Goal: Task Accomplishment & Management: Use online tool/utility

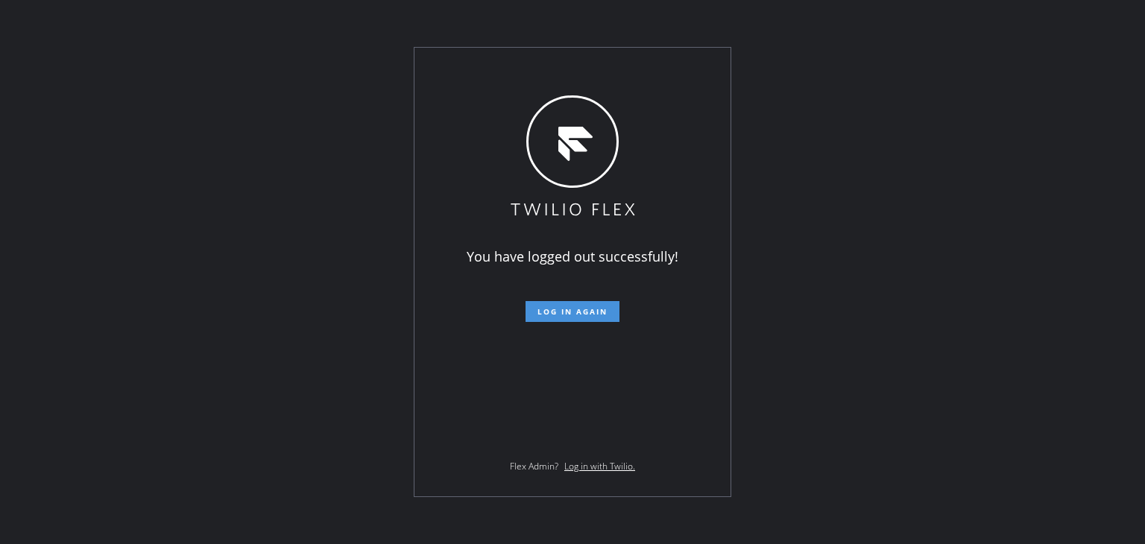
click at [587, 314] on span "Log in again" at bounding box center [572, 311] width 70 height 10
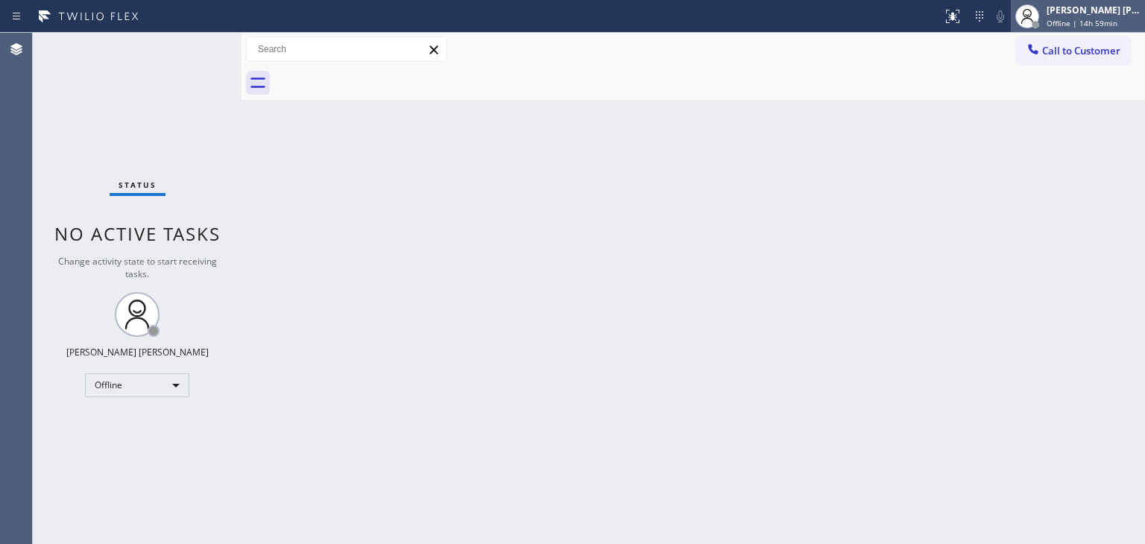
click at [1104, 6] on div "[PERSON_NAME] [PERSON_NAME]" at bounding box center [1093, 10] width 94 height 13
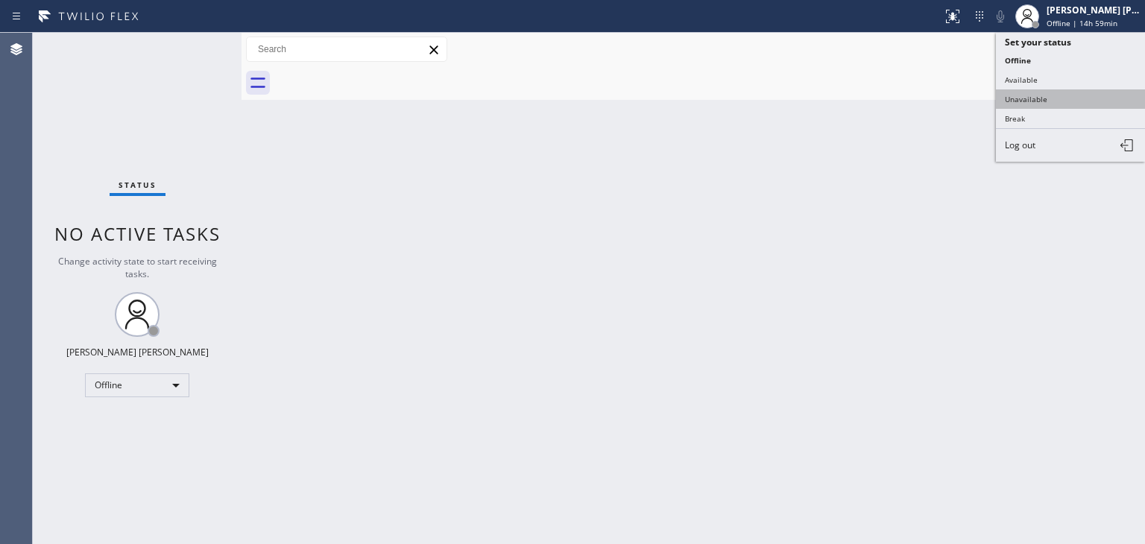
click at [1040, 99] on button "Unavailable" at bounding box center [1070, 98] width 149 height 19
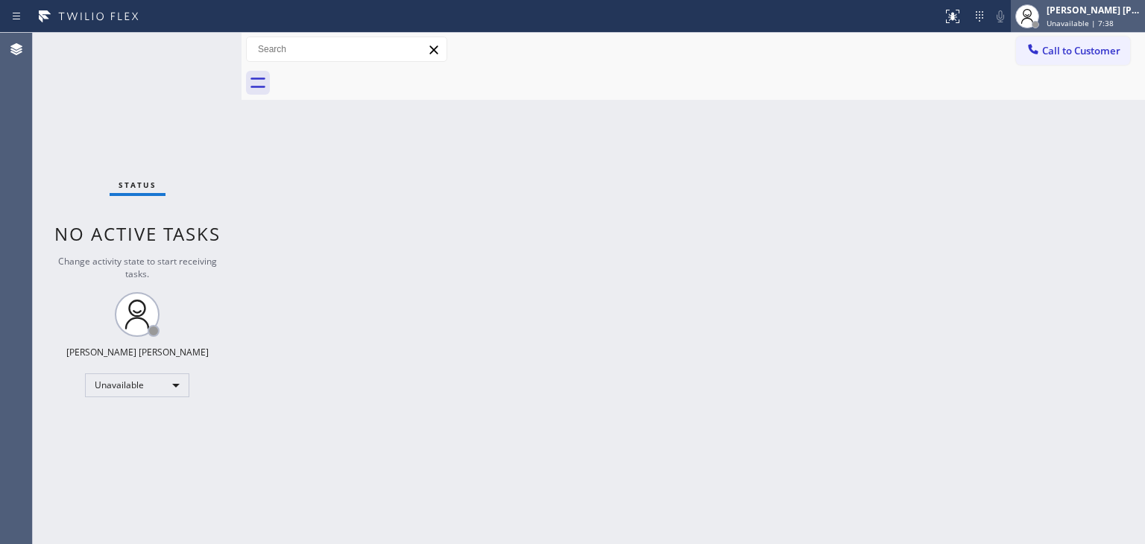
click at [1091, 23] on span "Unavailable | 7:38" at bounding box center [1079, 23] width 67 height 10
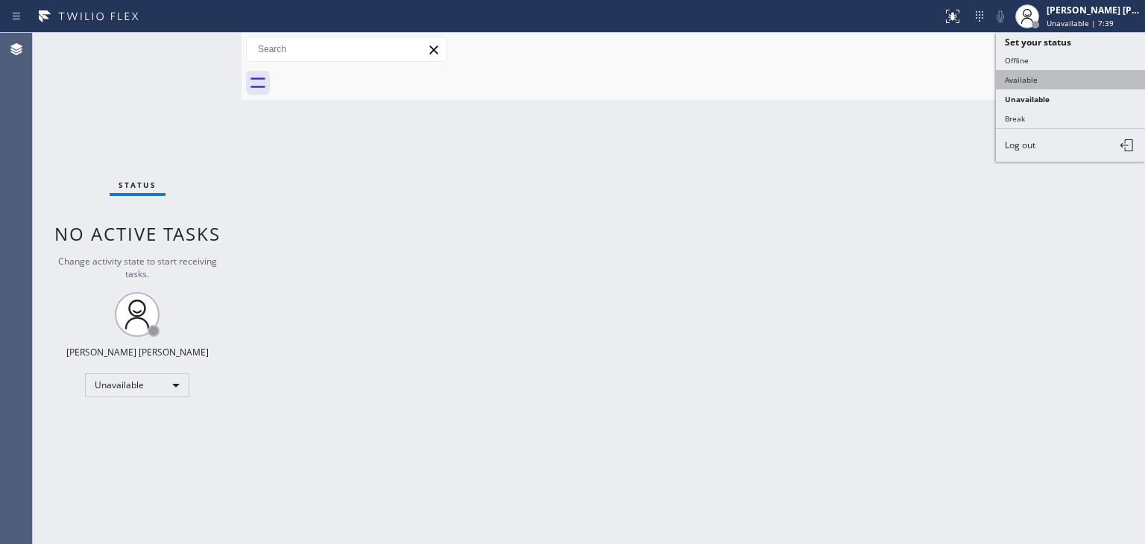
click at [1022, 80] on button "Available" at bounding box center [1070, 79] width 149 height 19
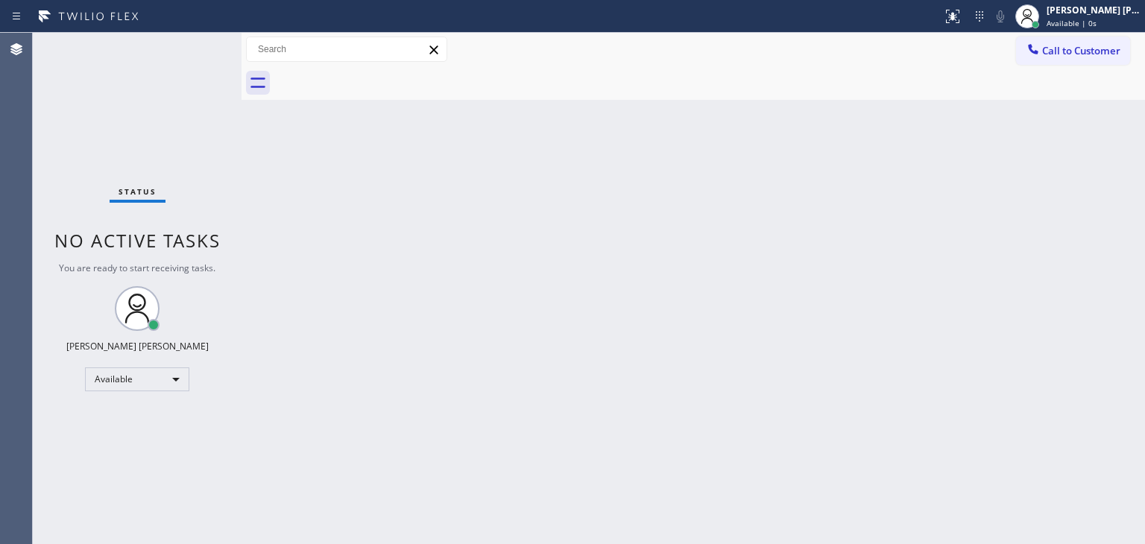
click at [195, 40] on div "Status No active tasks You are ready to start receiving tasks. [PERSON_NAME] [P…" at bounding box center [137, 288] width 209 height 511
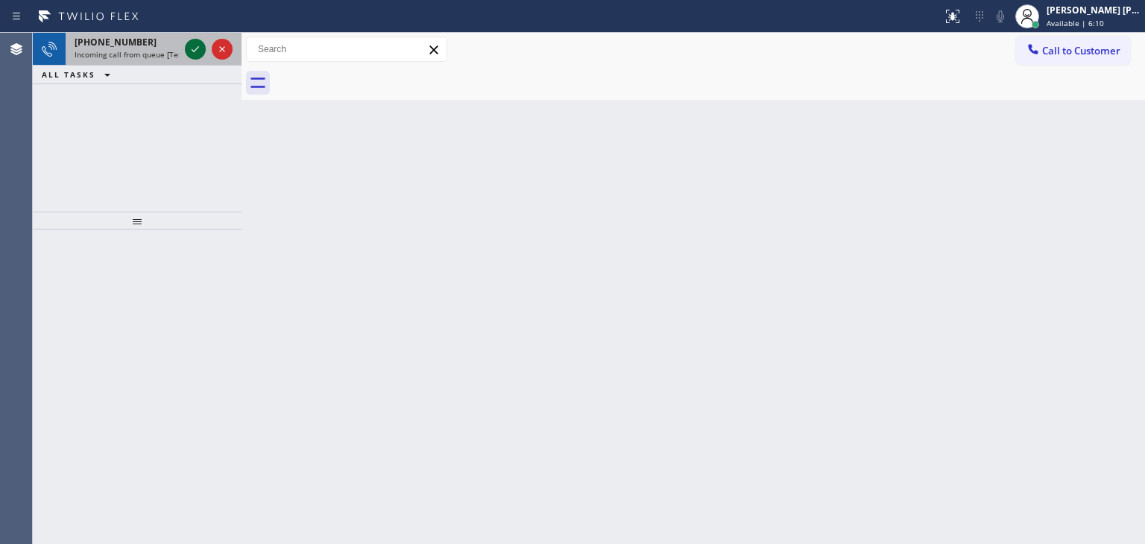
click at [196, 45] on icon at bounding box center [195, 49] width 18 height 18
click at [204, 45] on div at bounding box center [195, 49] width 21 height 18
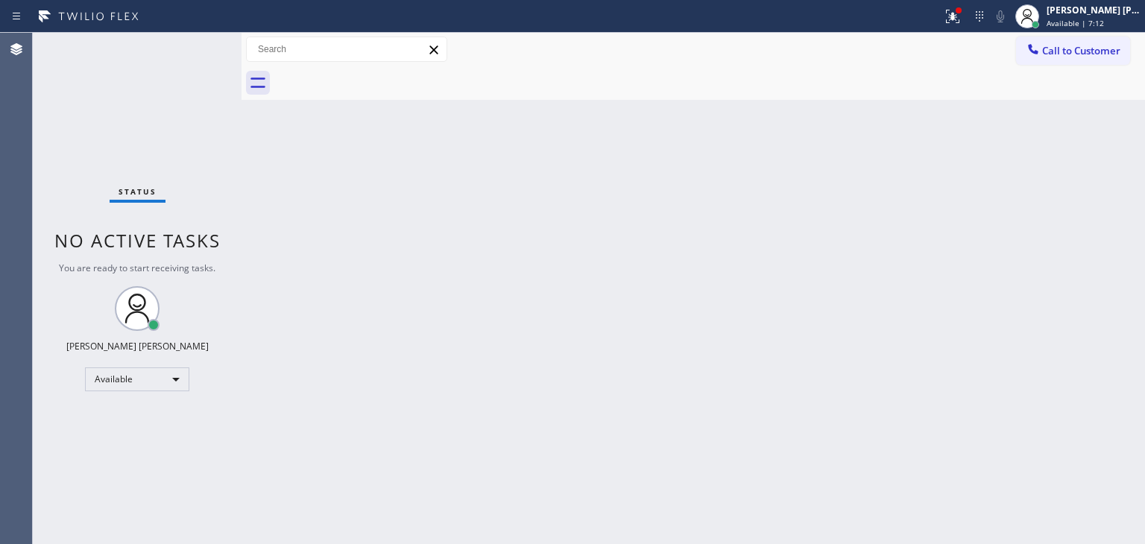
click at [194, 43] on div "Status No active tasks You are ready to start receiving tasks. [PERSON_NAME] [P…" at bounding box center [137, 288] width 209 height 511
click at [957, 16] on icon at bounding box center [952, 14] width 9 height 5
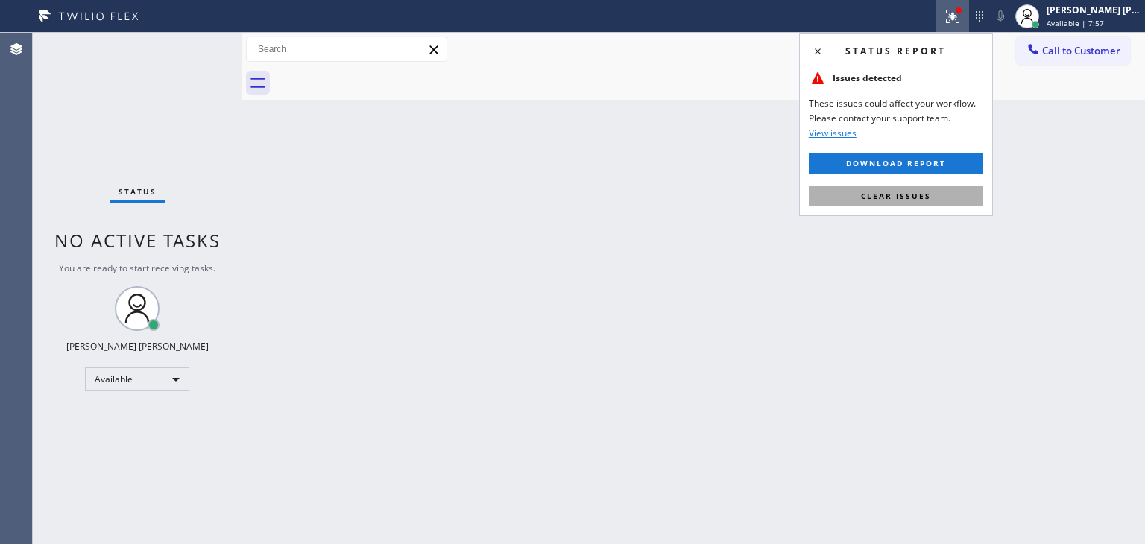
click at [890, 200] on span "Clear issues" at bounding box center [896, 196] width 70 height 10
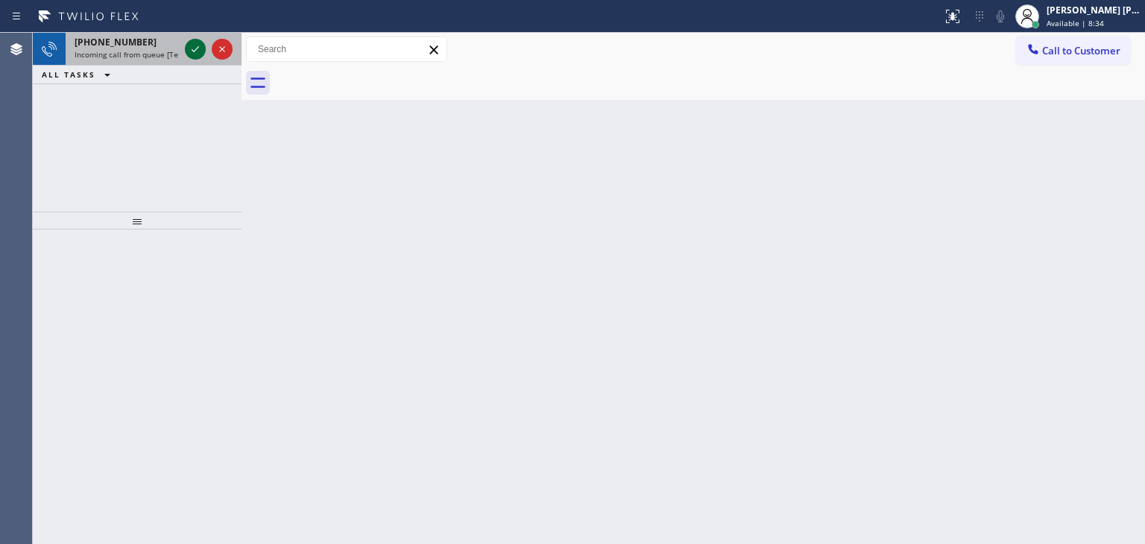
click at [192, 47] on icon at bounding box center [195, 49] width 18 height 18
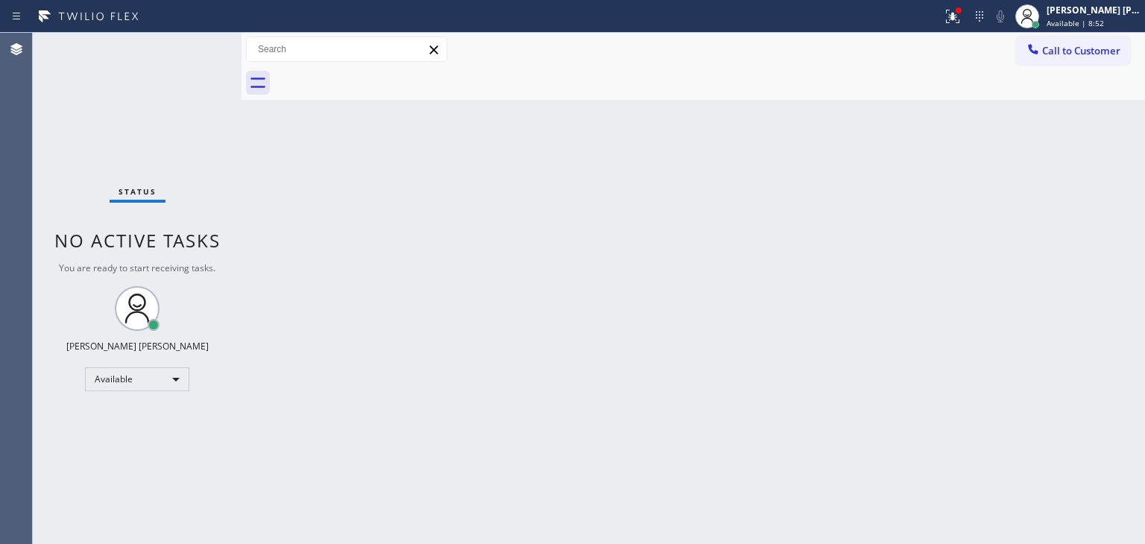
click at [191, 46] on div "Status No active tasks You are ready to start receiving tasks. [PERSON_NAME] [P…" at bounding box center [137, 288] width 209 height 511
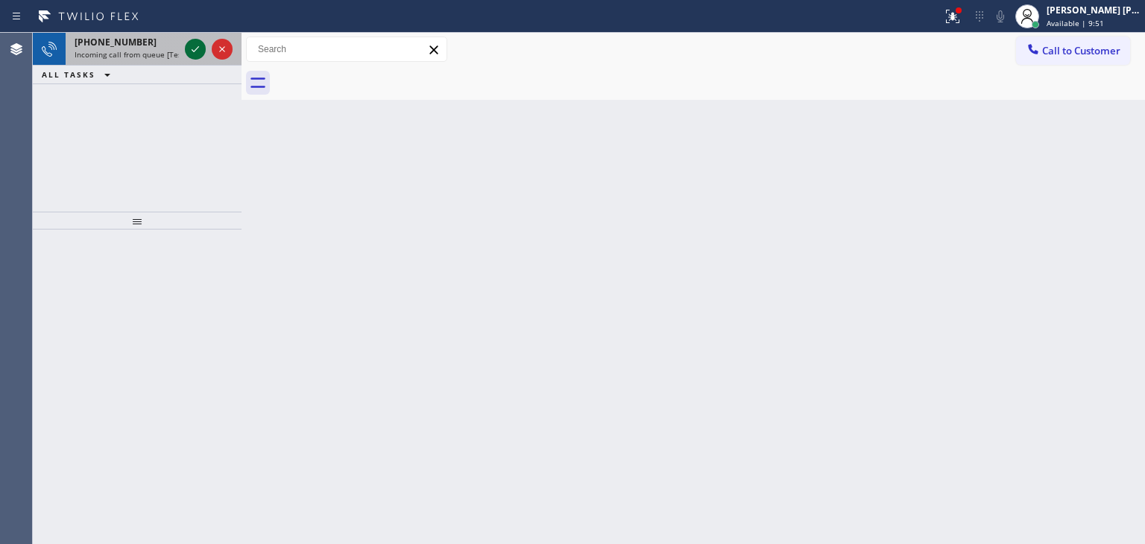
click at [194, 54] on icon at bounding box center [195, 49] width 18 height 18
click at [200, 41] on icon at bounding box center [195, 49] width 18 height 18
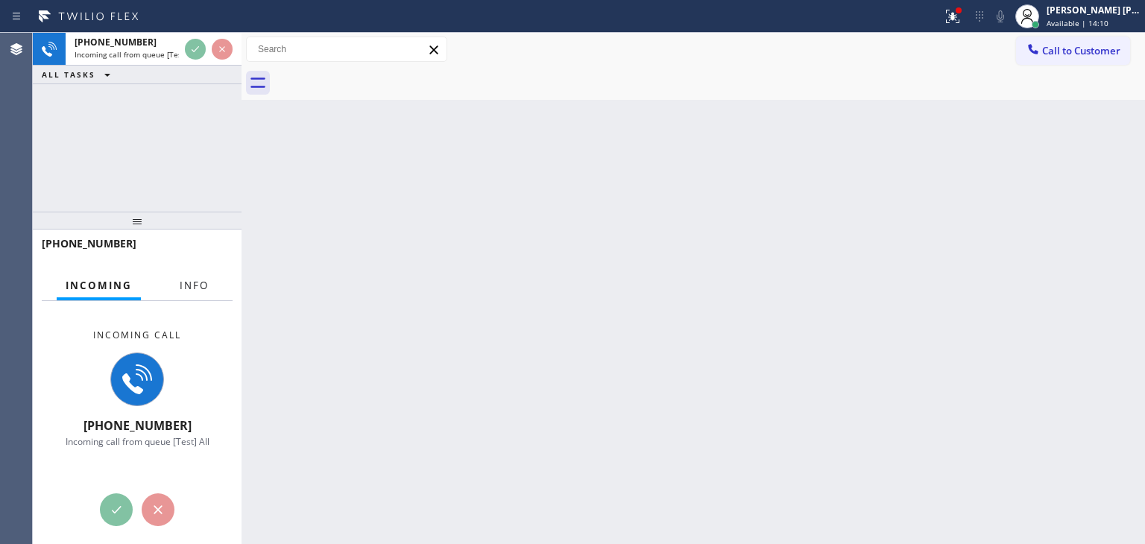
click at [199, 280] on span "Info" at bounding box center [194, 285] width 29 height 13
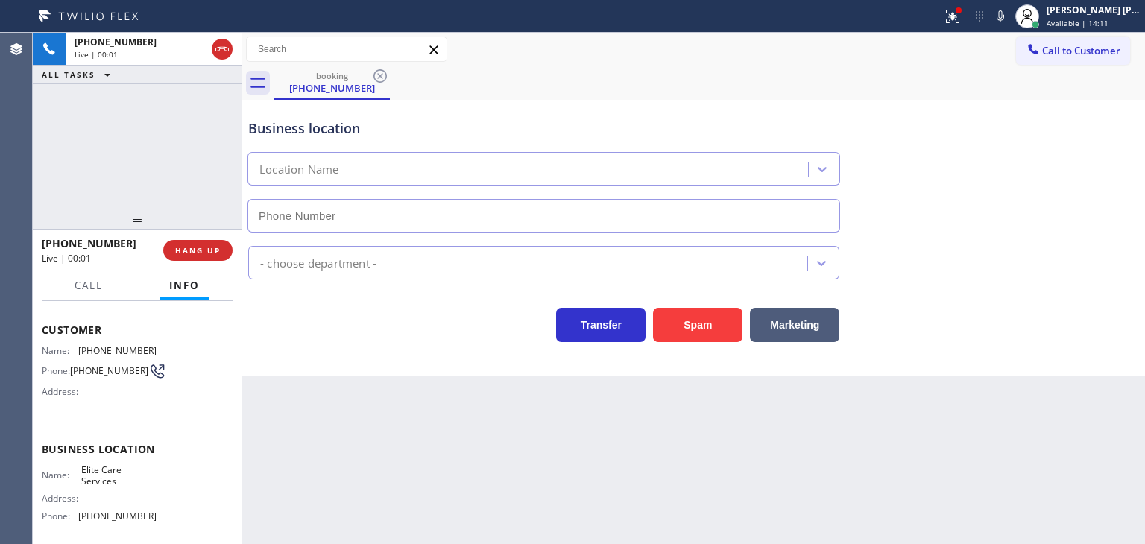
scroll to position [75, 0]
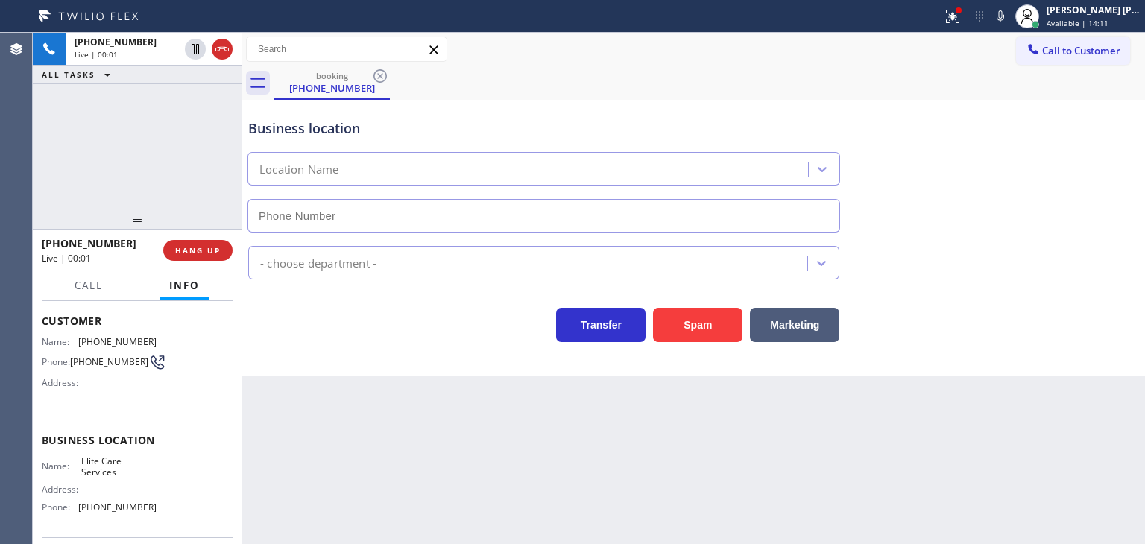
type input "[PHONE_NUMBER]"
click at [961, 17] on icon at bounding box center [952, 16] width 18 height 18
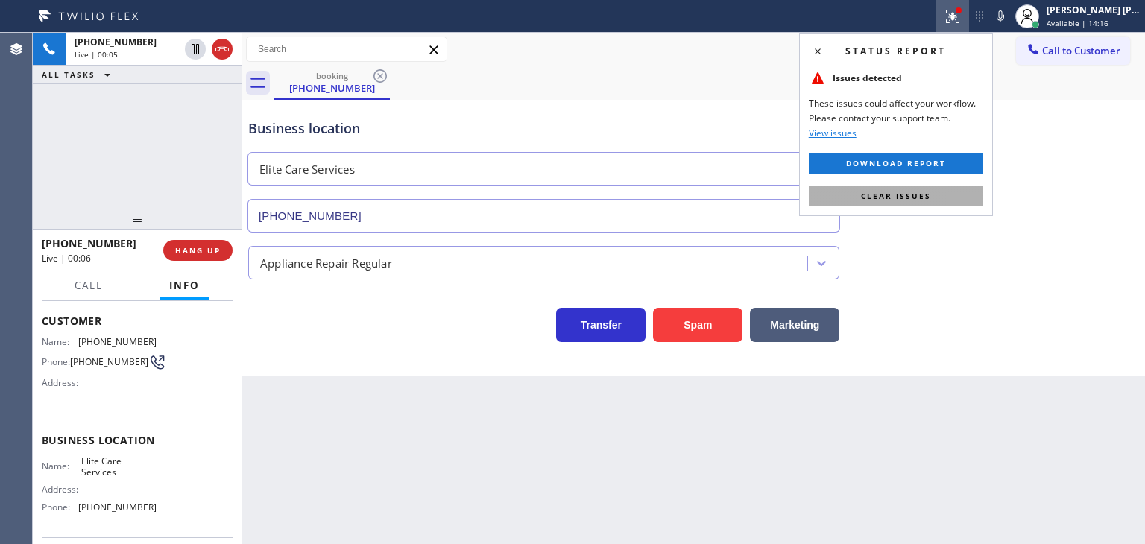
click at [915, 196] on span "Clear issues" at bounding box center [896, 196] width 70 height 10
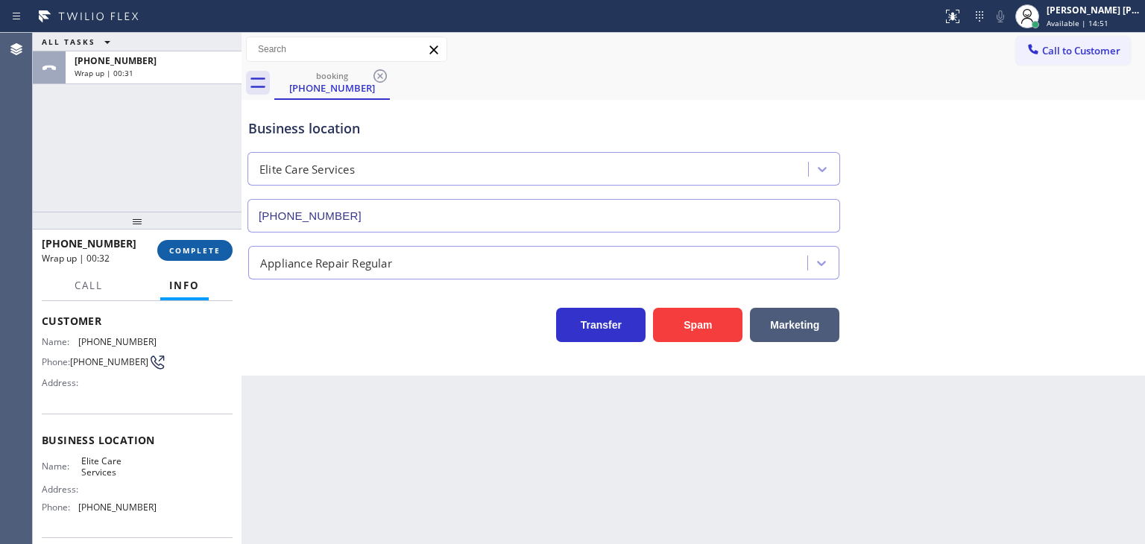
click at [213, 253] on span "COMPLETE" at bounding box center [194, 250] width 51 height 10
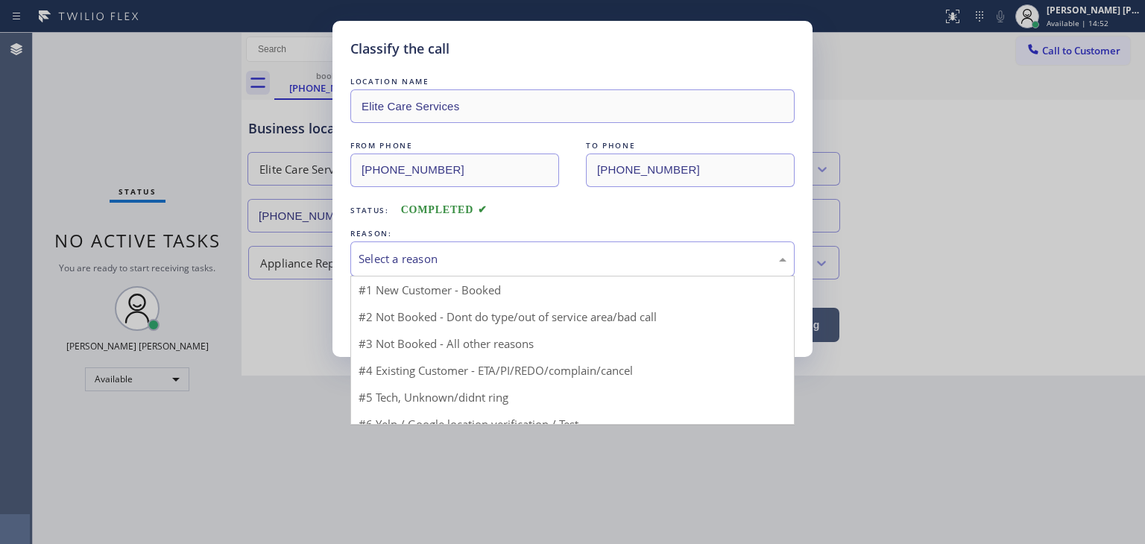
click at [417, 259] on div "Select a reason" at bounding box center [572, 258] width 428 height 17
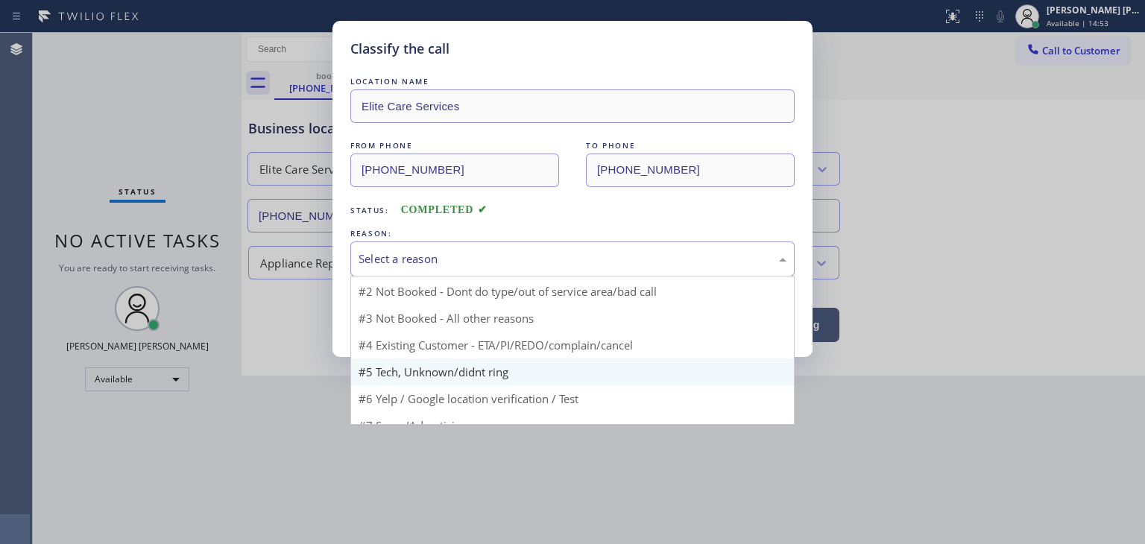
scroll to position [39, 0]
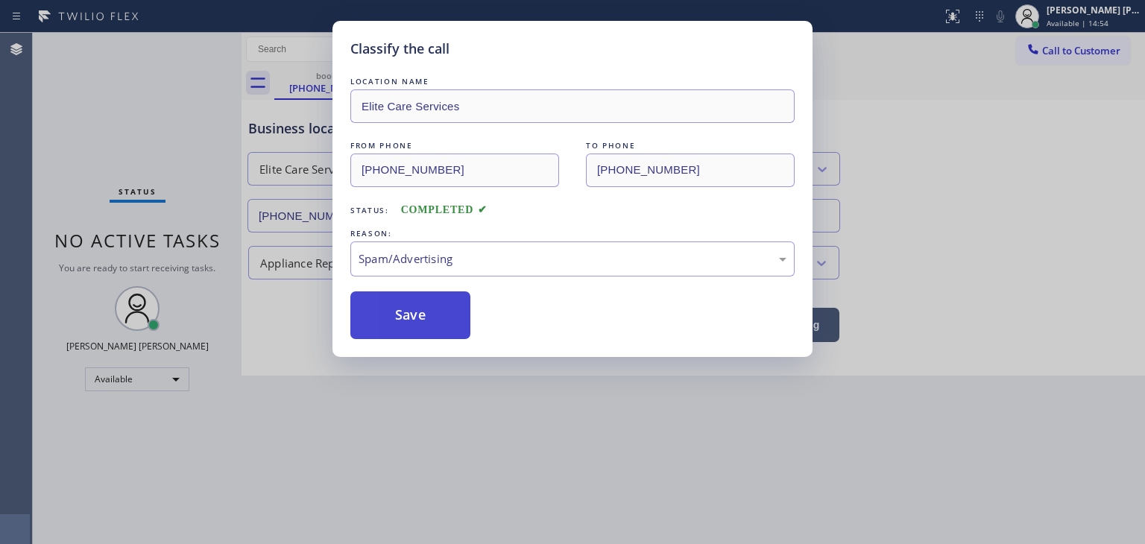
click at [414, 298] on button "Save" at bounding box center [410, 315] width 120 height 48
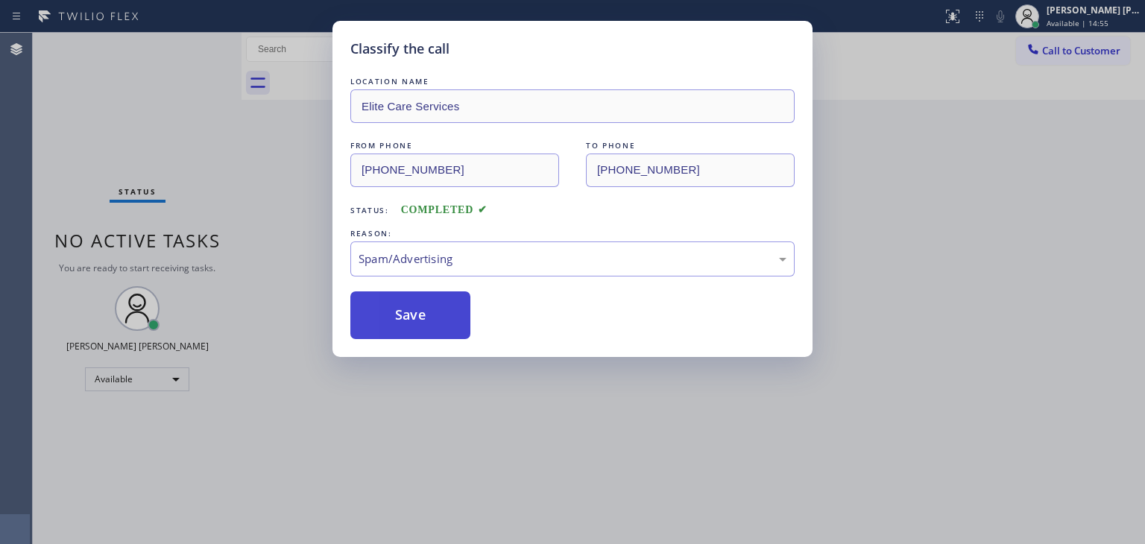
click at [414, 311] on button "Save" at bounding box center [410, 315] width 120 height 48
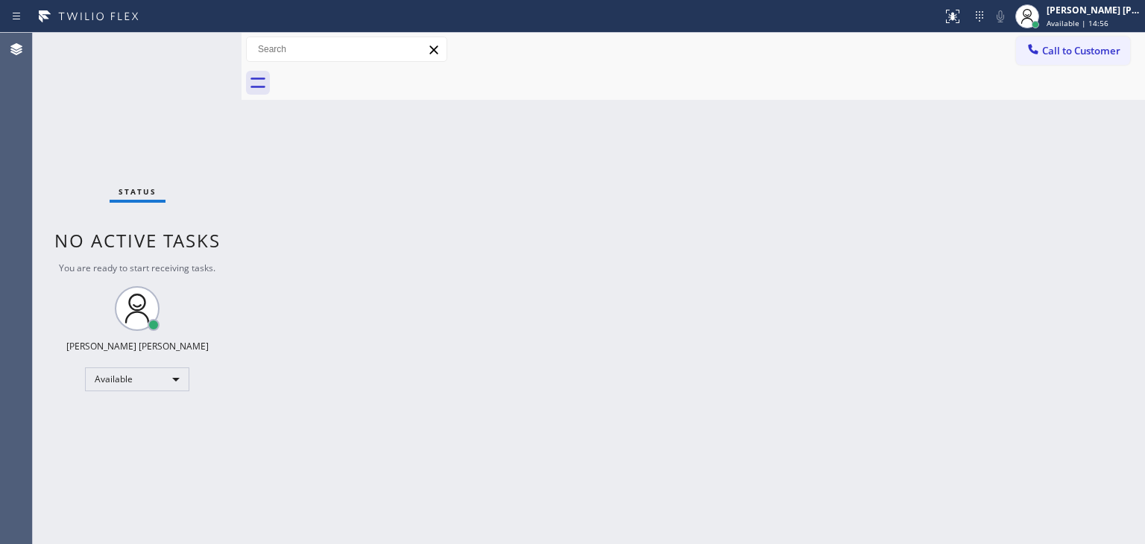
click at [192, 42] on div "Status No active tasks You are ready to start receiving tasks. [PERSON_NAME] [P…" at bounding box center [137, 288] width 209 height 511
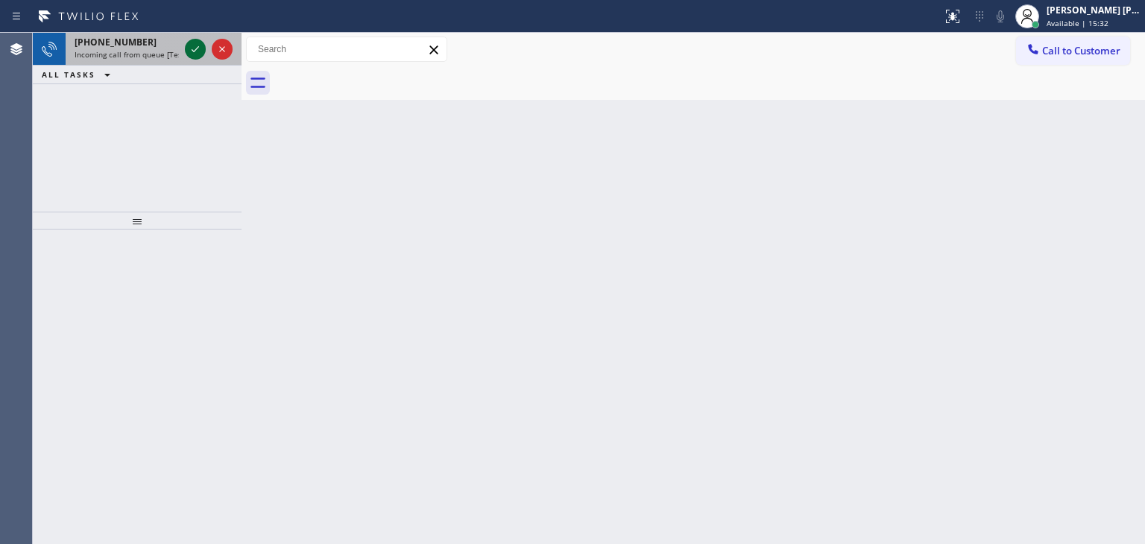
click at [194, 54] on icon at bounding box center [195, 49] width 18 height 18
click at [203, 54] on icon at bounding box center [195, 49] width 18 height 18
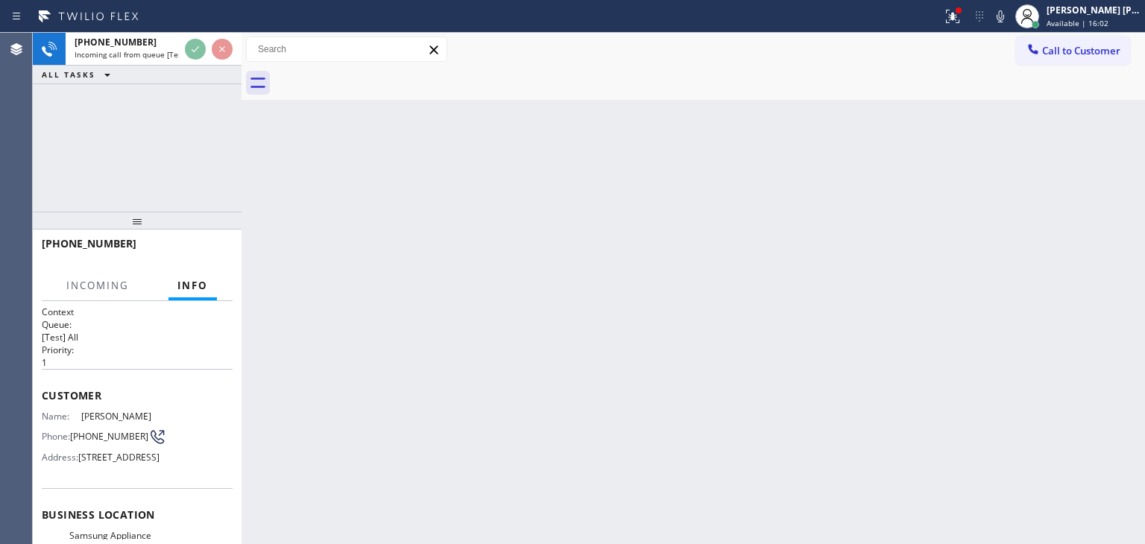
scroll to position [75, 0]
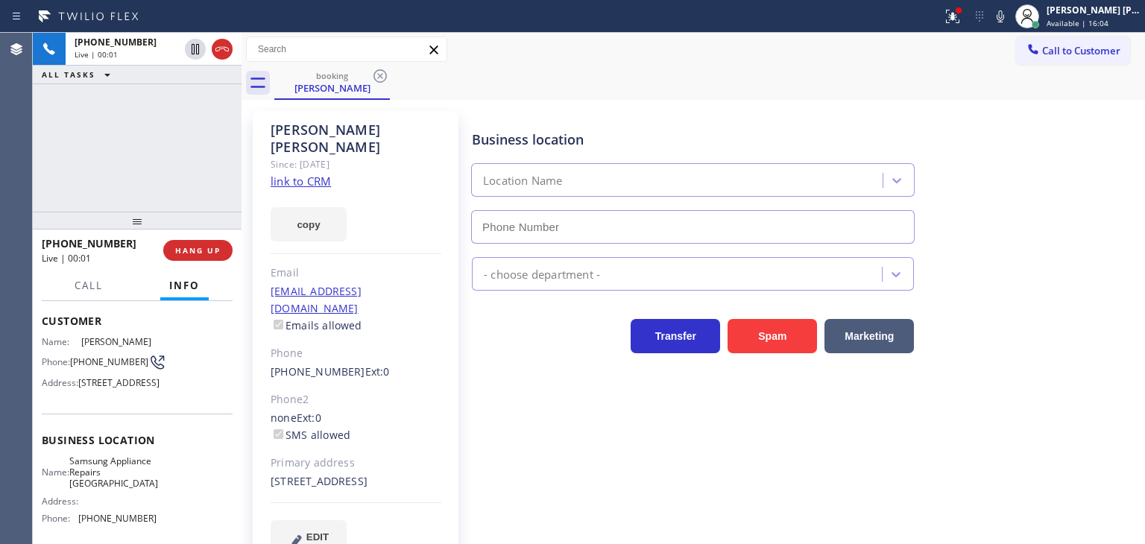
type input "[PHONE_NUMBER]"
click at [291, 174] on link "link to CRM" at bounding box center [300, 181] width 60 height 15
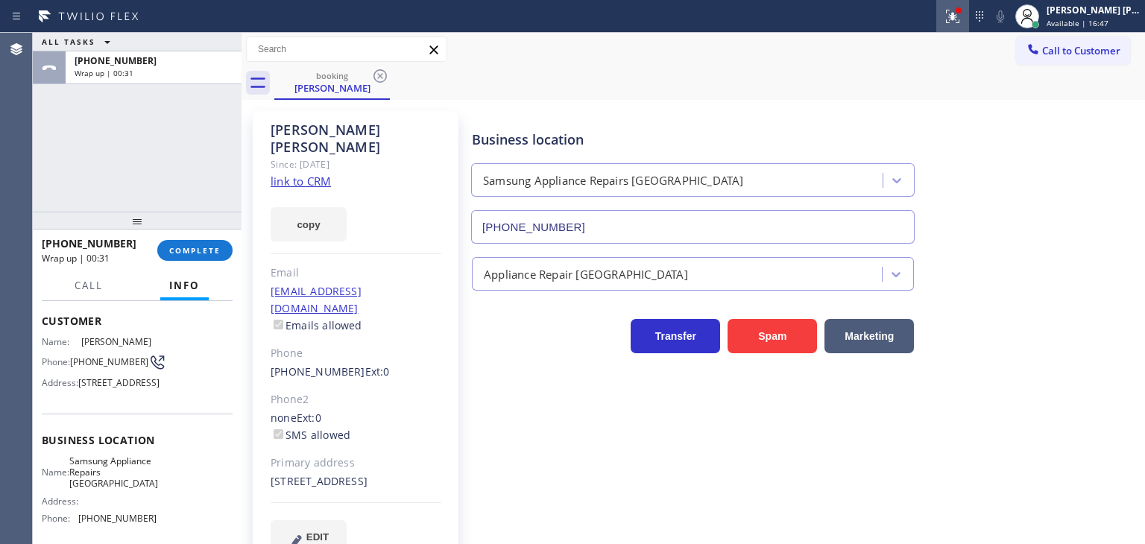
click at [966, 23] on div at bounding box center [952, 16] width 33 height 18
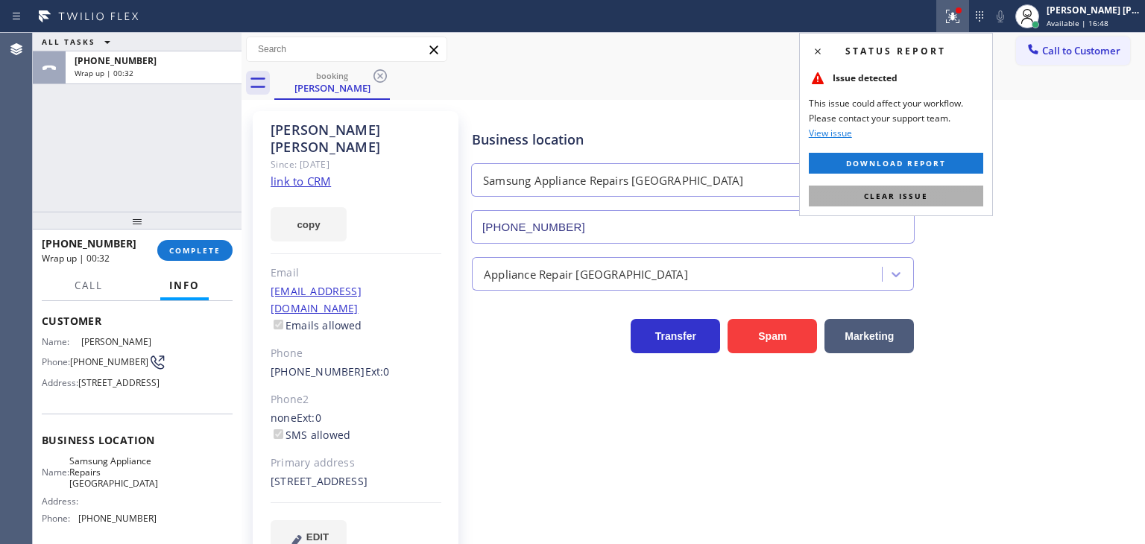
click at [908, 197] on span "Clear issue" at bounding box center [896, 196] width 64 height 10
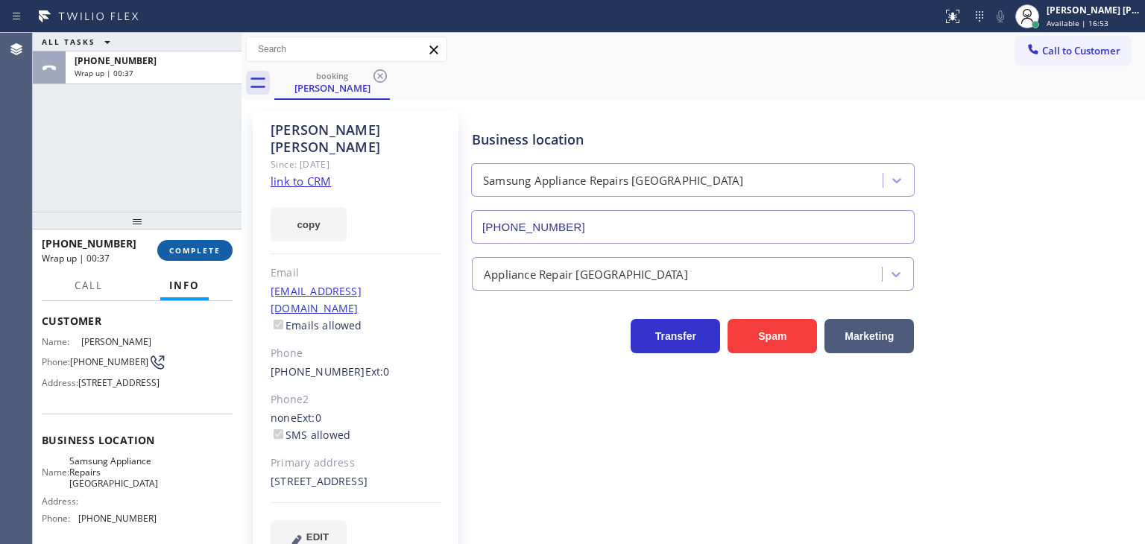
click at [197, 256] on button "COMPLETE" at bounding box center [194, 250] width 75 height 21
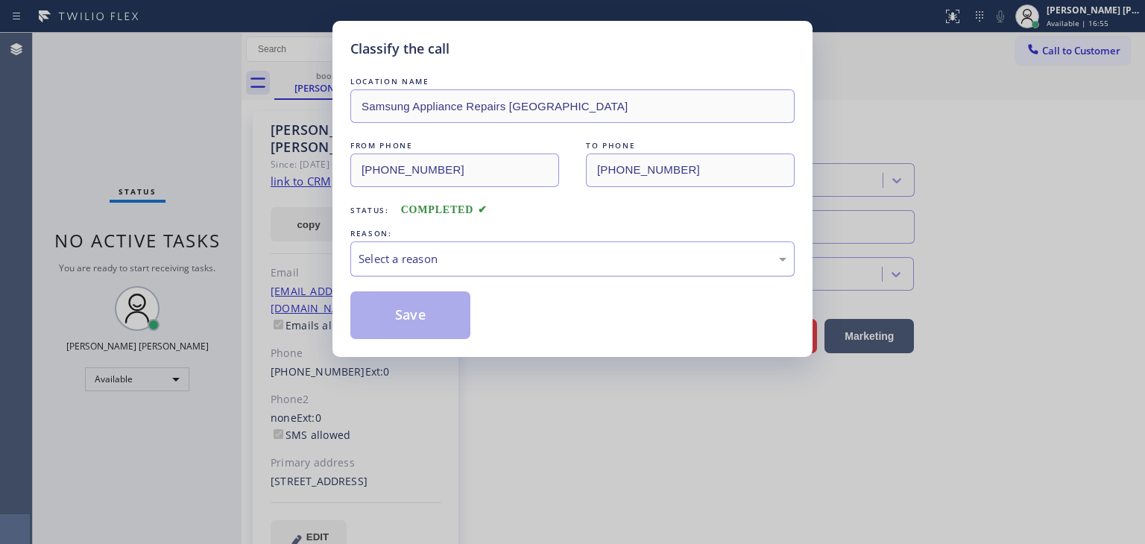
click at [445, 261] on div "Select a reason" at bounding box center [572, 258] width 428 height 17
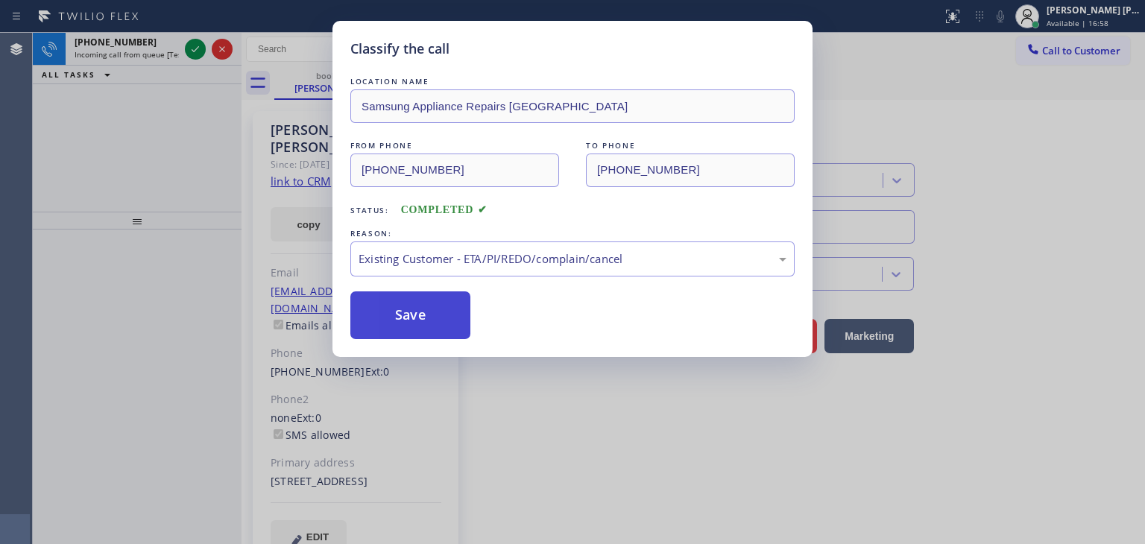
drag, startPoint x: 396, startPoint y: 316, endPoint x: 368, endPoint y: 308, distance: 29.5
click at [396, 316] on button "Save" at bounding box center [410, 315] width 120 height 48
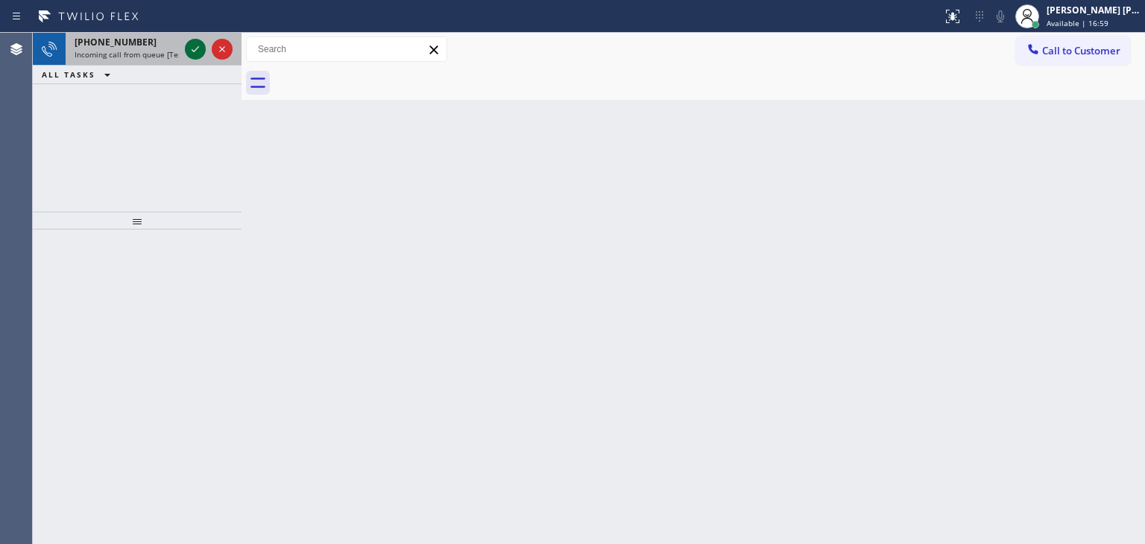
click at [199, 45] on icon at bounding box center [195, 49] width 18 height 18
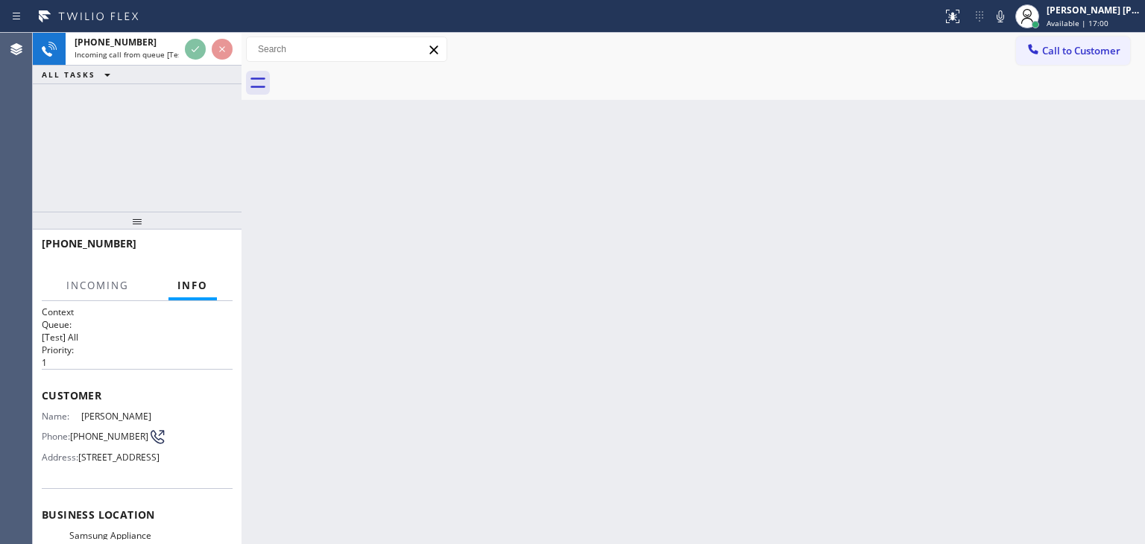
scroll to position [75, 0]
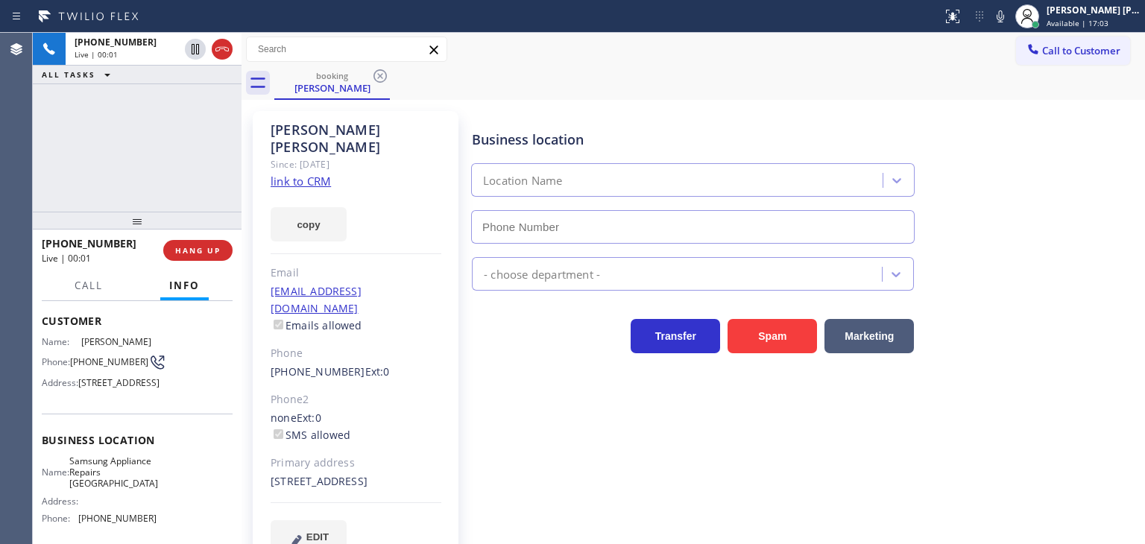
type input "[PHONE_NUMBER]"
click at [1010, 25] on button at bounding box center [1000, 16] width 21 height 21
click at [1009, 18] on icon at bounding box center [1000, 16] width 18 height 18
click at [302, 174] on link "link to CRM" at bounding box center [300, 181] width 60 height 15
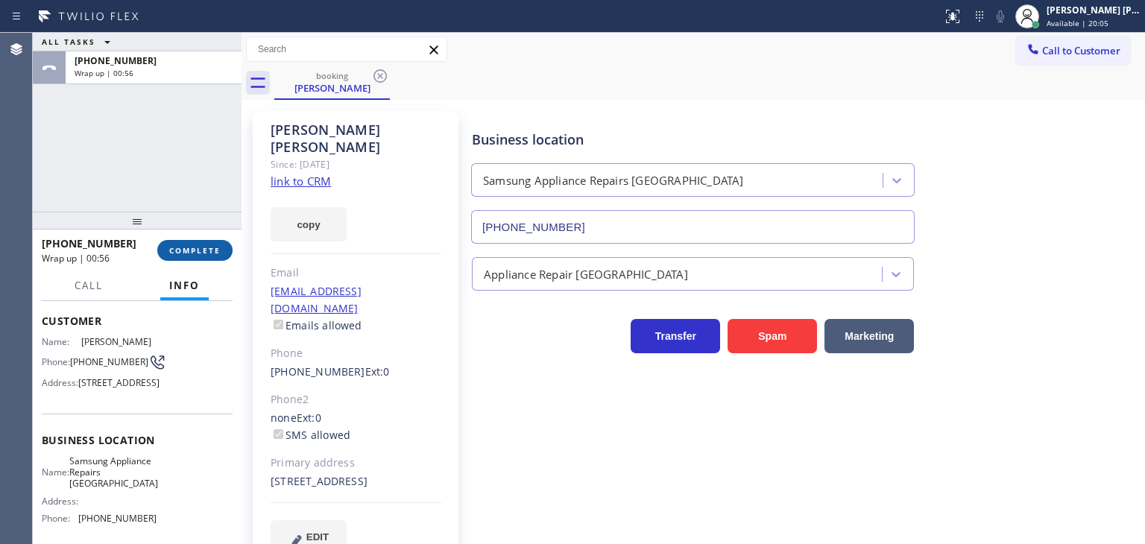
click at [191, 252] on span "COMPLETE" at bounding box center [194, 250] width 51 height 10
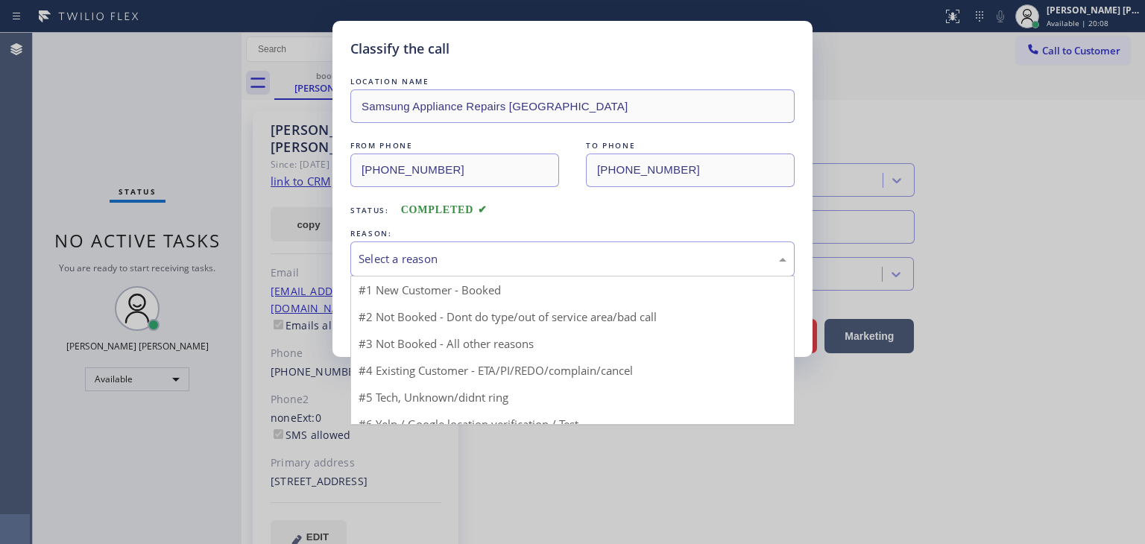
click at [411, 253] on div "Select a reason" at bounding box center [572, 258] width 428 height 17
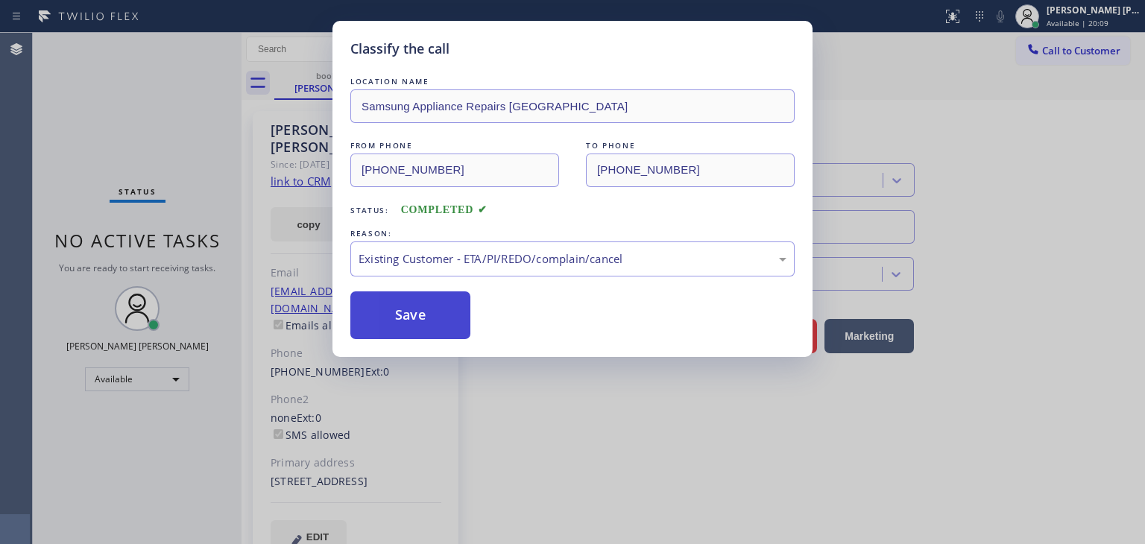
click at [418, 314] on button "Save" at bounding box center [410, 315] width 120 height 48
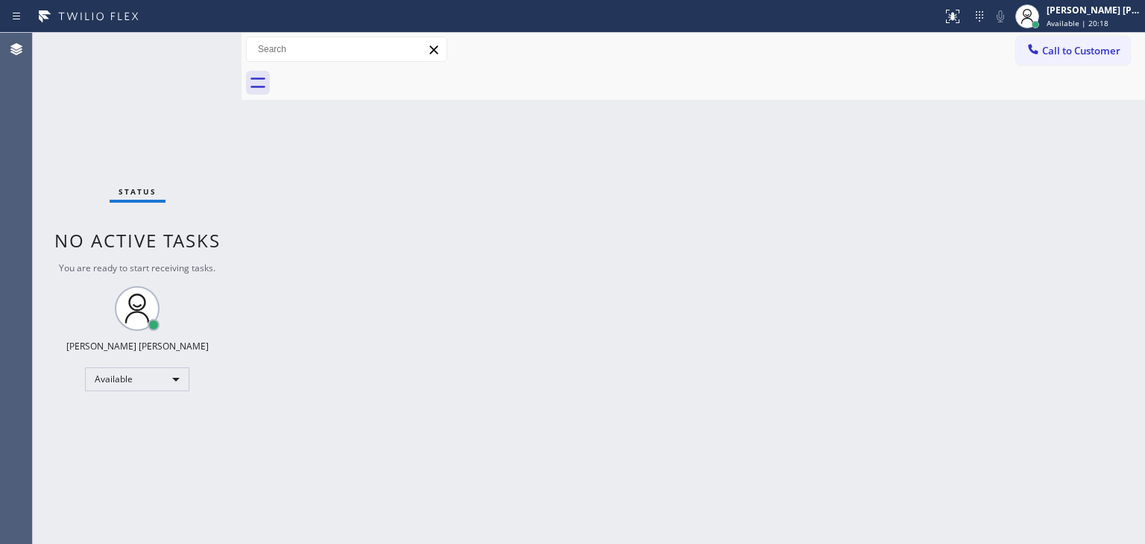
click at [192, 51] on div "Status No active tasks You are ready to start receiving tasks. [PERSON_NAME] [P…" at bounding box center [137, 288] width 209 height 511
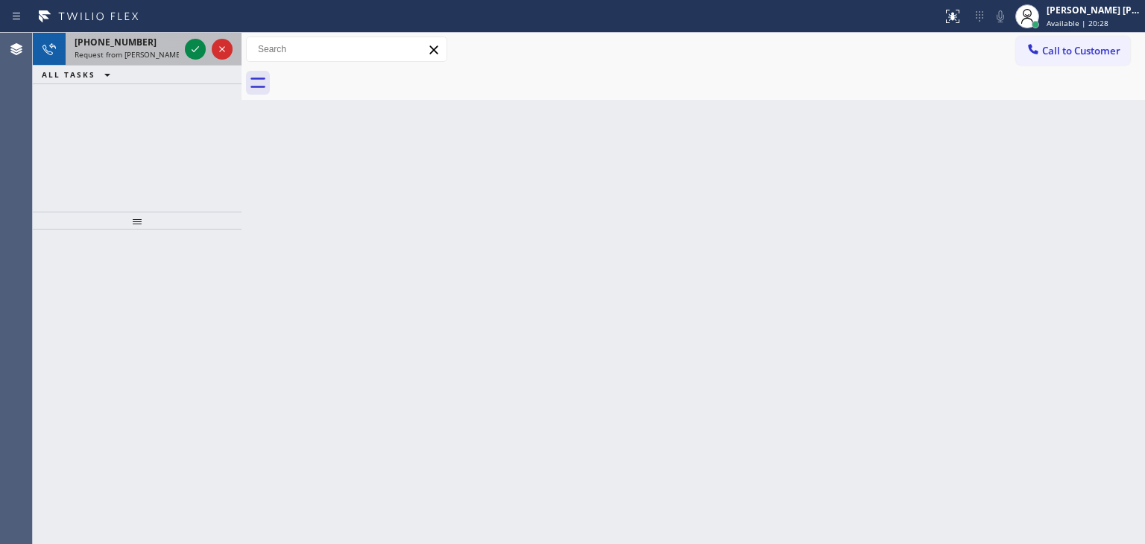
click at [209, 60] on div at bounding box center [209, 49] width 54 height 33
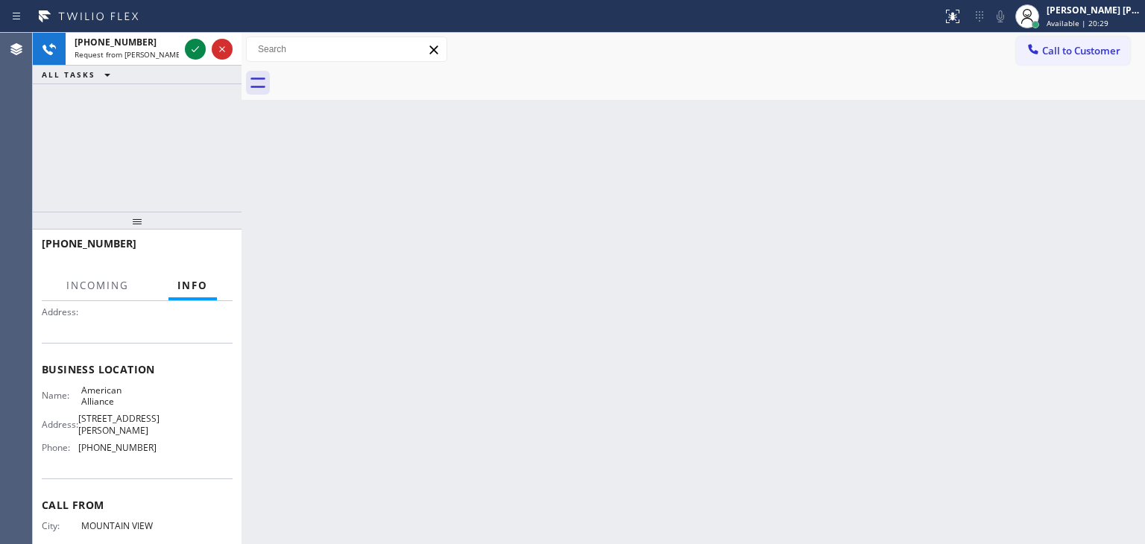
scroll to position [149, 0]
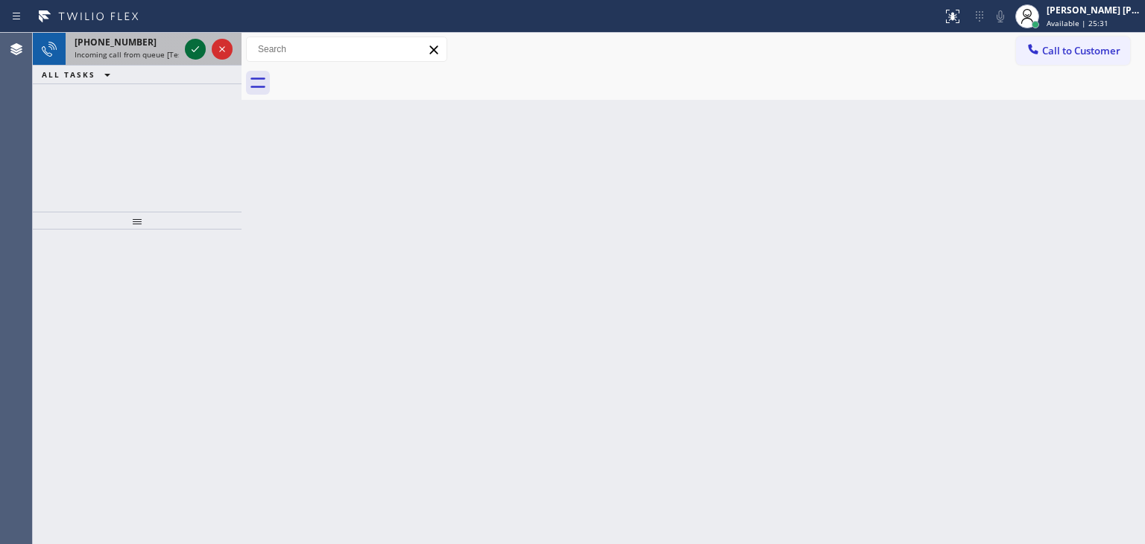
click at [200, 51] on icon at bounding box center [195, 49] width 18 height 18
click at [197, 54] on icon at bounding box center [195, 49] width 18 height 18
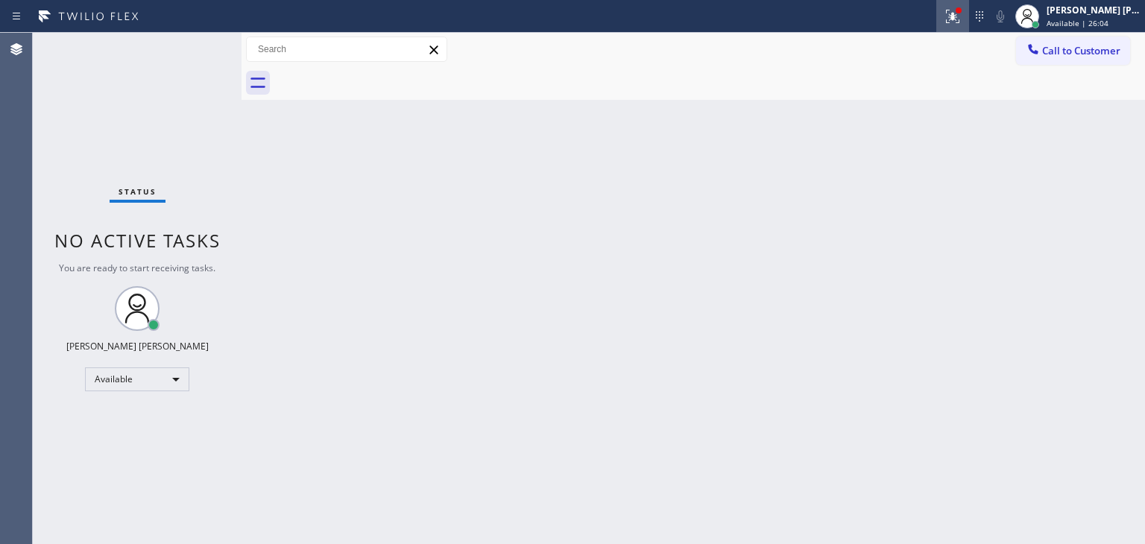
click at [961, 22] on icon at bounding box center [952, 16] width 18 height 18
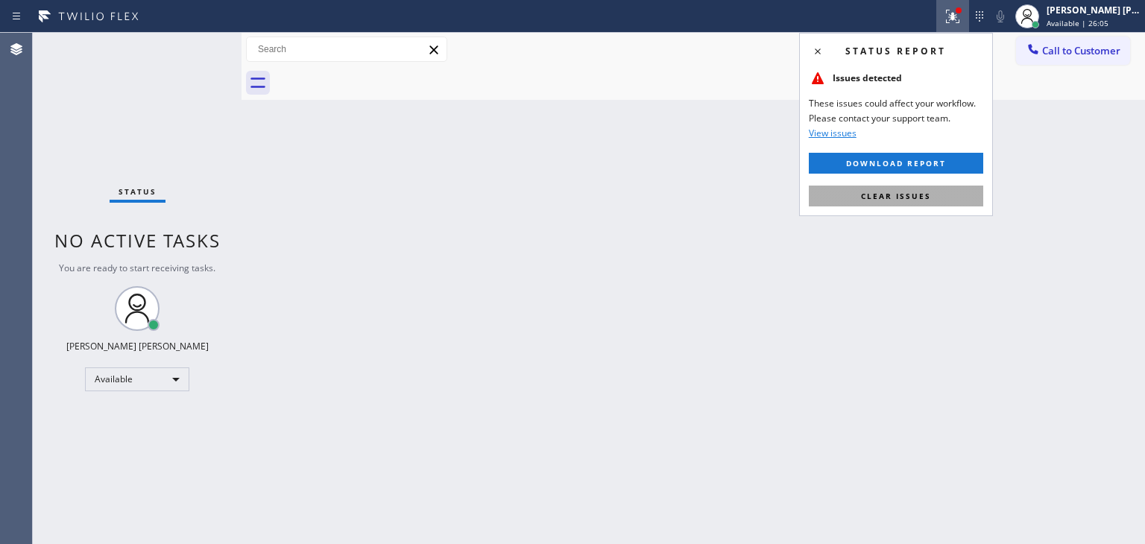
click at [904, 195] on span "Clear issues" at bounding box center [896, 196] width 70 height 10
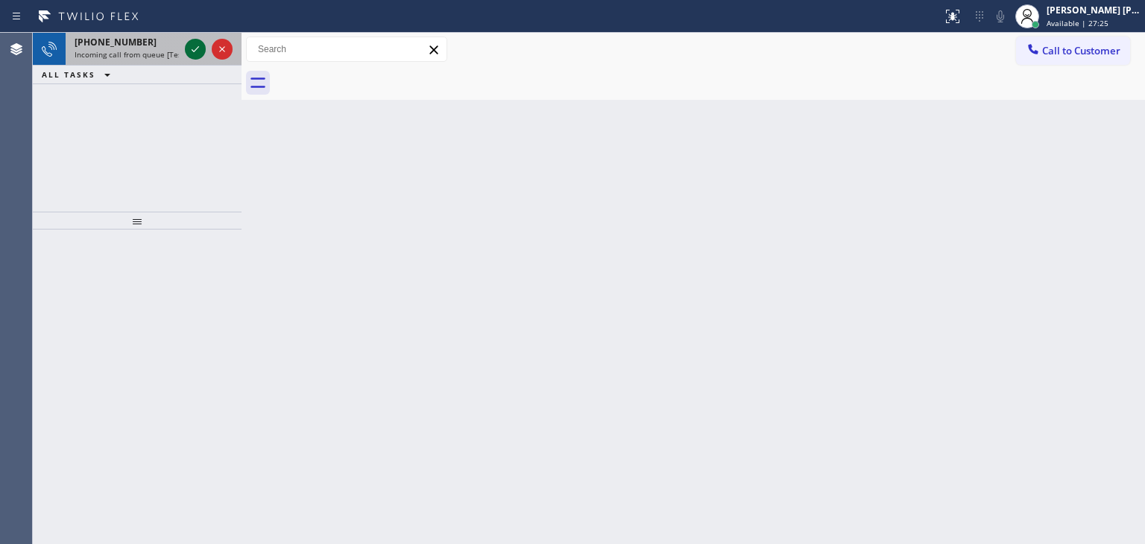
click at [199, 48] on icon at bounding box center [195, 49] width 18 height 18
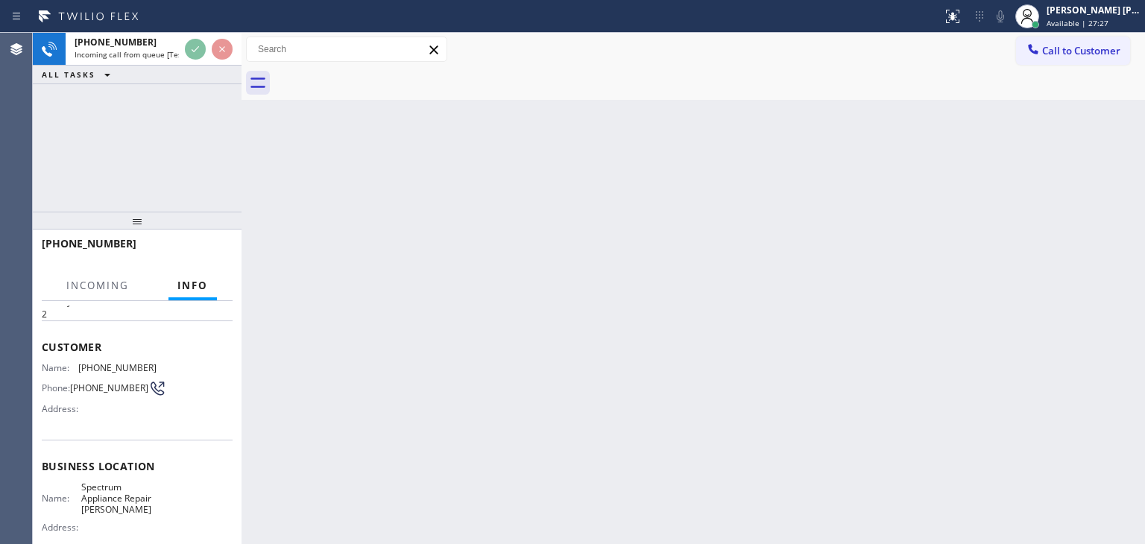
scroll to position [75, 0]
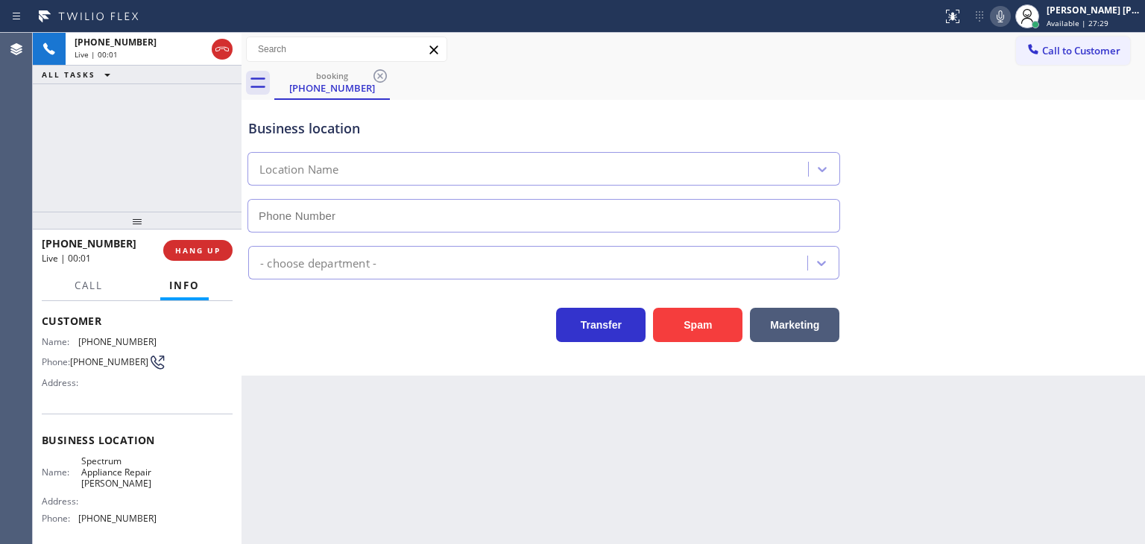
type input "[PHONE_NUMBER]"
click at [1004, 19] on icon at bounding box center [999, 16] width 7 height 12
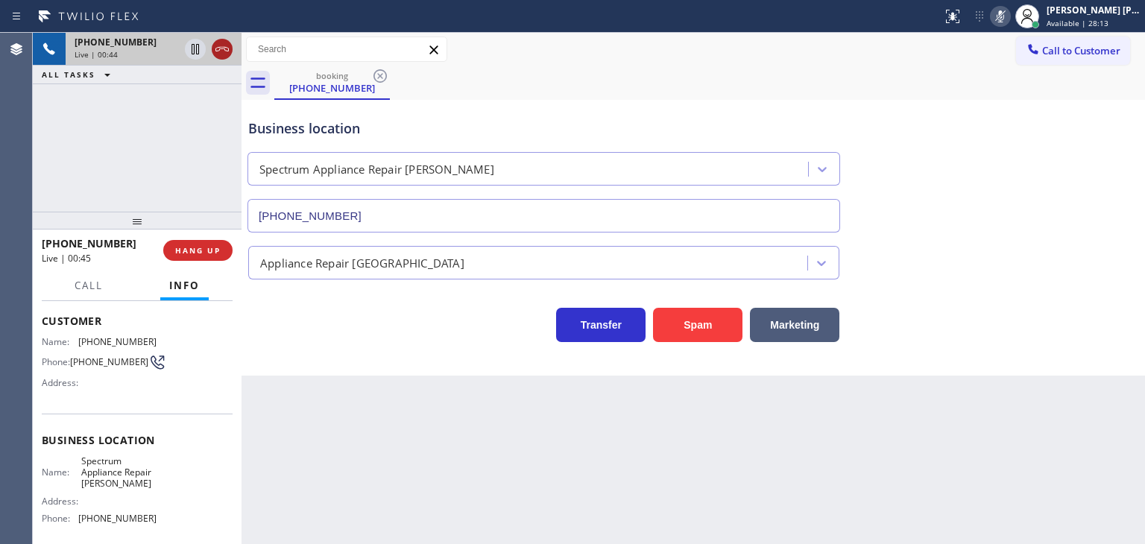
click at [225, 51] on icon at bounding box center [222, 49] width 18 height 18
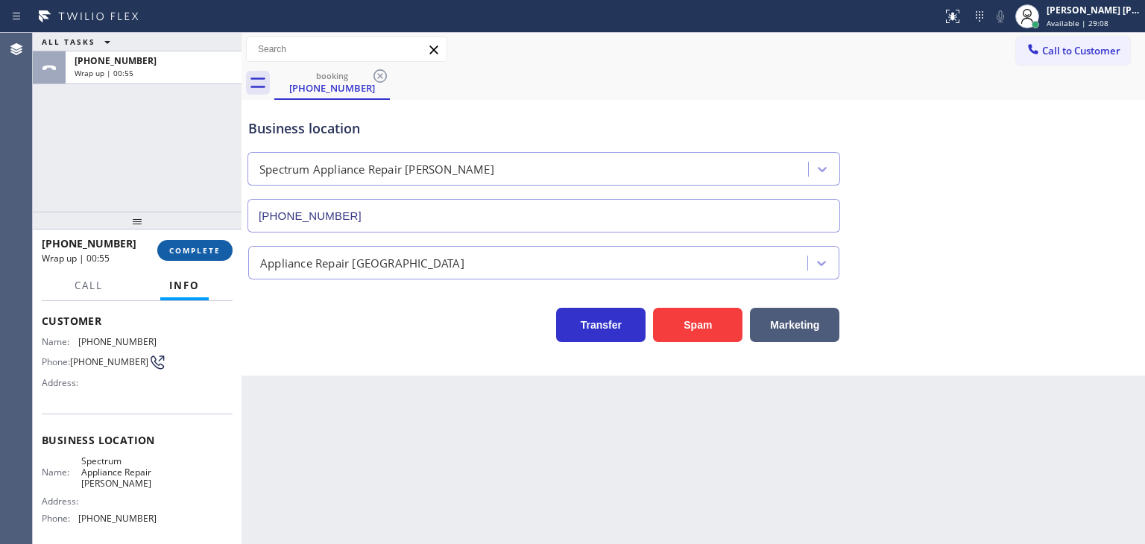
click at [206, 251] on span "COMPLETE" at bounding box center [194, 250] width 51 height 10
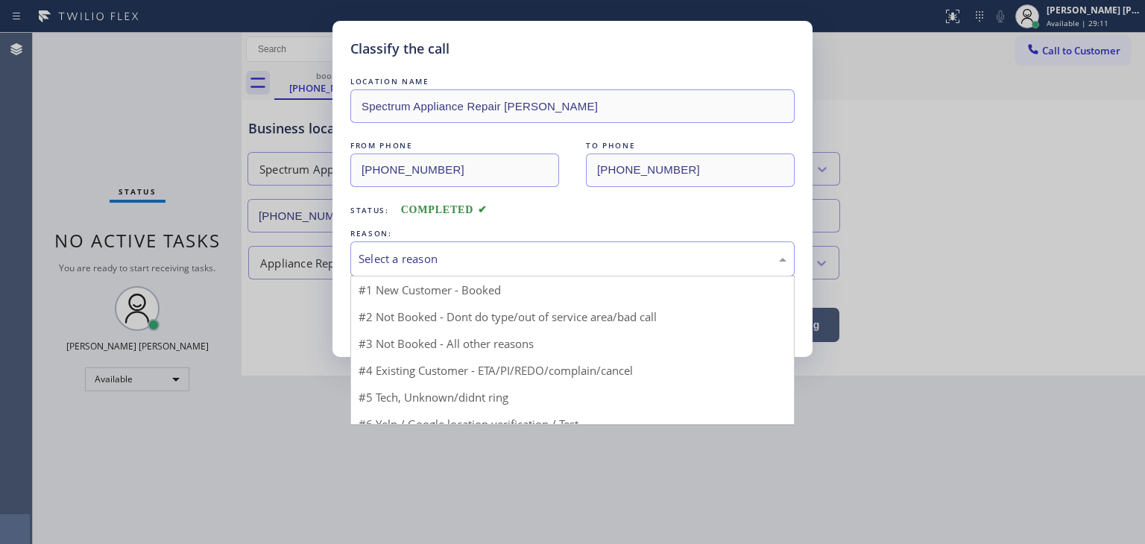
click at [498, 260] on div "Select a reason" at bounding box center [572, 258] width 428 height 17
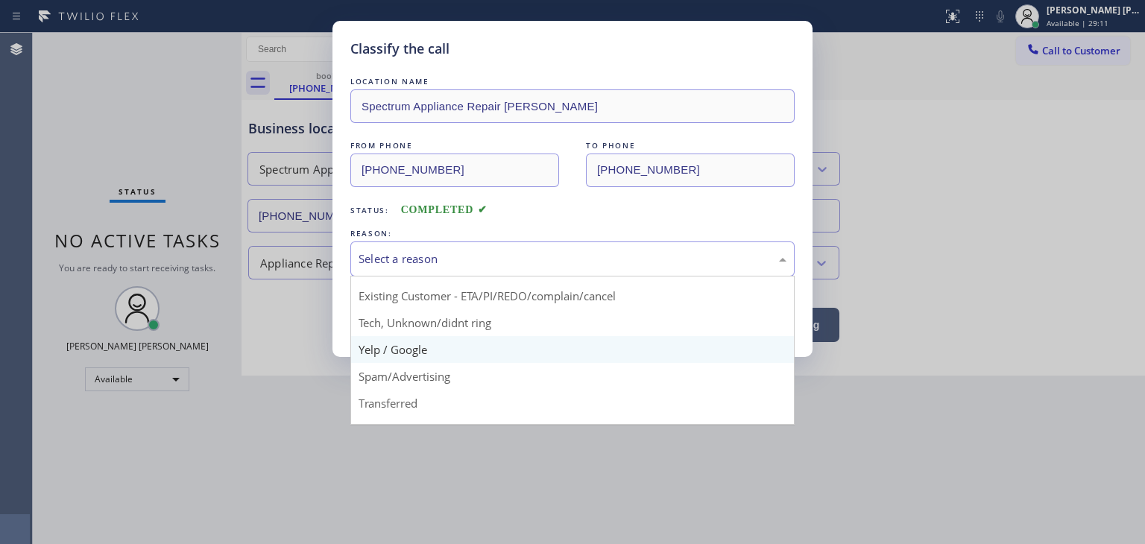
scroll to position [75, 0]
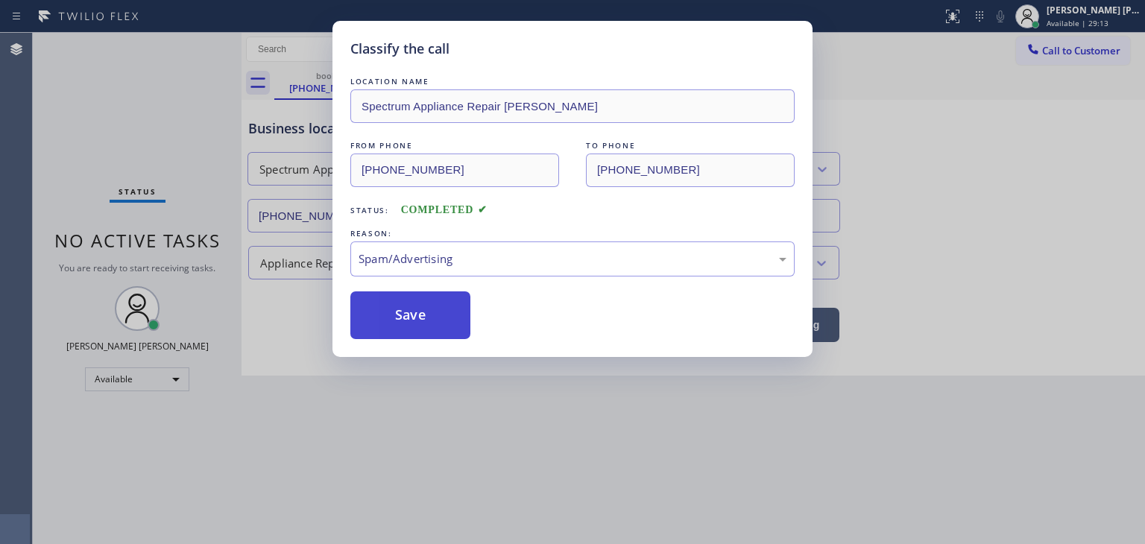
click at [431, 311] on button "Save" at bounding box center [410, 315] width 120 height 48
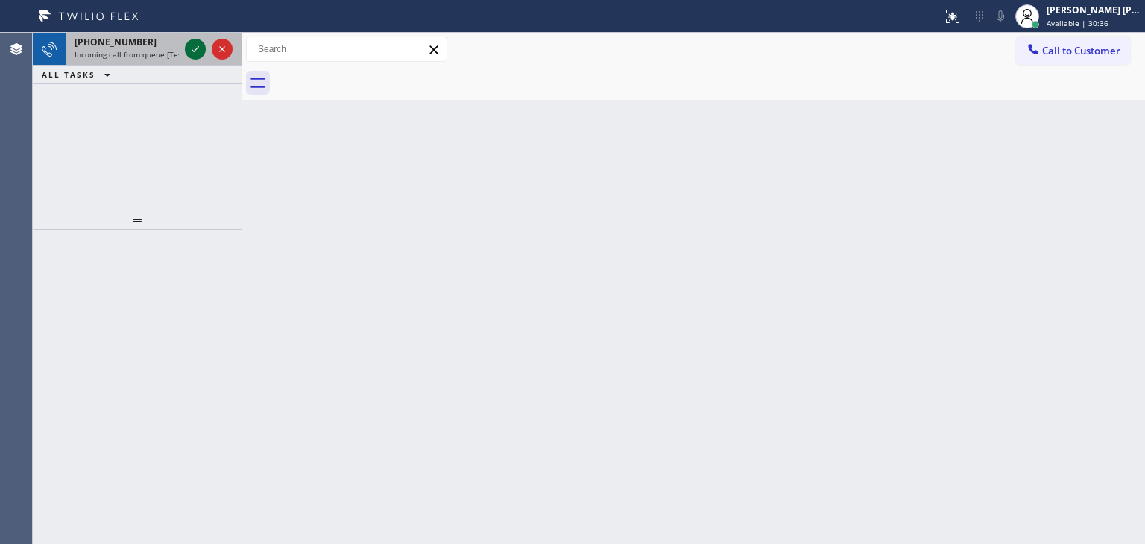
click at [189, 46] on icon at bounding box center [195, 49] width 18 height 18
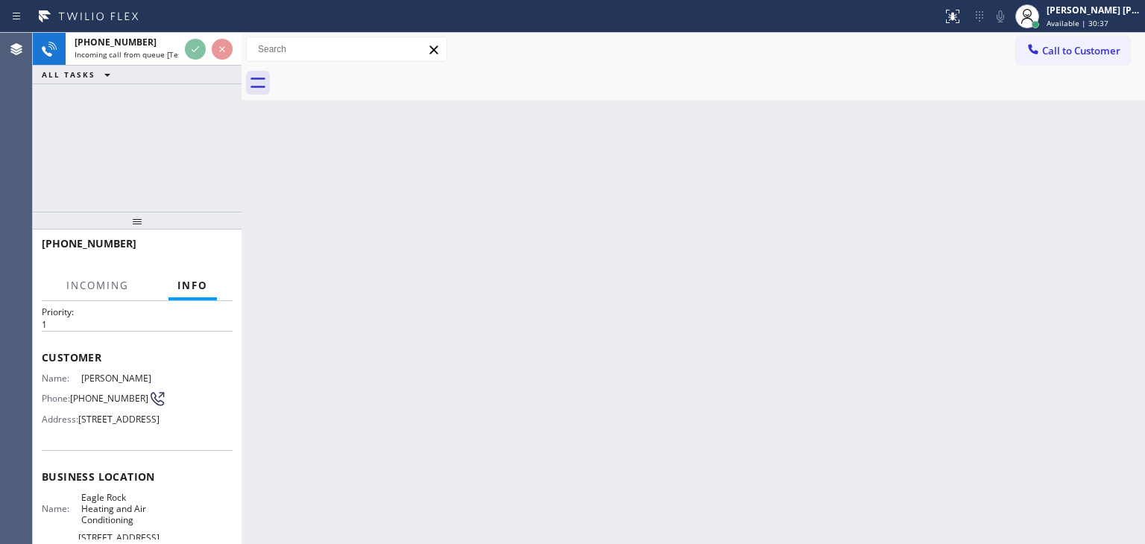
scroll to position [75, 0]
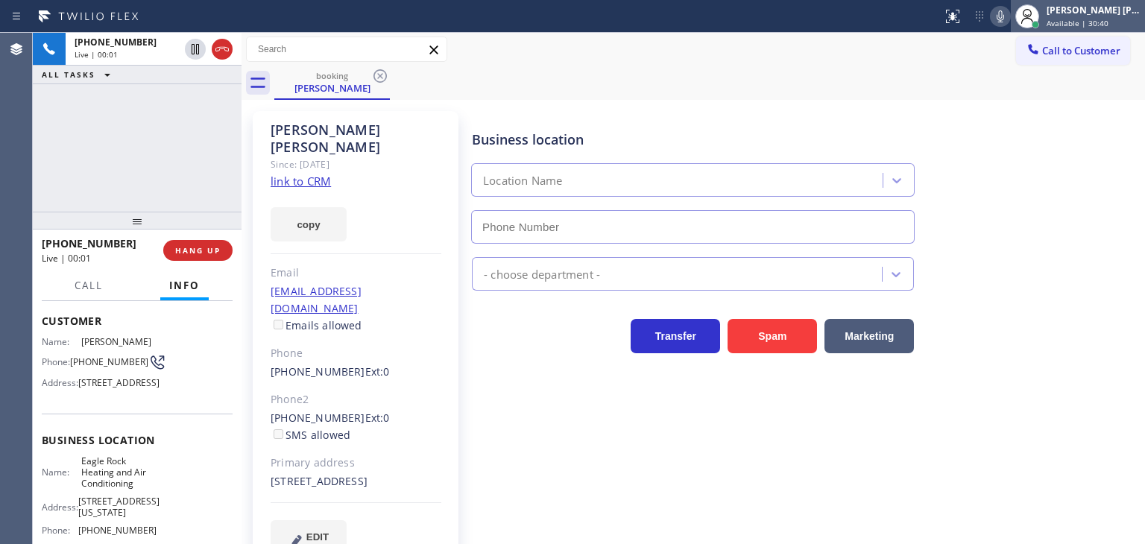
type input "[PHONE_NUMBER]"
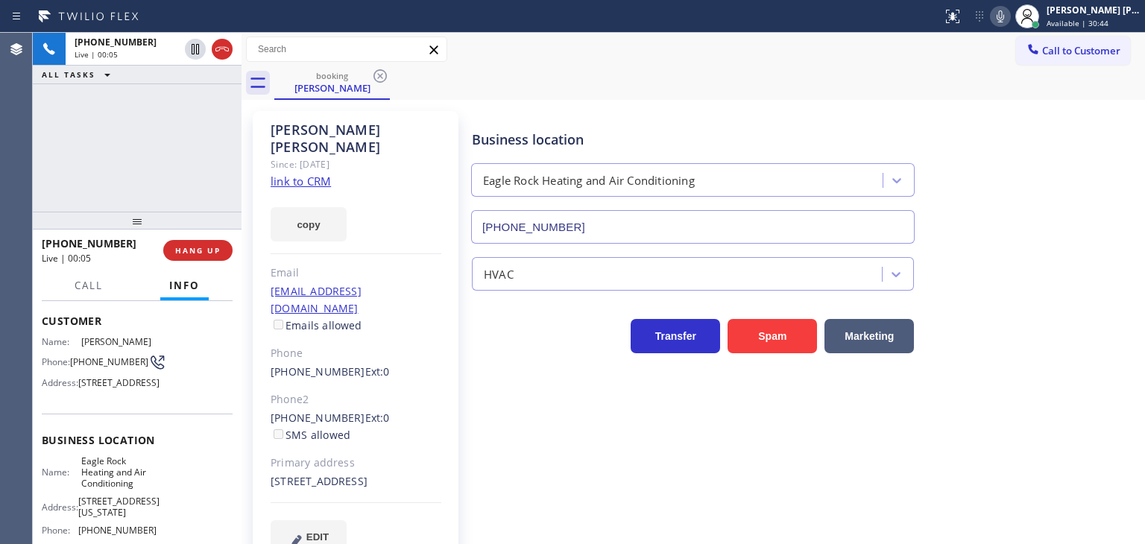
click at [307, 174] on link "link to CRM" at bounding box center [300, 181] width 60 height 15
click at [1009, 17] on icon at bounding box center [1000, 16] width 18 height 18
click at [1109, 9] on div "[PERSON_NAME] [PERSON_NAME]" at bounding box center [1093, 10] width 94 height 13
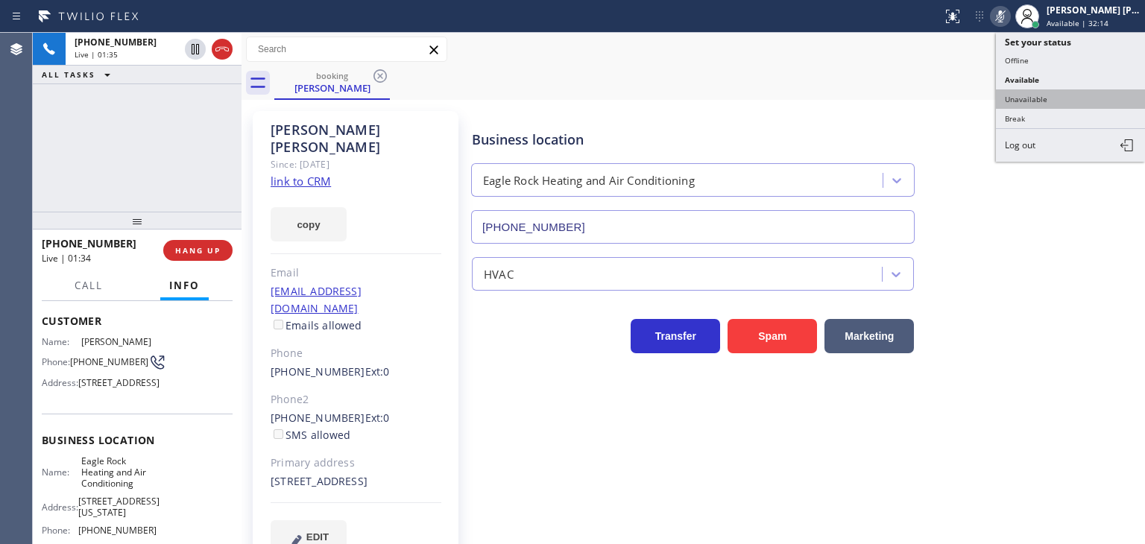
click at [1054, 98] on button "Unavailable" at bounding box center [1070, 98] width 149 height 19
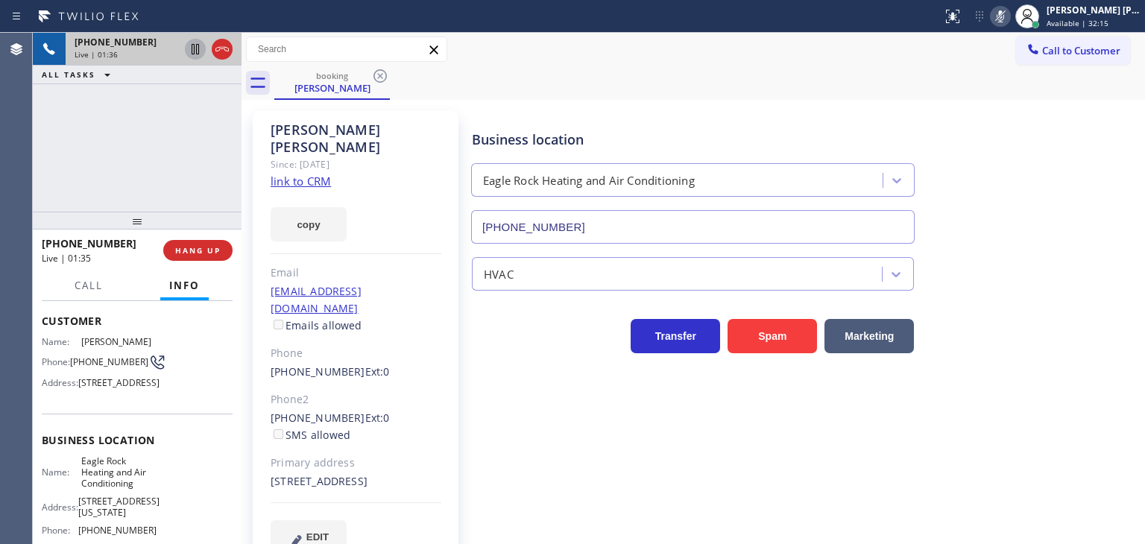
click at [197, 49] on icon at bounding box center [195, 49] width 7 height 10
click at [1034, 16] on div at bounding box center [1026, 16] width 33 height 33
click at [200, 51] on icon at bounding box center [195, 49] width 18 height 18
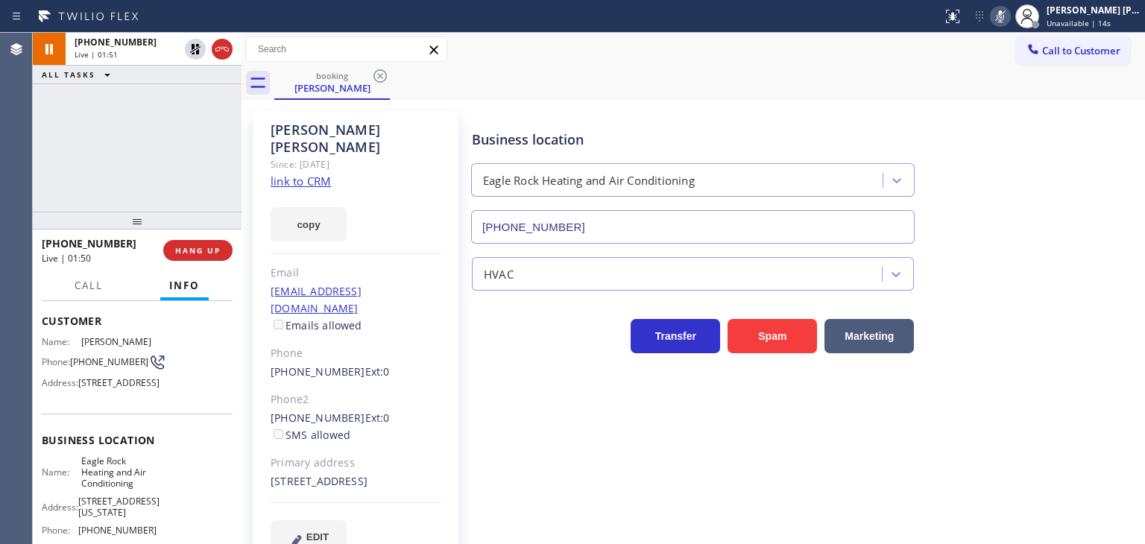
click at [1009, 15] on icon at bounding box center [1000, 16] width 18 height 18
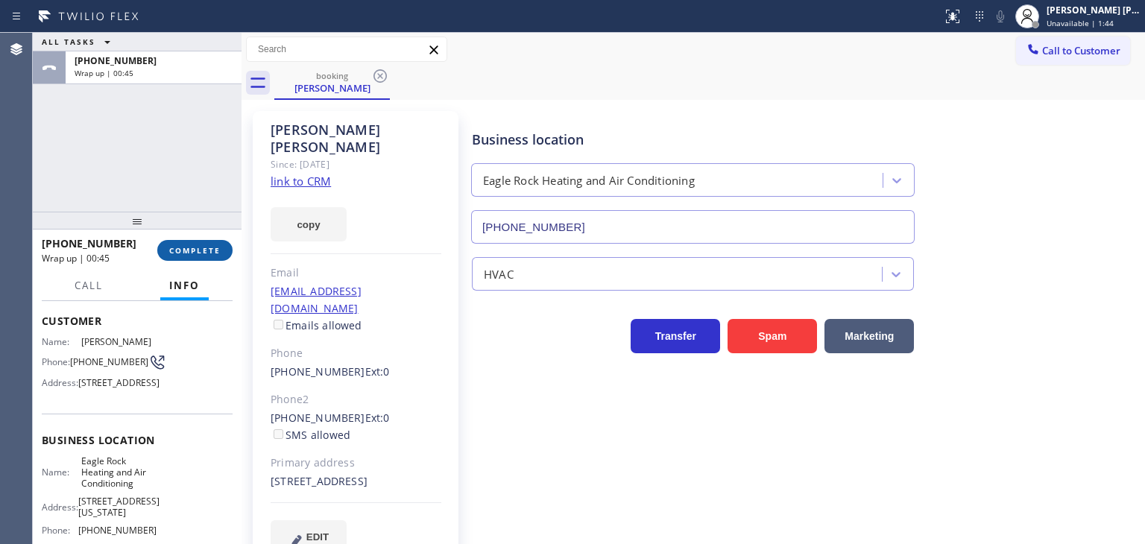
click at [194, 248] on span "COMPLETE" at bounding box center [194, 250] width 51 height 10
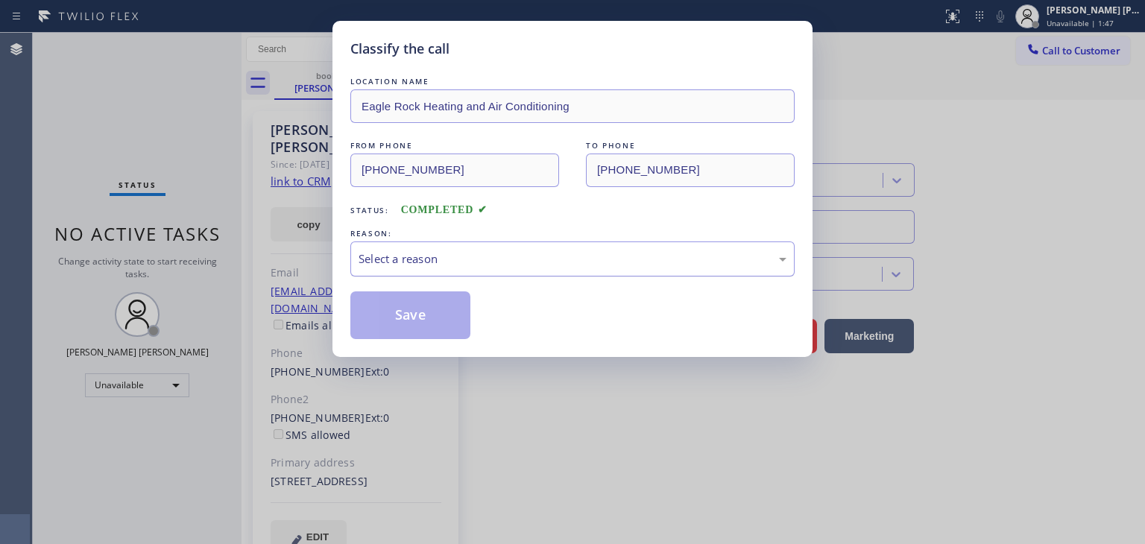
click at [400, 252] on div "Select a reason" at bounding box center [572, 258] width 428 height 17
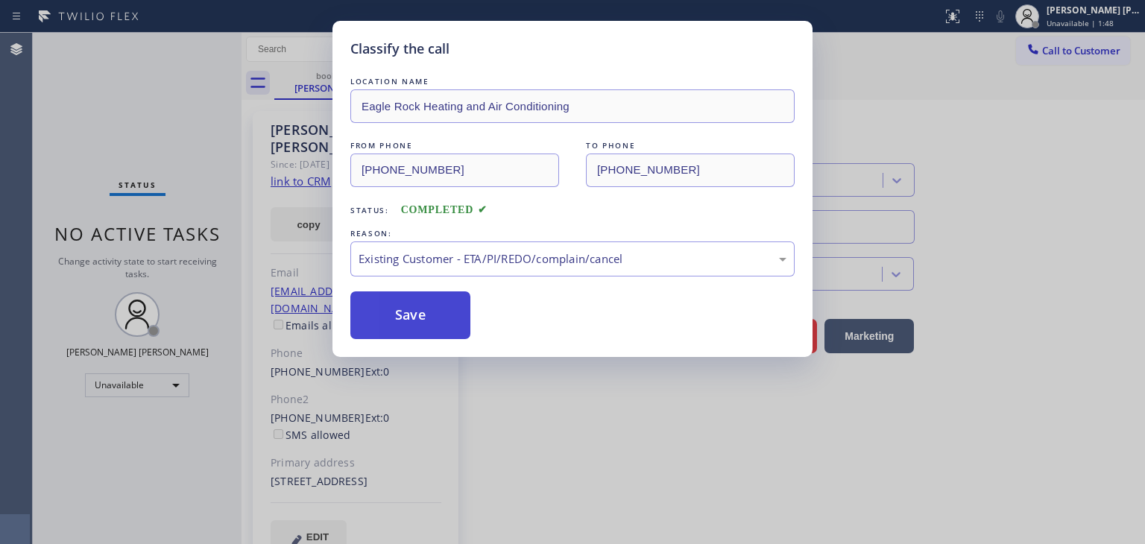
click at [412, 320] on button "Save" at bounding box center [410, 315] width 120 height 48
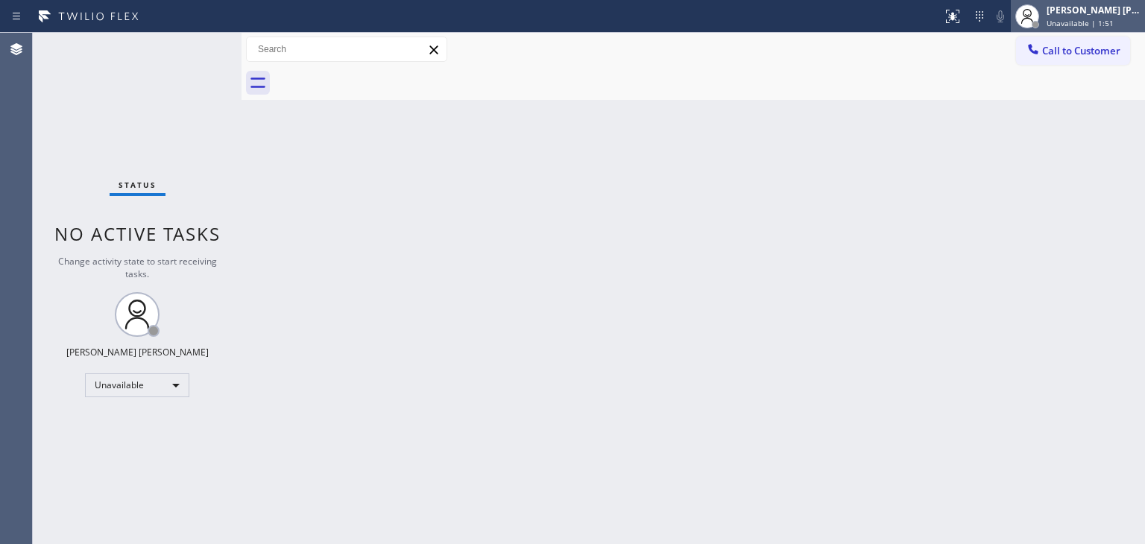
click at [1109, 16] on div "[PERSON_NAME] [PERSON_NAME]" at bounding box center [1093, 10] width 94 height 13
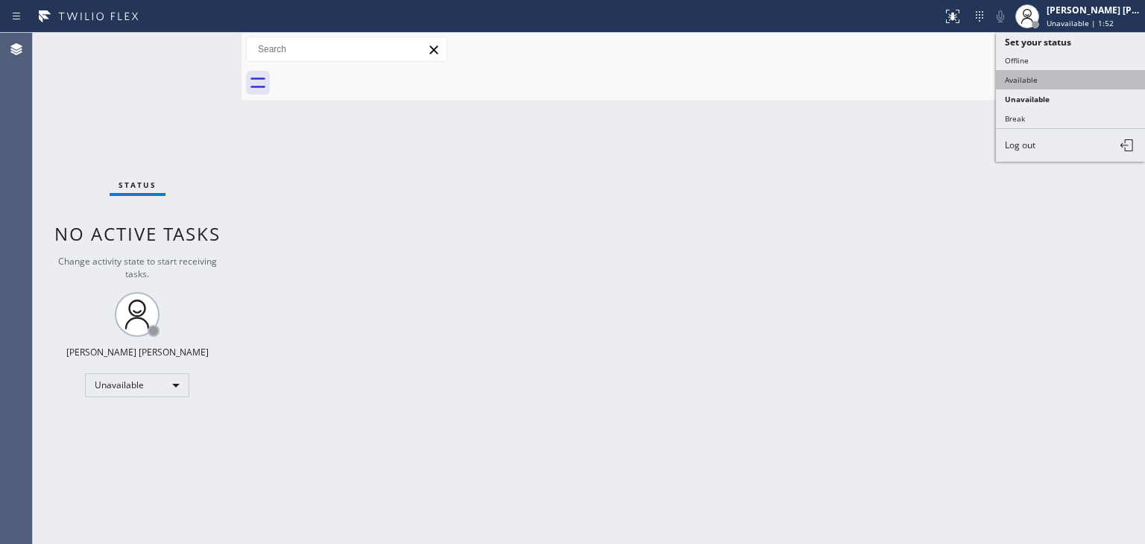
click at [1060, 72] on button "Available" at bounding box center [1070, 79] width 149 height 19
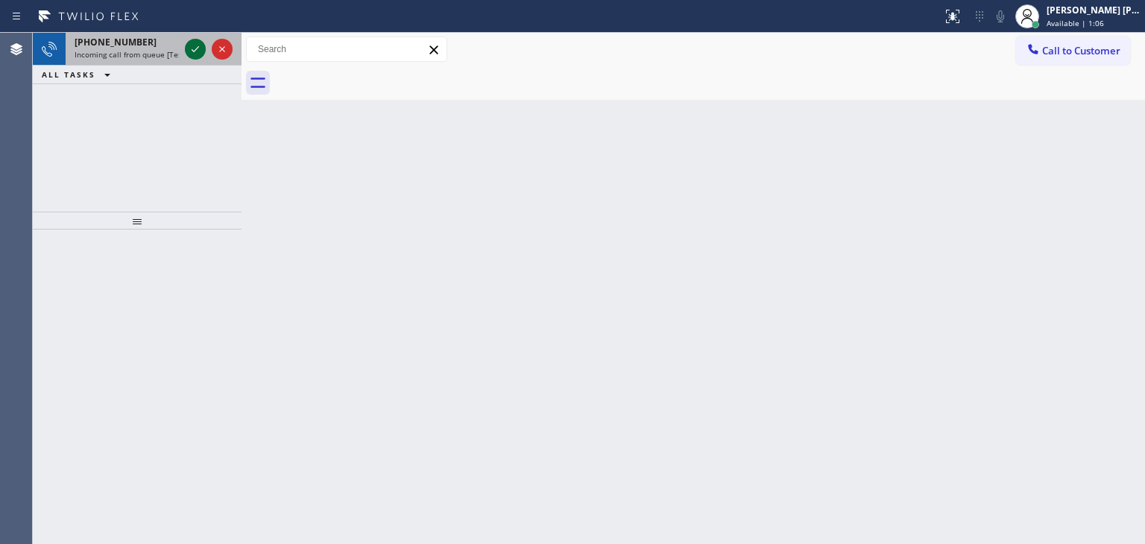
click at [188, 45] on icon at bounding box center [195, 49] width 18 height 18
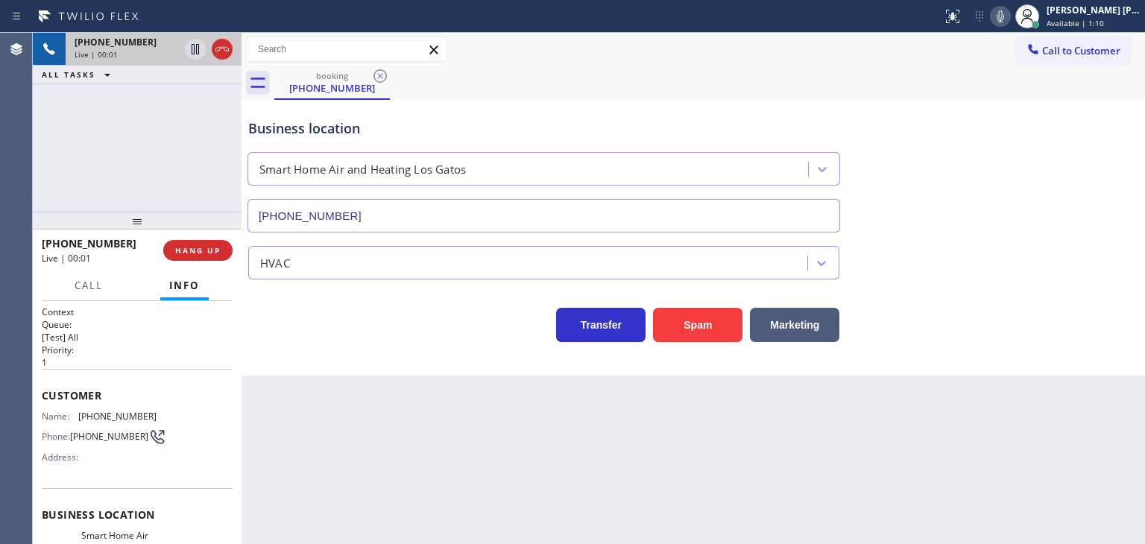
type input "[PHONE_NUMBER]"
click at [1009, 10] on icon at bounding box center [1000, 16] width 18 height 18
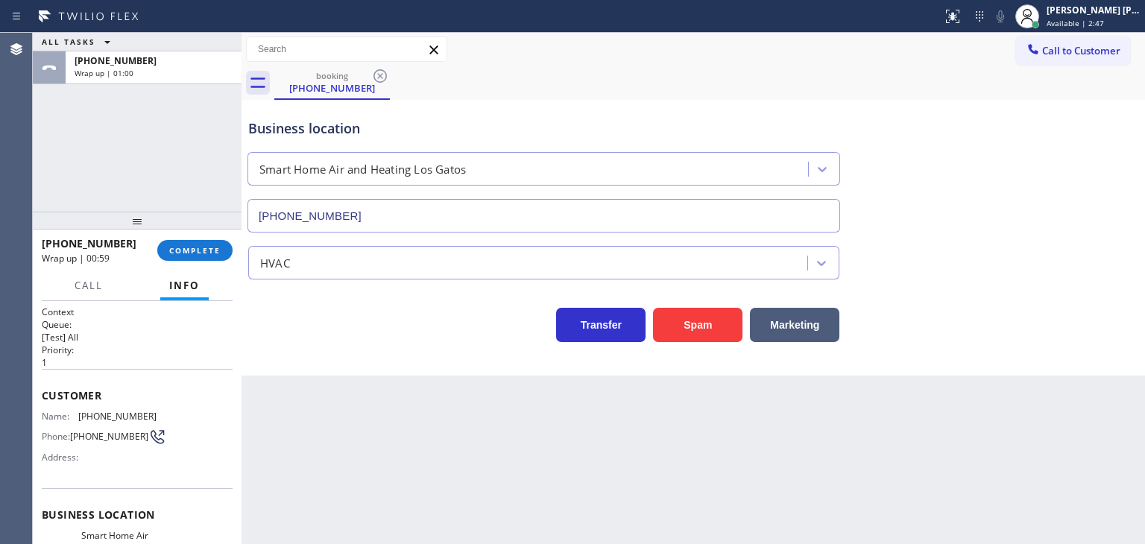
click at [215, 260] on div "[PHONE_NUMBER] Wrap up | 00:59 COMPLETE" at bounding box center [137, 250] width 191 height 39
click at [205, 252] on span "COMPLETE" at bounding box center [194, 250] width 51 height 10
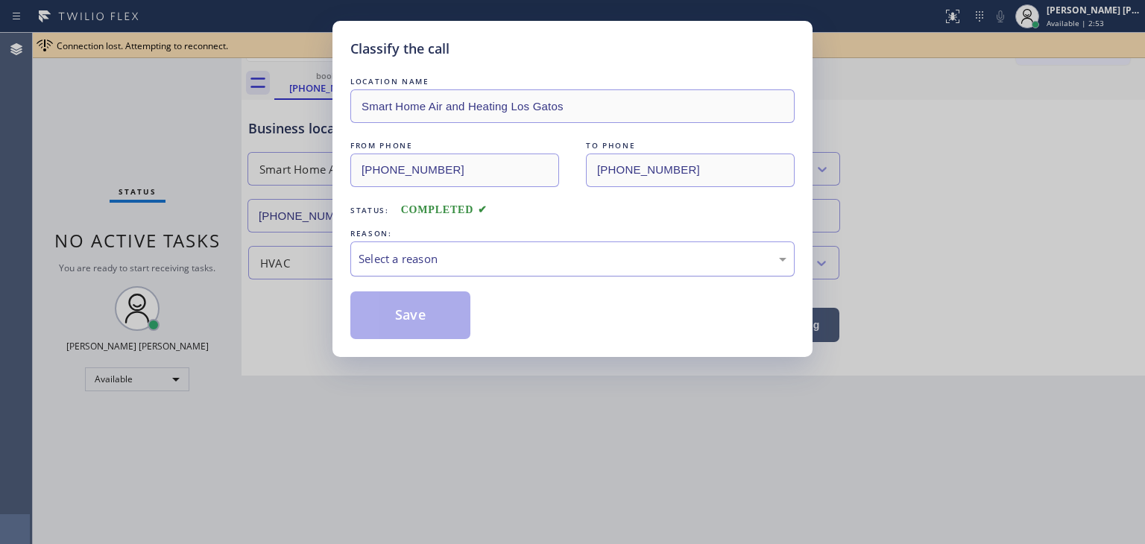
click at [438, 246] on div "Select a reason" at bounding box center [572, 258] width 444 height 35
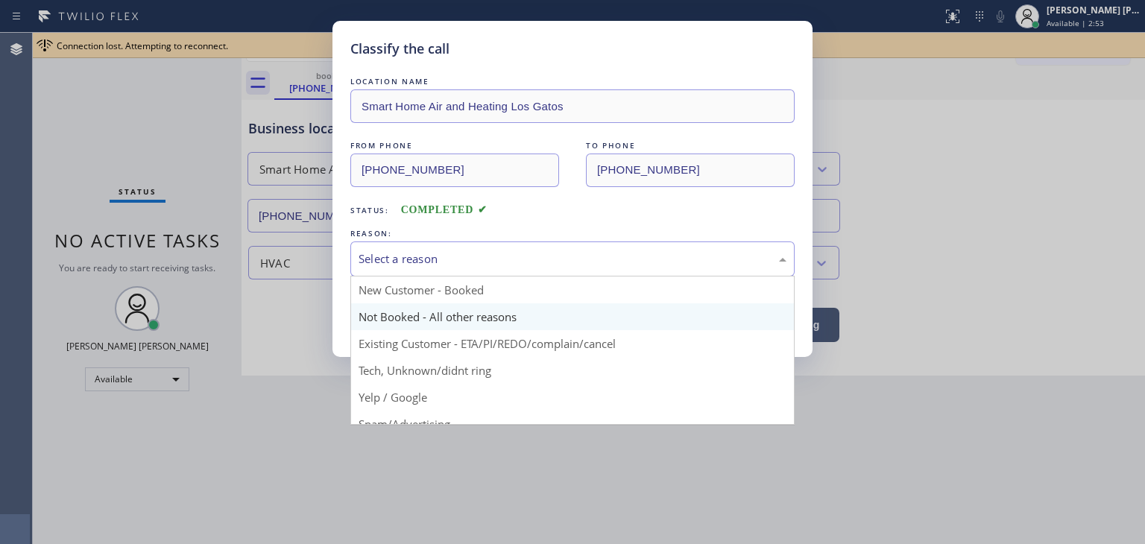
scroll to position [75, 0]
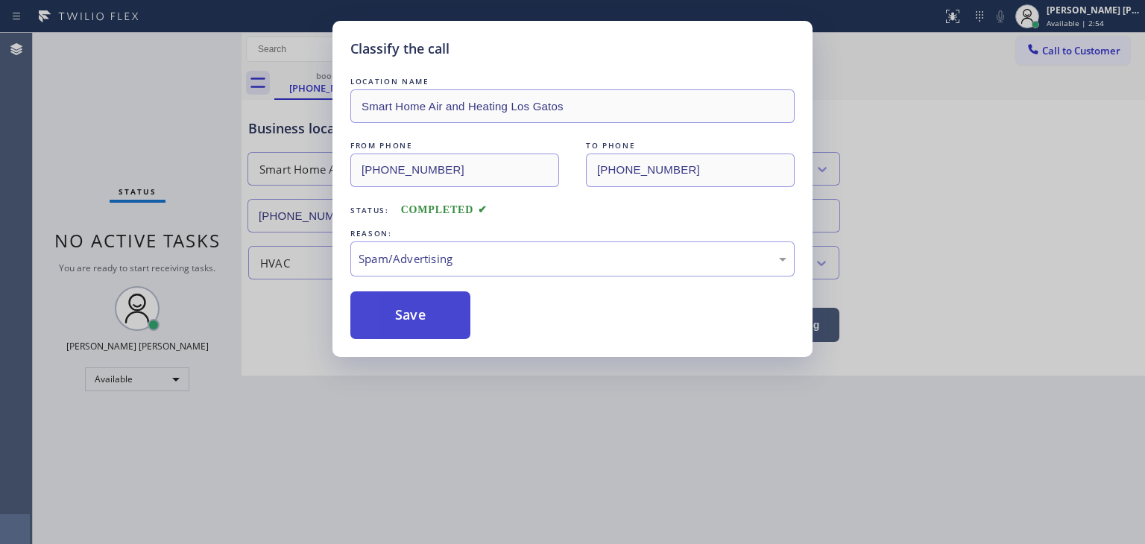
click at [409, 320] on button "Save" at bounding box center [410, 315] width 120 height 48
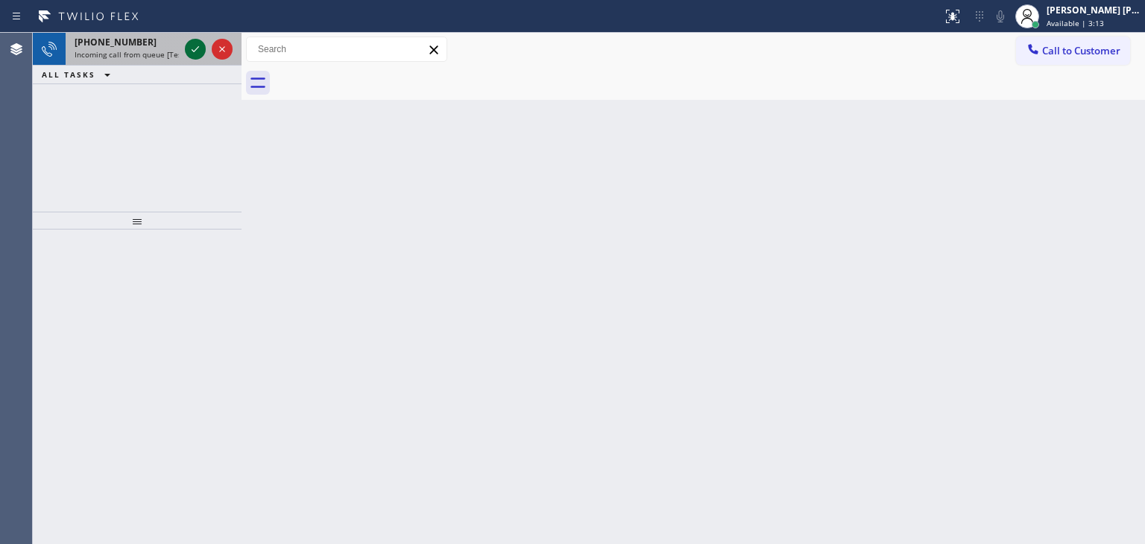
click at [192, 48] on icon at bounding box center [195, 49] width 18 height 18
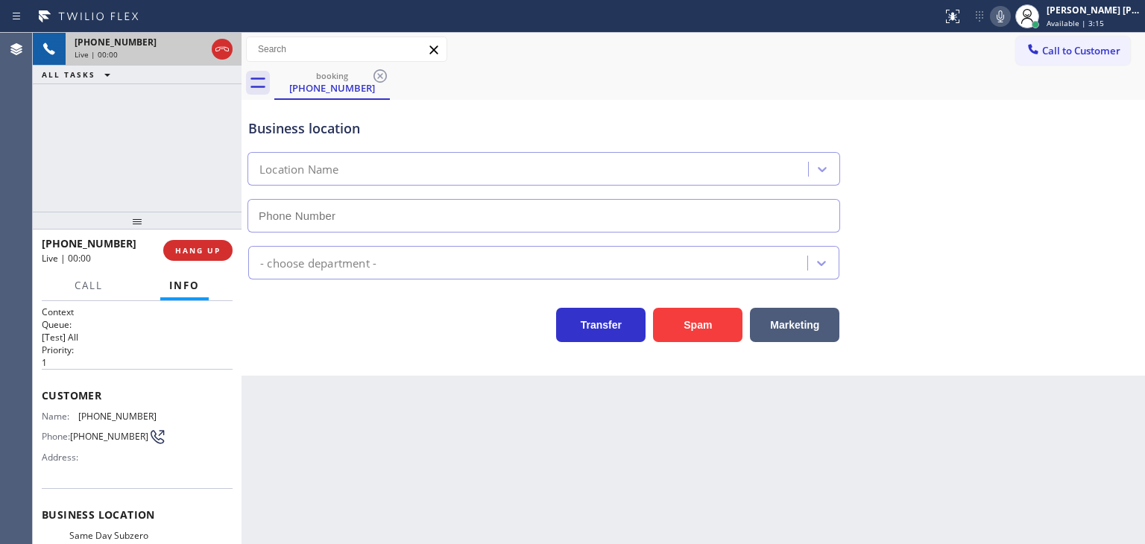
scroll to position [149, 0]
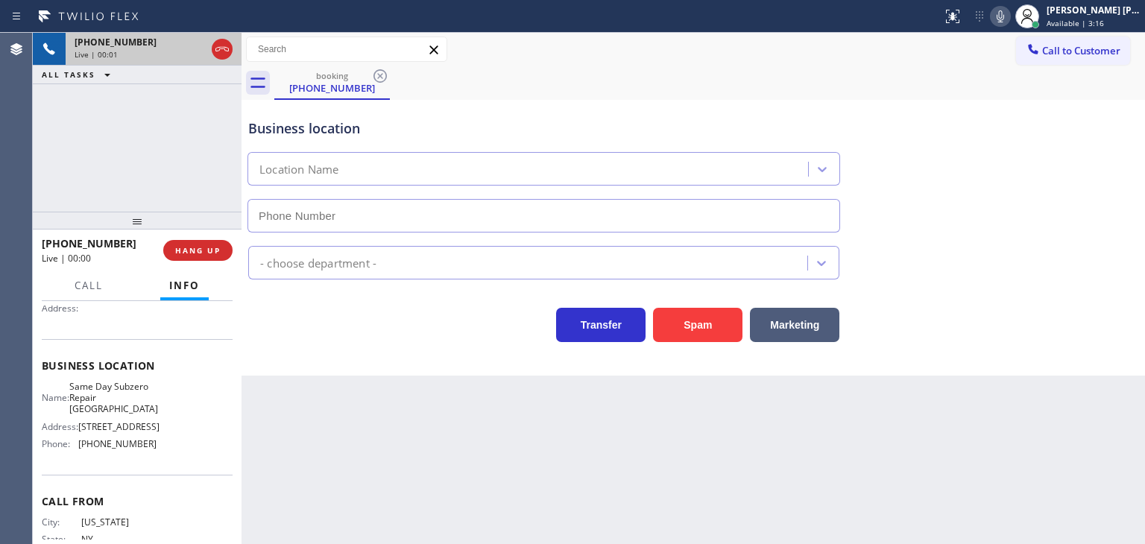
type input "[PHONE_NUMBER]"
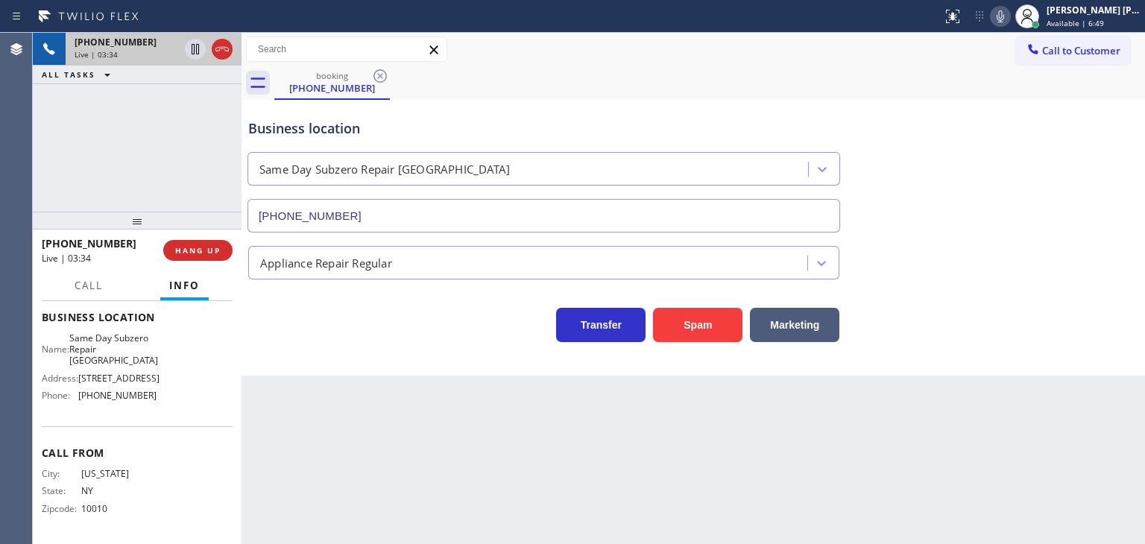
scroll to position [0, 0]
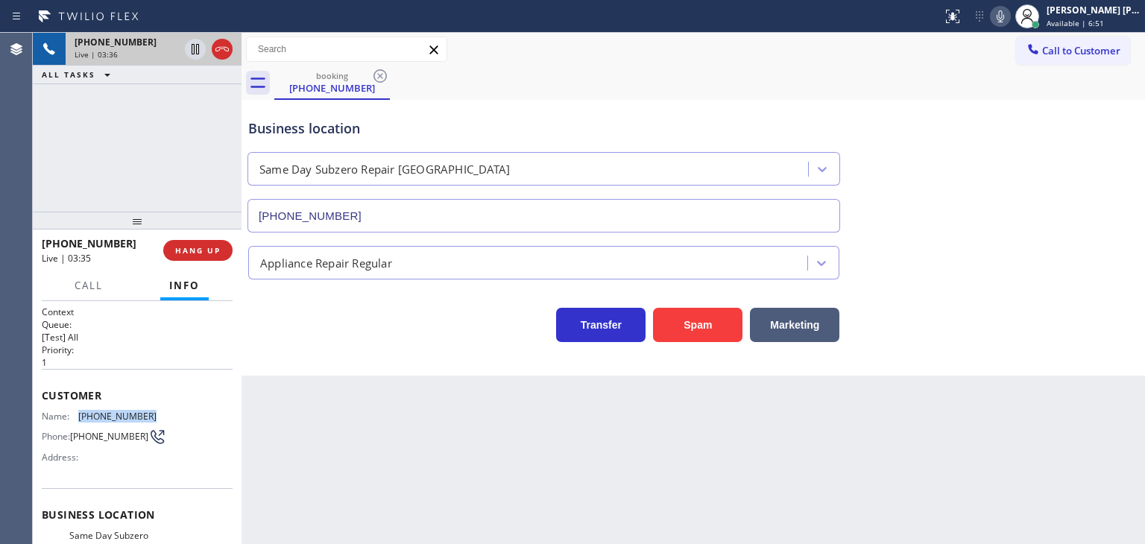
drag, startPoint x: 149, startPoint y: 411, endPoint x: 78, endPoint y: 420, distance: 71.4
click at [78, 420] on div "Name: [PHONE_NUMBER] Phone: [PHONE_NUMBER] Address:" at bounding box center [137, 440] width 191 height 59
copy div "[PHONE_NUMBER]"
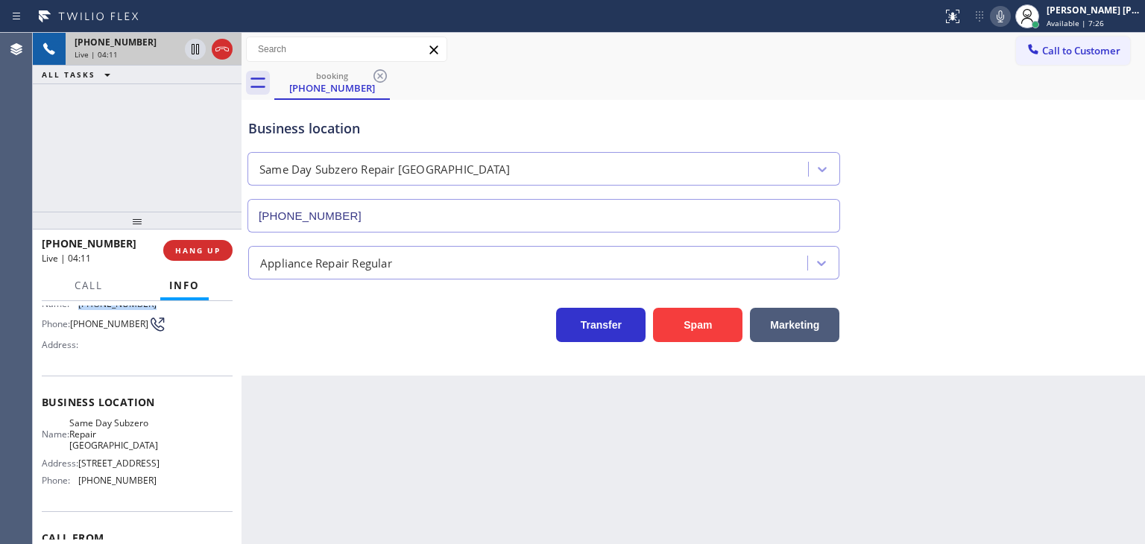
scroll to position [149, 0]
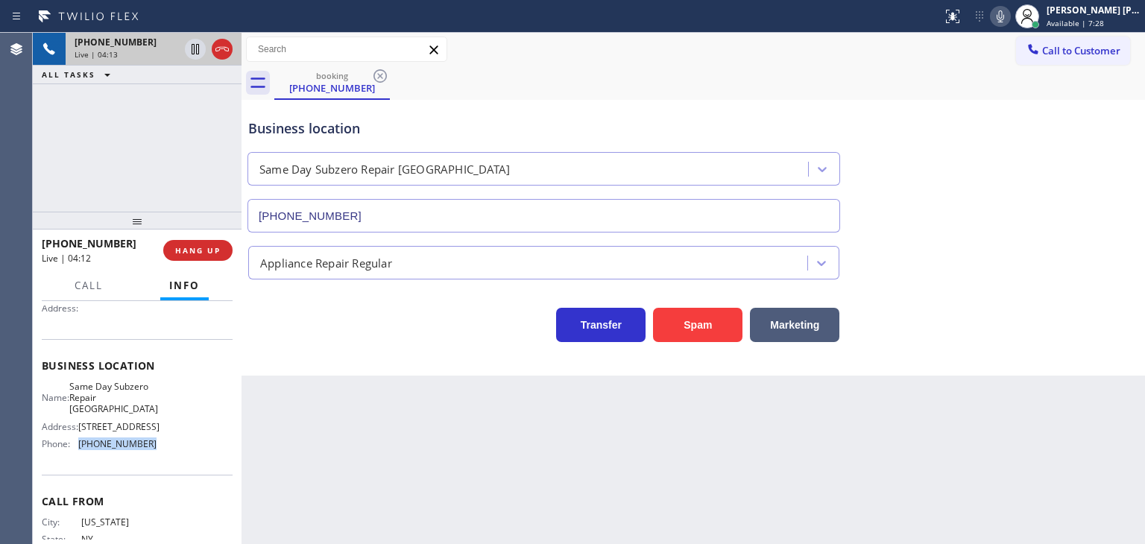
drag, startPoint x: 146, startPoint y: 451, endPoint x: 79, endPoint y: 464, distance: 68.4
click at [79, 456] on div "Name: Same Day Subzero Repair [GEOGRAPHIC_DATA] Address: [STREET_ADDRESS], Phon…" at bounding box center [99, 418] width 115 height 75
copy span "[PHONE_NUMBER]"
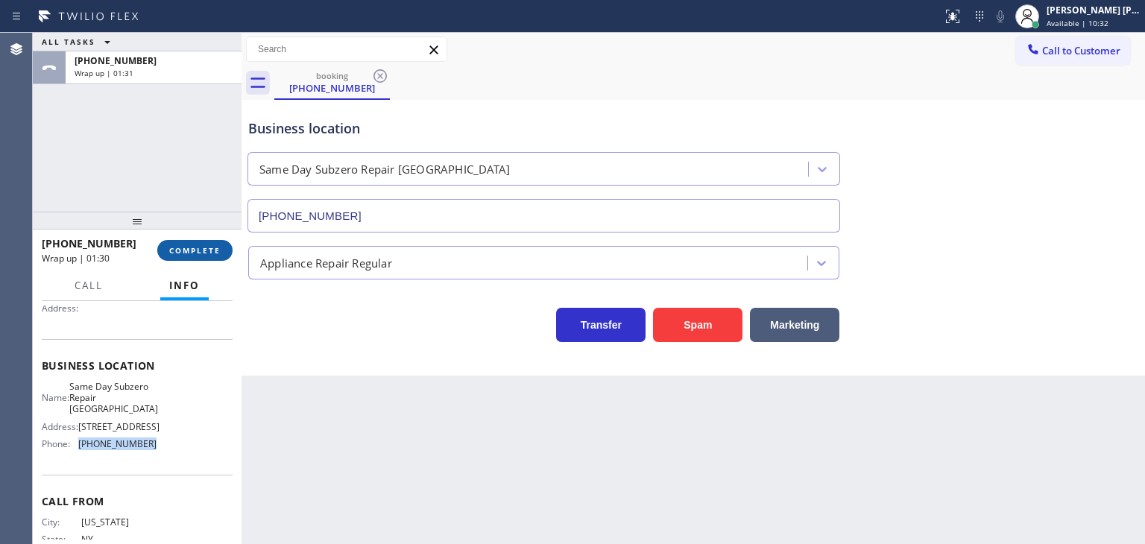
click at [198, 256] on button "COMPLETE" at bounding box center [194, 250] width 75 height 21
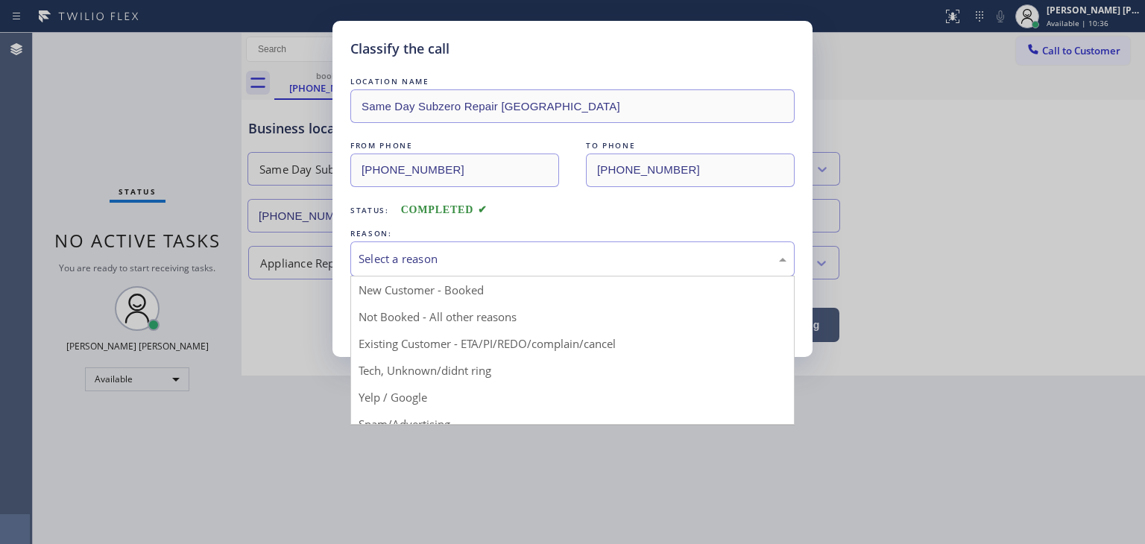
click at [437, 267] on div "Select a reason" at bounding box center [572, 258] width 444 height 35
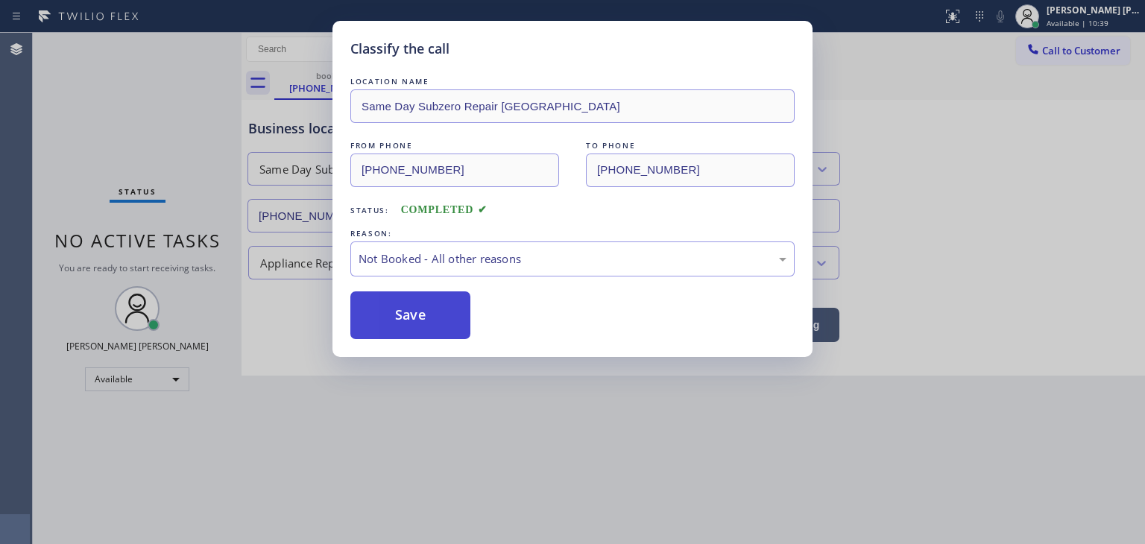
click at [440, 317] on button "Save" at bounding box center [410, 315] width 120 height 48
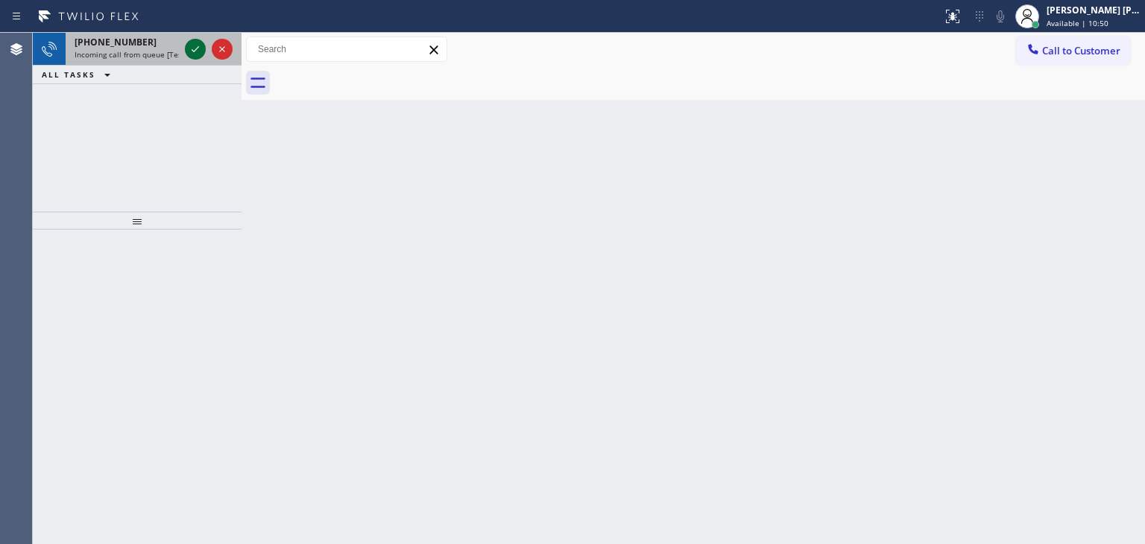
click at [187, 51] on icon at bounding box center [195, 49] width 18 height 18
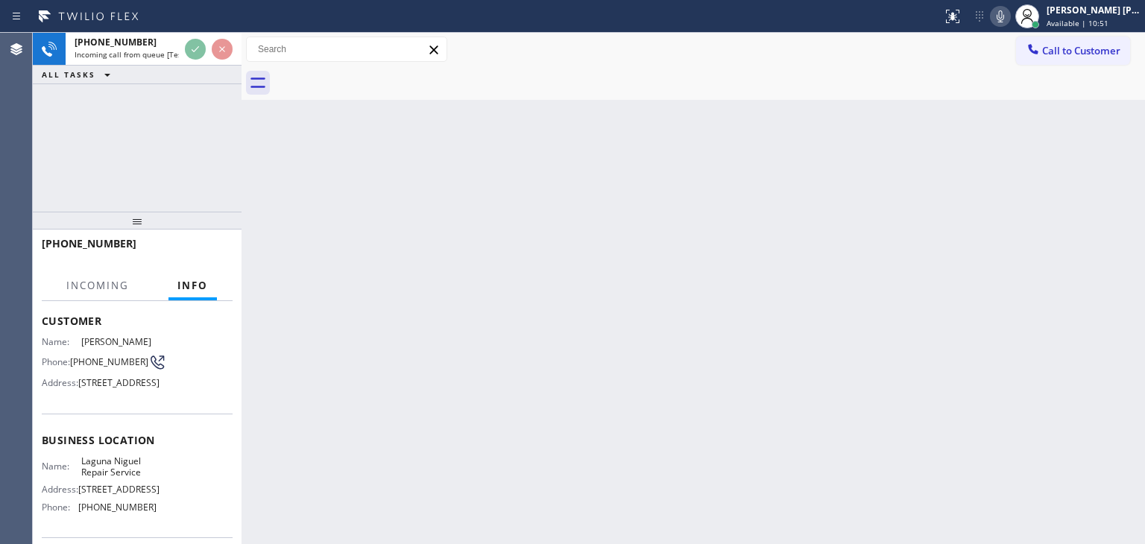
scroll to position [149, 0]
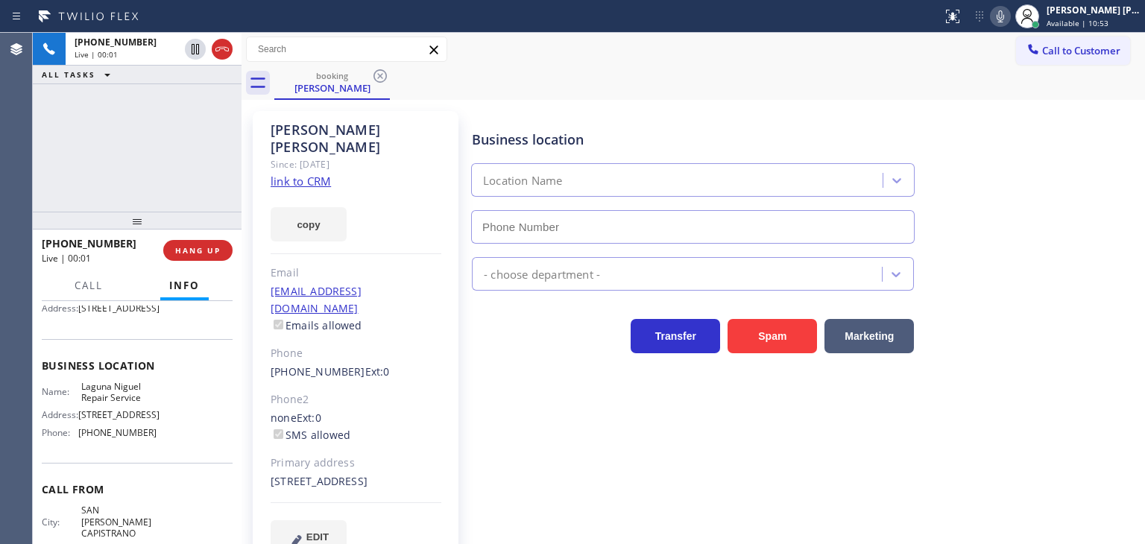
type input "[PHONE_NUMBER]"
click at [300, 174] on link "link to CRM" at bounding box center [300, 181] width 60 height 15
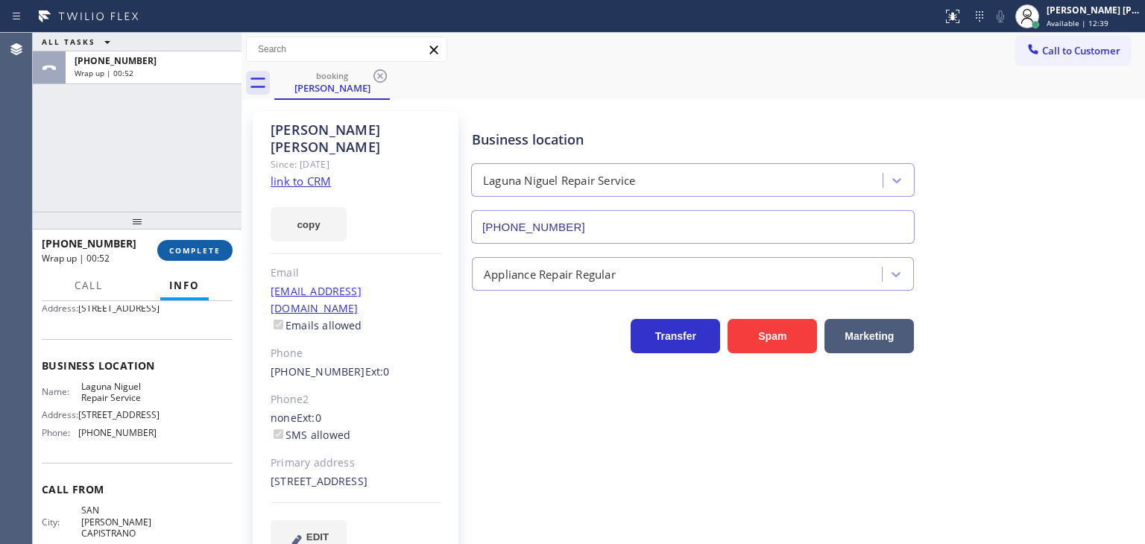
click at [215, 247] on span "COMPLETE" at bounding box center [194, 250] width 51 height 10
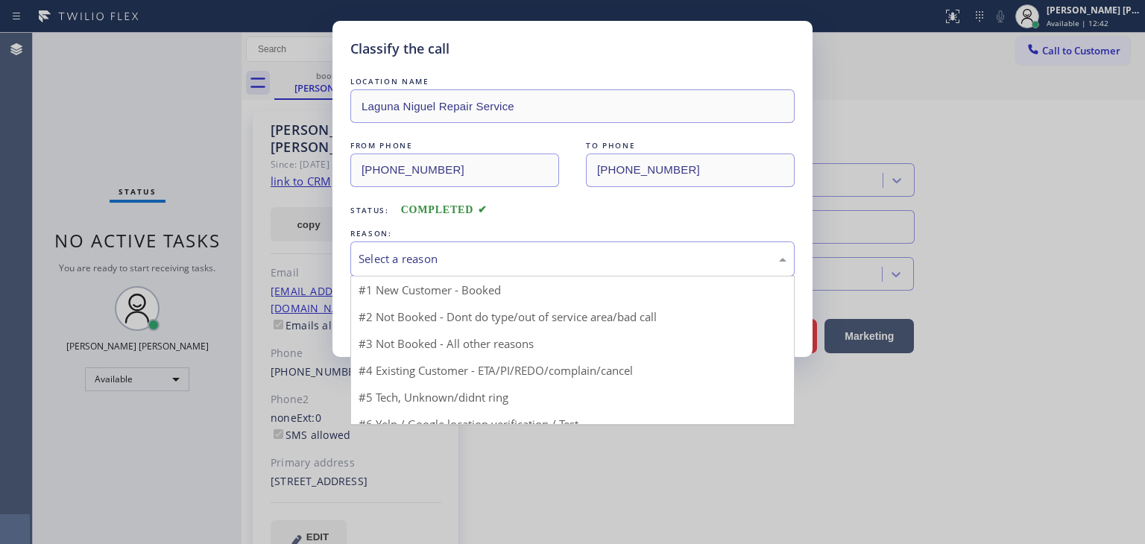
click at [434, 247] on div "Select a reason" at bounding box center [572, 258] width 444 height 35
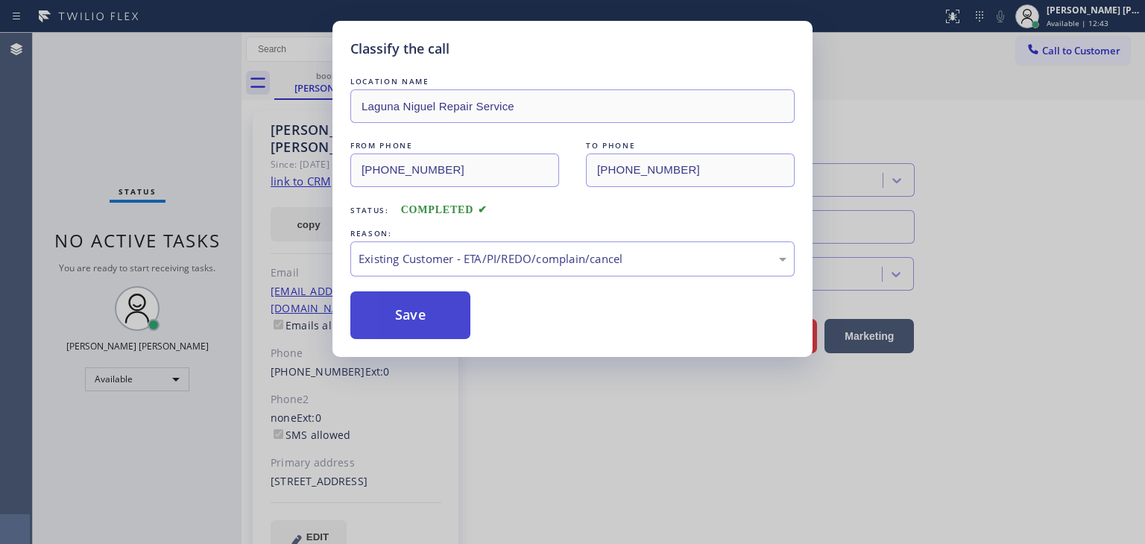
click at [417, 327] on button "Save" at bounding box center [410, 315] width 120 height 48
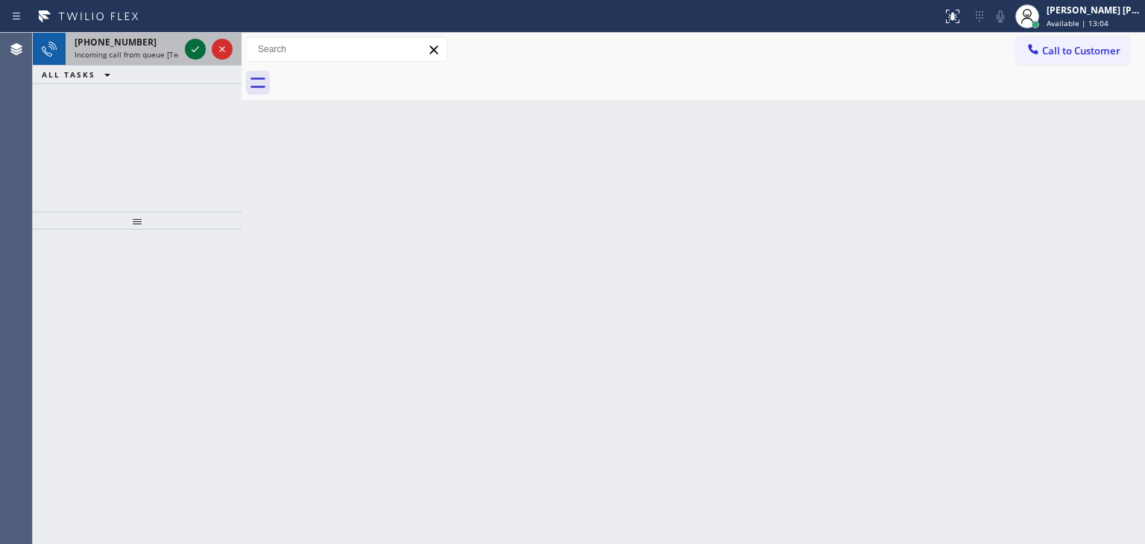
click at [199, 43] on icon at bounding box center [195, 49] width 18 height 18
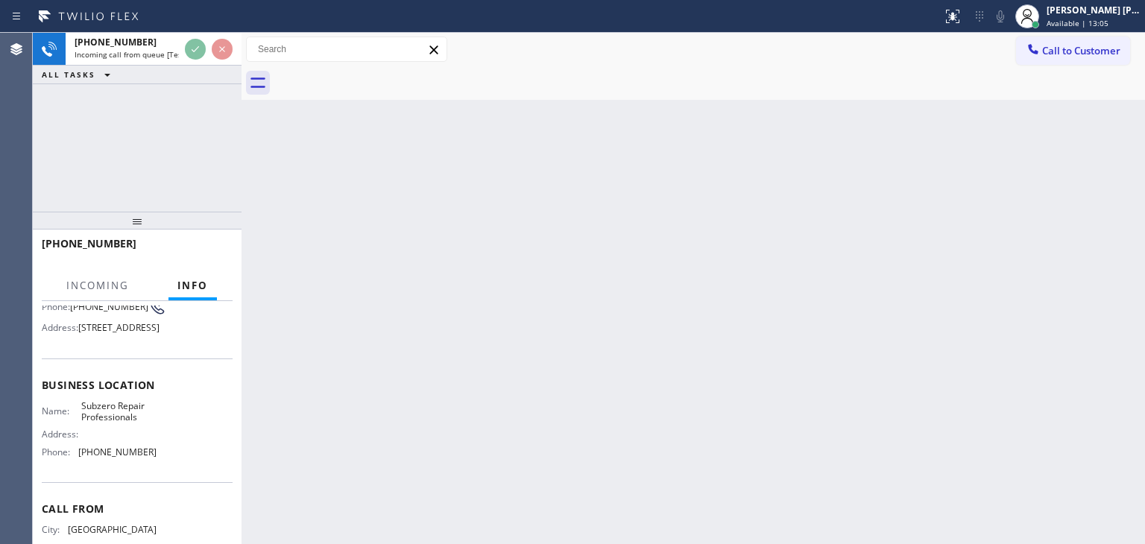
scroll to position [149, 0]
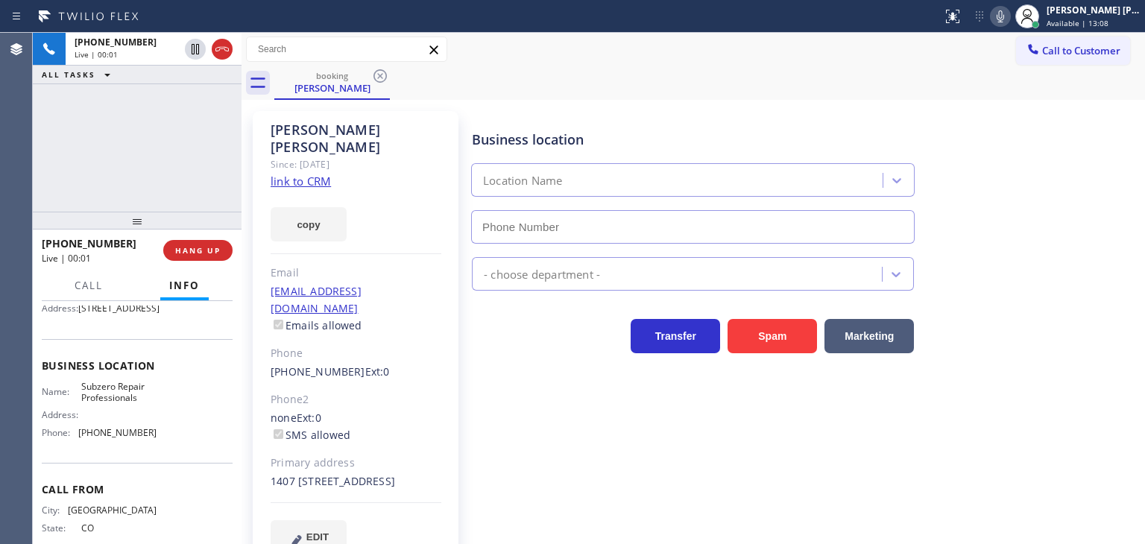
type input "[PHONE_NUMBER]"
click at [1004, 19] on icon at bounding box center [999, 16] width 7 height 12
click at [1009, 19] on icon at bounding box center [1000, 16] width 18 height 18
click at [308, 174] on link "link to CRM" at bounding box center [300, 181] width 60 height 15
click at [206, 252] on span "HANG UP" at bounding box center [197, 250] width 45 height 10
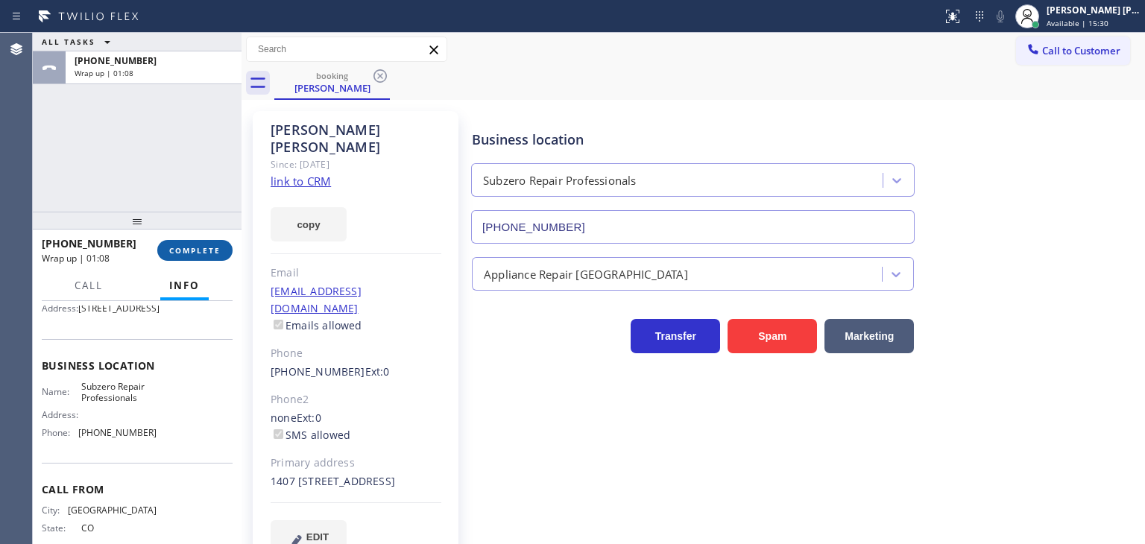
click at [194, 250] on span "COMPLETE" at bounding box center [194, 250] width 51 height 10
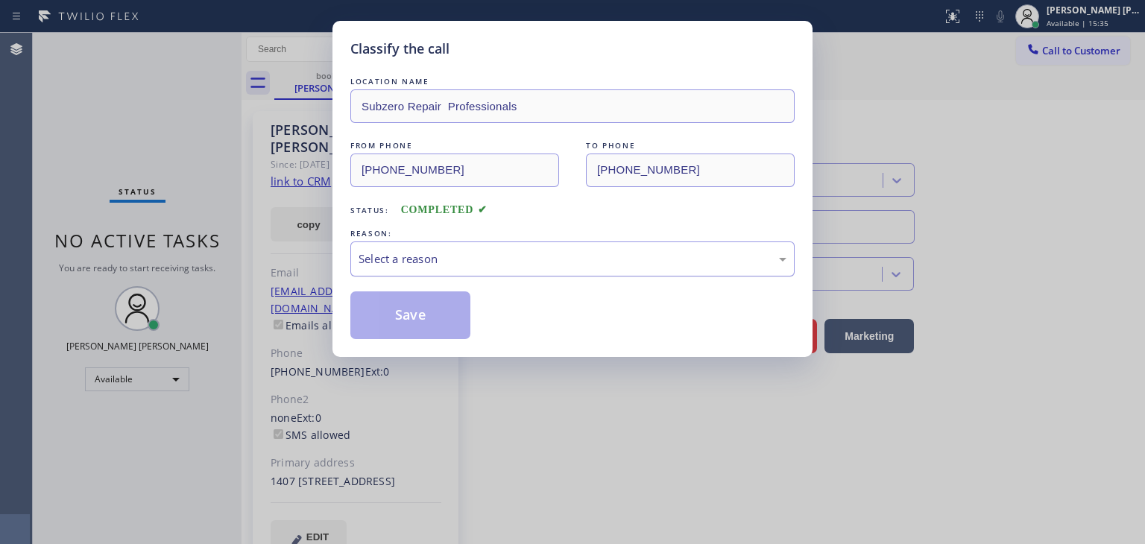
click at [409, 260] on div "Select a reason" at bounding box center [572, 258] width 428 height 17
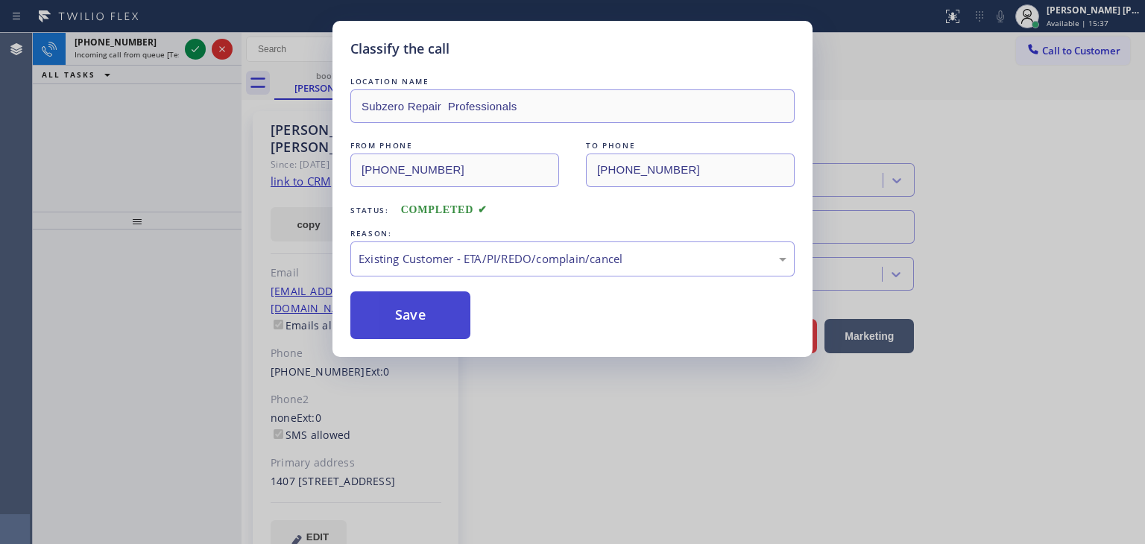
click at [411, 323] on button "Save" at bounding box center [410, 315] width 120 height 48
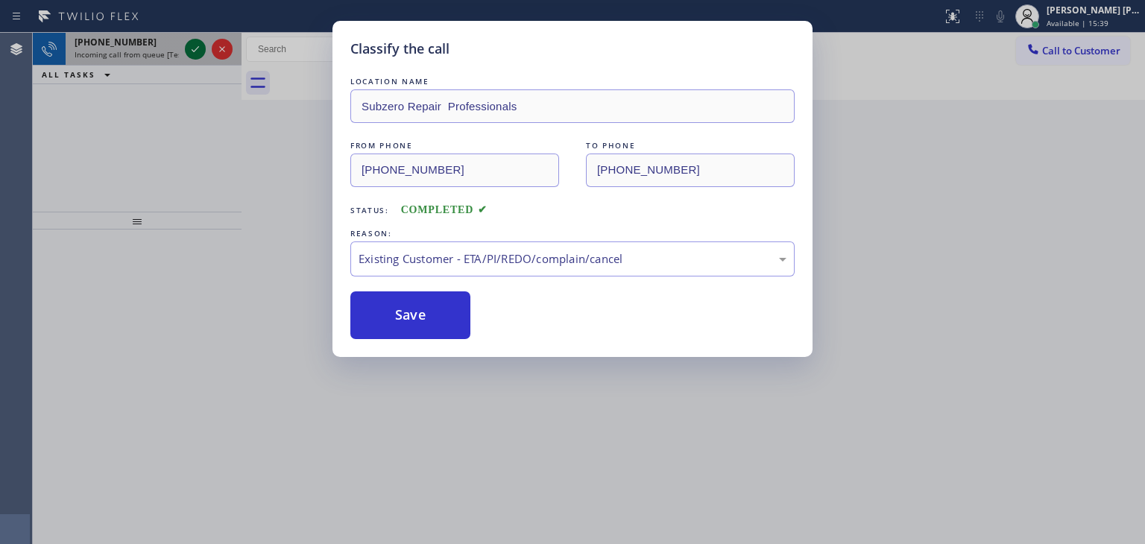
click at [197, 53] on icon at bounding box center [195, 49] width 18 height 18
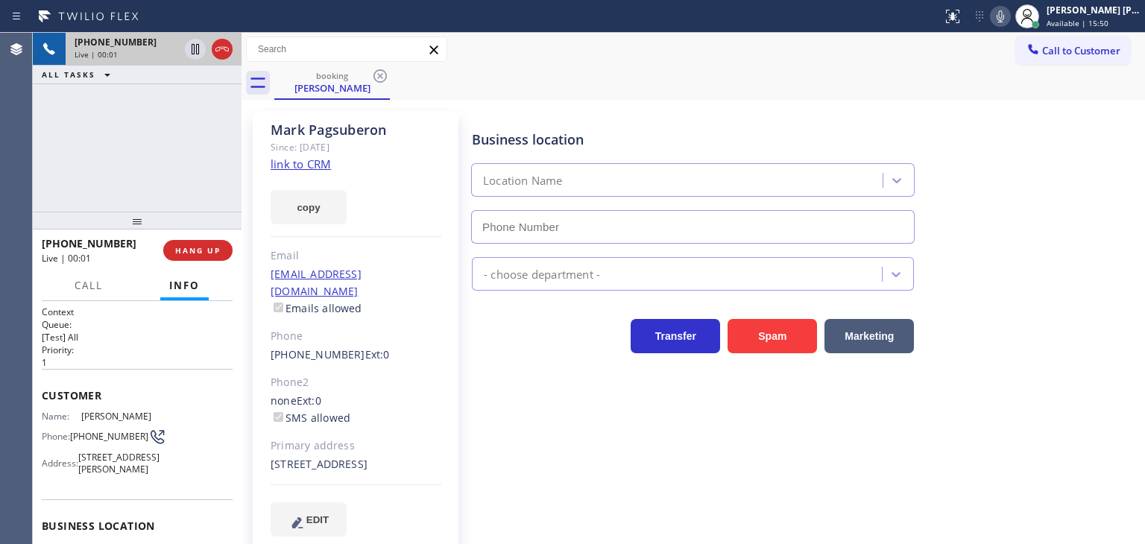
type input "[PHONE_NUMBER]"
click at [317, 164] on link "link to CRM" at bounding box center [300, 163] width 60 height 15
click at [1009, 13] on icon at bounding box center [1000, 16] width 18 height 18
click at [1088, 21] on span "Available | 16:30" at bounding box center [1077, 23] width 62 height 10
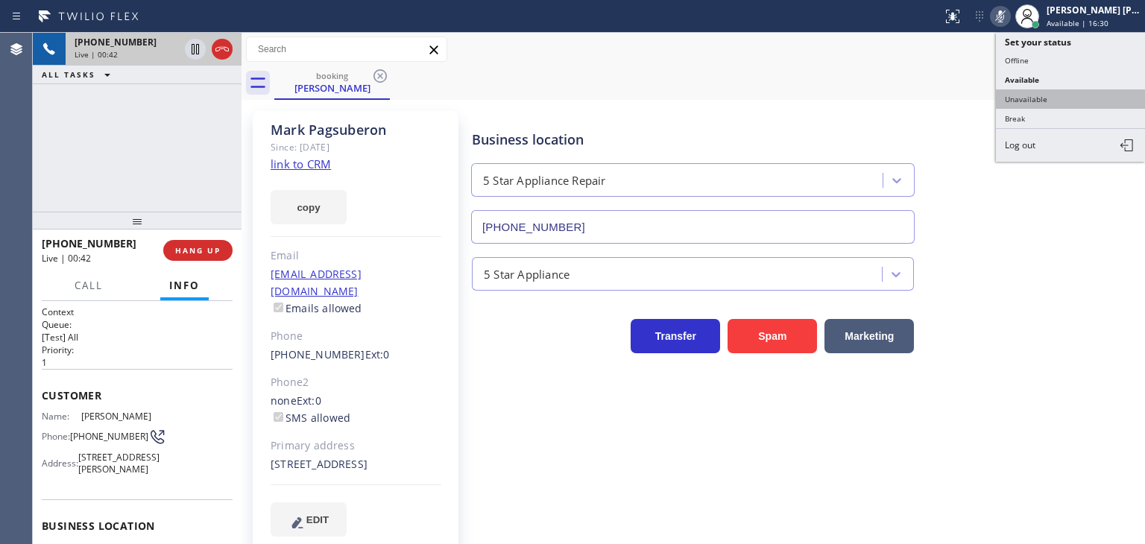
click at [1062, 92] on button "Unavailable" at bounding box center [1070, 98] width 149 height 19
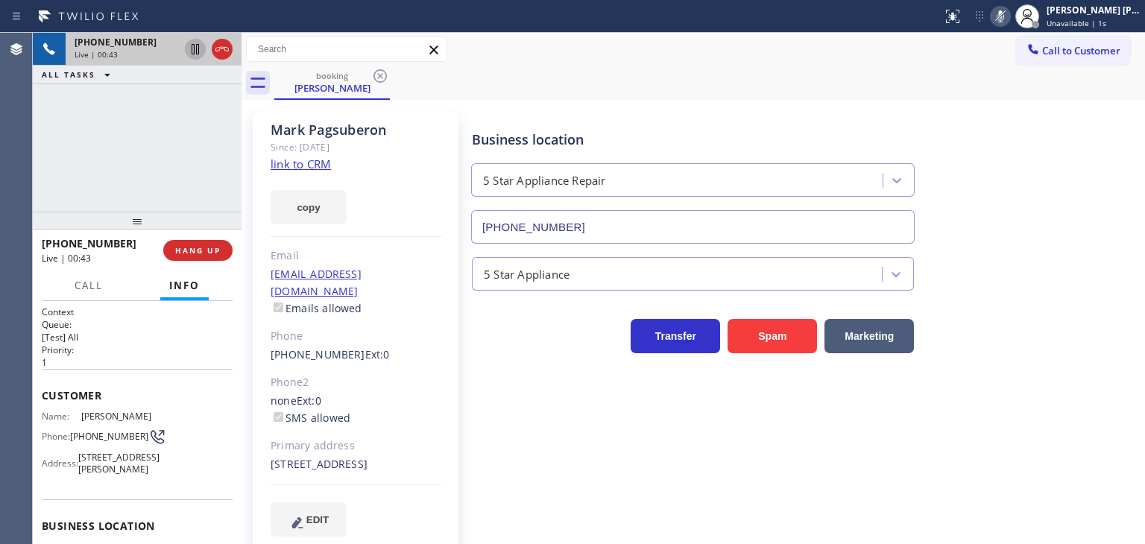
click at [192, 48] on icon at bounding box center [195, 49] width 7 height 10
click at [1004, 17] on icon at bounding box center [999, 16] width 7 height 12
click at [191, 48] on icon at bounding box center [195, 49] width 18 height 18
click at [1009, 24] on icon at bounding box center [1000, 16] width 18 height 18
click at [1004, 19] on icon at bounding box center [999, 16] width 7 height 12
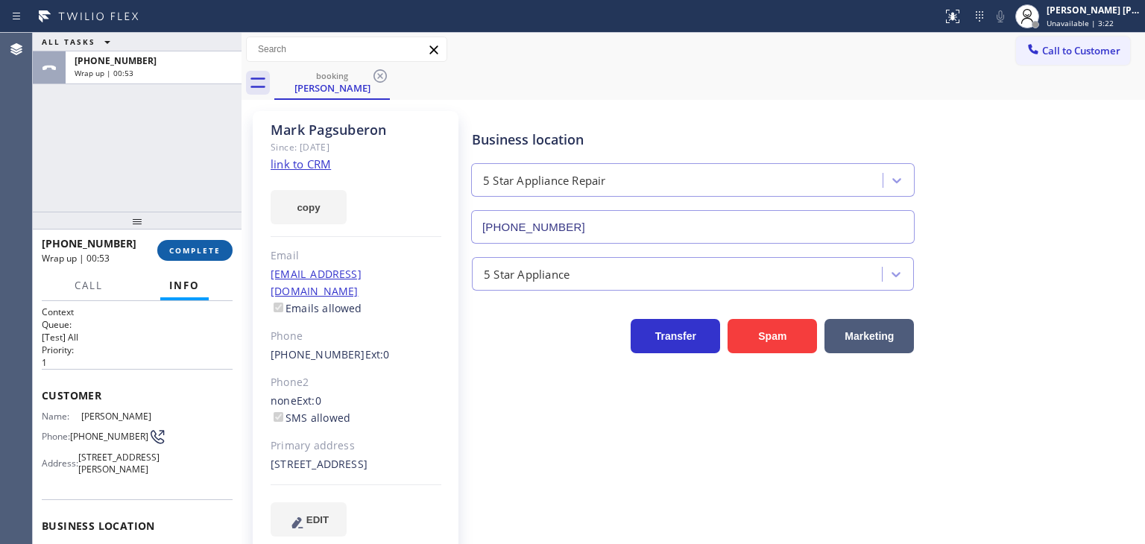
click at [209, 256] on button "COMPLETE" at bounding box center [194, 250] width 75 height 21
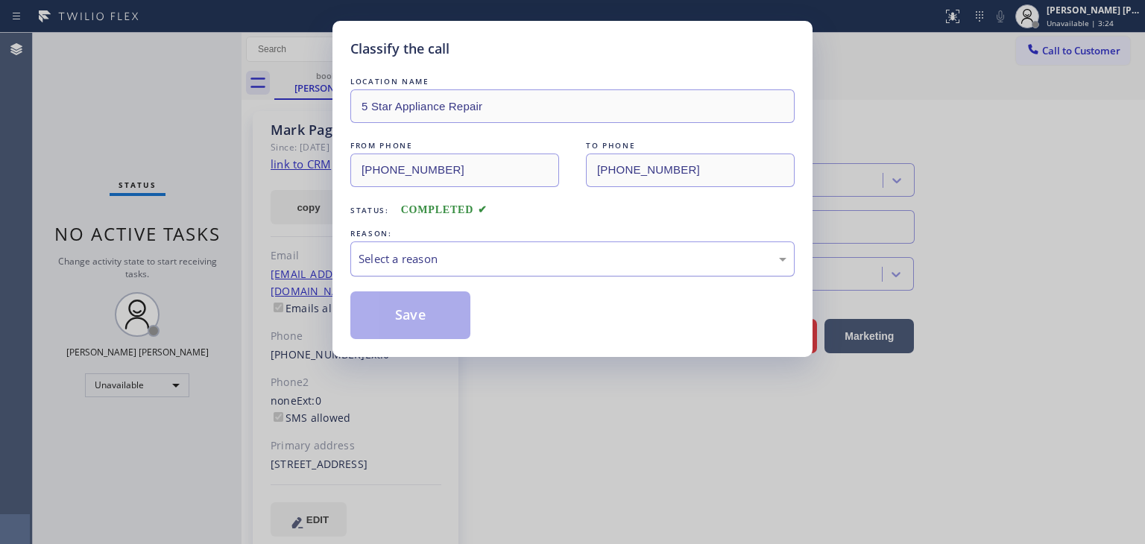
click at [438, 269] on div "Select a reason" at bounding box center [572, 258] width 444 height 35
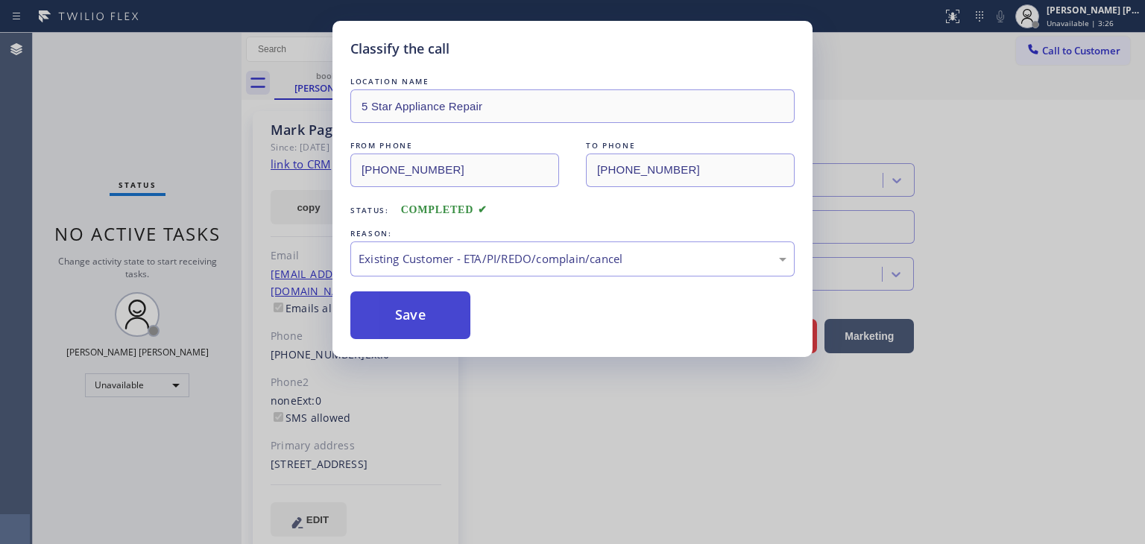
click at [408, 306] on button "Save" at bounding box center [410, 315] width 120 height 48
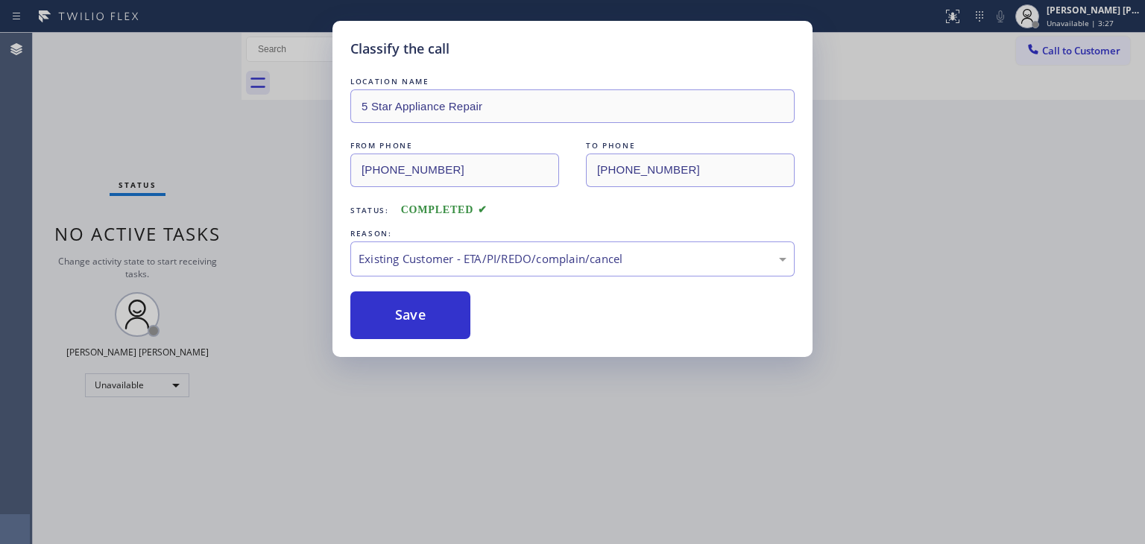
click at [1100, 16] on div "Classify the call LOCATION NAME 5 Star Appliance Repair FROM PHONE [PHONE_NUMBE…" at bounding box center [572, 272] width 1145 height 544
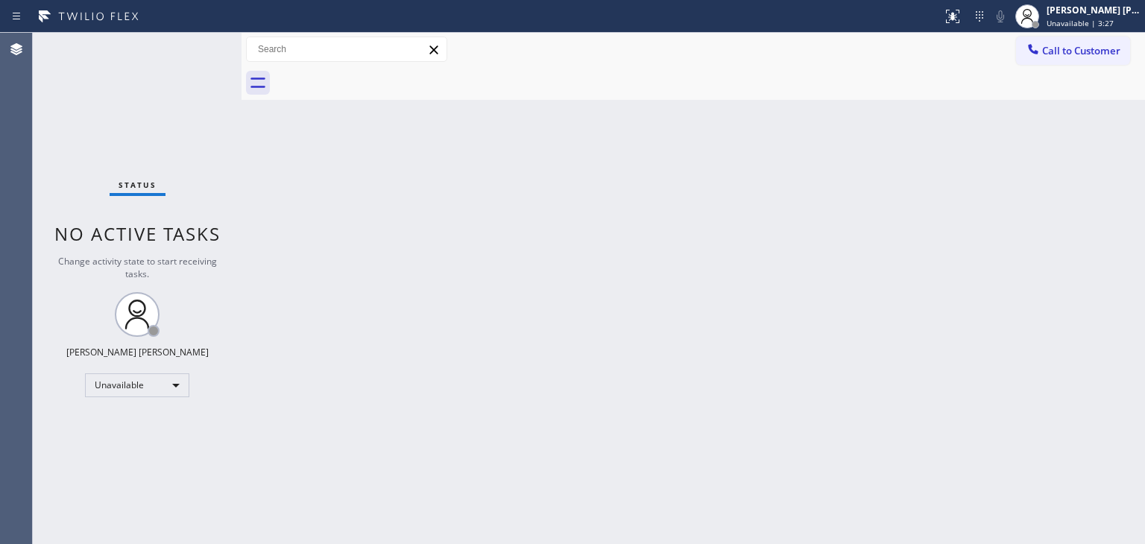
click at [1100, 16] on div "[PERSON_NAME] [PERSON_NAME] Unavailable | 3:27" at bounding box center [1093, 16] width 101 height 26
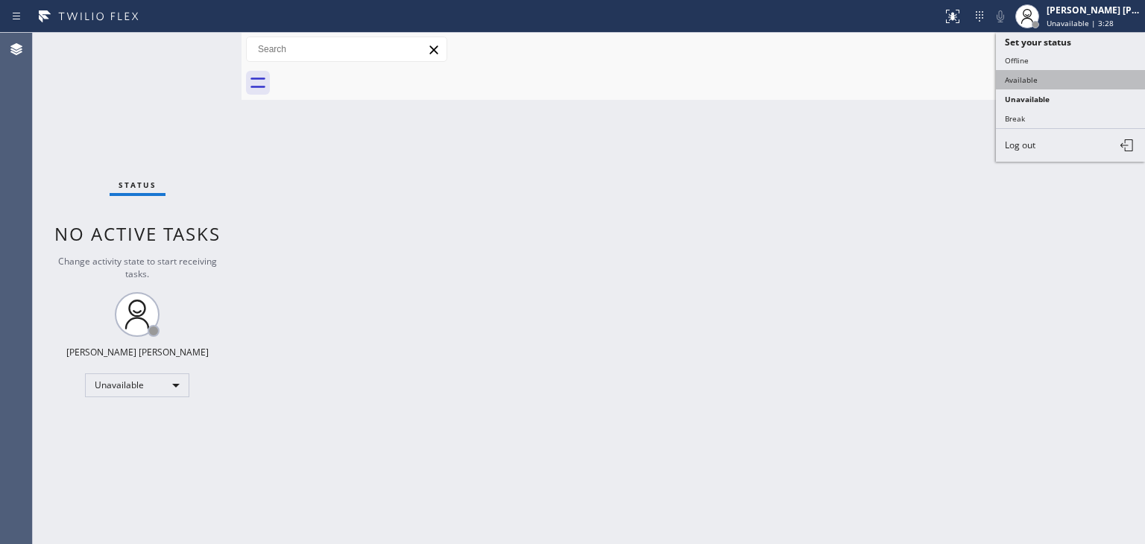
click at [1045, 77] on button "Available" at bounding box center [1070, 79] width 149 height 19
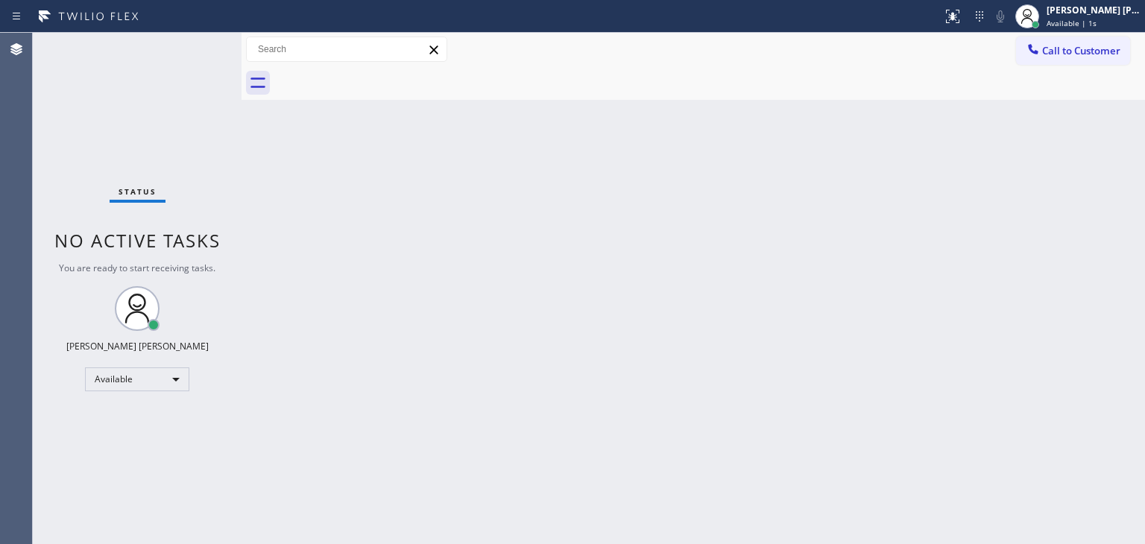
click at [194, 46] on div "Status No active tasks You are ready to start receiving tasks. [PERSON_NAME] [P…" at bounding box center [137, 288] width 209 height 511
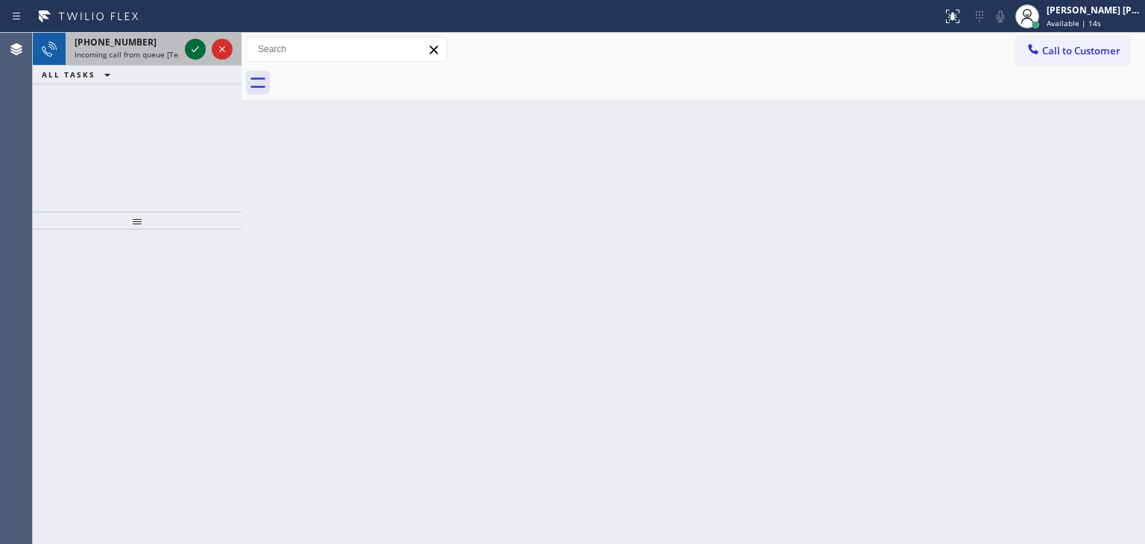
click at [197, 48] on icon at bounding box center [195, 49] width 18 height 18
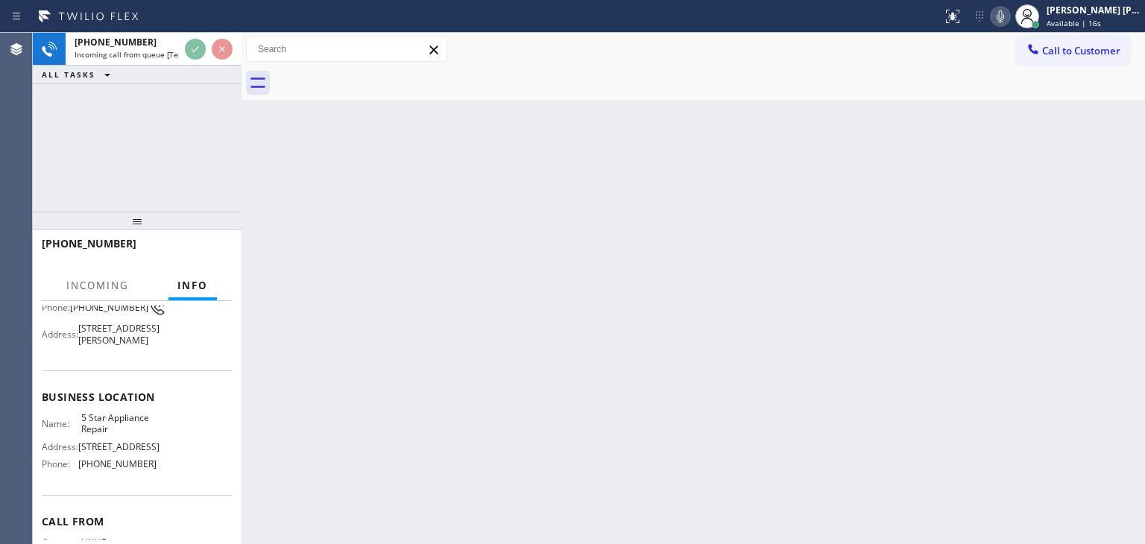
scroll to position [149, 0]
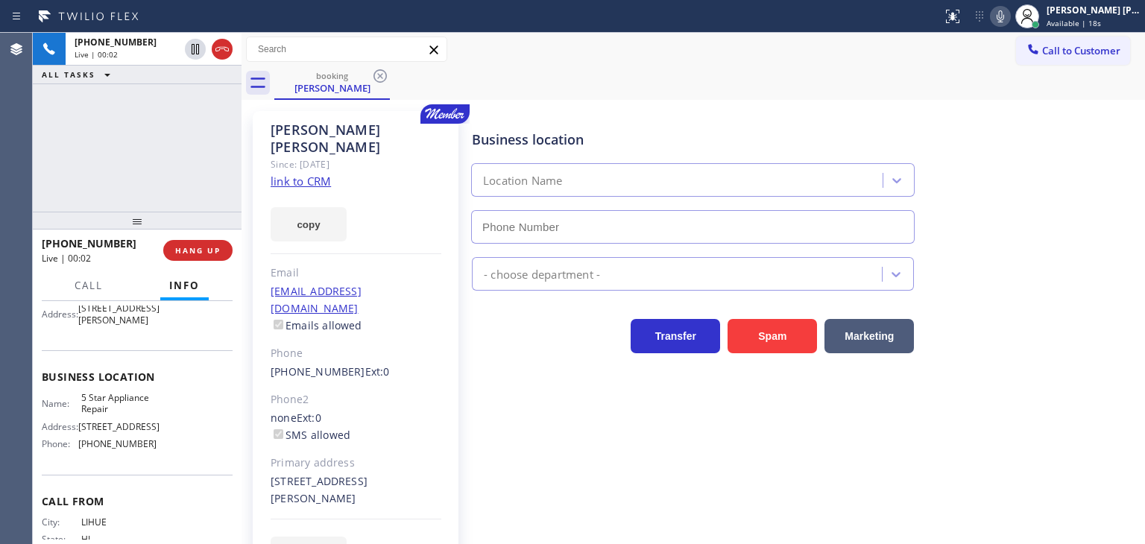
type input "[PHONE_NUMBER]"
click at [298, 174] on link "link to CRM" at bounding box center [300, 181] width 60 height 15
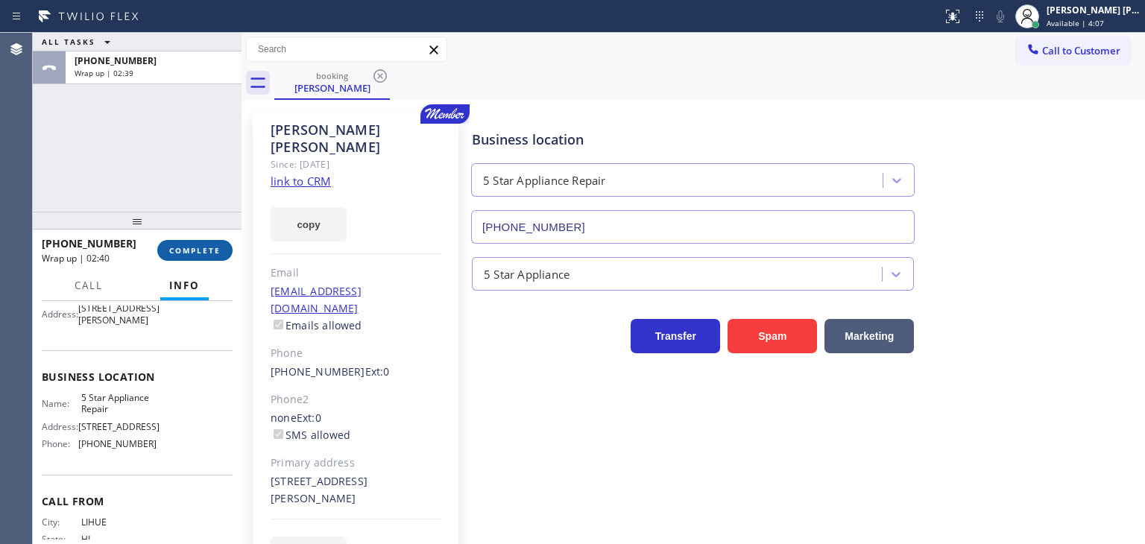
click at [209, 252] on span "COMPLETE" at bounding box center [194, 250] width 51 height 10
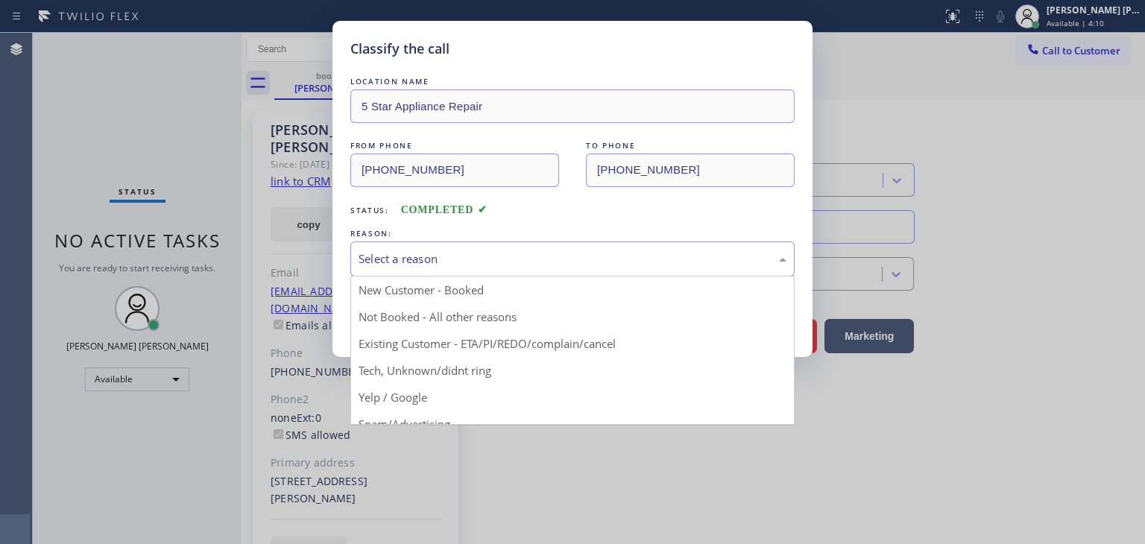
click at [440, 263] on div "Select a reason" at bounding box center [572, 258] width 428 height 17
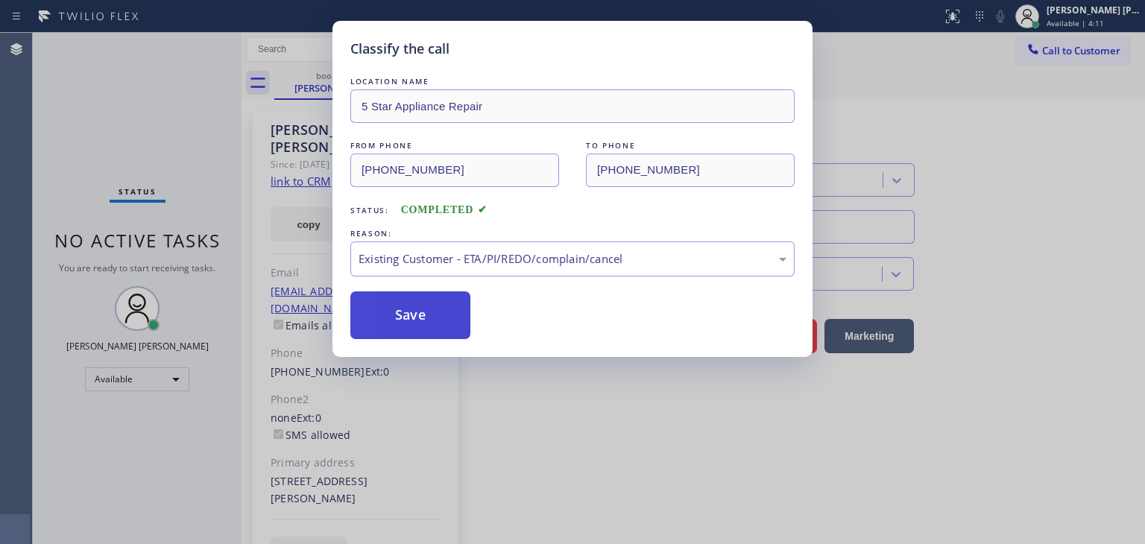
click at [431, 317] on button "Save" at bounding box center [410, 315] width 120 height 48
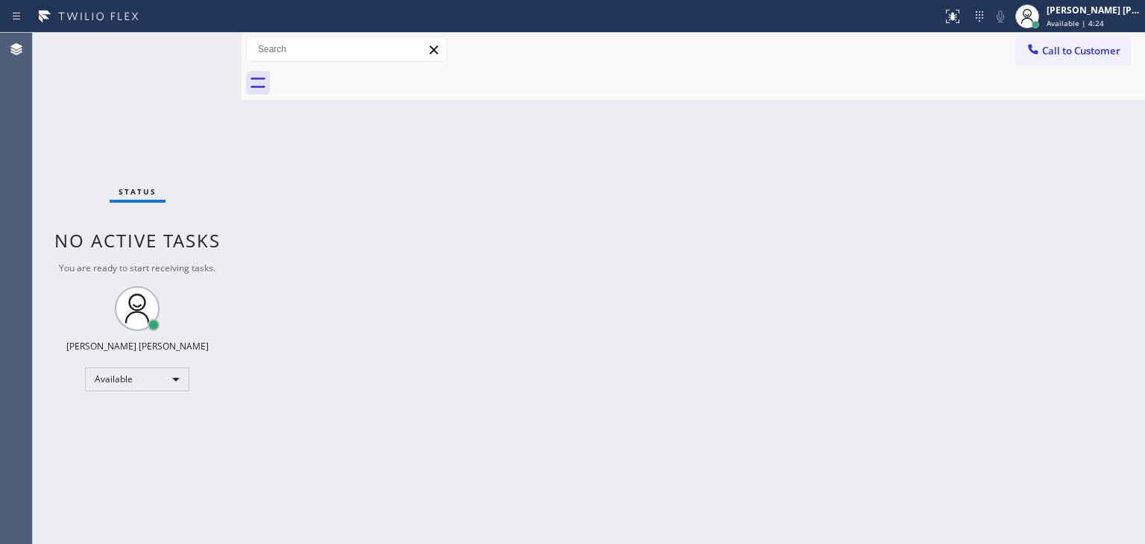
click at [191, 45] on div "Status No active tasks You are ready to start receiving tasks. [PERSON_NAME] [P…" at bounding box center [137, 288] width 209 height 511
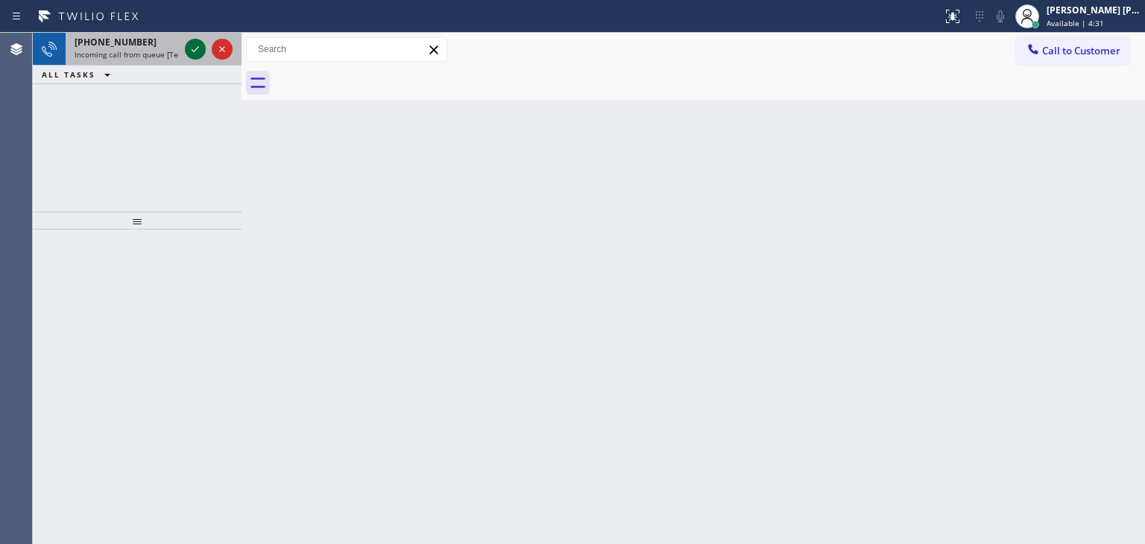
click at [191, 45] on icon at bounding box center [195, 49] width 18 height 18
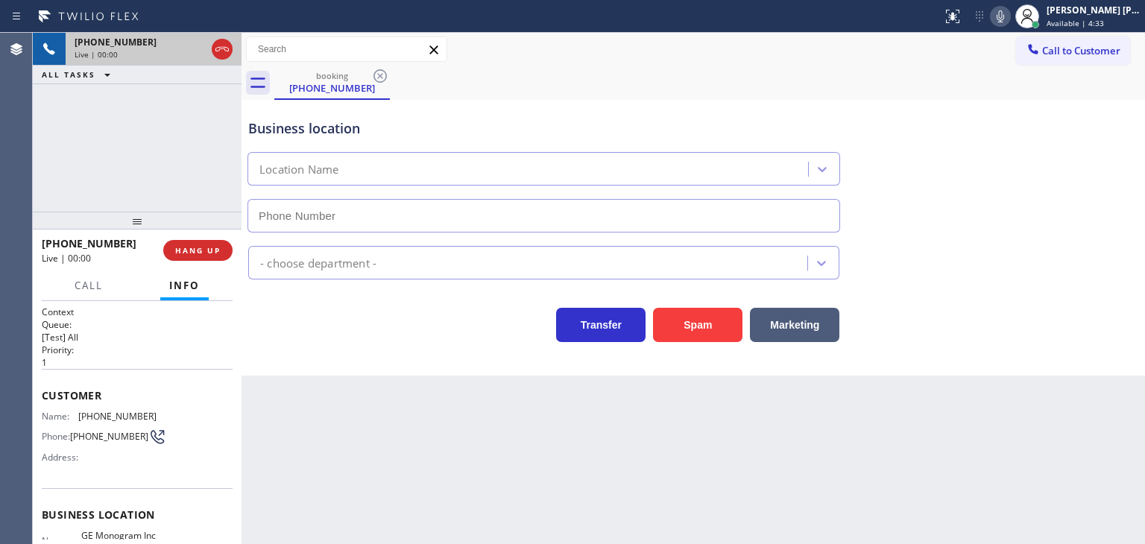
type input "[PHONE_NUMBER]"
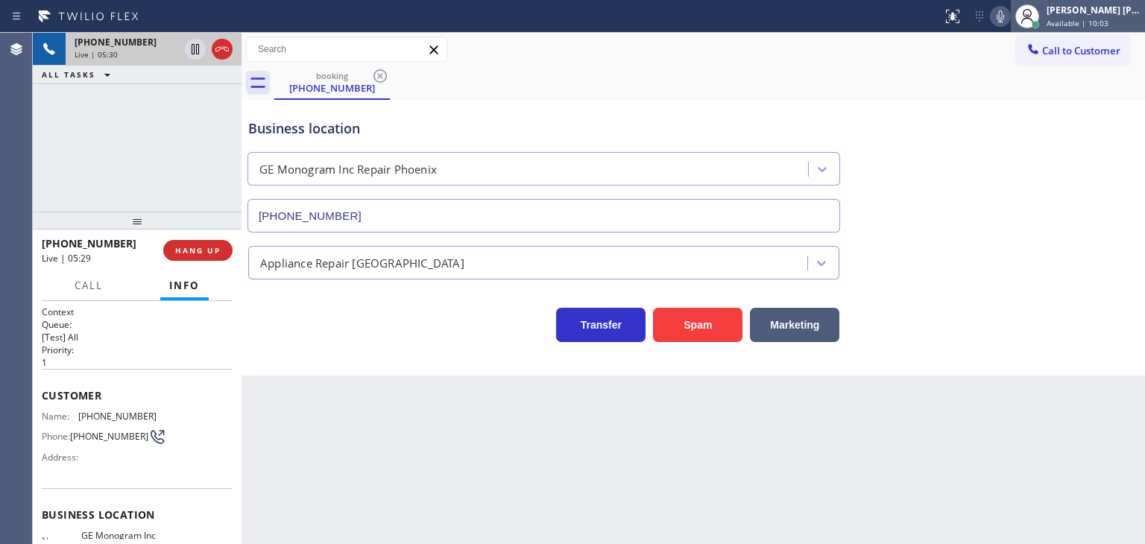
click at [1083, 13] on div "[PERSON_NAME] [PERSON_NAME]" at bounding box center [1093, 10] width 94 height 13
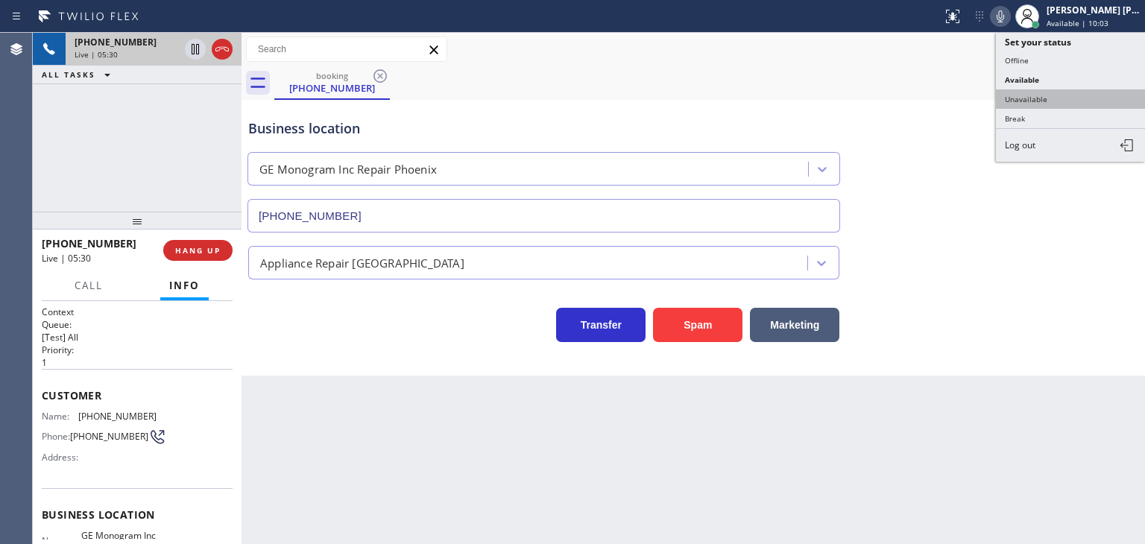
click at [1037, 100] on button "Unavailable" at bounding box center [1070, 98] width 149 height 19
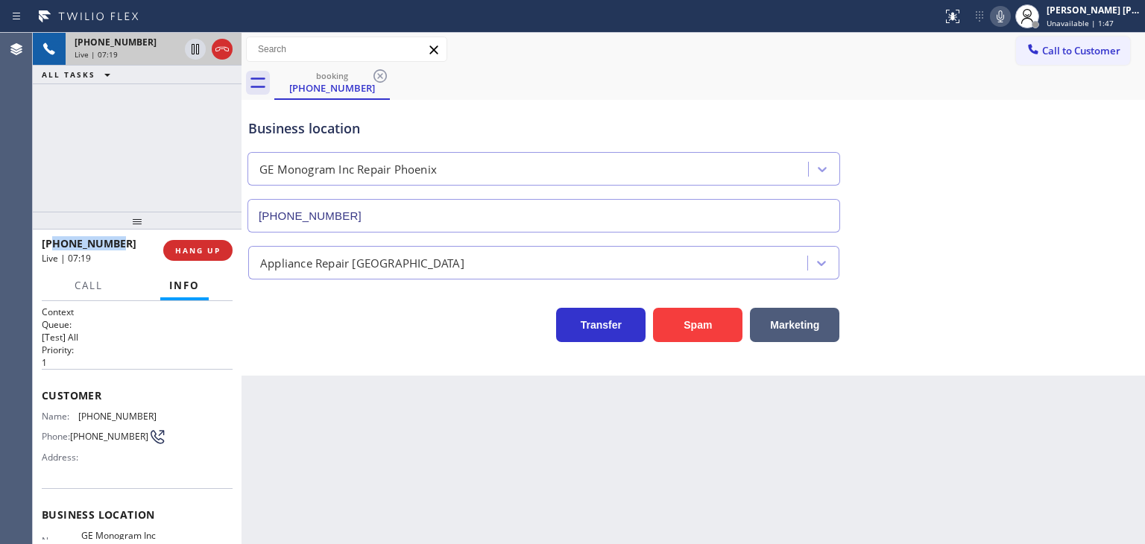
drag, startPoint x: 125, startPoint y: 239, endPoint x: 54, endPoint y: 234, distance: 71.0
click at [54, 234] on div "[PHONE_NUMBER] Live | 07:19" at bounding box center [102, 250] width 121 height 39
copy span "7602718807"
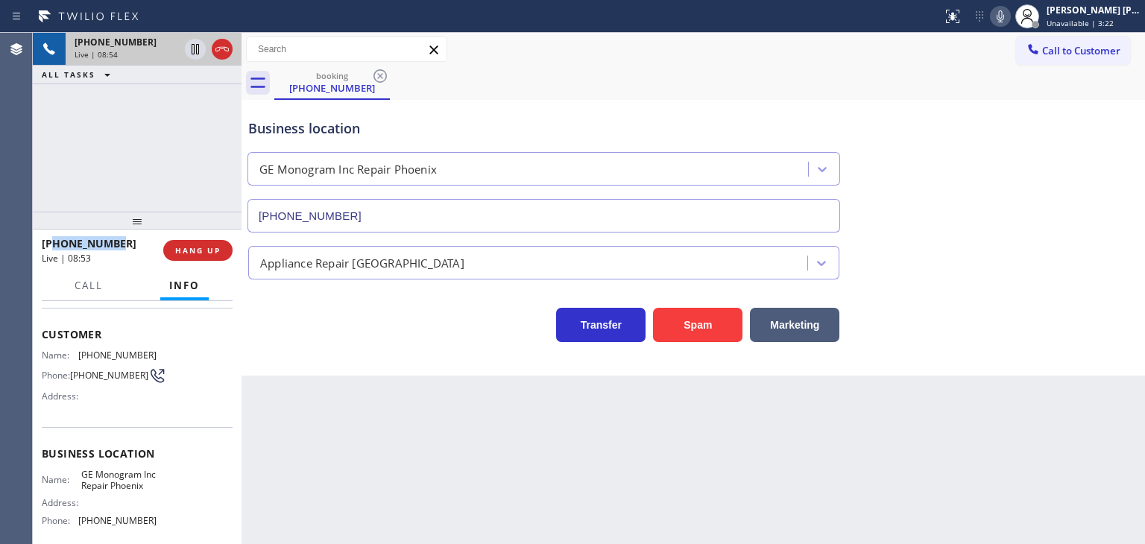
scroll to position [149, 0]
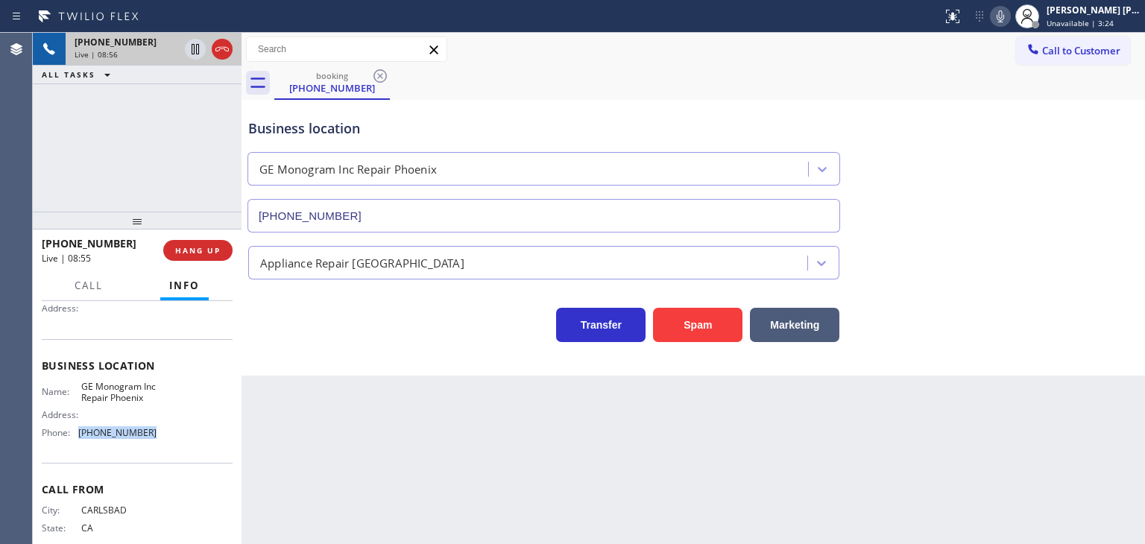
drag, startPoint x: 145, startPoint y: 446, endPoint x: 74, endPoint y: 448, distance: 71.6
click at [74, 438] on div "Phone: [PHONE_NUMBER]" at bounding box center [99, 432] width 115 height 11
copy div "[PHONE_NUMBER]"
click at [1009, 10] on icon at bounding box center [1000, 16] width 18 height 18
click at [1009, 11] on icon at bounding box center [1000, 16] width 18 height 18
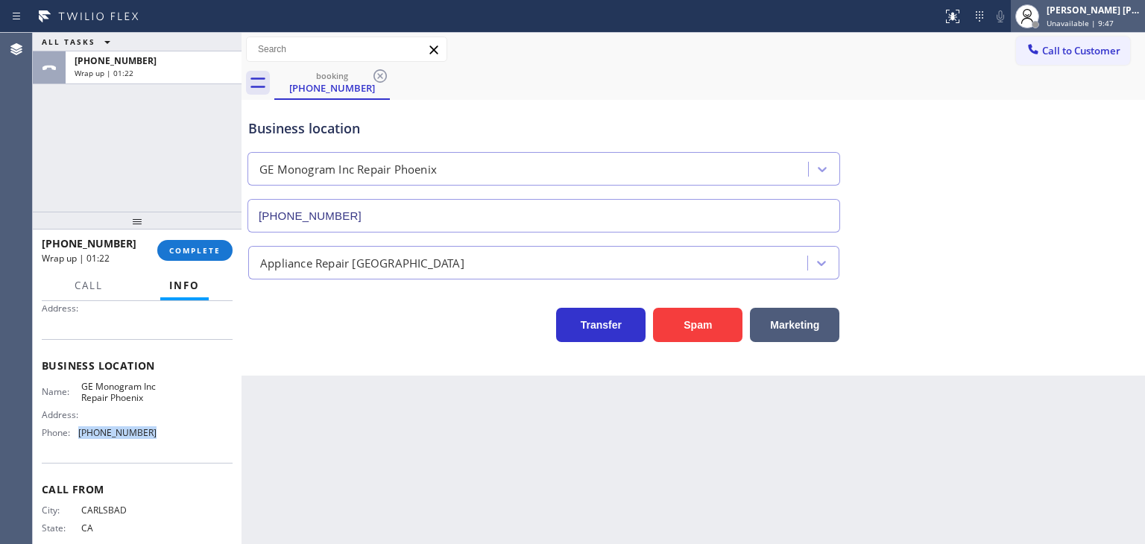
click at [1100, 13] on div "[PERSON_NAME] [PERSON_NAME]" at bounding box center [1093, 10] width 94 height 13
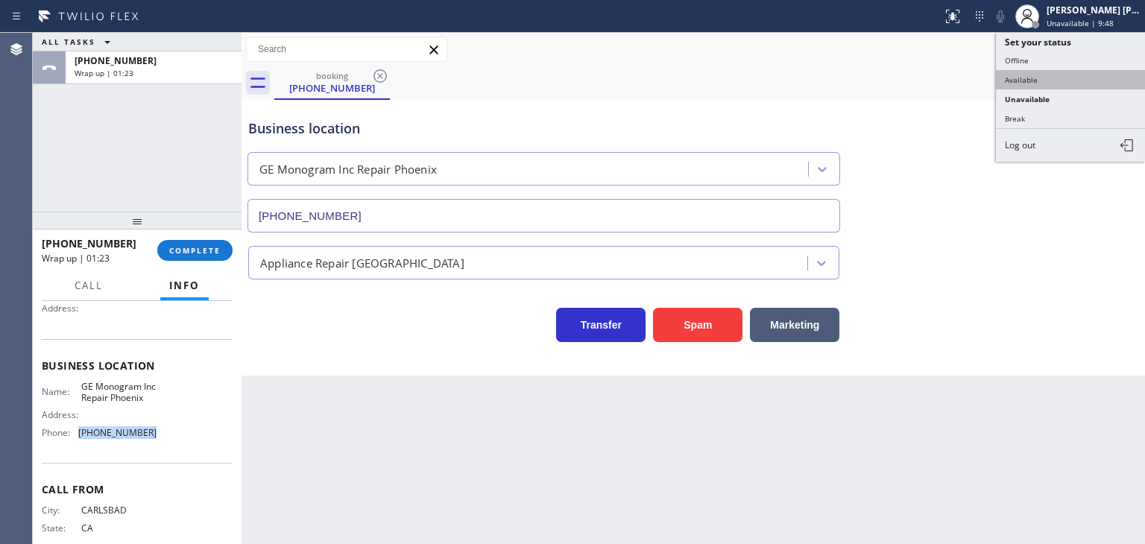
click at [1054, 75] on button "Available" at bounding box center [1070, 79] width 149 height 19
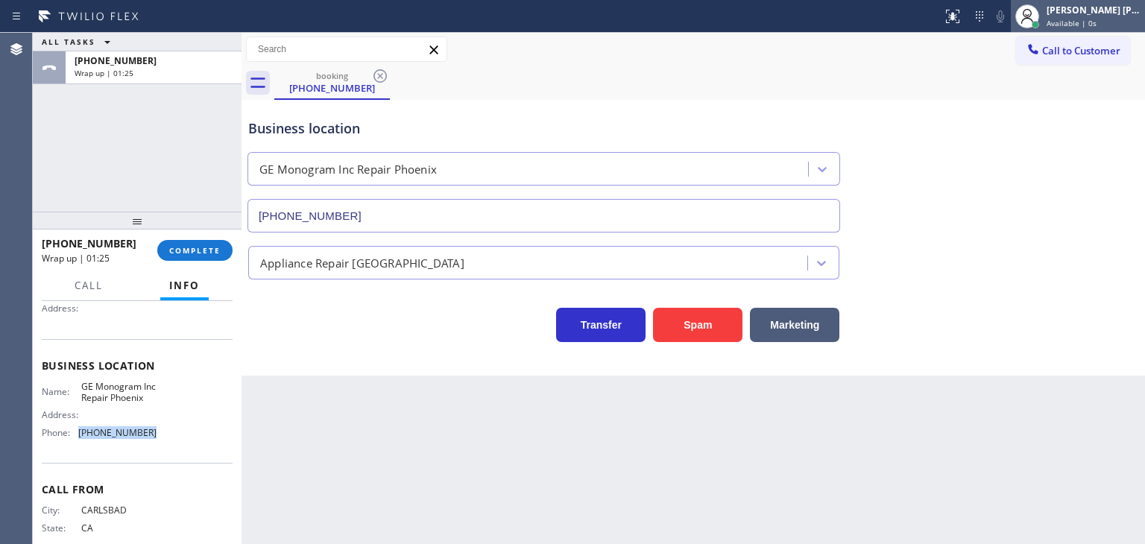
click at [1096, 18] on span "Available | 0s" at bounding box center [1071, 23] width 50 height 10
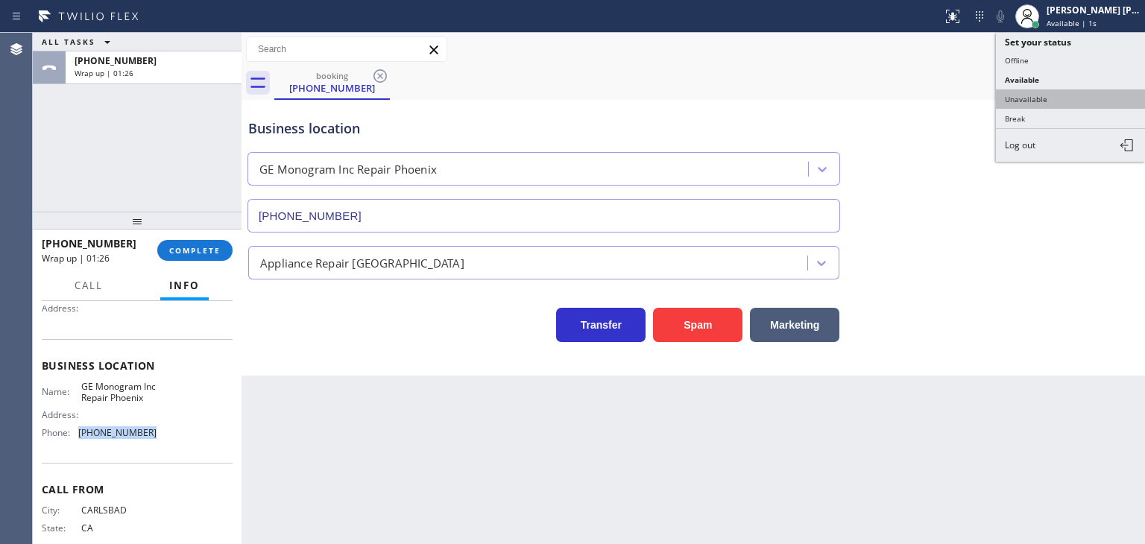
click at [1057, 91] on button "Unavailable" at bounding box center [1070, 98] width 149 height 19
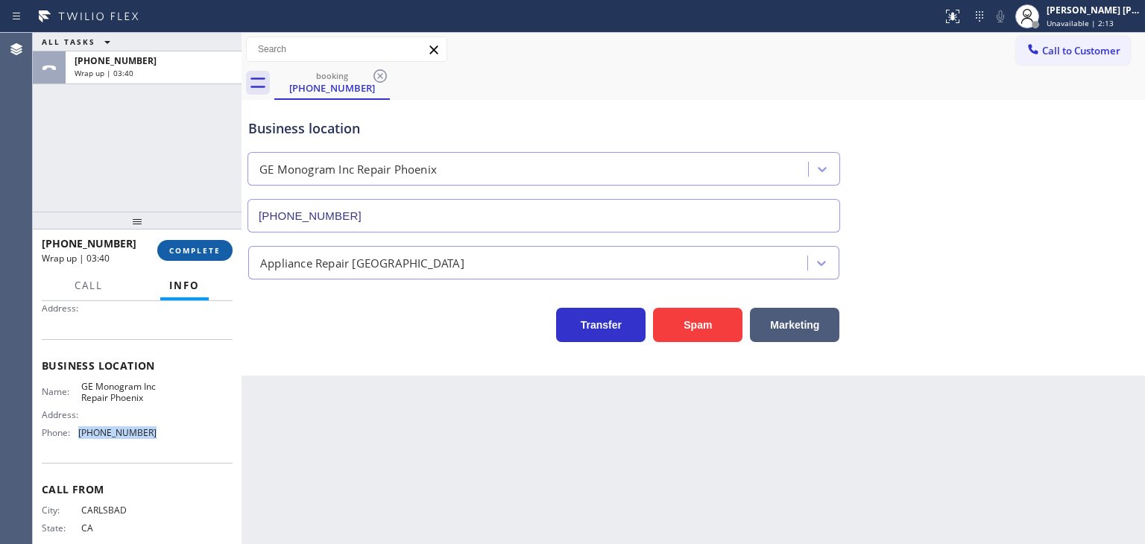
click at [186, 251] on span "COMPLETE" at bounding box center [194, 250] width 51 height 10
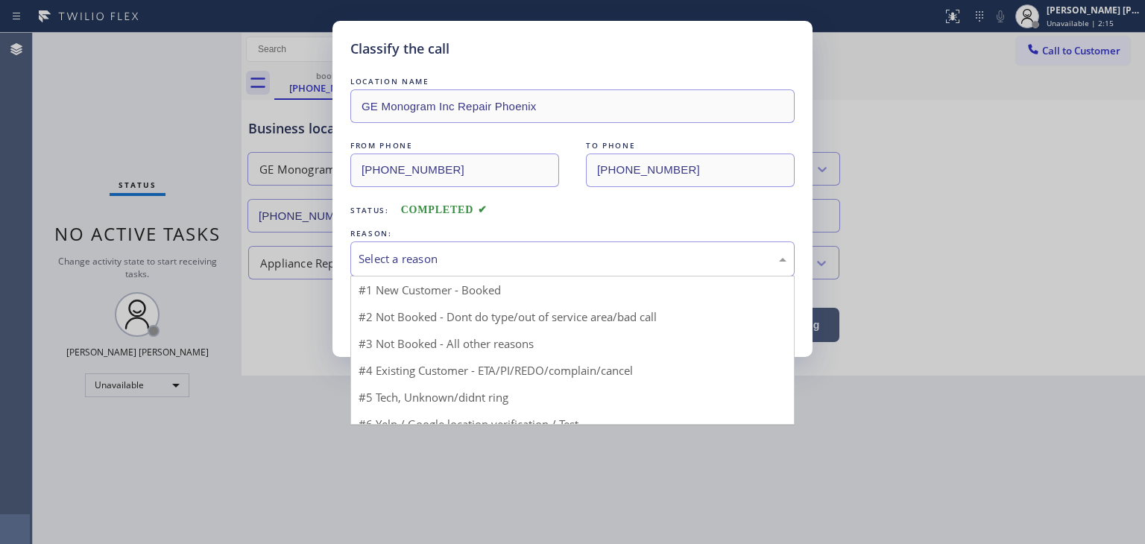
click at [405, 265] on div "Select a reason" at bounding box center [572, 258] width 428 height 17
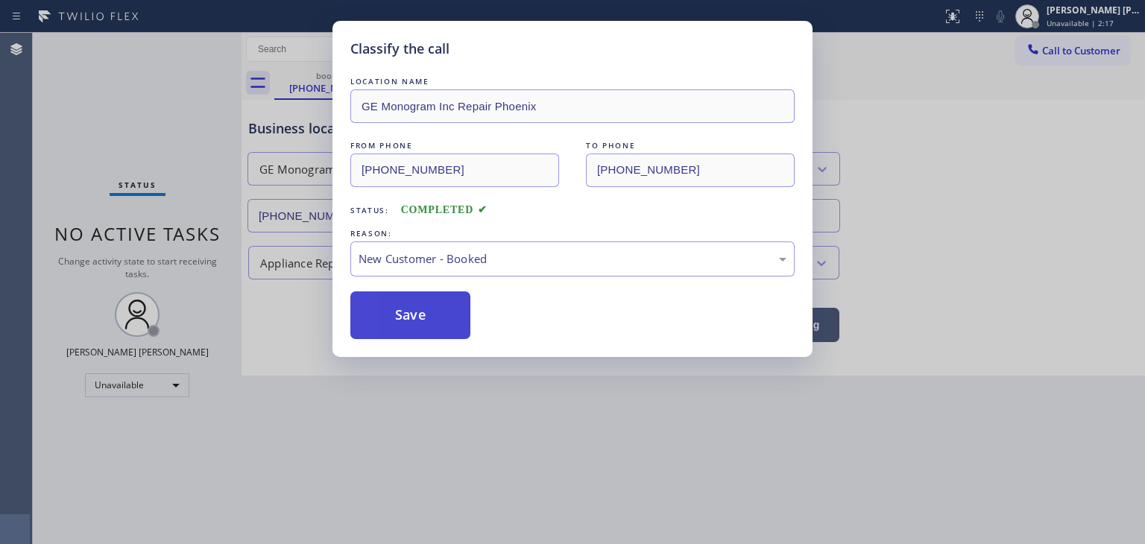
click at [408, 300] on button "Save" at bounding box center [410, 315] width 120 height 48
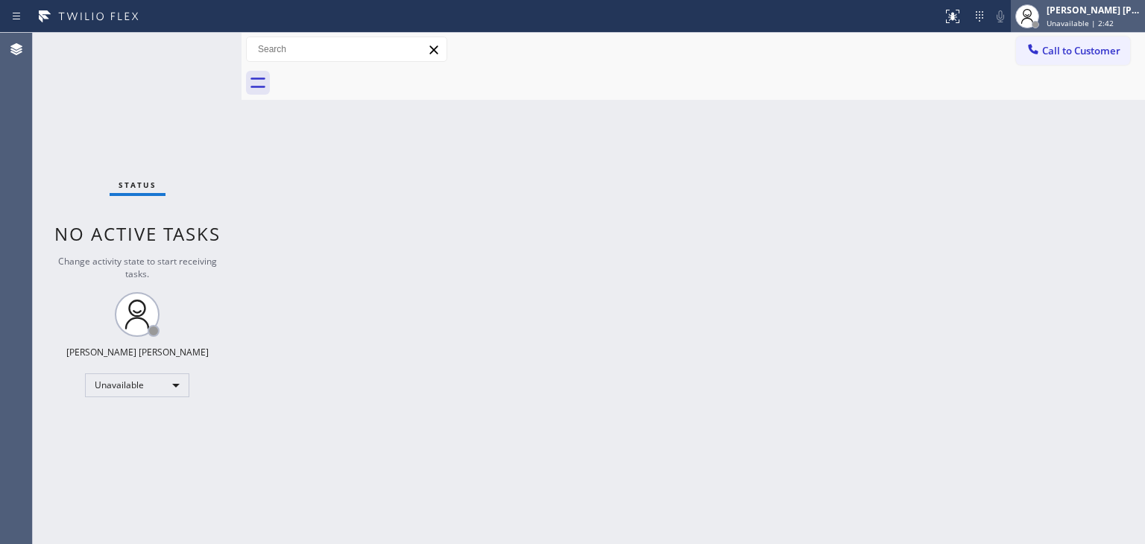
click at [1113, 16] on div "[PERSON_NAME] [PERSON_NAME] Unavailable | 2:42" at bounding box center [1093, 16] width 101 height 26
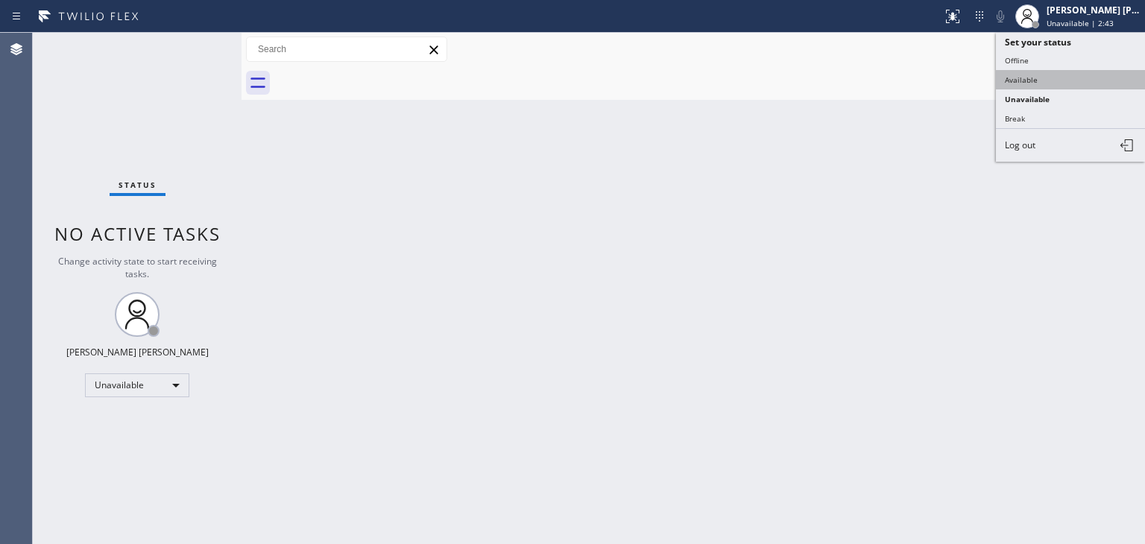
click at [1022, 73] on button "Available" at bounding box center [1070, 79] width 149 height 19
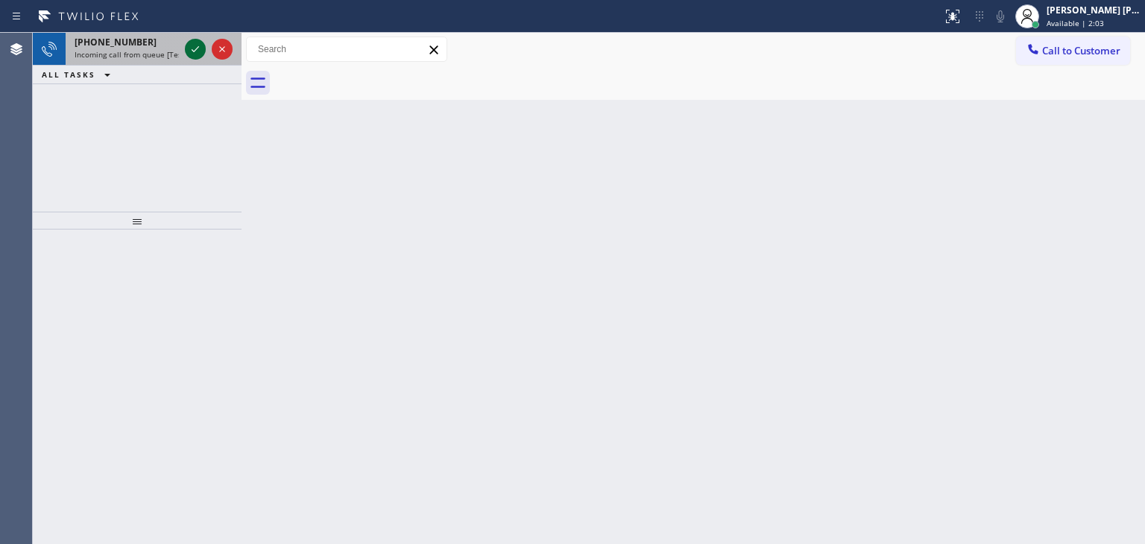
click at [190, 51] on icon at bounding box center [195, 49] width 18 height 18
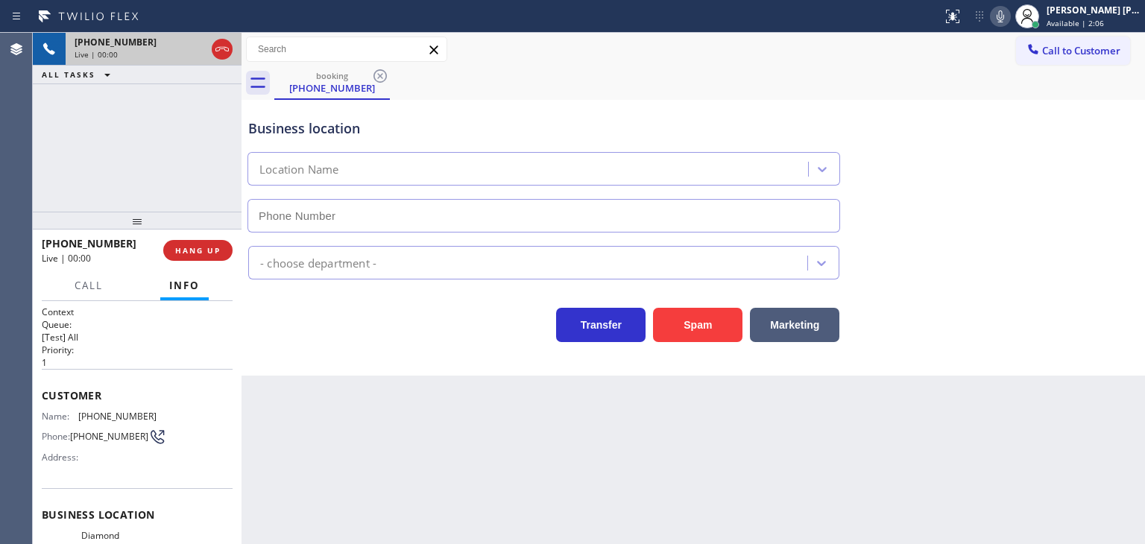
type input "[PHONE_NUMBER]"
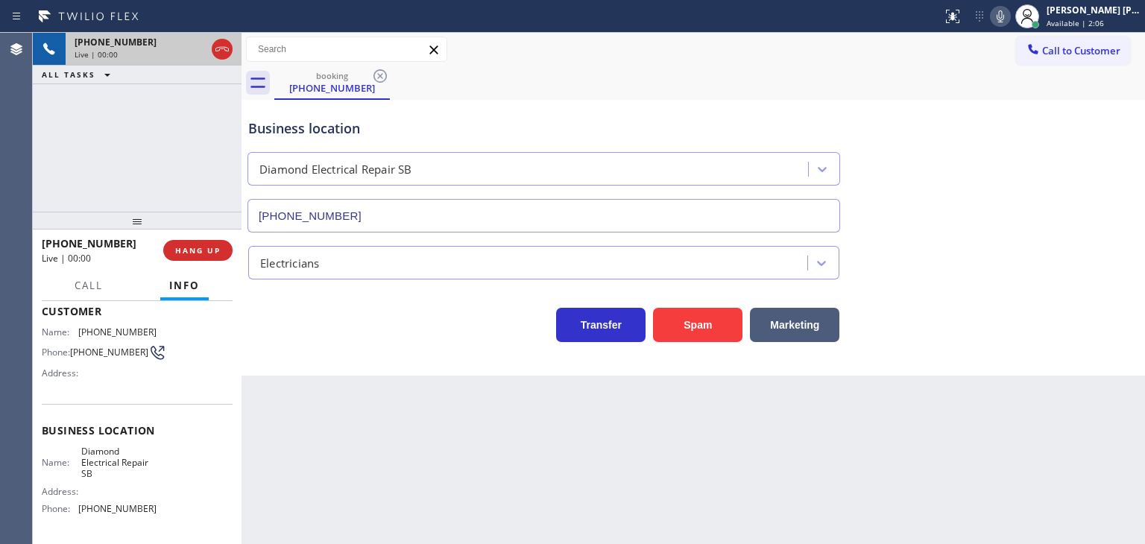
scroll to position [149, 0]
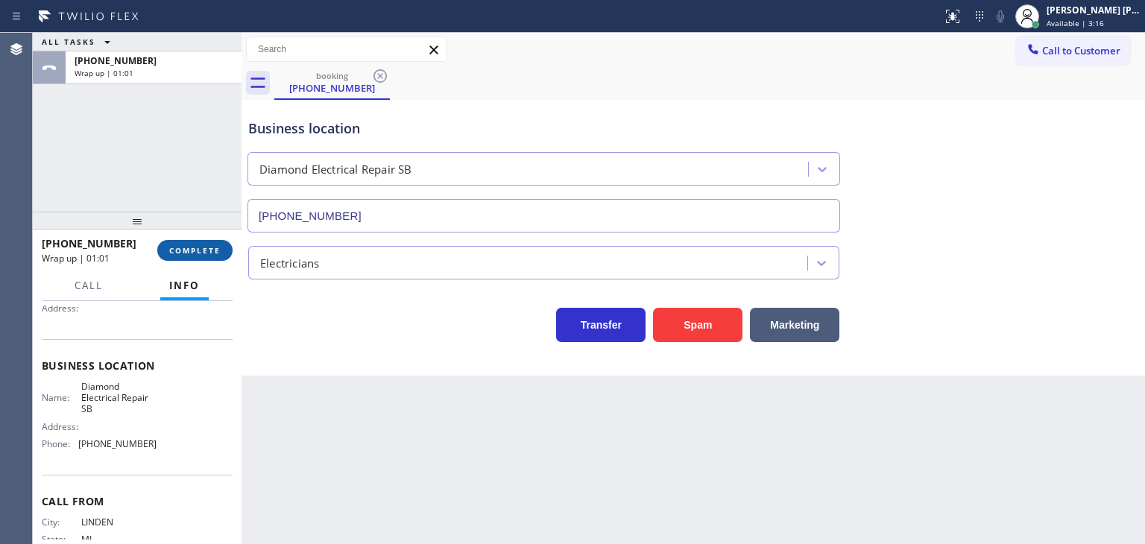
click at [199, 248] on span "COMPLETE" at bounding box center [194, 250] width 51 height 10
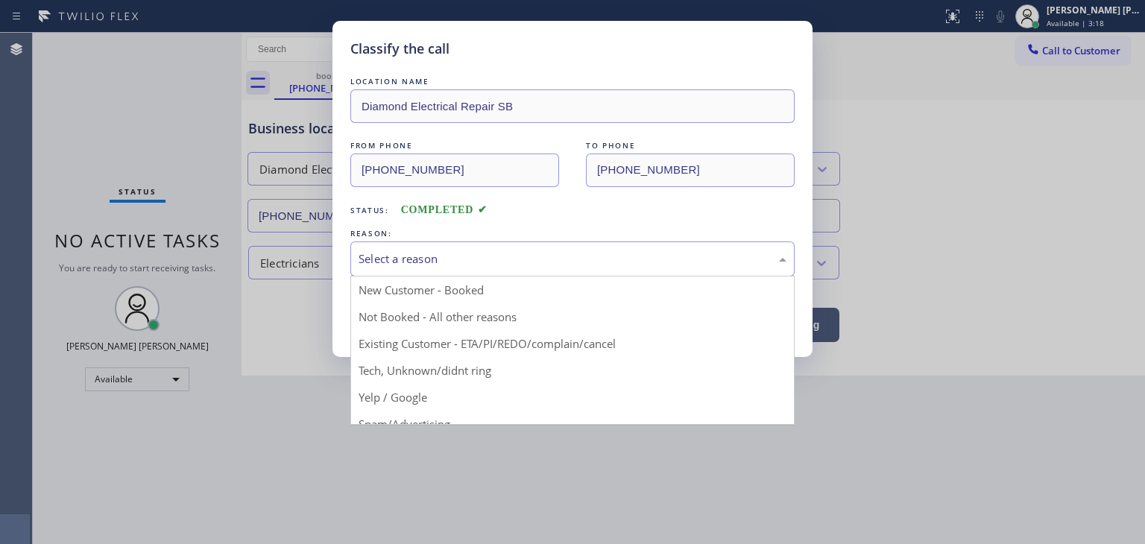
drag, startPoint x: 417, startPoint y: 245, endPoint x: 419, endPoint y: 255, distance: 9.8
click at [419, 245] on div "Select a reason" at bounding box center [572, 258] width 444 height 35
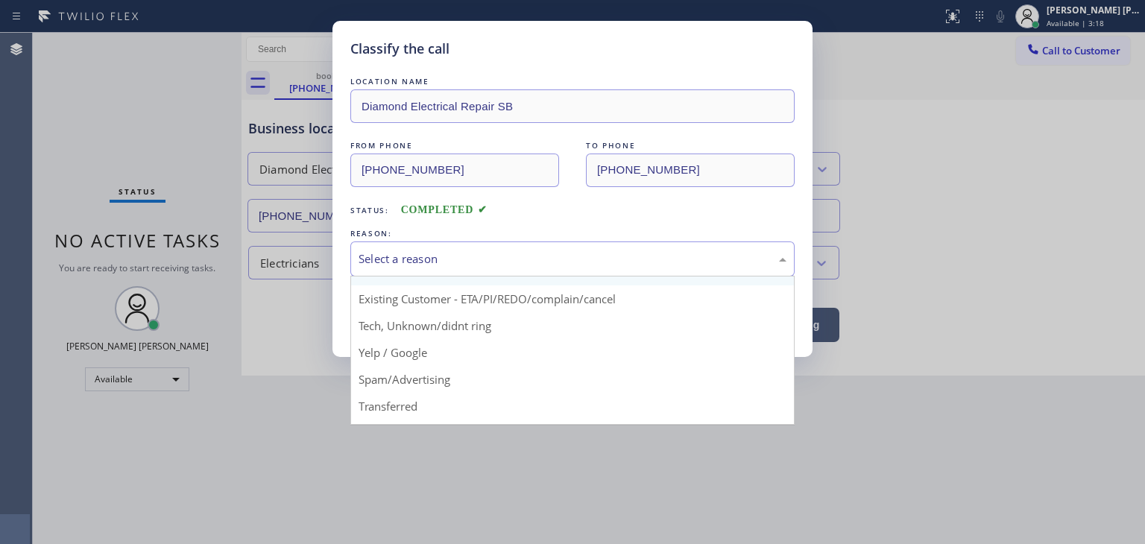
scroll to position [93, 0]
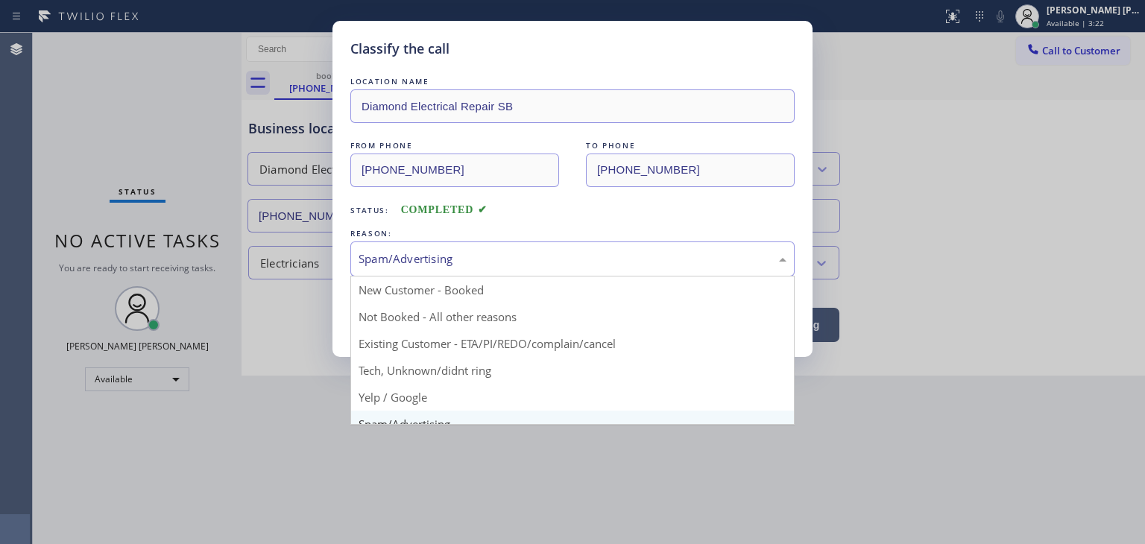
click at [441, 266] on div "Spam/Advertising" at bounding box center [572, 258] width 428 height 17
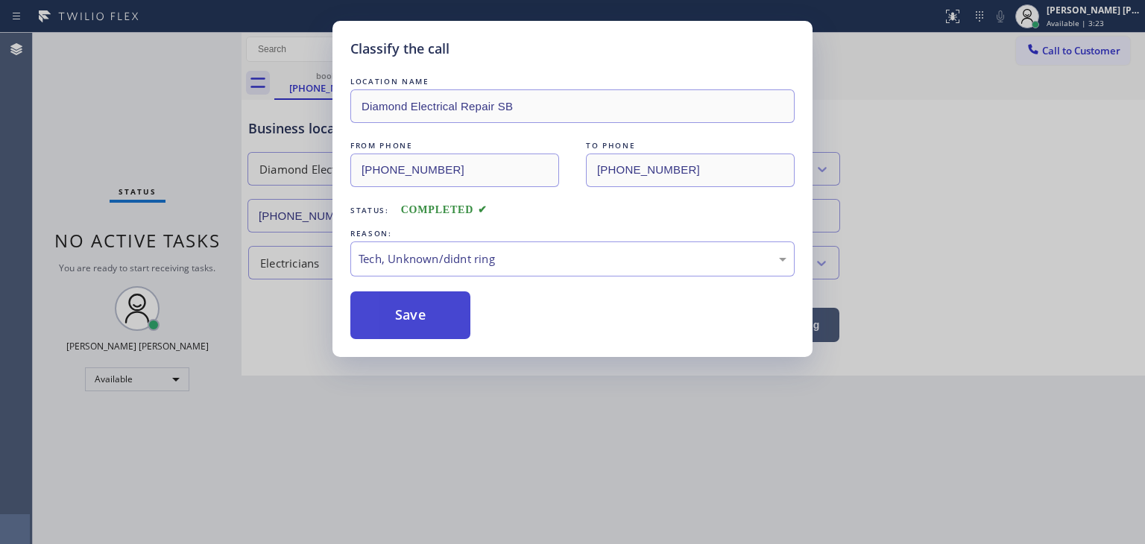
click at [426, 311] on button "Save" at bounding box center [410, 315] width 120 height 48
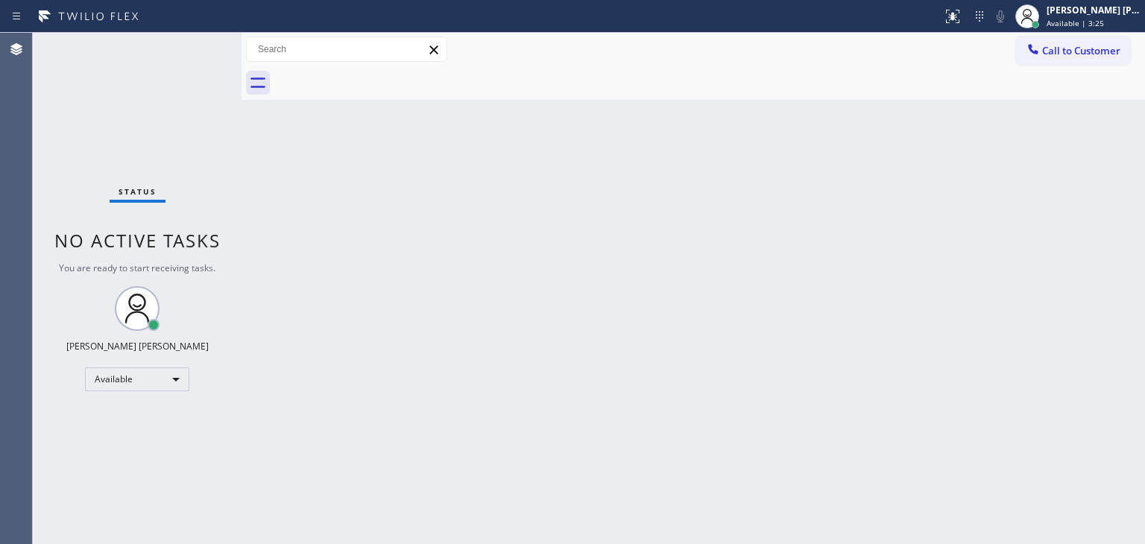
click at [198, 47] on div "Status No active tasks You are ready to start receiving tasks. [PERSON_NAME] [P…" at bounding box center [137, 288] width 209 height 511
click at [192, 37] on div "Status No active tasks You are ready to start receiving tasks. [PERSON_NAME] [P…" at bounding box center [137, 288] width 209 height 511
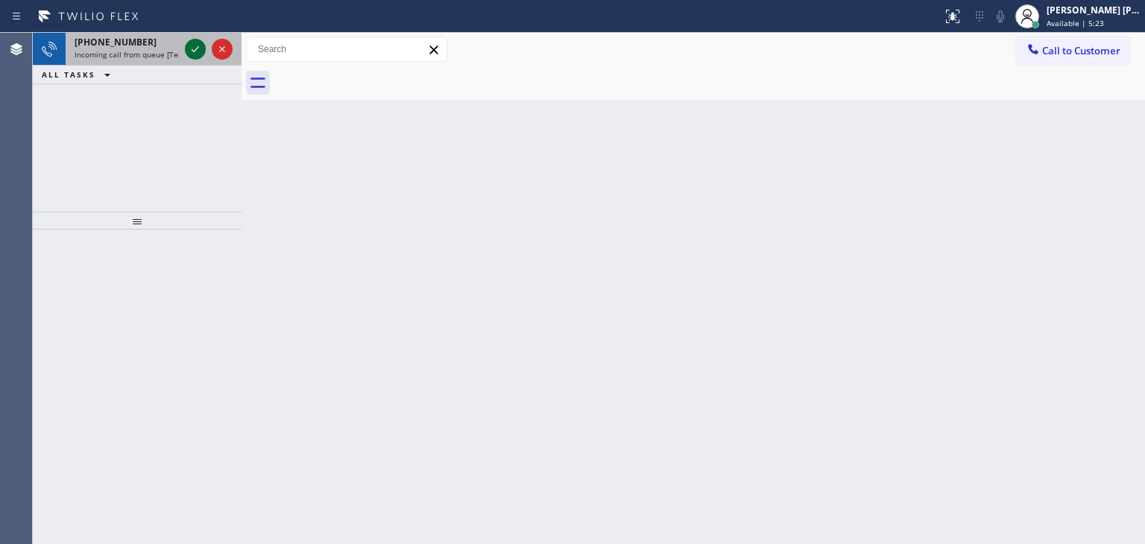
click at [194, 57] on icon at bounding box center [195, 49] width 18 height 18
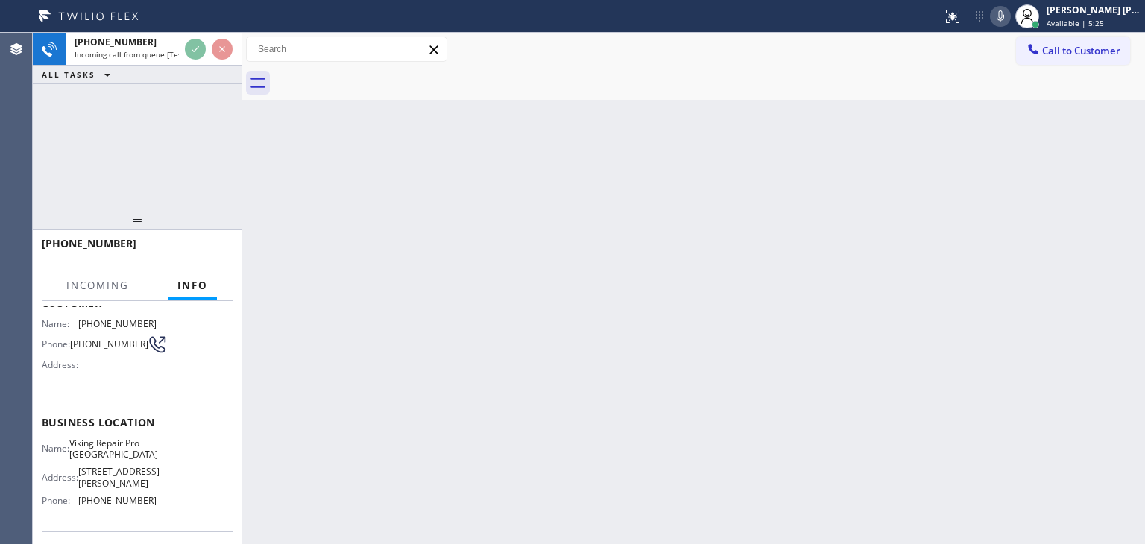
scroll to position [149, 0]
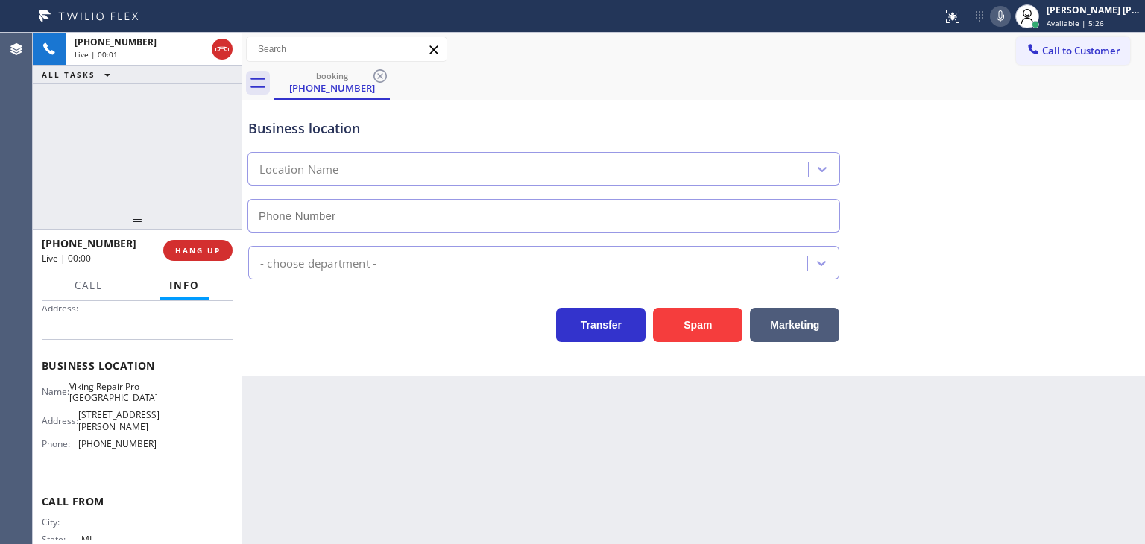
type input "[PHONE_NUMBER]"
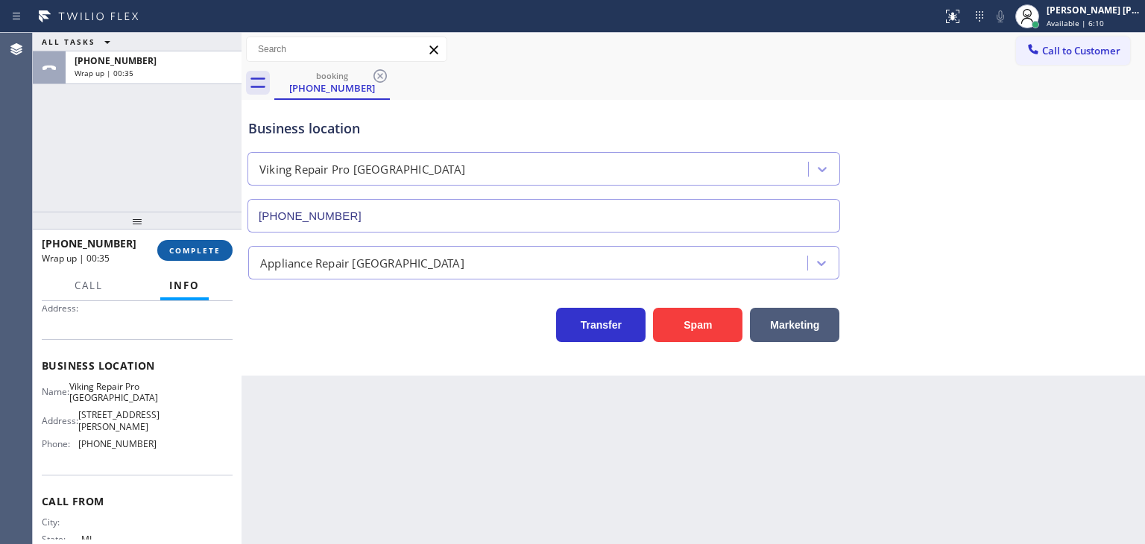
click at [199, 251] on span "COMPLETE" at bounding box center [194, 250] width 51 height 10
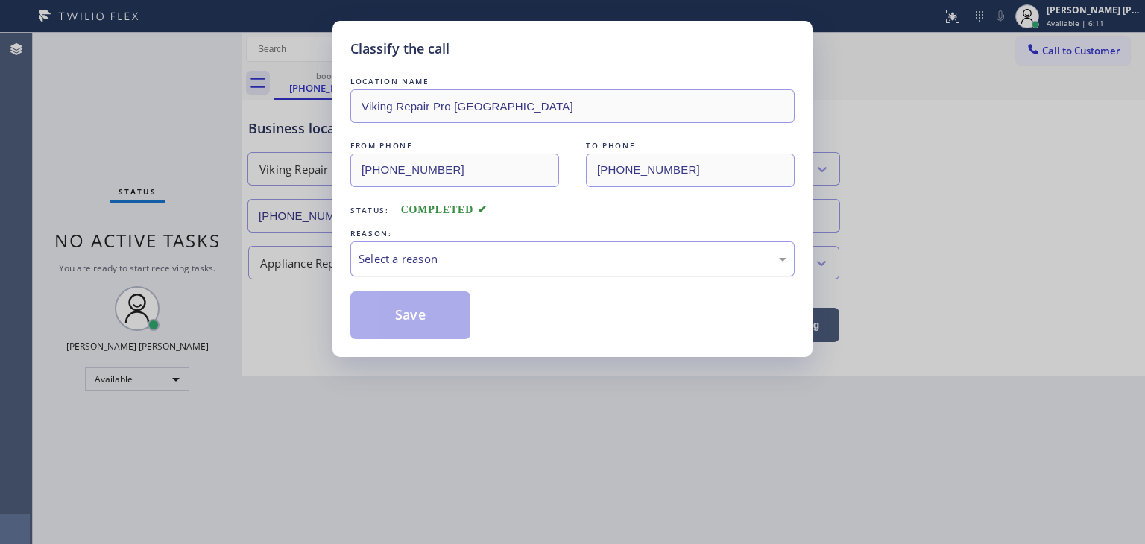
click at [435, 258] on div "Select a reason" at bounding box center [572, 258] width 428 height 17
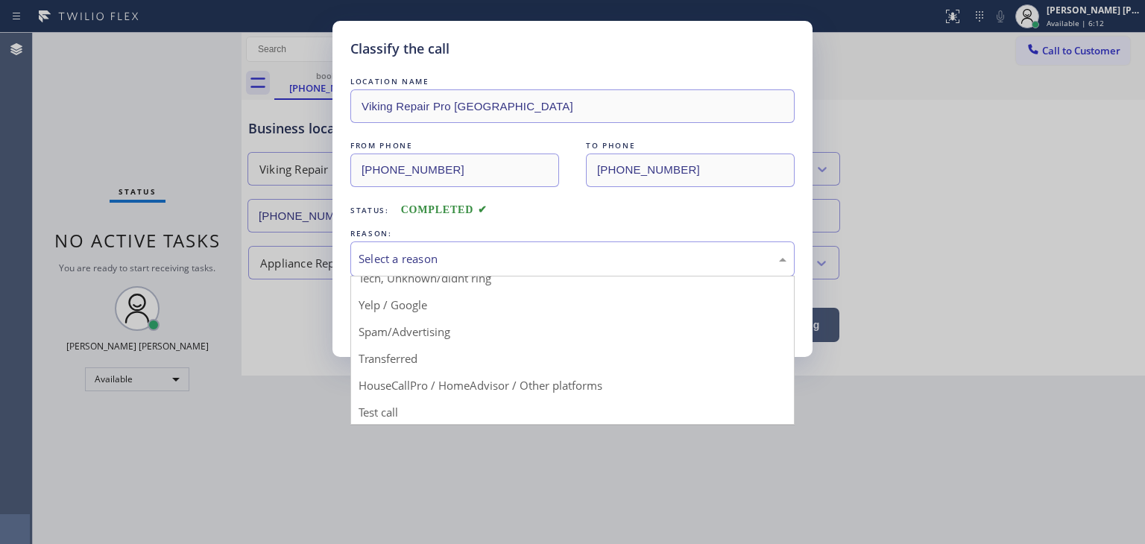
scroll to position [93, 0]
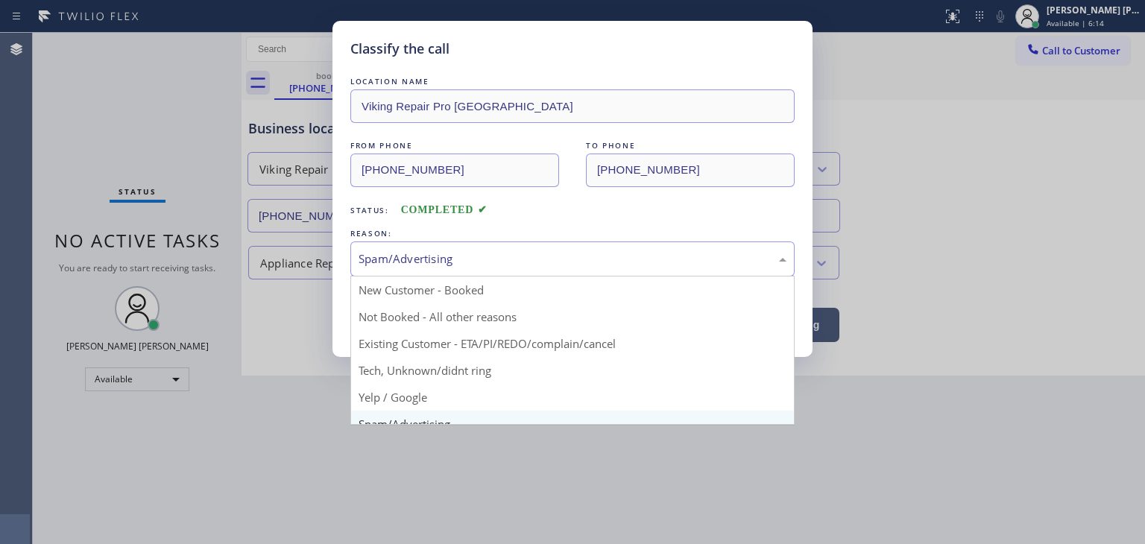
click at [428, 264] on div "Spam/Advertising" at bounding box center [572, 258] width 428 height 17
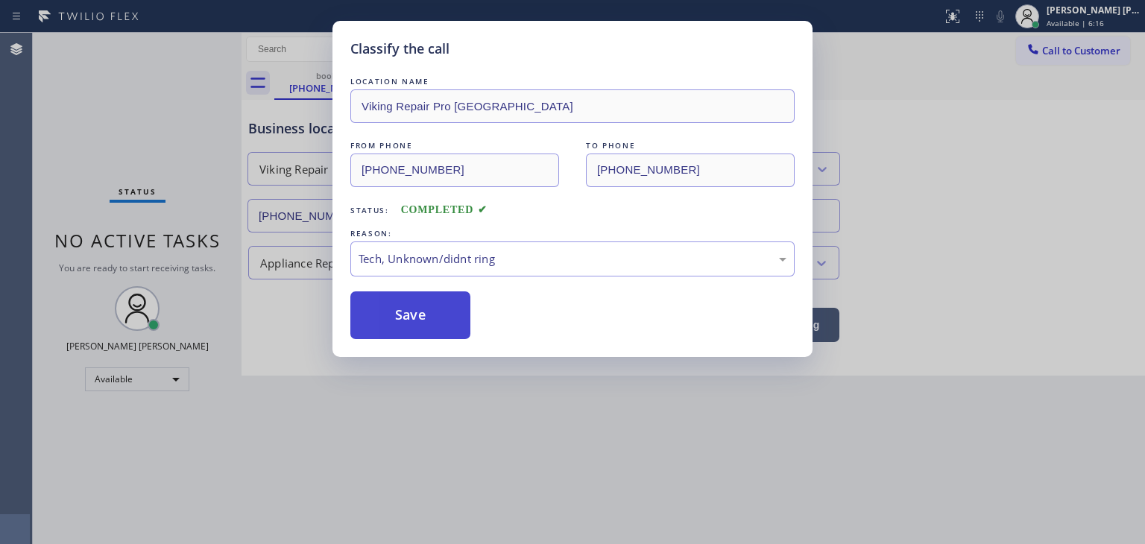
click at [411, 319] on button "Save" at bounding box center [410, 315] width 120 height 48
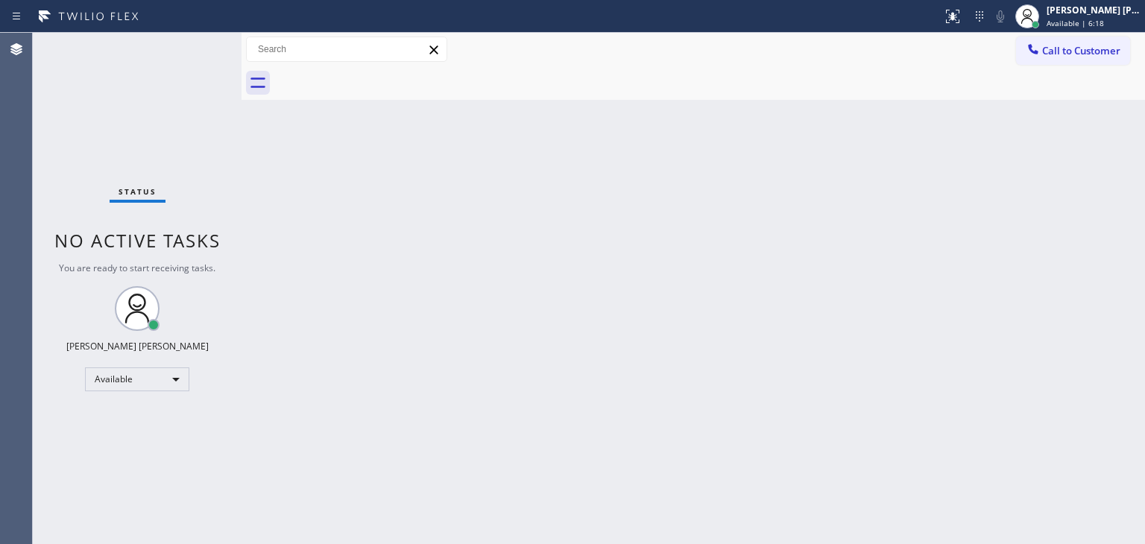
click at [192, 45] on div "Status No active tasks You are ready to start receiving tasks. [PERSON_NAME] [P…" at bounding box center [137, 288] width 209 height 511
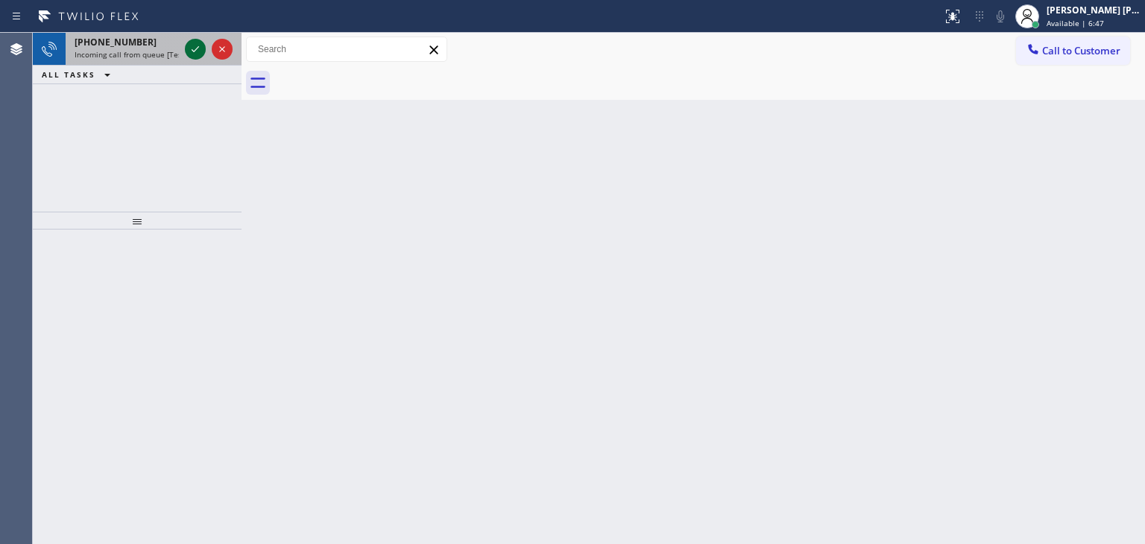
drag, startPoint x: 192, startPoint y: 45, endPoint x: 200, endPoint y: 45, distance: 8.2
click at [200, 45] on icon at bounding box center [195, 49] width 18 height 18
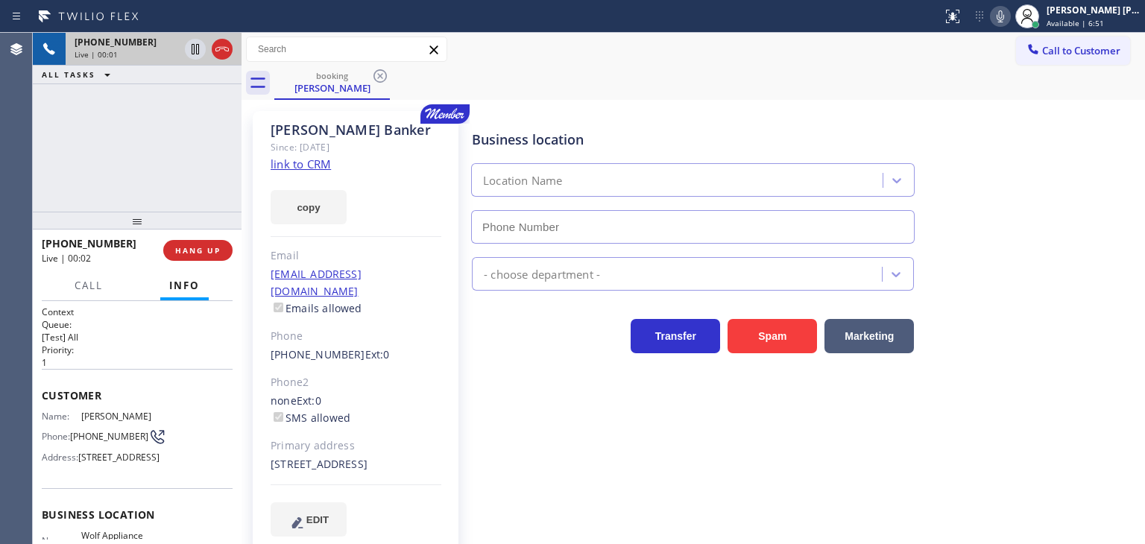
type input "[PHONE_NUMBER]"
click at [289, 162] on link "link to CRM" at bounding box center [300, 163] width 60 height 15
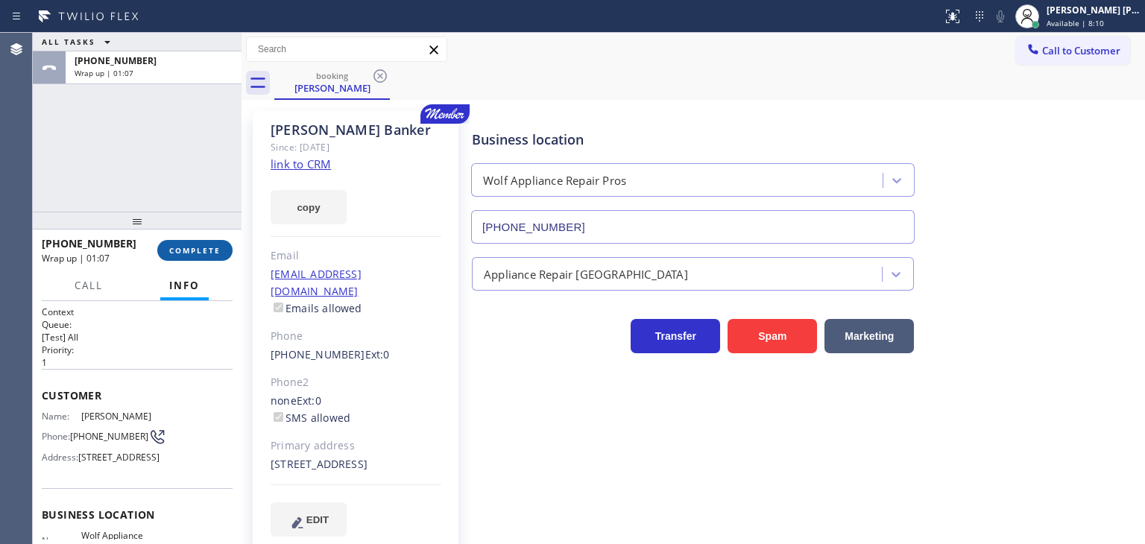
click at [188, 254] on span "COMPLETE" at bounding box center [194, 250] width 51 height 10
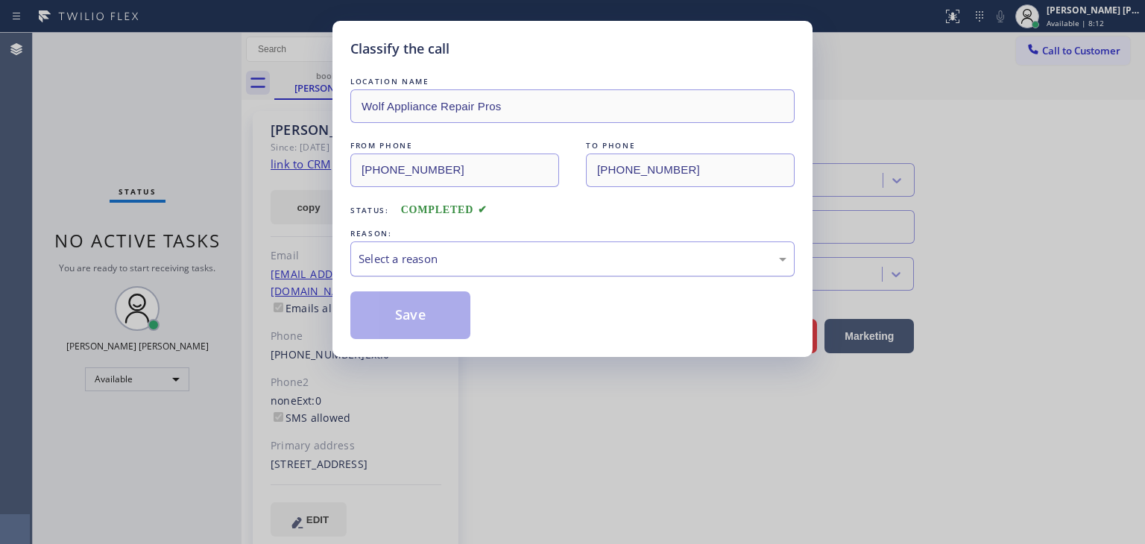
click at [390, 259] on div "Select a reason" at bounding box center [572, 258] width 428 height 17
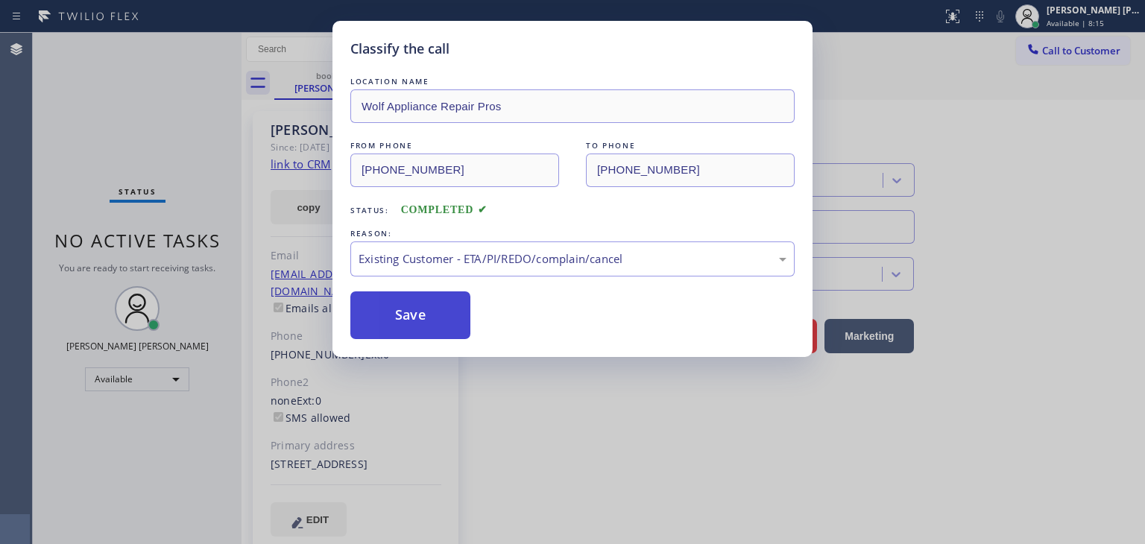
click at [420, 312] on button "Save" at bounding box center [410, 315] width 120 height 48
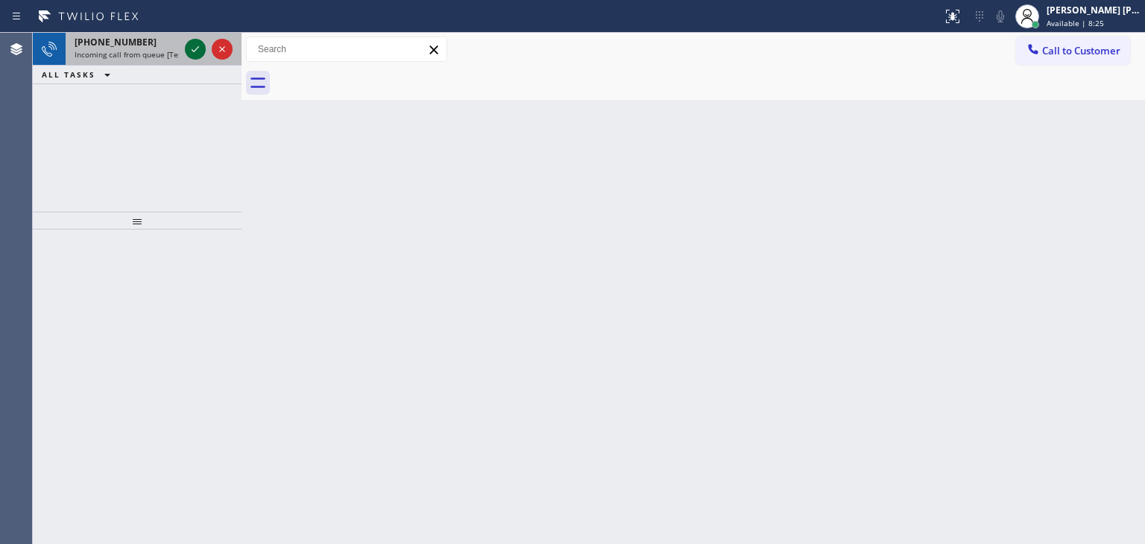
click at [197, 48] on icon at bounding box center [195, 49] width 7 height 6
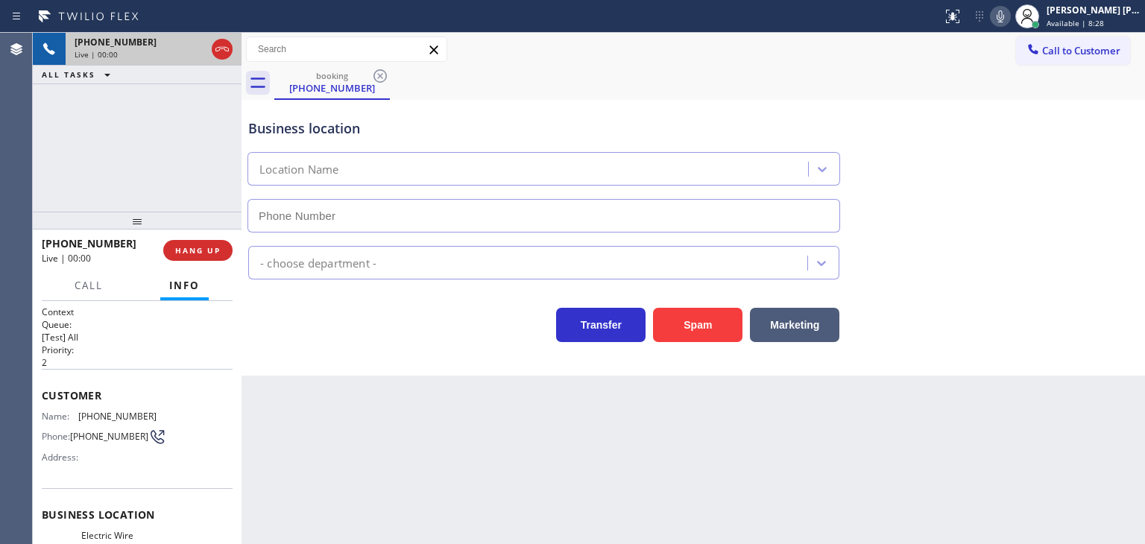
scroll to position [149, 0]
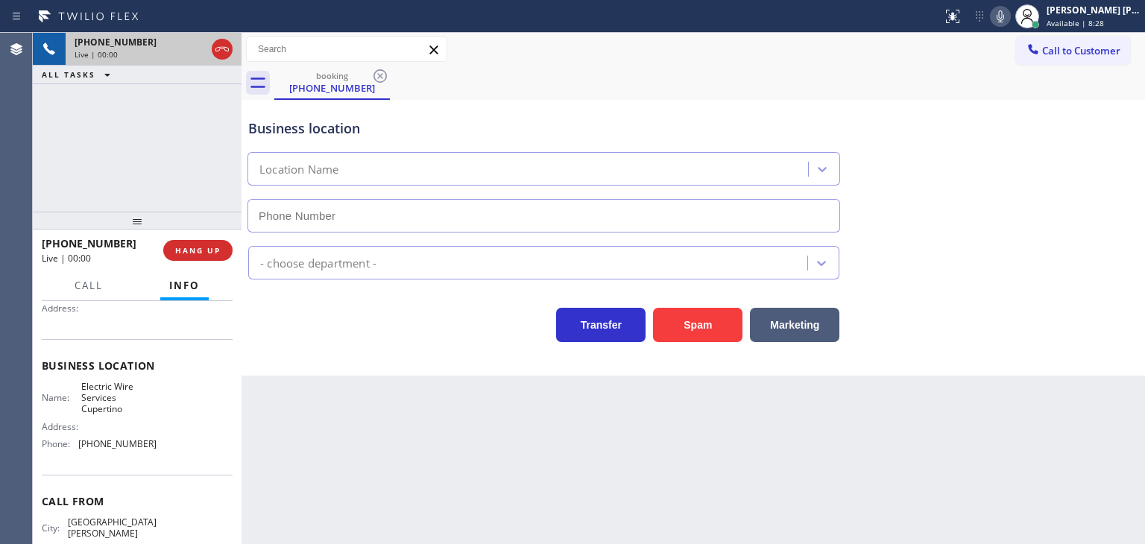
type input "[PHONE_NUMBER]"
click at [218, 56] on icon at bounding box center [222, 49] width 18 height 18
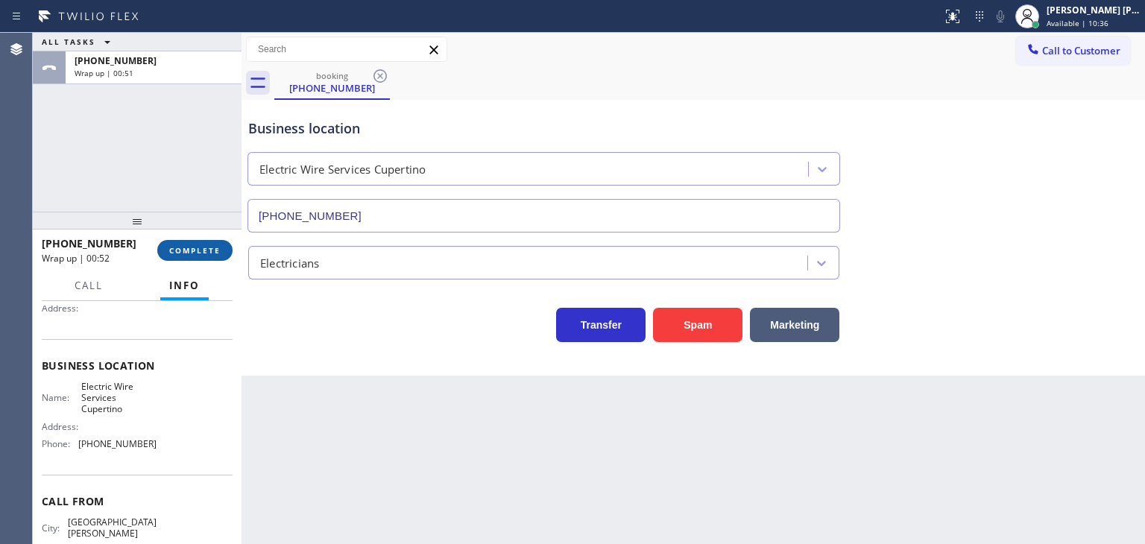
click at [212, 251] on span "COMPLETE" at bounding box center [194, 250] width 51 height 10
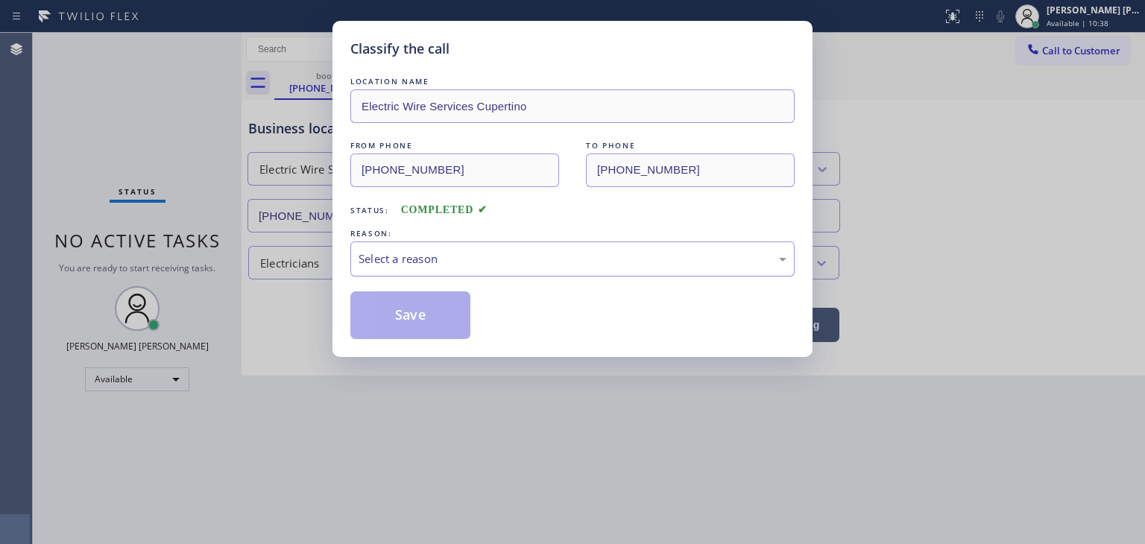
click at [430, 256] on div "Select a reason" at bounding box center [572, 258] width 428 height 17
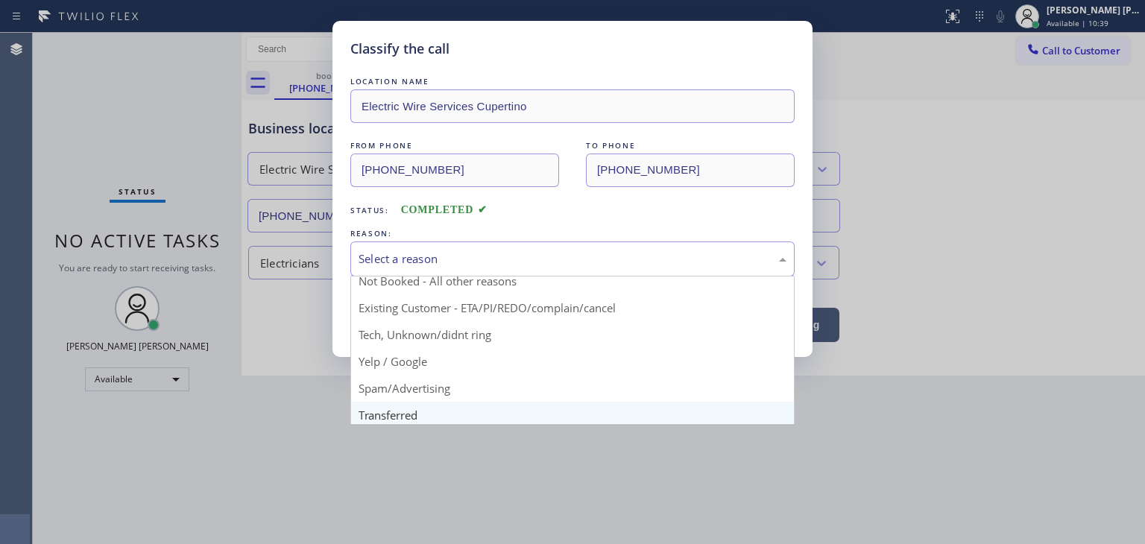
scroll to position [93, 0]
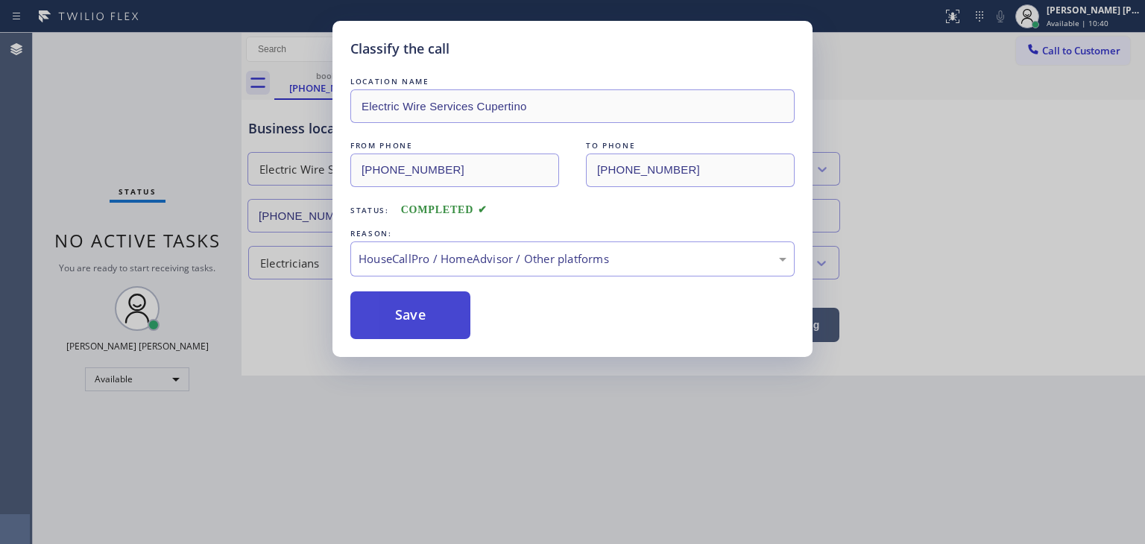
click at [421, 303] on button "Save" at bounding box center [410, 315] width 120 height 48
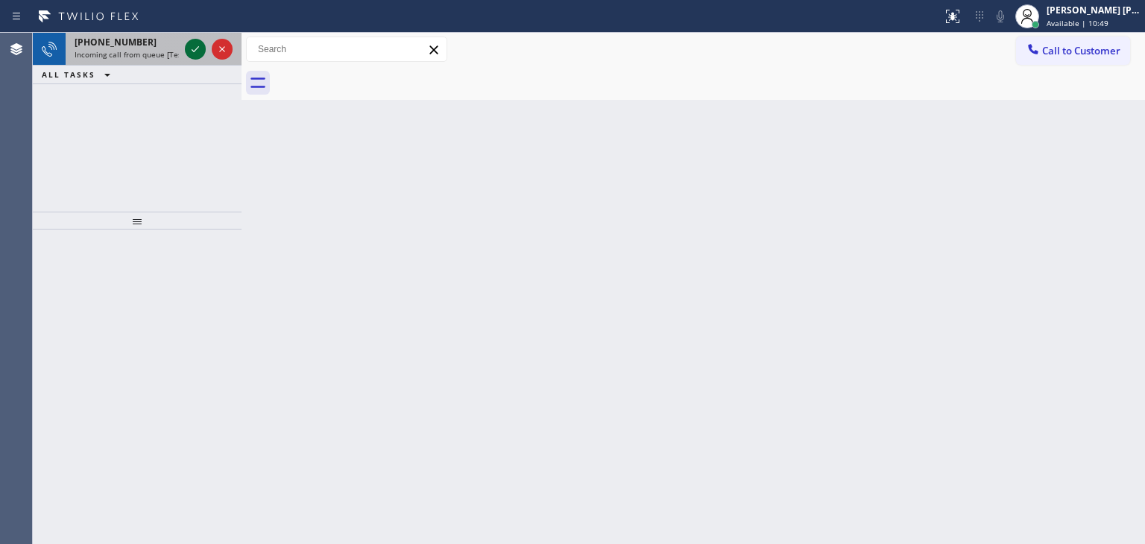
click at [198, 46] on icon at bounding box center [195, 49] width 7 height 6
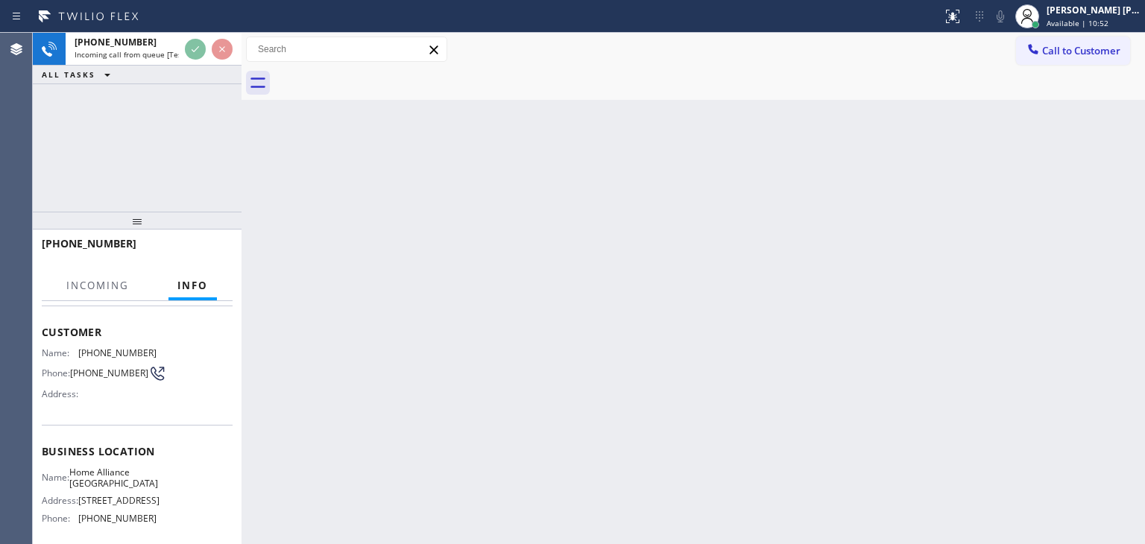
scroll to position [149, 0]
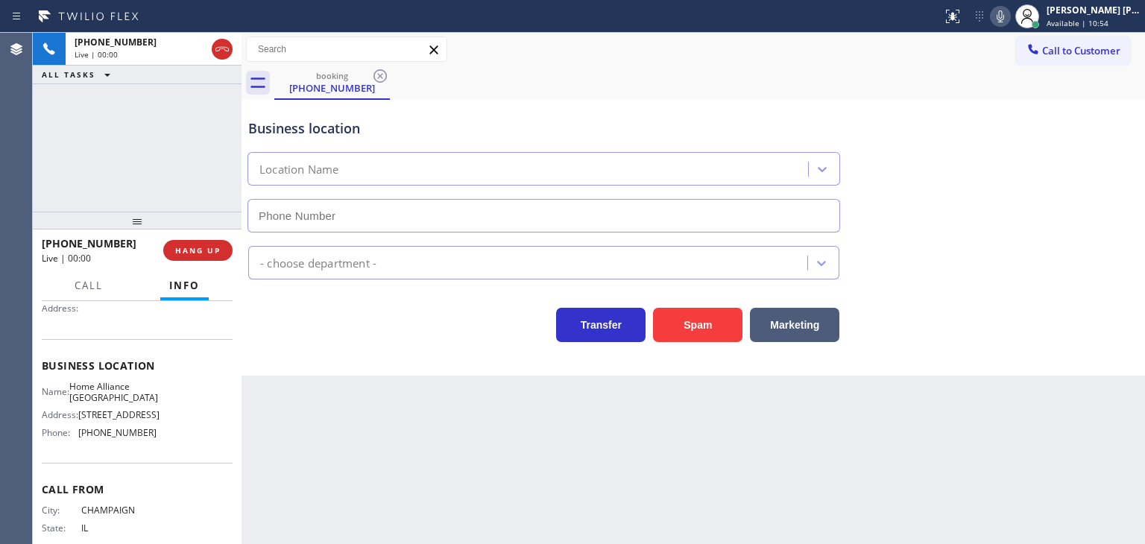
type input "[PHONE_NUMBER]"
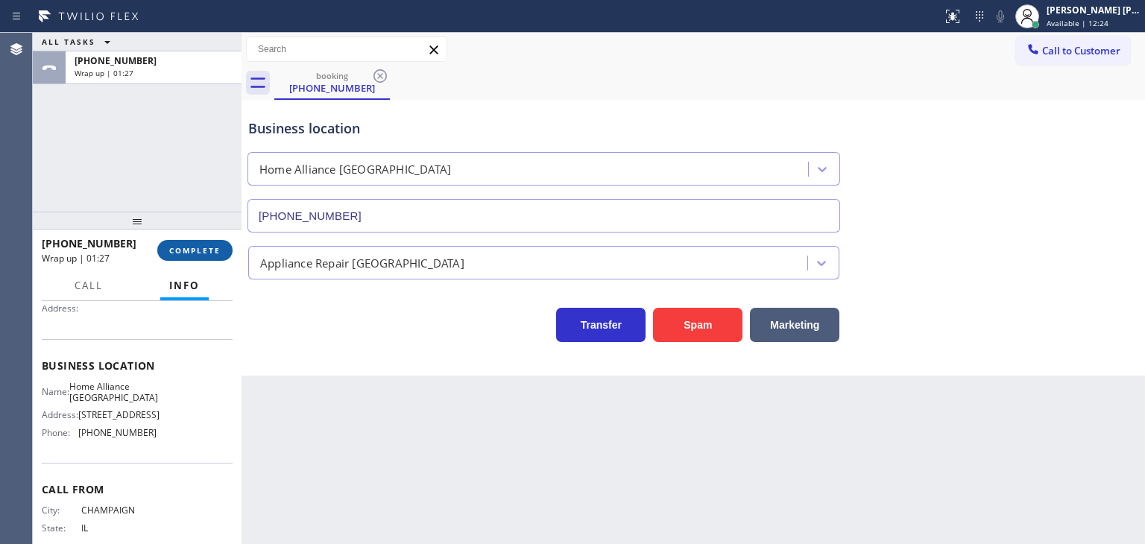
click at [214, 242] on button "COMPLETE" at bounding box center [194, 250] width 75 height 21
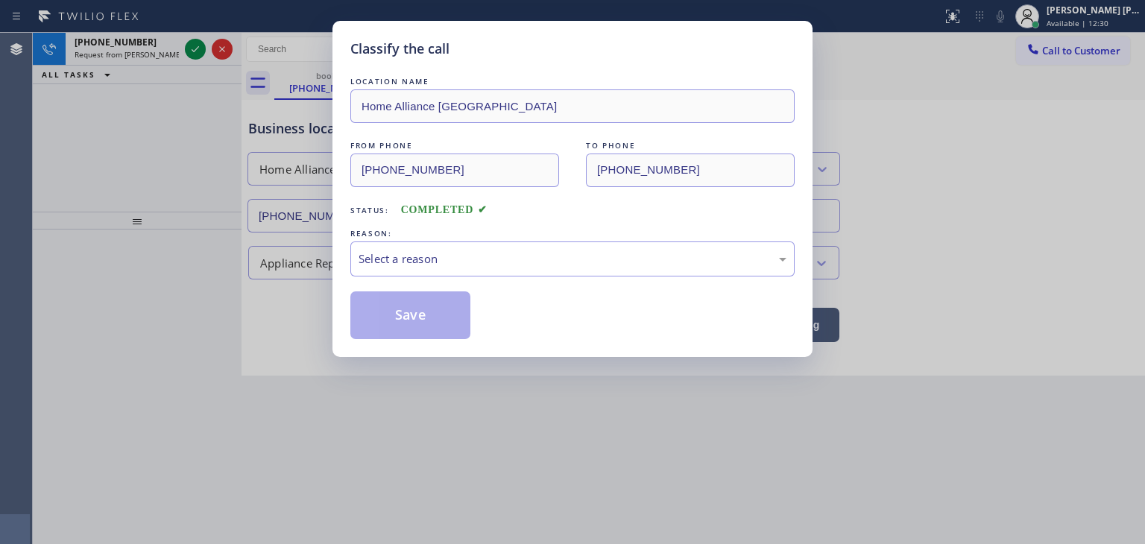
click at [337, 309] on div "Classify the call LOCATION NAME Home Alliance Chicago FROM PHONE [PHONE_NUMBER]…" at bounding box center [572, 189] width 480 height 336
click at [419, 264] on div "Select a reason" at bounding box center [572, 258] width 428 height 17
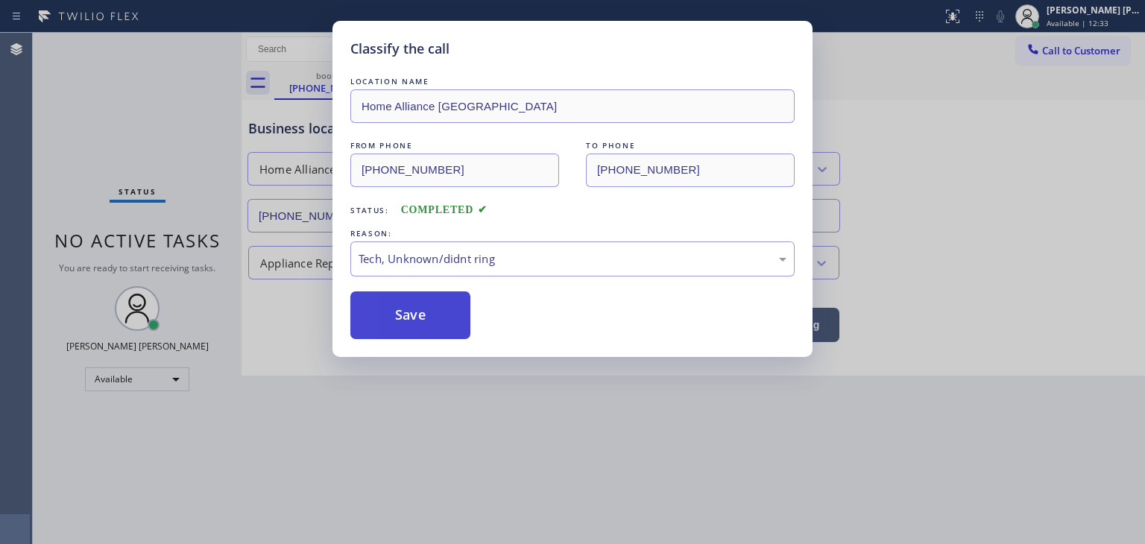
click at [414, 311] on button "Save" at bounding box center [410, 315] width 120 height 48
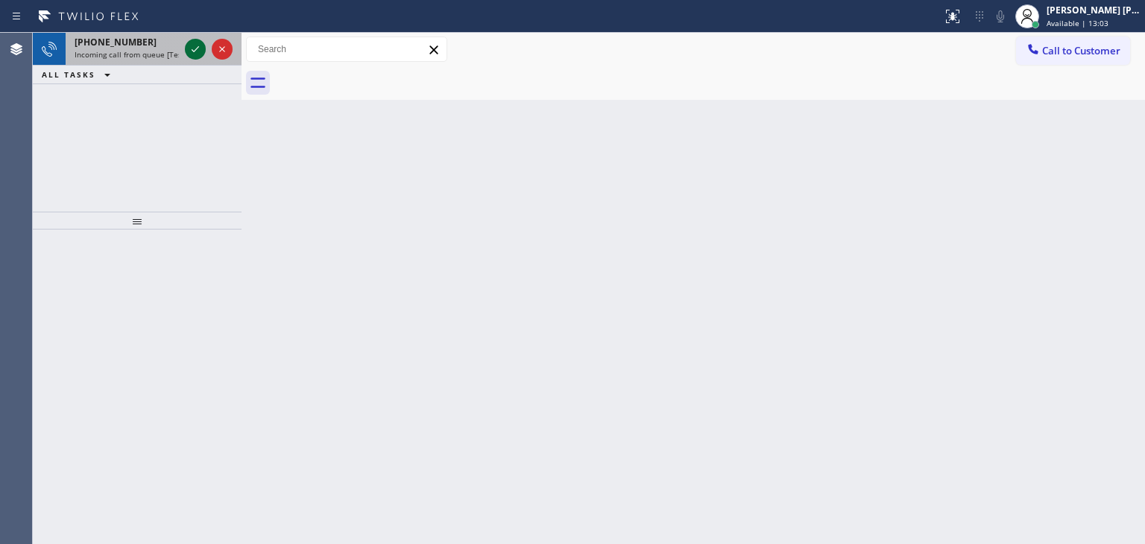
click at [192, 55] on icon at bounding box center [195, 49] width 18 height 18
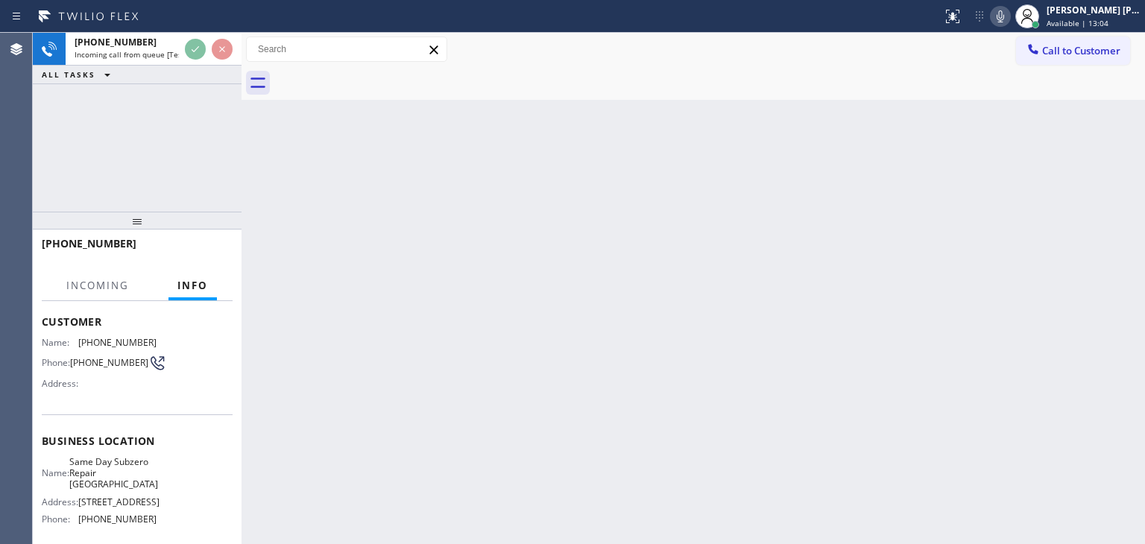
scroll to position [75, 0]
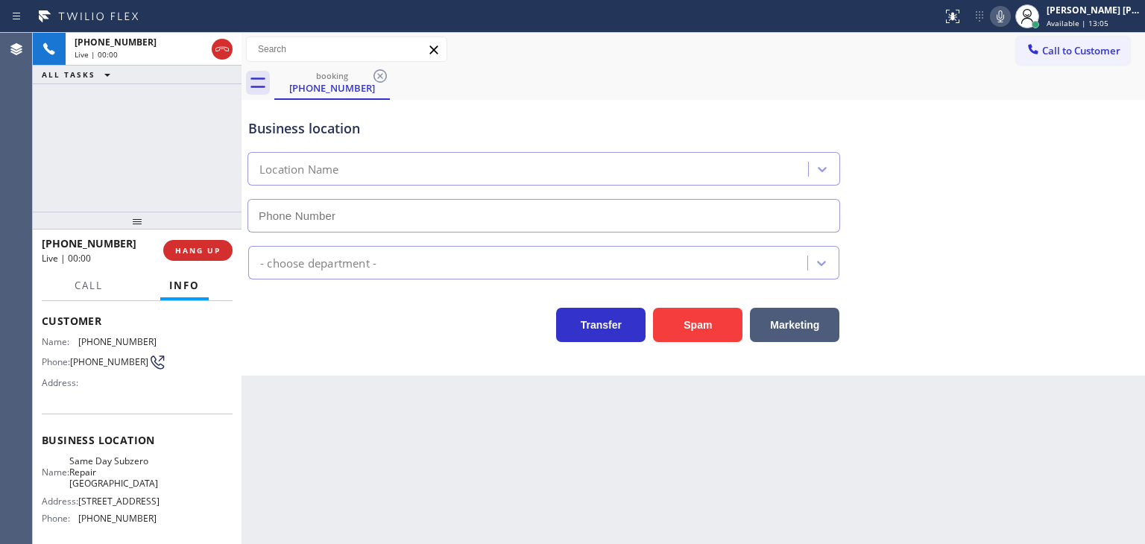
type input "[PHONE_NUMBER]"
click at [1009, 18] on icon at bounding box center [1000, 16] width 18 height 18
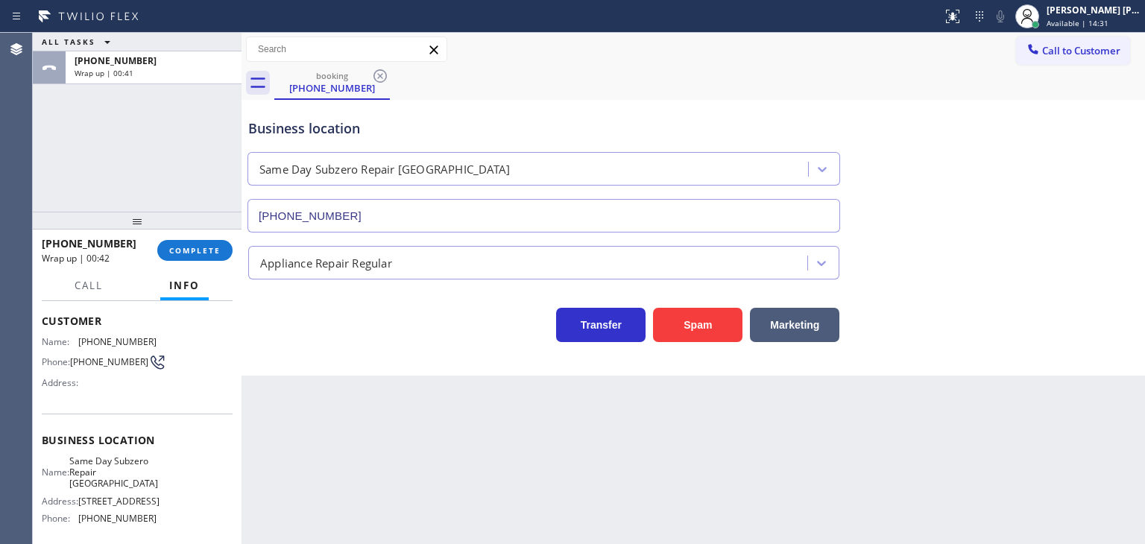
click at [207, 148] on div "ALL TASKS ALL TASKS ACTIVE TASKS TASKS IN WRAP UP [PHONE_NUMBER] Wrap up | 00:41" at bounding box center [137, 122] width 209 height 179
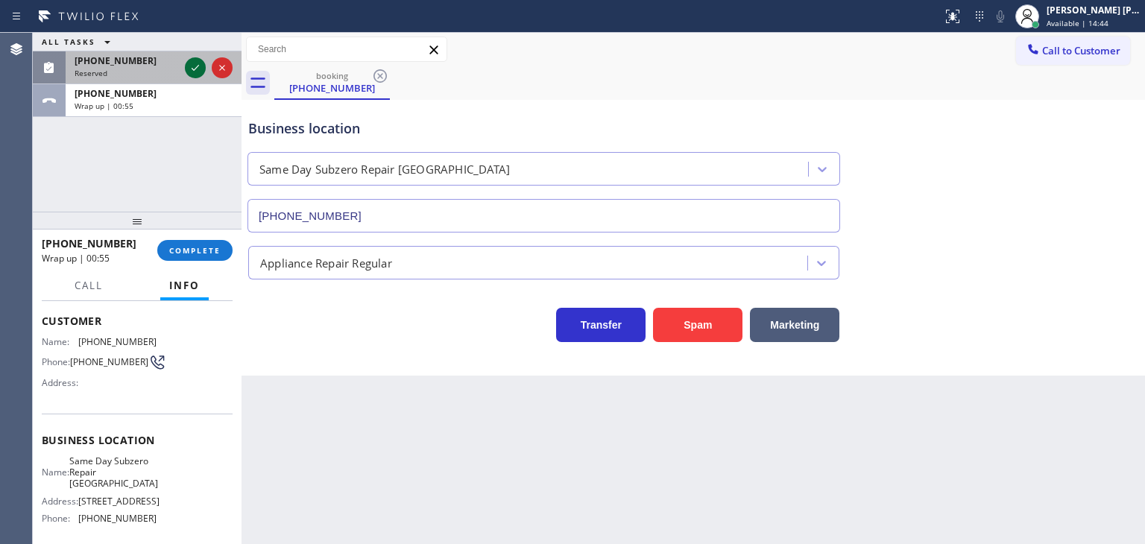
click at [191, 63] on icon at bounding box center [195, 68] width 18 height 18
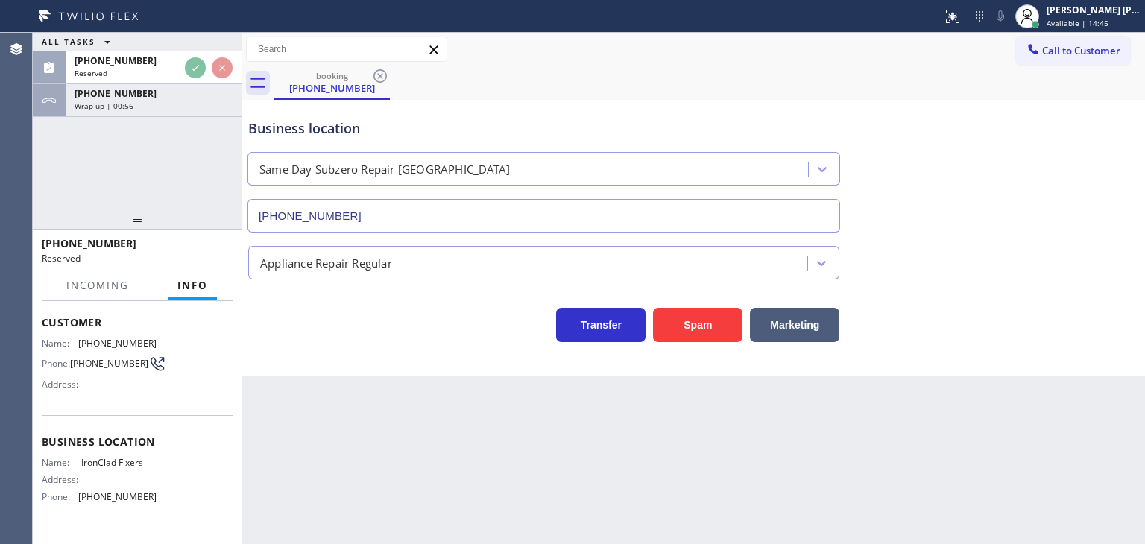
scroll to position [86, 0]
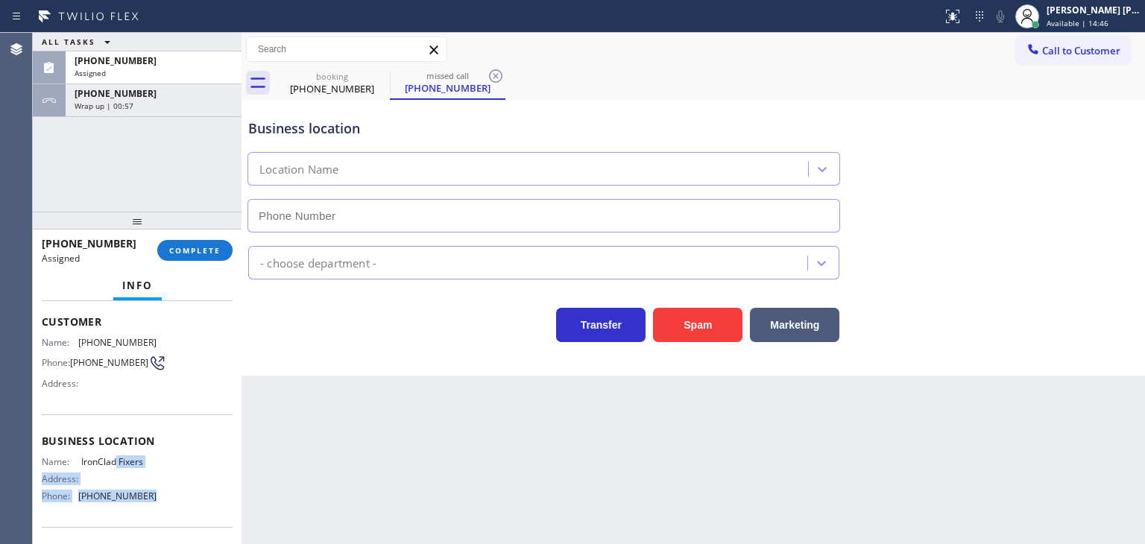
type input "[PHONE_NUMBER]"
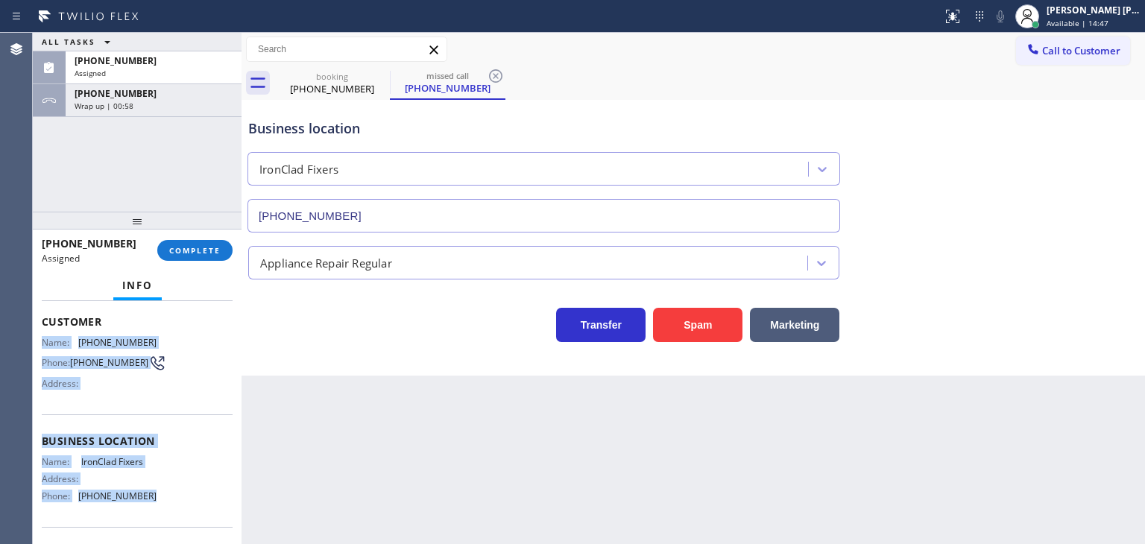
drag, startPoint x: 160, startPoint y: 505, endPoint x: 45, endPoint y: 338, distance: 203.0
click at [45, 338] on div "Context Queue: Appliance Repair Priority: 0 Task Age: Customer Name: [PHONE_NUM…" at bounding box center [137, 429] width 191 height 421
copy div "Name: [PHONE_NUMBER] Phone: [PHONE_NUMBER] Address: Business location Name: Iro…"
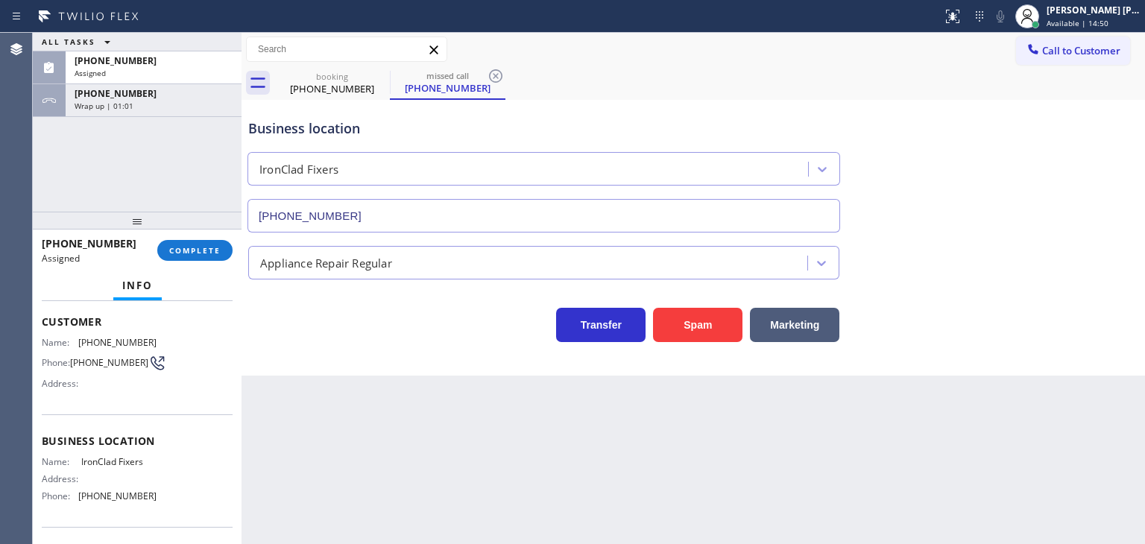
click at [190, 260] on div "[PHONE_NUMBER] Assigned COMPLETE" at bounding box center [137, 250] width 191 height 39
click at [191, 251] on span "COMPLETE" at bounding box center [194, 250] width 51 height 10
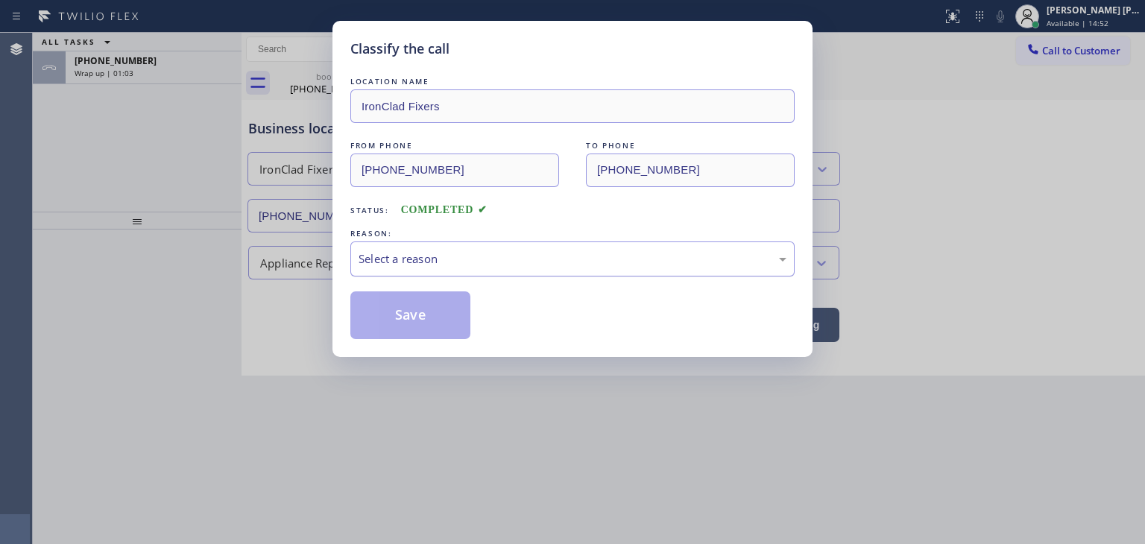
click at [453, 260] on div "Select a reason" at bounding box center [572, 258] width 428 height 17
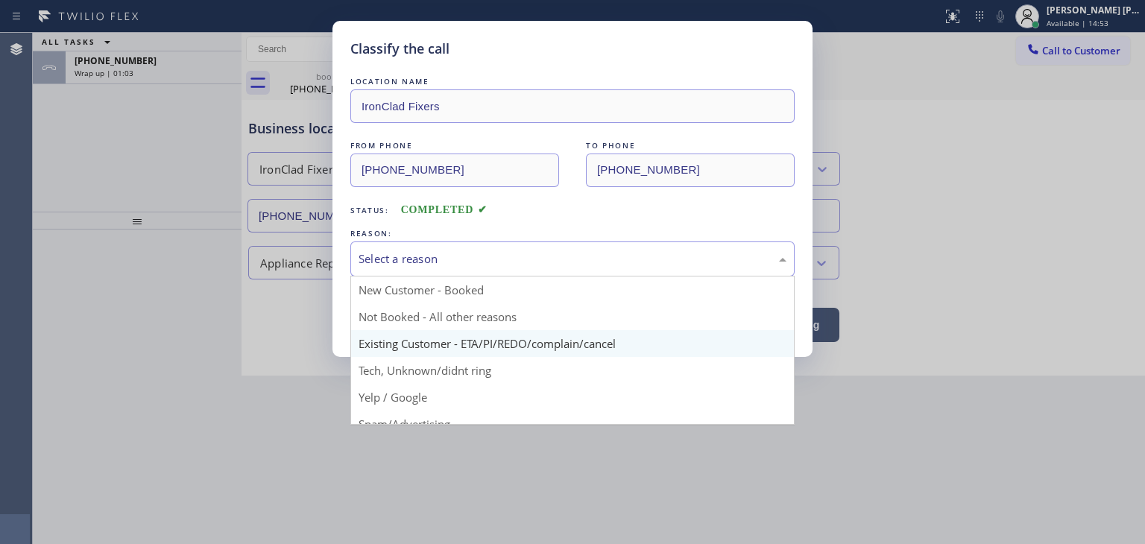
scroll to position [93, 0]
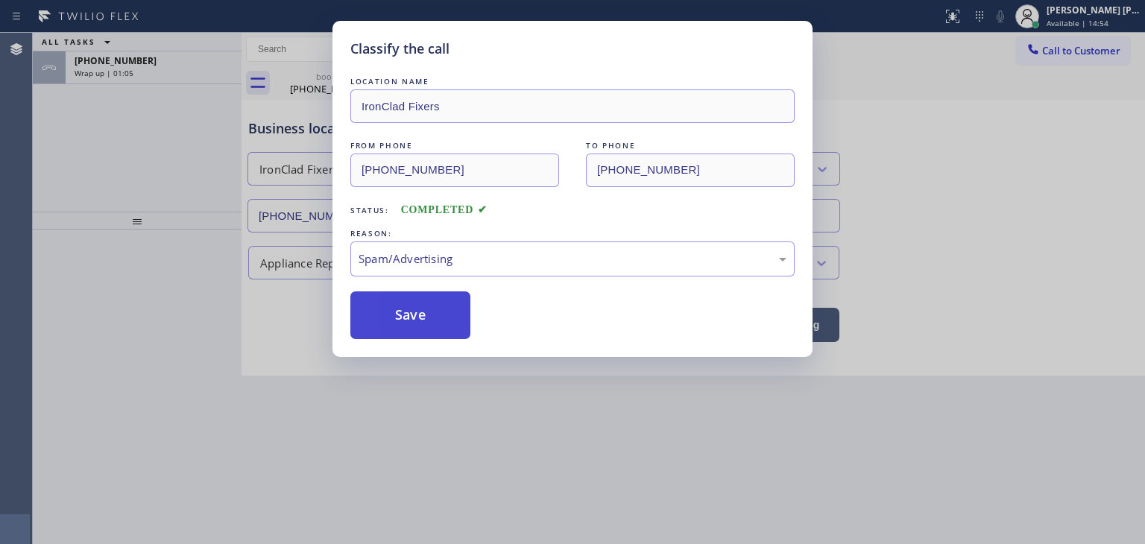
click at [426, 329] on button "Save" at bounding box center [410, 315] width 120 height 48
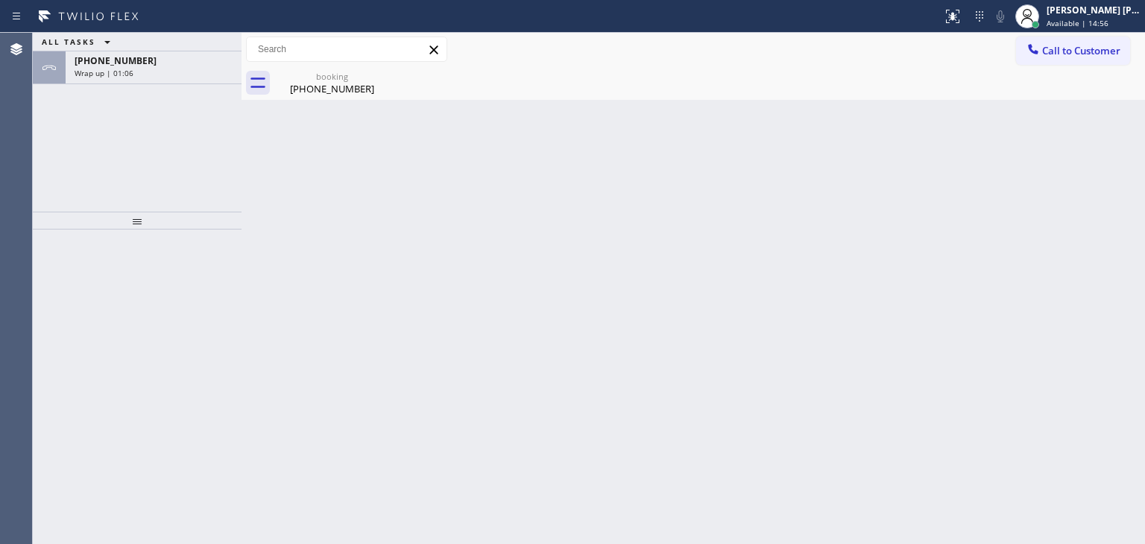
click at [182, 51] on div "ALL TASKS ALL TASKS ACTIVE TASKS TASKS IN WRAP UP" at bounding box center [137, 42] width 209 height 19
drag, startPoint x: 180, startPoint y: 68, endPoint x: 183, endPoint y: 110, distance: 42.5
click at [180, 68] on div "Wrap up | 01:07" at bounding box center [154, 73] width 158 height 10
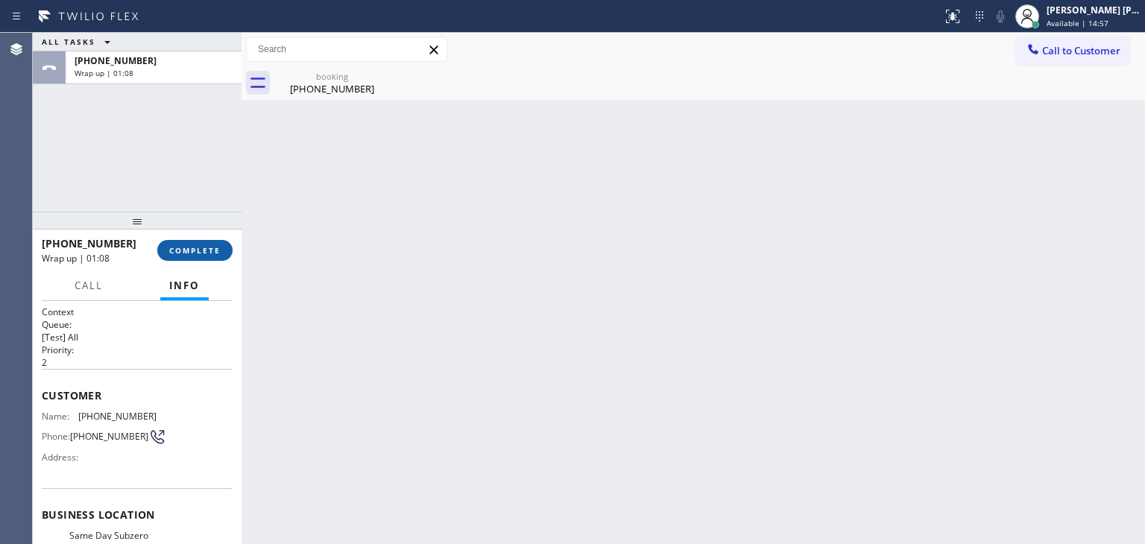
click at [198, 249] on span "COMPLETE" at bounding box center [194, 250] width 51 height 10
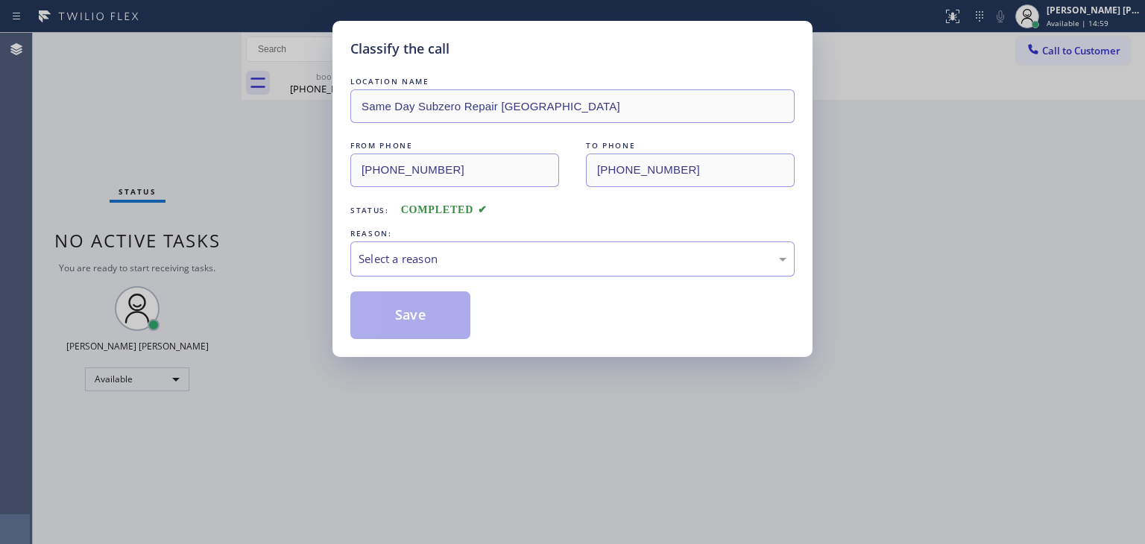
click at [432, 244] on div "Select a reason" at bounding box center [572, 258] width 444 height 35
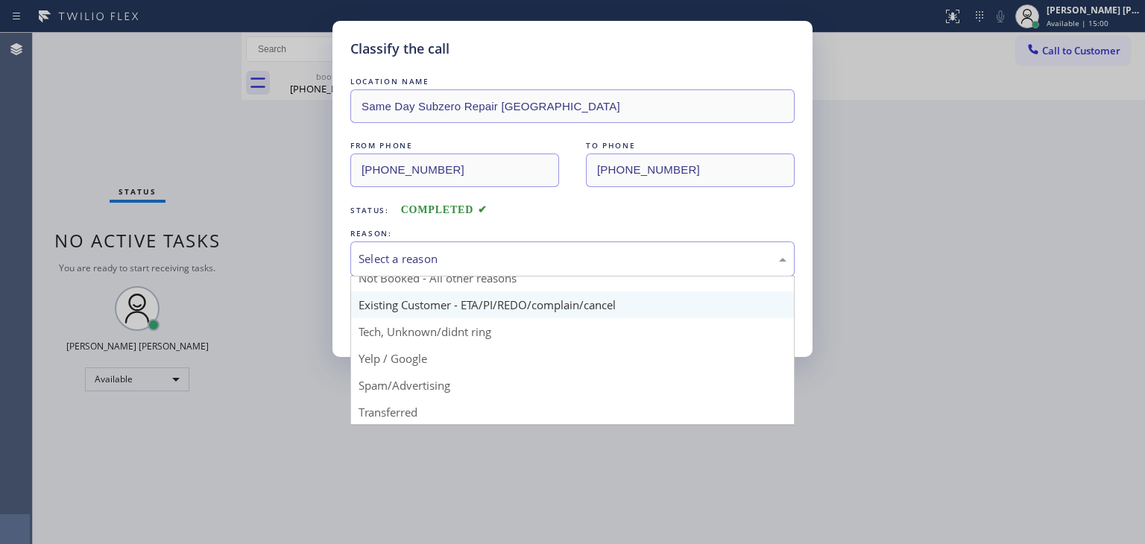
scroll to position [75, 0]
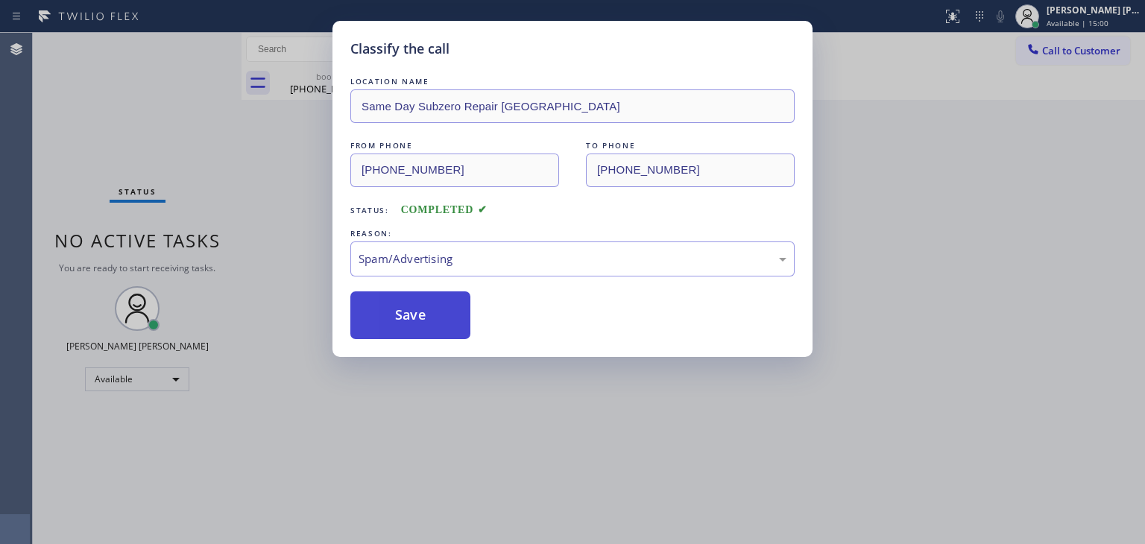
click at [425, 314] on button "Save" at bounding box center [410, 315] width 120 height 48
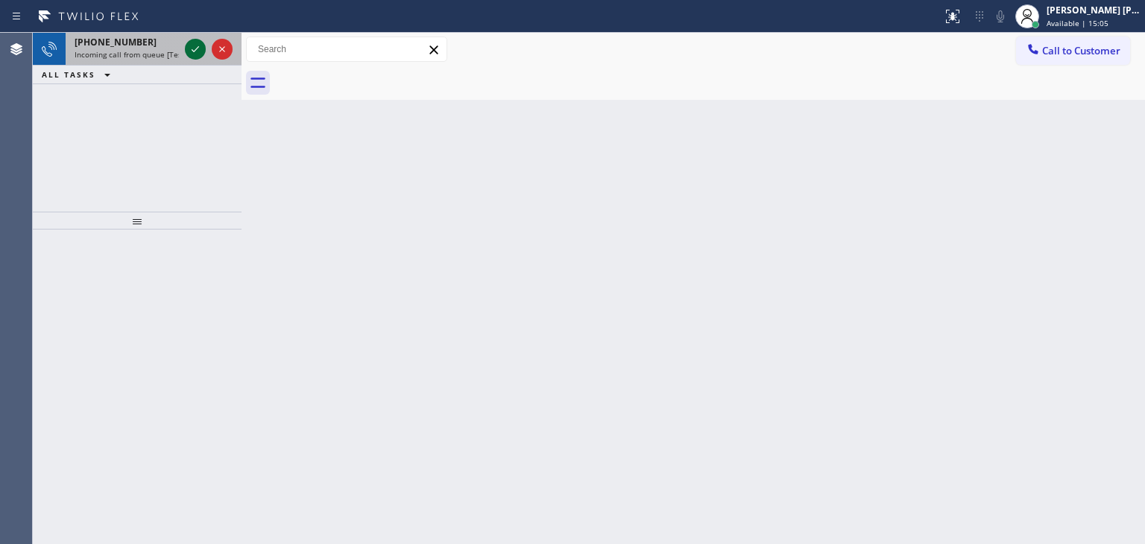
click at [195, 45] on icon at bounding box center [195, 49] width 18 height 18
click at [197, 45] on icon at bounding box center [195, 49] width 18 height 18
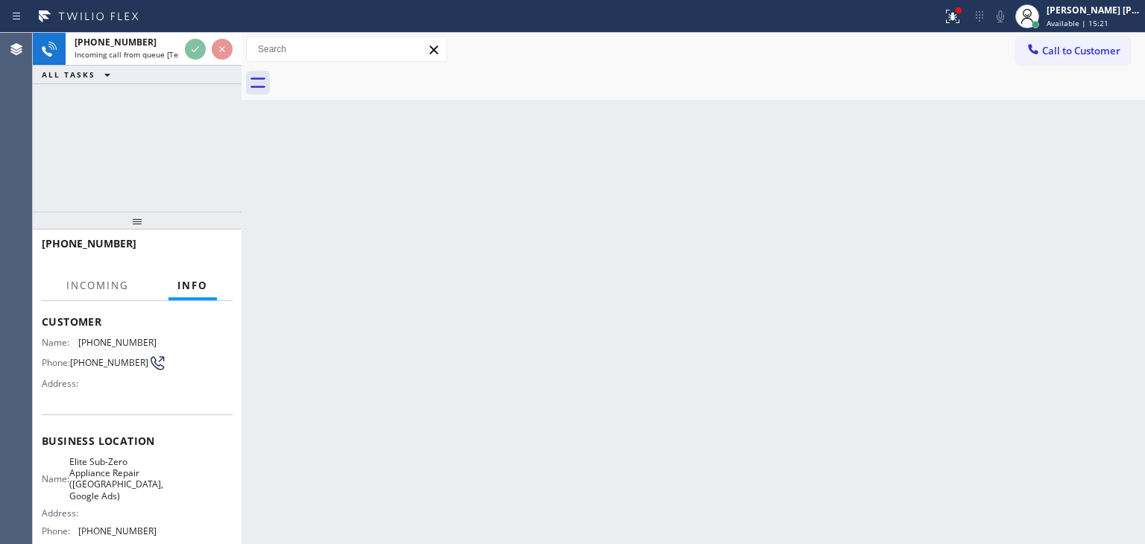
scroll to position [75, 0]
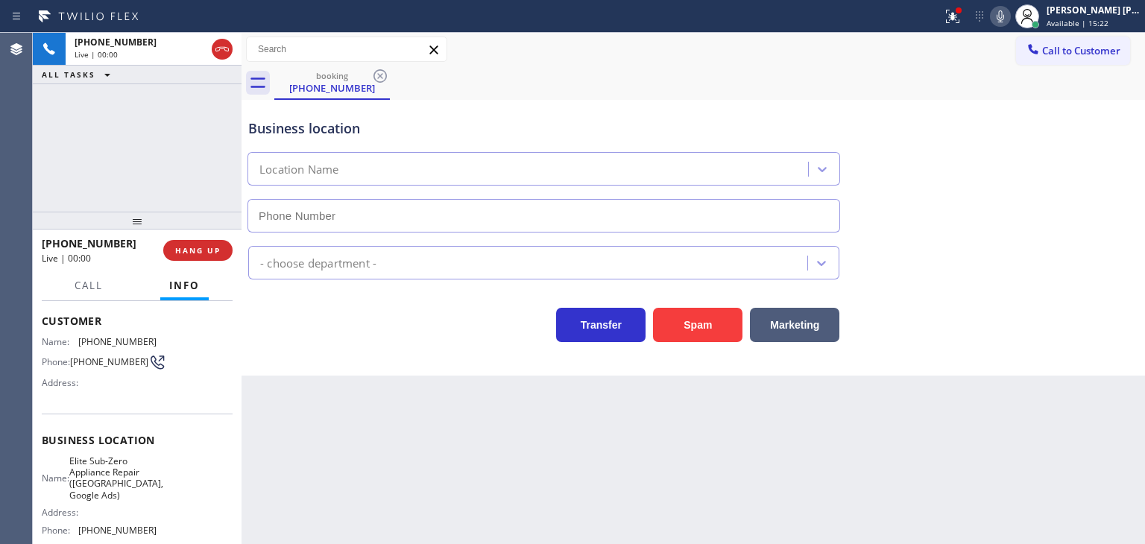
type input "[PHONE_NUMBER]"
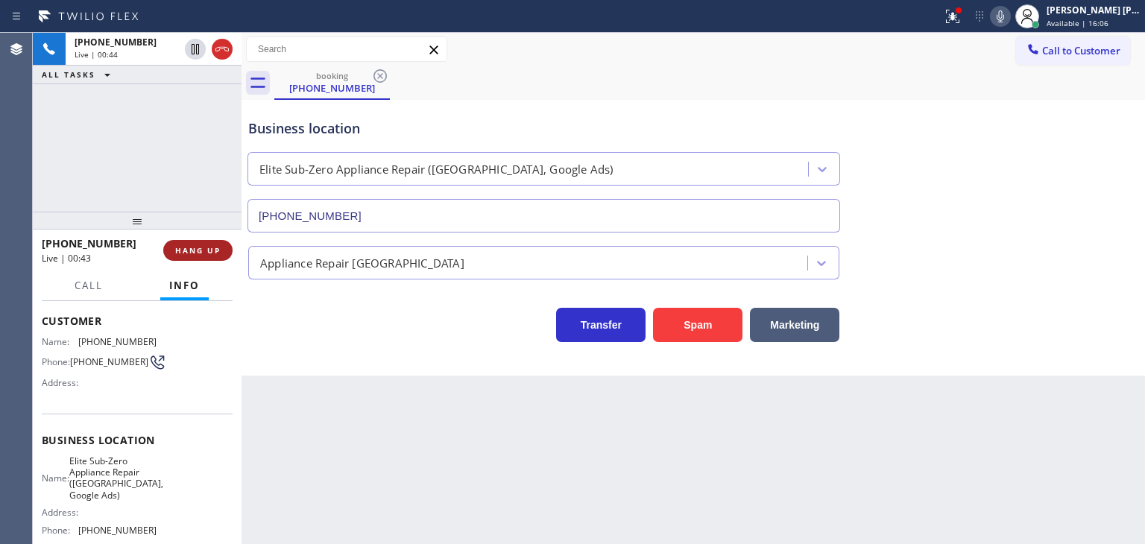
click at [204, 253] on span "HANG UP" at bounding box center [197, 250] width 45 height 10
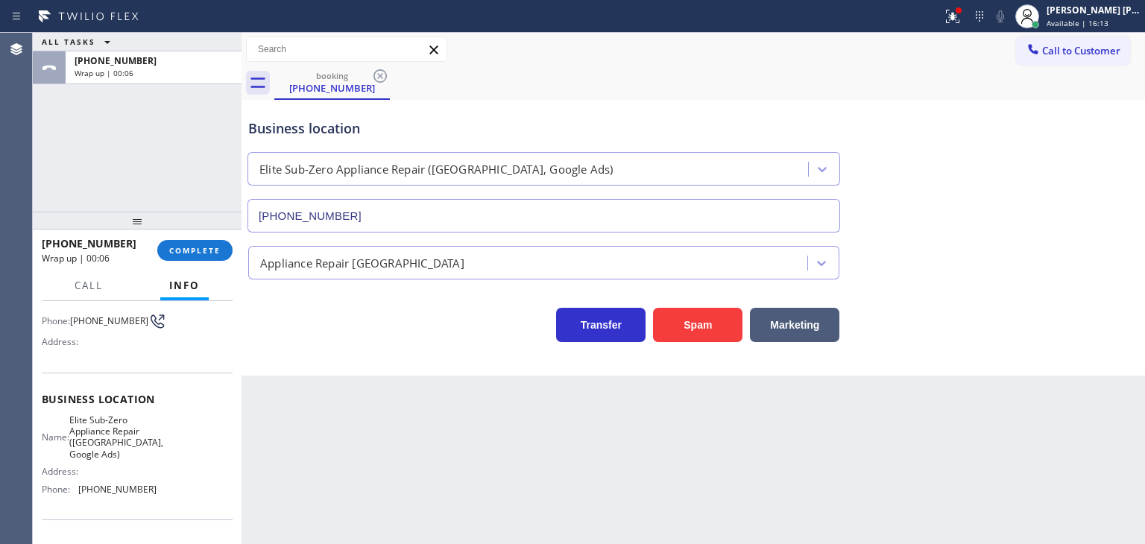
scroll to position [149, 0]
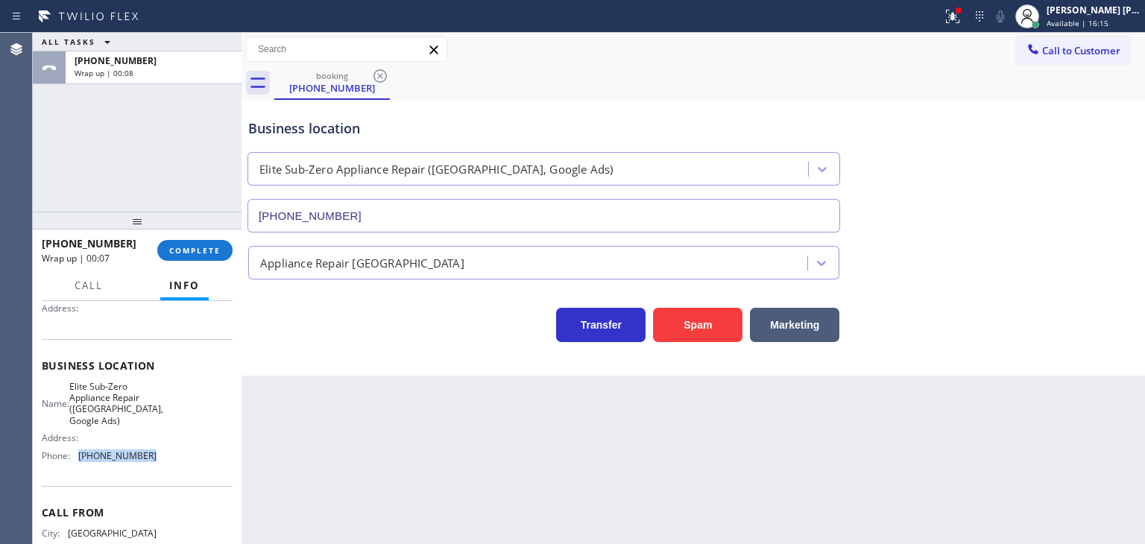
drag, startPoint x: 145, startPoint y: 455, endPoint x: 77, endPoint y: 458, distance: 67.2
click at [77, 458] on div "Phone: [PHONE_NUMBER]" at bounding box center [99, 455] width 115 height 11
copy div "[PHONE_NUMBER]"
click at [1088, 48] on span "Call to Customer" at bounding box center [1081, 50] width 78 height 13
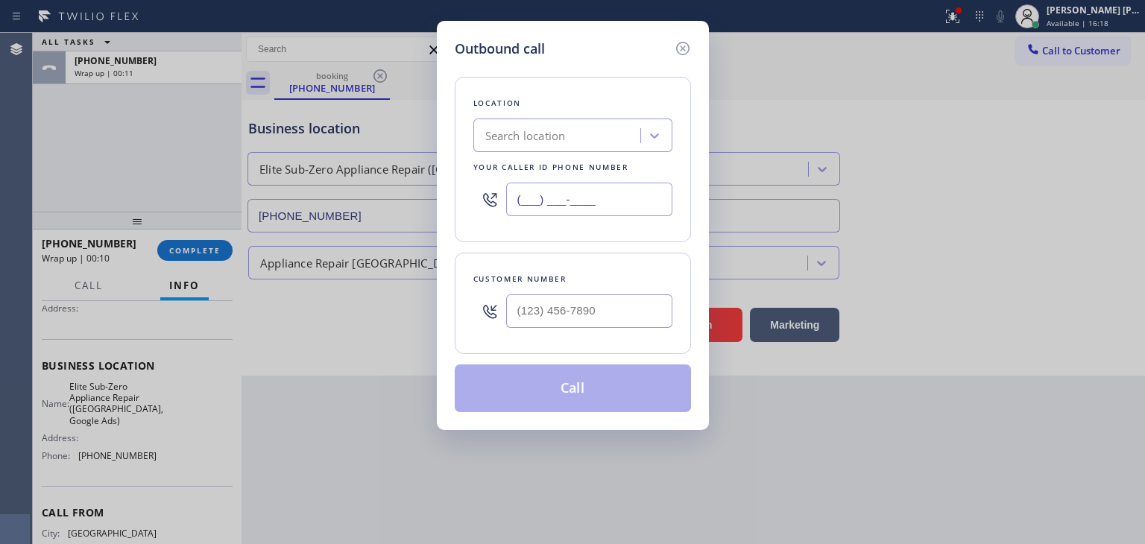
click at [592, 202] on input "(___) ___-____" at bounding box center [589, 200] width 166 height 34
paste input "650) 977-4405"
type input "[PHONE_NUMBER]"
click at [681, 48] on icon at bounding box center [681, 48] width 13 height 13
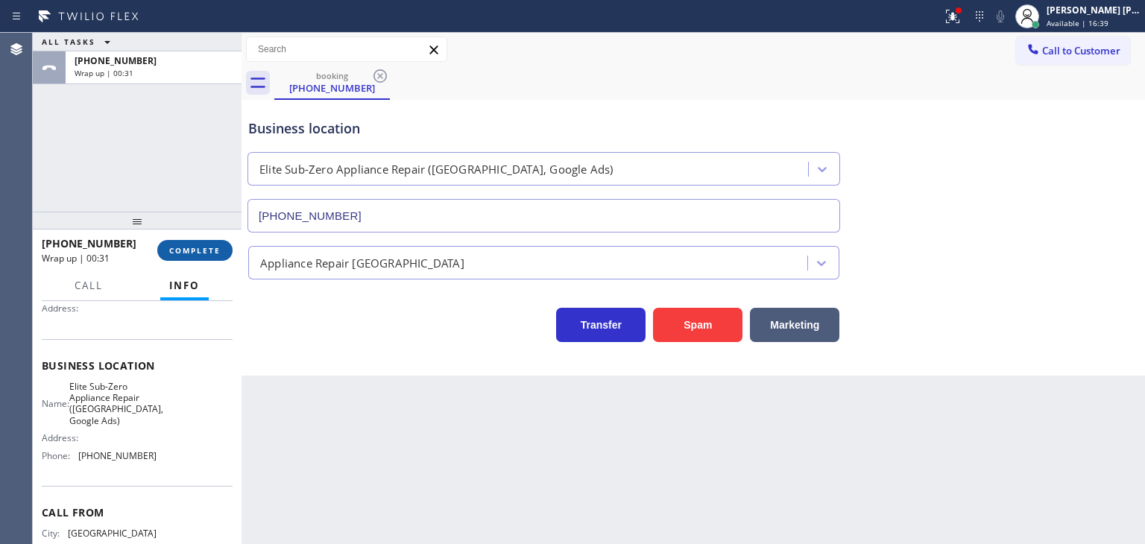
click at [201, 254] on span "COMPLETE" at bounding box center [194, 250] width 51 height 10
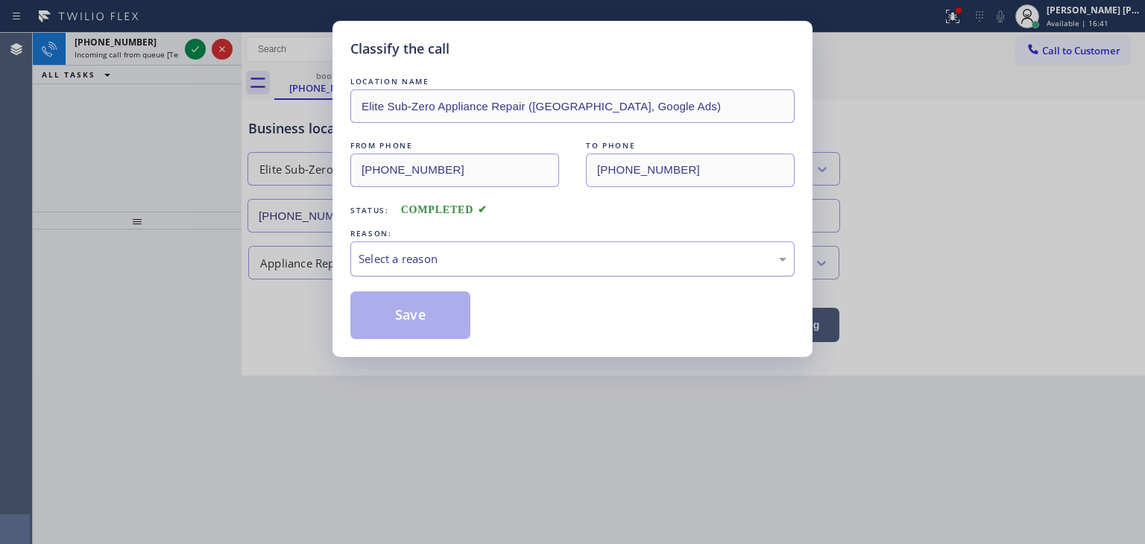
click at [455, 261] on div "Select a reason" at bounding box center [572, 258] width 428 height 17
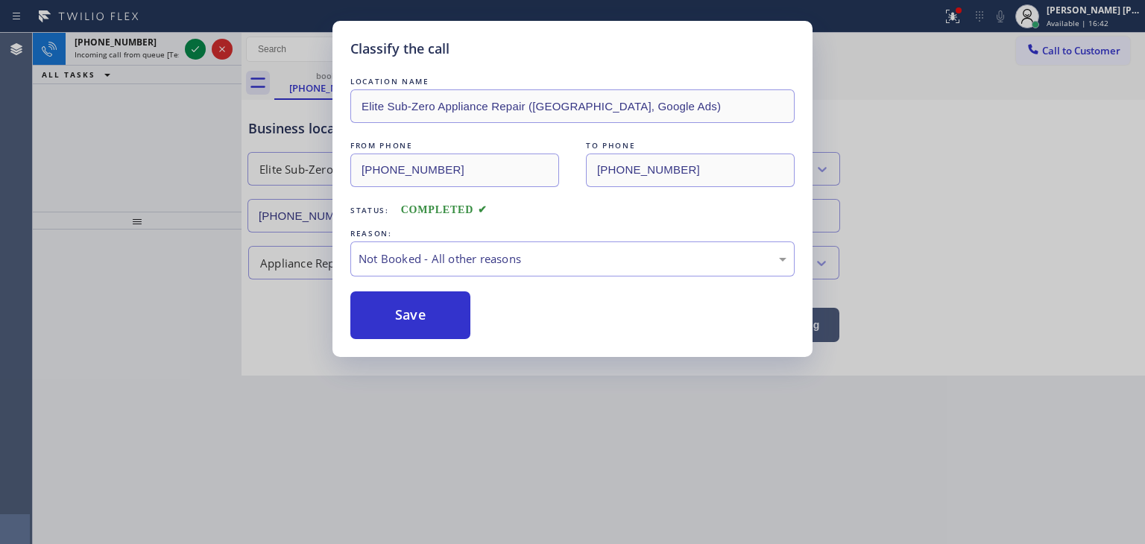
click at [421, 312] on button "Save" at bounding box center [410, 315] width 120 height 48
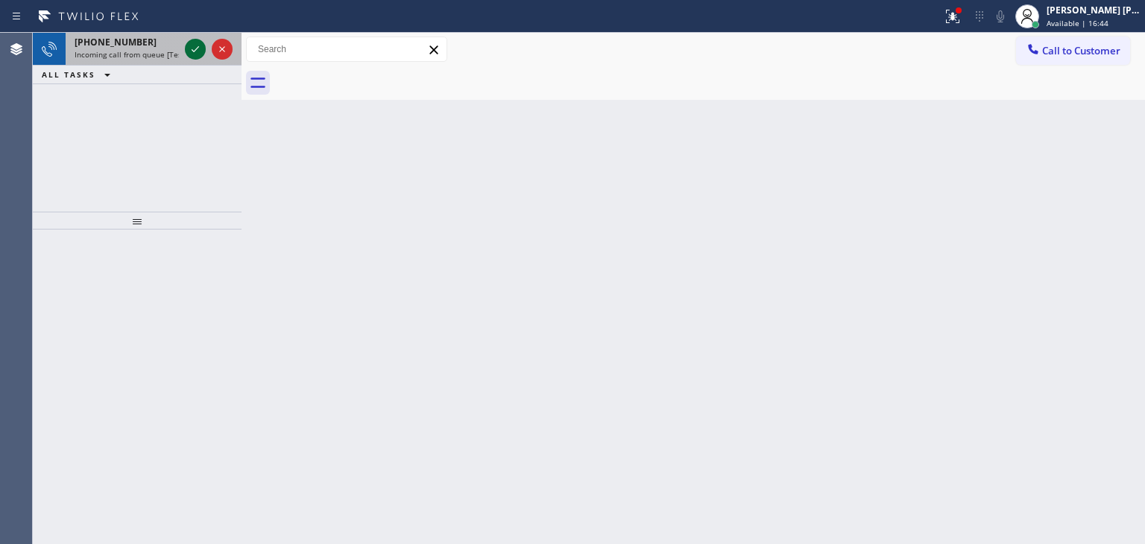
click at [195, 47] on icon at bounding box center [195, 49] width 18 height 18
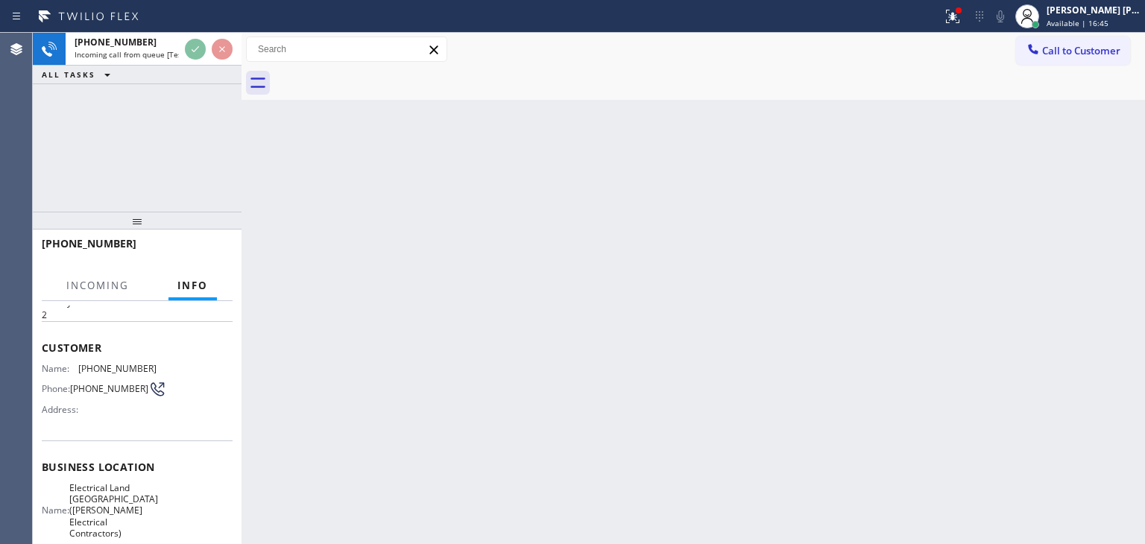
scroll to position [149, 0]
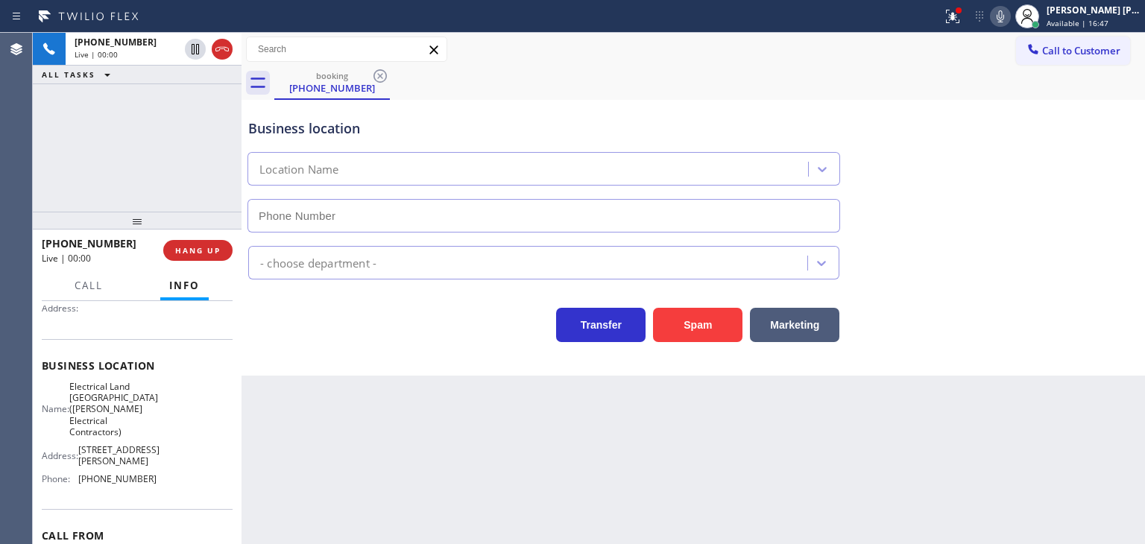
type input "[PHONE_NUMBER]"
click at [311, 332] on div "Transfer Spam Marketing" at bounding box center [543, 321] width 597 height 42
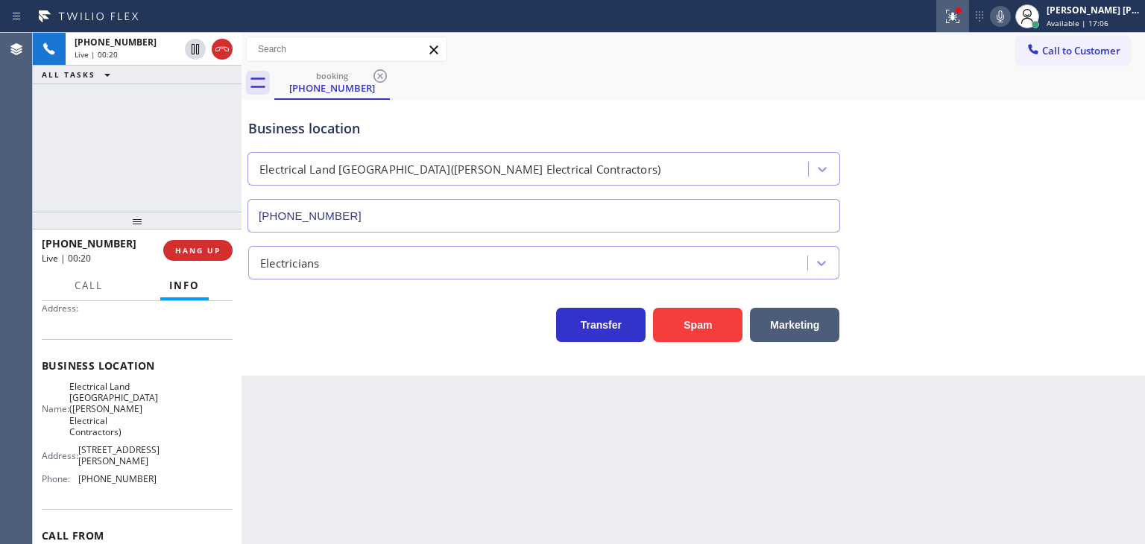
click at [959, 15] on icon at bounding box center [952, 16] width 13 height 13
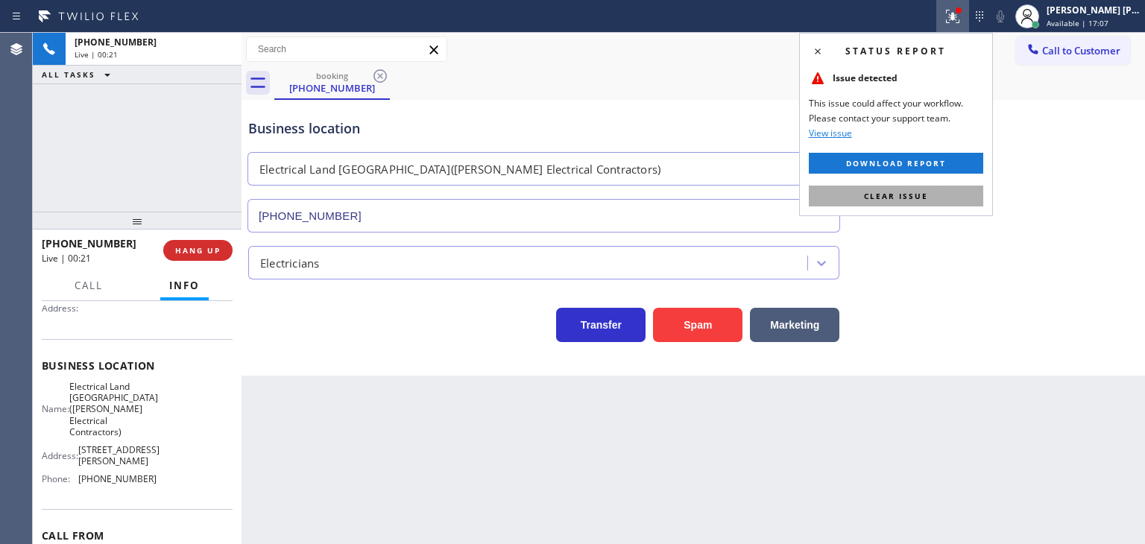
click at [898, 194] on span "Clear issue" at bounding box center [896, 196] width 64 height 10
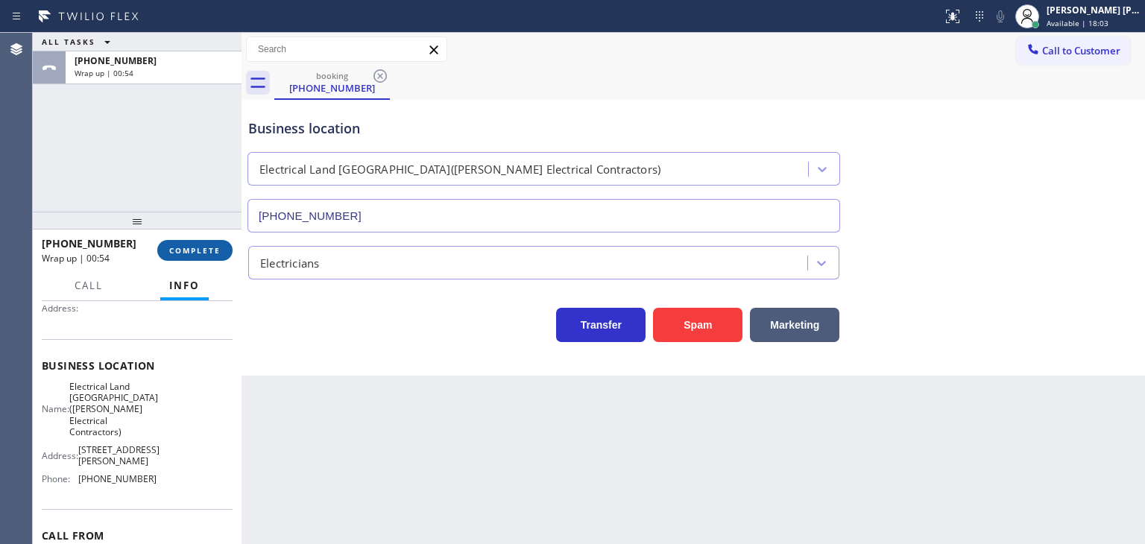
click at [213, 247] on span "COMPLETE" at bounding box center [194, 250] width 51 height 10
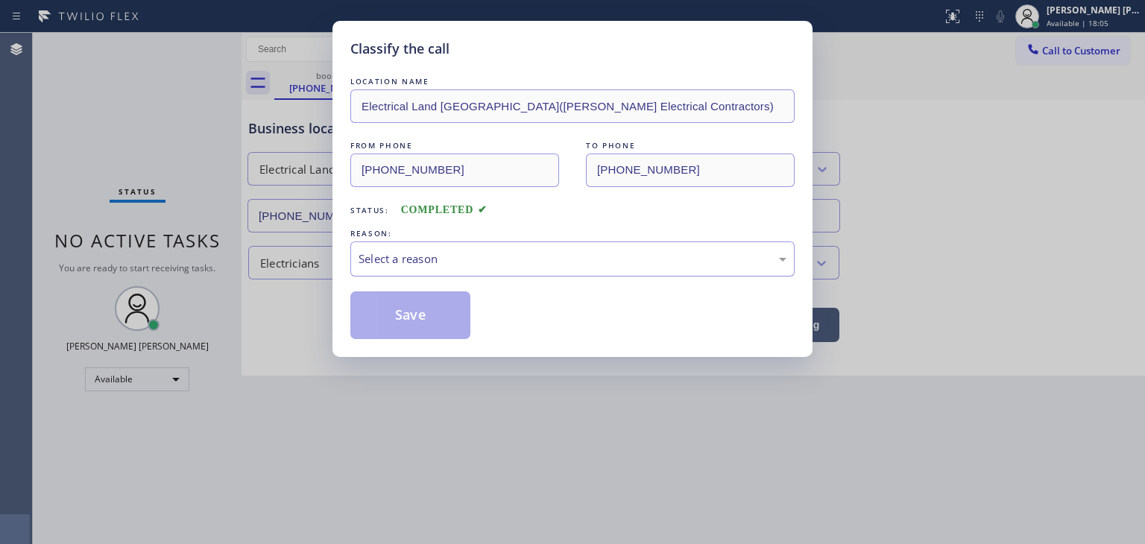
click at [444, 266] on div "Select a reason" at bounding box center [572, 258] width 428 height 17
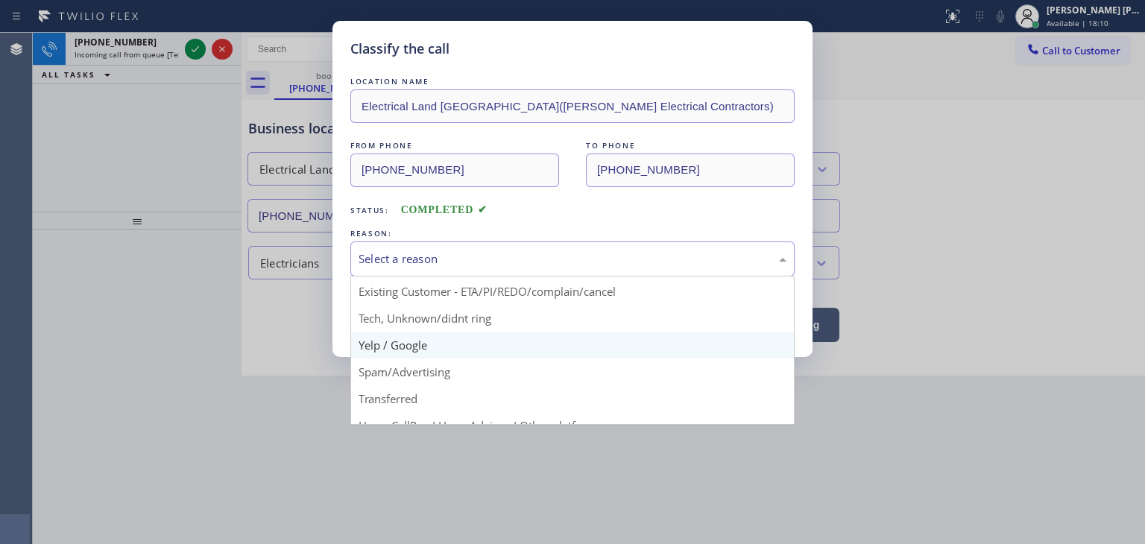
scroll to position [75, 0]
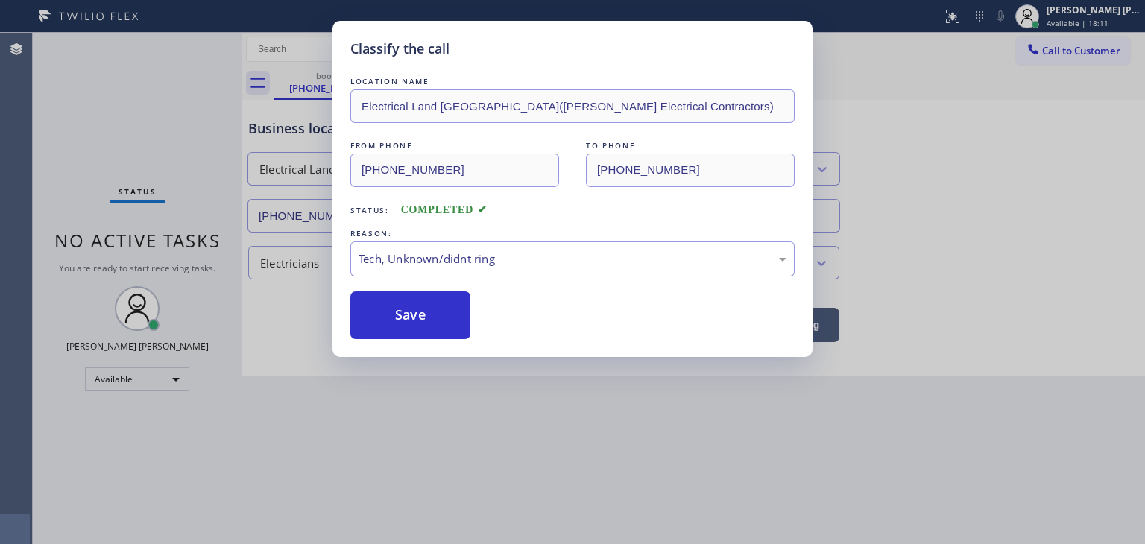
click at [424, 302] on button "Save" at bounding box center [410, 315] width 120 height 48
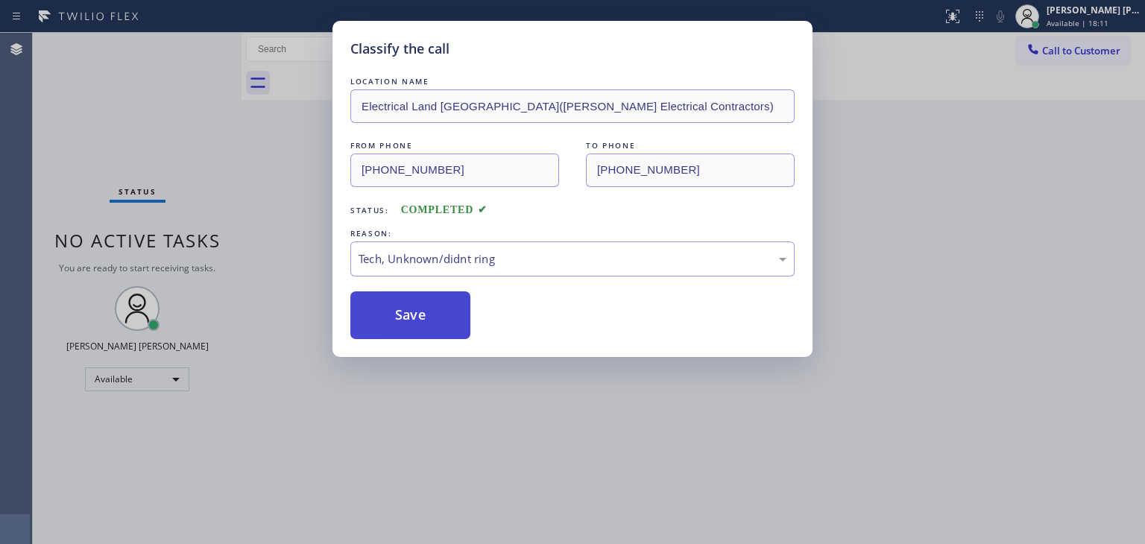
click at [422, 309] on button "Save" at bounding box center [410, 315] width 120 height 48
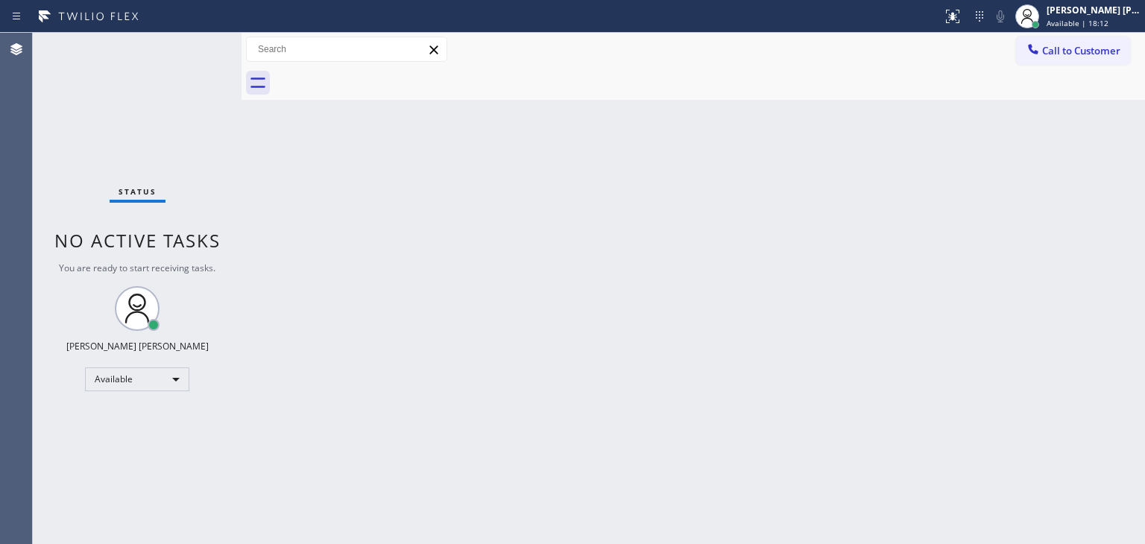
click at [188, 46] on div "Status No active tasks You are ready to start receiving tasks. [PERSON_NAME] [P…" at bounding box center [137, 288] width 209 height 511
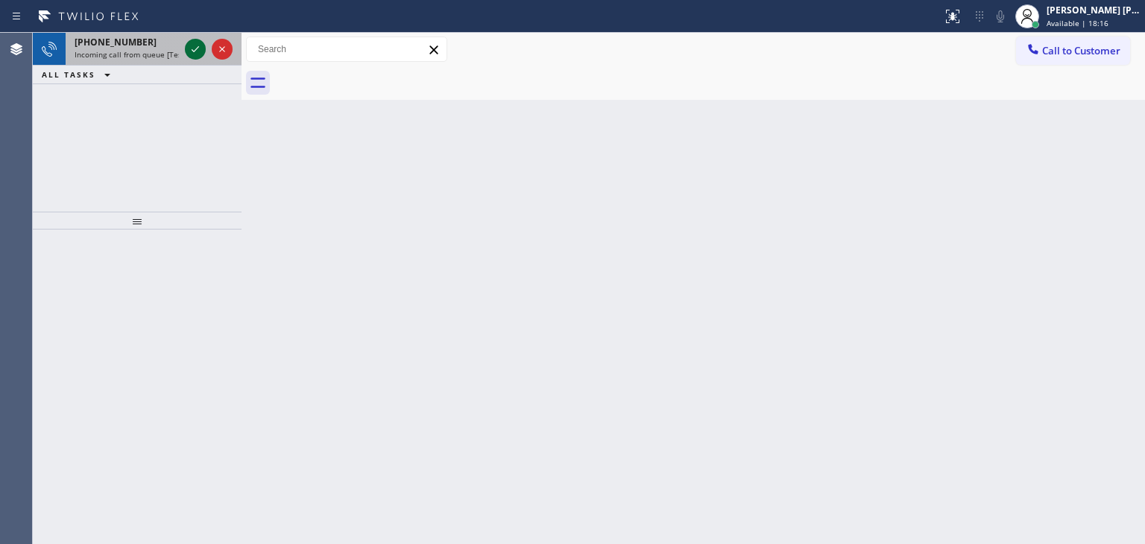
click at [193, 45] on icon at bounding box center [195, 49] width 18 height 18
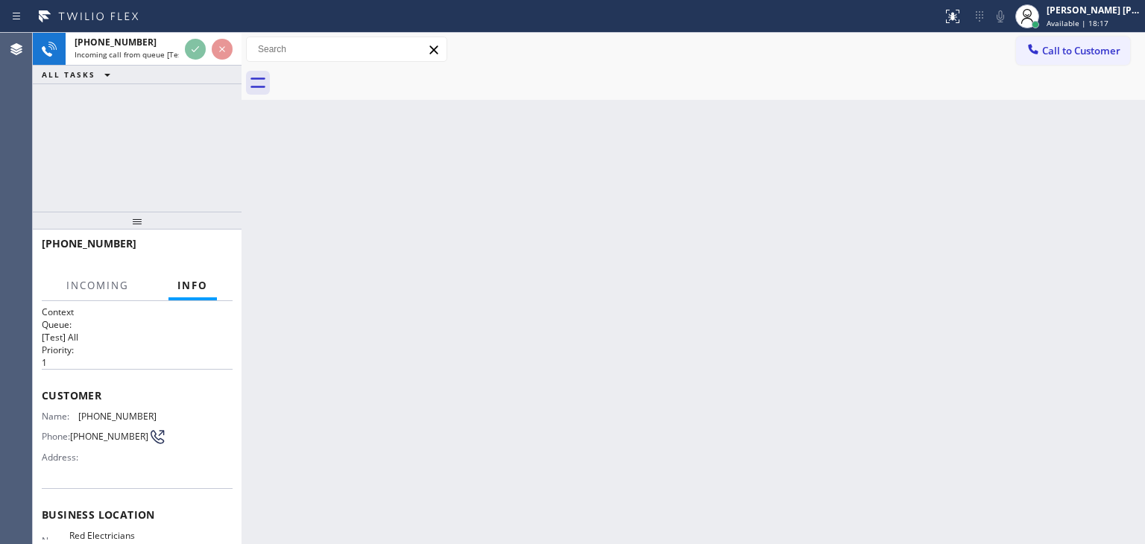
scroll to position [75, 0]
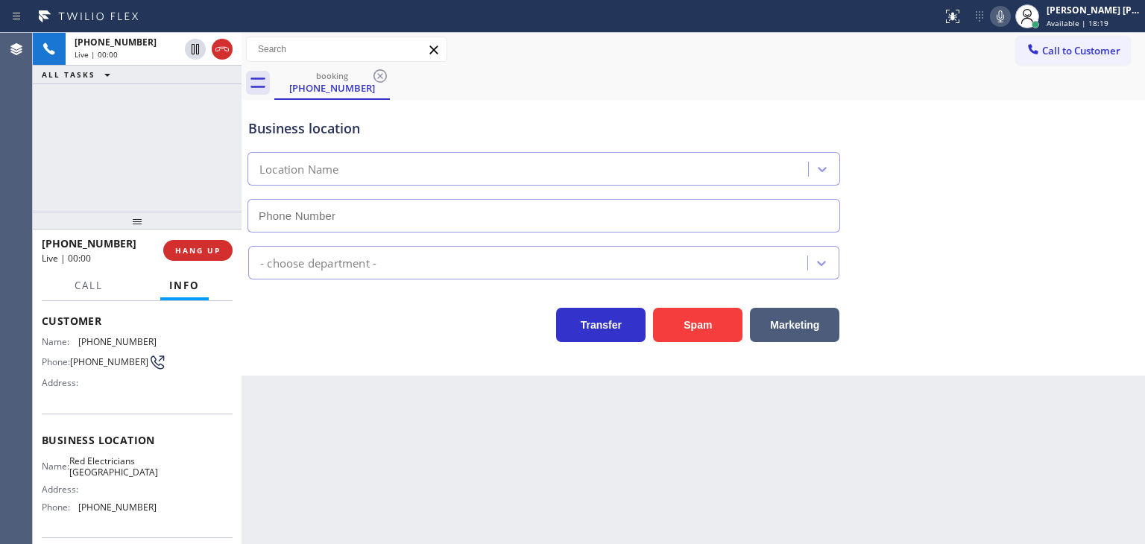
type input "[PHONE_NUMBER]"
click at [219, 256] on button "HANG UP" at bounding box center [197, 250] width 69 height 21
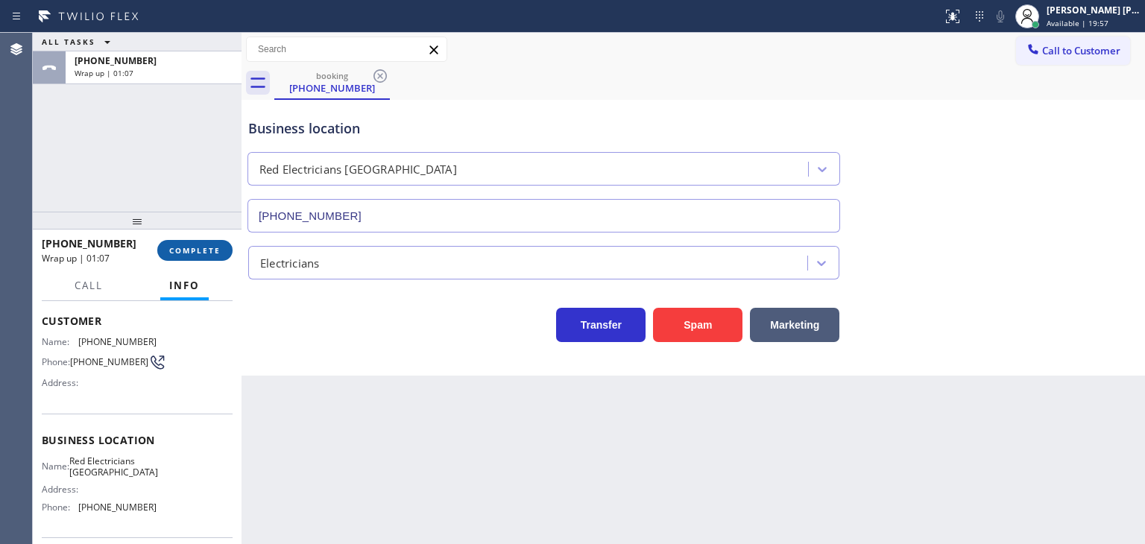
click at [209, 247] on span "COMPLETE" at bounding box center [194, 250] width 51 height 10
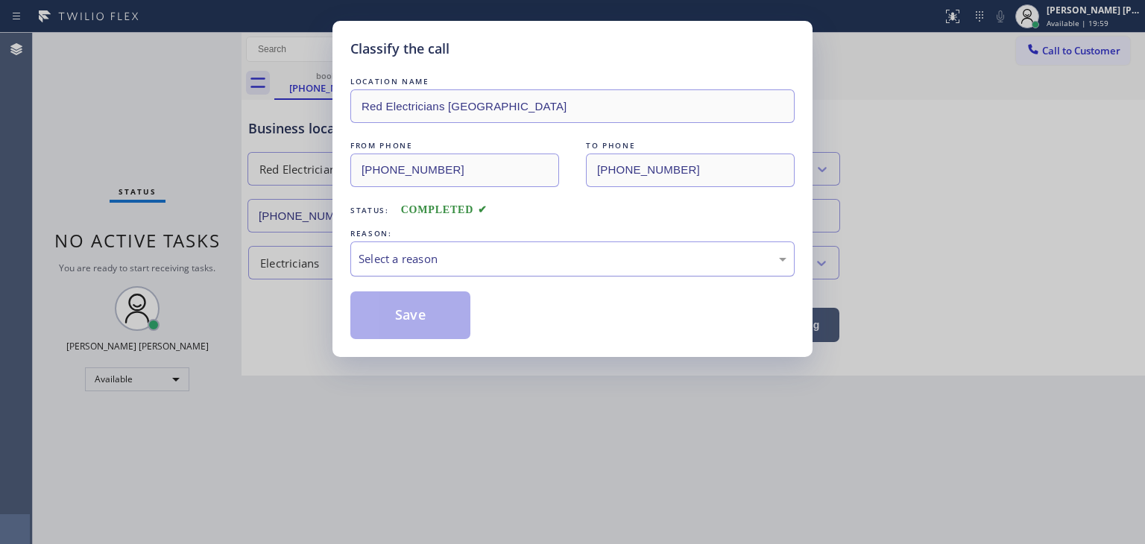
click at [444, 262] on div "Select a reason" at bounding box center [572, 258] width 428 height 17
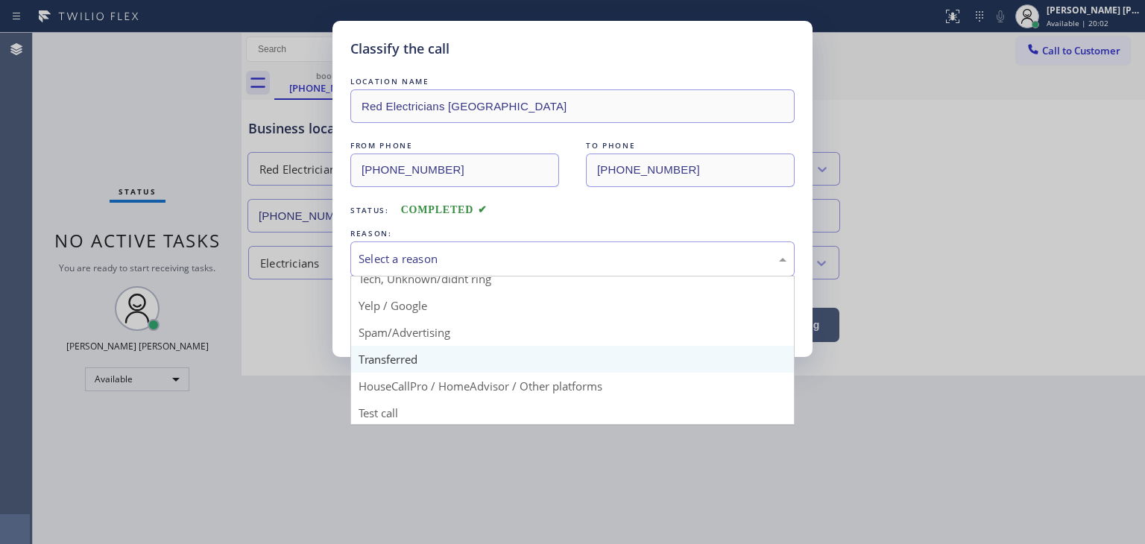
scroll to position [93, 0]
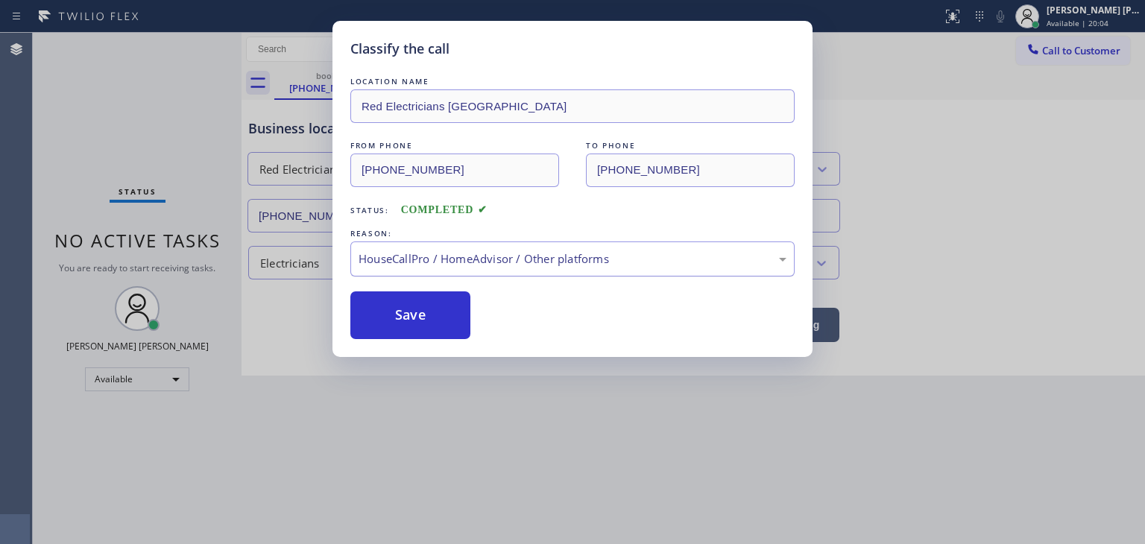
click at [404, 270] on div "HouseCallPro / HomeAdvisor / Other platforms" at bounding box center [572, 258] width 444 height 35
click at [411, 309] on button "Save" at bounding box center [410, 315] width 120 height 48
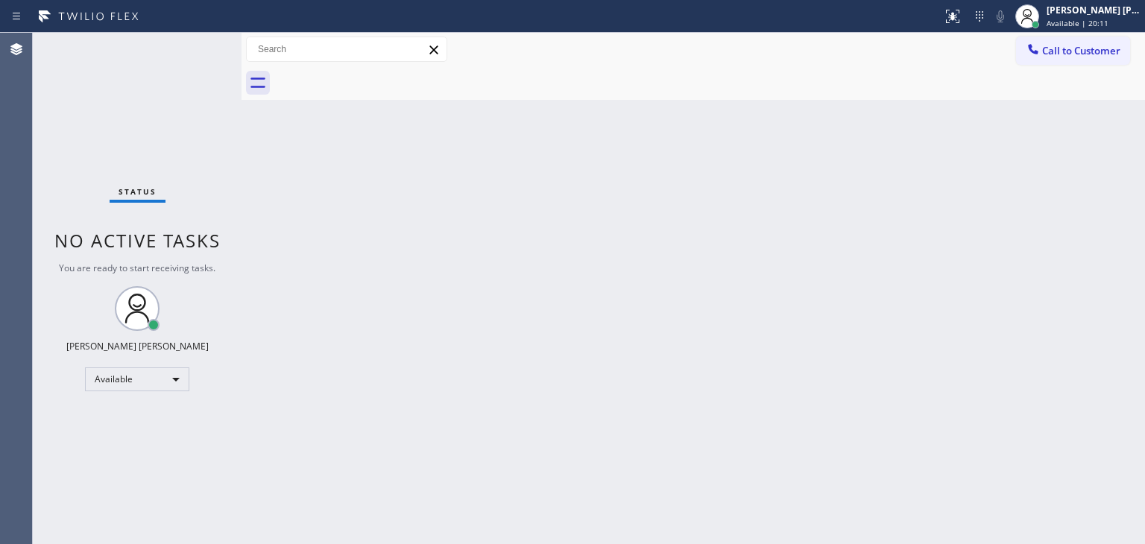
click at [194, 47] on div "Status No active tasks You are ready to start receiving tasks. [PERSON_NAME] [P…" at bounding box center [137, 288] width 209 height 511
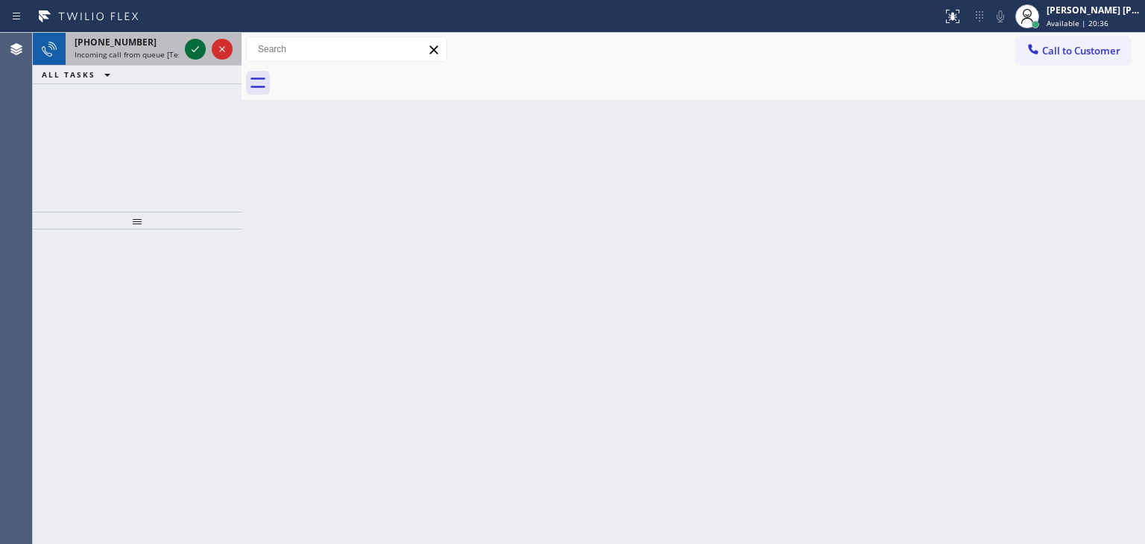
click at [195, 47] on icon at bounding box center [195, 49] width 18 height 18
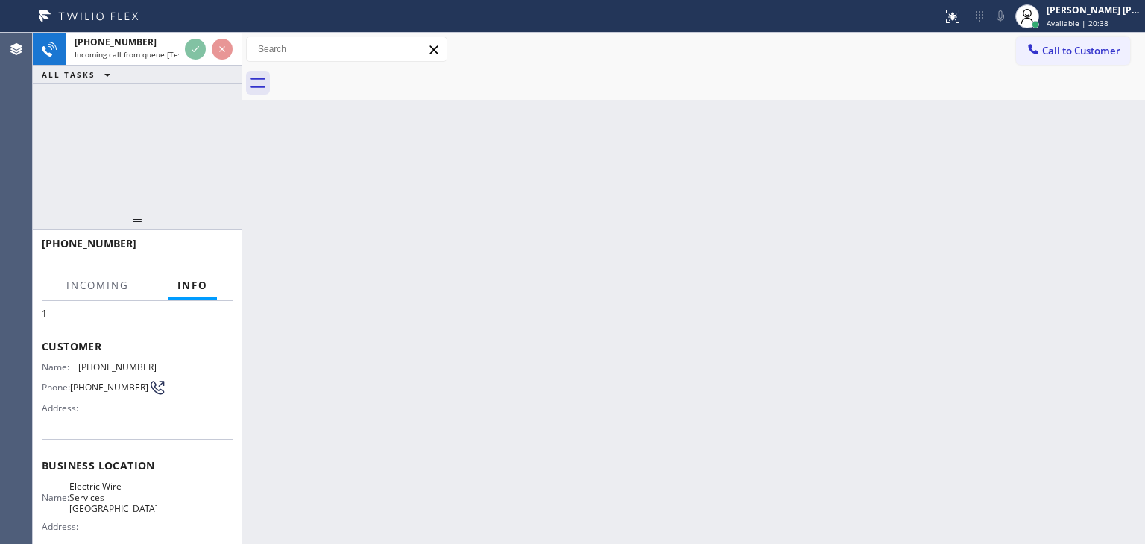
scroll to position [75, 0]
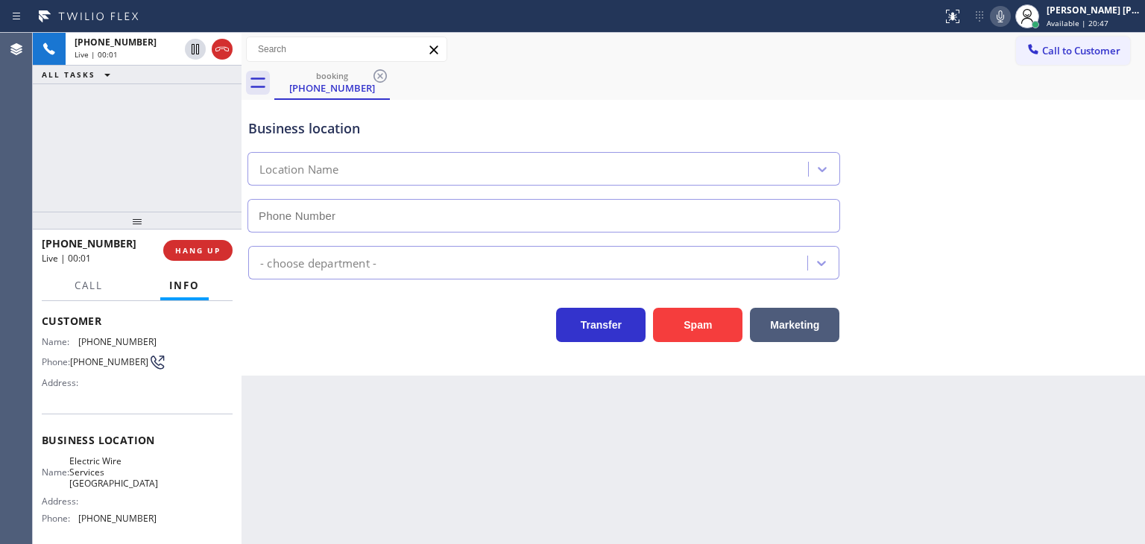
type input "[PHONE_NUMBER]"
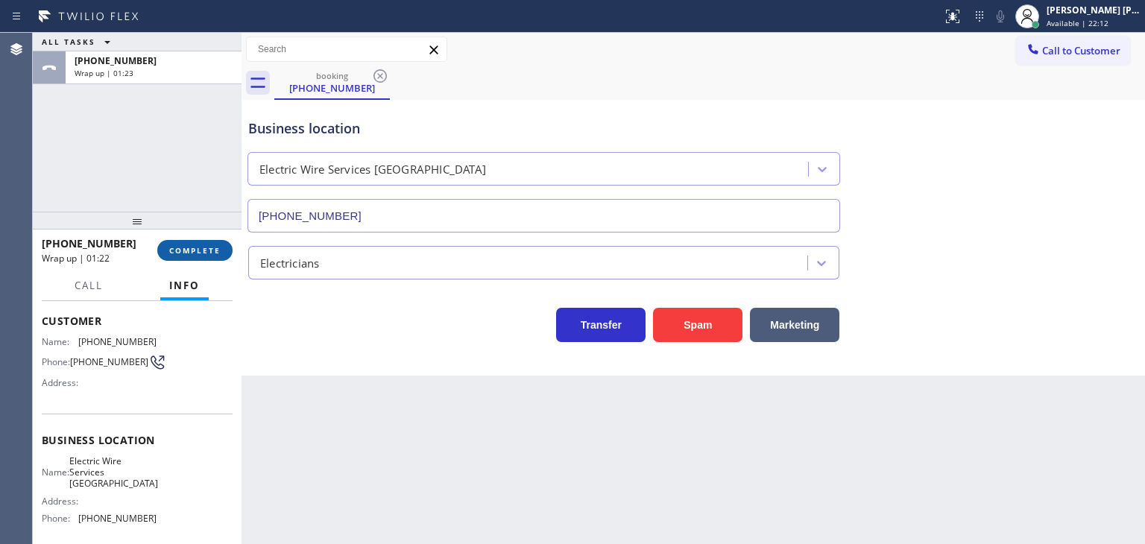
click at [185, 254] on span "COMPLETE" at bounding box center [194, 250] width 51 height 10
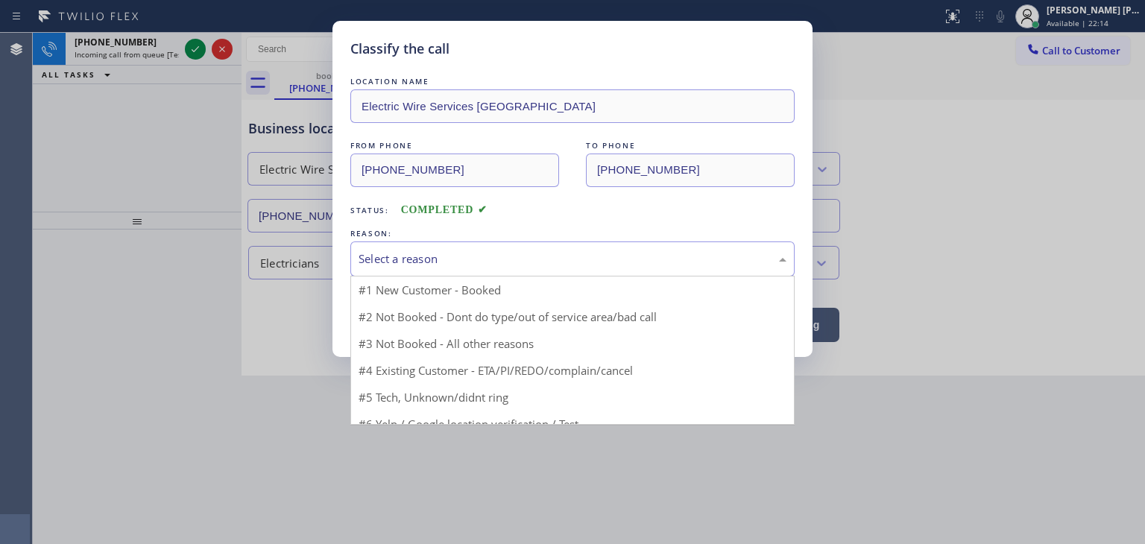
click at [474, 256] on div "Select a reason" at bounding box center [572, 258] width 428 height 17
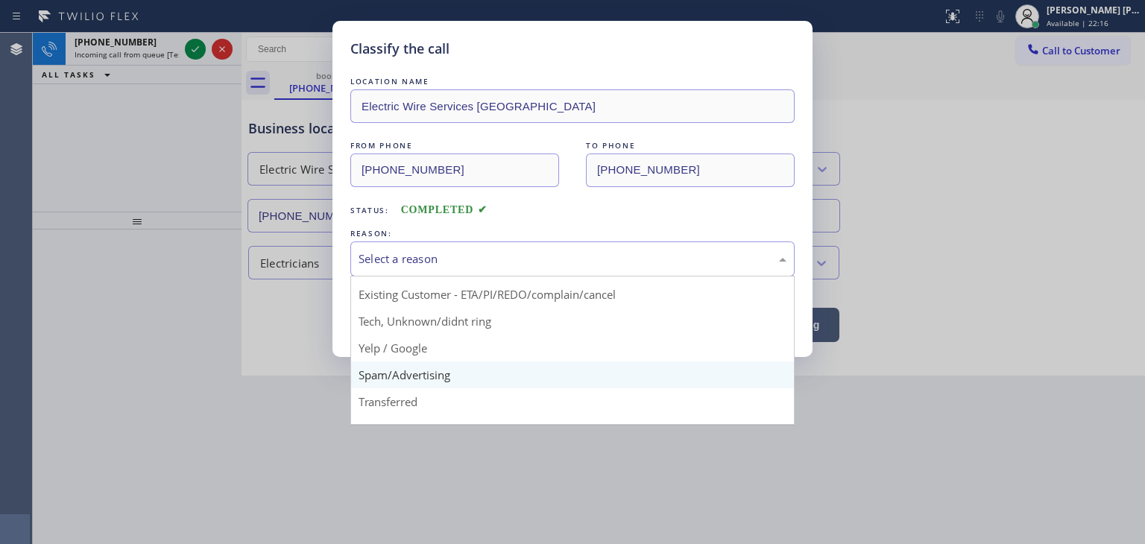
scroll to position [75, 0]
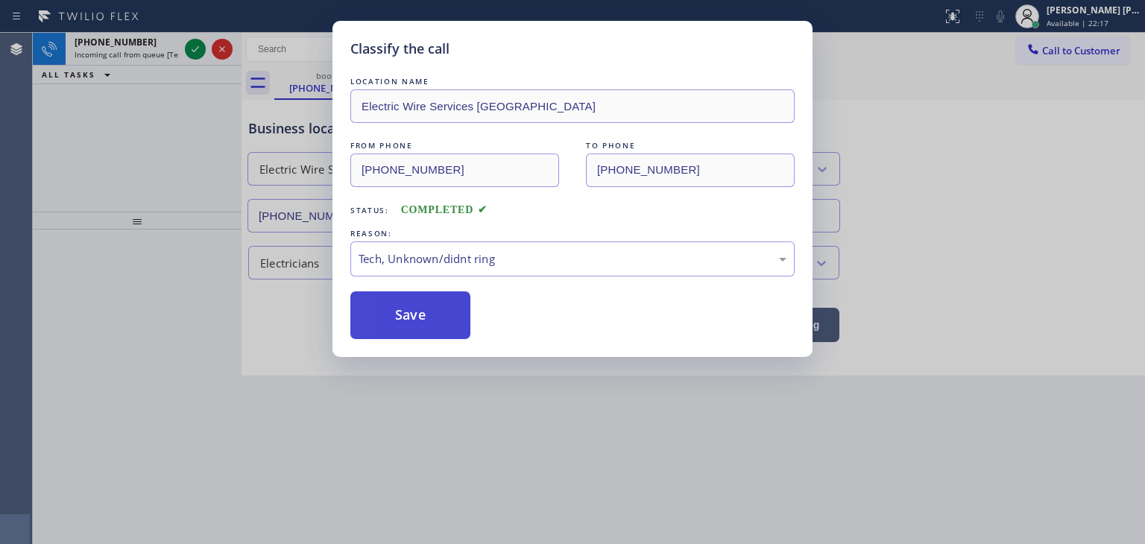
drag, startPoint x: 418, startPoint y: 314, endPoint x: 382, endPoint y: 241, distance: 81.3
click at [417, 311] on button "Save" at bounding box center [410, 315] width 120 height 48
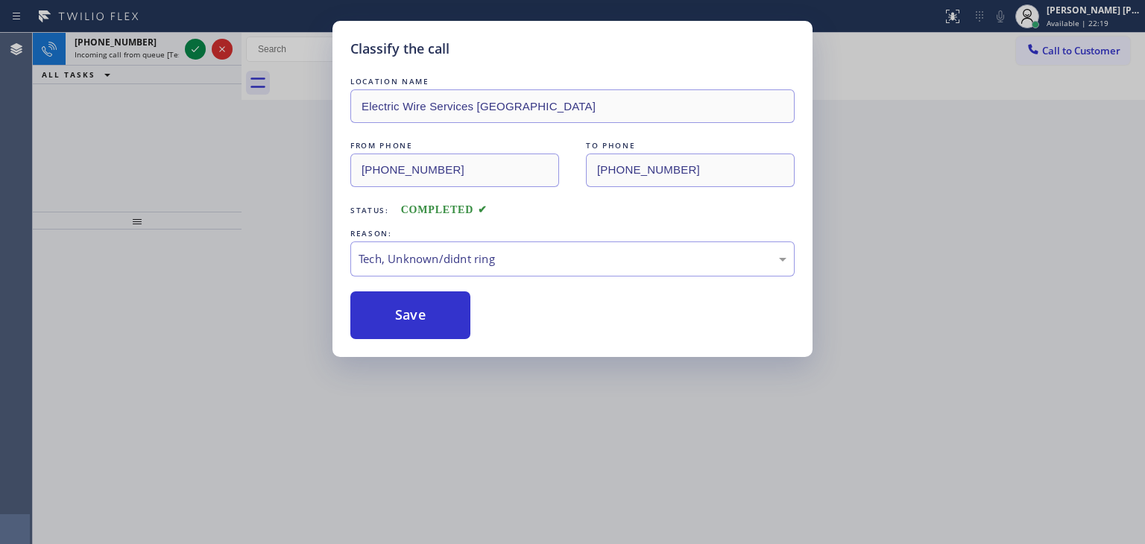
click at [202, 45] on div "Classify the call LOCATION NAME Electric Wire Services Cathedral City FROM PHON…" at bounding box center [572, 272] width 1145 height 544
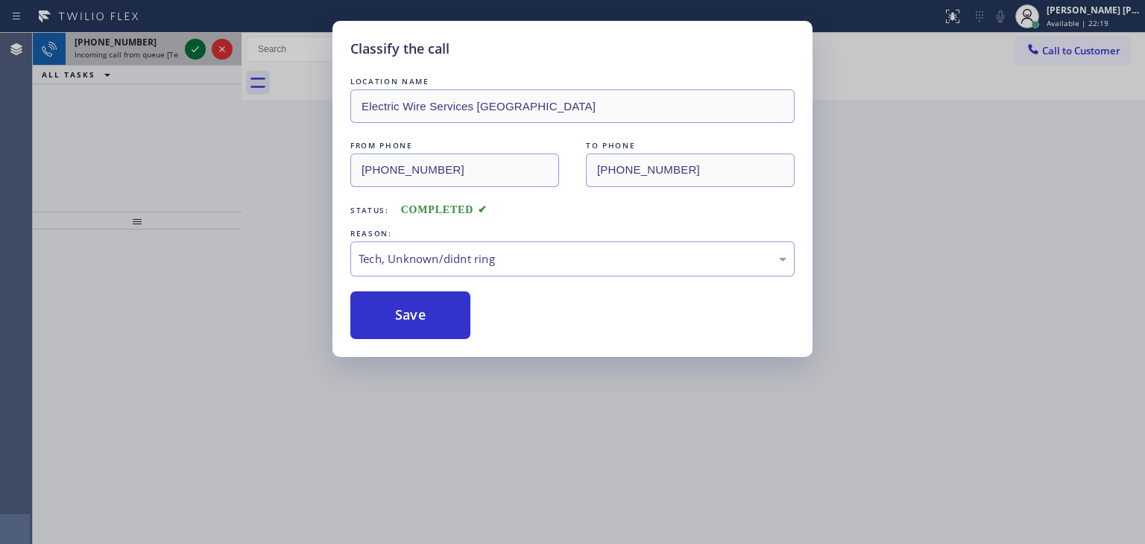
click at [200, 47] on icon at bounding box center [195, 49] width 18 height 18
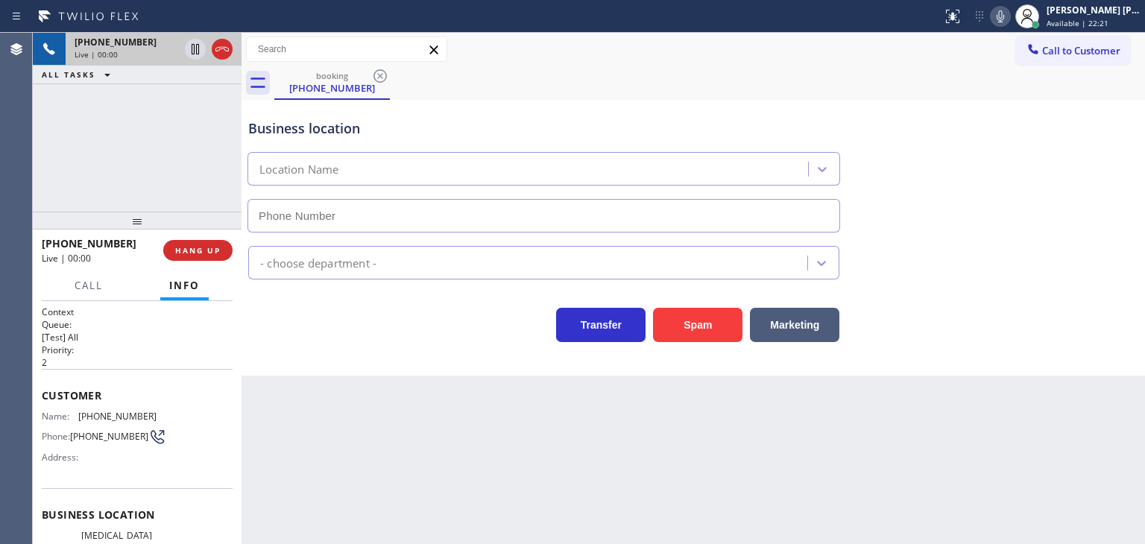
type input "[PHONE_NUMBER]"
click at [203, 251] on span "HANG UP" at bounding box center [197, 250] width 45 height 10
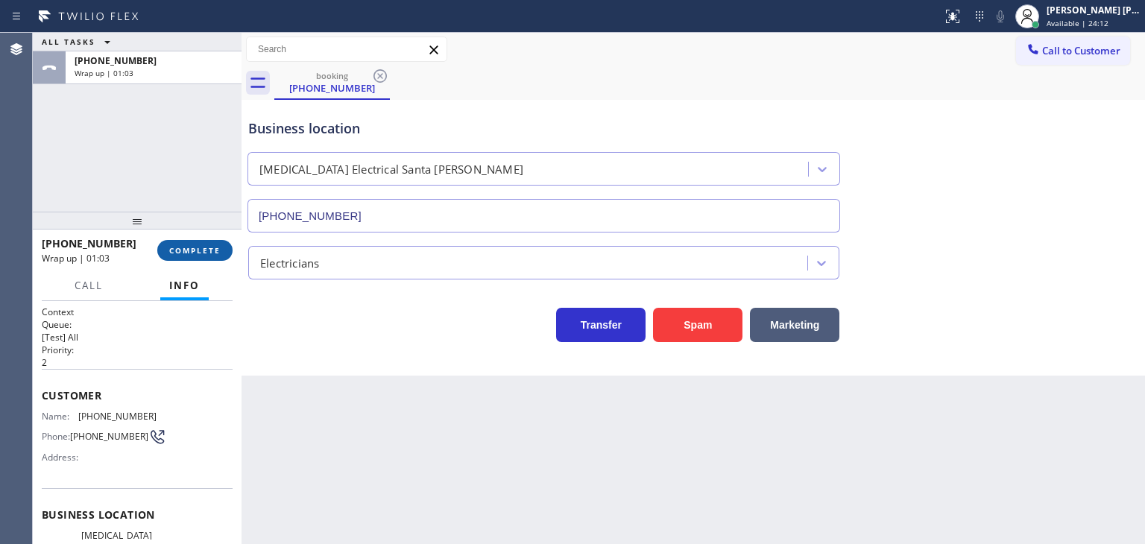
click at [201, 244] on button "COMPLETE" at bounding box center [194, 250] width 75 height 21
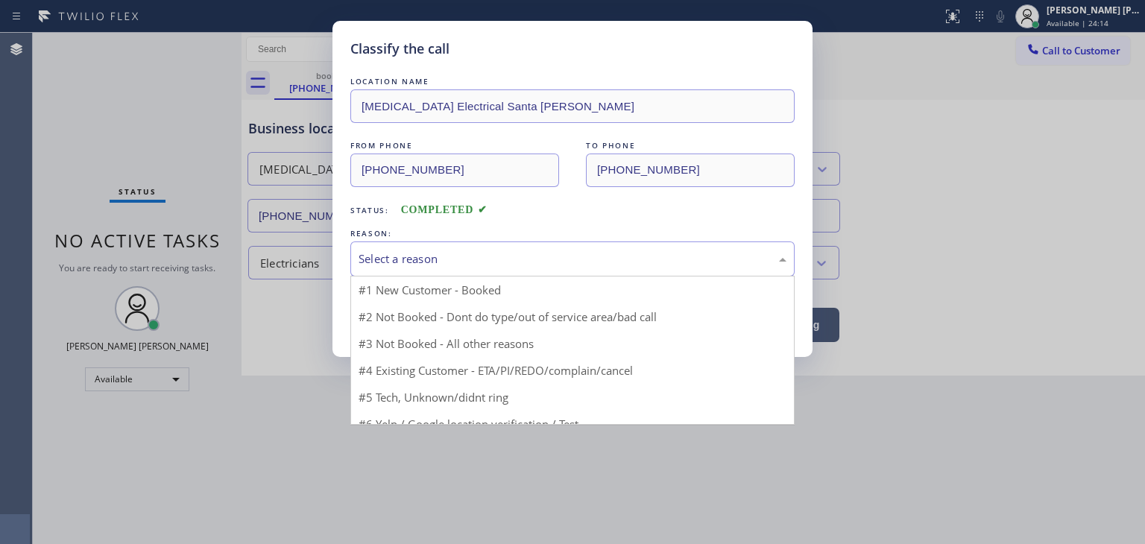
click at [455, 269] on div "Select a reason" at bounding box center [572, 258] width 444 height 35
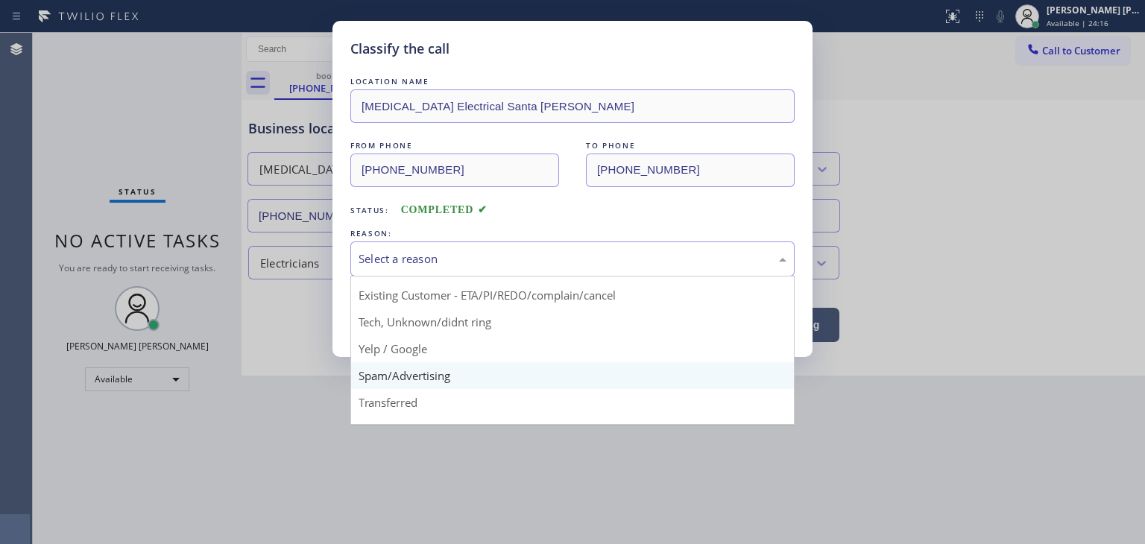
scroll to position [75, 0]
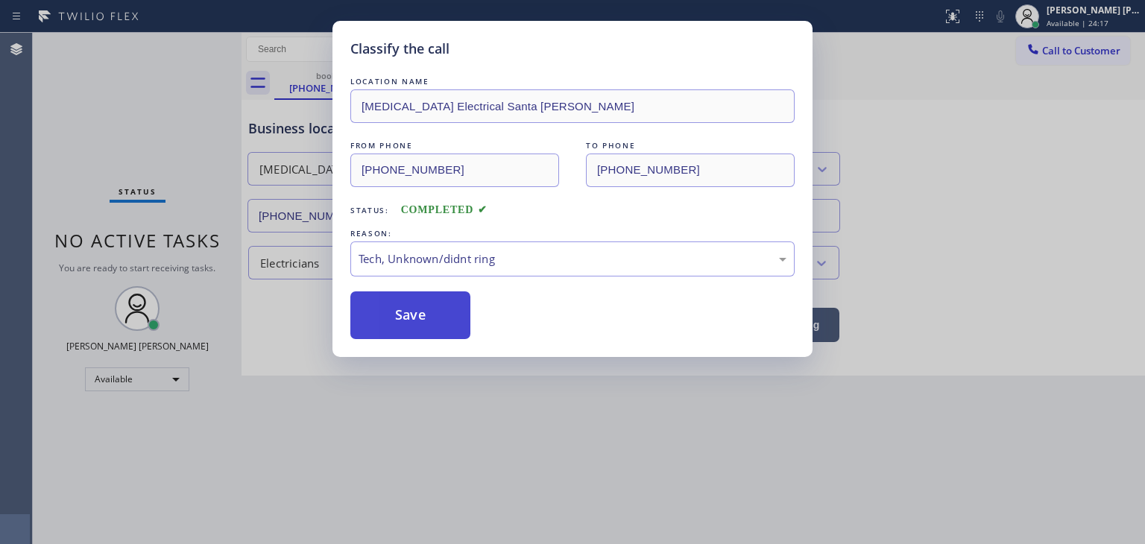
click at [410, 317] on button "Save" at bounding box center [410, 315] width 120 height 48
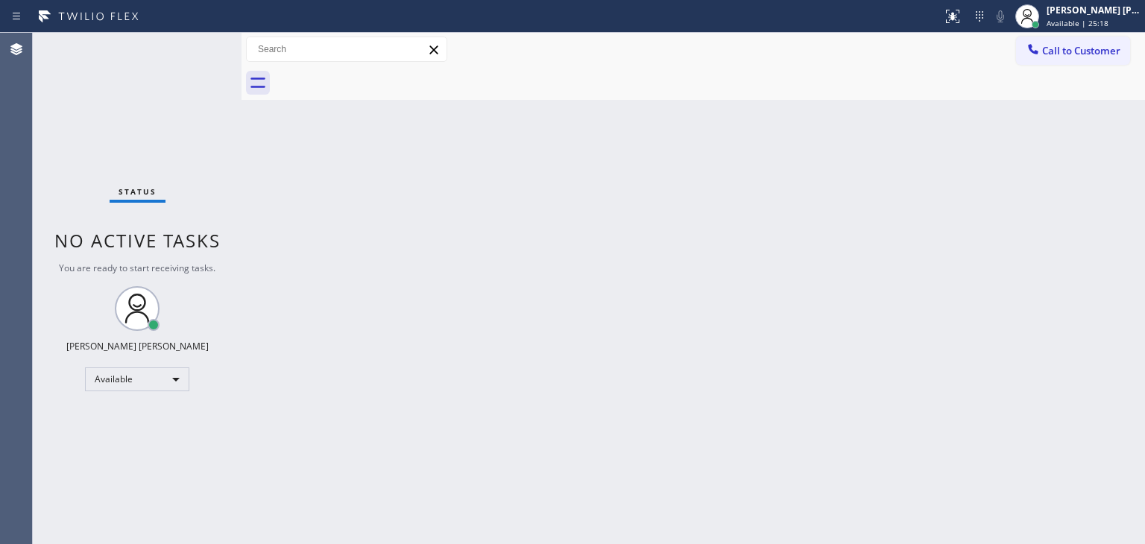
click at [189, 51] on div "Status No active tasks You are ready to start receiving tasks. [PERSON_NAME] [P…" at bounding box center [137, 288] width 209 height 511
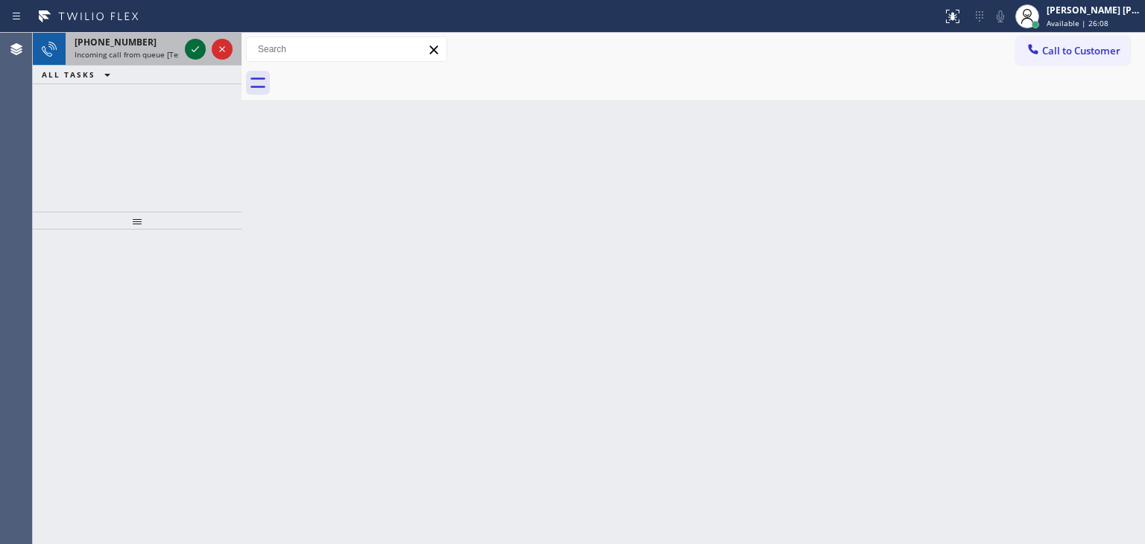
click at [191, 42] on icon at bounding box center [195, 49] width 18 height 18
click at [199, 44] on icon at bounding box center [195, 49] width 18 height 18
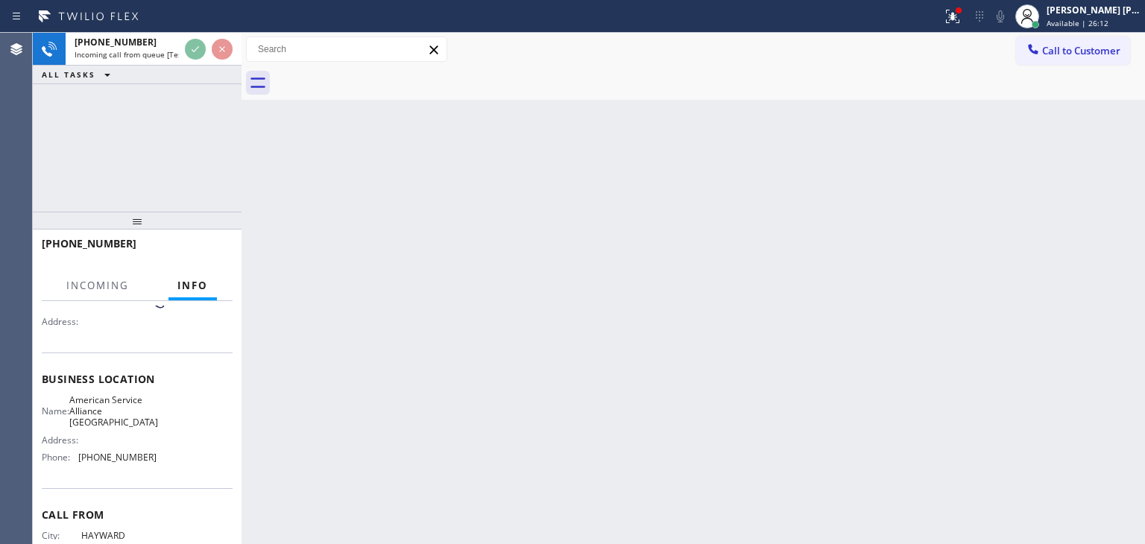
scroll to position [149, 0]
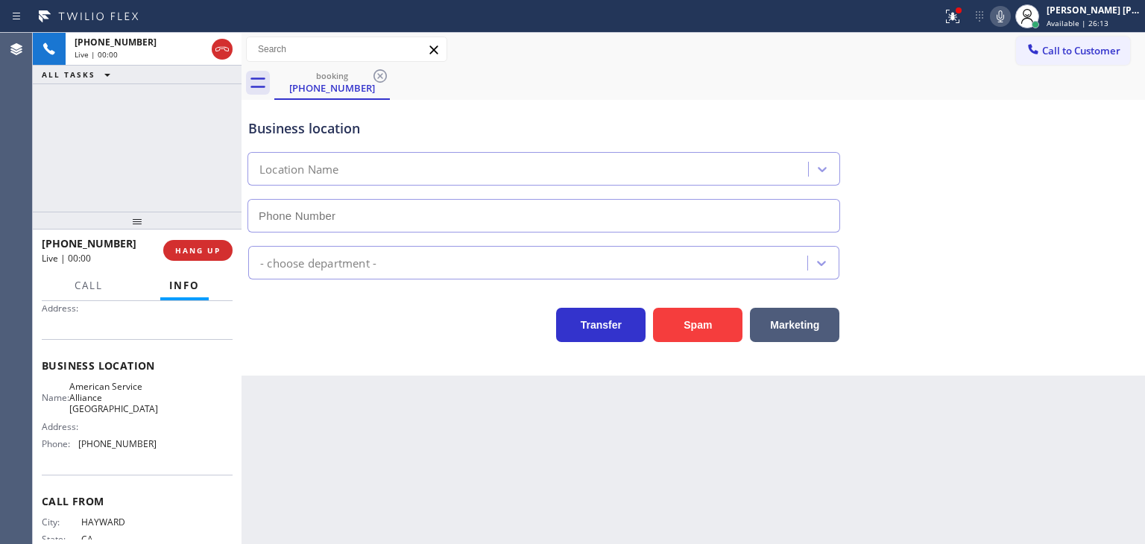
type input "[PHONE_NUMBER]"
click at [1099, 177] on div "Business location American Service Alliance [GEOGRAPHIC_DATA] [PHONE_NUMBER]" at bounding box center [693, 165] width 896 height 135
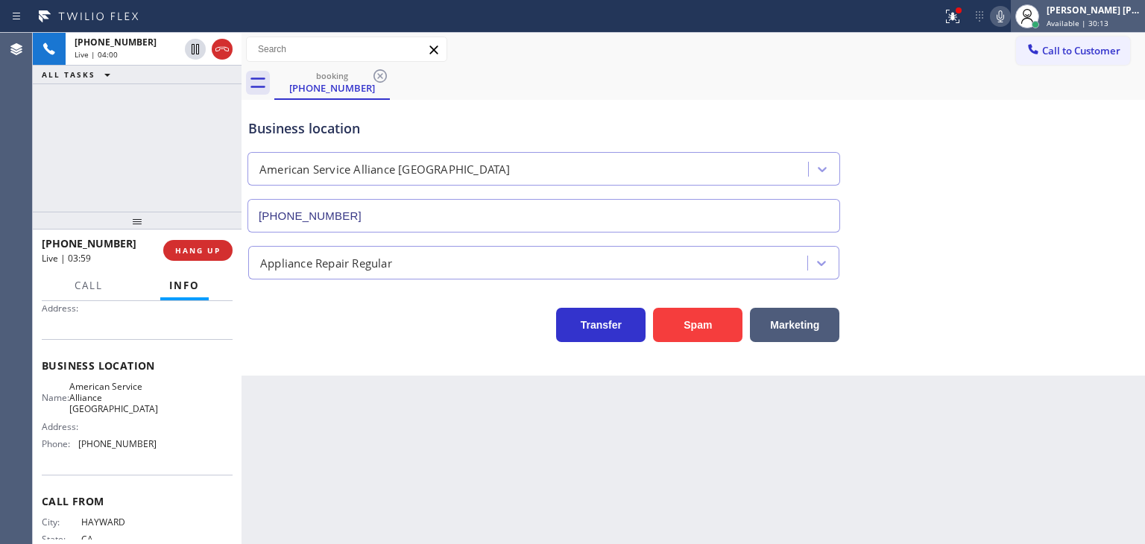
click at [1103, 14] on div "[PERSON_NAME] [PERSON_NAME]" at bounding box center [1093, 10] width 94 height 13
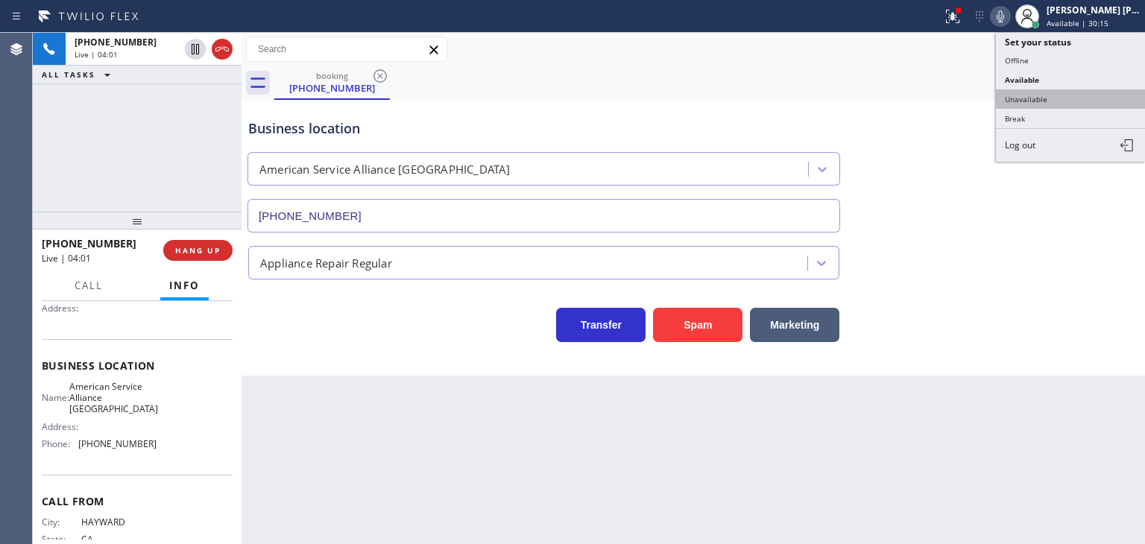
click at [1057, 94] on button "Unavailable" at bounding box center [1070, 98] width 149 height 19
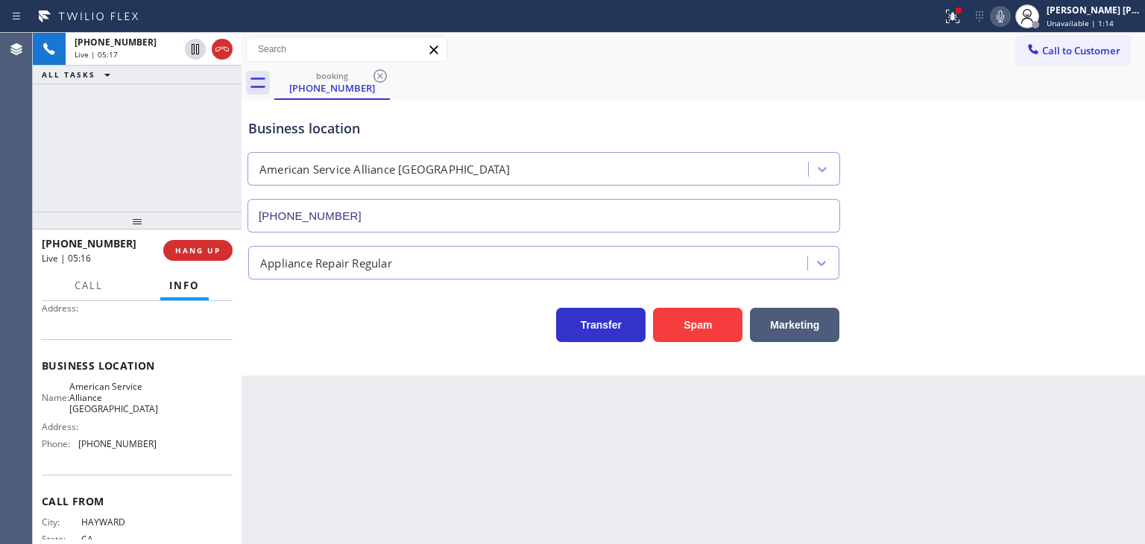
click at [1009, 16] on icon at bounding box center [1000, 16] width 18 height 18
click at [1009, 13] on icon at bounding box center [1000, 16] width 18 height 18
click at [1004, 13] on icon at bounding box center [999, 16] width 7 height 12
click at [1009, 10] on icon at bounding box center [1000, 16] width 18 height 18
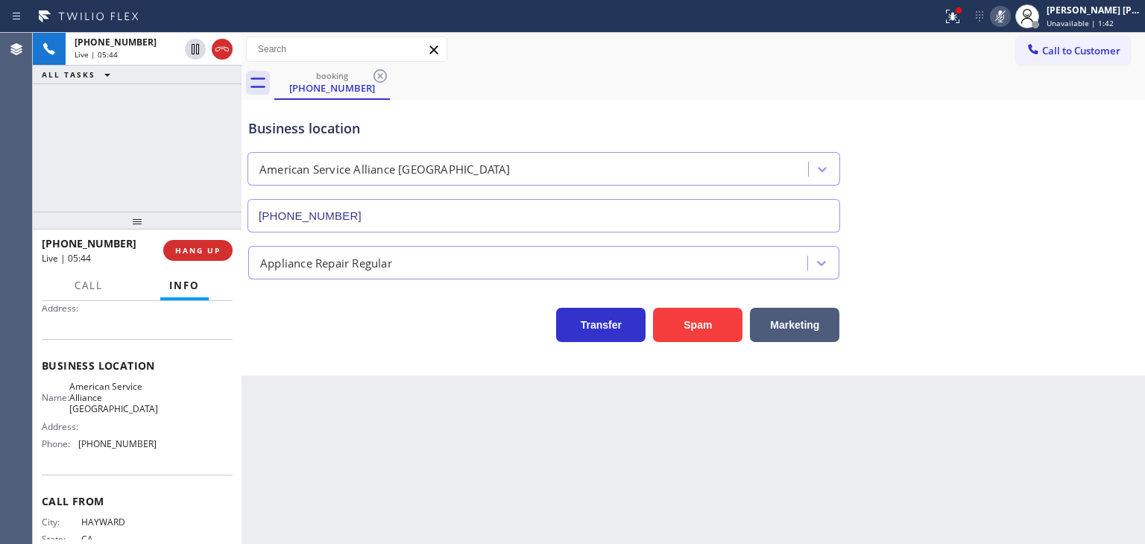
click at [1009, 10] on icon at bounding box center [1000, 16] width 18 height 18
drag, startPoint x: 118, startPoint y: 243, endPoint x: 54, endPoint y: 246, distance: 64.2
click at [54, 246] on div "[PHONE_NUMBER]" at bounding box center [97, 243] width 111 height 14
copy span "5105667300"
click at [1004, 16] on icon at bounding box center [999, 16] width 7 height 12
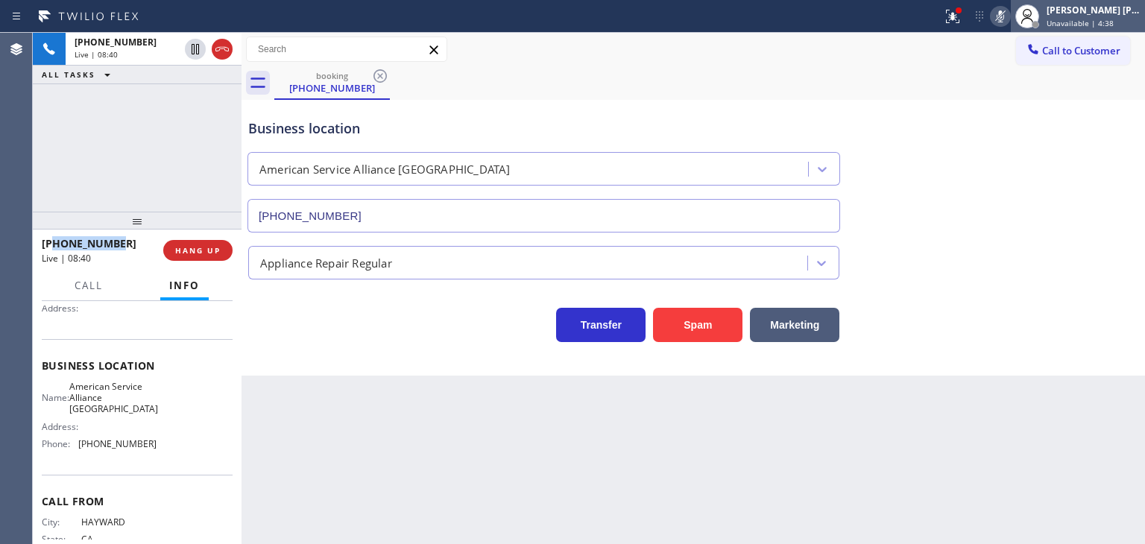
click at [1112, 18] on span "Unavailable | 4:38" at bounding box center [1079, 23] width 67 height 10
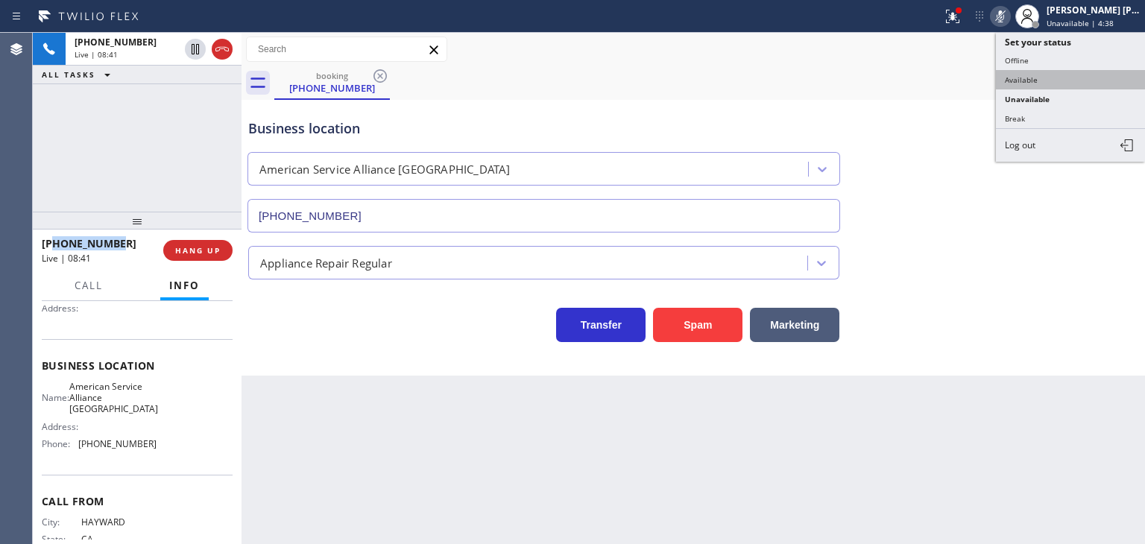
click at [1060, 74] on button "Available" at bounding box center [1070, 79] width 149 height 19
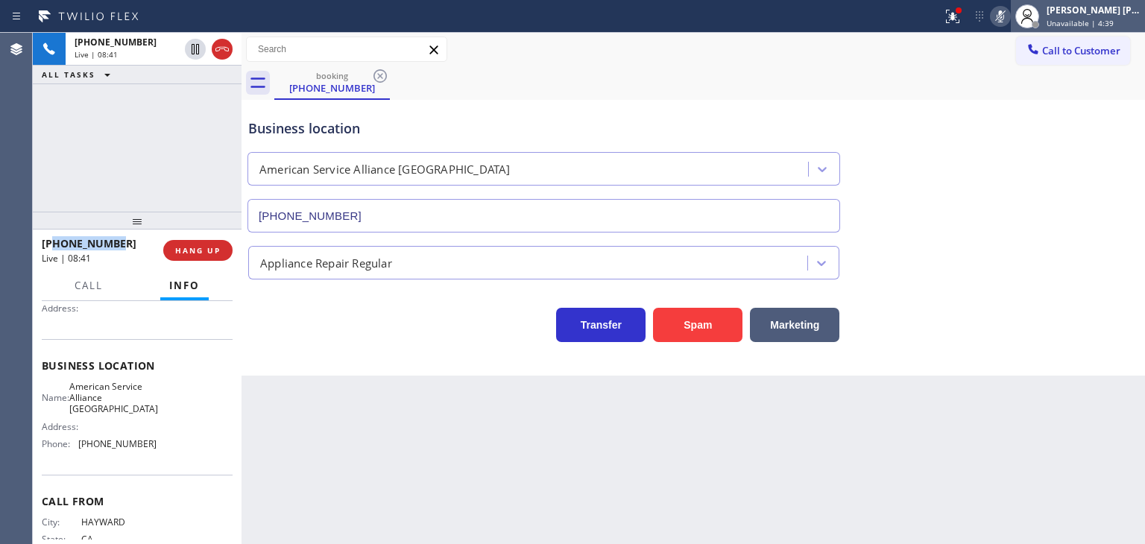
click at [1091, 15] on div "[PERSON_NAME] [PERSON_NAME]" at bounding box center [1093, 10] width 94 height 13
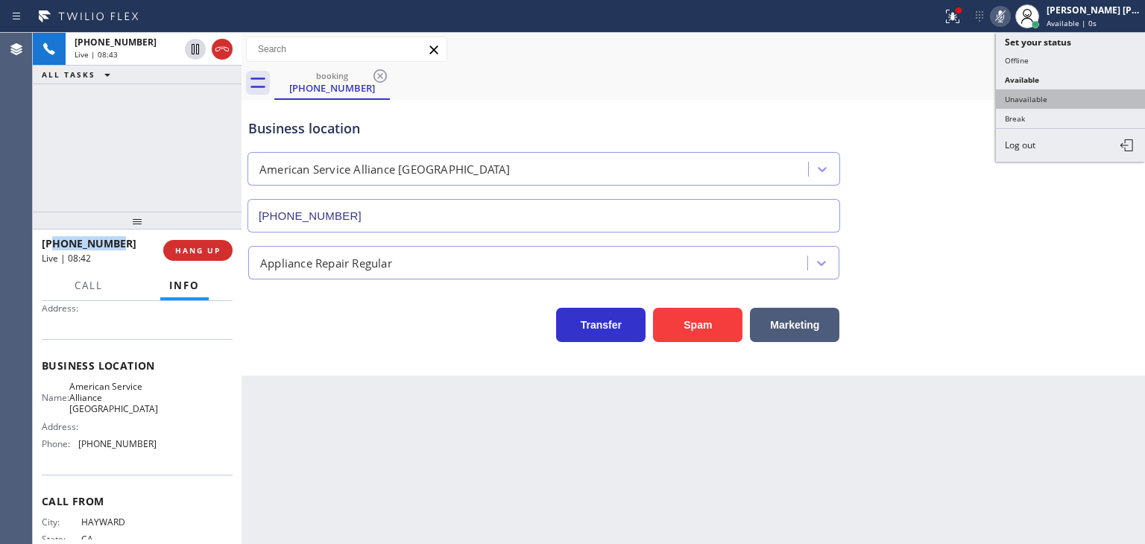
click at [1066, 98] on button "Unavailable" at bounding box center [1070, 98] width 149 height 19
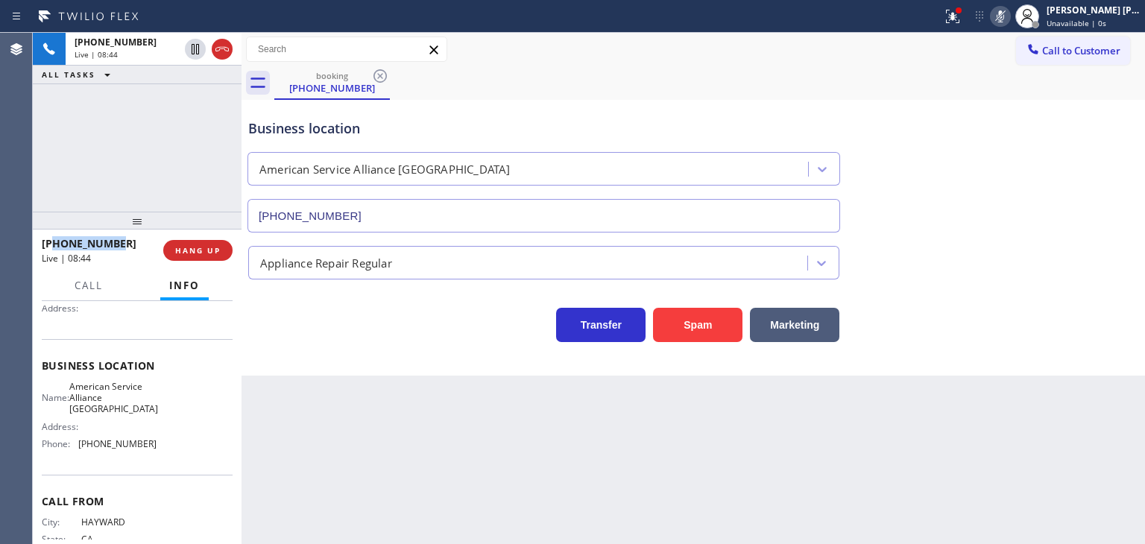
drag, startPoint x: 197, startPoint y: 51, endPoint x: 300, endPoint y: 16, distance: 108.9
click at [197, 53] on icon at bounding box center [195, 49] width 18 height 18
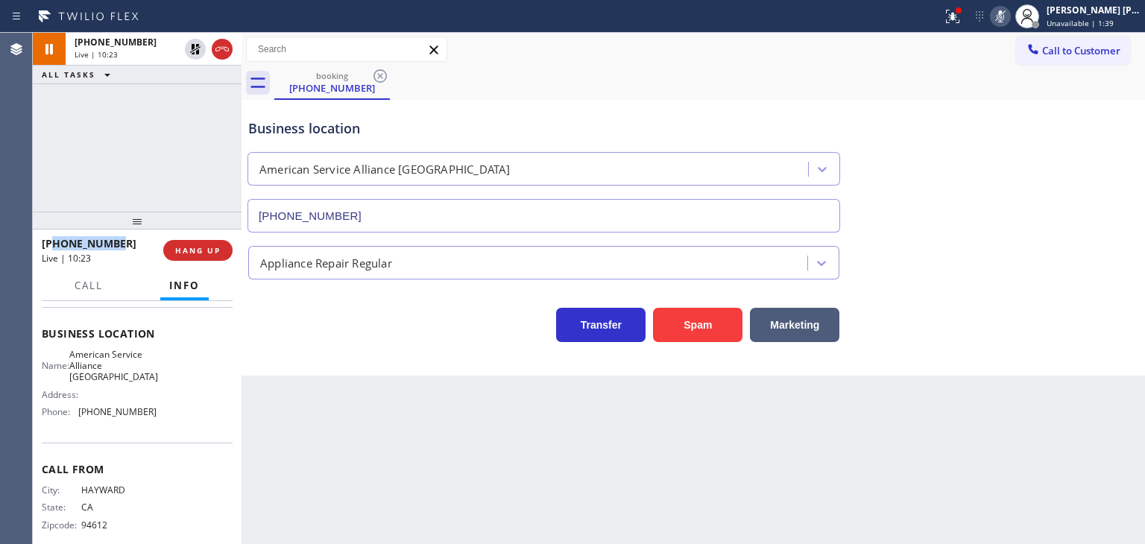
scroll to position [198, 0]
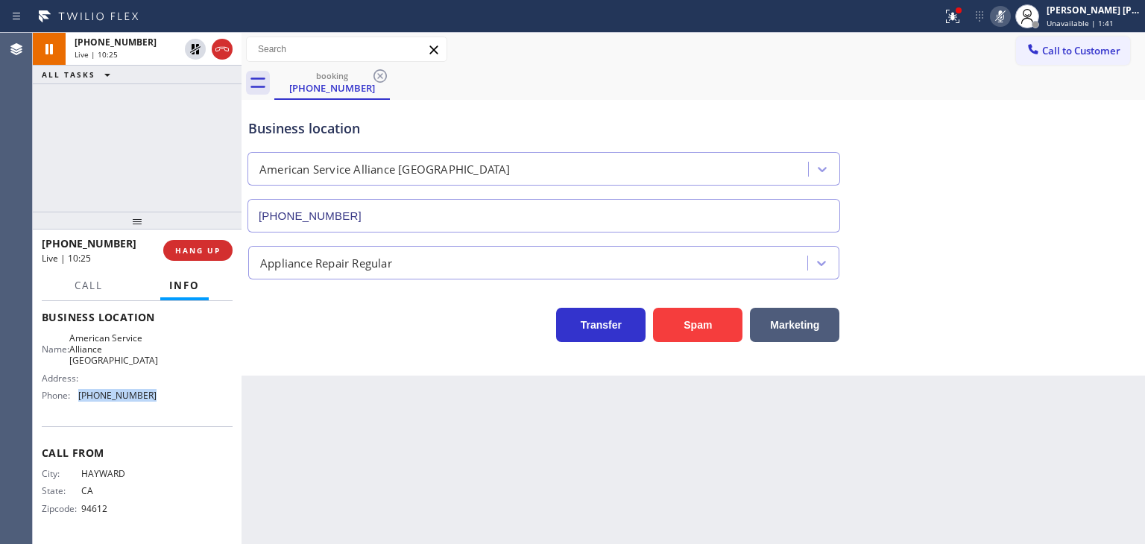
drag, startPoint x: 144, startPoint y: 393, endPoint x: 80, endPoint y: 403, distance: 64.1
click at [80, 403] on div "Name: American Service Alliance Oakland Address: Phone: [PHONE_NUMBER]" at bounding box center [99, 369] width 115 height 75
copy span "[PHONE_NUMBER]"
click at [1009, 23] on icon at bounding box center [1000, 16] width 18 height 18
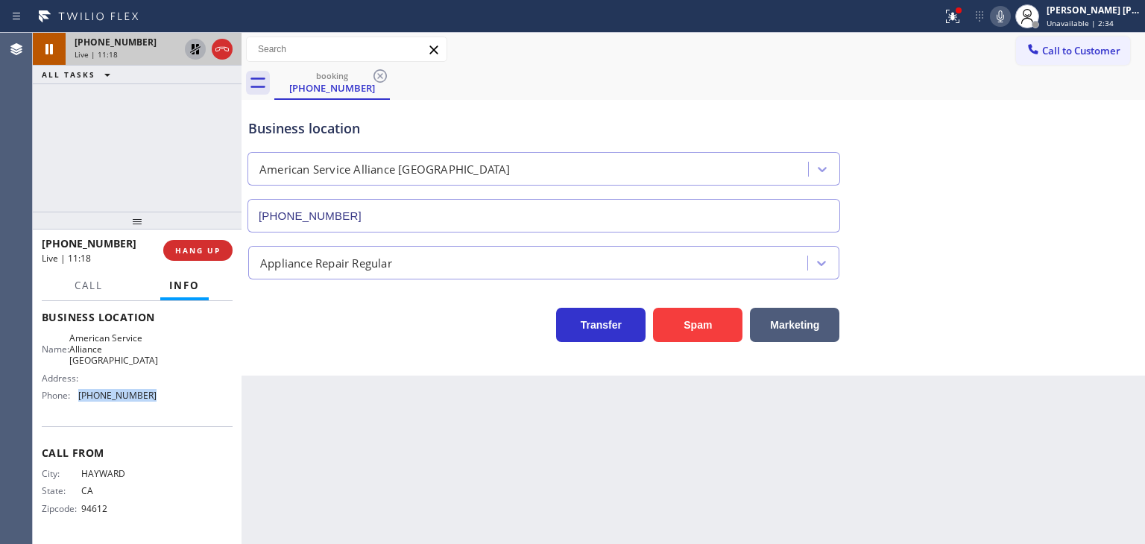
click at [195, 51] on icon at bounding box center [195, 49] width 18 height 18
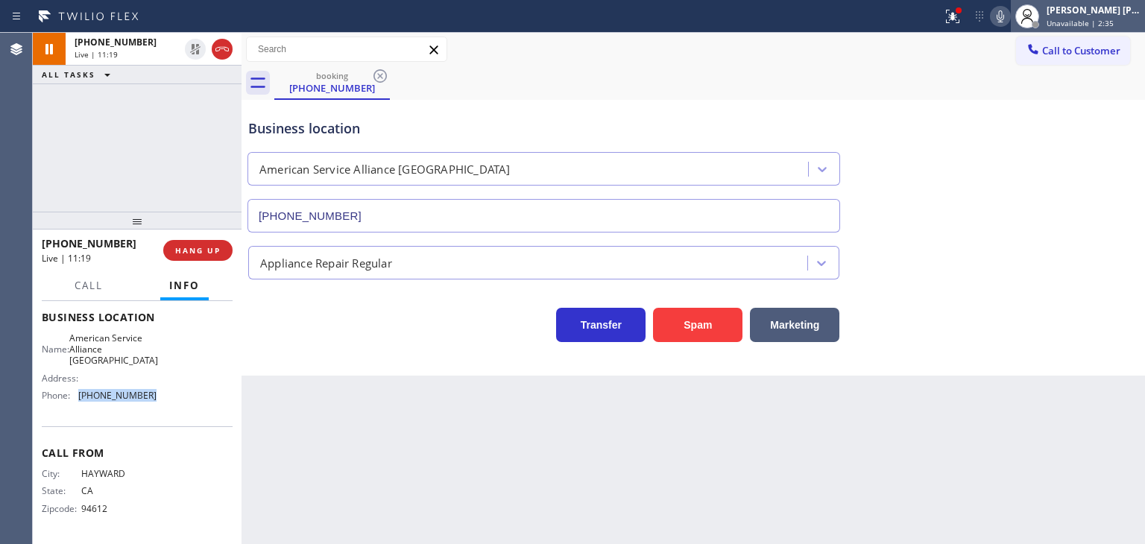
click at [1080, 19] on span "Unavailable | 2:35" at bounding box center [1079, 23] width 67 height 10
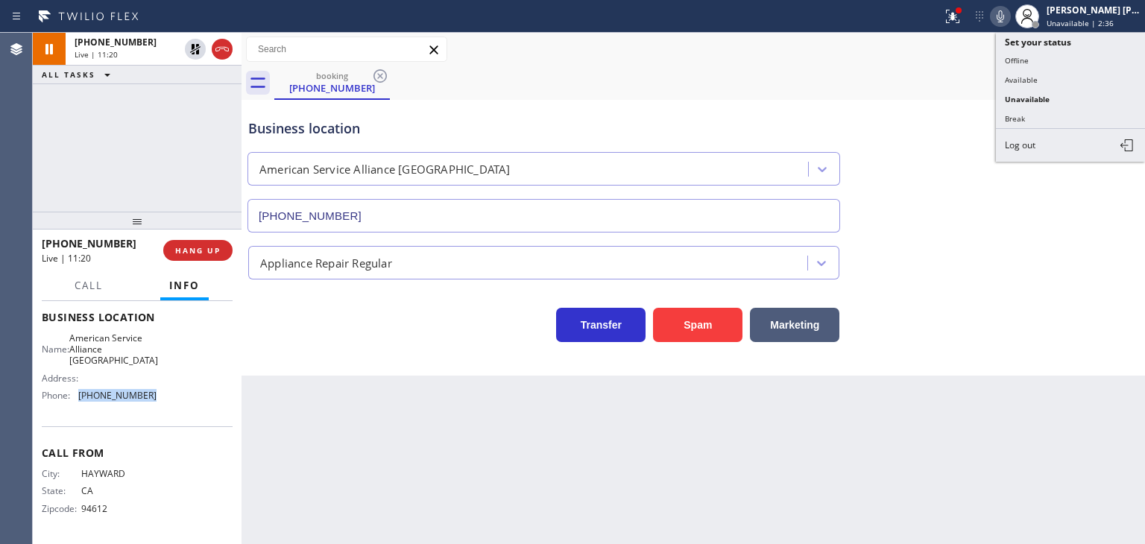
click at [1049, 72] on button "Available" at bounding box center [1070, 79] width 149 height 19
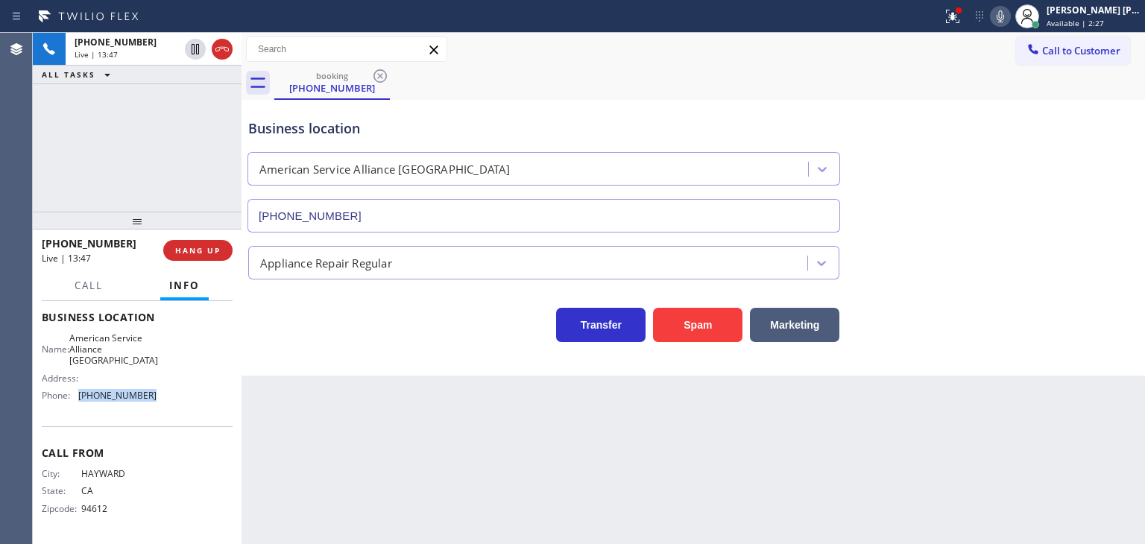
click at [1009, 22] on icon at bounding box center [1000, 16] width 18 height 18
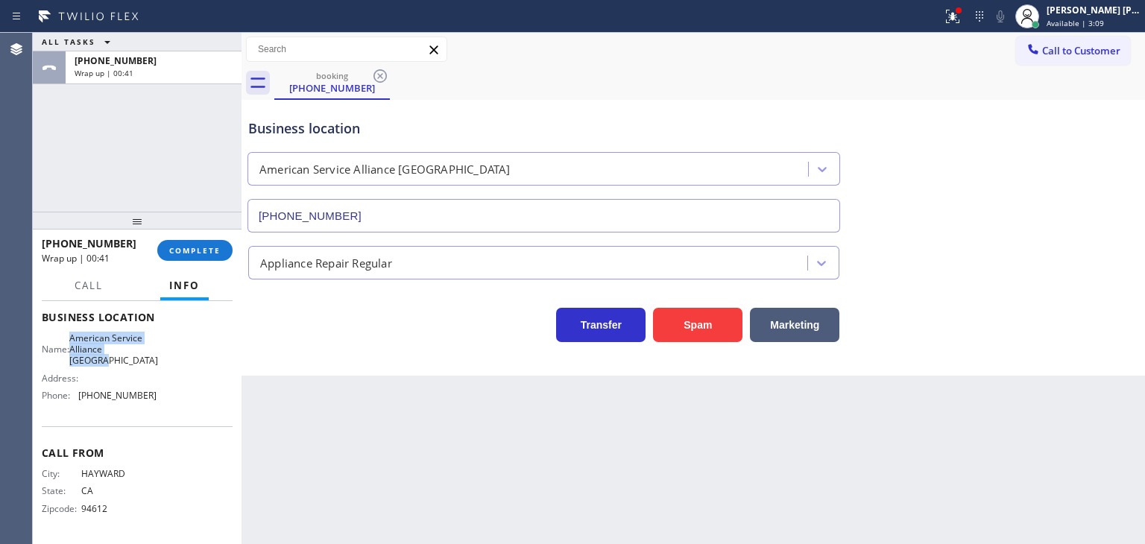
drag, startPoint x: 133, startPoint y: 367, endPoint x: 78, endPoint y: 338, distance: 61.3
click at [78, 338] on span "American Service Alliance [GEOGRAPHIC_DATA]" at bounding box center [113, 349] width 89 height 34
copy span "American Service Alliance [GEOGRAPHIC_DATA]"
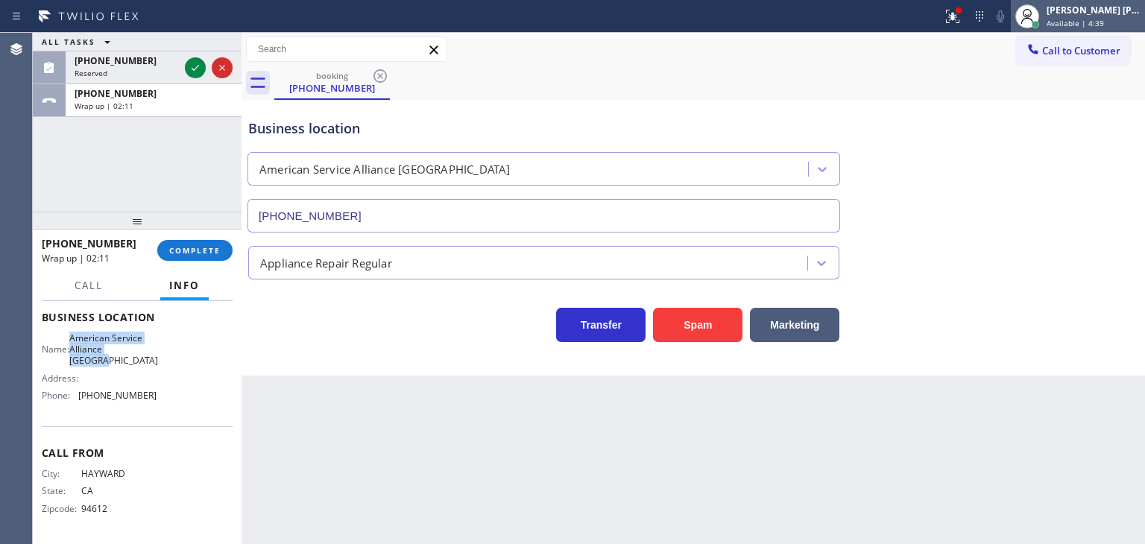
click at [1097, 15] on div "[PERSON_NAME] [PERSON_NAME]" at bounding box center [1093, 10] width 94 height 13
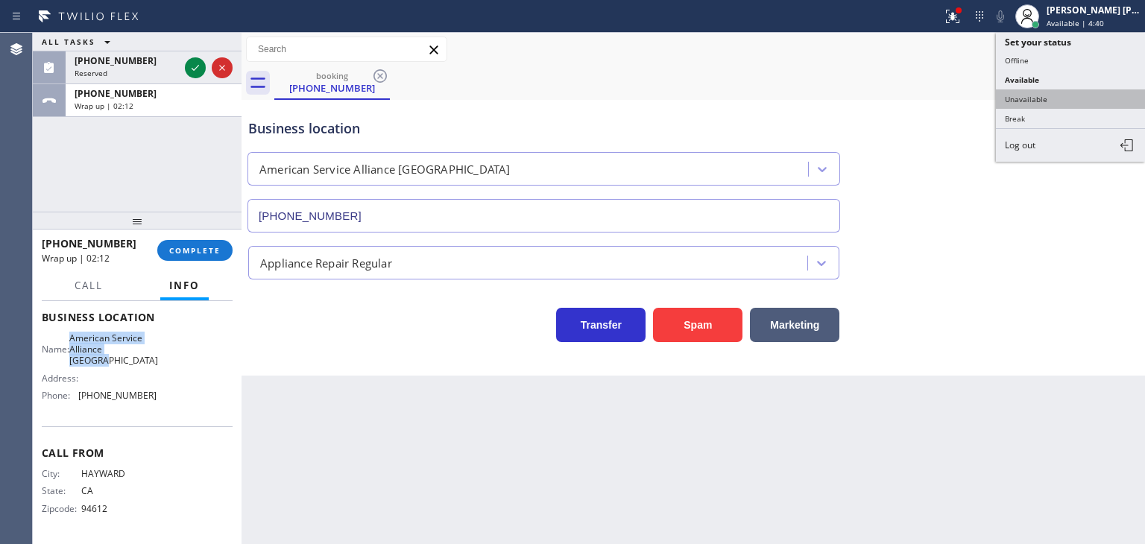
click at [1065, 96] on button "Unavailable" at bounding box center [1070, 98] width 149 height 19
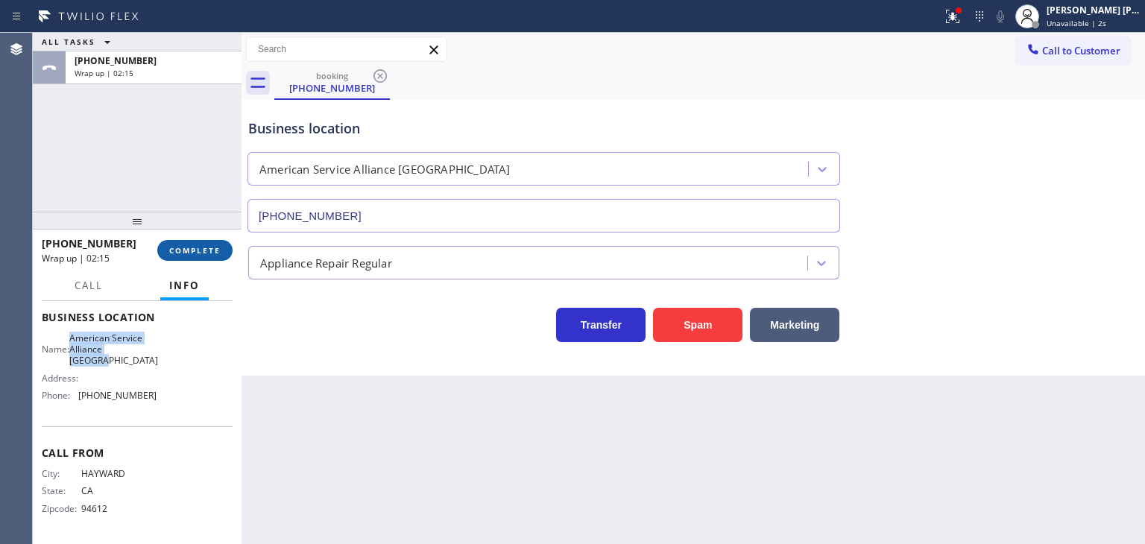
click at [203, 242] on button "COMPLETE" at bounding box center [194, 250] width 75 height 21
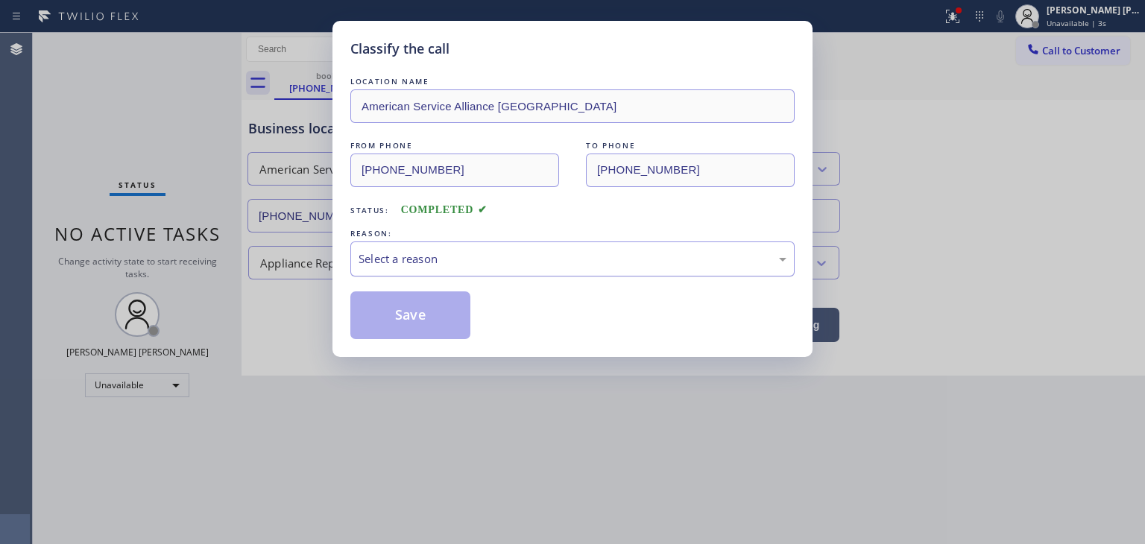
click at [393, 244] on div "Select a reason" at bounding box center [572, 258] width 444 height 35
click at [420, 313] on button "Save" at bounding box center [410, 315] width 120 height 48
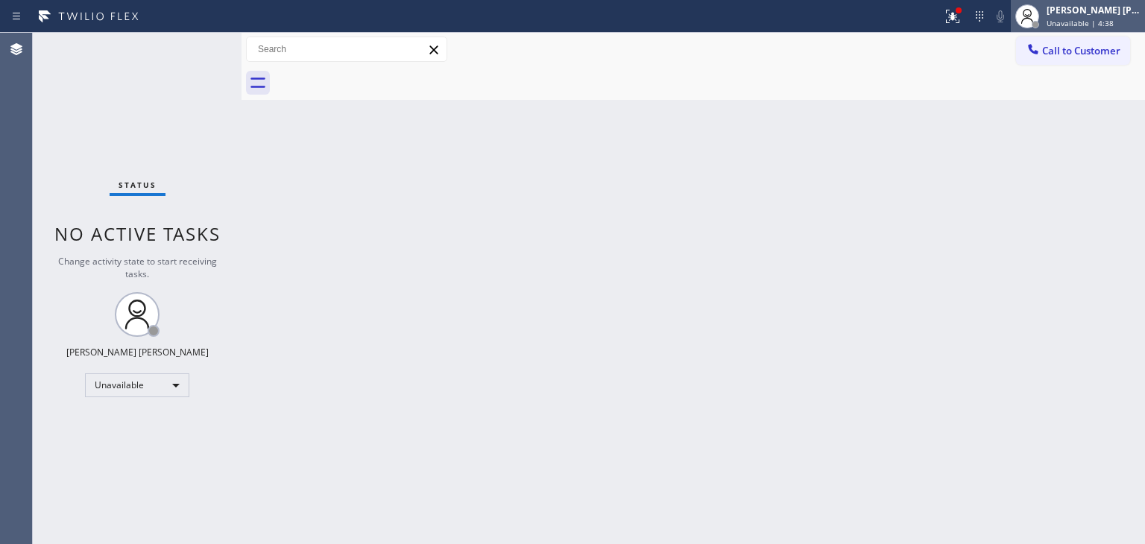
click at [1109, 16] on div "[PERSON_NAME] [PERSON_NAME] Unavailable | 4:38" at bounding box center [1093, 16] width 101 height 26
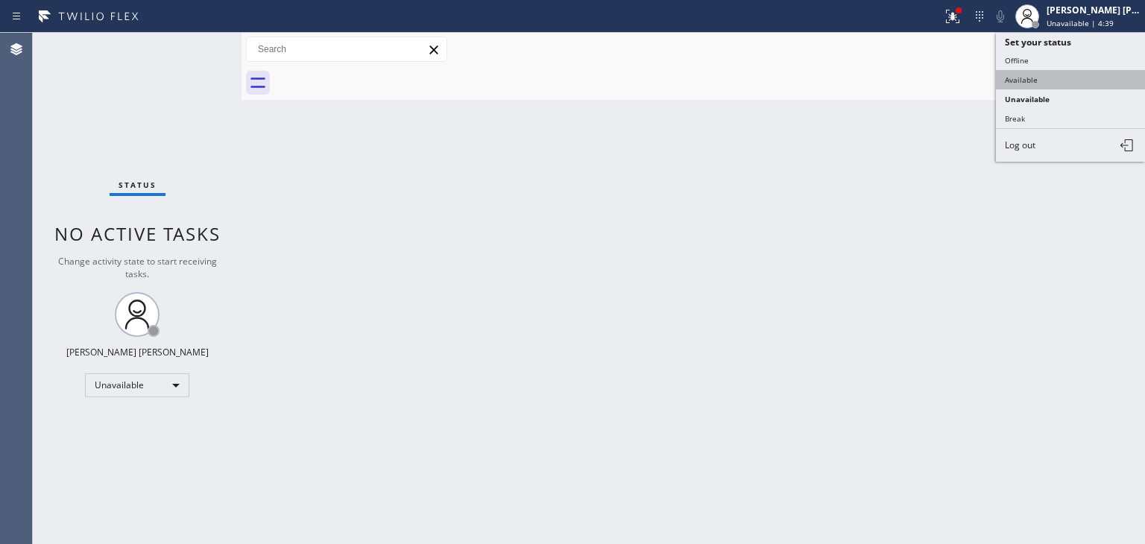
click at [1038, 73] on button "Available" at bounding box center [1070, 79] width 149 height 19
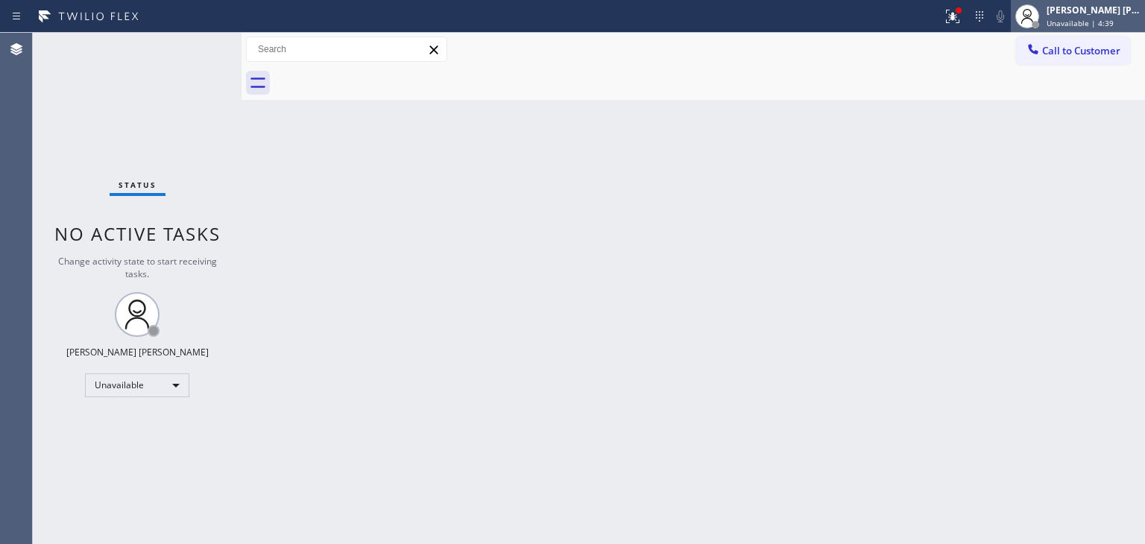
click at [1105, 16] on div "[PERSON_NAME] [PERSON_NAME] Unavailable | 4:39" at bounding box center [1093, 16] width 101 height 26
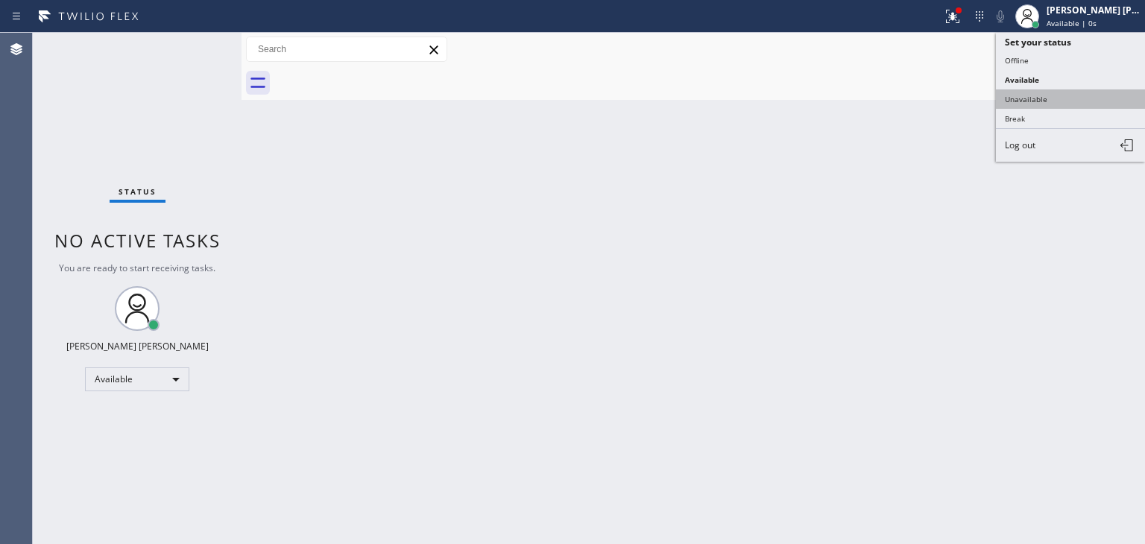
click at [1044, 93] on button "Unavailable" at bounding box center [1070, 98] width 149 height 19
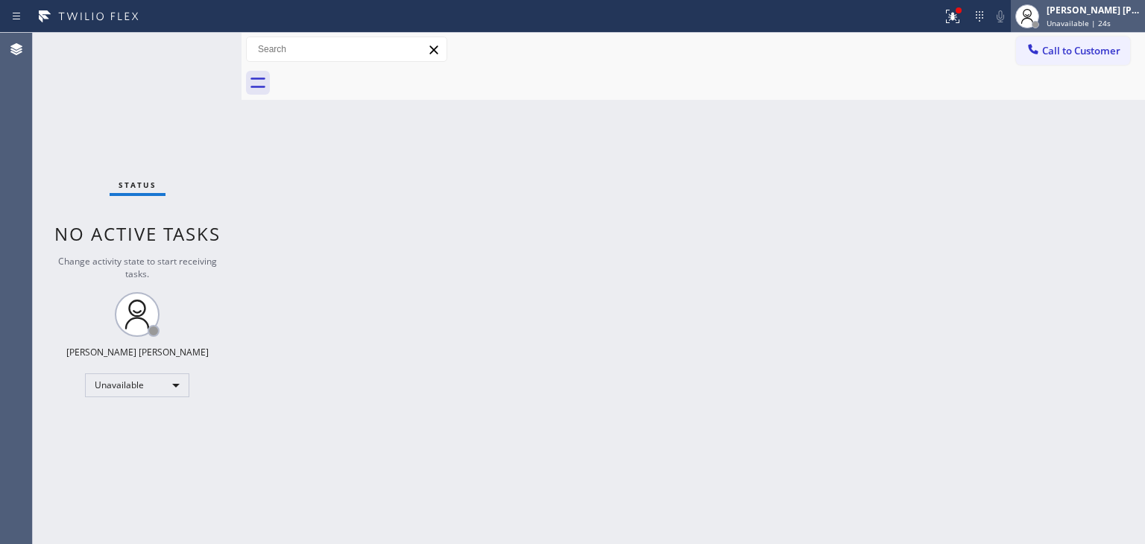
click at [1094, 10] on div "[PERSON_NAME] [PERSON_NAME]" at bounding box center [1093, 10] width 94 height 13
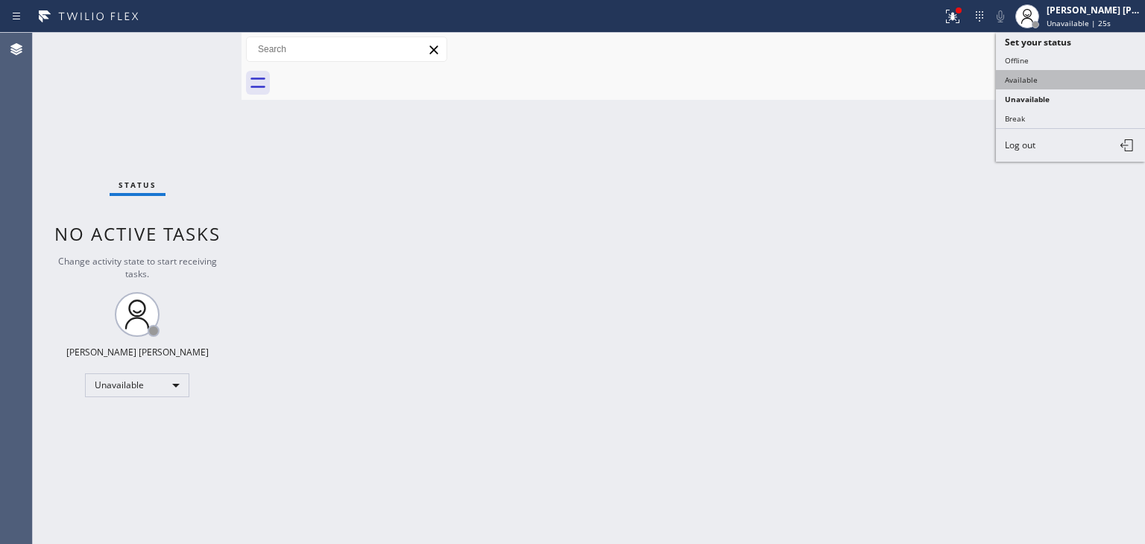
click at [1048, 75] on button "Available" at bounding box center [1070, 79] width 149 height 19
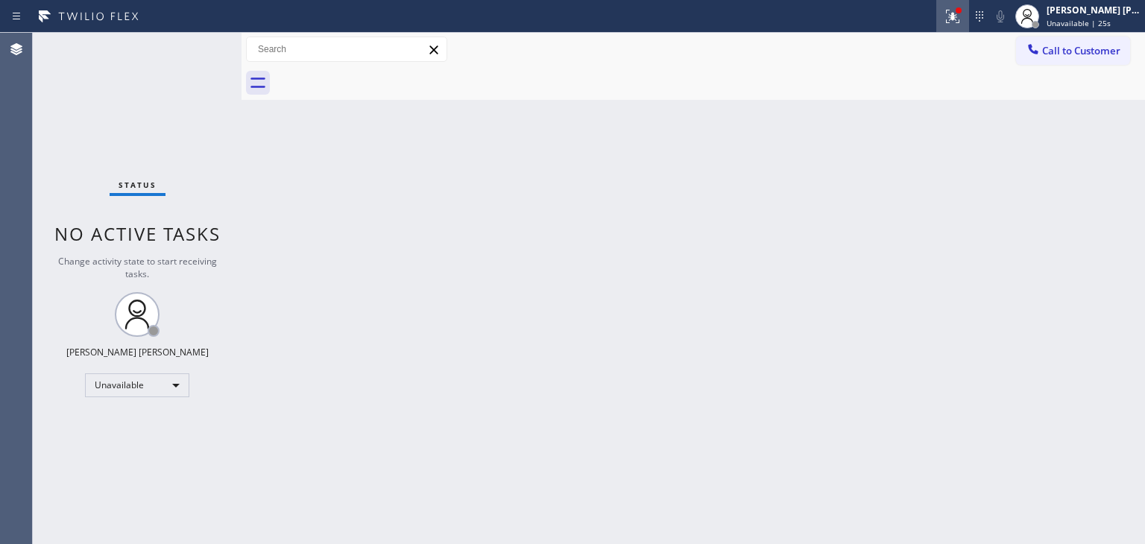
click at [963, 28] on button at bounding box center [952, 16] width 33 height 33
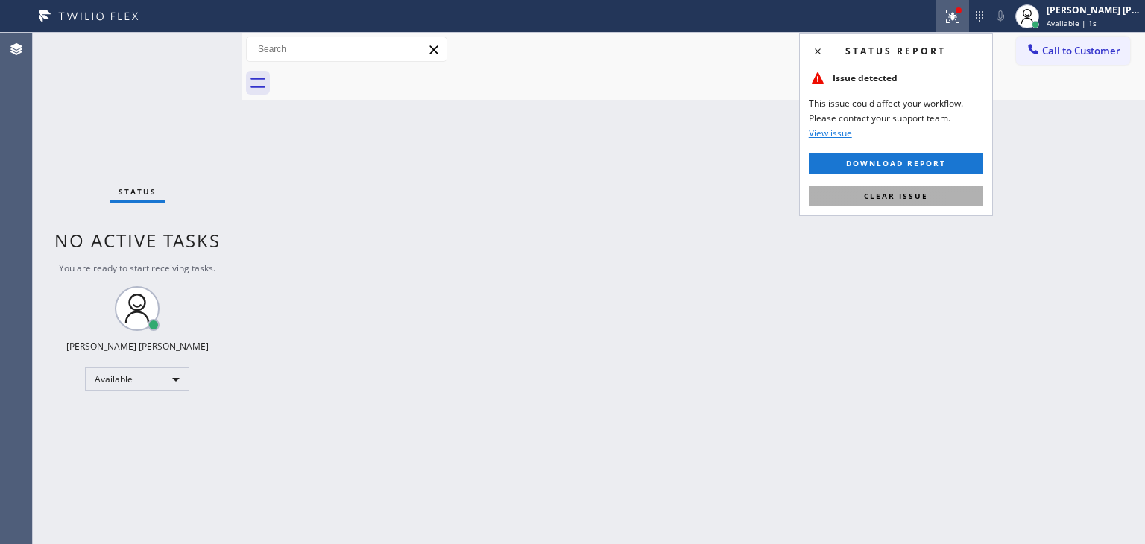
click at [911, 204] on button "Clear issue" at bounding box center [896, 196] width 174 height 21
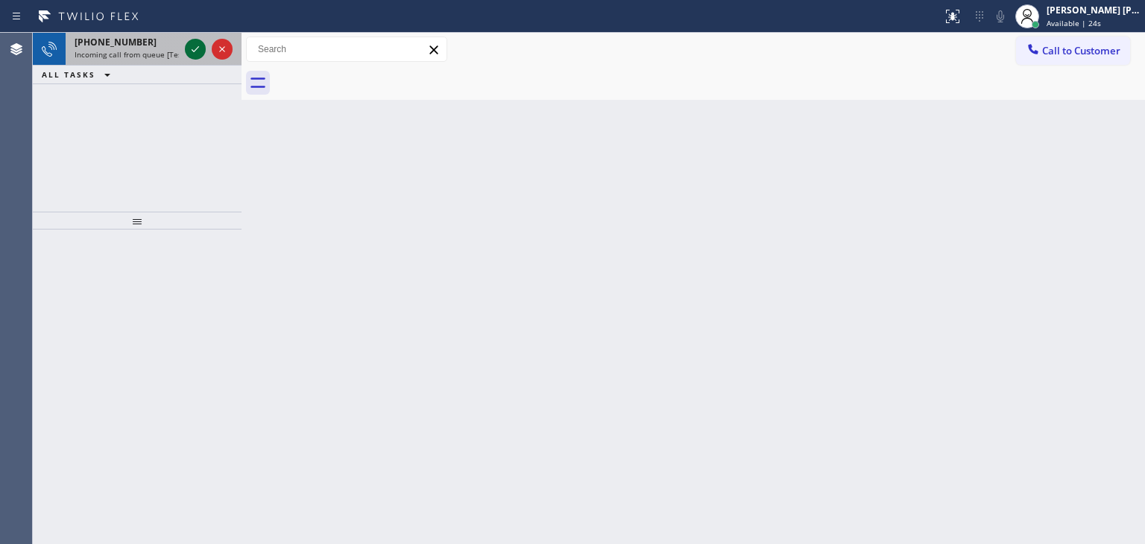
click at [191, 51] on icon at bounding box center [195, 49] width 18 height 18
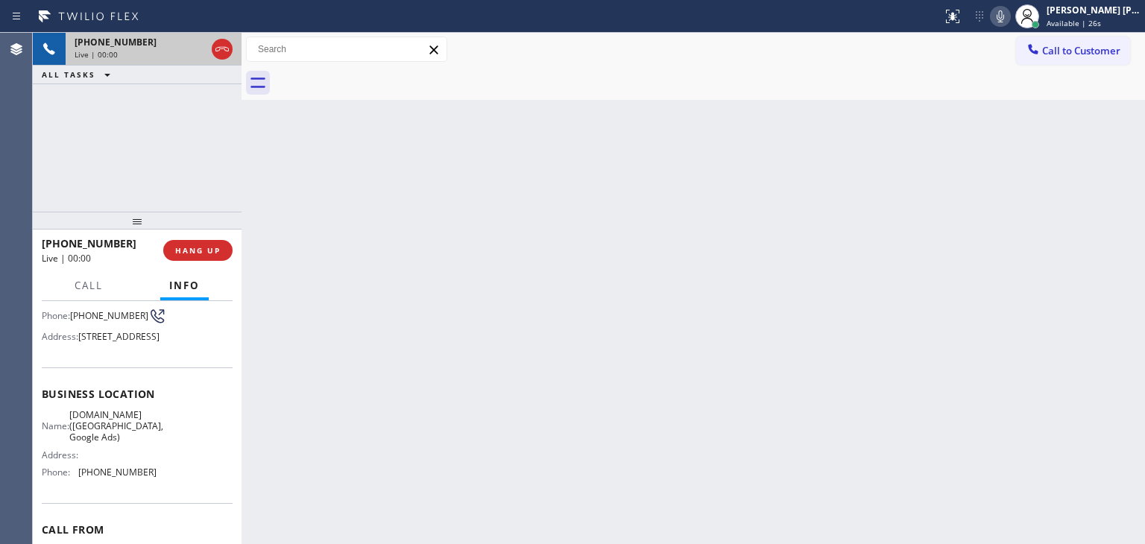
scroll to position [149, 0]
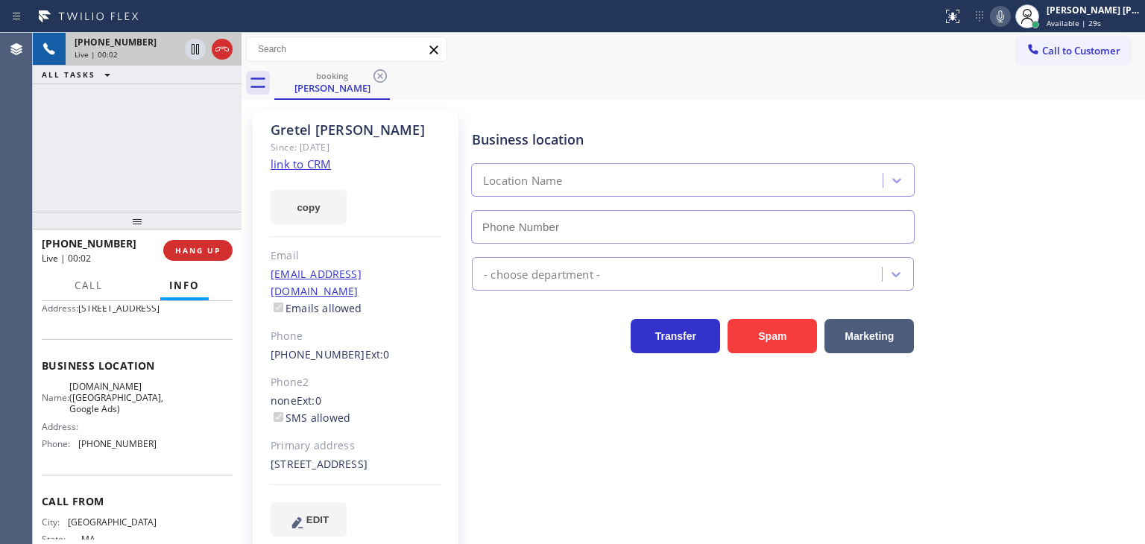
type input "[PHONE_NUMBER]"
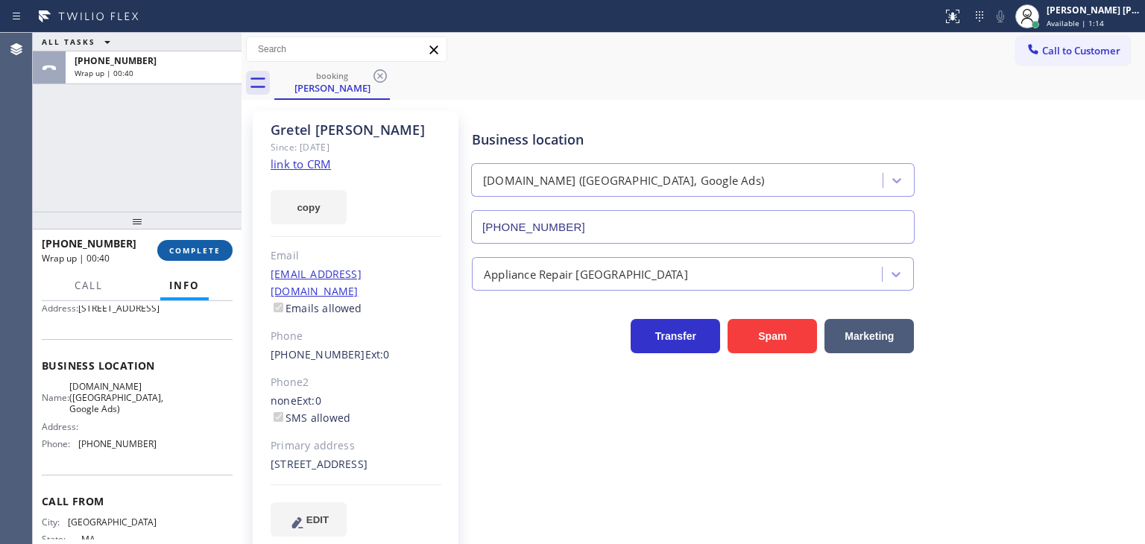
click at [188, 250] on span "COMPLETE" at bounding box center [194, 250] width 51 height 10
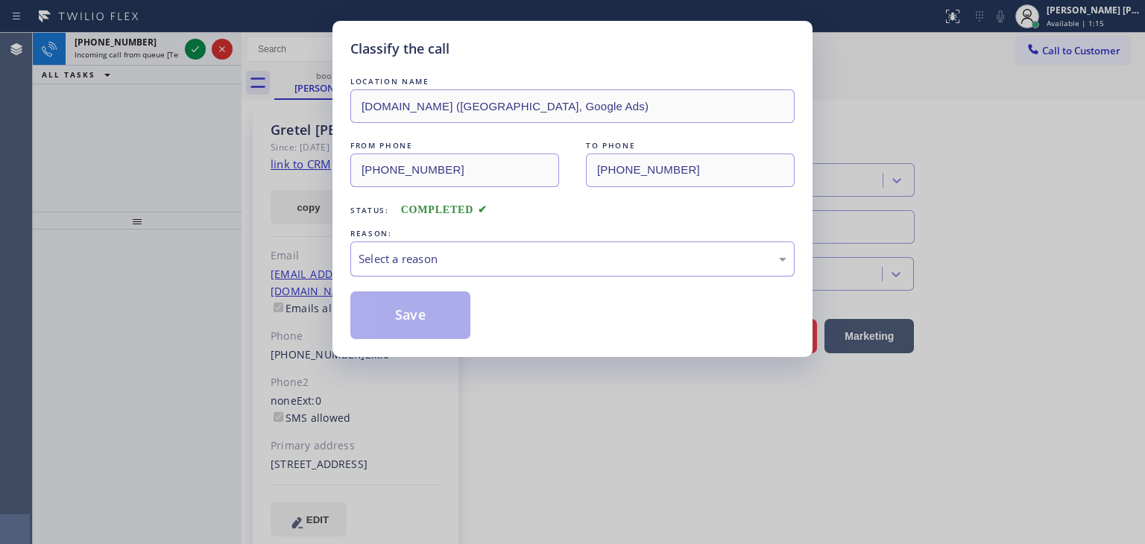
click at [431, 261] on div "Select a reason" at bounding box center [572, 258] width 428 height 17
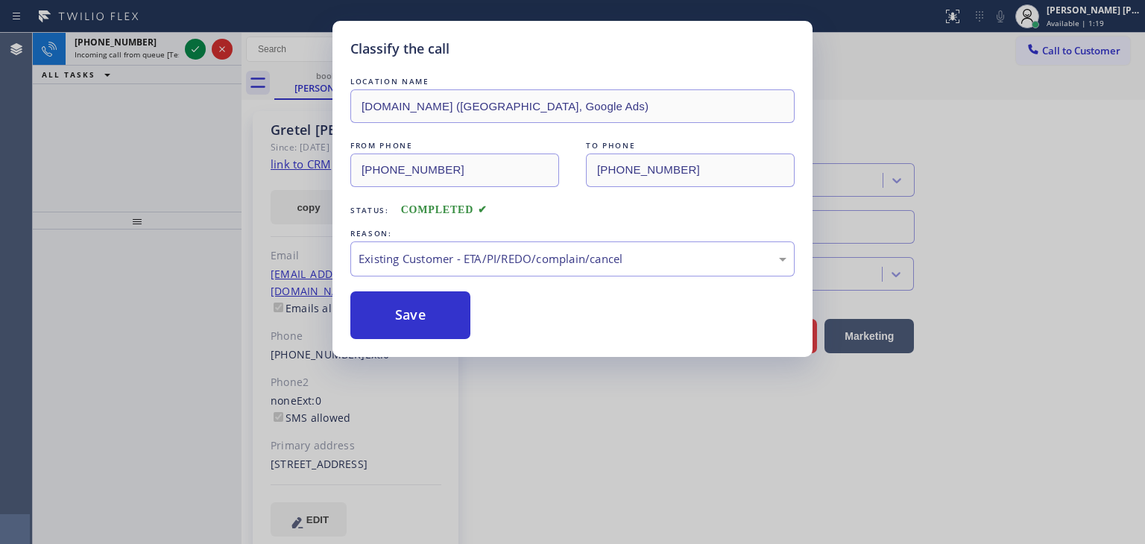
click at [418, 340] on div "Classify the call LOCATION NAME [DOMAIN_NAME] ([GEOGRAPHIC_DATA], Google Ads) F…" at bounding box center [572, 189] width 480 height 336
click at [419, 336] on button "Save" at bounding box center [410, 315] width 120 height 48
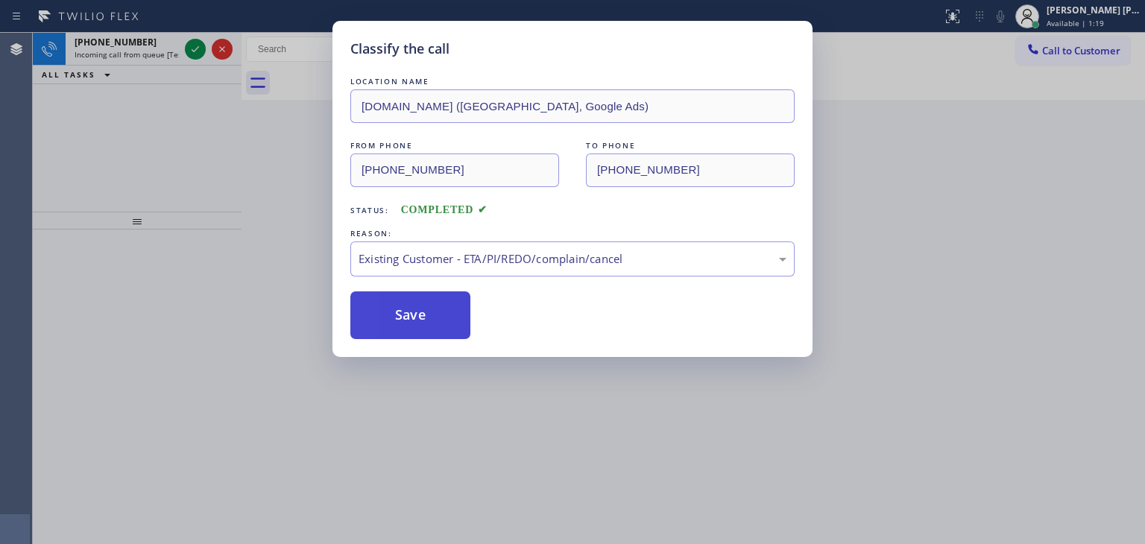
click at [420, 320] on button "Save" at bounding box center [410, 315] width 120 height 48
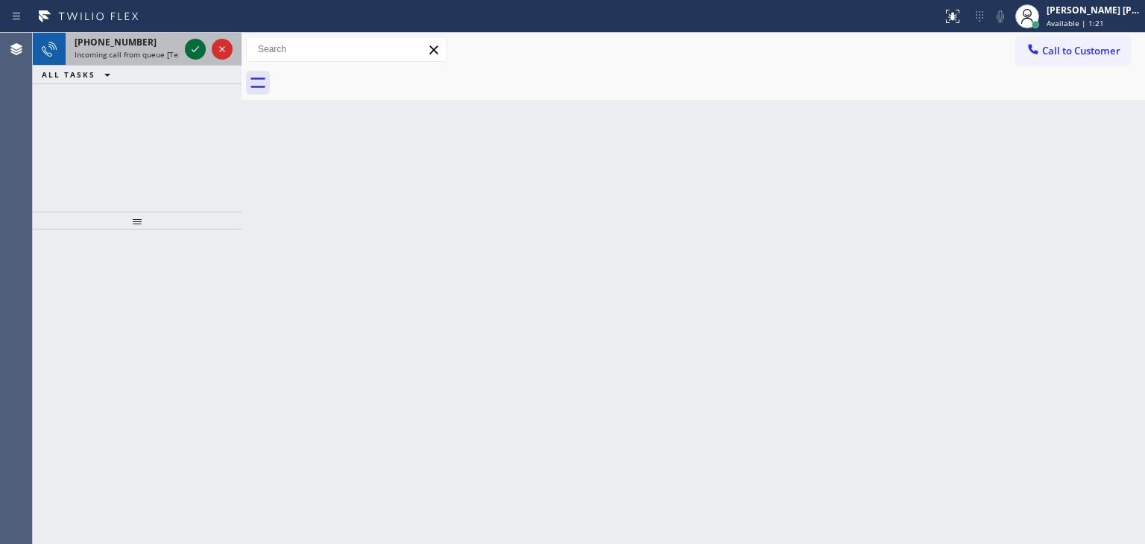
click at [190, 51] on icon at bounding box center [195, 49] width 18 height 18
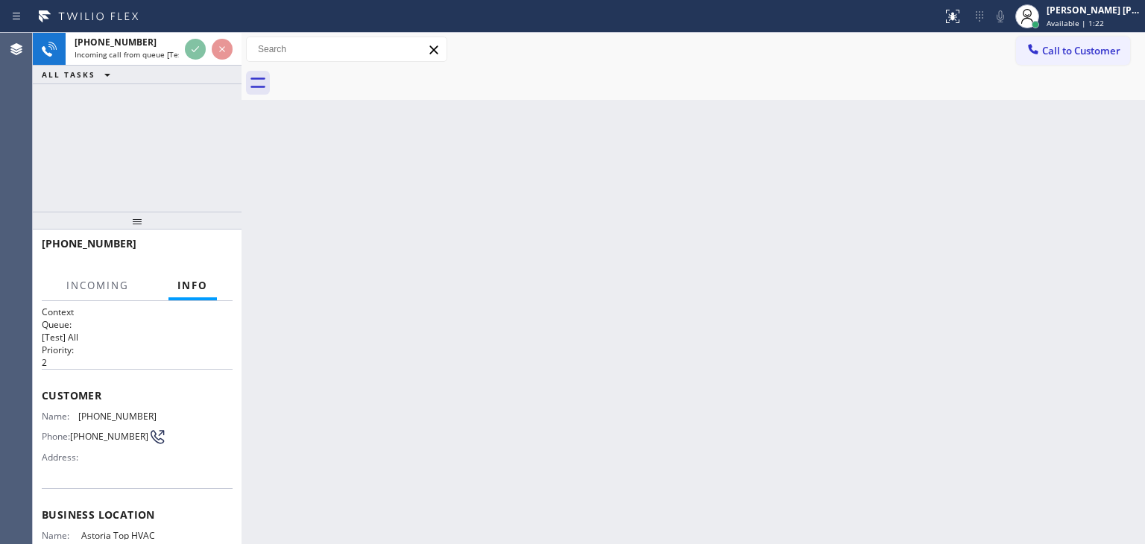
scroll to position [149, 0]
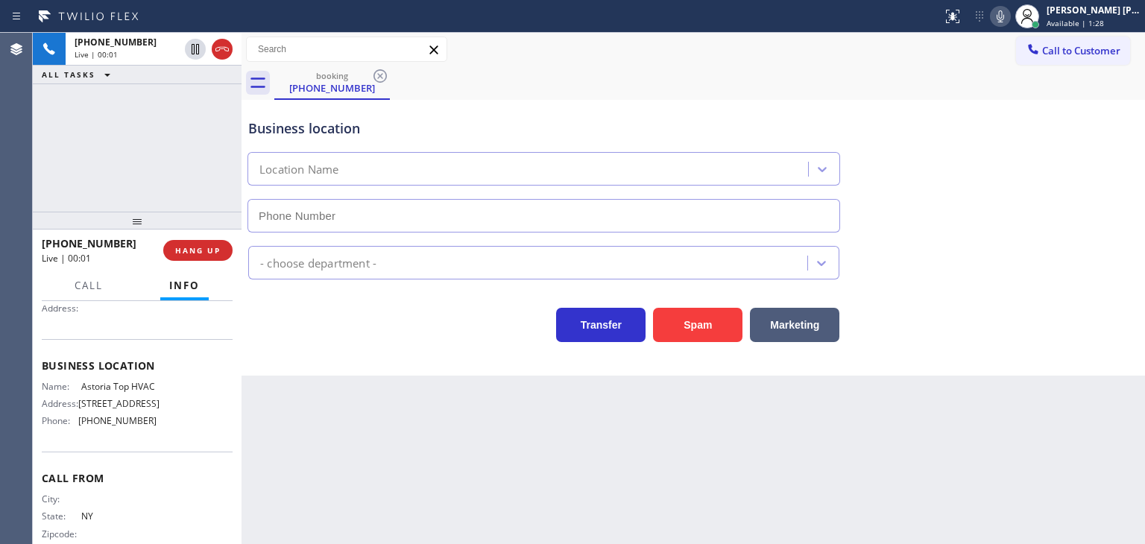
type input "[PHONE_NUMBER]"
click at [1009, 21] on icon at bounding box center [1000, 16] width 18 height 18
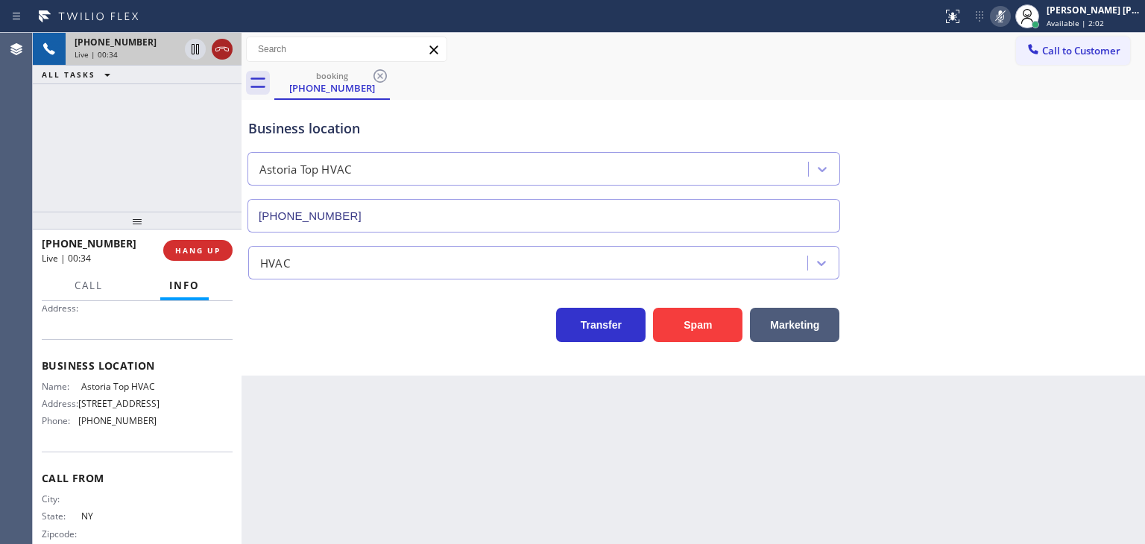
click at [220, 51] on icon at bounding box center [222, 49] width 18 height 18
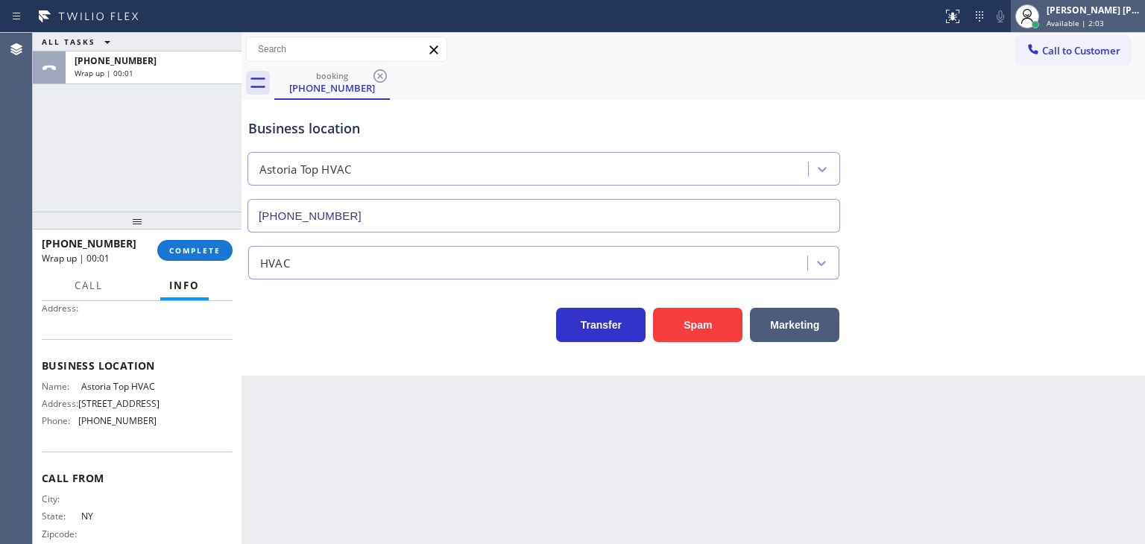
click at [1079, 22] on span "Available | 2:03" at bounding box center [1074, 23] width 57 height 10
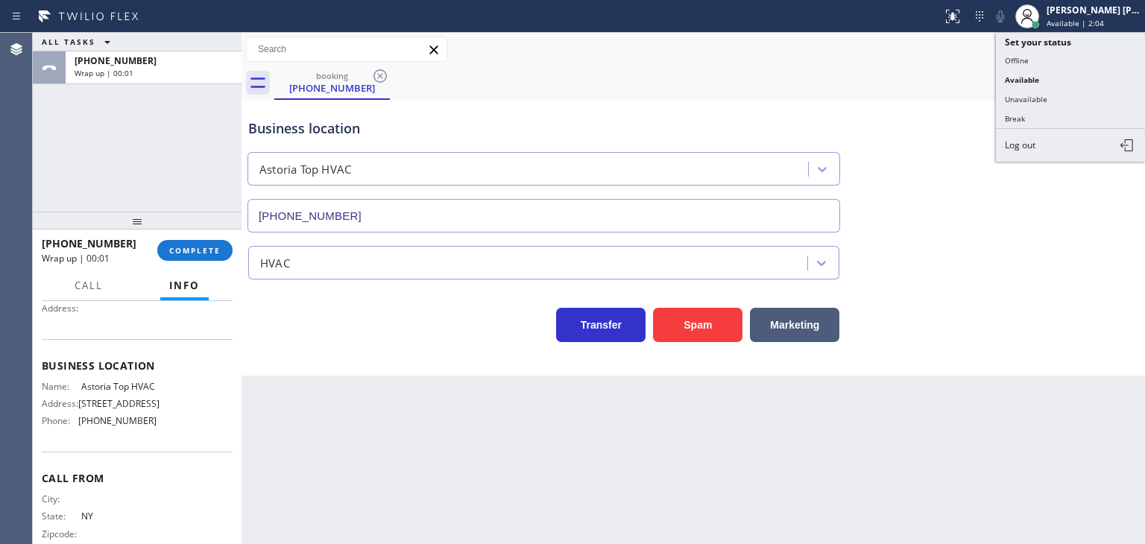
drag, startPoint x: 1031, startPoint y: 115, endPoint x: 750, endPoint y: 106, distance: 281.8
click at [1029, 115] on button "Break" at bounding box center [1070, 118] width 149 height 19
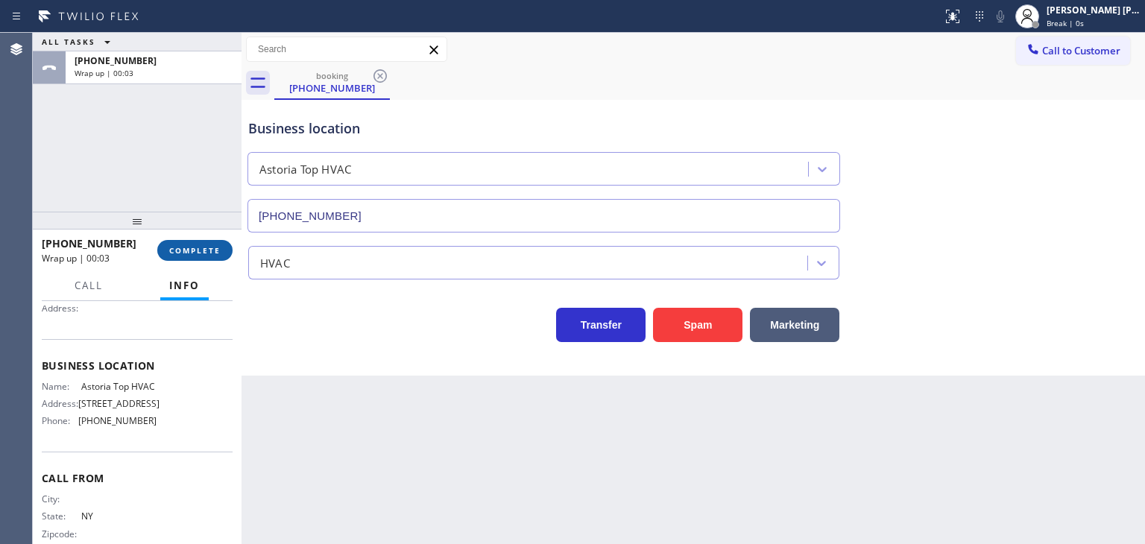
click at [189, 259] on button "COMPLETE" at bounding box center [194, 250] width 75 height 21
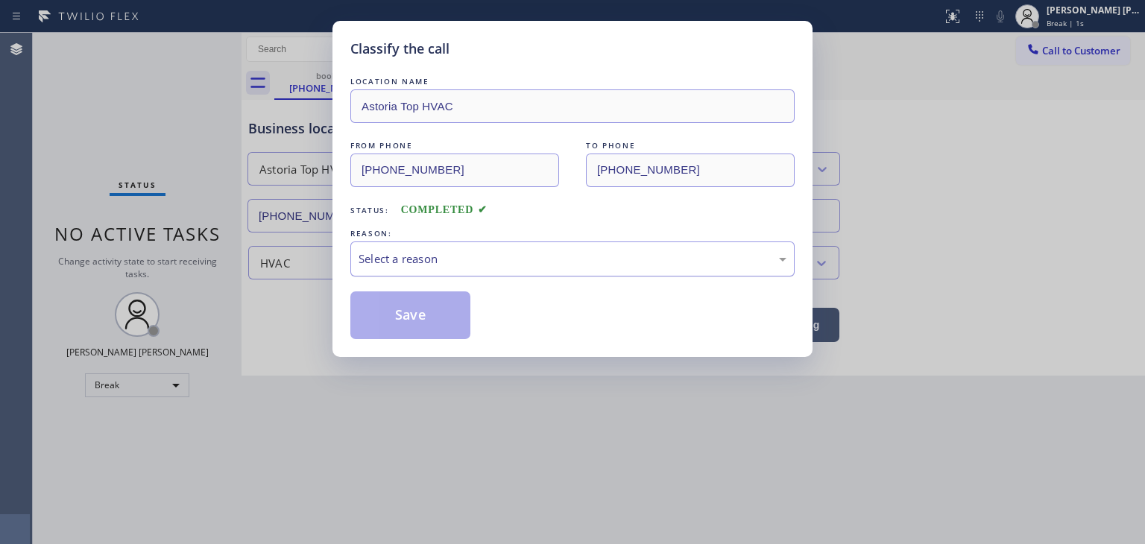
click at [389, 247] on div "Select a reason" at bounding box center [572, 258] width 444 height 35
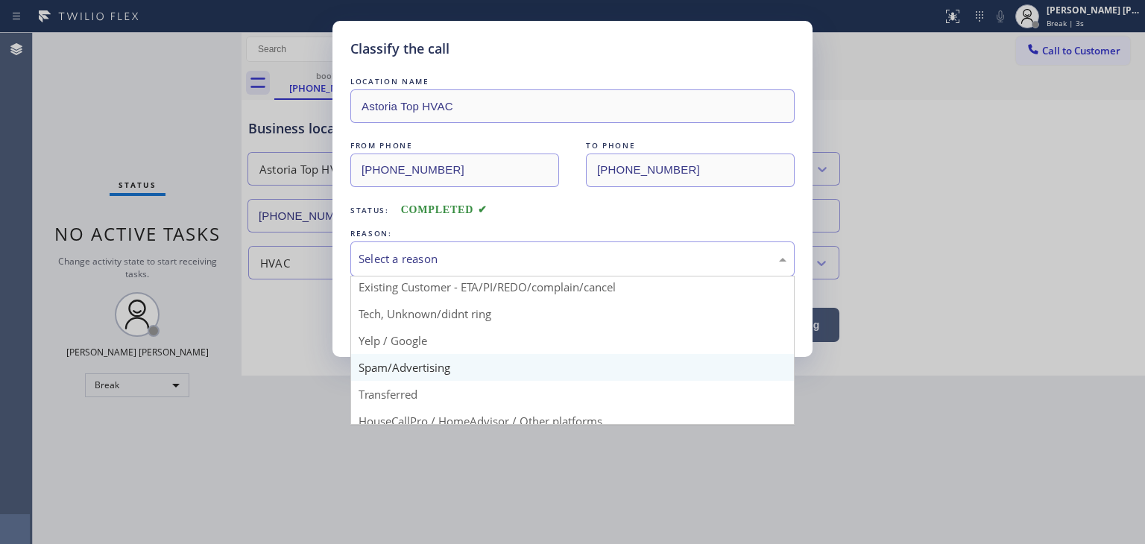
scroll to position [93, 0]
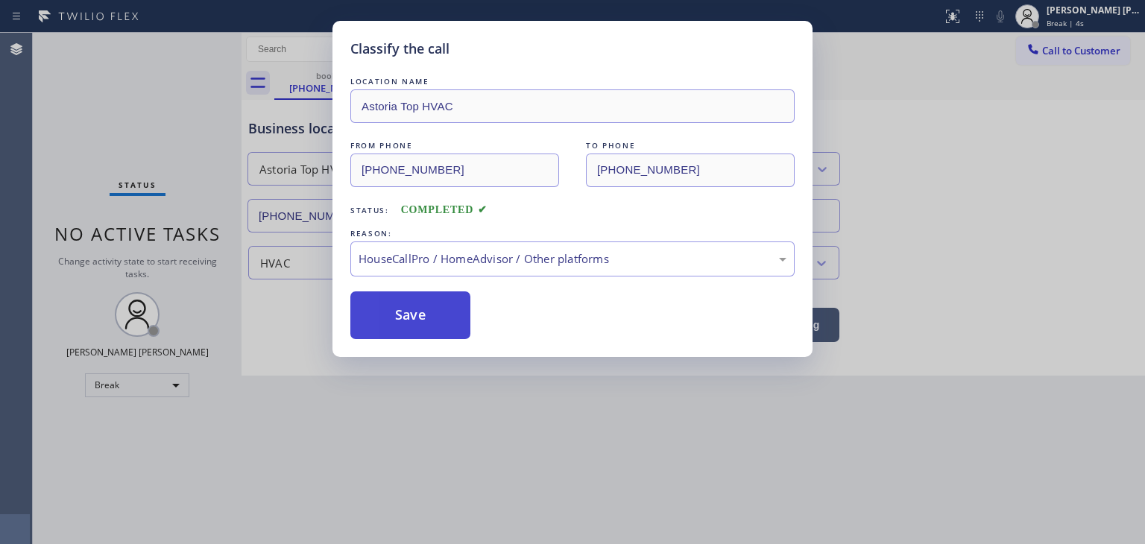
click at [417, 323] on button "Save" at bounding box center [410, 315] width 120 height 48
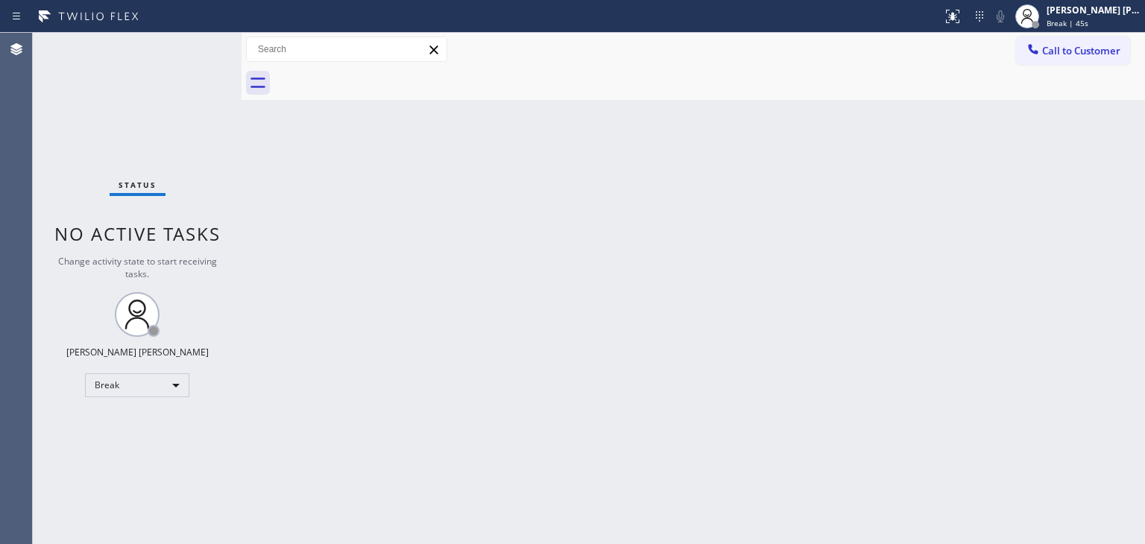
click at [1106, 470] on div "Back to Dashboard Change Sender ID Customers Technicians Select a contact Outbo…" at bounding box center [692, 288] width 903 height 511
click at [1075, 19] on span "Break | 3:16" at bounding box center [1068, 23] width 45 height 10
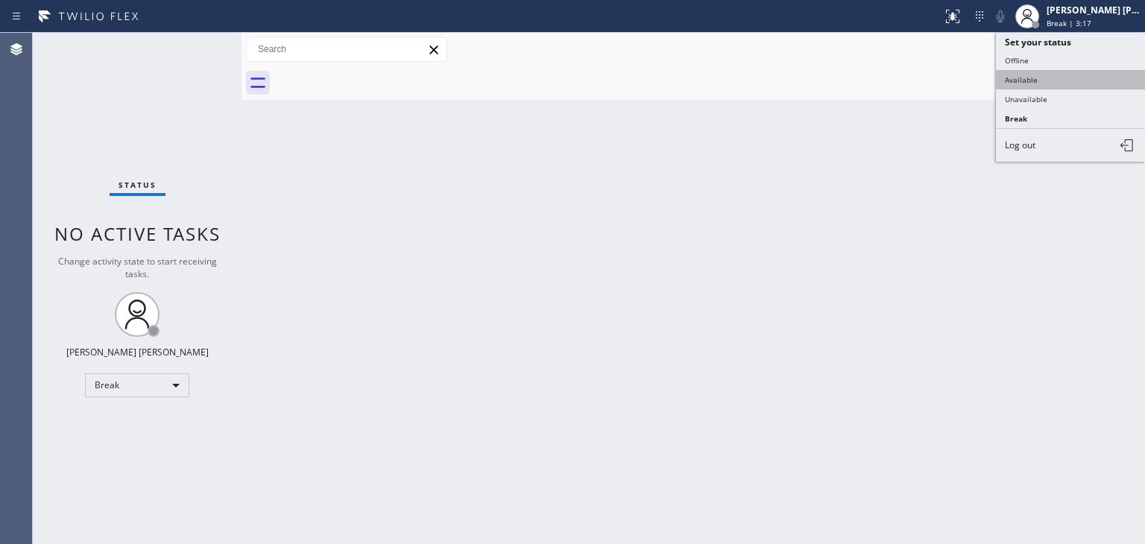
click at [1026, 83] on button "Available" at bounding box center [1070, 79] width 149 height 19
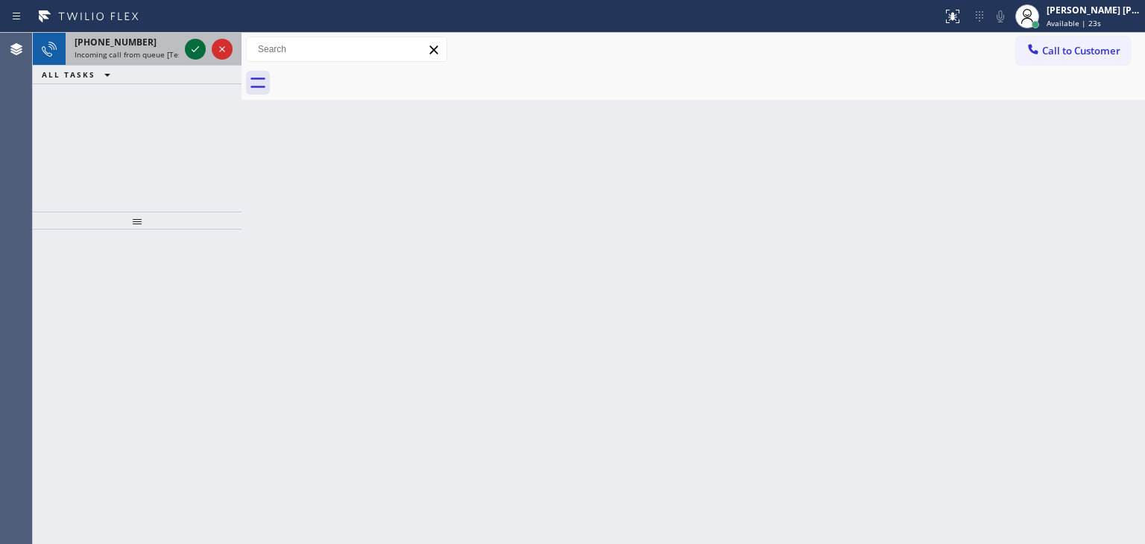
click at [191, 51] on icon at bounding box center [195, 49] width 18 height 18
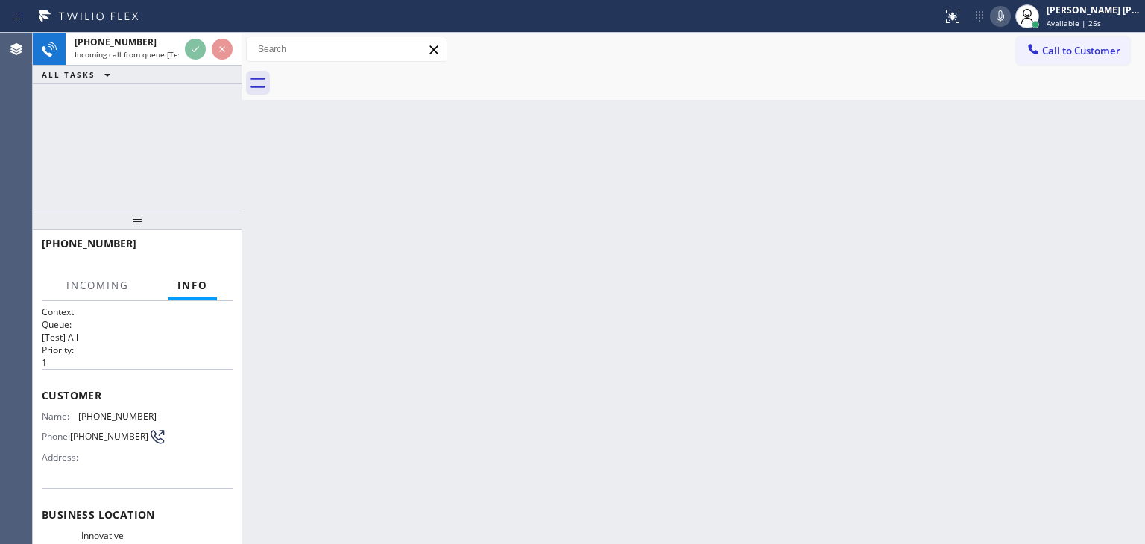
scroll to position [75, 0]
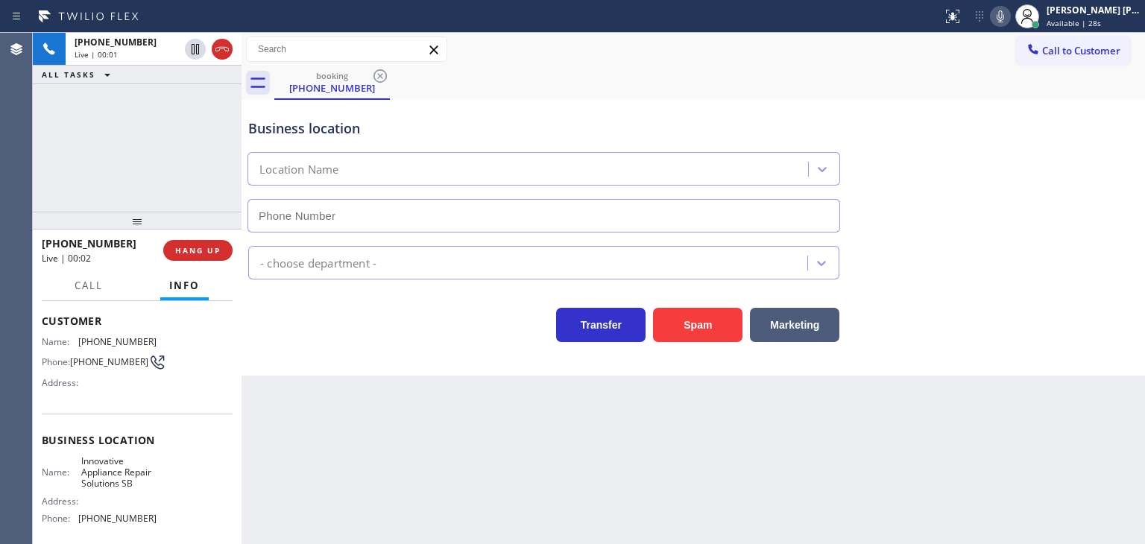
type input "[PHONE_NUMBER]"
click at [1009, 16] on icon at bounding box center [1000, 16] width 18 height 18
click at [1004, 21] on icon at bounding box center [999, 16] width 7 height 12
drag, startPoint x: 137, startPoint y: 241, endPoint x: 54, endPoint y: 244, distance: 83.5
click at [54, 244] on div "[PHONE_NUMBER]" at bounding box center [97, 243] width 111 height 14
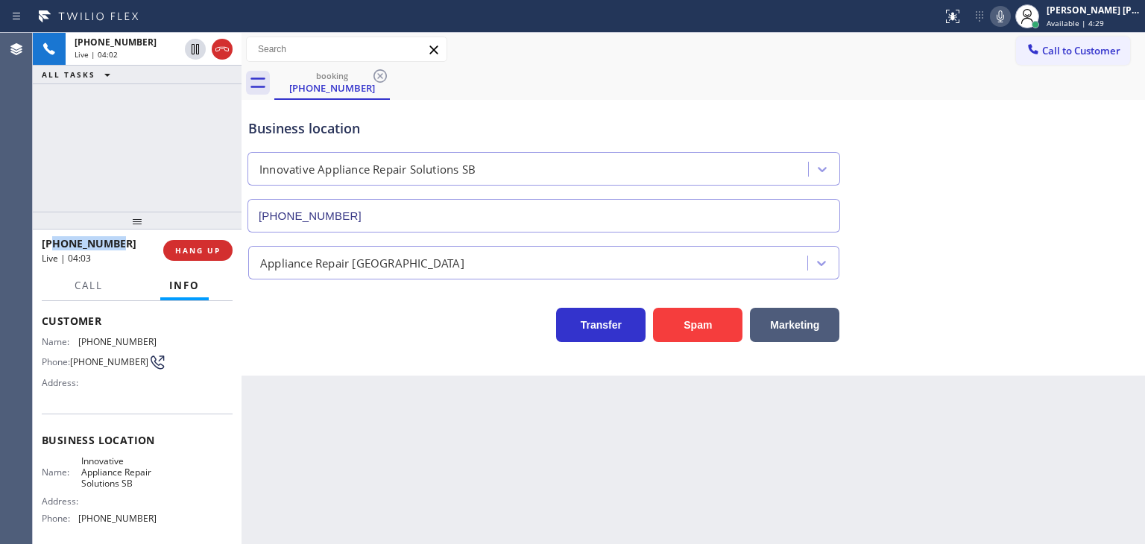
copy span "5103872394"
click at [1009, 16] on icon at bounding box center [1000, 16] width 18 height 18
click at [188, 99] on icon at bounding box center [195, 101] width 18 height 18
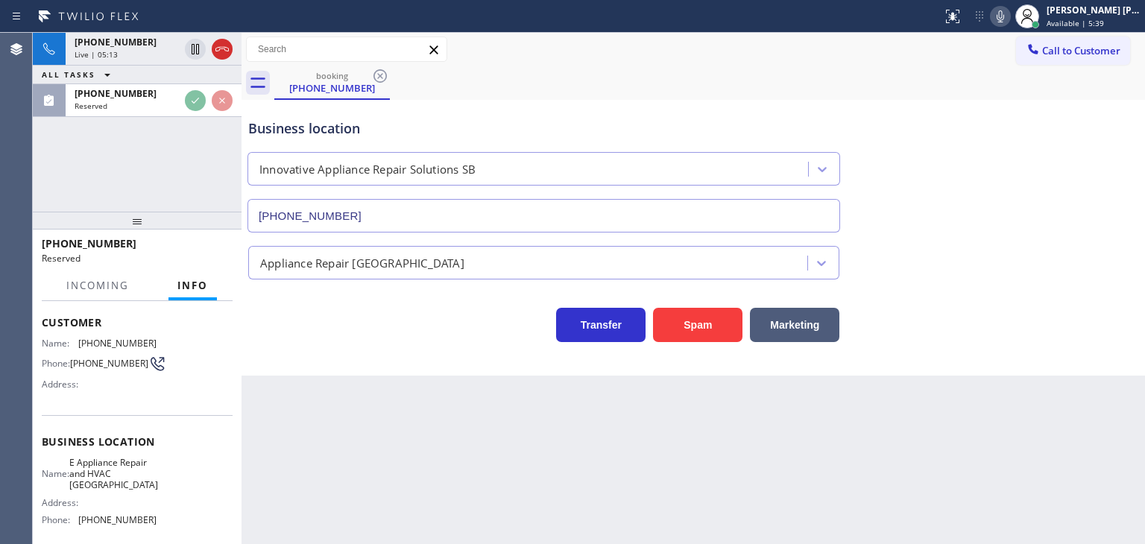
scroll to position [86, 0]
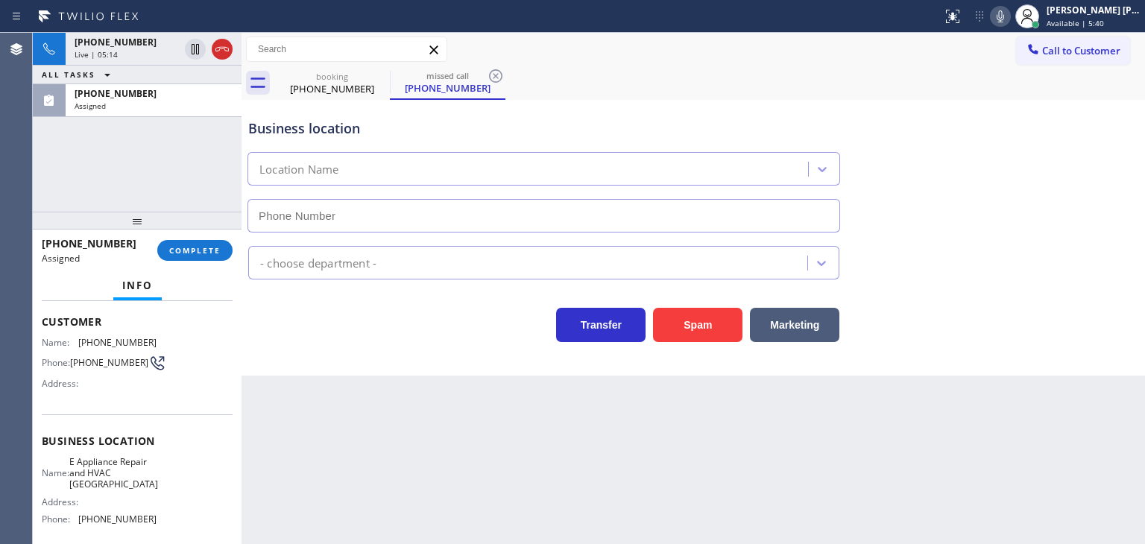
click at [1098, 18] on span "Available | 5:40" at bounding box center [1074, 23] width 57 height 10
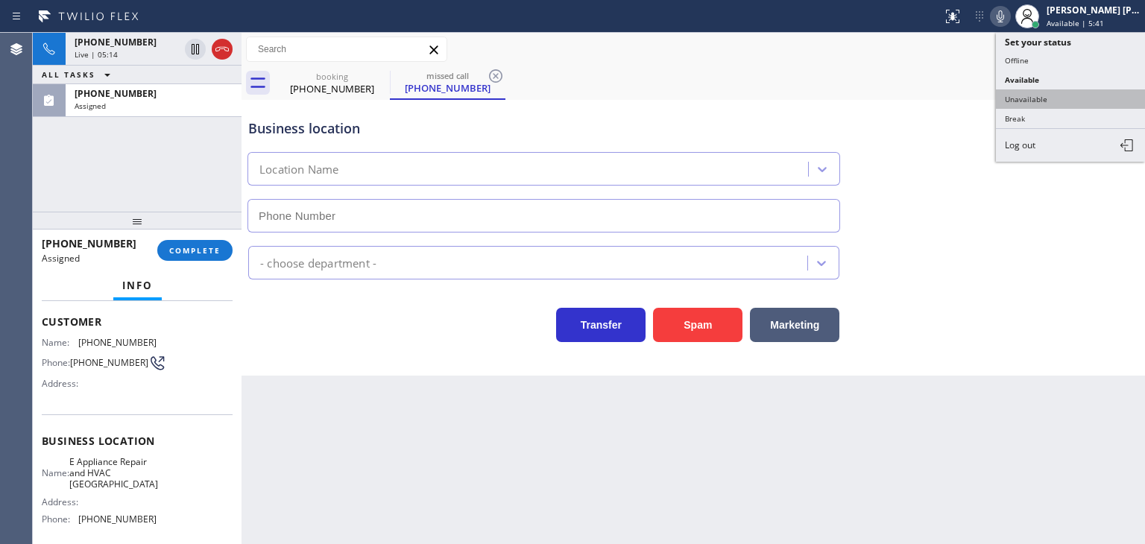
click at [1041, 102] on button "Unavailable" at bounding box center [1070, 98] width 149 height 19
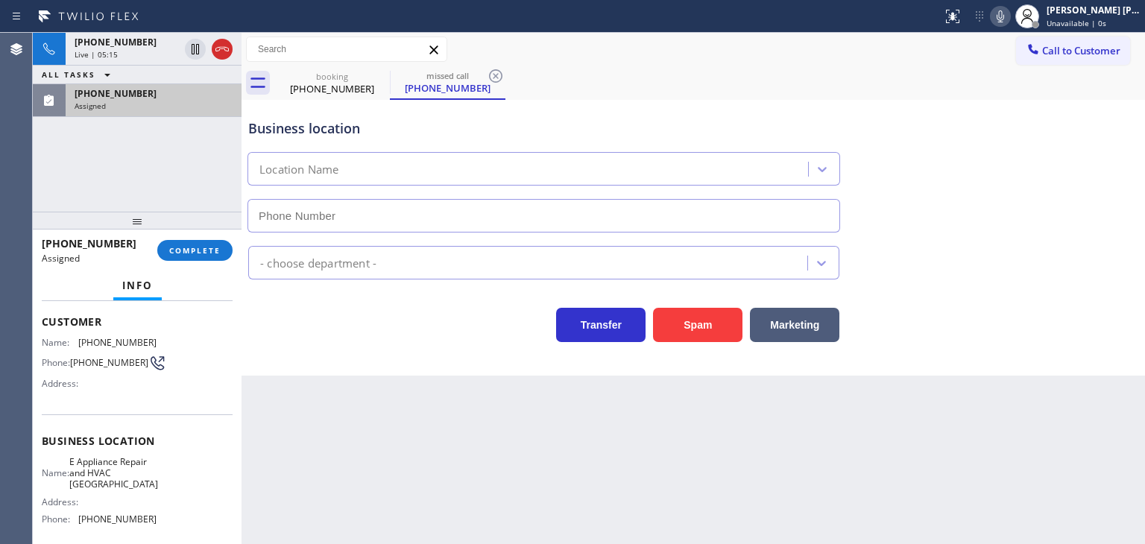
click at [88, 98] on span "[PHONE_NUMBER]" at bounding box center [116, 93] width 82 height 13
type input "[PHONE_NUMBER]"
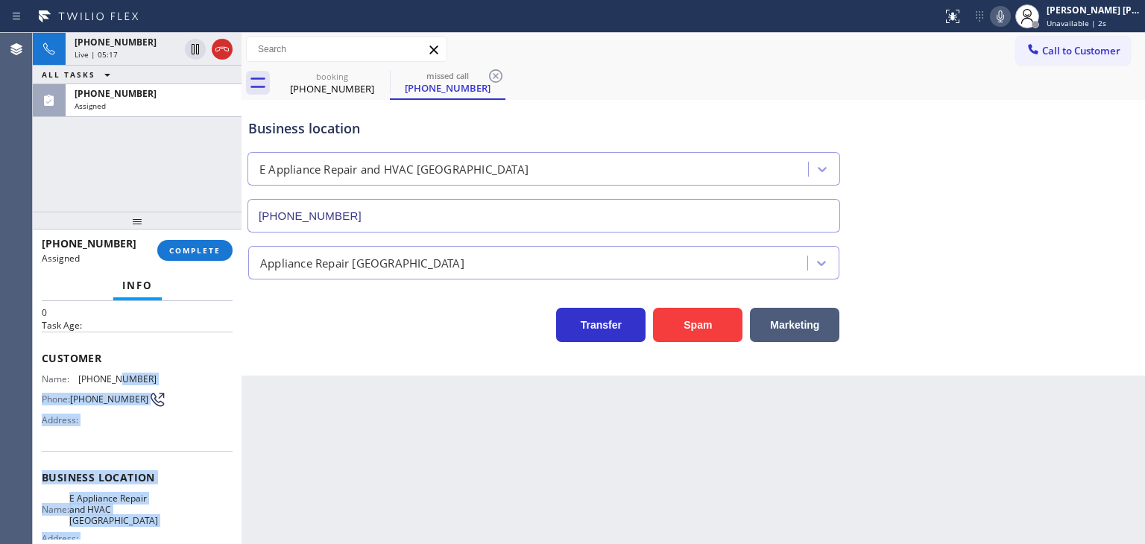
scroll to position [12, 0]
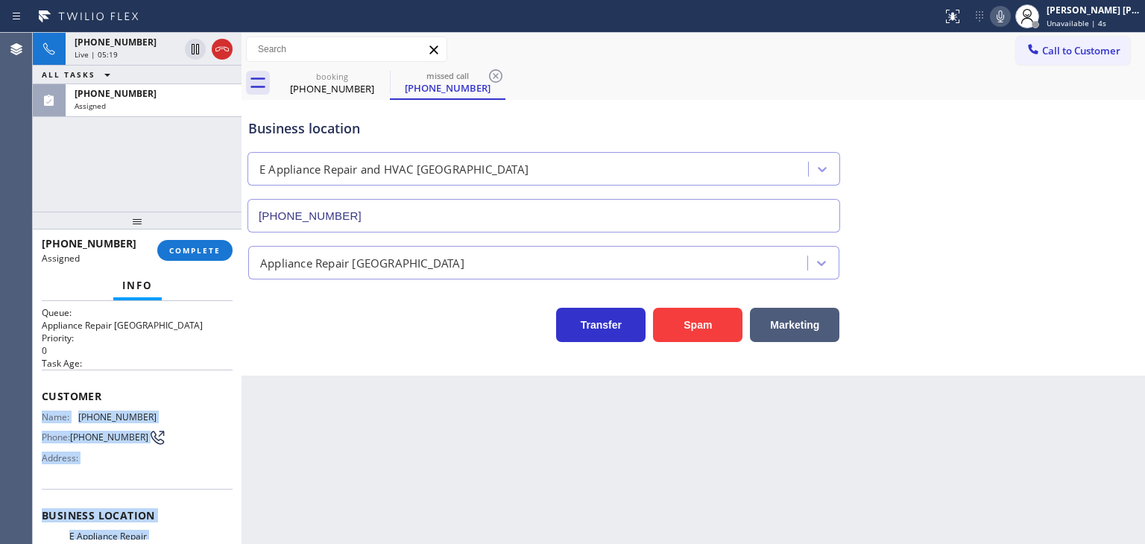
drag, startPoint x: 162, startPoint y: 446, endPoint x: 40, endPoint y: 420, distance: 125.0
click at [40, 420] on div "Context Queue: Appliance Repair High End Priority: 0 Task Age: Customer Name: […" at bounding box center [137, 422] width 209 height 243
click at [187, 251] on span "COMPLETE" at bounding box center [194, 250] width 51 height 10
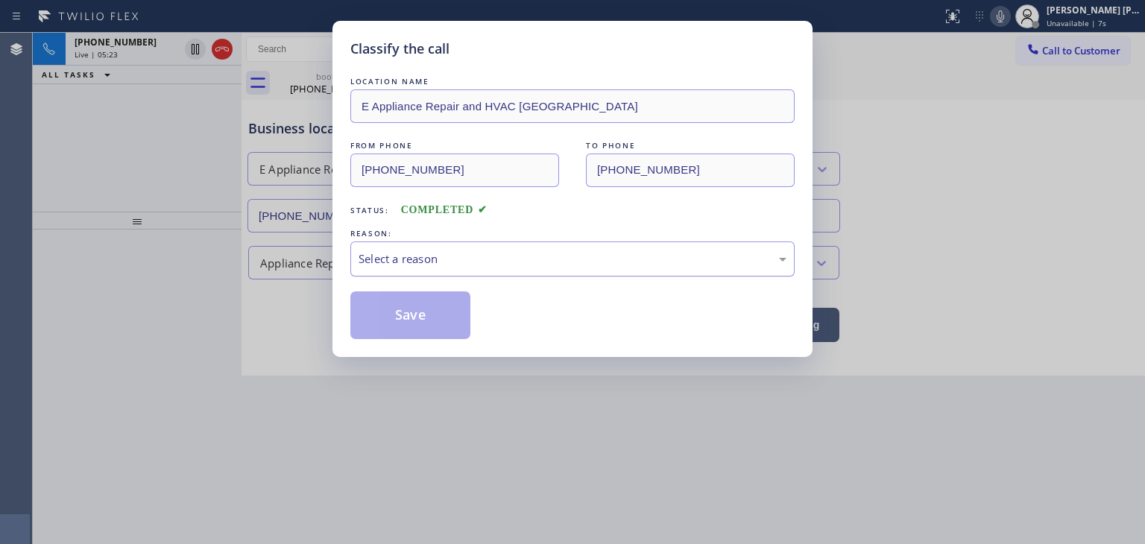
click at [446, 256] on div "Select a reason" at bounding box center [572, 258] width 428 height 17
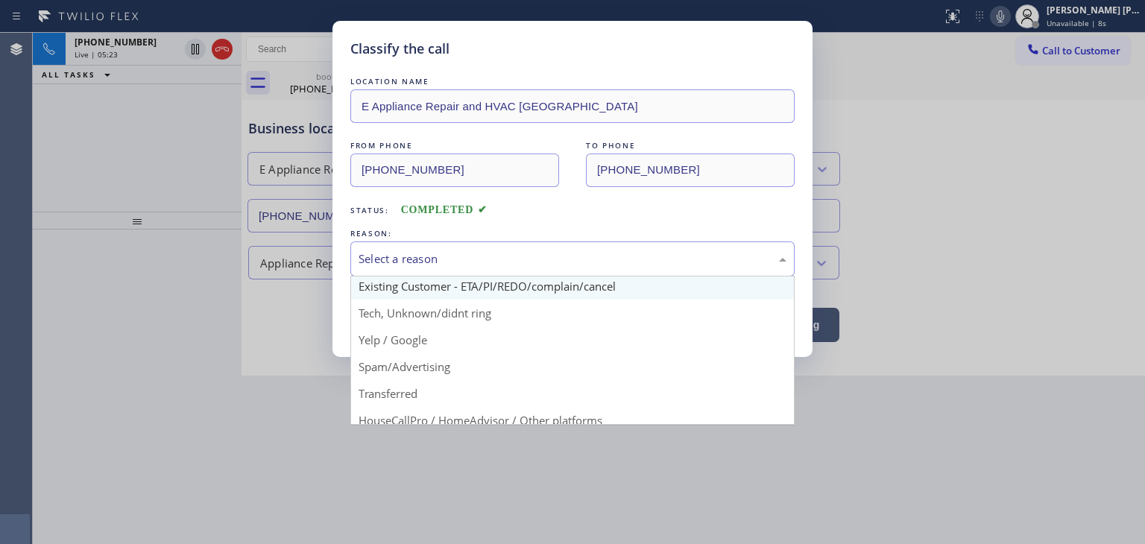
scroll to position [75, 0]
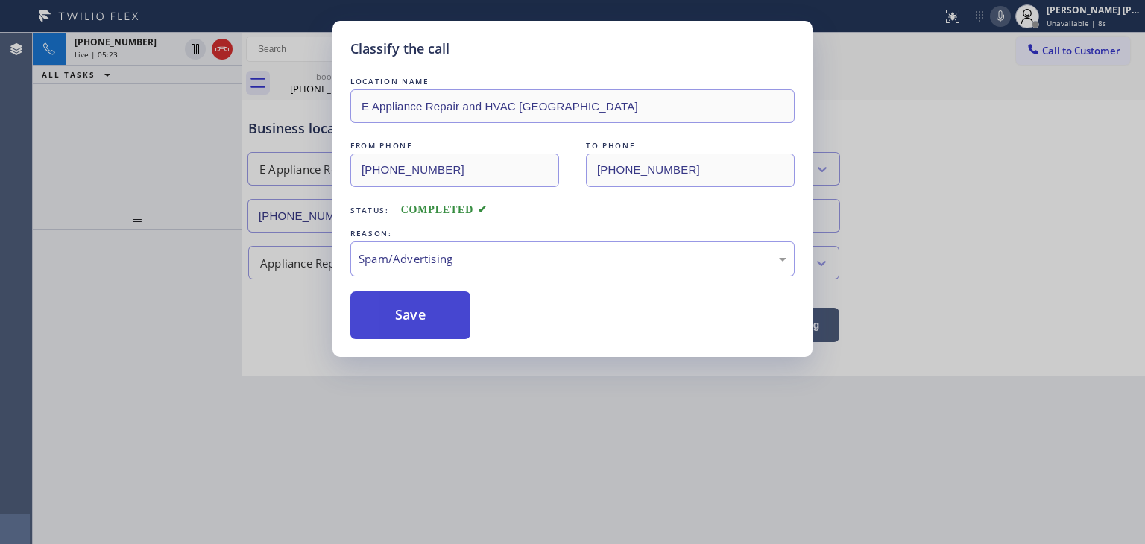
click at [429, 323] on button "Save" at bounding box center [410, 315] width 120 height 48
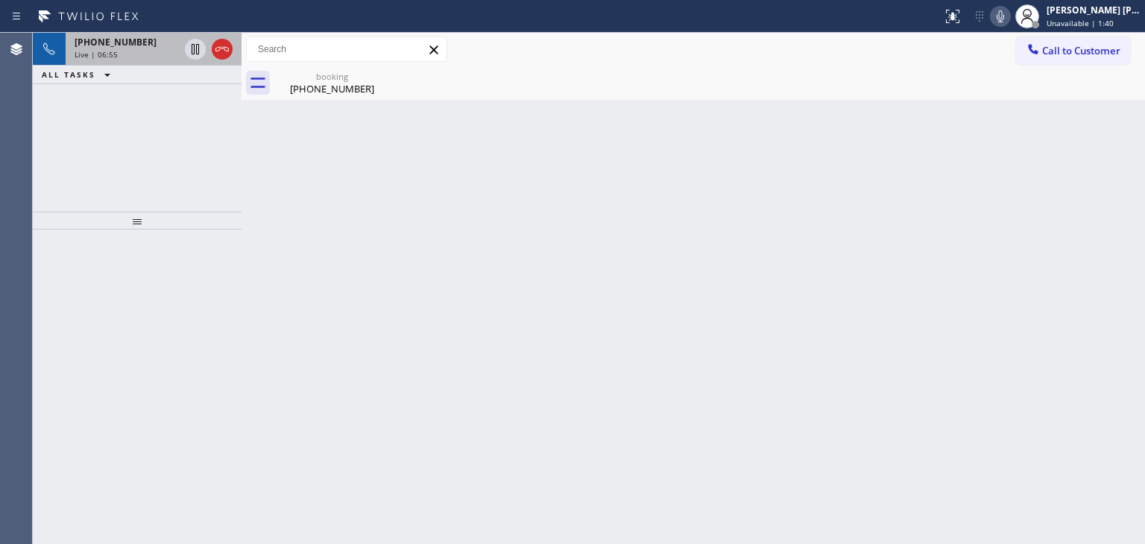
click at [131, 43] on span "[PHONE_NUMBER]" at bounding box center [116, 42] width 82 height 13
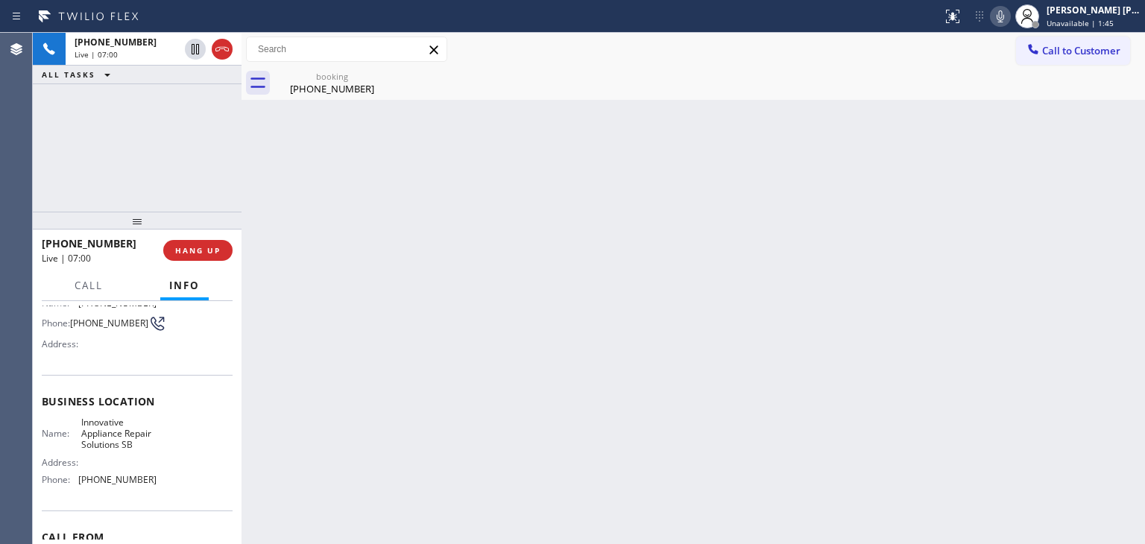
scroll to position [198, 0]
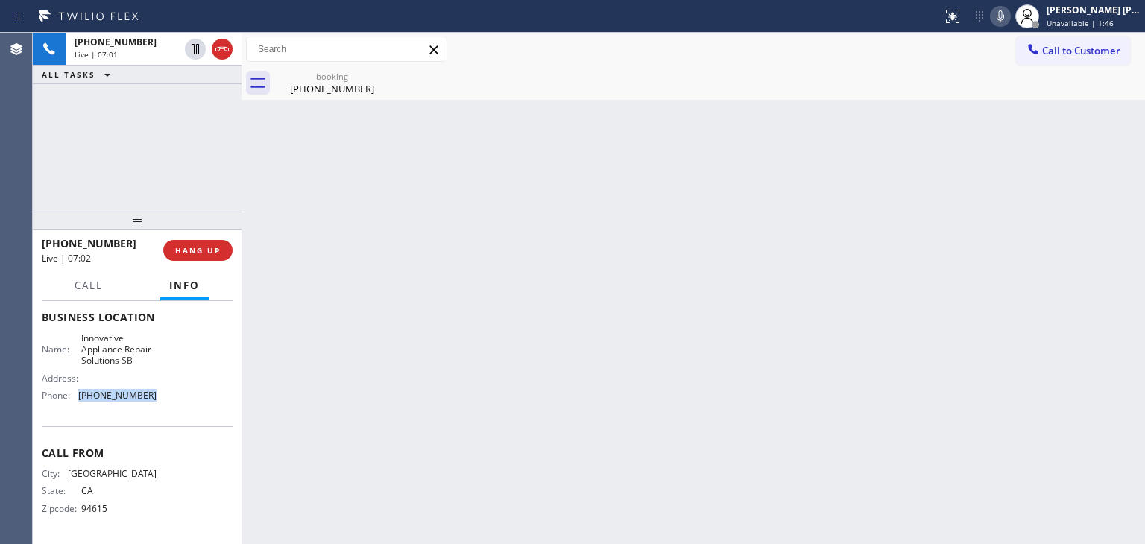
drag, startPoint x: 162, startPoint y: 397, endPoint x: 72, endPoint y: 400, distance: 90.2
click at [72, 400] on div "Name: Innovative Appliance Repair Solutions SB Address: Phone: [PHONE_NUMBER]" at bounding box center [137, 369] width 191 height 75
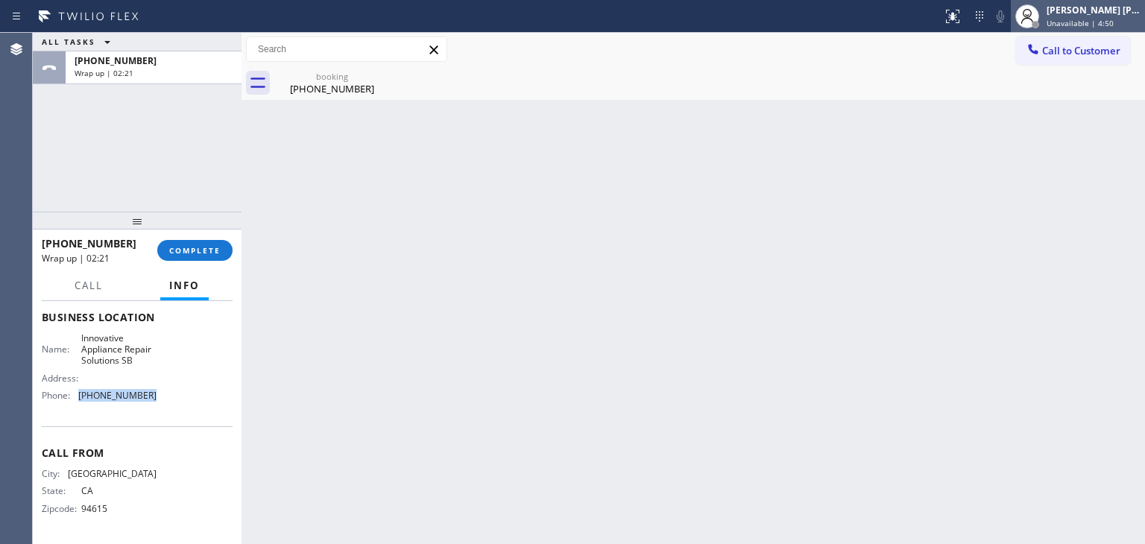
click at [1094, 18] on span "Unavailable | 4:50" at bounding box center [1079, 23] width 67 height 10
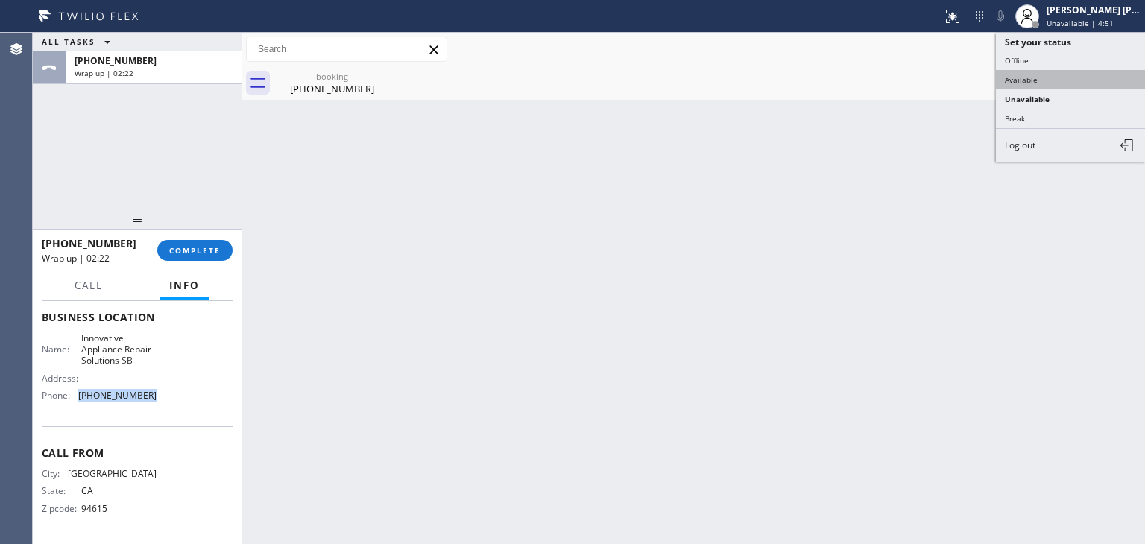
click at [1066, 70] on button "Available" at bounding box center [1070, 79] width 149 height 19
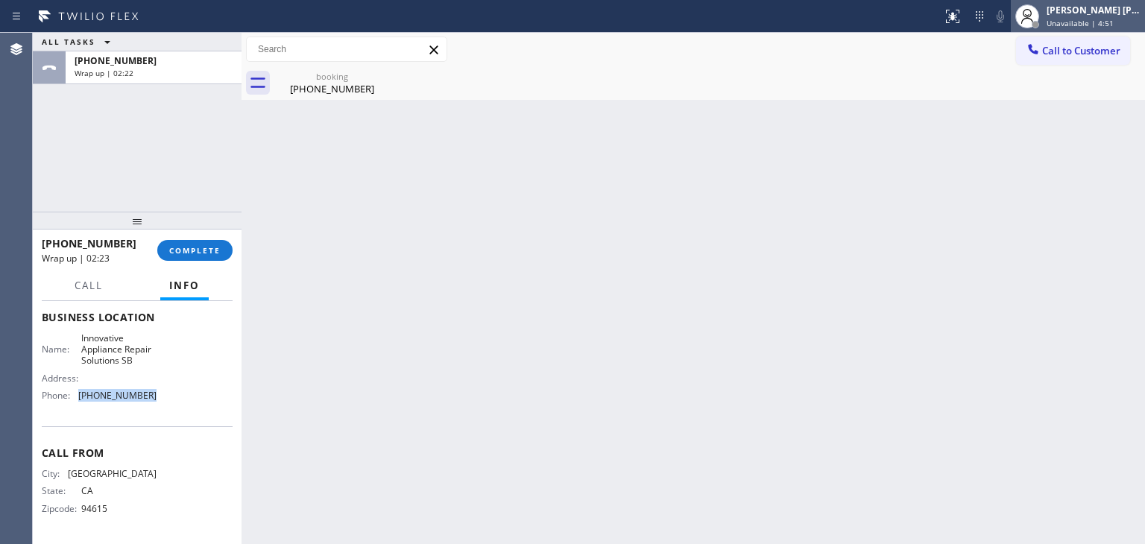
click at [1086, 14] on div "[PERSON_NAME] [PERSON_NAME]" at bounding box center [1093, 10] width 94 height 13
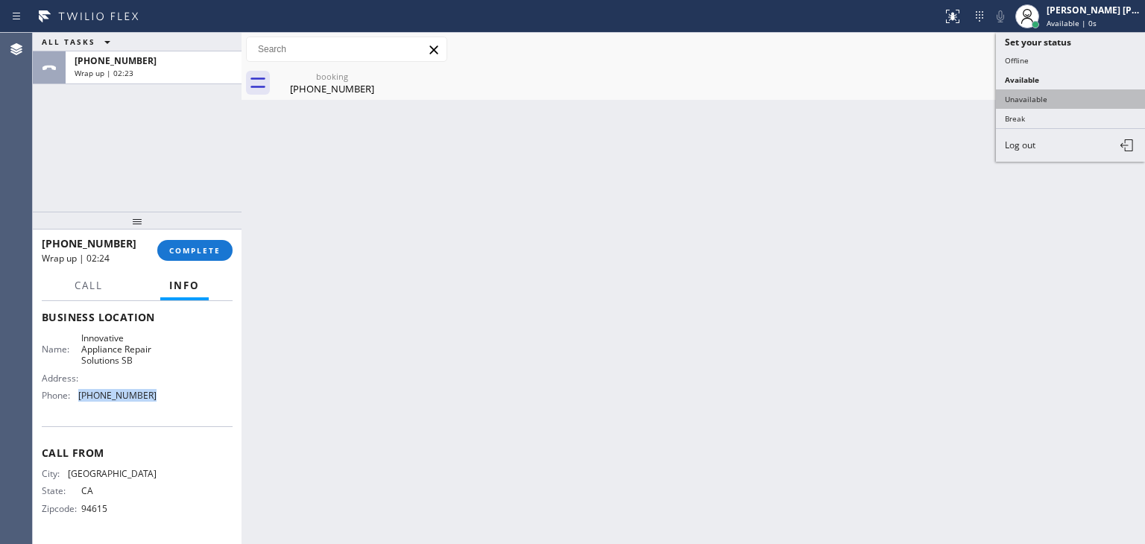
click at [1058, 93] on button "Unavailable" at bounding box center [1070, 98] width 149 height 19
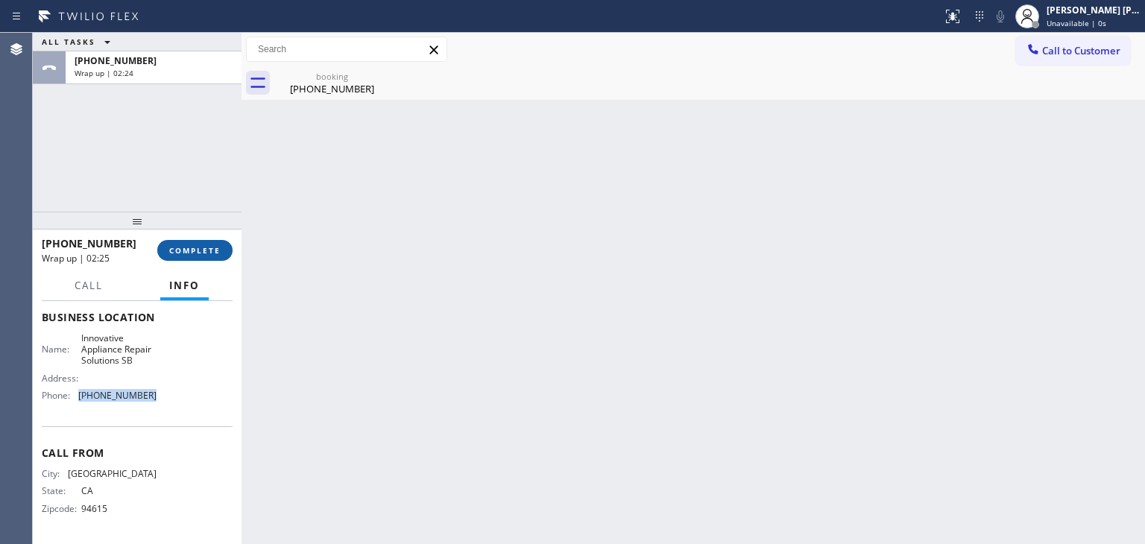
click at [193, 251] on span "COMPLETE" at bounding box center [194, 250] width 51 height 10
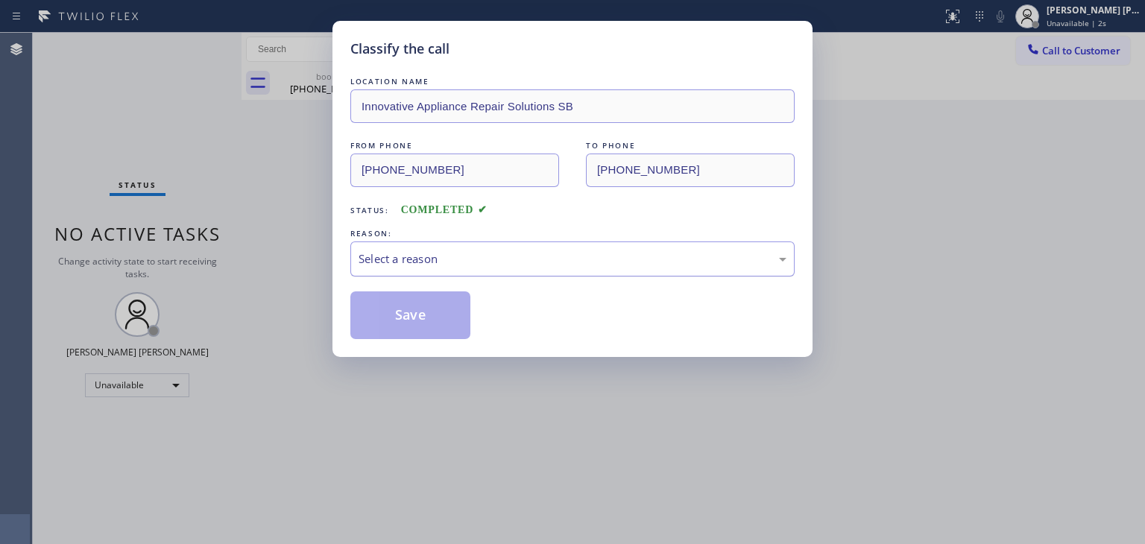
click at [413, 254] on div "Select a reason" at bounding box center [572, 258] width 428 height 17
click at [408, 307] on button "Save" at bounding box center [410, 315] width 120 height 48
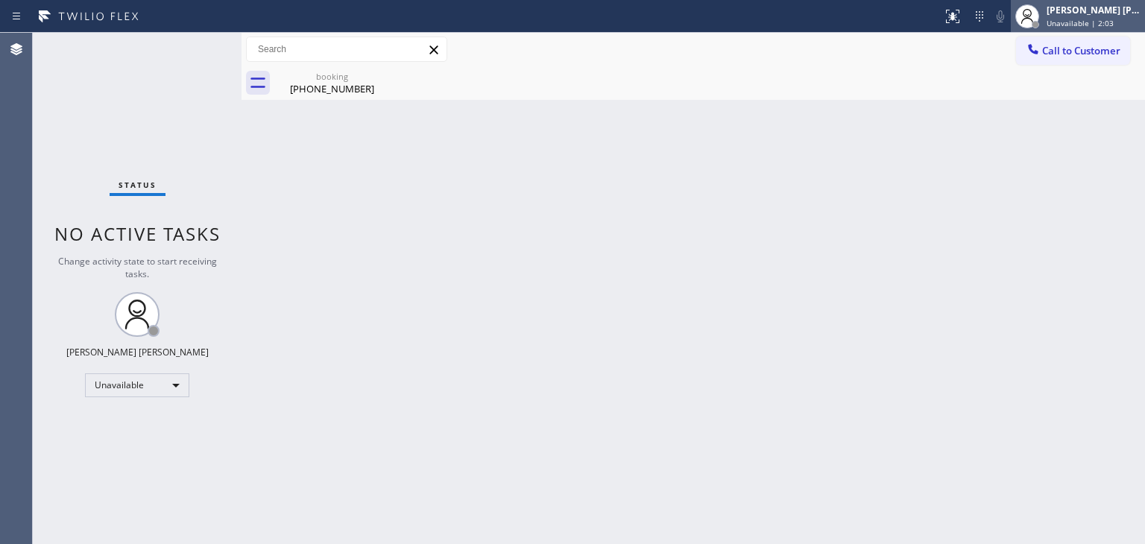
click at [1100, 21] on span "Unavailable | 2:03" at bounding box center [1079, 23] width 67 height 10
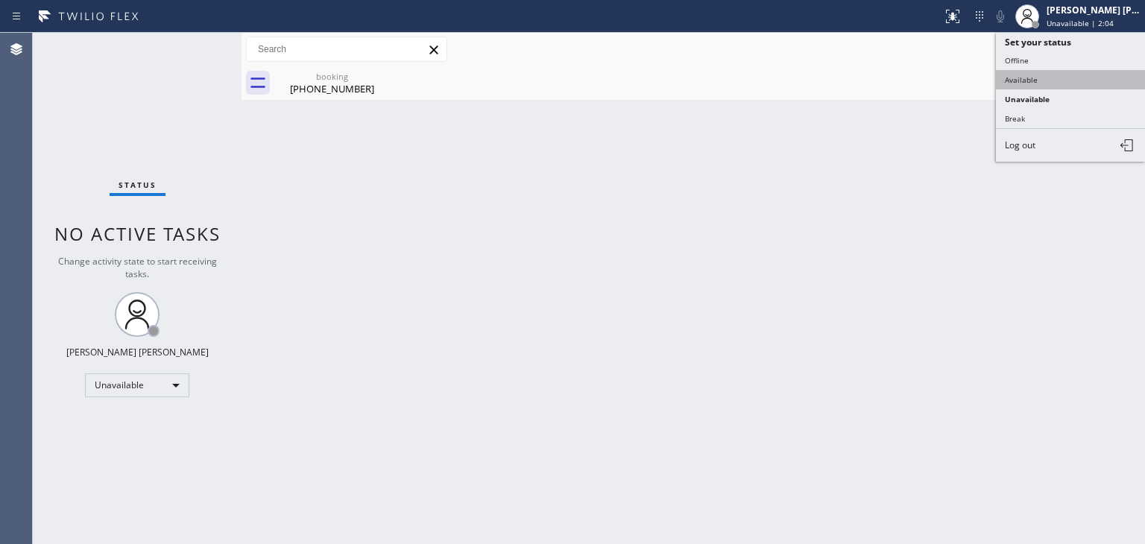
click at [1052, 81] on button "Available" at bounding box center [1070, 79] width 149 height 19
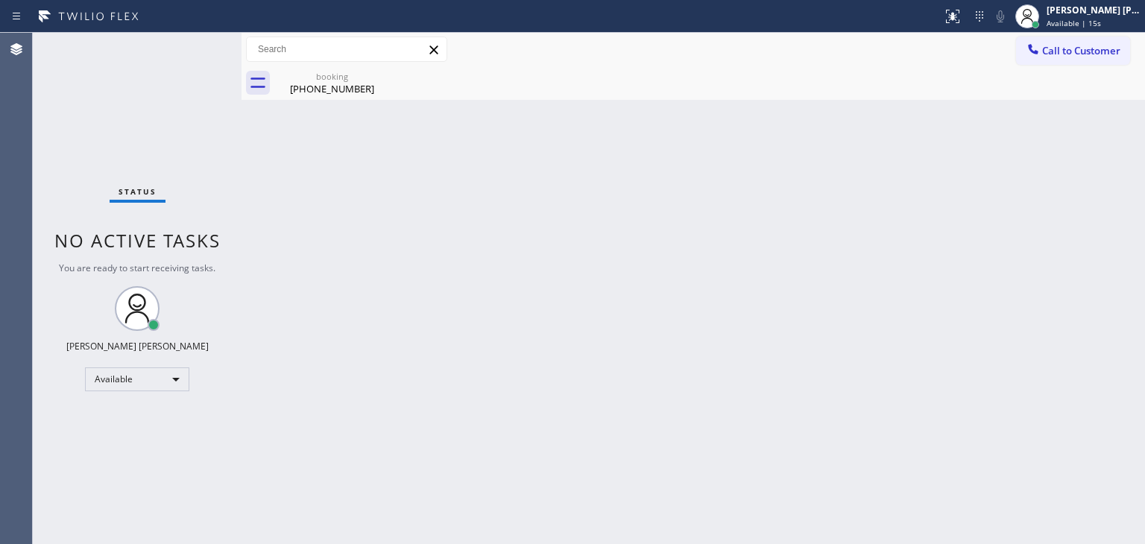
click at [204, 40] on div "Status No active tasks You are ready to start receiving tasks. [PERSON_NAME] [P…" at bounding box center [137, 288] width 209 height 511
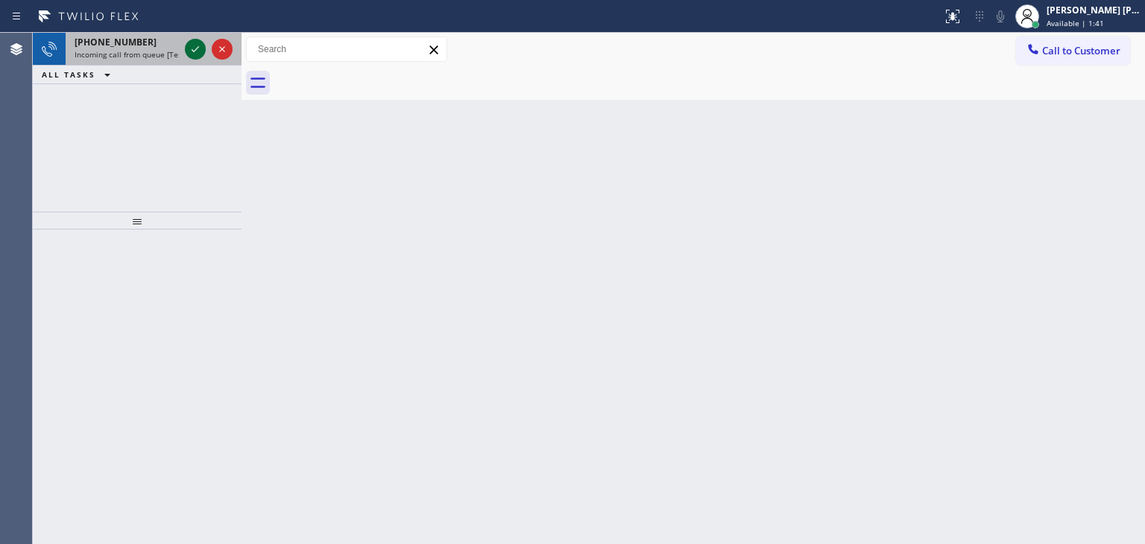
click at [192, 51] on icon at bounding box center [195, 49] width 18 height 18
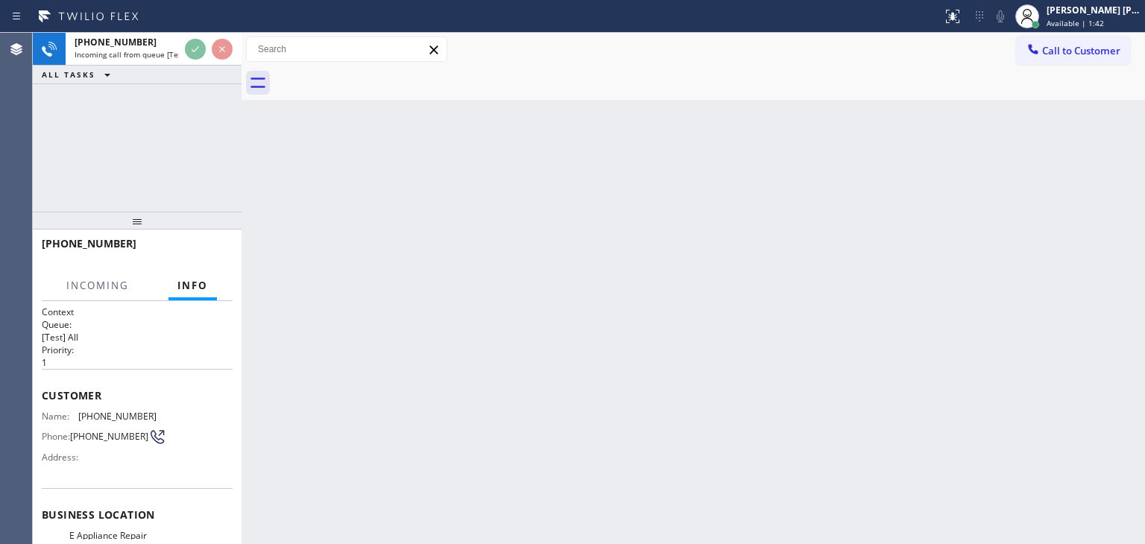
scroll to position [149, 0]
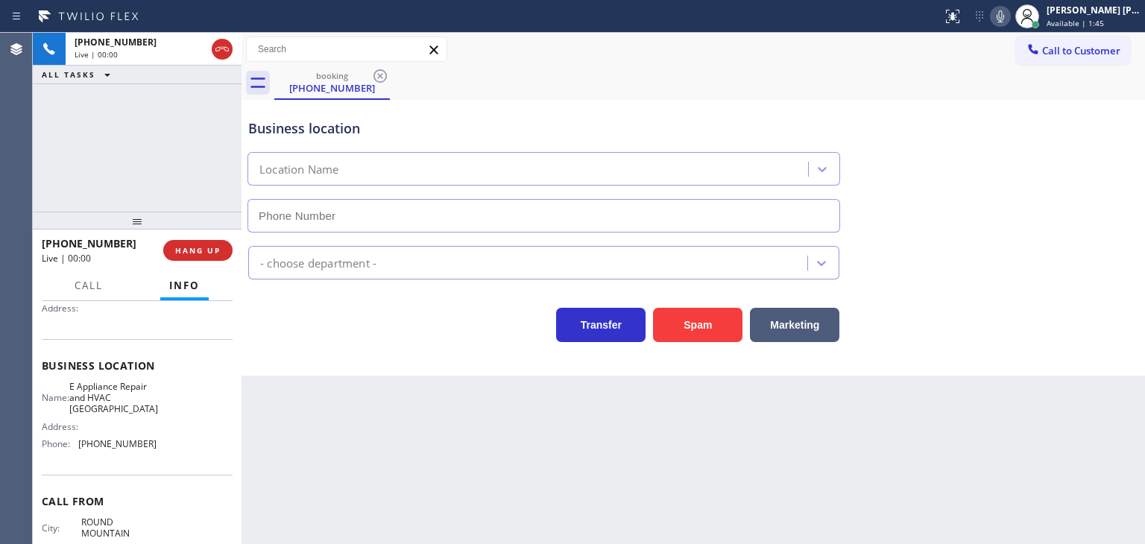
type input "[PHONE_NUMBER]"
click at [1009, 14] on icon at bounding box center [1000, 16] width 18 height 18
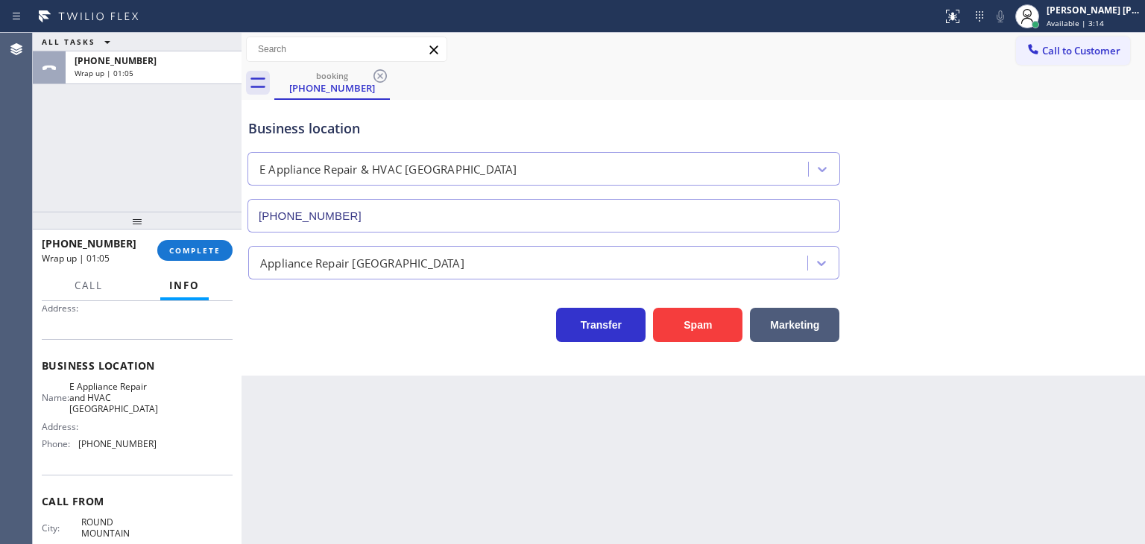
drag, startPoint x: 1019, startPoint y: 14, endPoint x: 493, endPoint y: 54, distance: 528.4
click at [501, 63] on div "Call to Customer Outbound call Location Elite Sub-Zero Appliance Repair ([GEOGR…" at bounding box center [692, 50] width 903 height 34
click at [203, 253] on span "COMPLETE" at bounding box center [194, 250] width 51 height 10
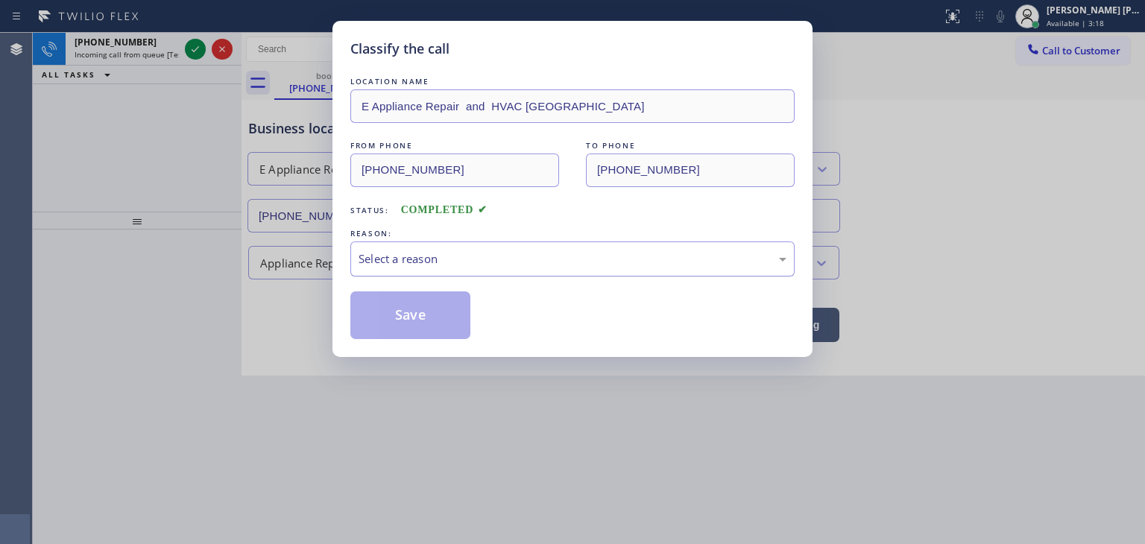
click at [408, 245] on div "Select a reason" at bounding box center [572, 258] width 444 height 35
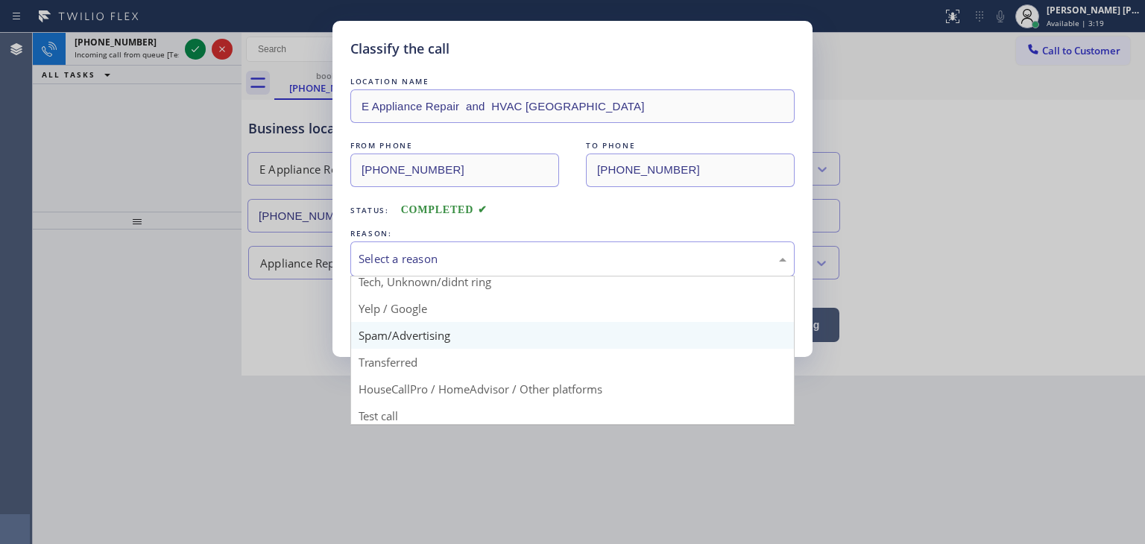
scroll to position [93, 0]
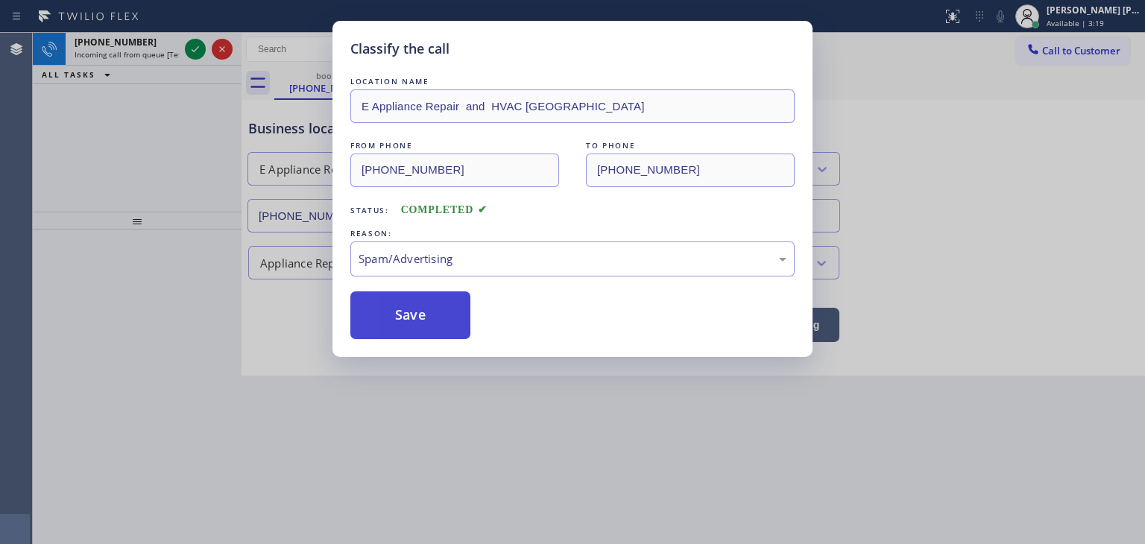
click at [402, 314] on button "Save" at bounding box center [410, 315] width 120 height 48
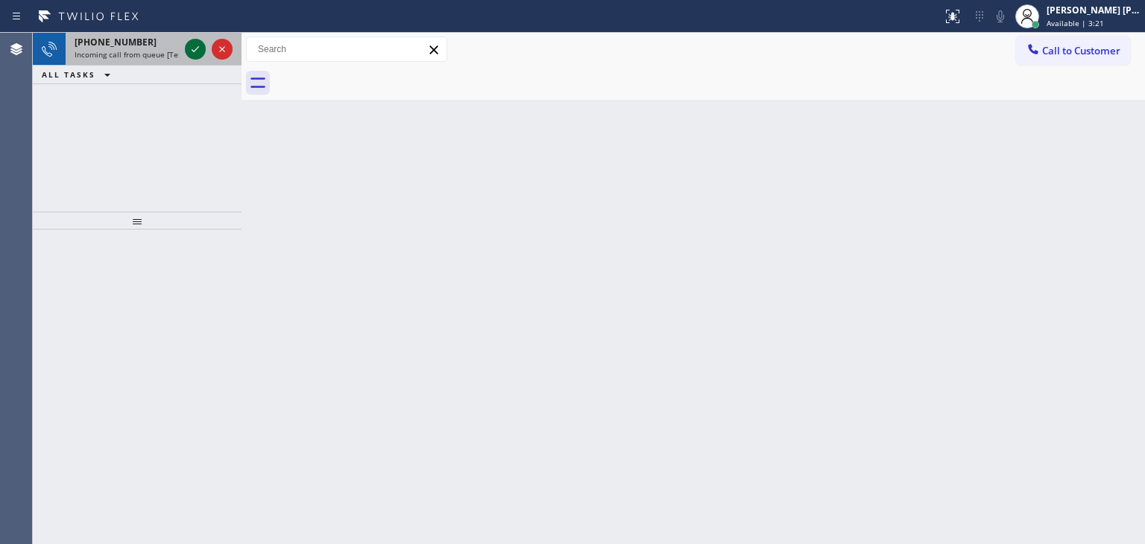
click at [197, 50] on icon at bounding box center [195, 49] width 18 height 18
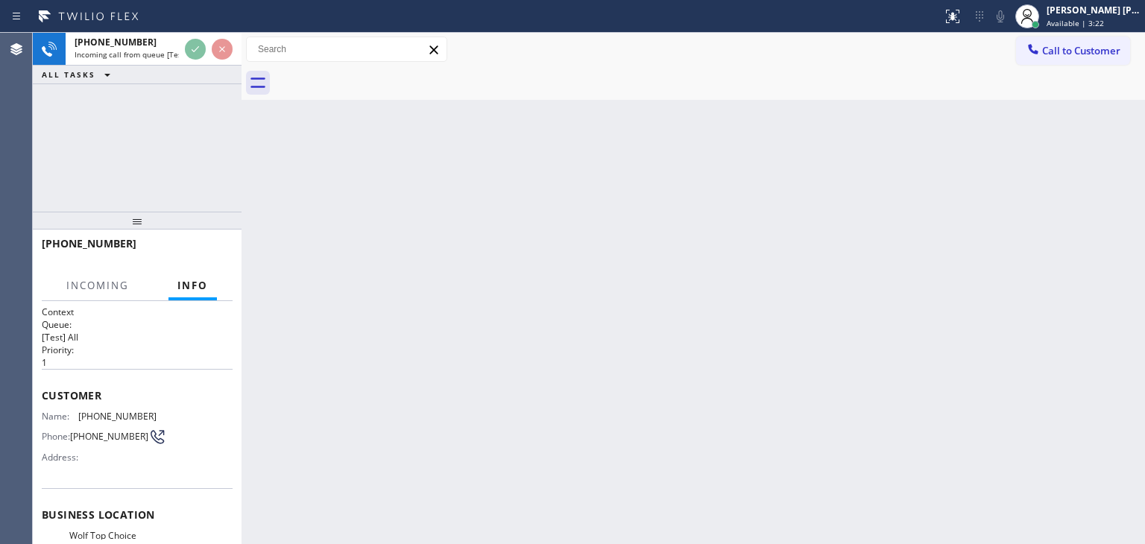
scroll to position [75, 0]
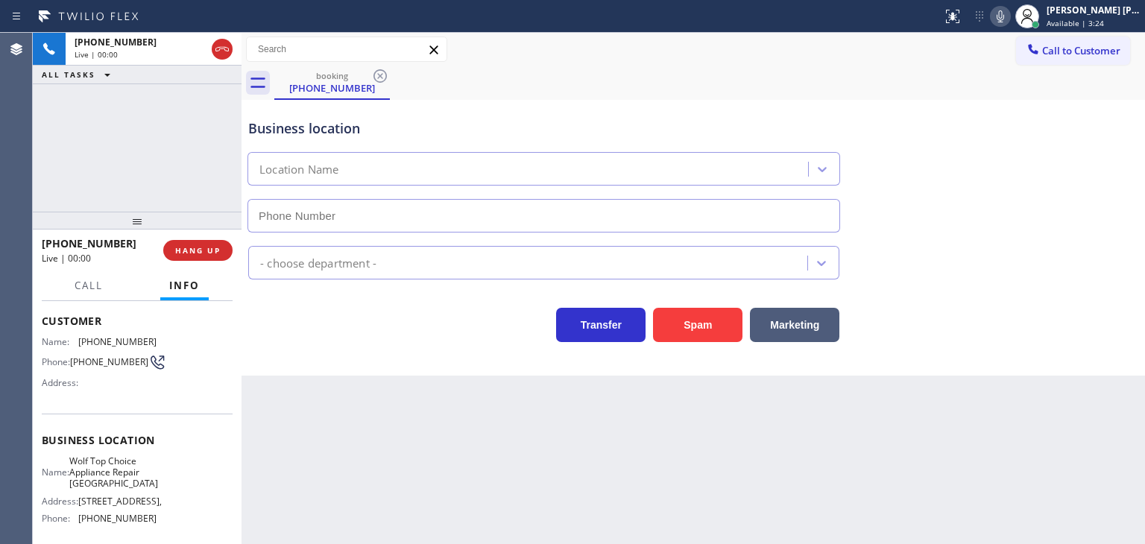
type input "[PHONE_NUMBER]"
click at [1009, 16] on icon at bounding box center [1000, 16] width 18 height 18
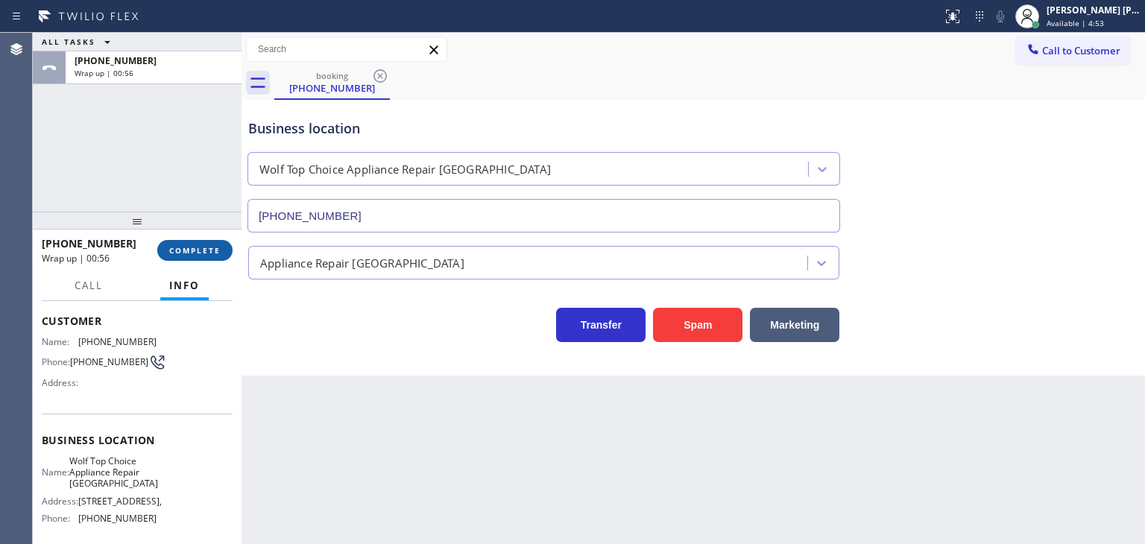
click at [179, 246] on span "COMPLETE" at bounding box center [194, 250] width 51 height 10
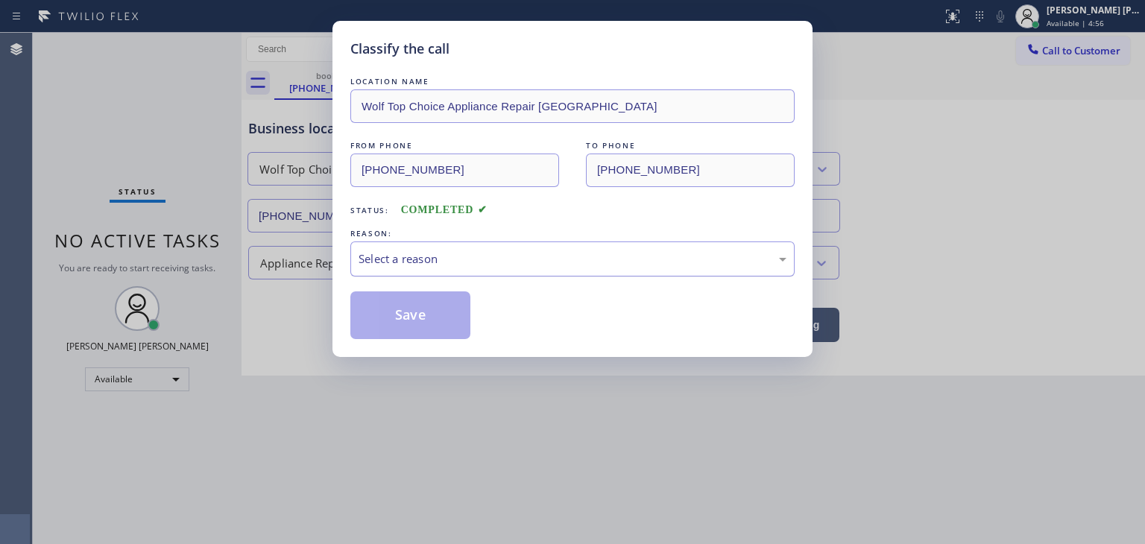
click at [426, 253] on div "Select a reason" at bounding box center [572, 258] width 428 height 17
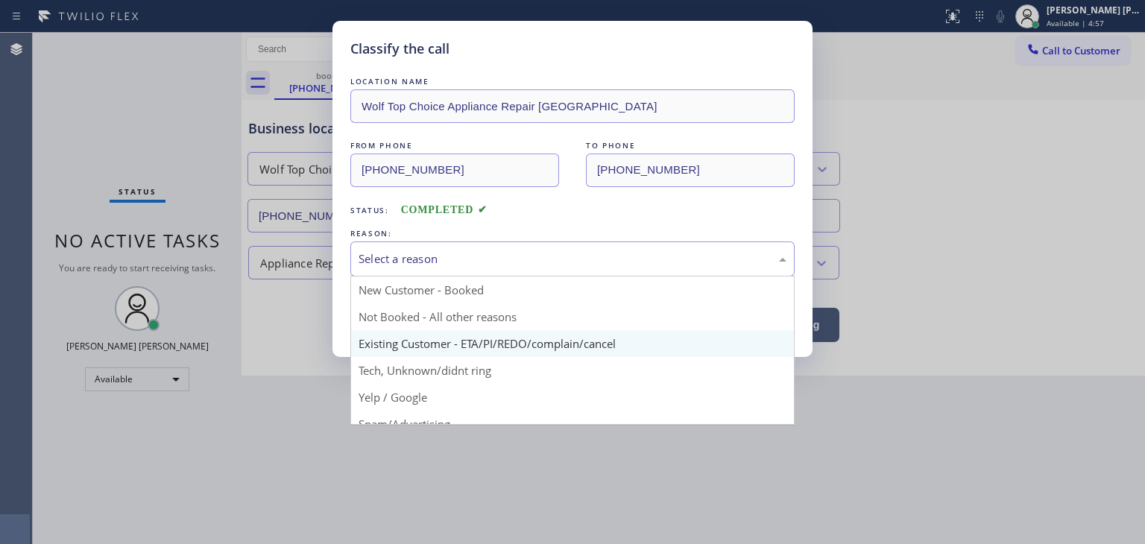
scroll to position [75, 0]
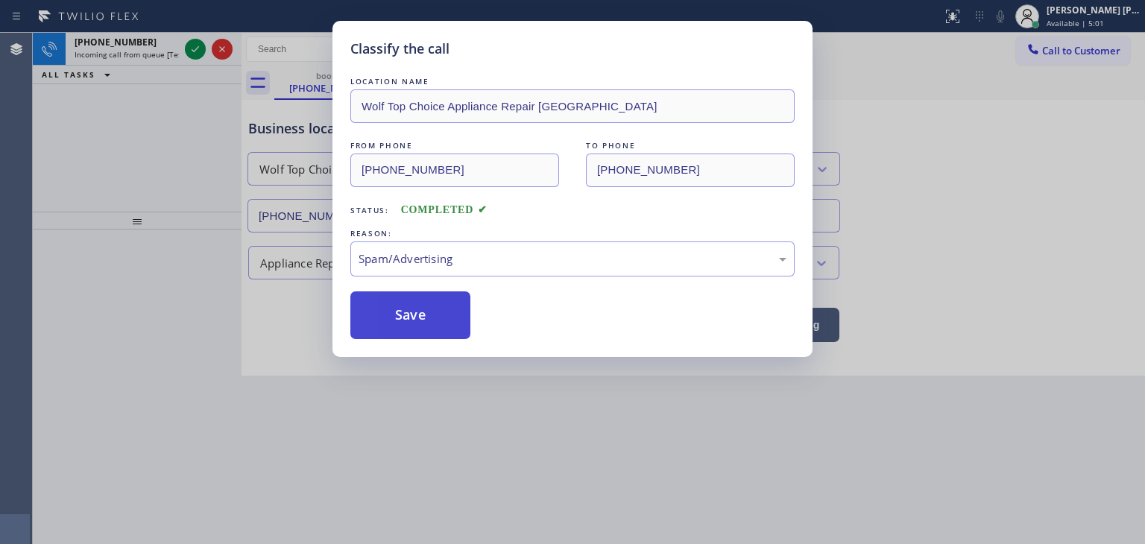
click at [411, 309] on button "Save" at bounding box center [410, 315] width 120 height 48
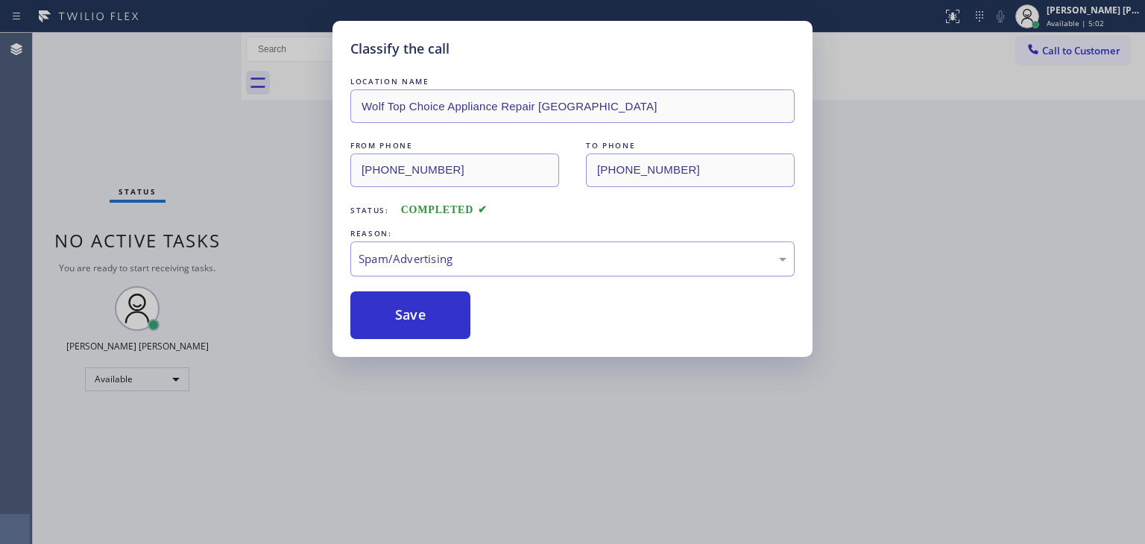
click at [194, 45] on div "Classify the call LOCATION NAME Elite Care Services FROM PHONE [PHONE_NUMBER] T…" at bounding box center [589, 288] width 1112 height 511
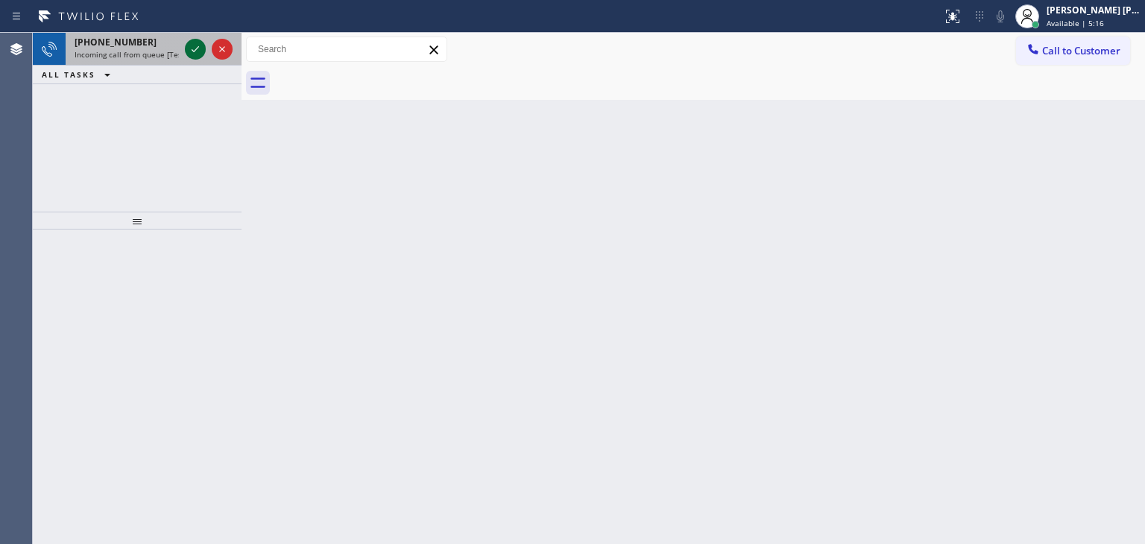
click at [195, 45] on icon at bounding box center [195, 49] width 18 height 18
click at [199, 46] on icon at bounding box center [195, 49] width 18 height 18
click at [191, 48] on icon at bounding box center [195, 49] width 18 height 18
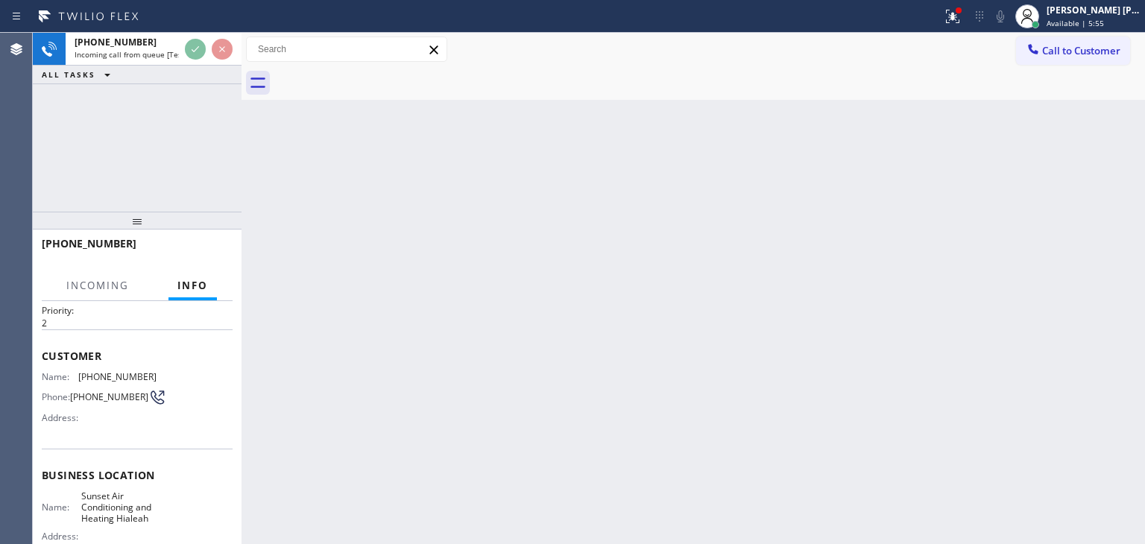
scroll to position [75, 0]
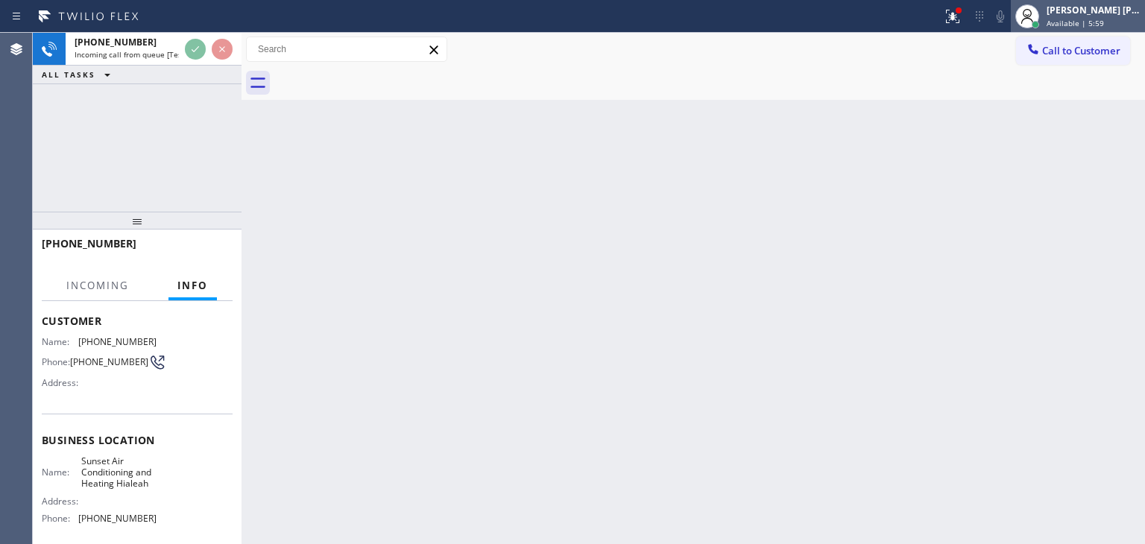
click at [1104, 22] on span "Available | 5:59" at bounding box center [1074, 23] width 57 height 10
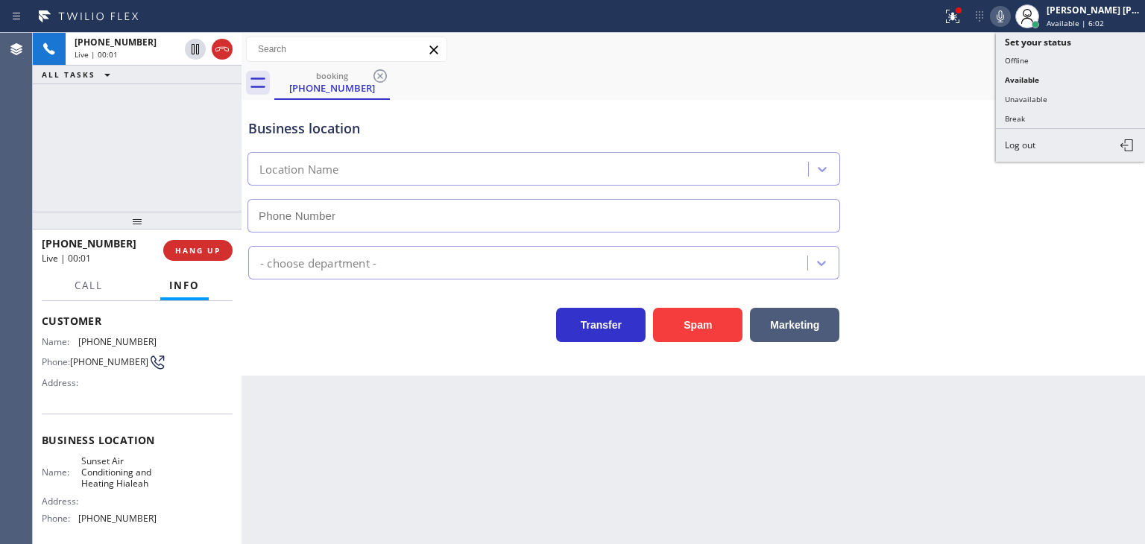
type input "[PHONE_NUMBER]"
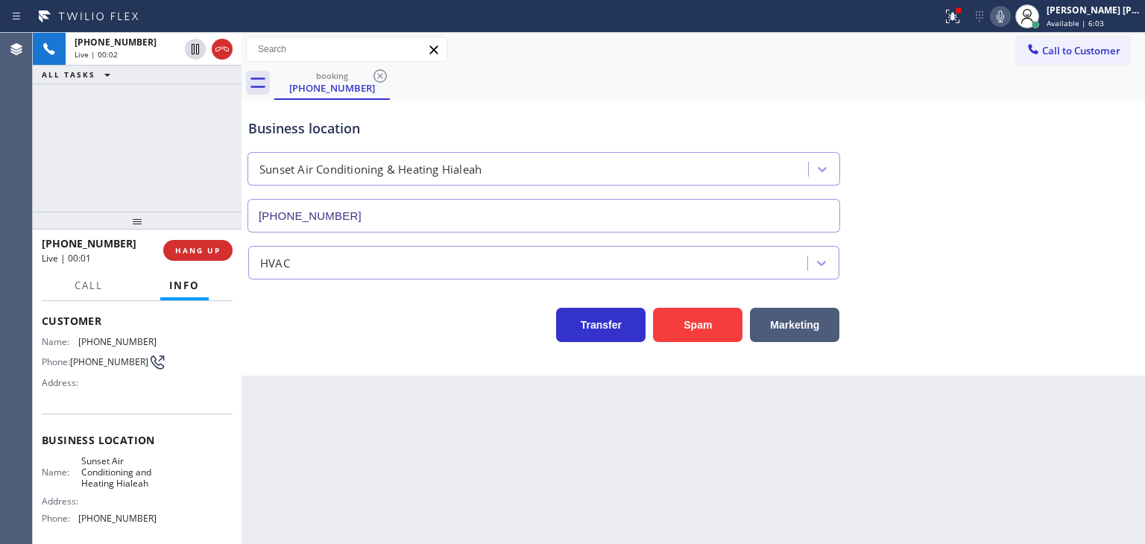
click at [1009, 21] on icon at bounding box center [1000, 16] width 18 height 18
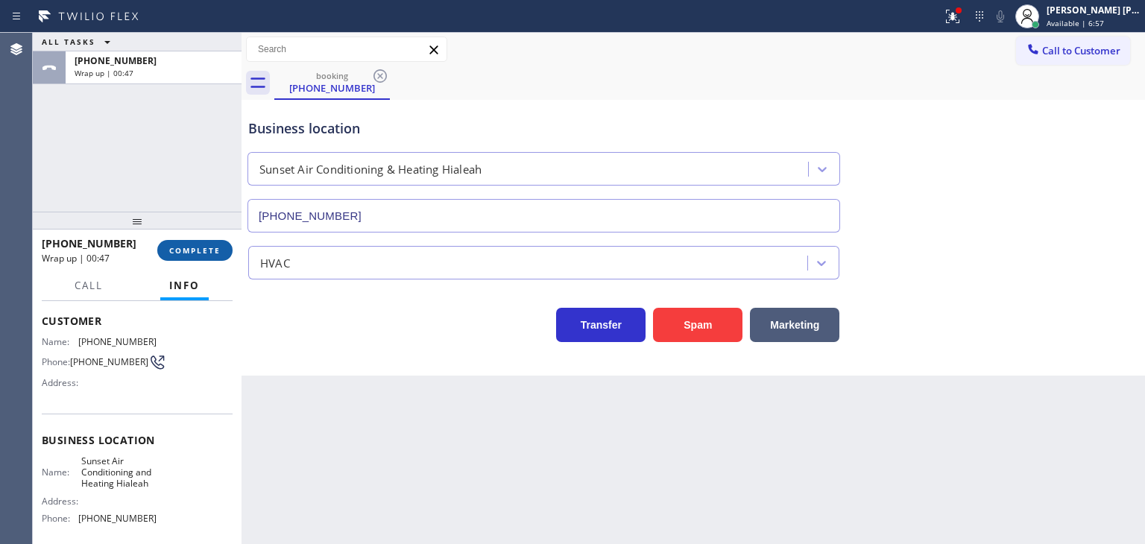
click at [186, 255] on span "COMPLETE" at bounding box center [194, 250] width 51 height 10
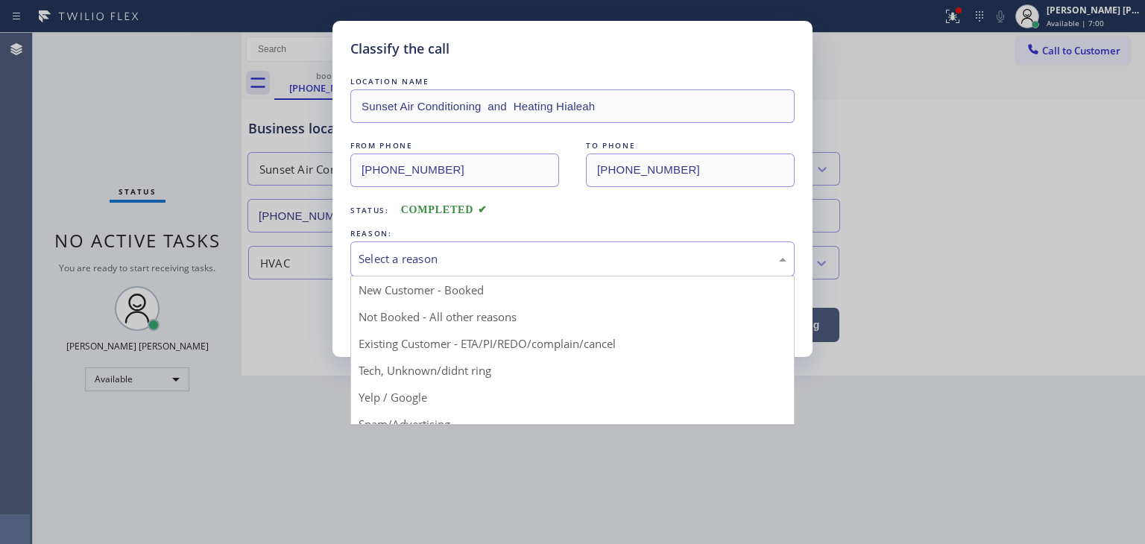
click at [398, 266] on div "Select a reason" at bounding box center [572, 258] width 428 height 17
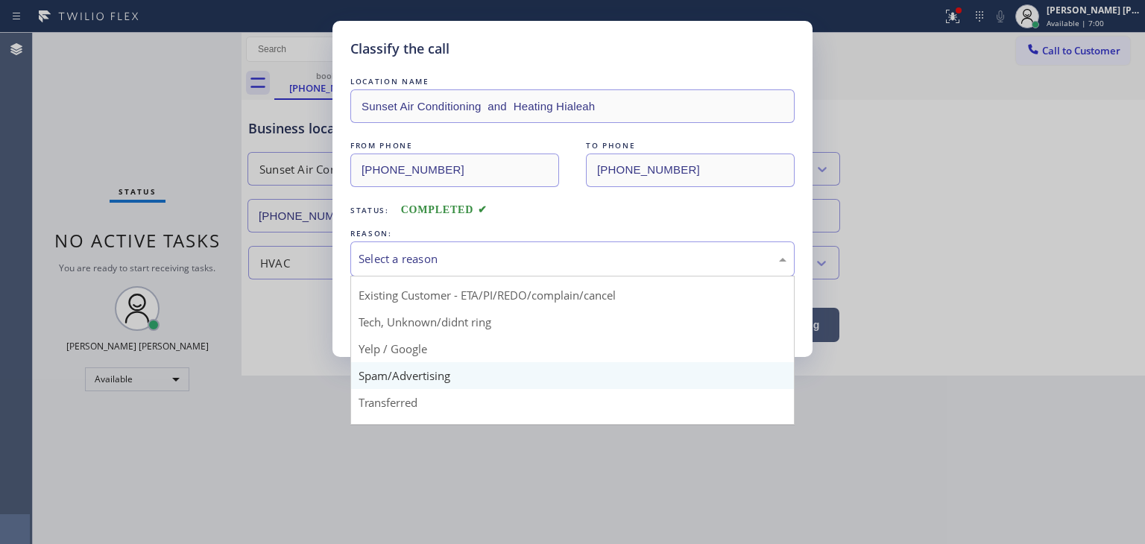
scroll to position [75, 0]
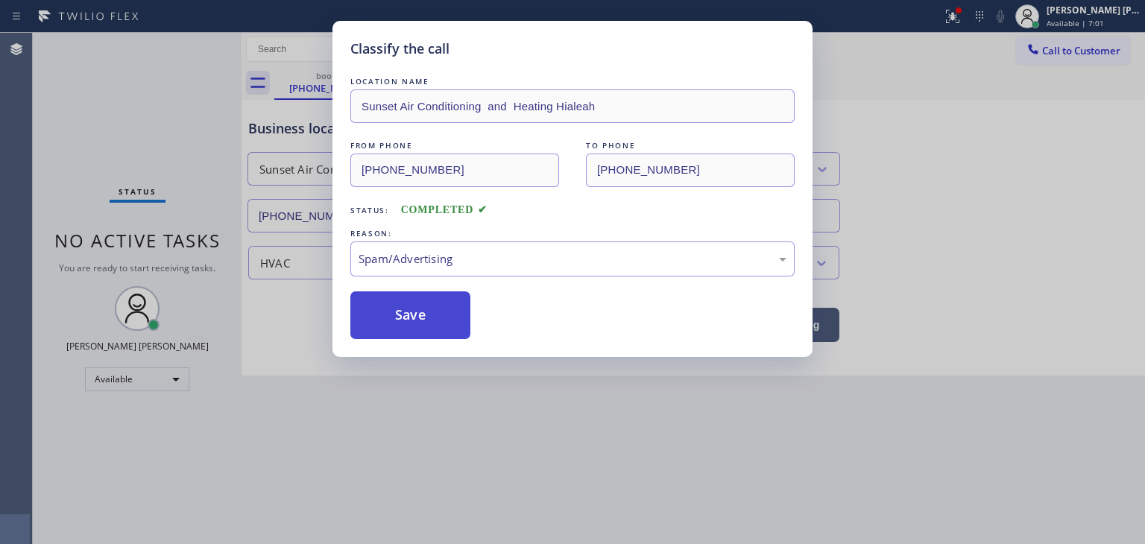
click at [400, 303] on button "Save" at bounding box center [410, 315] width 120 height 48
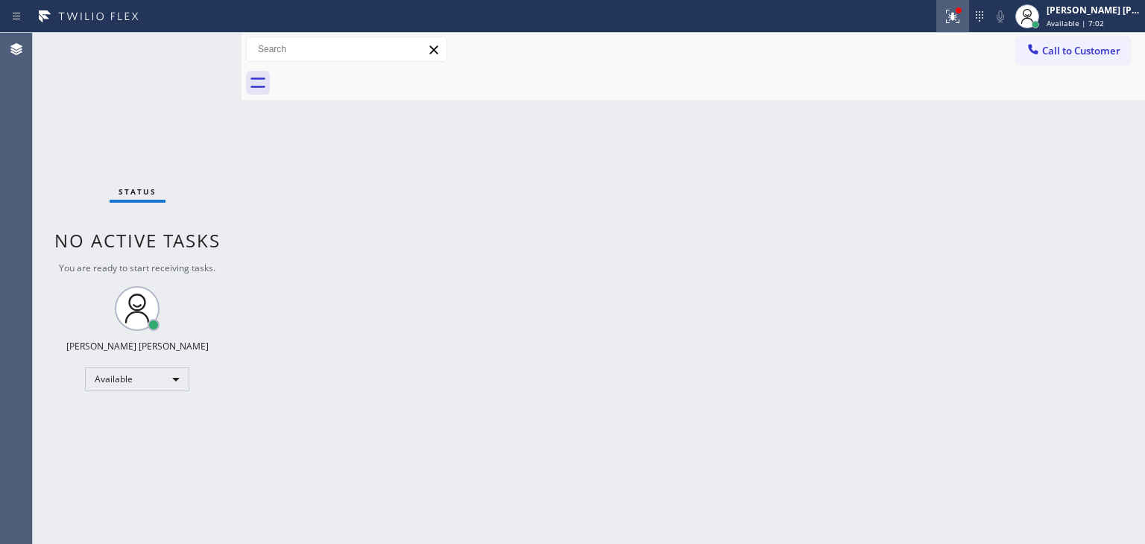
click at [961, 24] on icon at bounding box center [952, 16] width 18 height 18
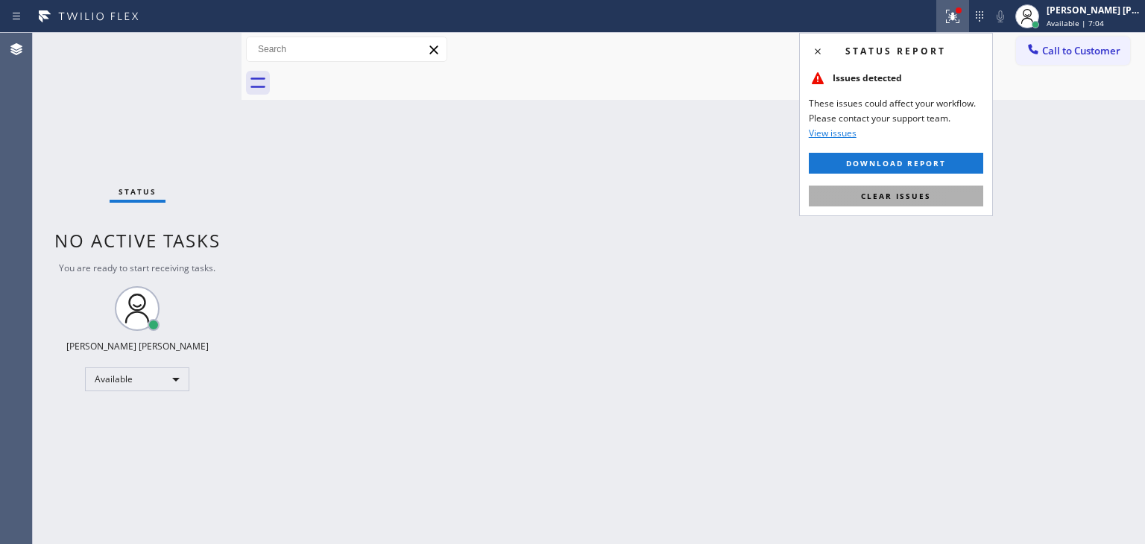
click at [898, 192] on span "Clear issues" at bounding box center [896, 196] width 70 height 10
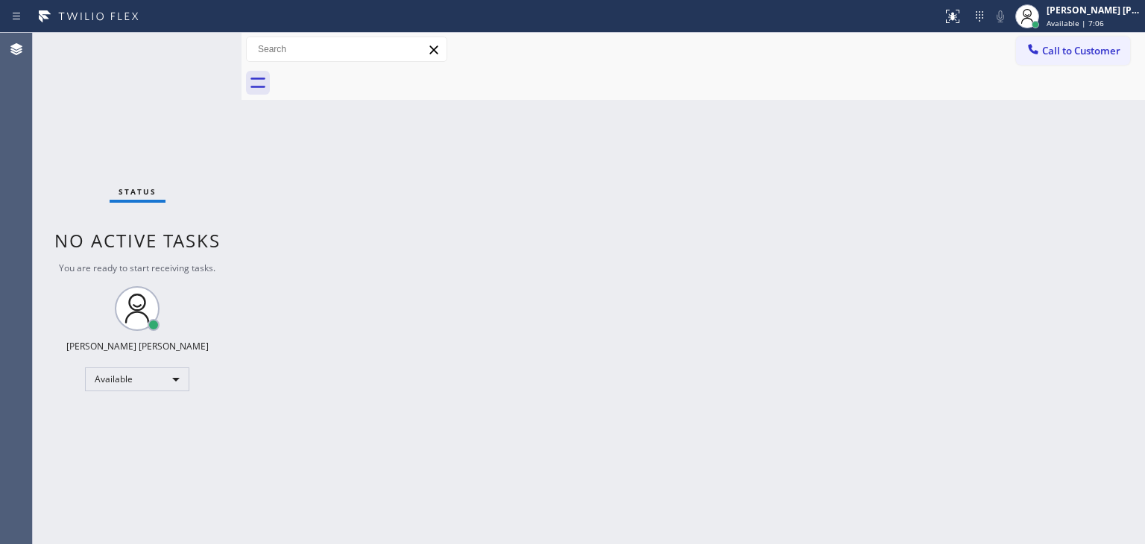
click at [193, 47] on div "Status No active tasks You are ready to start receiving tasks. [PERSON_NAME] [P…" at bounding box center [137, 288] width 209 height 511
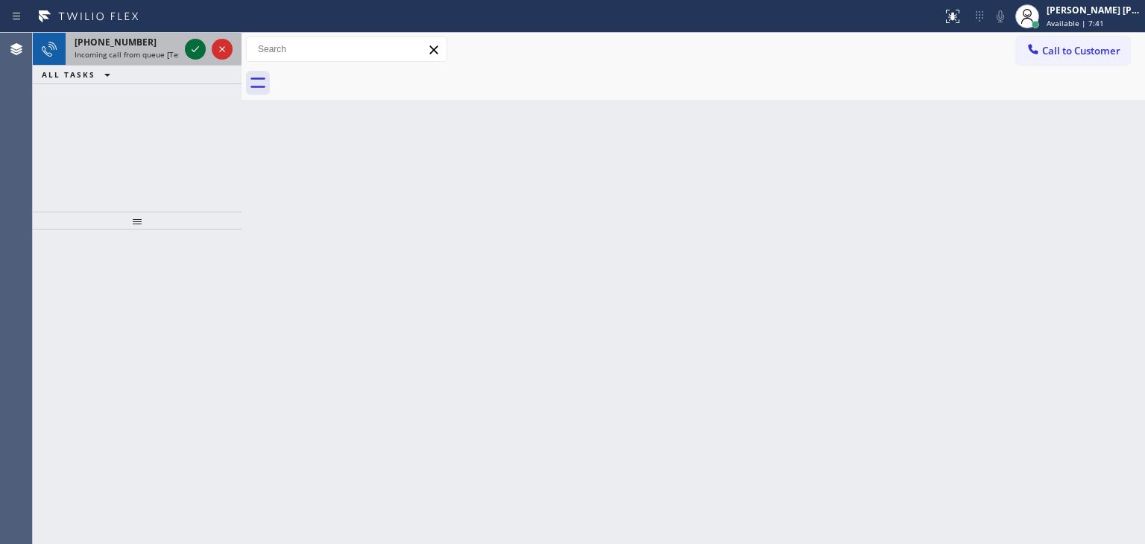
click at [193, 47] on icon at bounding box center [195, 49] width 18 height 18
click at [197, 54] on icon at bounding box center [195, 49] width 18 height 18
click at [200, 54] on icon at bounding box center [195, 49] width 18 height 18
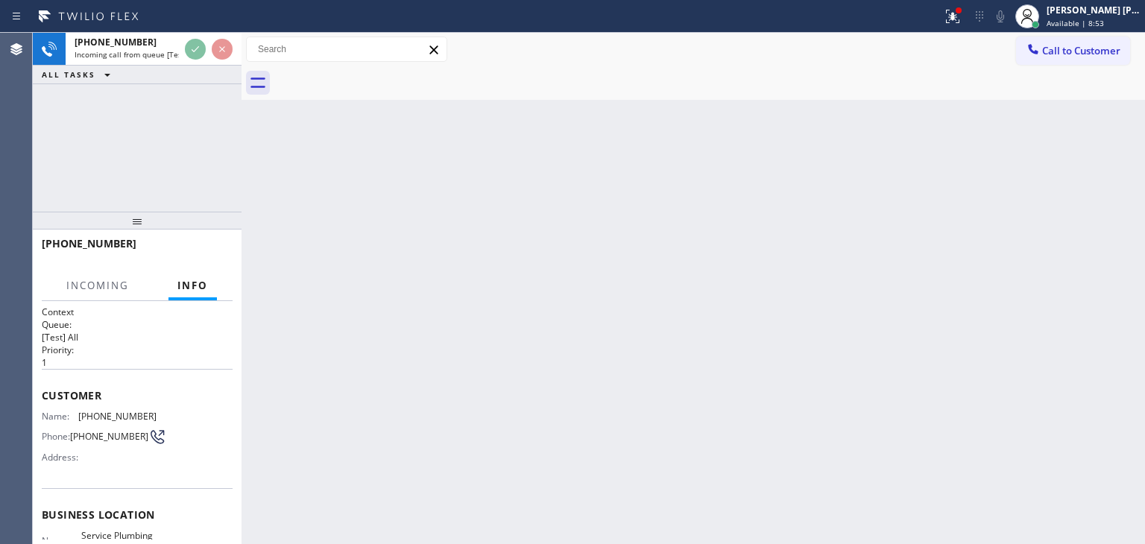
scroll to position [75, 0]
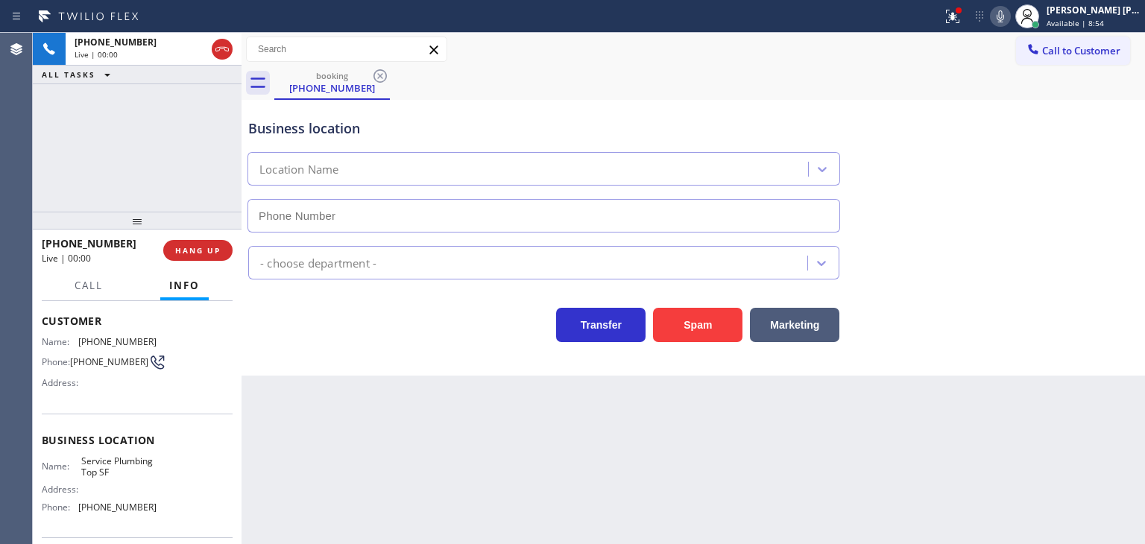
type input "[PHONE_NUMBER]"
click at [1010, 26] on button at bounding box center [1000, 16] width 21 height 21
click at [1009, 13] on icon at bounding box center [1000, 16] width 18 height 18
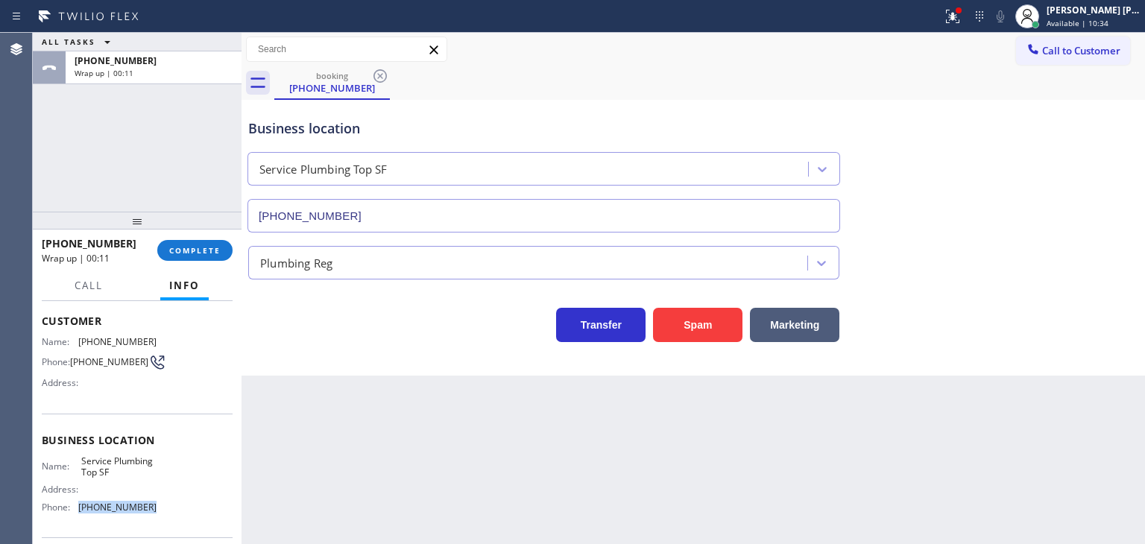
drag, startPoint x: 155, startPoint y: 510, endPoint x: 78, endPoint y: 513, distance: 76.8
click at [78, 513] on div "Name: Service Plumbing Top SF Address: Phone: [PHONE_NUMBER]" at bounding box center [137, 487] width 191 height 64
click at [1039, 69] on div "booking [PHONE_NUMBER]" at bounding box center [709, 83] width 870 height 34
click at [1040, 54] on div at bounding box center [1033, 51] width 18 height 18
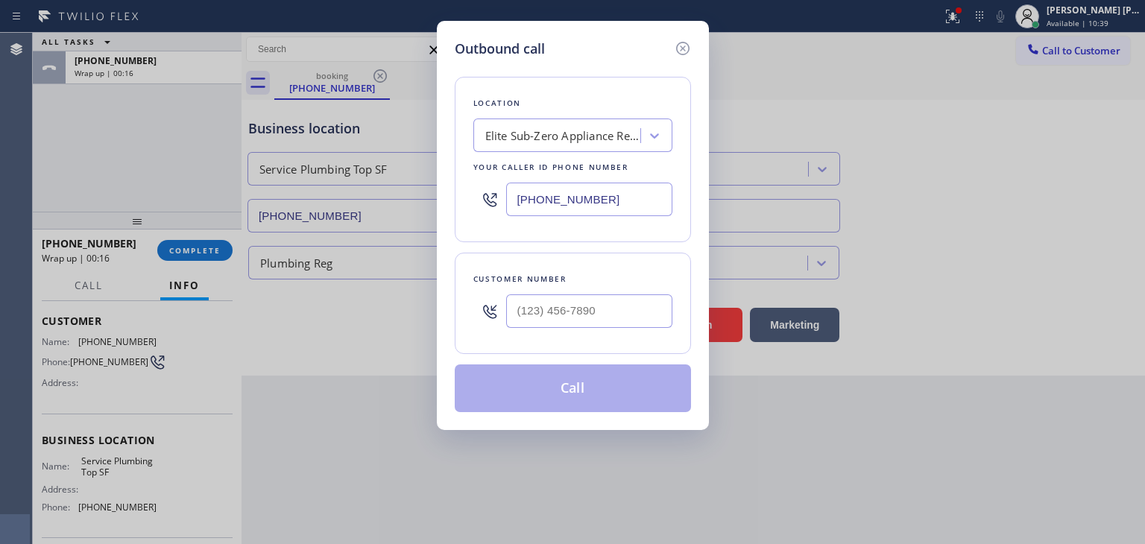
drag, startPoint x: 617, startPoint y: 214, endPoint x: 424, endPoint y: 220, distance: 193.1
click at [424, 220] on div "Outbound call Location Elite Sub-Zero Appliance Repair ([GEOGRAPHIC_DATA], Goog…" at bounding box center [572, 272] width 1145 height 544
paste input "28) 277-8686"
type input "[PHONE_NUMBER]"
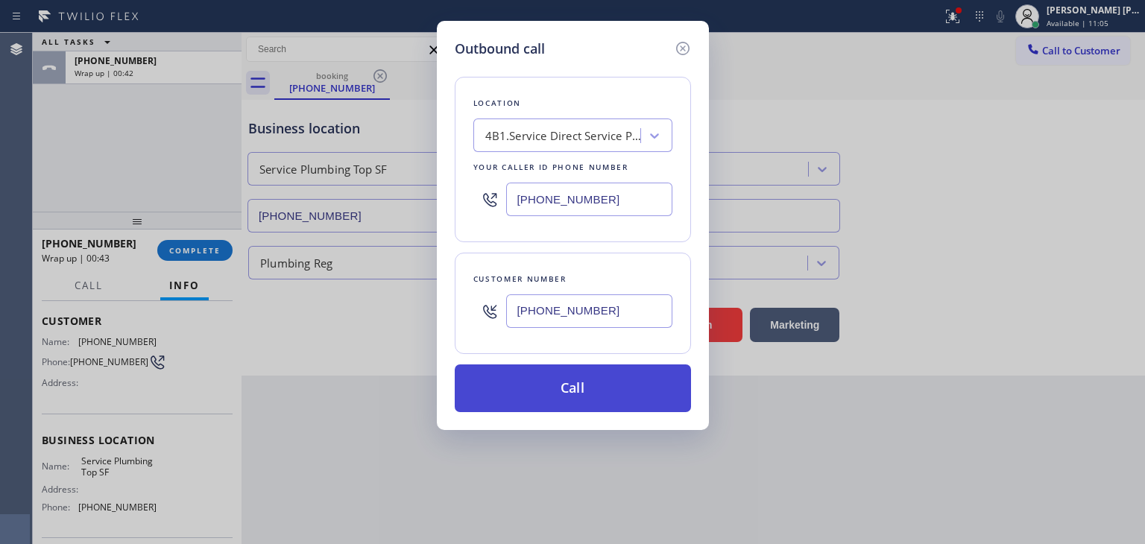
type input "[PHONE_NUMBER]"
click at [578, 393] on button "Call" at bounding box center [573, 388] width 236 height 48
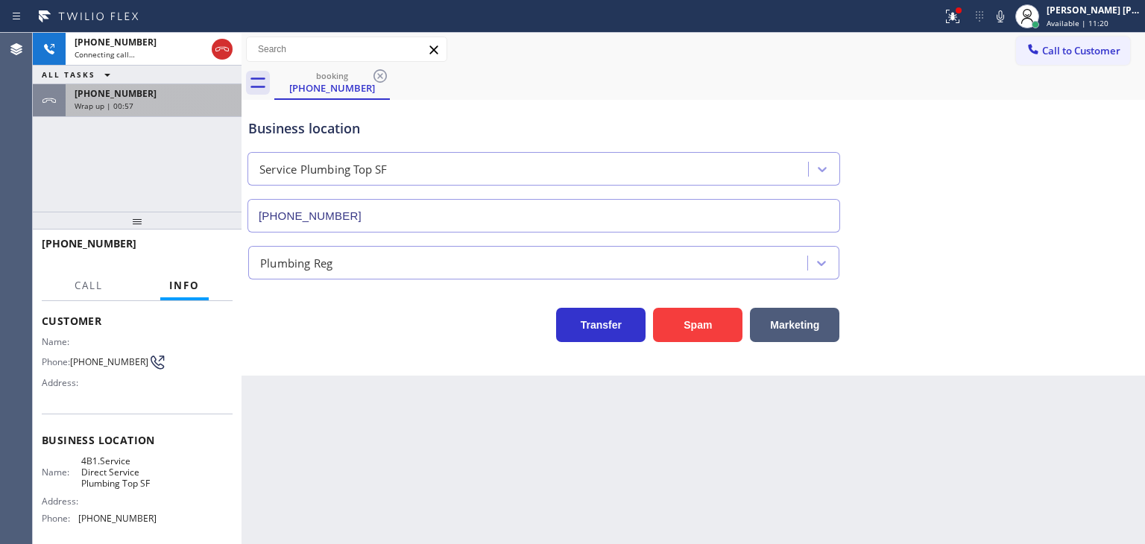
click at [155, 101] on div "Wrap up | 00:57" at bounding box center [154, 106] width 158 height 10
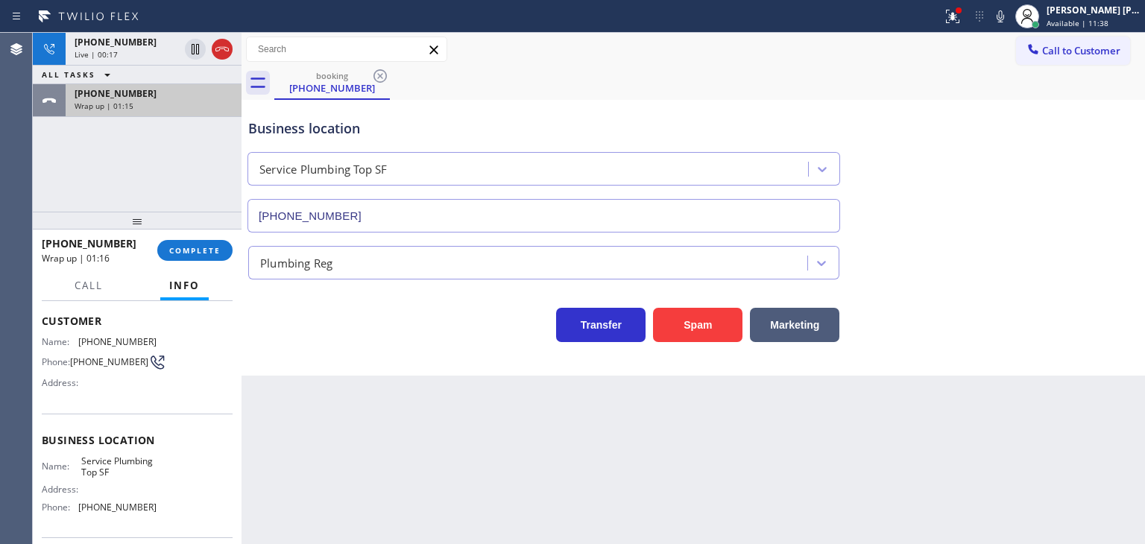
click at [155, 111] on div "[PHONE_NUMBER] Wrap up | 01:15" at bounding box center [151, 100] width 170 height 33
click at [119, 234] on div "[PHONE_NUMBER] Wrap up | 01:17" at bounding box center [100, 250] width 116 height 39
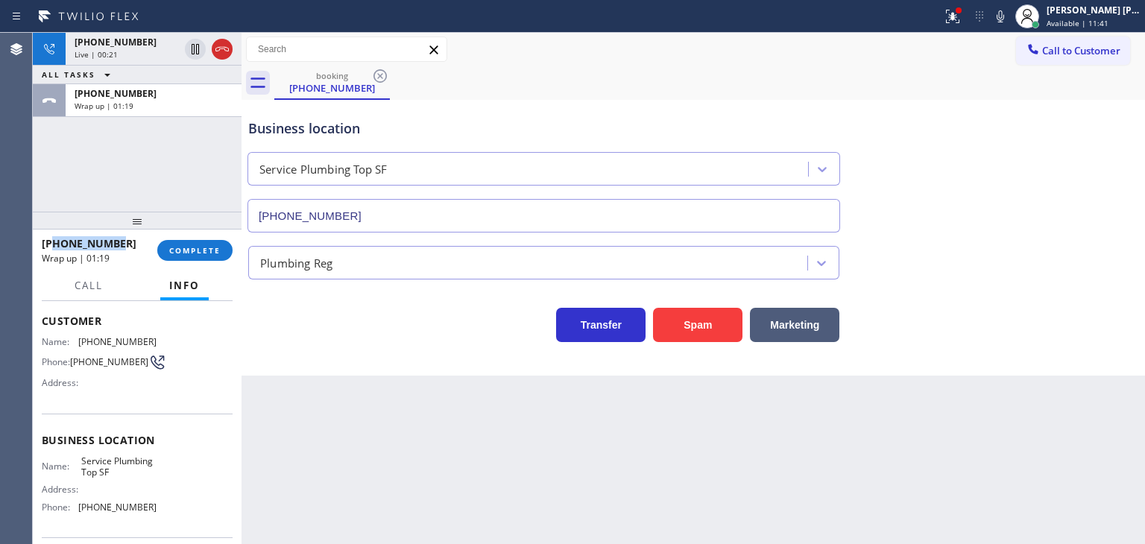
drag, startPoint x: 125, startPoint y: 244, endPoint x: 51, endPoint y: 247, distance: 73.9
click at [51, 247] on div "[PHONE_NUMBER]" at bounding box center [94, 243] width 105 height 14
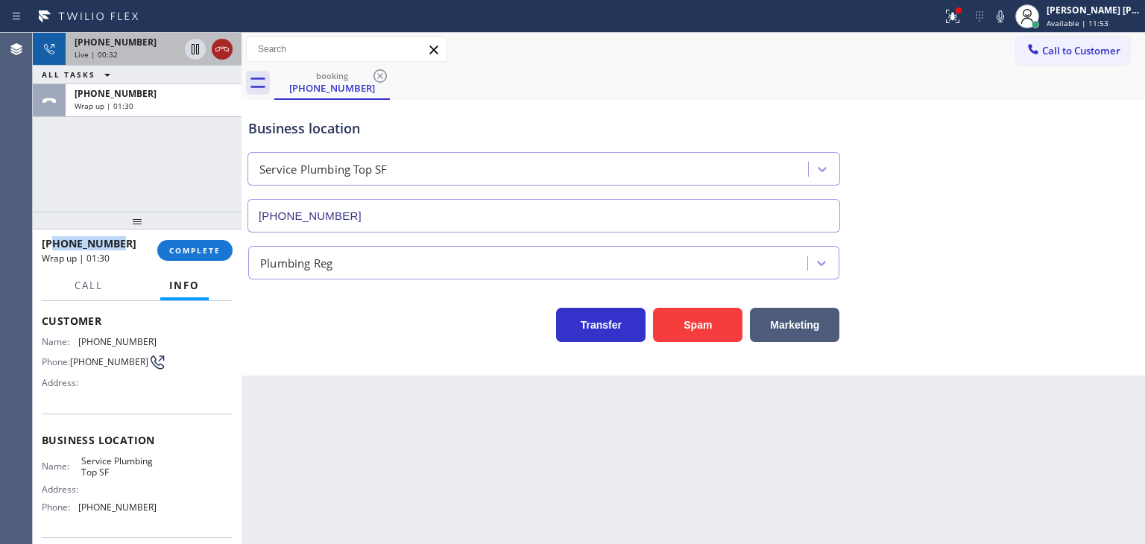
click at [223, 44] on icon at bounding box center [222, 49] width 18 height 18
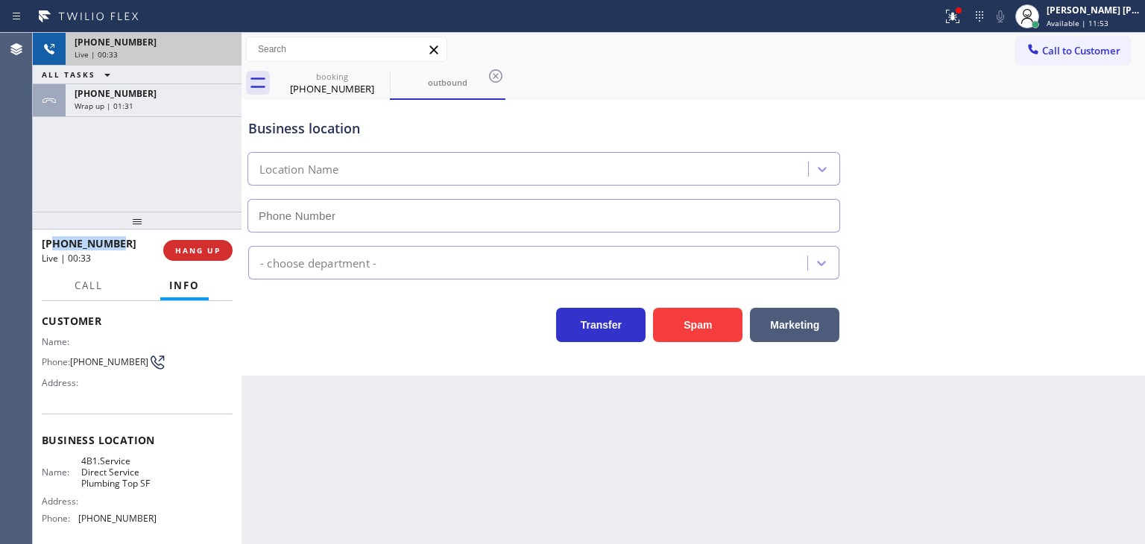
type input "[PHONE_NUMBER]"
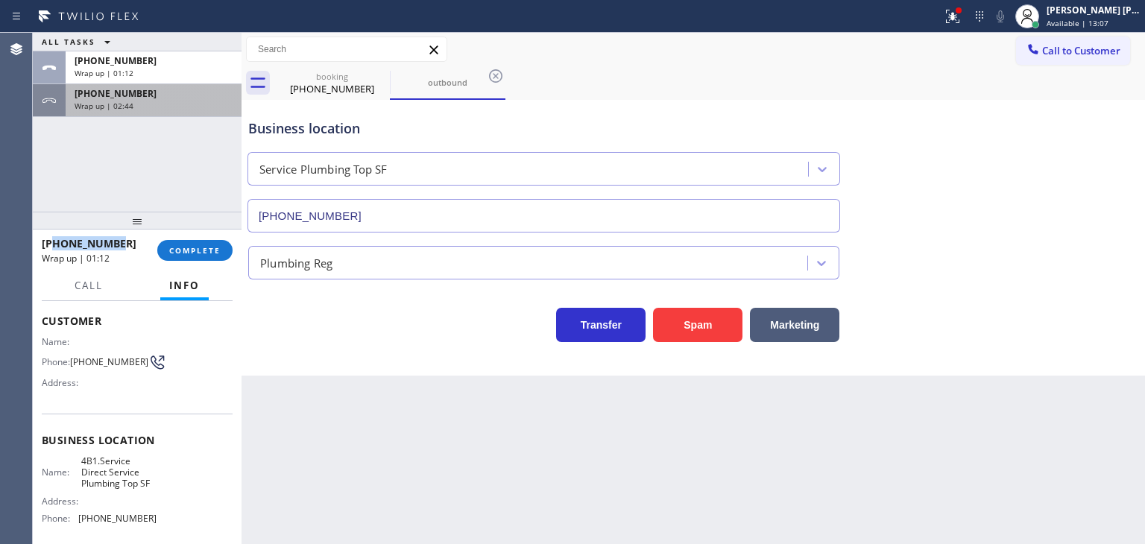
click at [138, 92] on div "[PHONE_NUMBER]" at bounding box center [154, 93] width 158 height 13
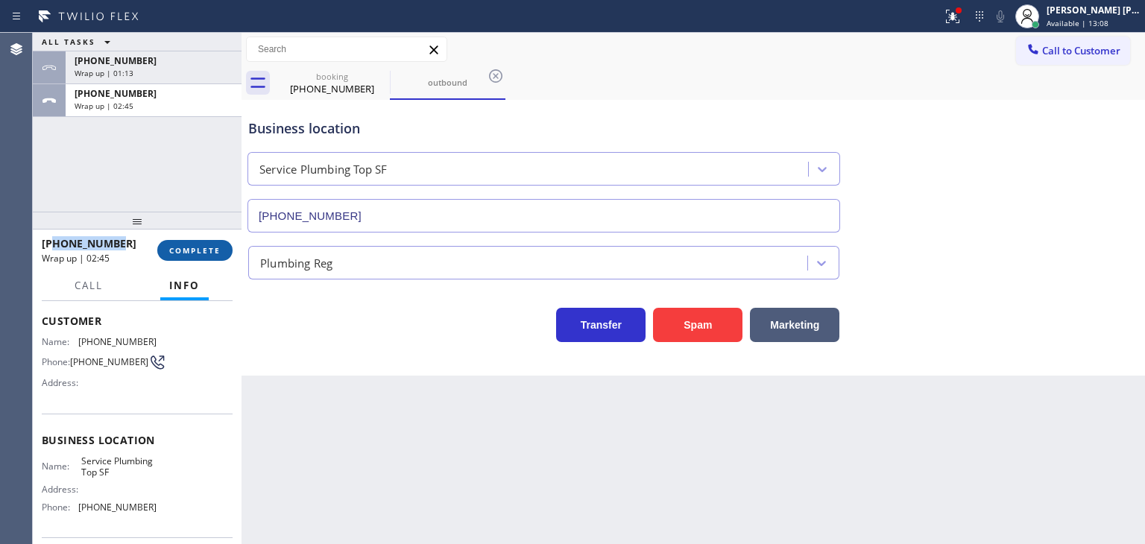
click at [197, 242] on button "COMPLETE" at bounding box center [194, 250] width 75 height 21
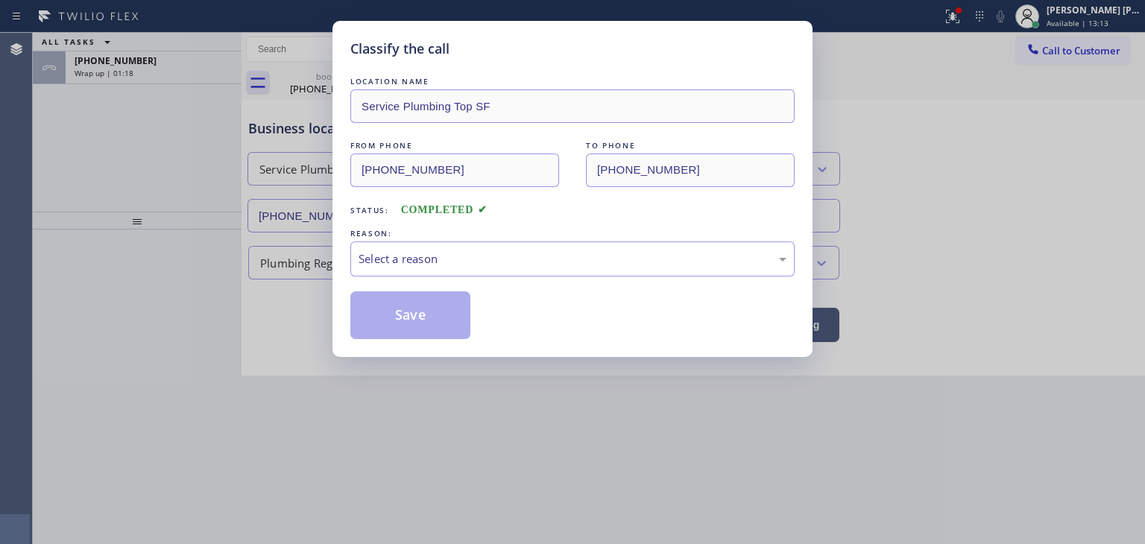
click at [537, 177] on div "FROM PHONE [PHONE_NUMBER] TO PHONE [PHONE_NUMBER]" at bounding box center [572, 162] width 444 height 49
click at [424, 234] on div "REASON:" at bounding box center [572, 234] width 444 height 16
click at [414, 264] on div "Select a reason" at bounding box center [572, 258] width 428 height 17
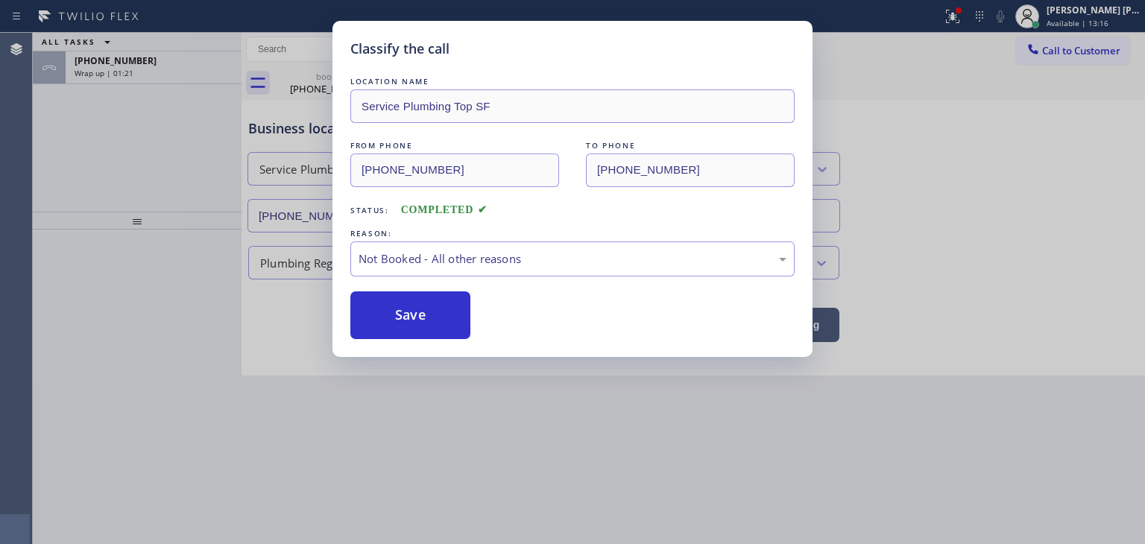
click at [406, 316] on button "Save" at bounding box center [410, 315] width 120 height 48
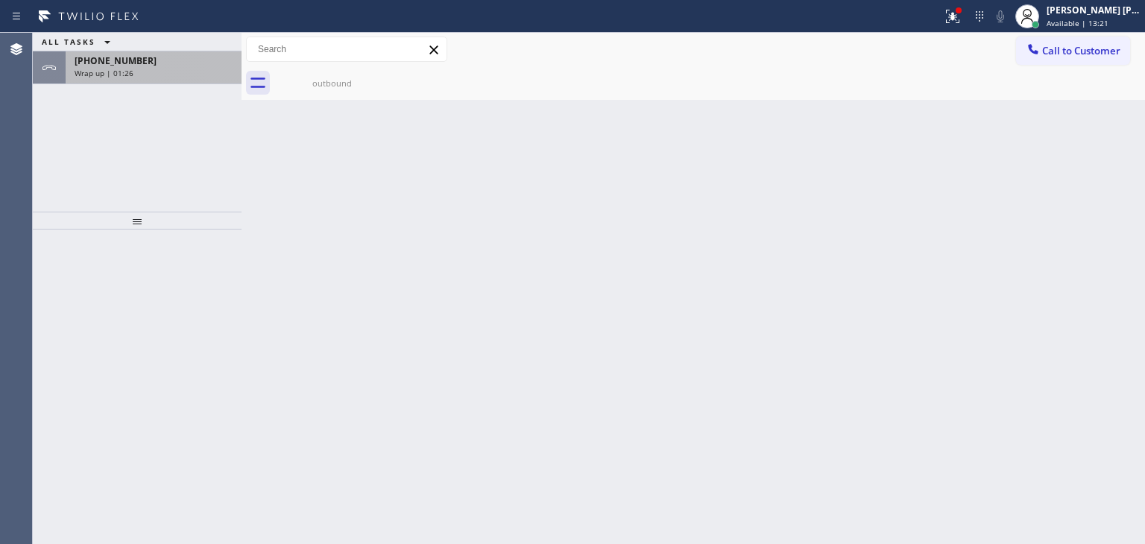
click at [133, 72] on div "Wrap up | 01:26" at bounding box center [154, 73] width 158 height 10
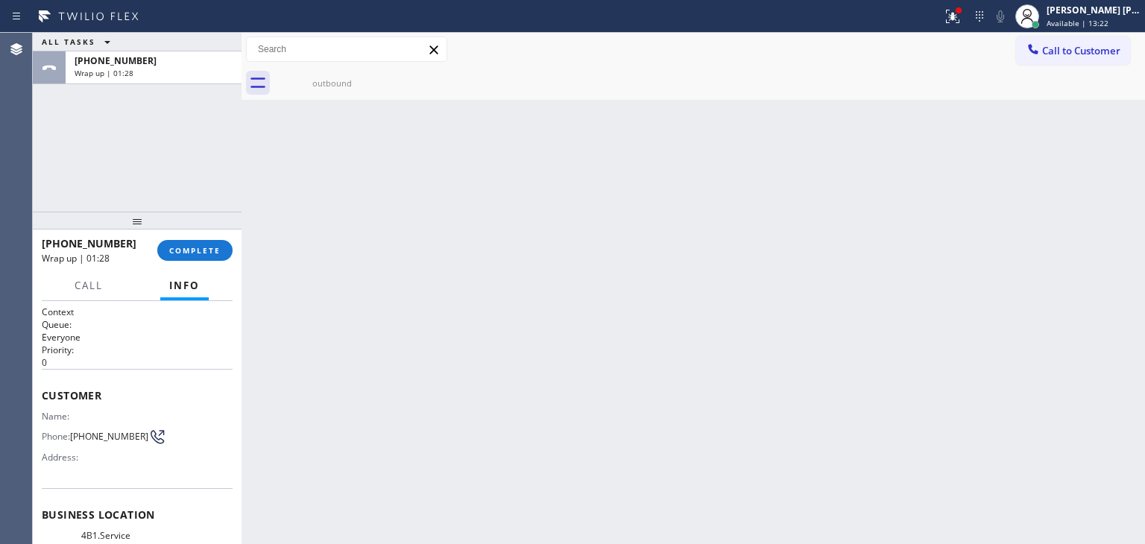
scroll to position [75, 0]
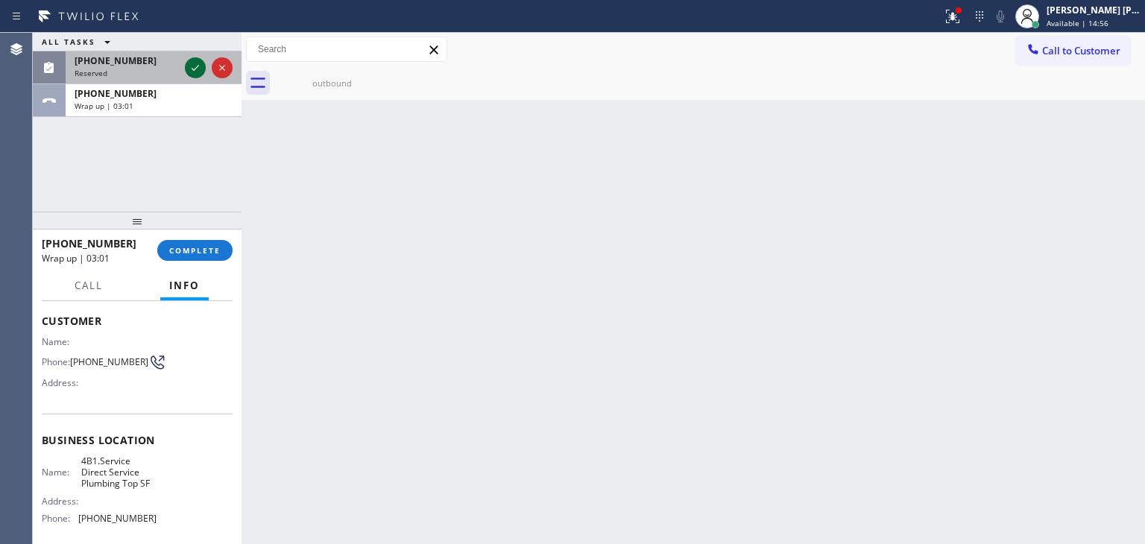
click at [194, 73] on icon at bounding box center [195, 68] width 18 height 18
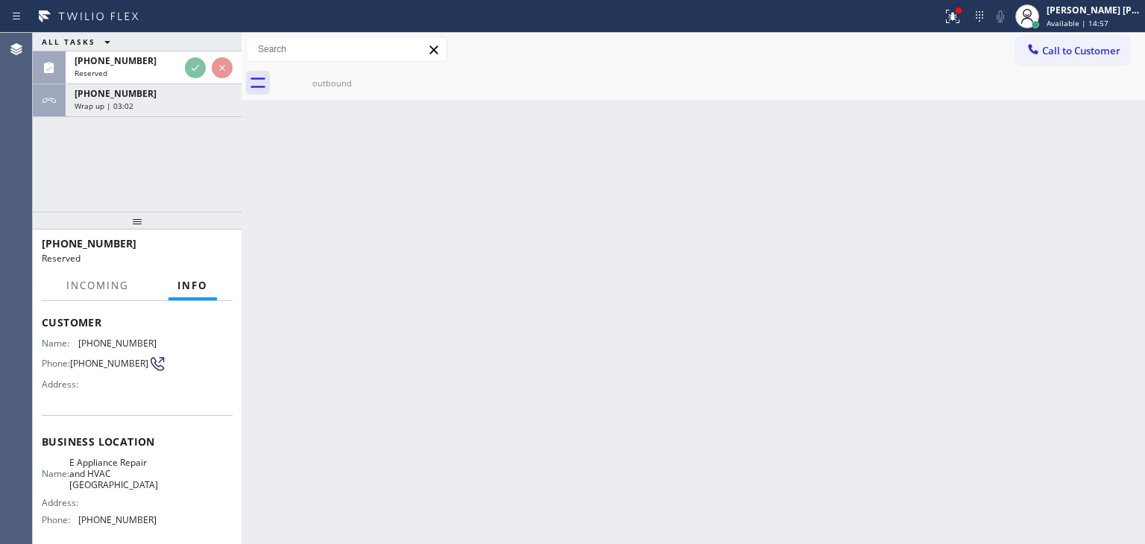
scroll to position [86, 0]
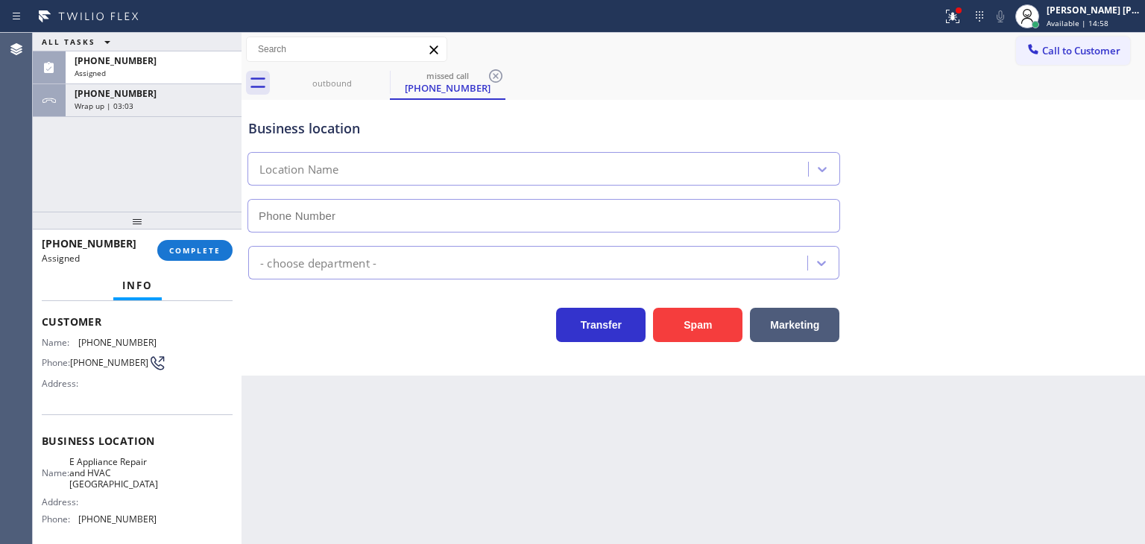
type input "[PHONE_NUMBER]"
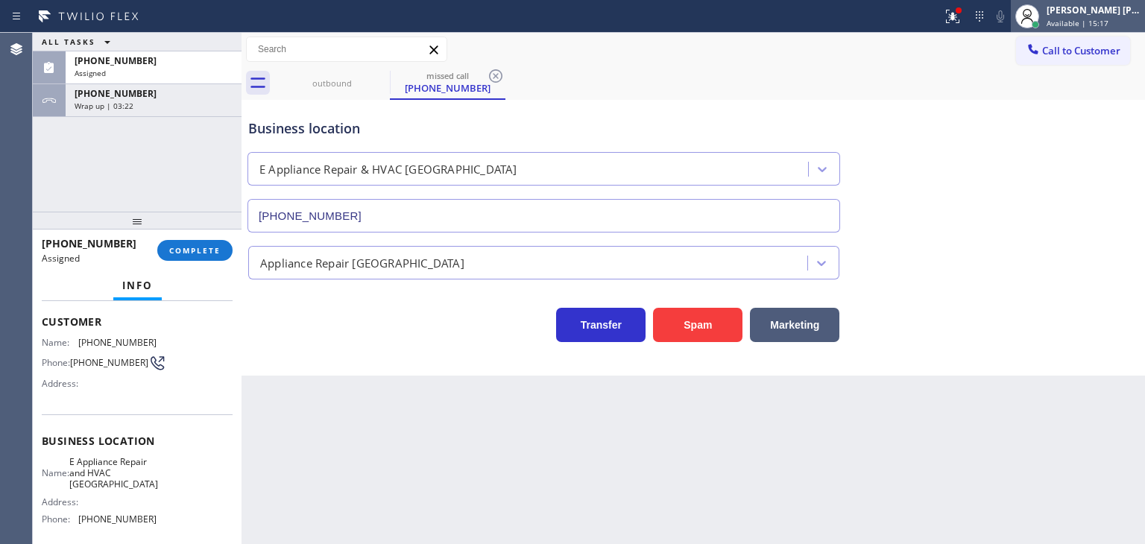
click at [1106, 20] on span "Available | 15:17" at bounding box center [1077, 23] width 62 height 10
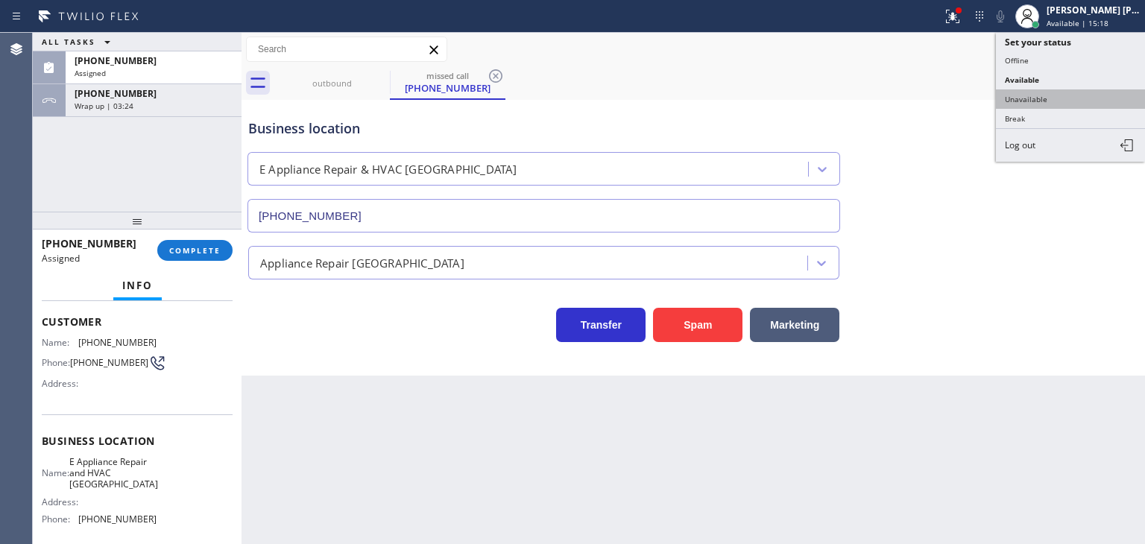
click at [1031, 96] on button "Unavailable" at bounding box center [1070, 98] width 149 height 19
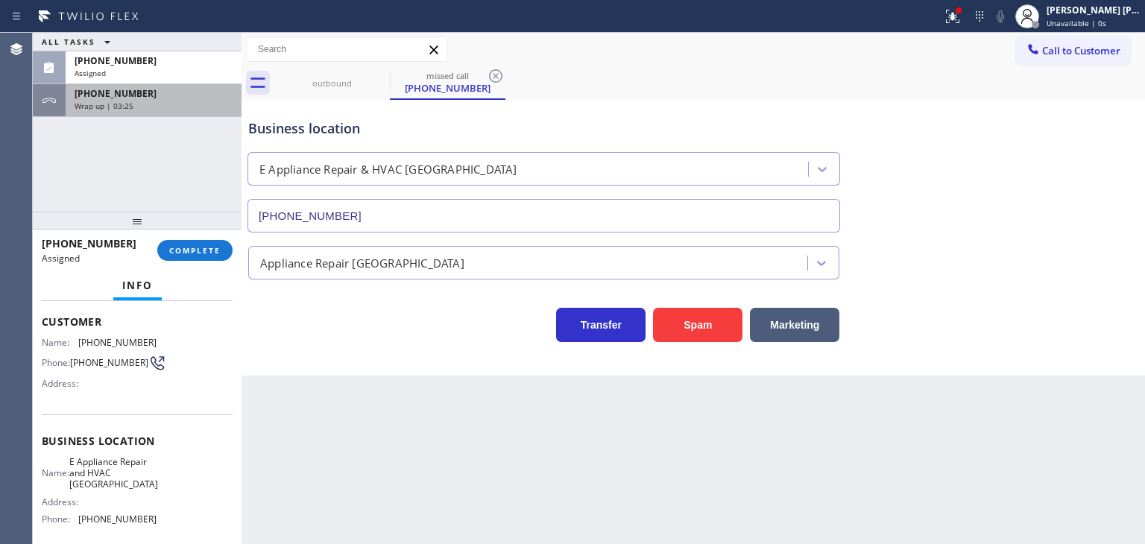
click at [133, 94] on span "[PHONE_NUMBER]" at bounding box center [116, 93] width 82 height 13
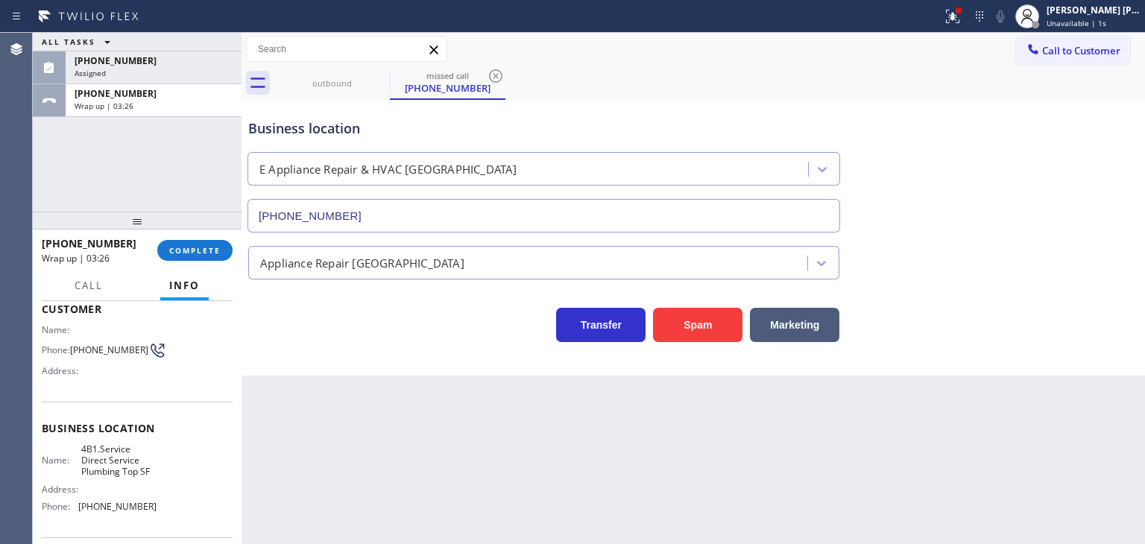
scroll to position [75, 0]
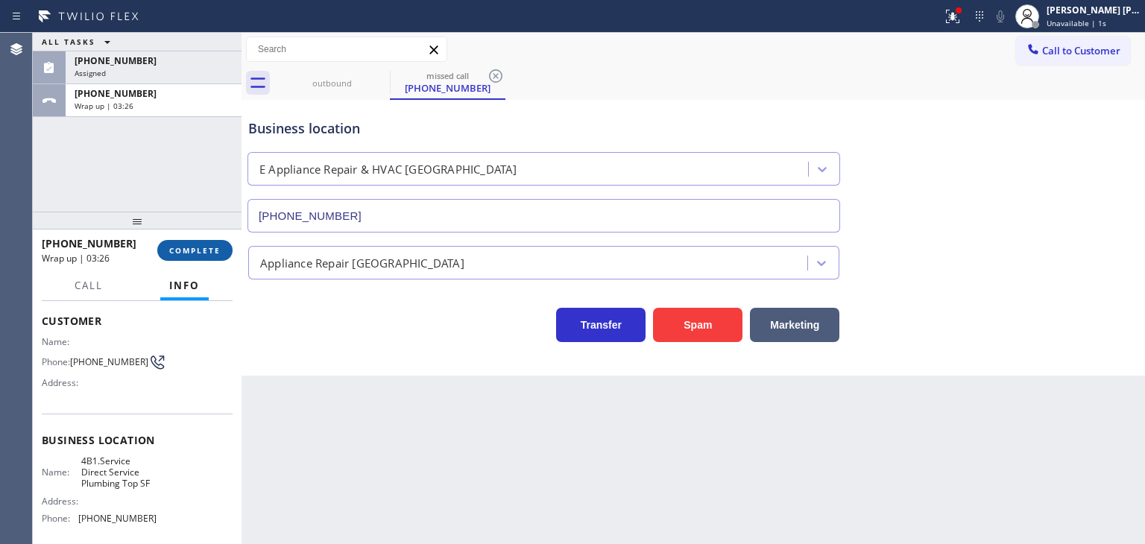
click at [197, 244] on button "COMPLETE" at bounding box center [194, 250] width 75 height 21
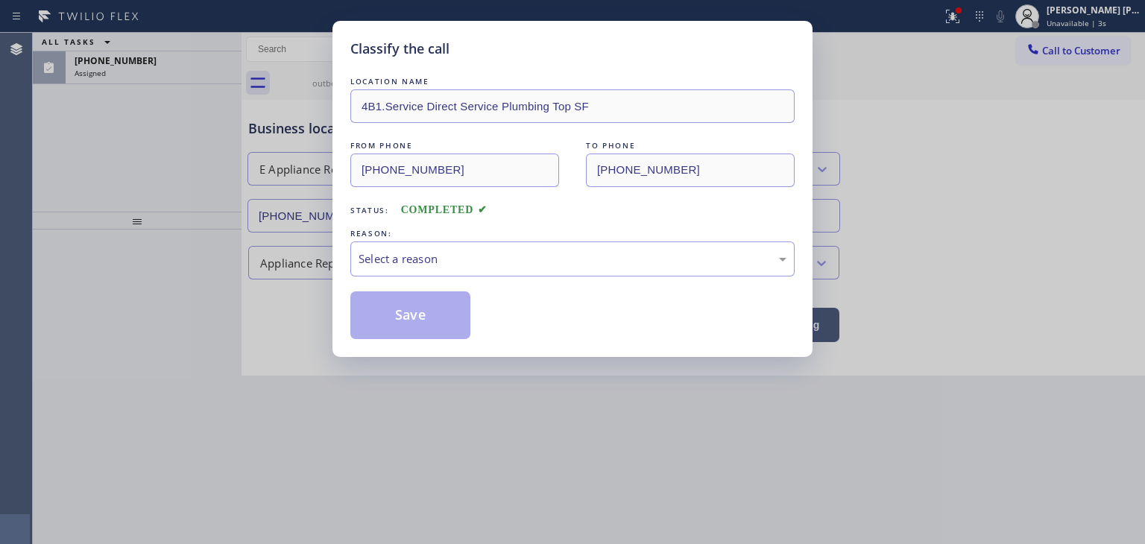
click at [414, 256] on div "Select a reason" at bounding box center [572, 258] width 428 height 17
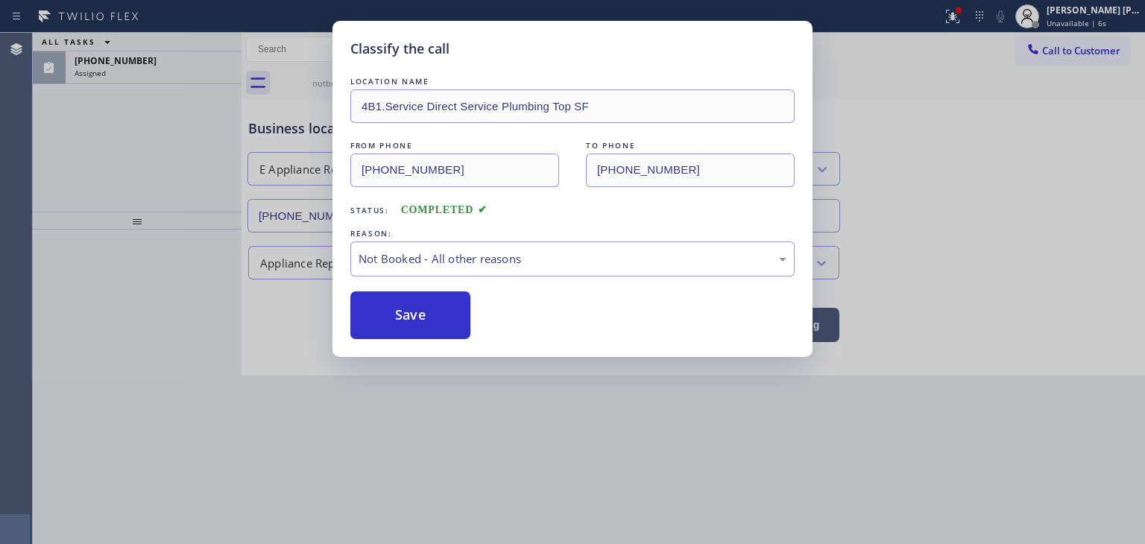
click at [423, 323] on button "Save" at bounding box center [410, 315] width 120 height 48
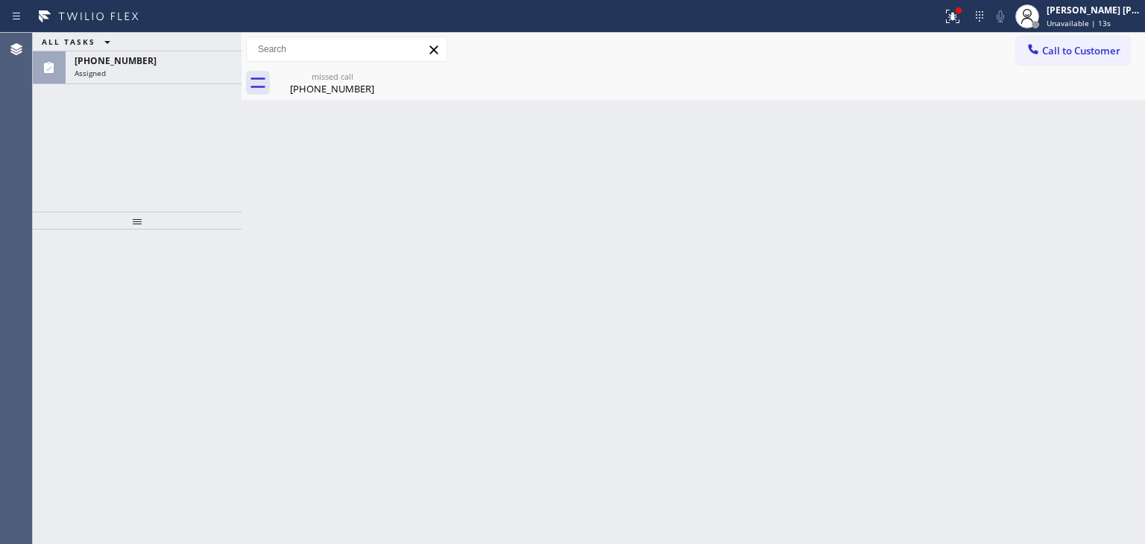
click at [155, 50] on div "ALL TASKS ALL TASKS ACTIVE TASKS TASKS IN WRAP UP" at bounding box center [137, 42] width 209 height 19
click at [158, 75] on div "Assigned" at bounding box center [154, 73] width 158 height 10
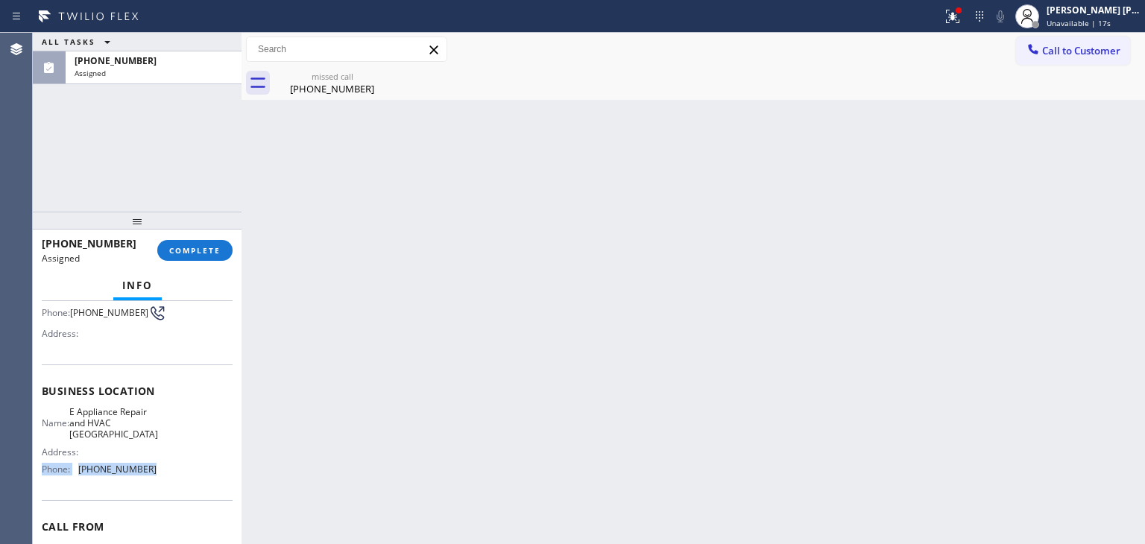
scroll to position [75, 0]
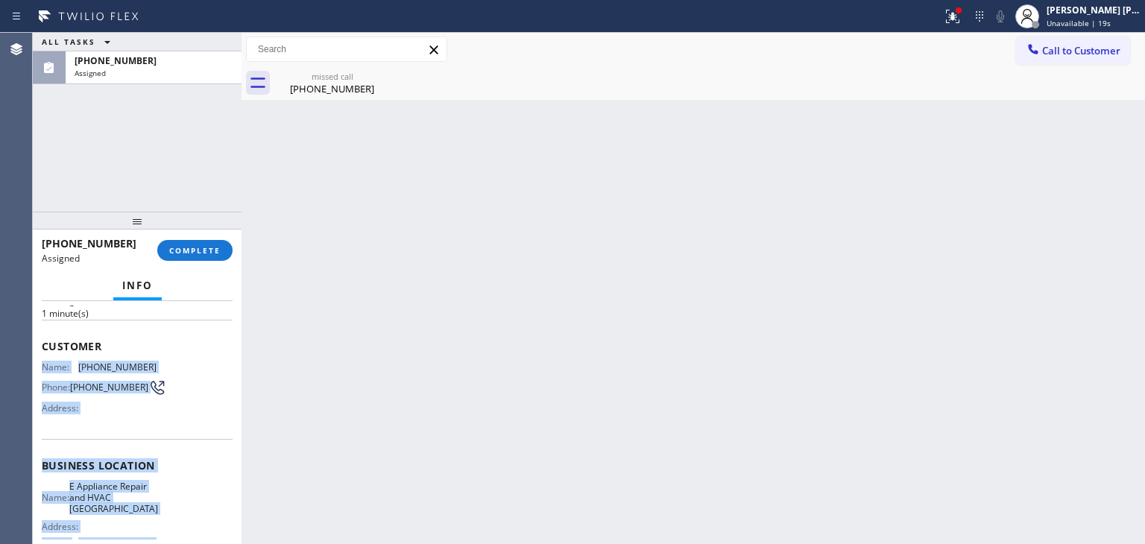
drag, startPoint x: 155, startPoint y: 478, endPoint x: 36, endPoint y: 359, distance: 168.1
click at [36, 359] on div "Context Queue: Appliance Repair High End Priority: 0 Task Age: [DEMOGRAPHIC_DAT…" at bounding box center [137, 422] width 209 height 243
click at [197, 248] on span "COMPLETE" at bounding box center [194, 250] width 51 height 10
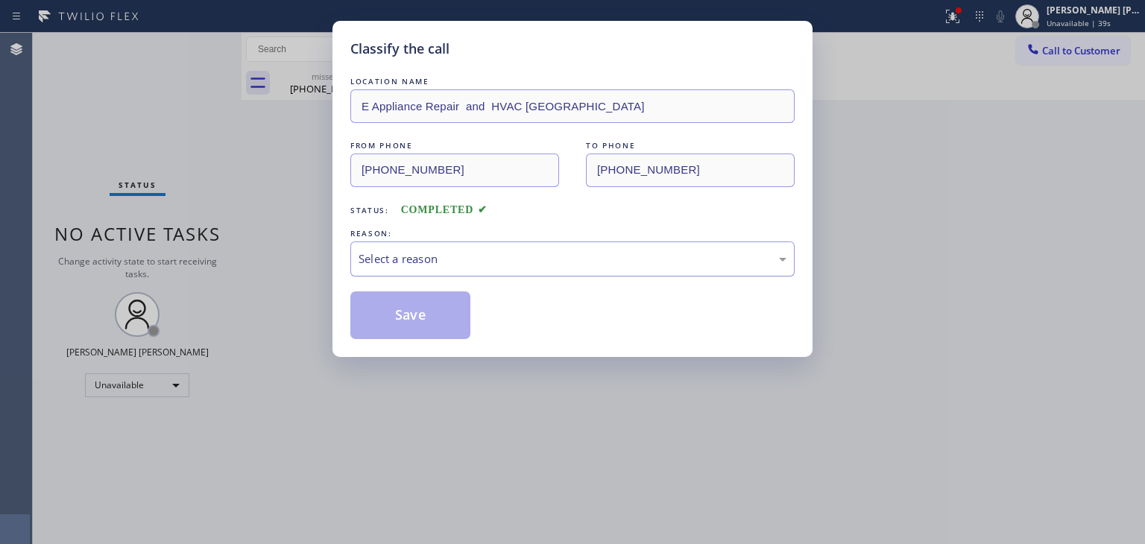
click at [459, 251] on div "Select a reason" at bounding box center [572, 258] width 428 height 17
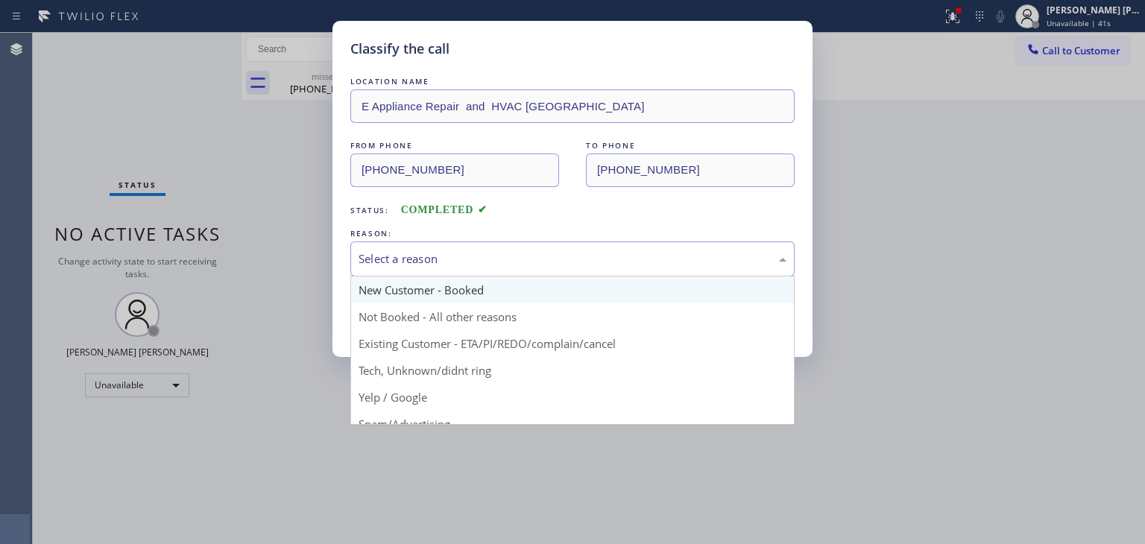
scroll to position [75, 0]
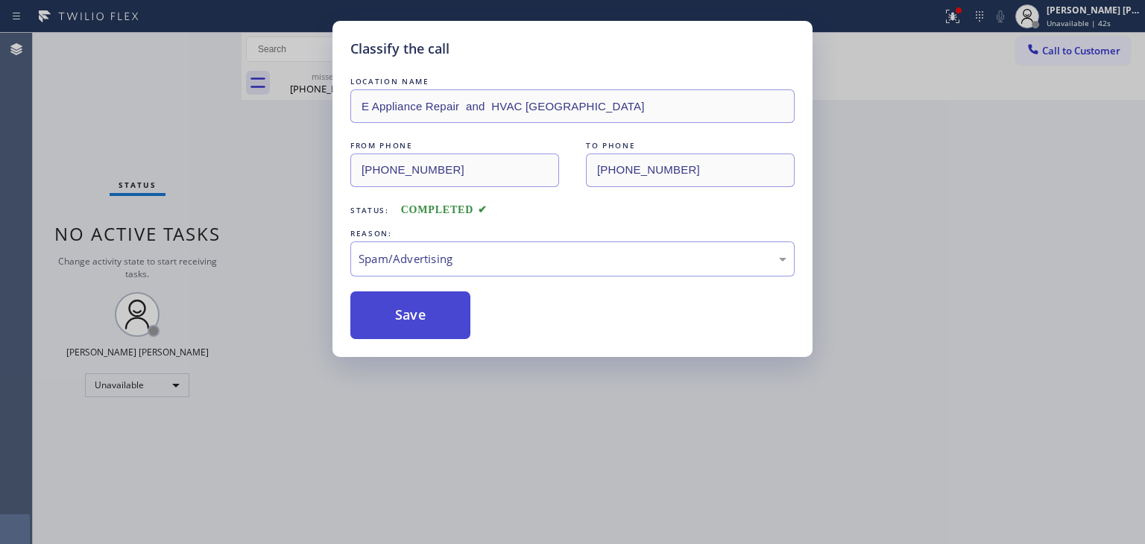
click at [419, 312] on button "Save" at bounding box center [410, 315] width 120 height 48
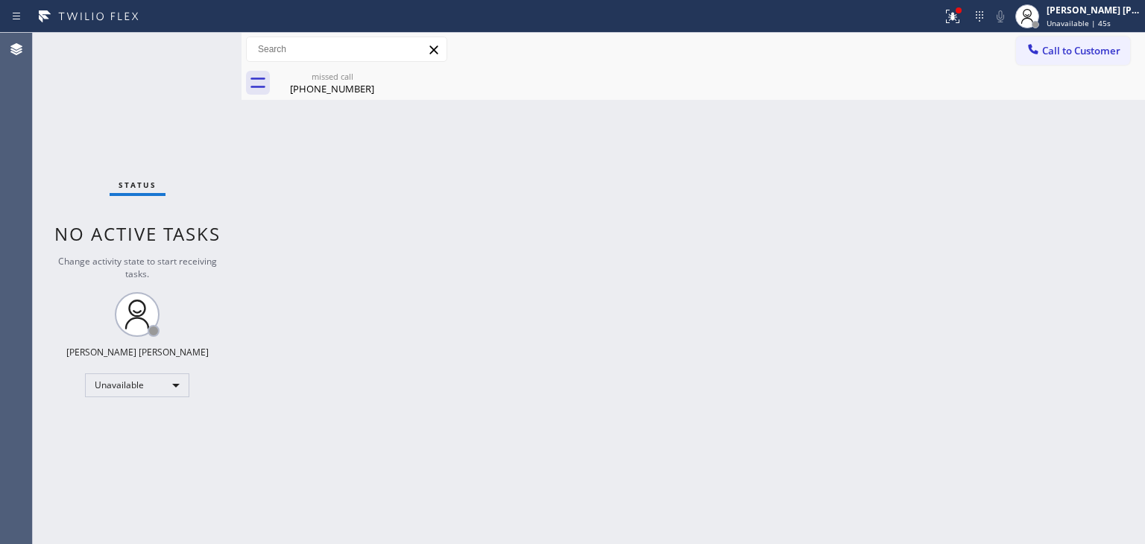
click at [1106, 18] on span "Unavailable | 45s" at bounding box center [1078, 23] width 64 height 10
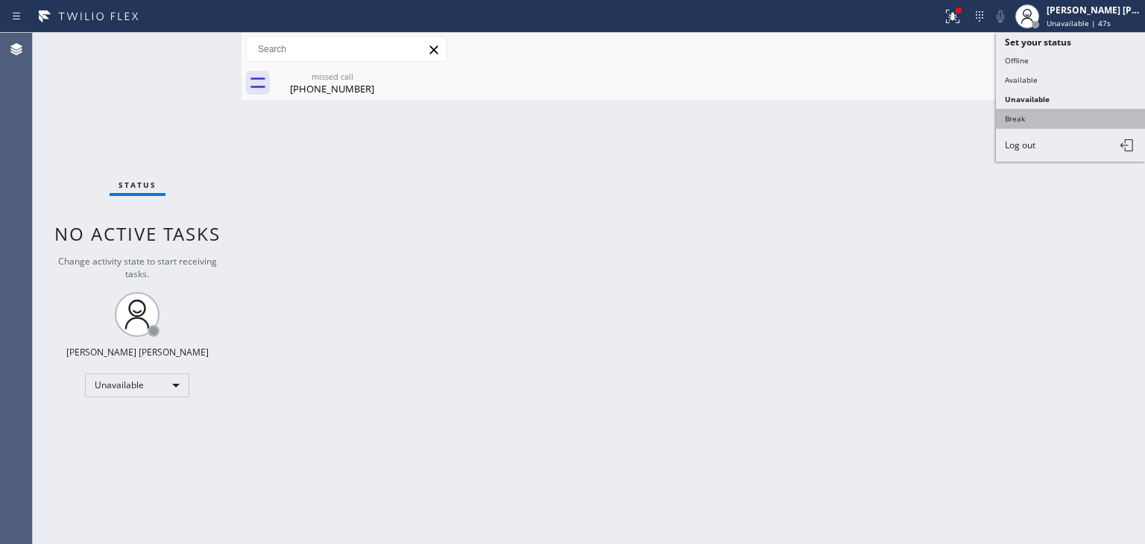
click at [1049, 110] on button "Break" at bounding box center [1070, 118] width 149 height 19
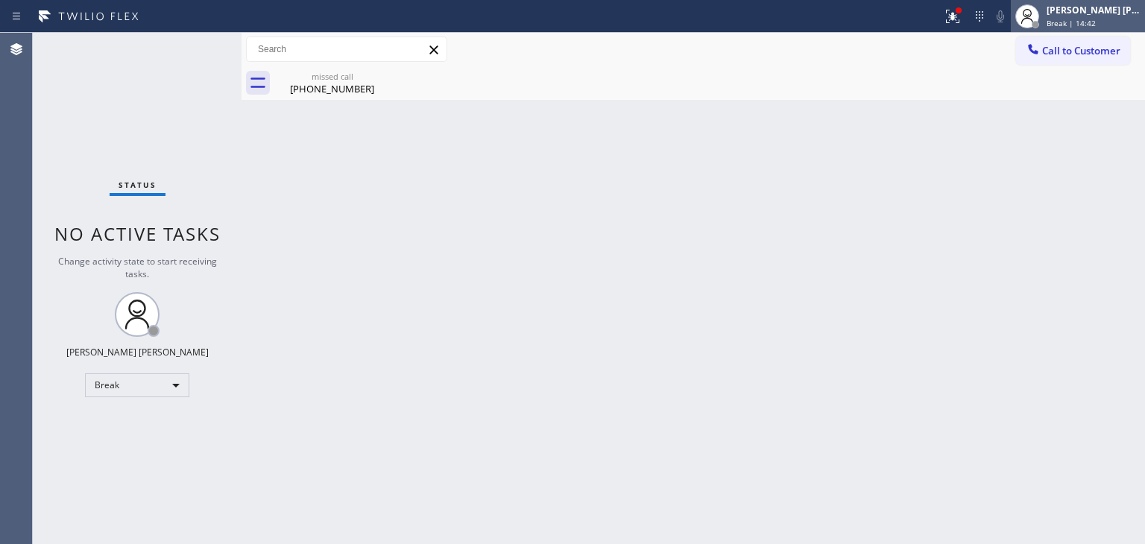
click at [1121, 14] on div "[PERSON_NAME] [PERSON_NAME]" at bounding box center [1093, 10] width 94 height 13
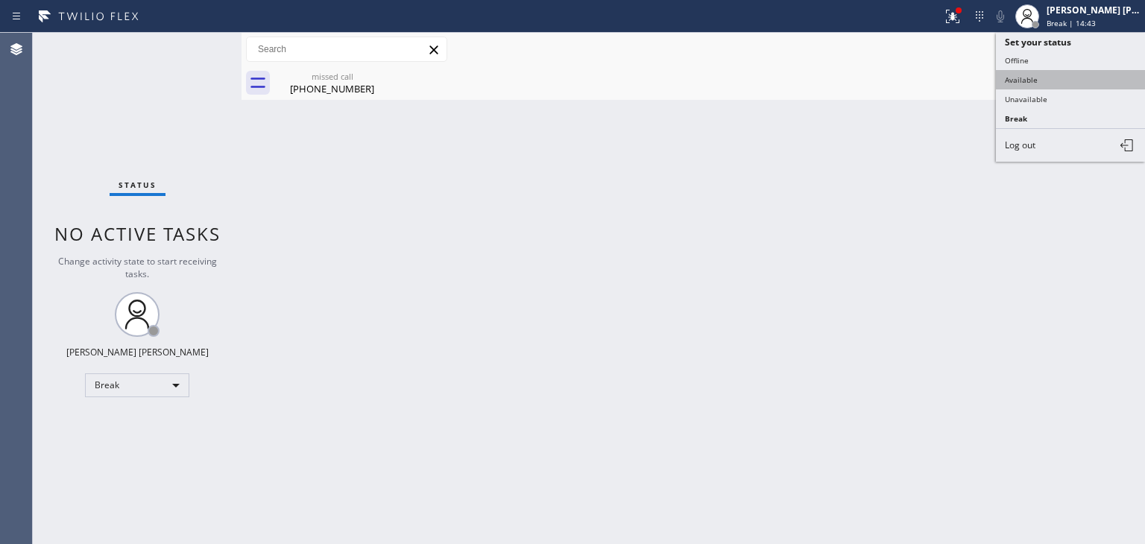
click at [1040, 76] on button "Available" at bounding box center [1070, 79] width 149 height 19
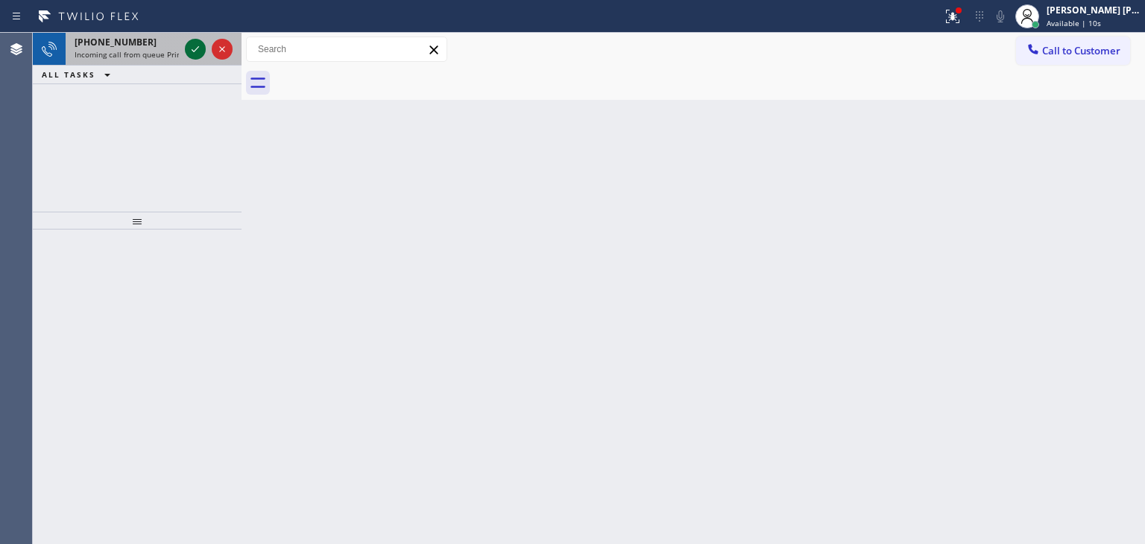
click at [193, 42] on icon at bounding box center [195, 49] width 18 height 18
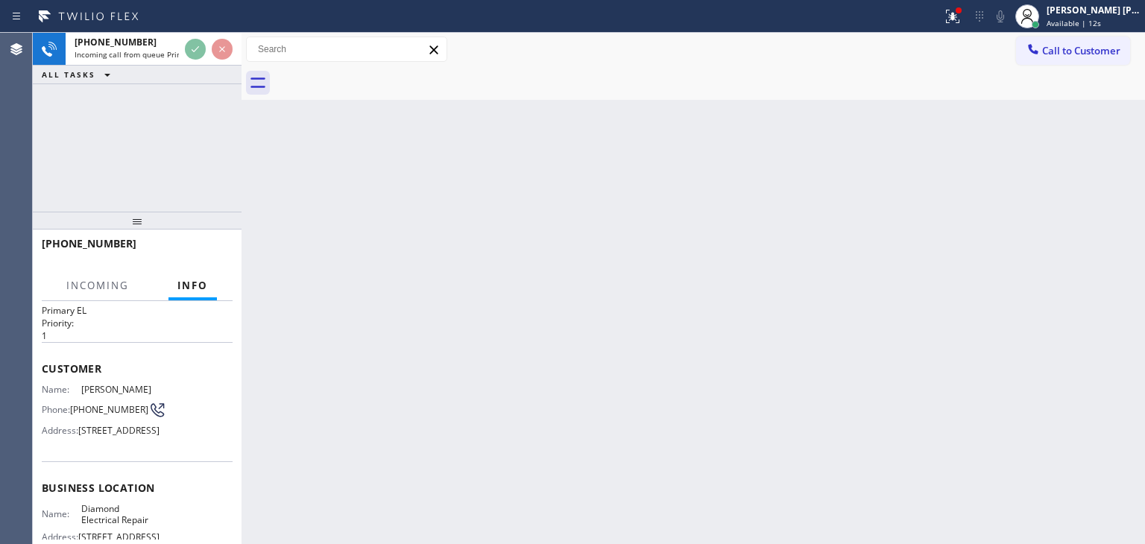
scroll to position [75, 0]
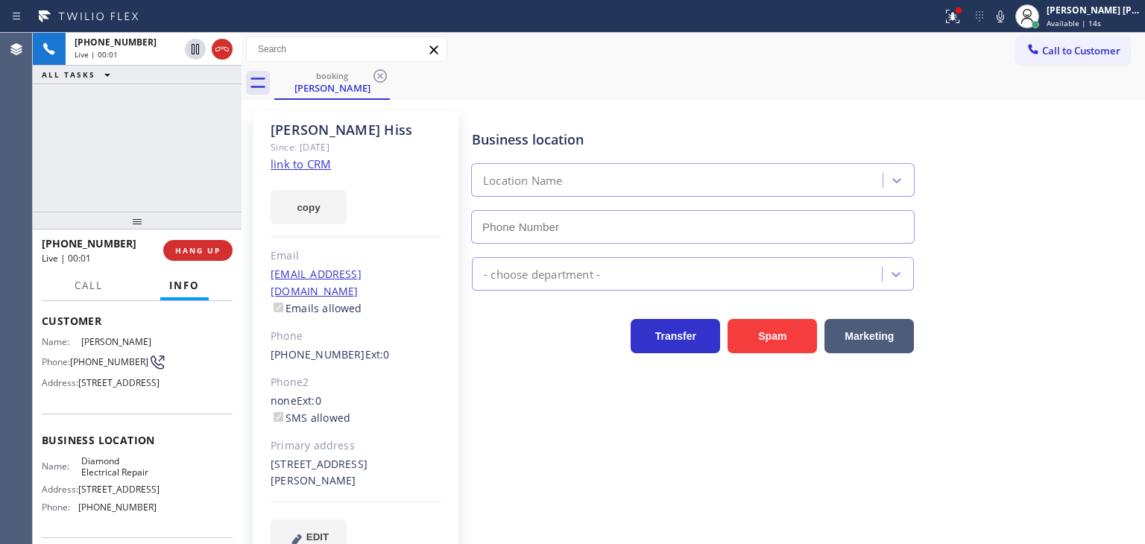
type input "[PHONE_NUMBER]"
click at [300, 162] on link "link to CRM" at bounding box center [300, 163] width 60 height 15
click at [1009, 21] on icon at bounding box center [1000, 16] width 18 height 18
click at [1005, 13] on rect at bounding box center [1000, 15] width 10 height 10
click at [969, 16] on div at bounding box center [952, 16] width 33 height 18
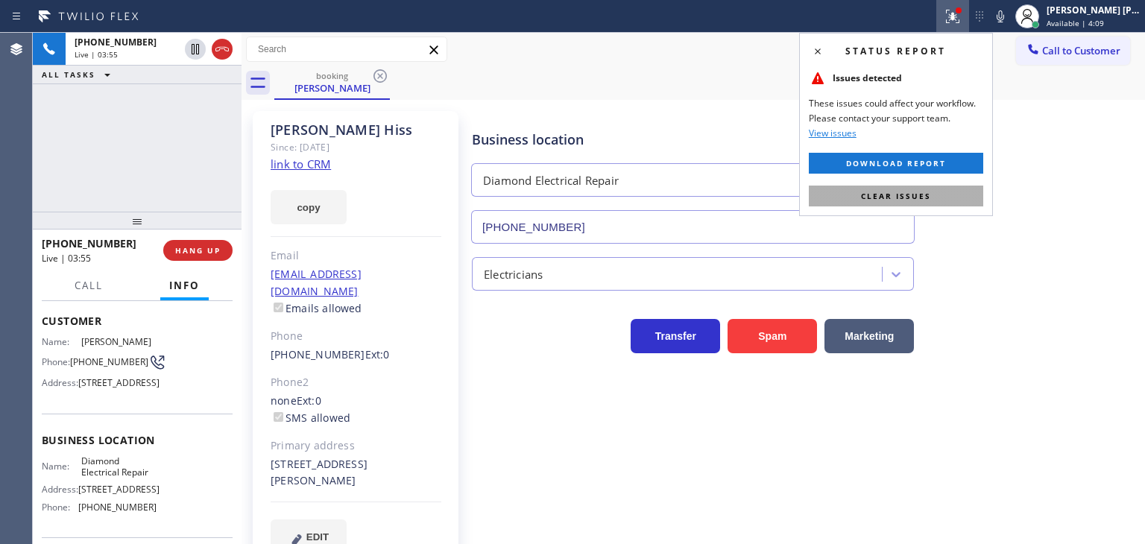
click at [923, 203] on button "Clear issues" at bounding box center [896, 196] width 174 height 21
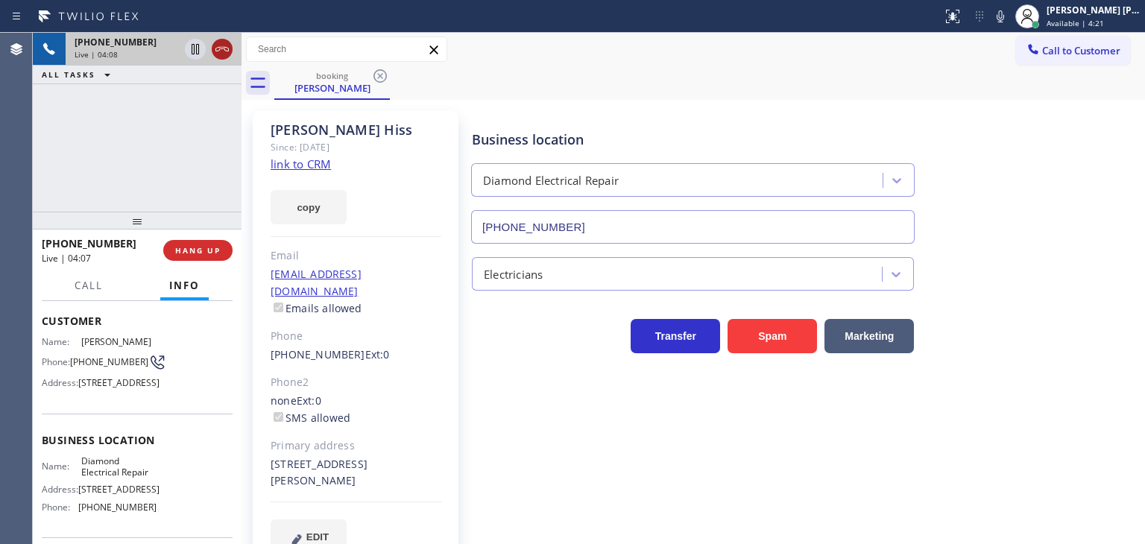
click at [228, 43] on icon at bounding box center [222, 49] width 18 height 18
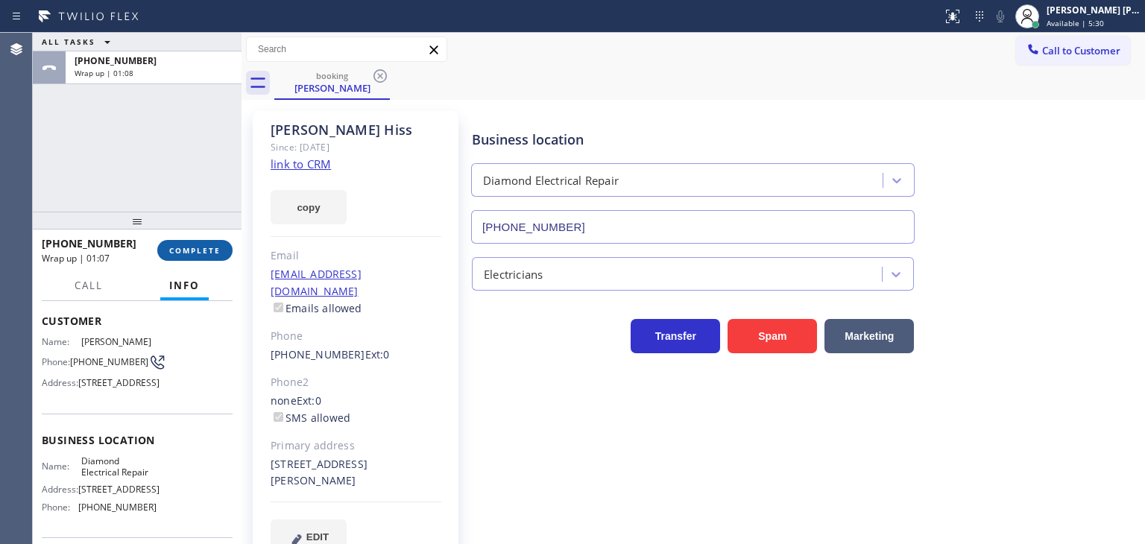
click at [200, 244] on button "COMPLETE" at bounding box center [194, 250] width 75 height 21
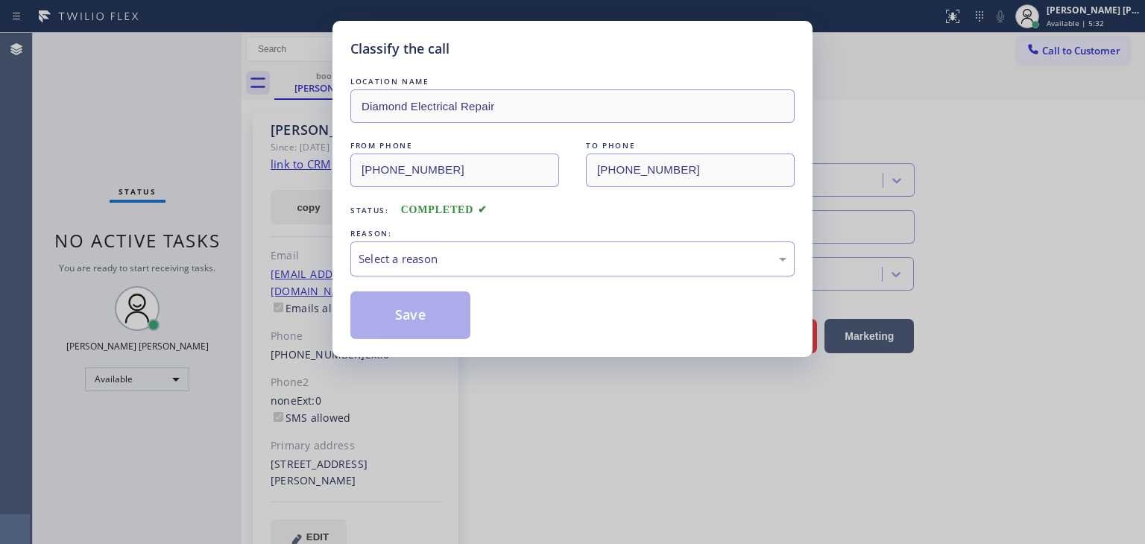
click at [390, 259] on div "Select a reason" at bounding box center [572, 258] width 428 height 17
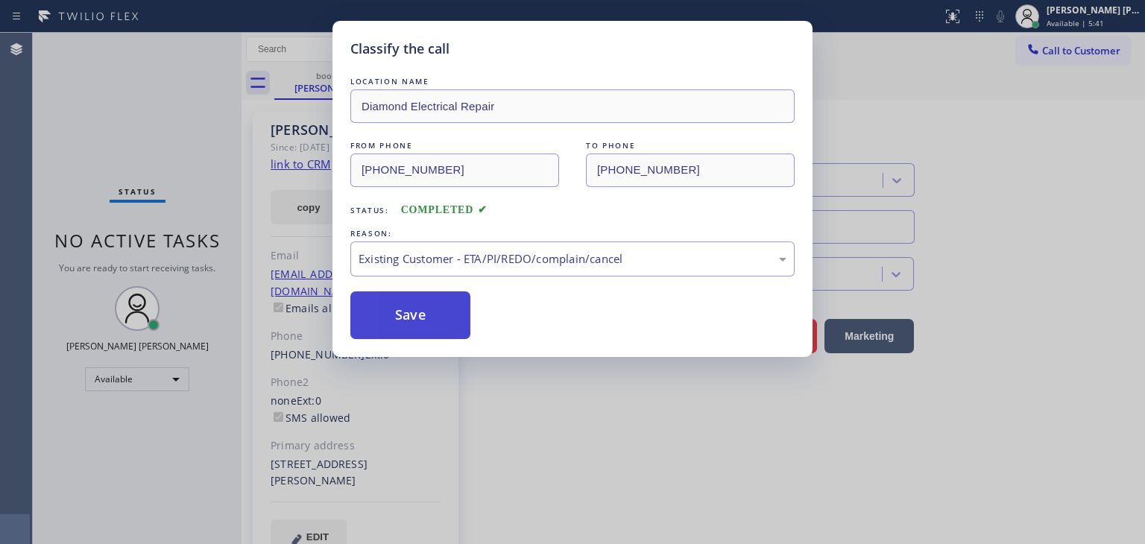
click at [414, 325] on button "Save" at bounding box center [410, 315] width 120 height 48
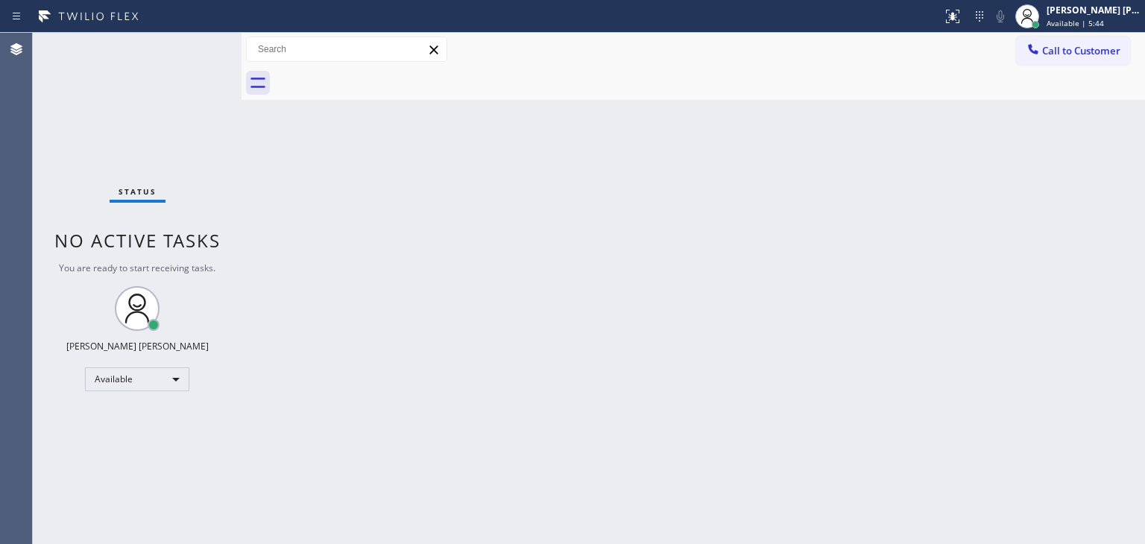
click at [189, 42] on div "Status No active tasks You are ready to start receiving tasks. [PERSON_NAME] [P…" at bounding box center [137, 288] width 209 height 511
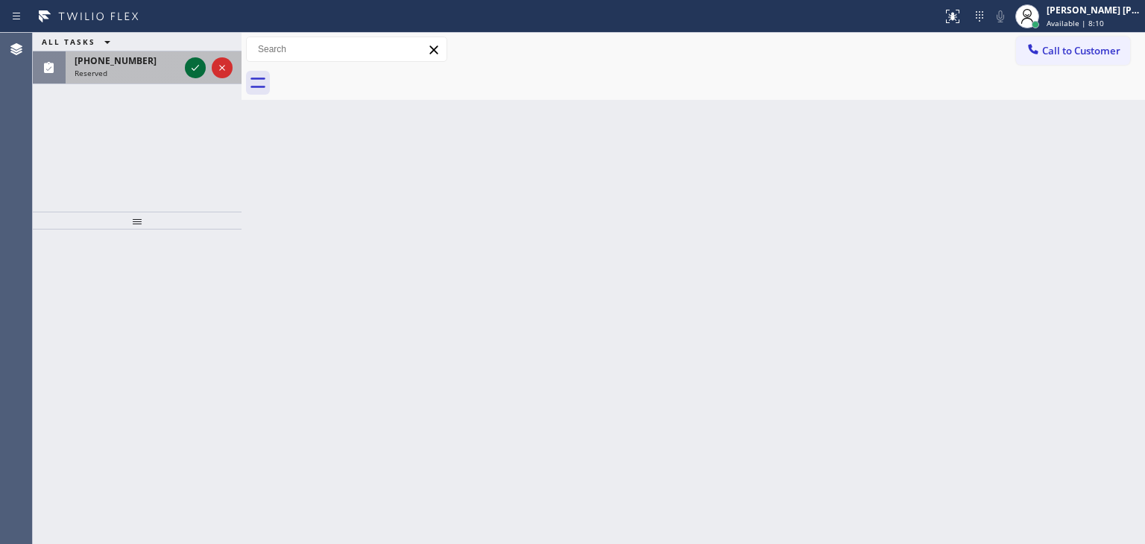
click at [197, 60] on icon at bounding box center [195, 68] width 18 height 18
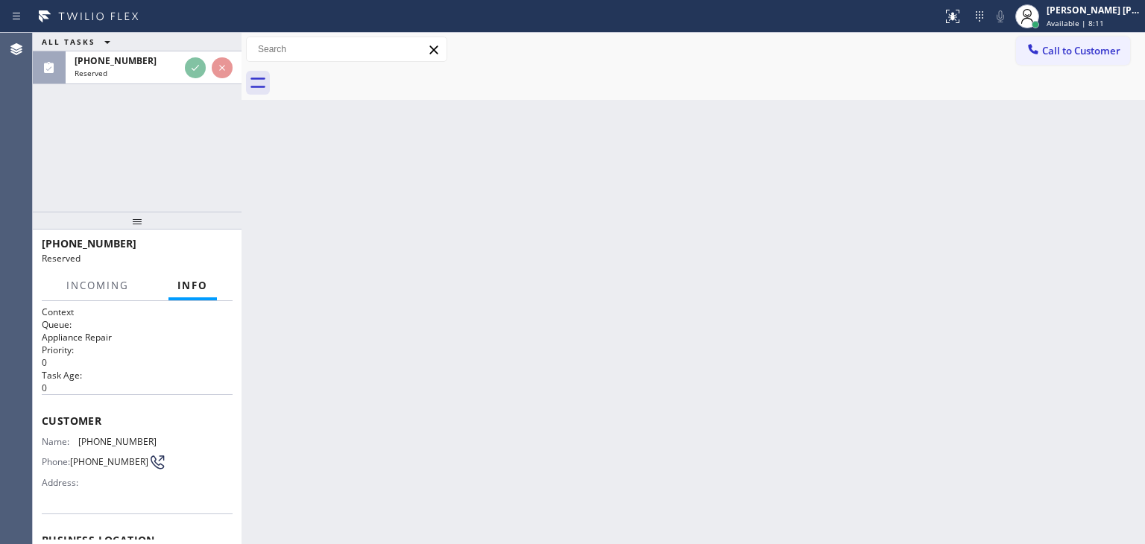
scroll to position [149, 0]
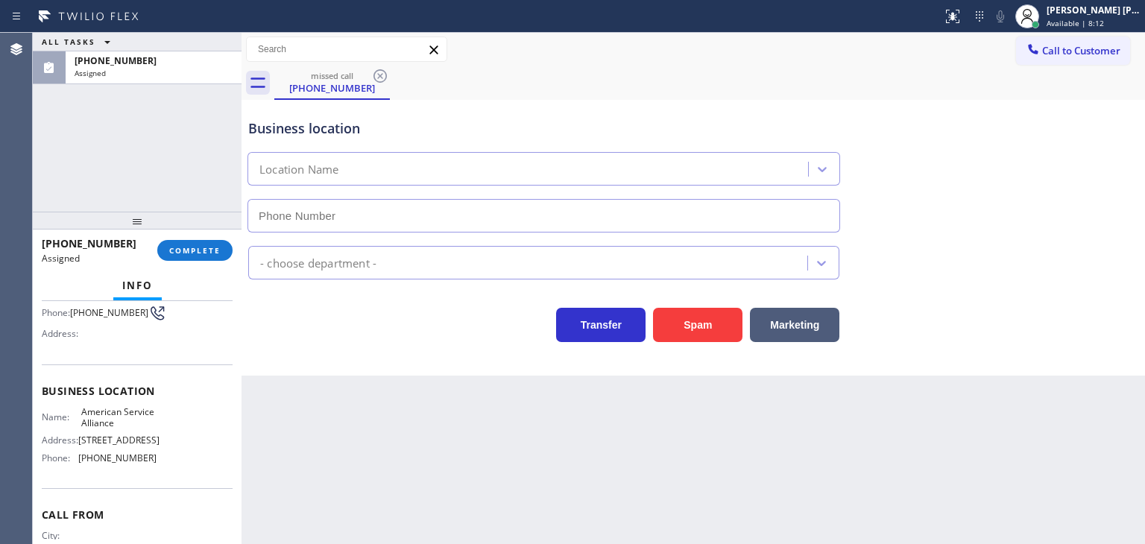
type input "[PHONE_NUMBER]"
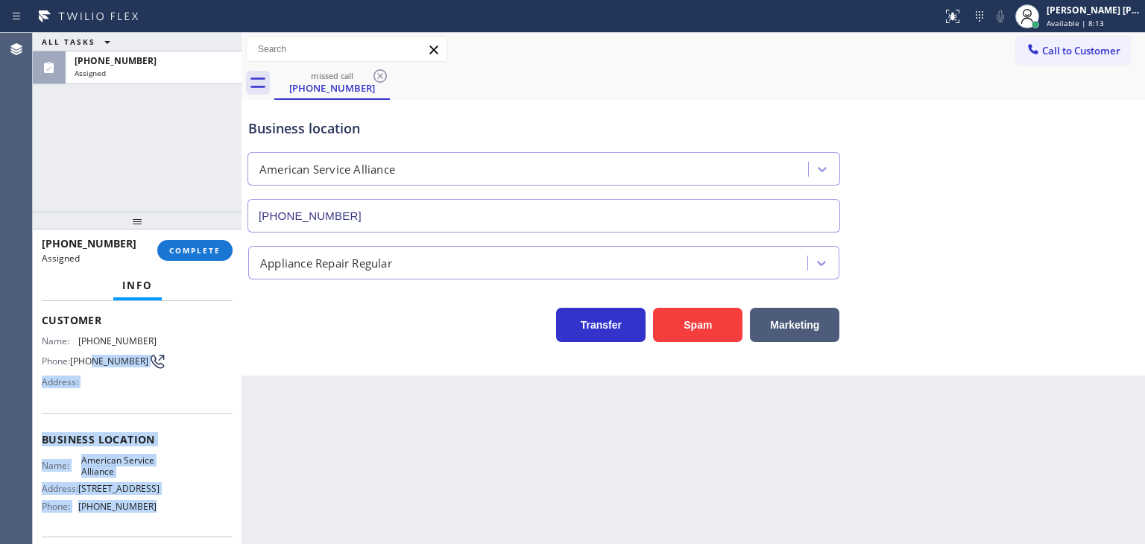
scroll to position [75, 0]
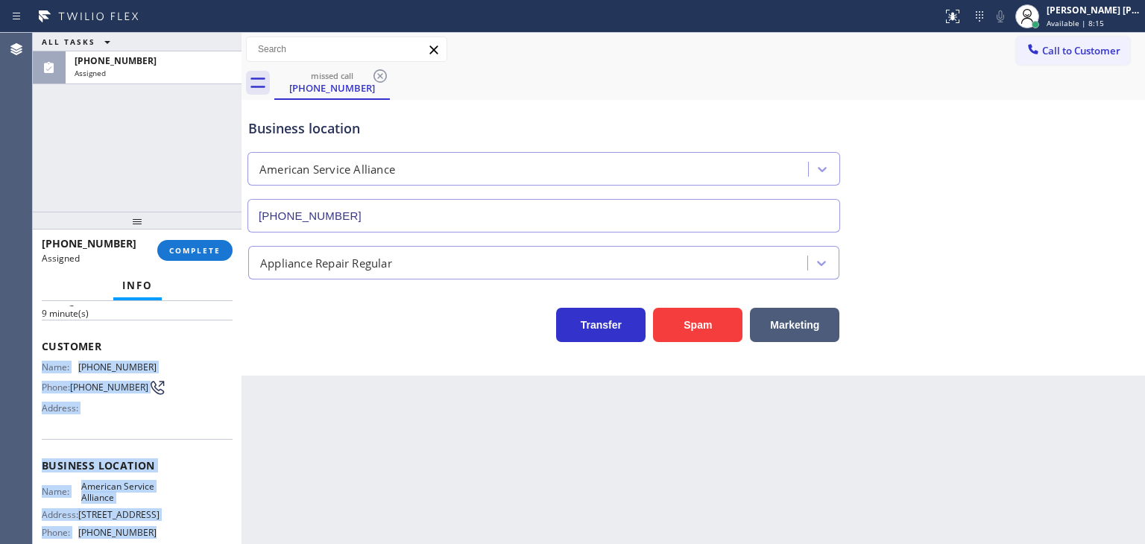
drag, startPoint x: 158, startPoint y: 478, endPoint x: 33, endPoint y: 361, distance: 171.9
click at [33, 361] on div "Context Queue: Appliance Repair Priority: 0 Task Age: [DEMOGRAPHIC_DATA] minute…" at bounding box center [137, 422] width 209 height 243
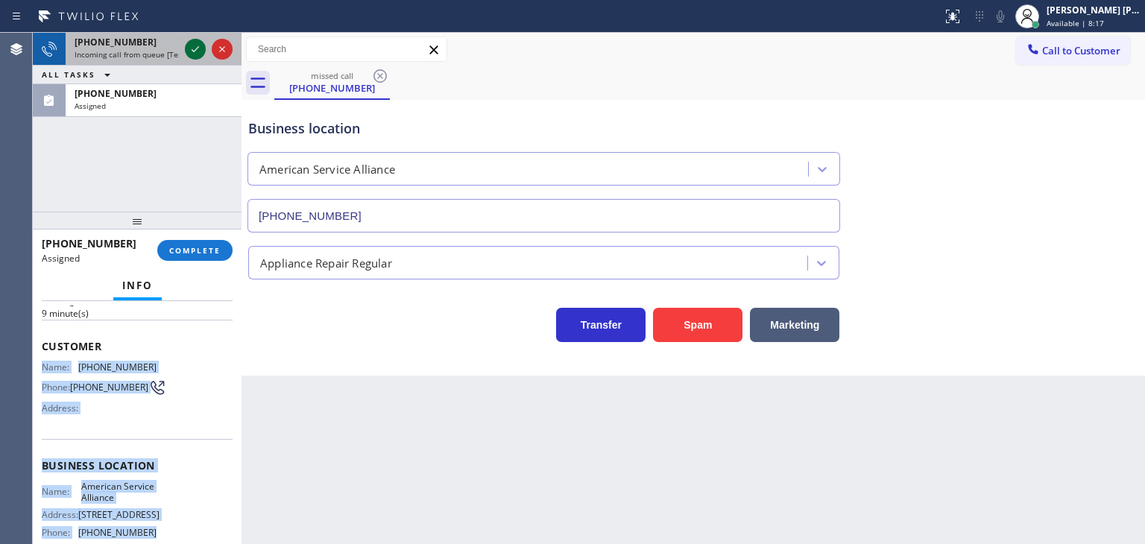
click at [197, 51] on icon at bounding box center [195, 49] width 18 height 18
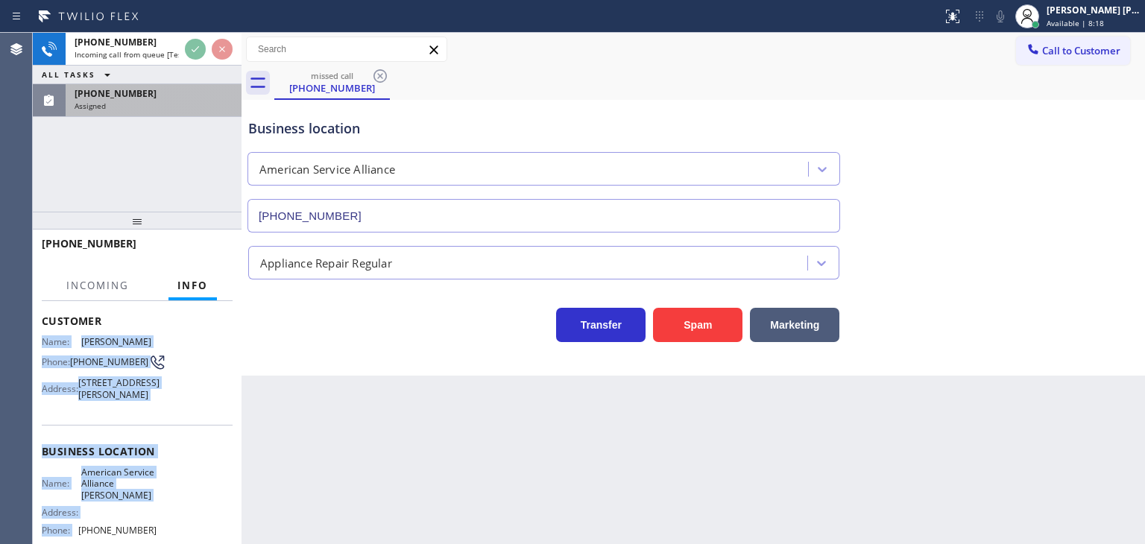
click at [171, 107] on div "Assigned" at bounding box center [154, 106] width 158 height 10
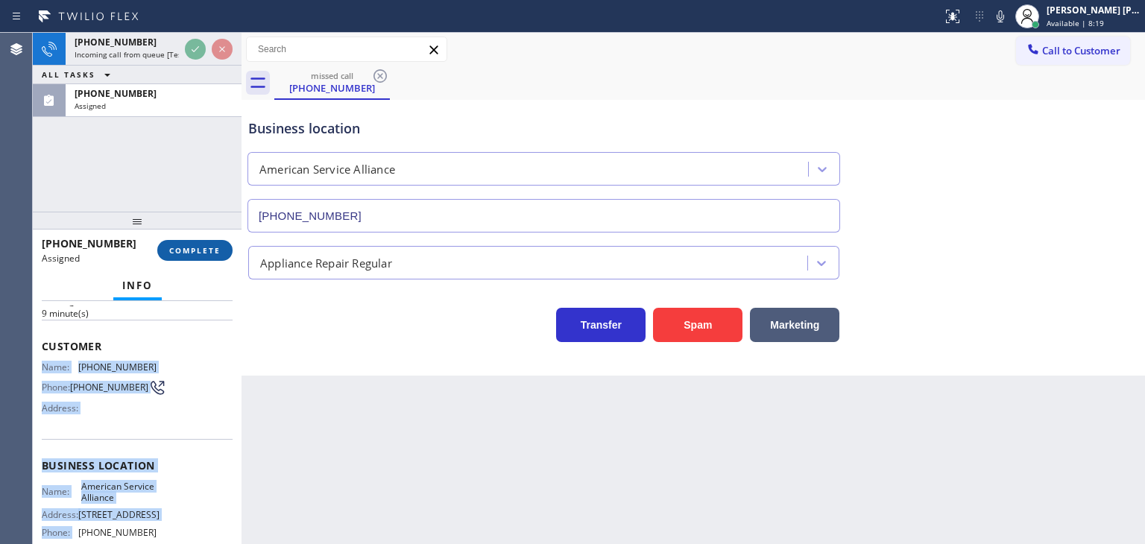
click at [194, 256] on button "COMPLETE" at bounding box center [194, 250] width 75 height 21
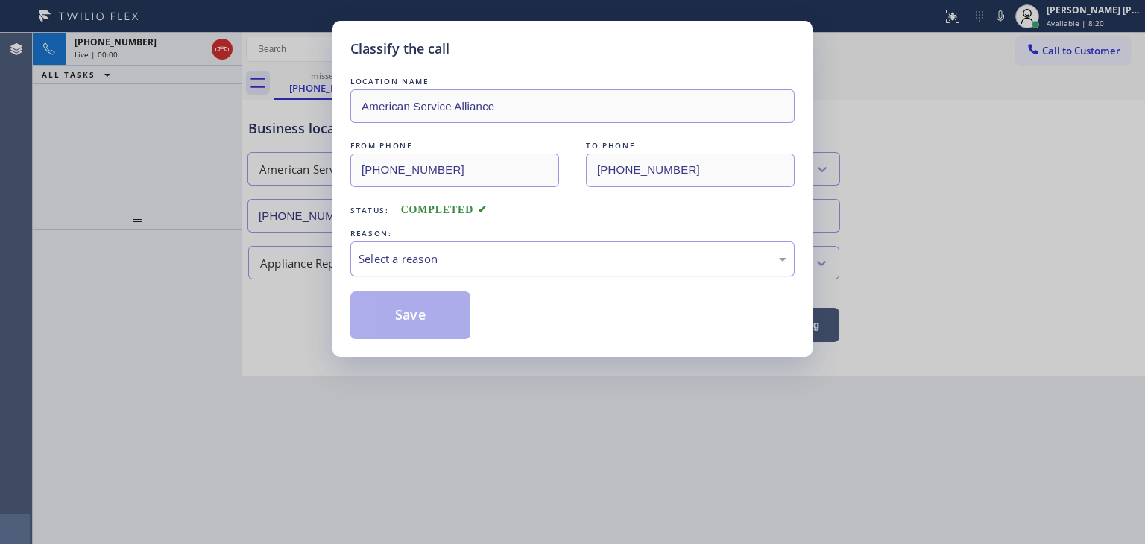
click at [440, 262] on div "Select a reason" at bounding box center [572, 258] width 428 height 17
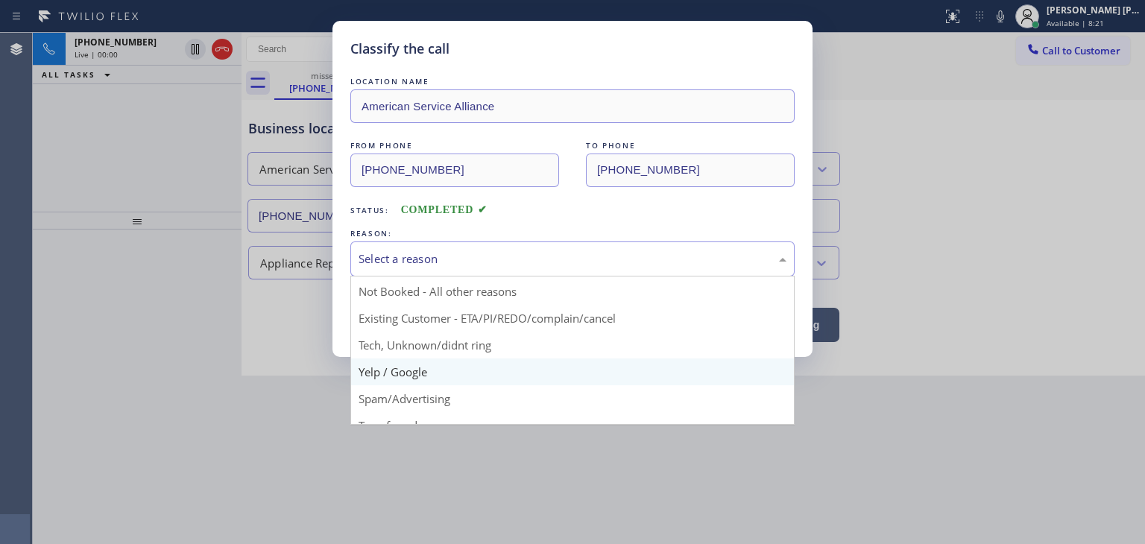
scroll to position [39, 0]
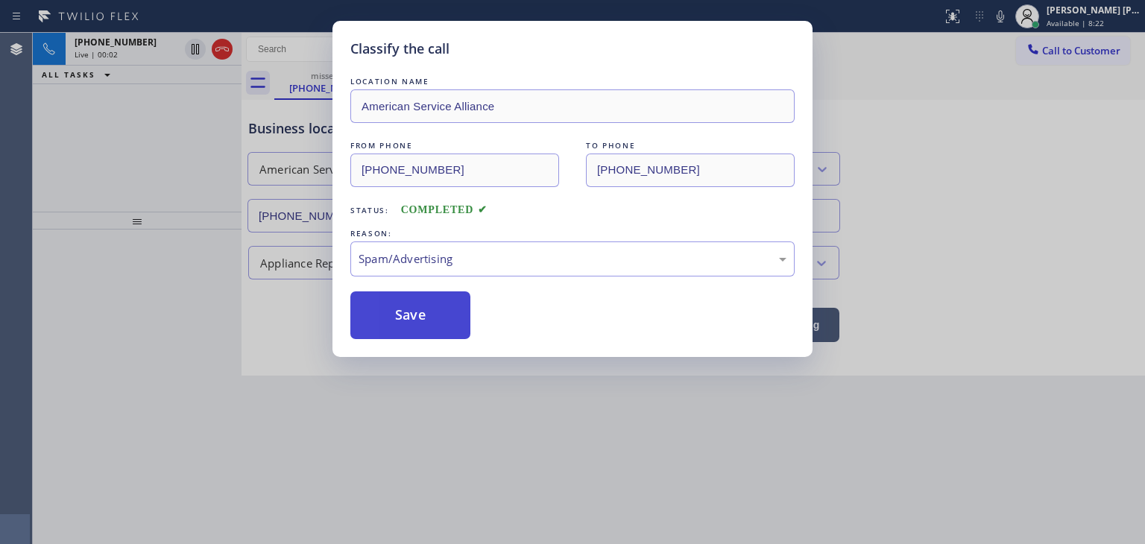
drag, startPoint x: 411, startPoint y: 323, endPoint x: 403, endPoint y: 318, distance: 8.7
click at [411, 323] on button "Save" at bounding box center [410, 315] width 120 height 48
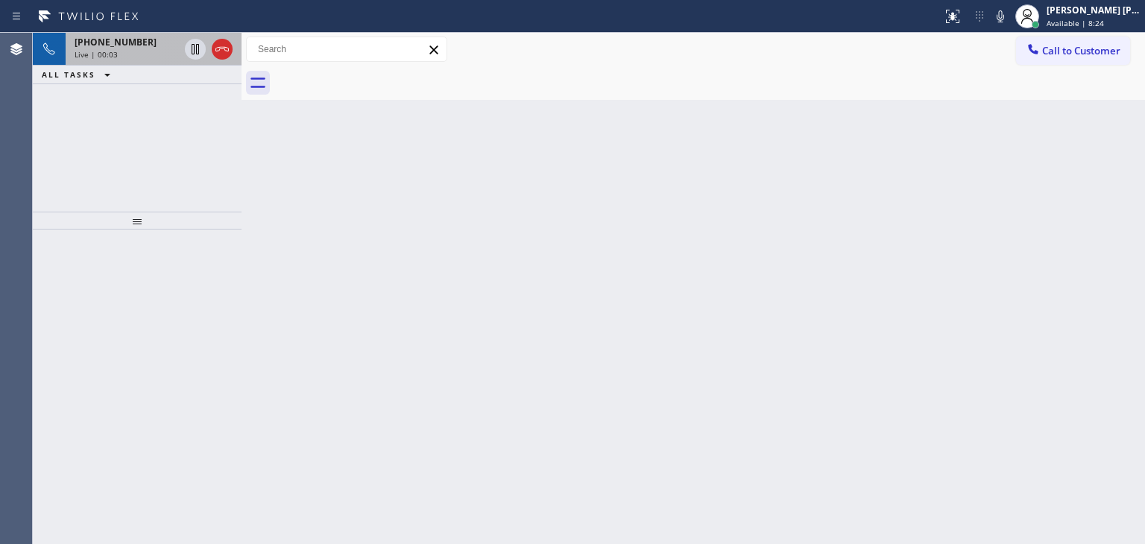
click at [127, 44] on span "[PHONE_NUMBER]" at bounding box center [116, 42] width 82 height 13
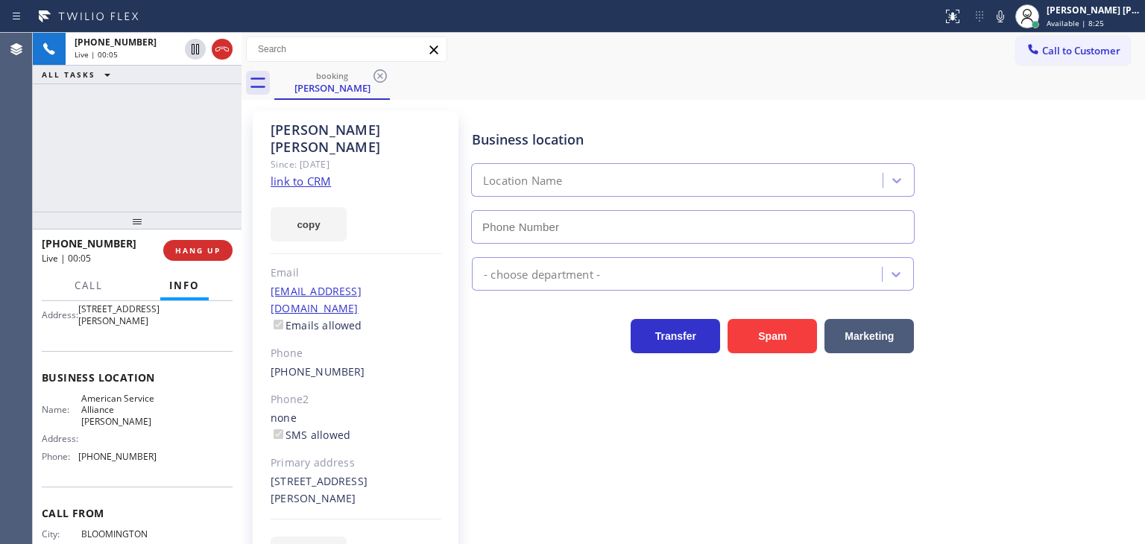
scroll to position [149, 0]
type input "[PHONE_NUMBER]"
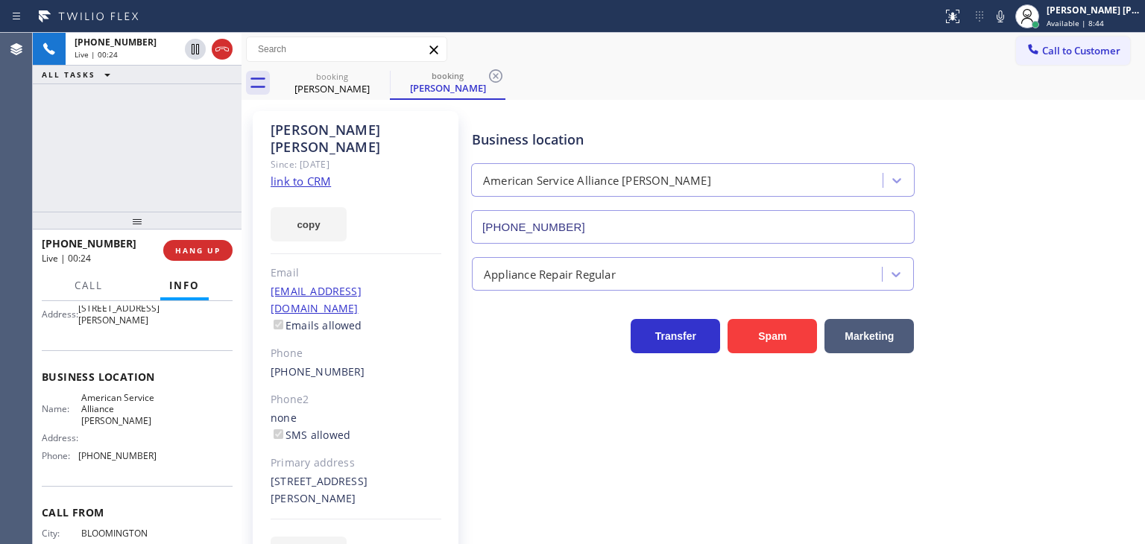
click at [325, 174] on link "link to CRM" at bounding box center [300, 181] width 60 height 15
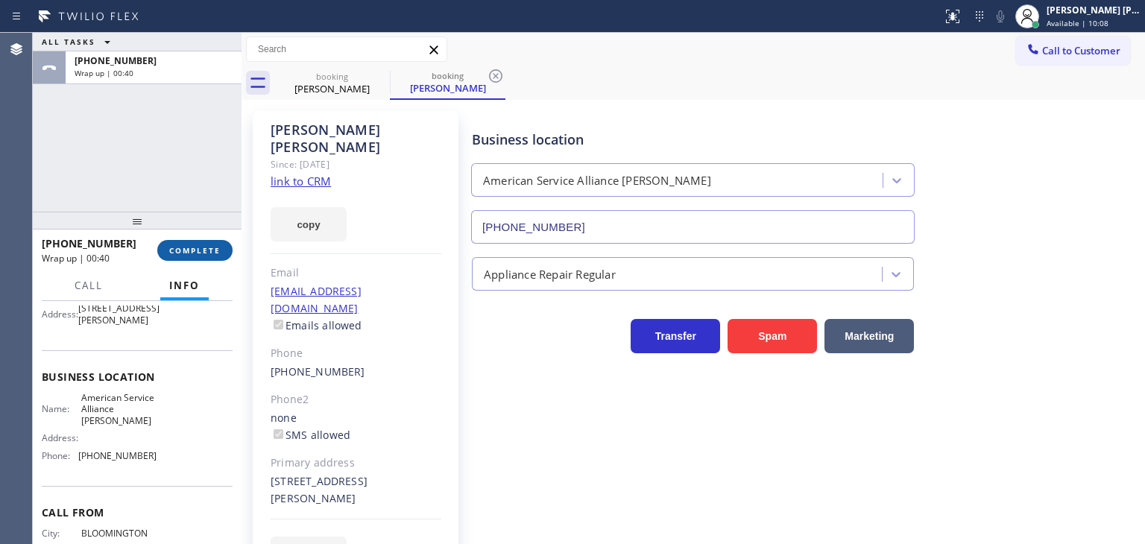
click at [213, 248] on span "COMPLETE" at bounding box center [194, 250] width 51 height 10
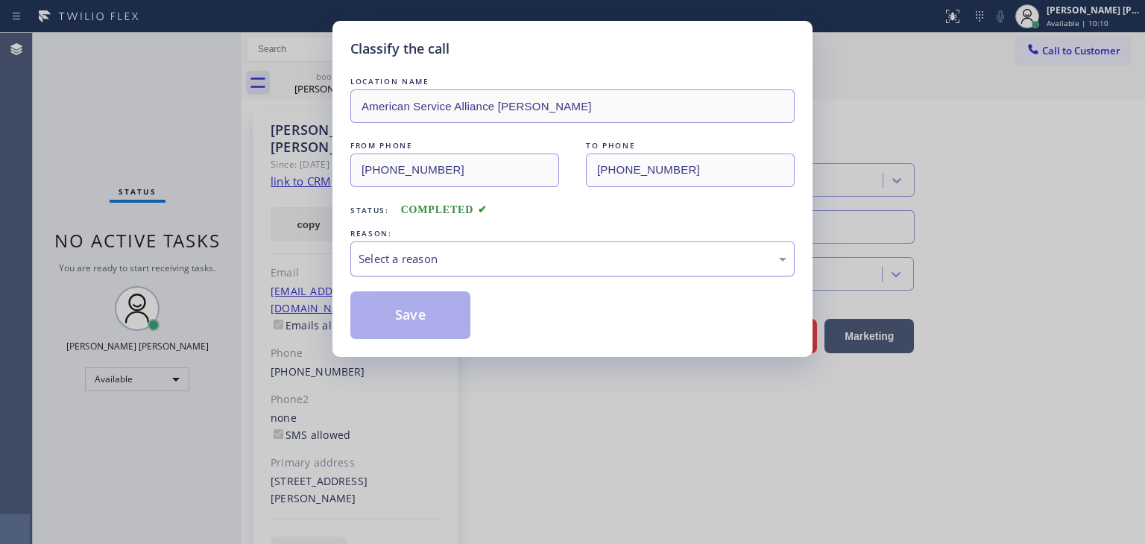
click at [385, 262] on div "Select a reason" at bounding box center [572, 258] width 428 height 17
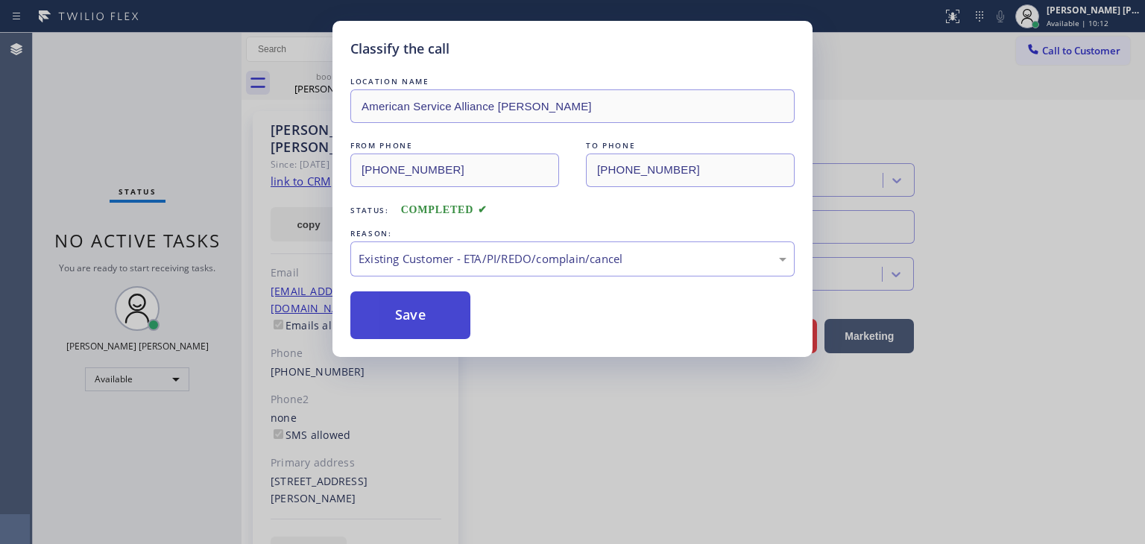
click at [417, 305] on button "Save" at bounding box center [410, 315] width 120 height 48
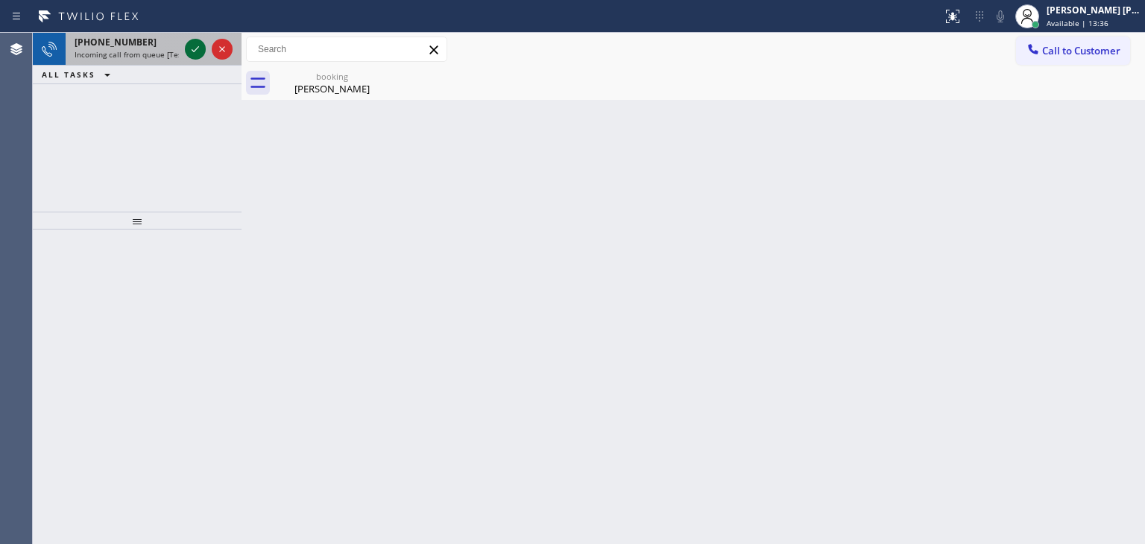
click at [195, 44] on icon at bounding box center [195, 49] width 18 height 18
click at [203, 40] on icon at bounding box center [195, 49] width 18 height 18
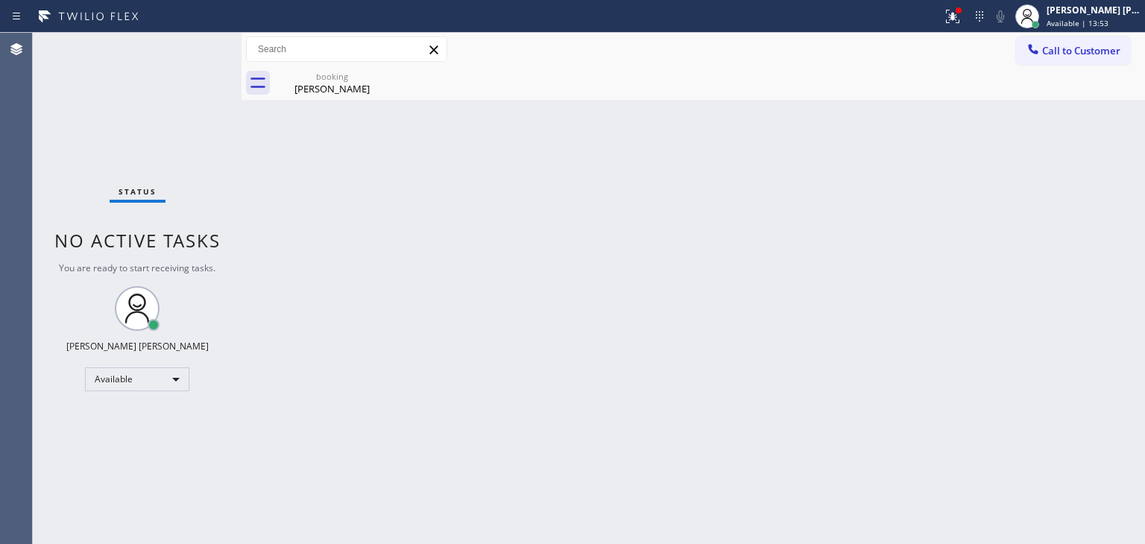
click at [197, 48] on div "Status No active tasks You are ready to start receiving tasks. [PERSON_NAME] [P…" at bounding box center [137, 288] width 209 height 511
click at [966, 16] on div at bounding box center [952, 16] width 33 height 18
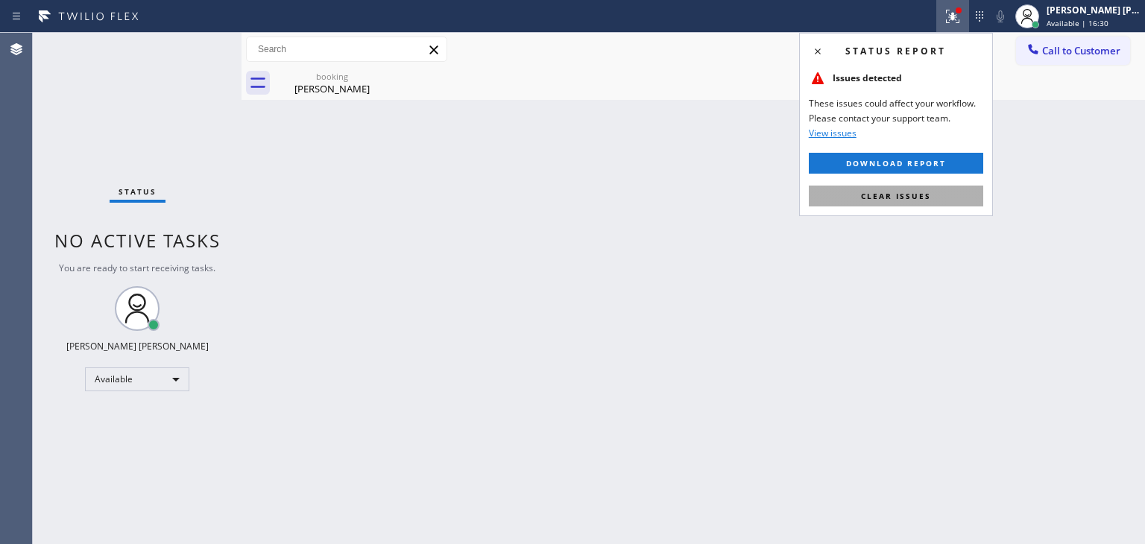
click at [895, 199] on span "Clear issues" at bounding box center [896, 196] width 70 height 10
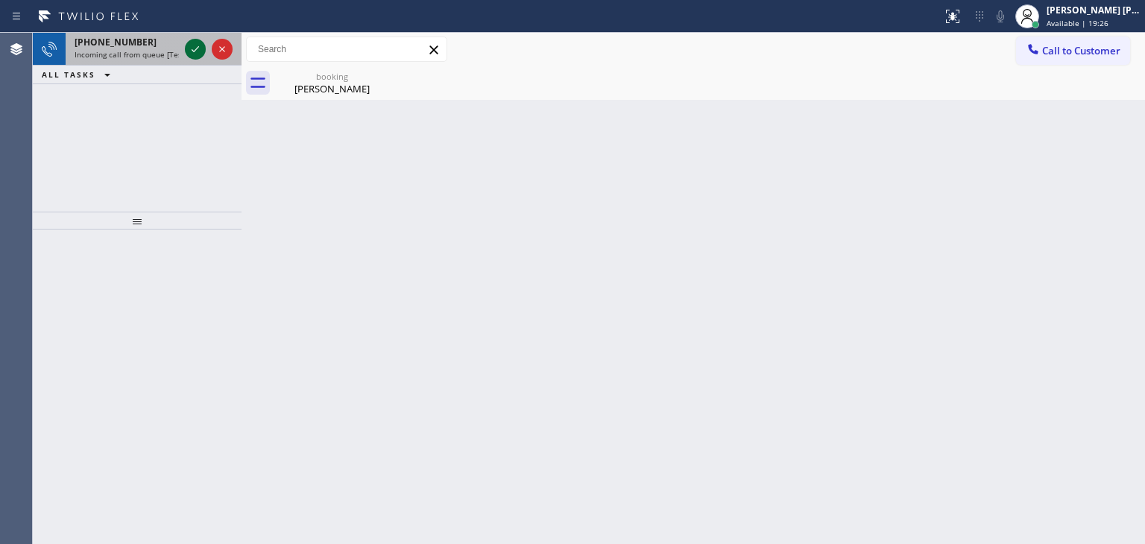
click at [194, 48] on icon at bounding box center [195, 49] width 18 height 18
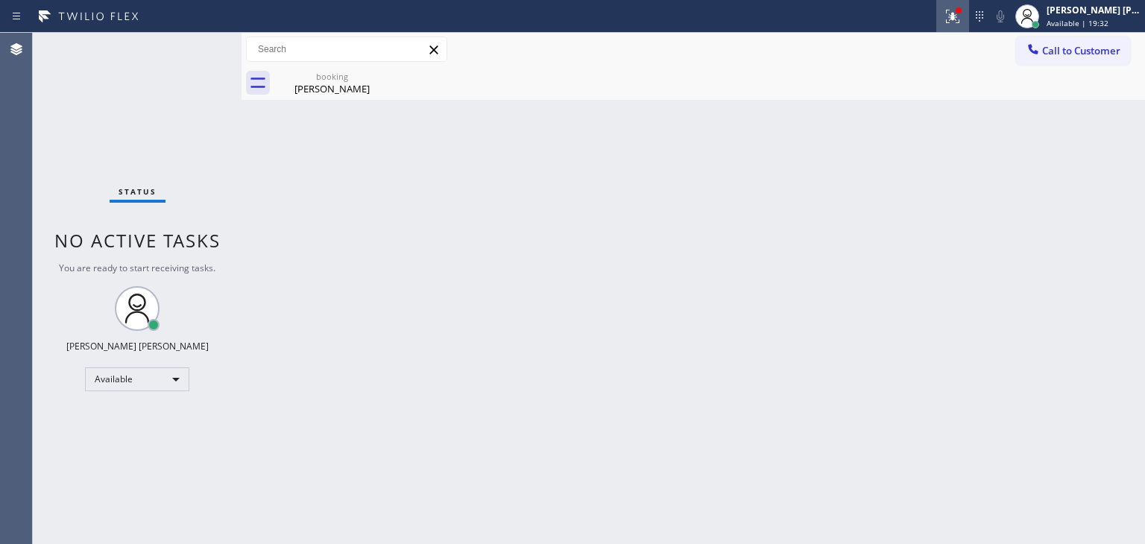
click at [955, 12] on icon at bounding box center [950, 15] width 9 height 10
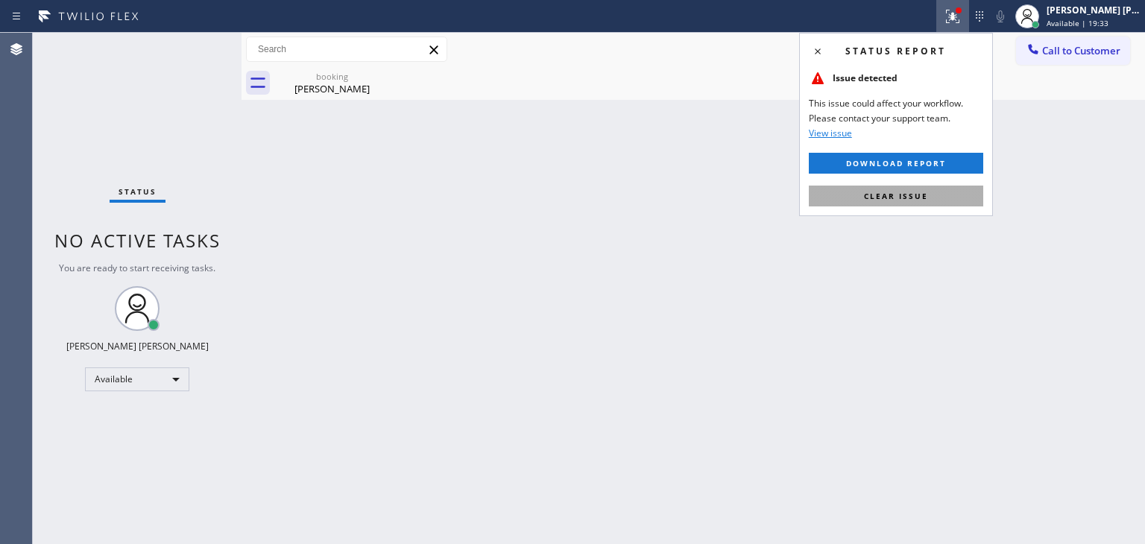
click at [924, 203] on button "Clear issue" at bounding box center [896, 196] width 174 height 21
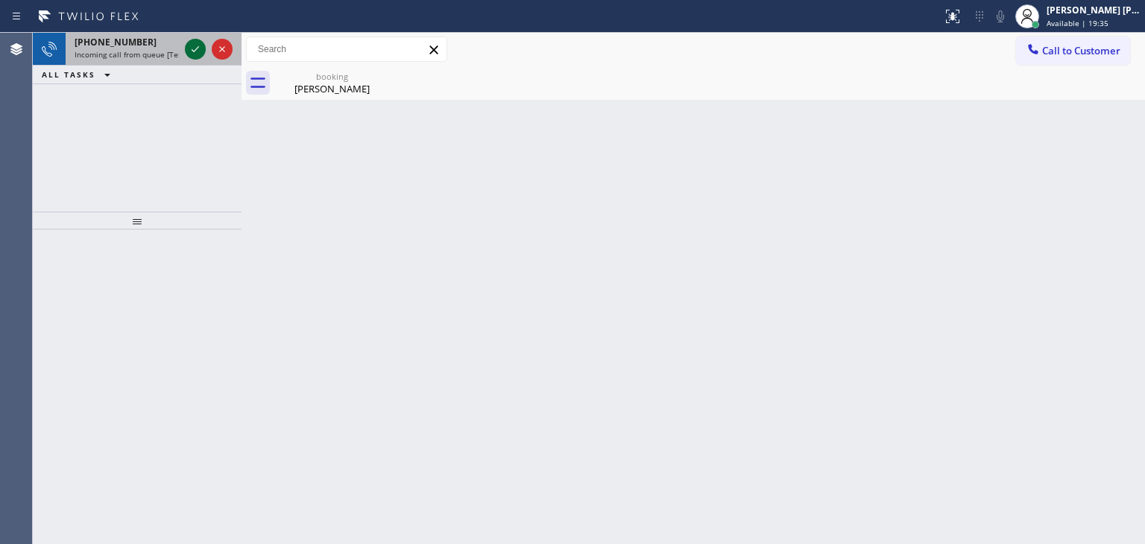
click at [192, 42] on icon at bounding box center [195, 49] width 18 height 18
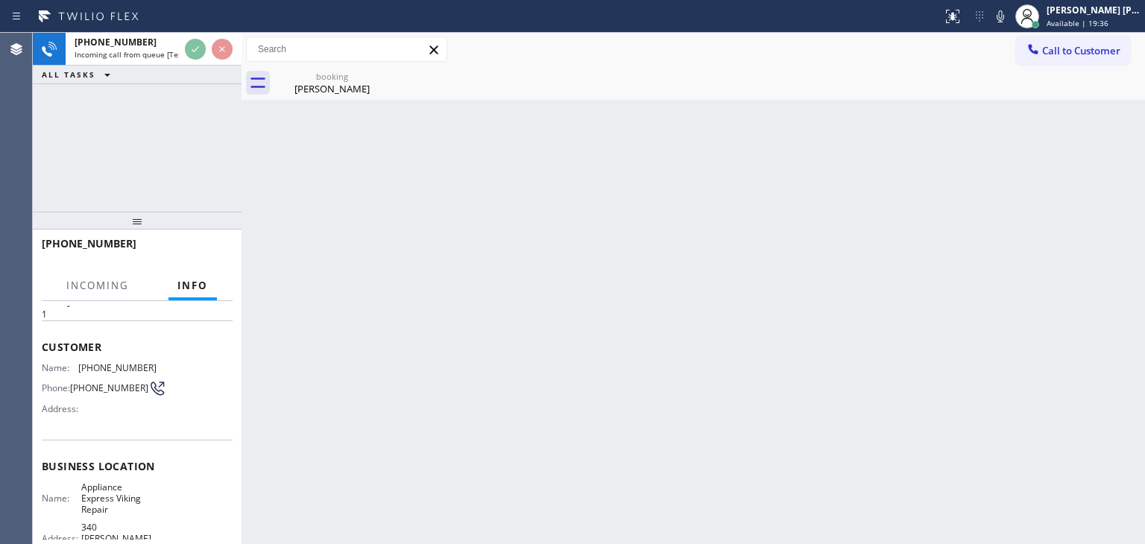
scroll to position [75, 0]
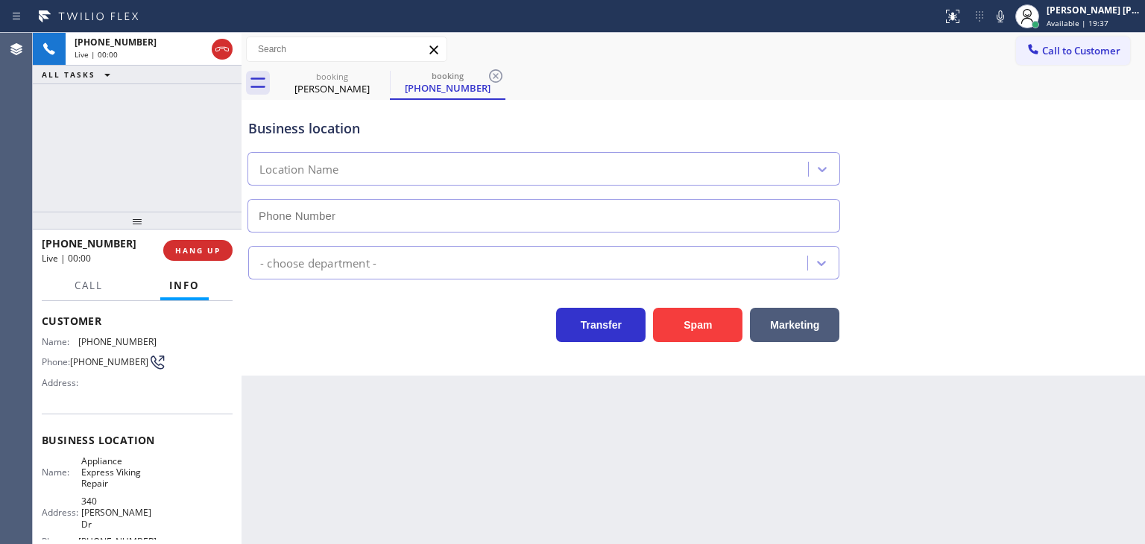
type input "[PHONE_NUMBER]"
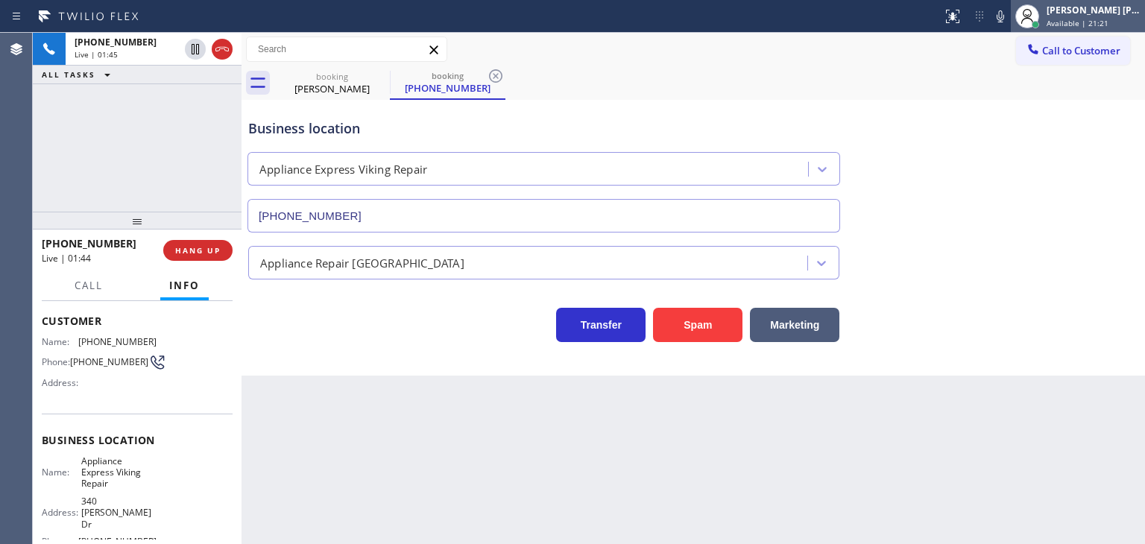
click at [1108, 21] on span "Available | 21:21" at bounding box center [1077, 23] width 62 height 10
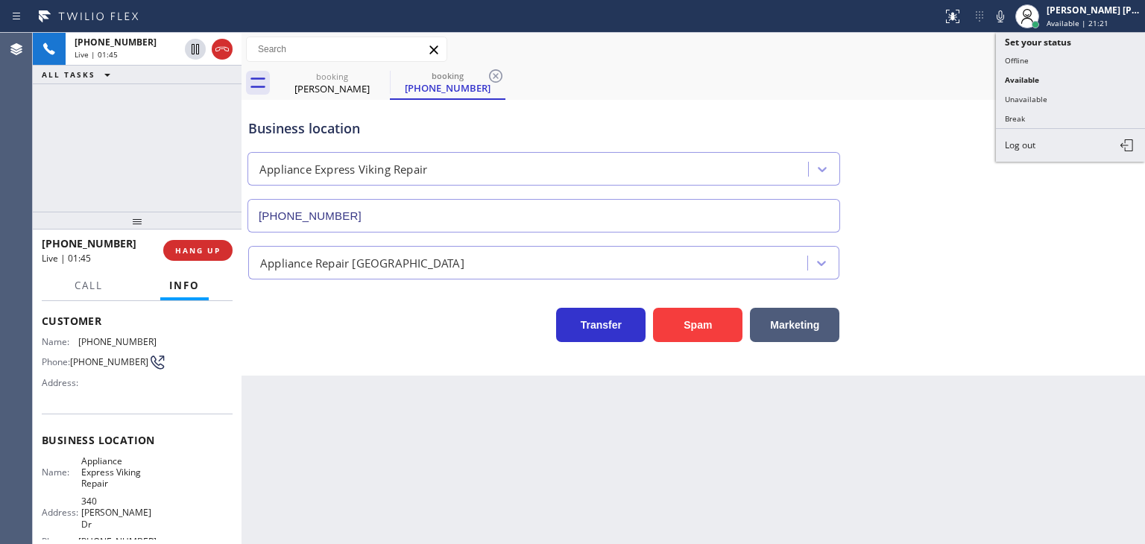
drag, startPoint x: 1064, startPoint y: 96, endPoint x: 607, endPoint y: 8, distance: 465.2
click at [1058, 98] on button "Unavailable" at bounding box center [1070, 98] width 149 height 19
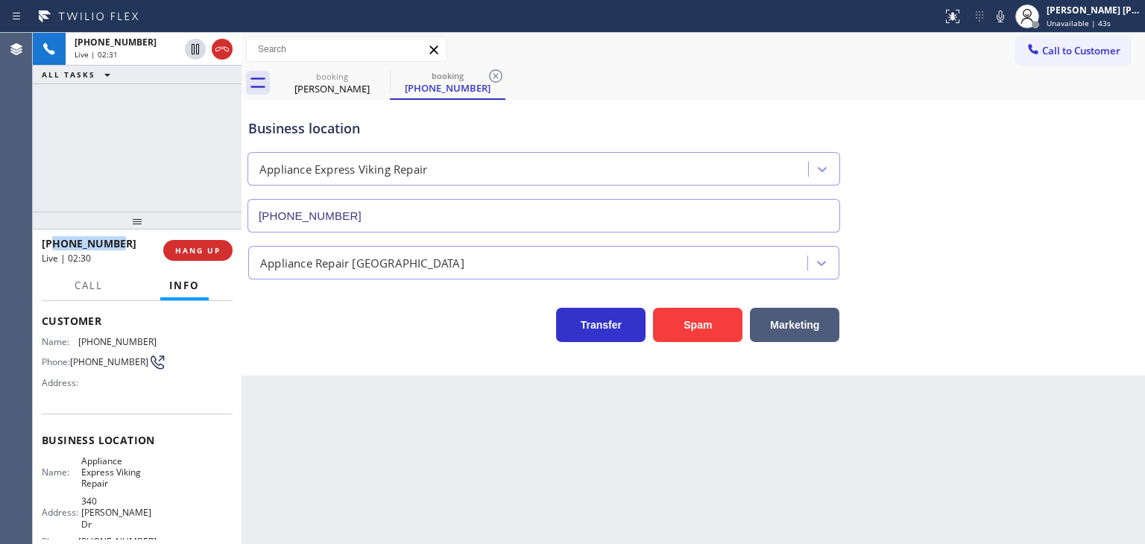
drag, startPoint x: 138, startPoint y: 245, endPoint x: 52, endPoint y: 242, distance: 85.7
click at [52, 242] on div "[PHONE_NUMBER]" at bounding box center [97, 243] width 111 height 14
click at [1009, 21] on icon at bounding box center [1000, 16] width 18 height 18
click at [1009, 19] on icon at bounding box center [1000, 16] width 18 height 18
drag, startPoint x: 164, startPoint y: 527, endPoint x: 77, endPoint y: 521, distance: 87.4
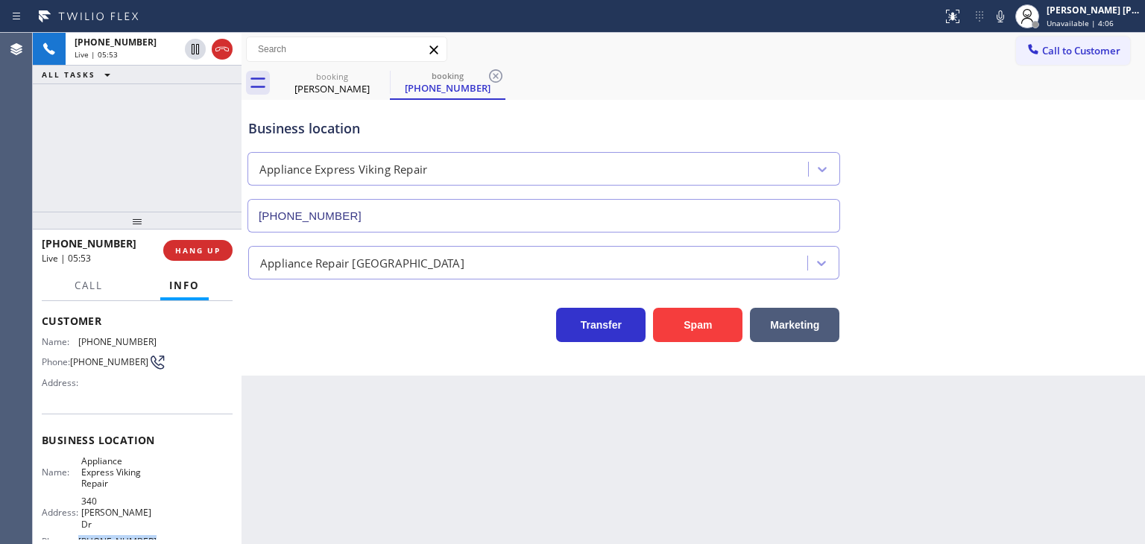
click at [77, 521] on div "Name: Appliance Express Viking Repair Address: [STREET_ADDRESS][PERSON_NAME] Ph…" at bounding box center [137, 504] width 191 height 98
click at [1004, 19] on icon at bounding box center [999, 16] width 7 height 12
click at [1121, 16] on div "[PERSON_NAME] [PERSON_NAME]" at bounding box center [1093, 10] width 94 height 13
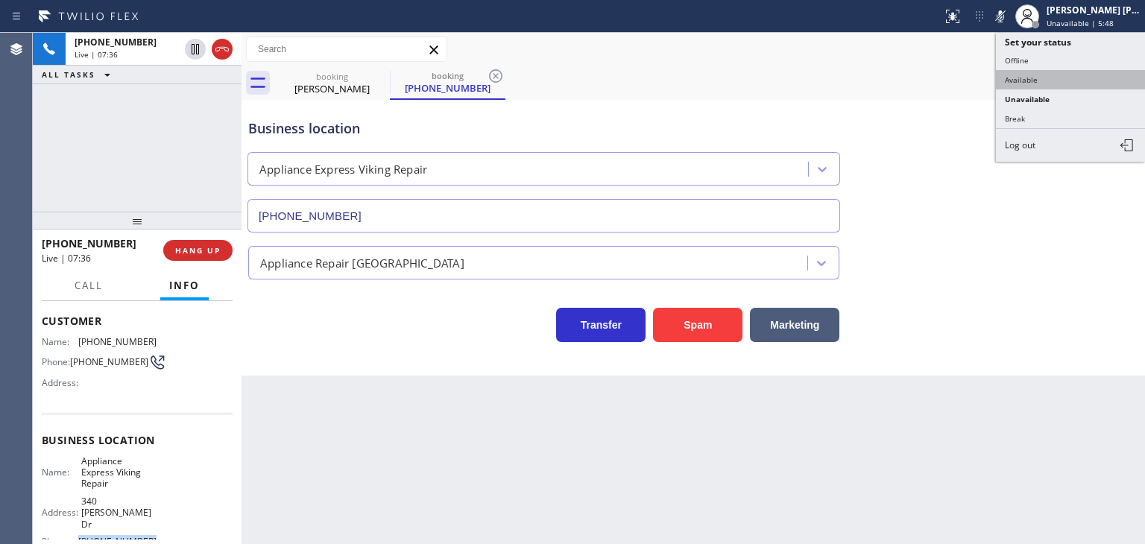
click at [1077, 77] on button "Available" at bounding box center [1070, 79] width 149 height 19
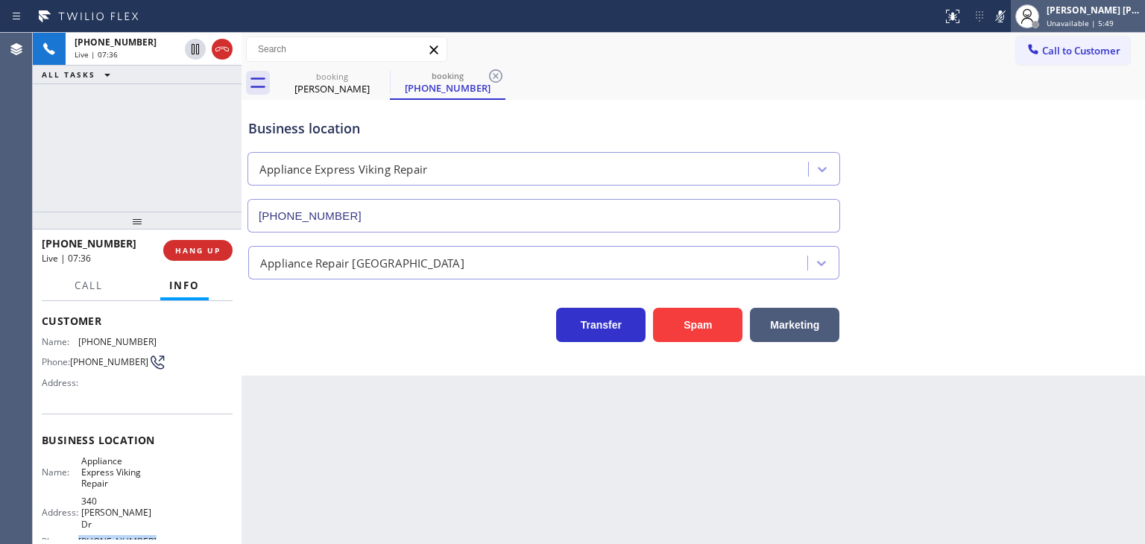
click at [1100, 18] on span "Unavailable | 5:49" at bounding box center [1079, 23] width 67 height 10
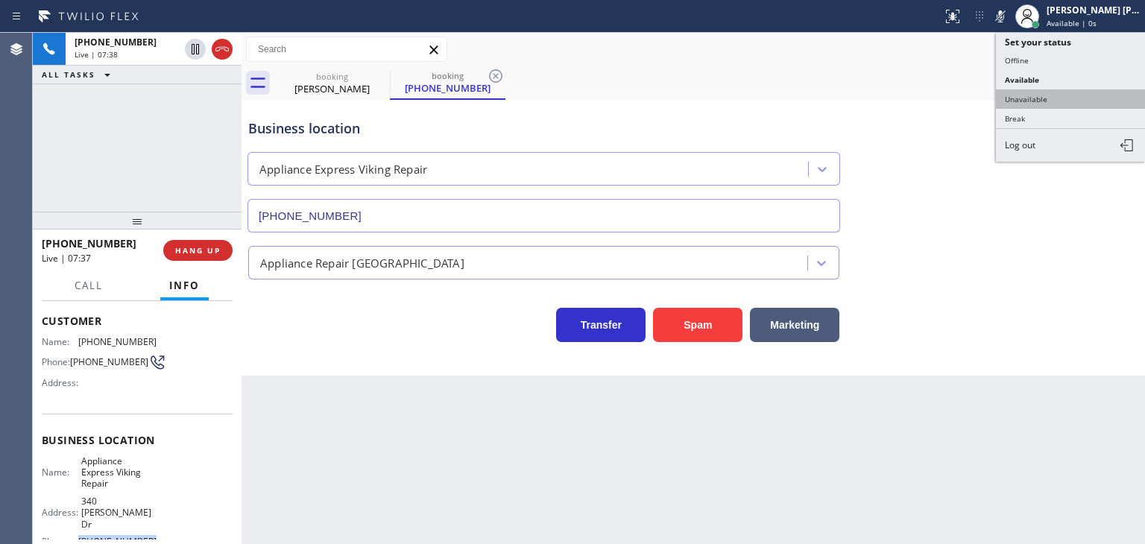
click at [1057, 92] on button "Unavailable" at bounding box center [1070, 98] width 149 height 19
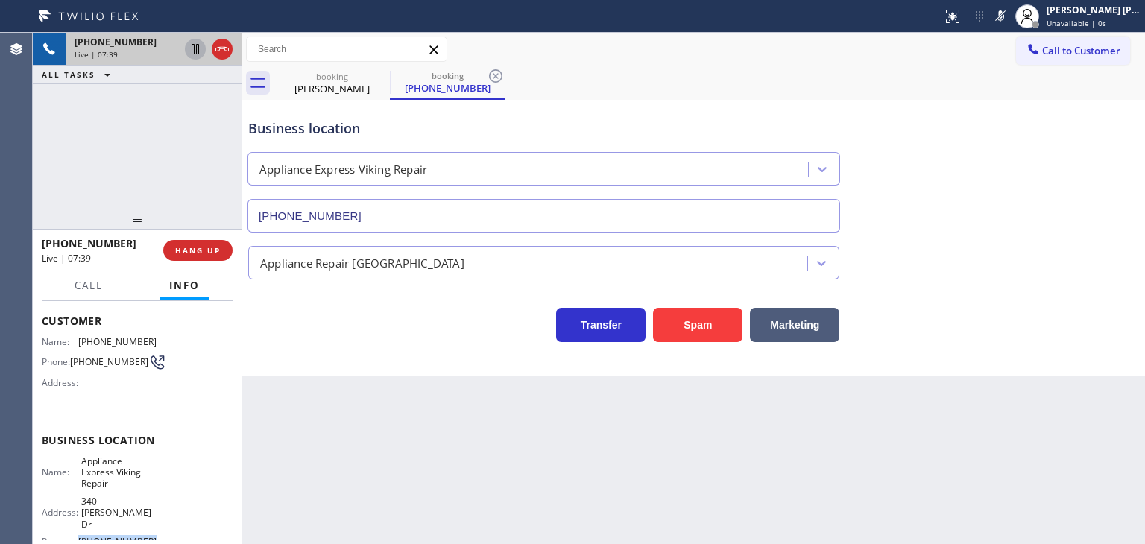
click at [196, 50] on icon at bounding box center [195, 49] width 7 height 10
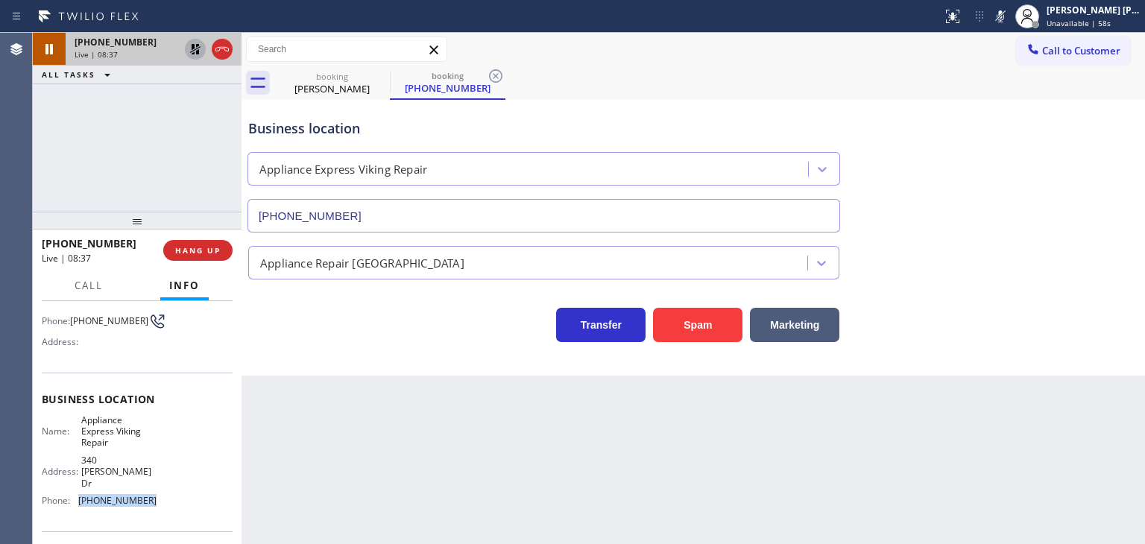
scroll to position [149, 0]
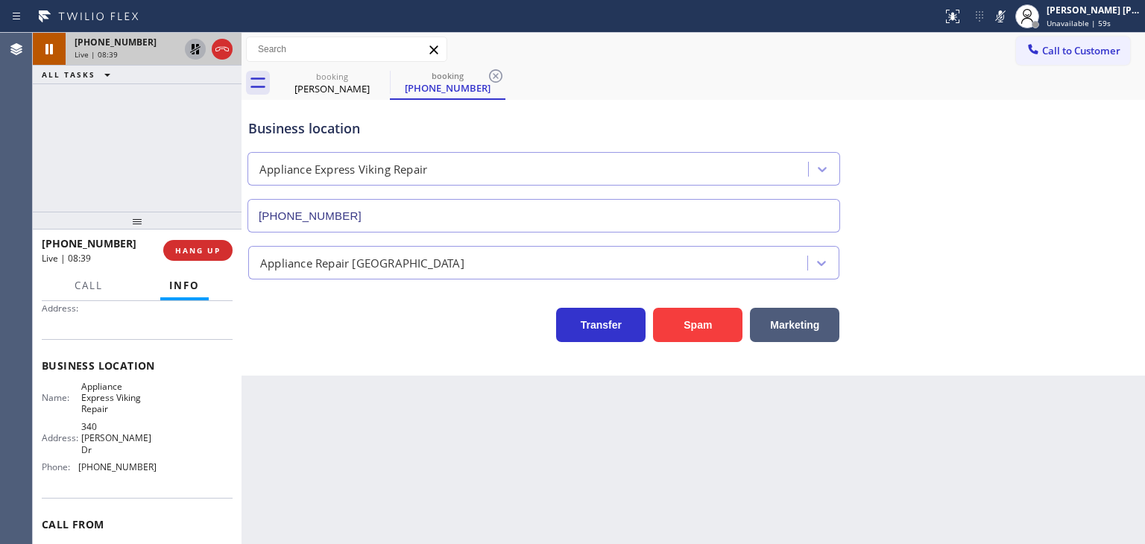
drag, startPoint x: 117, startPoint y: 436, endPoint x: 144, endPoint y: 448, distance: 29.4
click at [144, 461] on span "[PHONE_NUMBER]" at bounding box center [117, 466] width 78 height 11
drag, startPoint x: 144, startPoint y: 448, endPoint x: 83, endPoint y: 446, distance: 60.4
click at [83, 461] on span "[PHONE_NUMBER]" at bounding box center [117, 466] width 78 height 11
click at [1009, 16] on icon at bounding box center [1000, 16] width 18 height 18
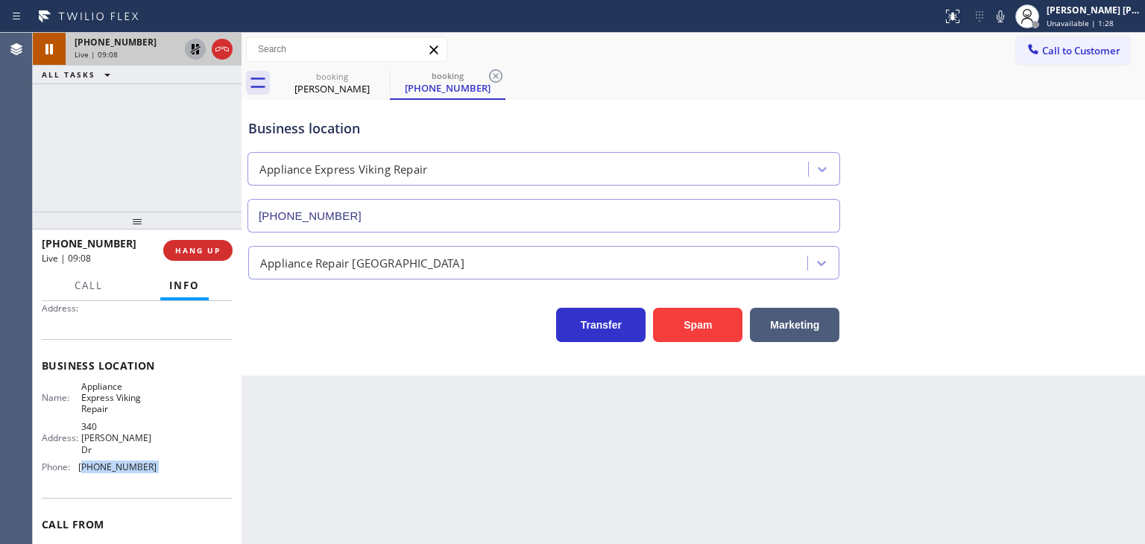
click at [194, 54] on icon at bounding box center [195, 49] width 18 height 18
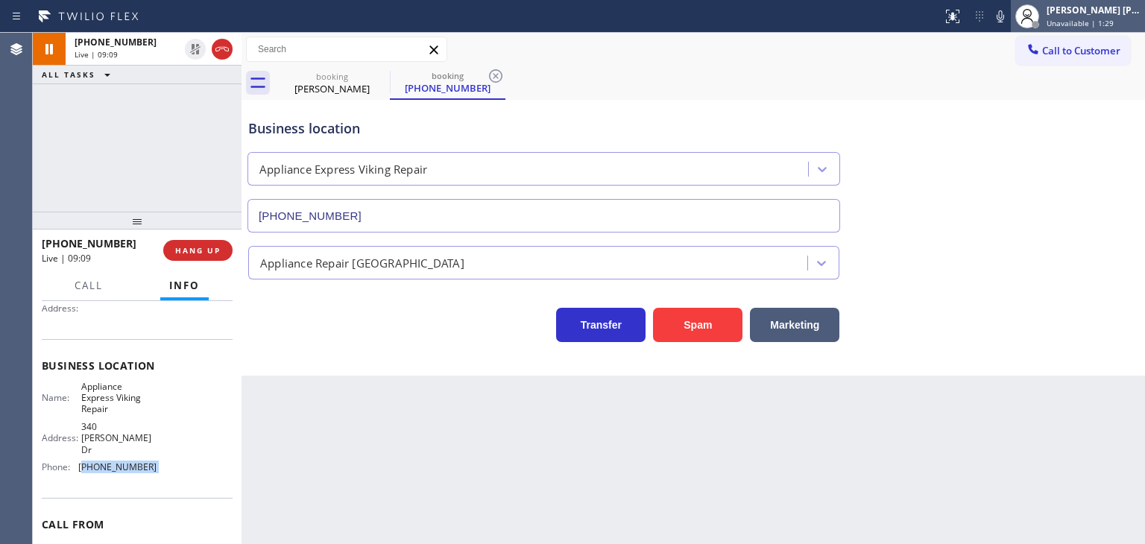
click at [1102, 8] on div "[PERSON_NAME] [PERSON_NAME]" at bounding box center [1093, 10] width 94 height 13
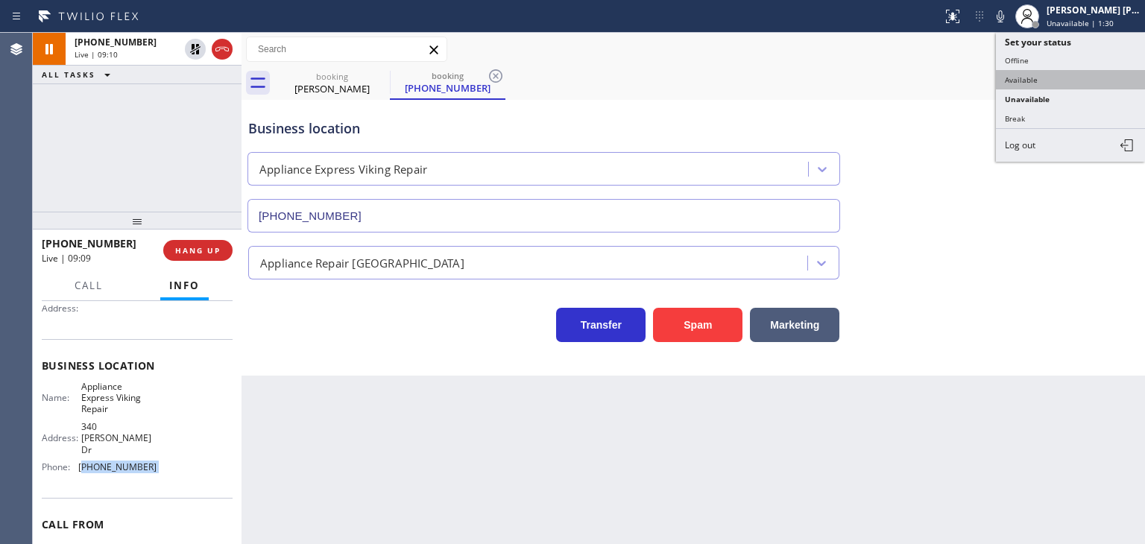
click at [1068, 81] on button "Available" at bounding box center [1070, 79] width 149 height 19
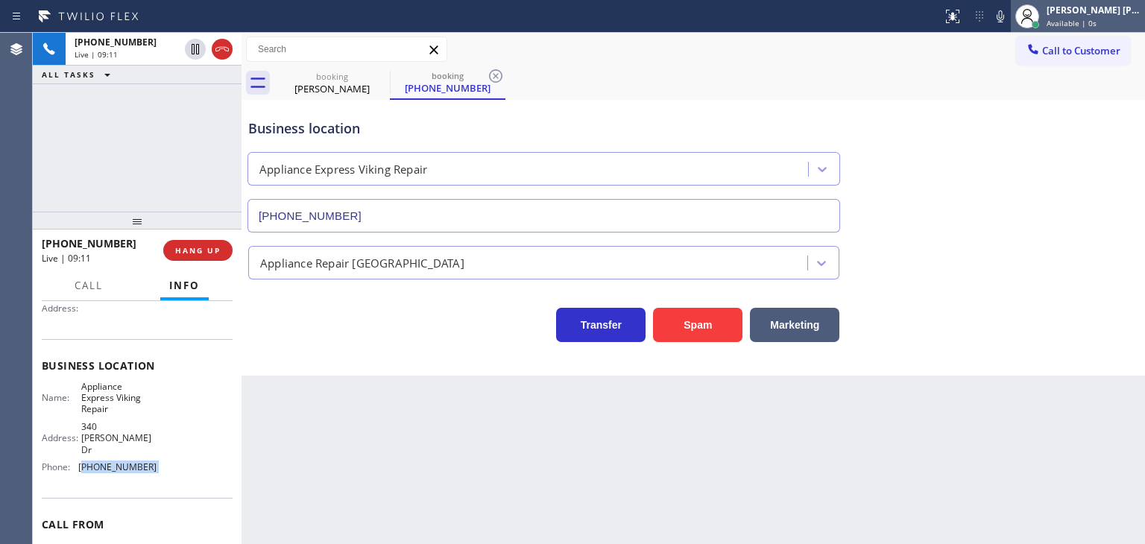
click at [1086, 22] on span "Available | 0s" at bounding box center [1071, 23] width 50 height 10
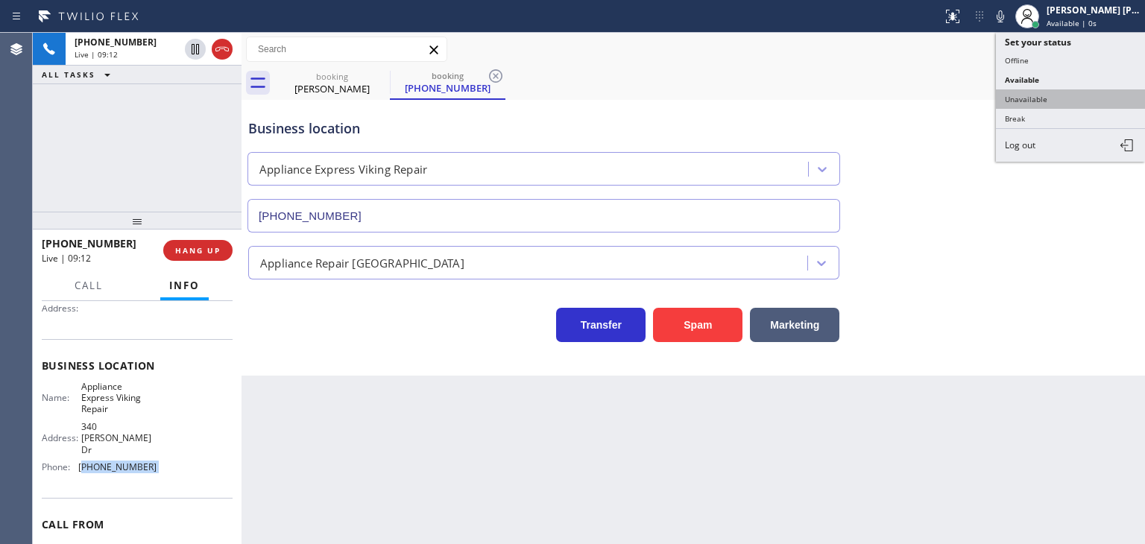
click at [1044, 99] on button "Unavailable" at bounding box center [1070, 98] width 149 height 19
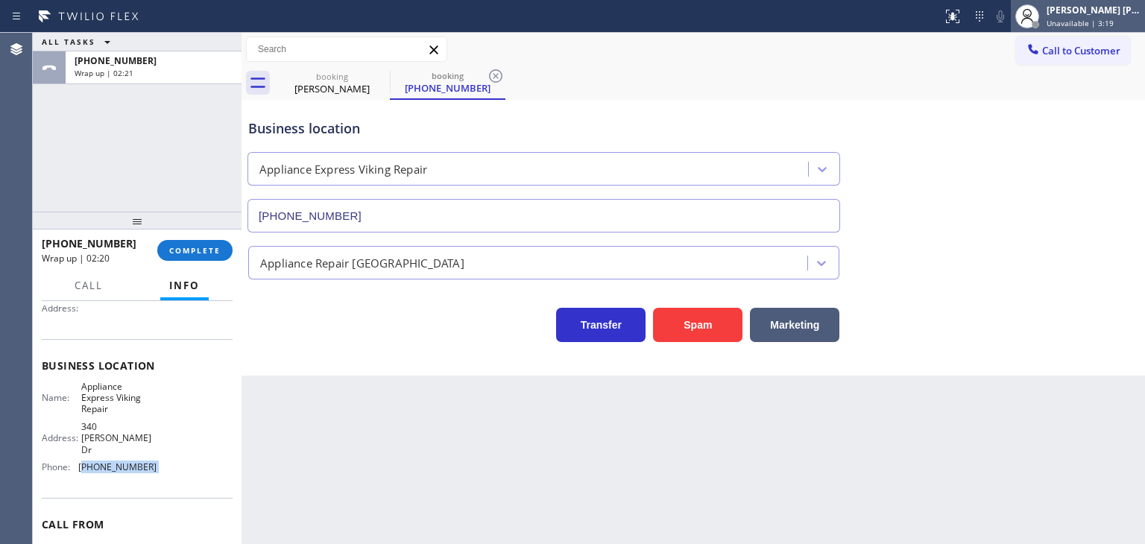
click at [1086, 11] on div "[PERSON_NAME] [PERSON_NAME]" at bounding box center [1093, 10] width 94 height 13
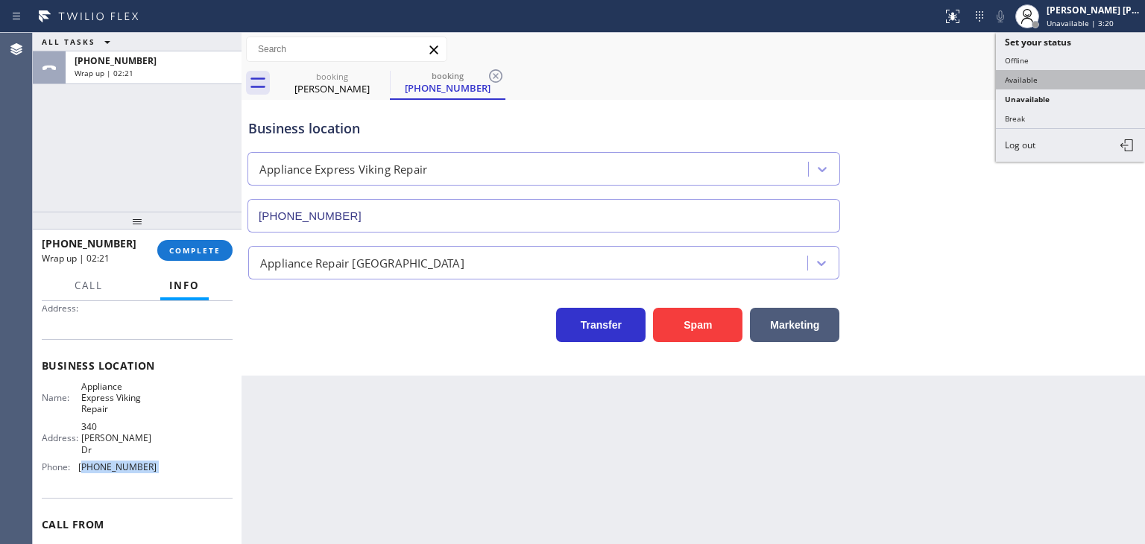
click at [1040, 81] on button "Available" at bounding box center [1070, 79] width 149 height 19
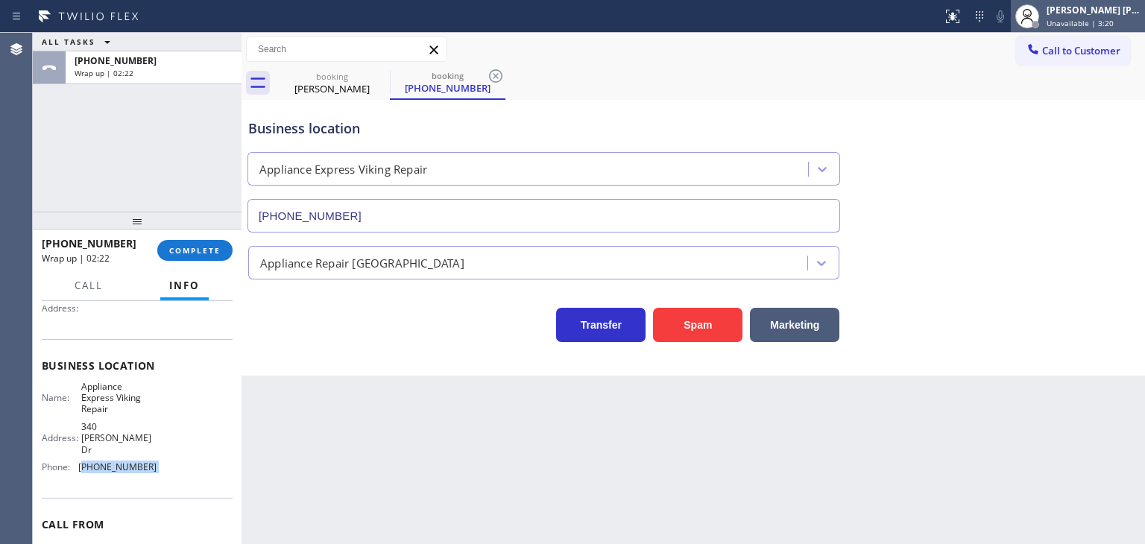
click at [1103, 19] on span "Unavailable | 3:20" at bounding box center [1079, 23] width 67 height 10
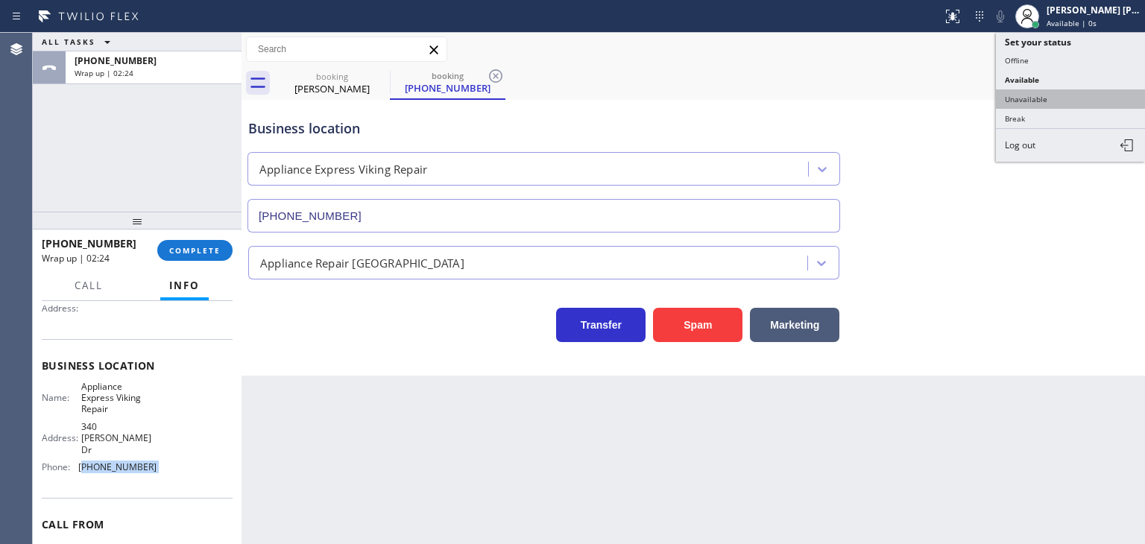
click at [1059, 94] on button "Unavailable" at bounding box center [1070, 98] width 149 height 19
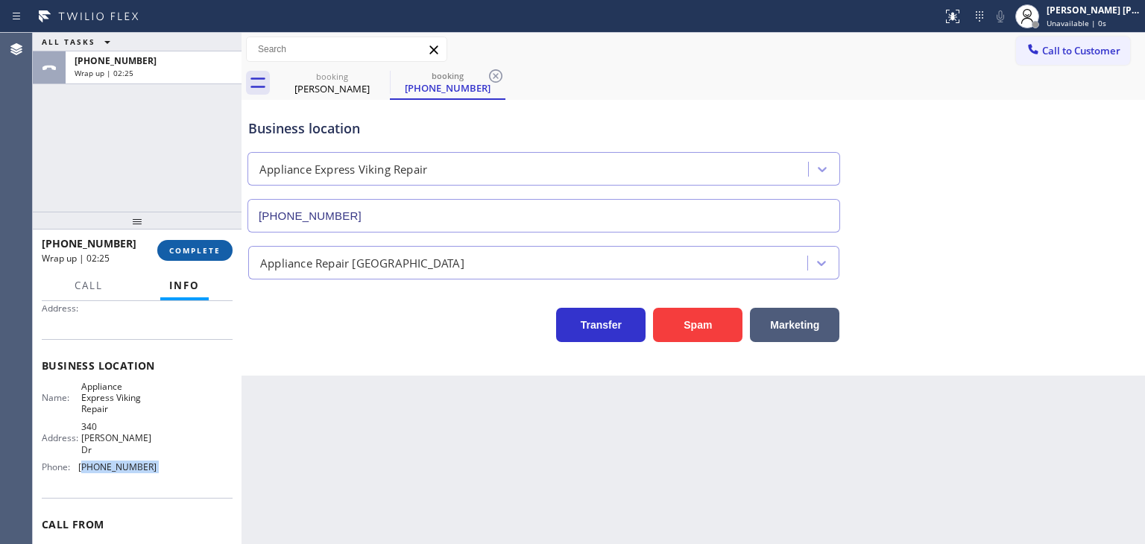
click at [215, 252] on span "COMPLETE" at bounding box center [194, 250] width 51 height 10
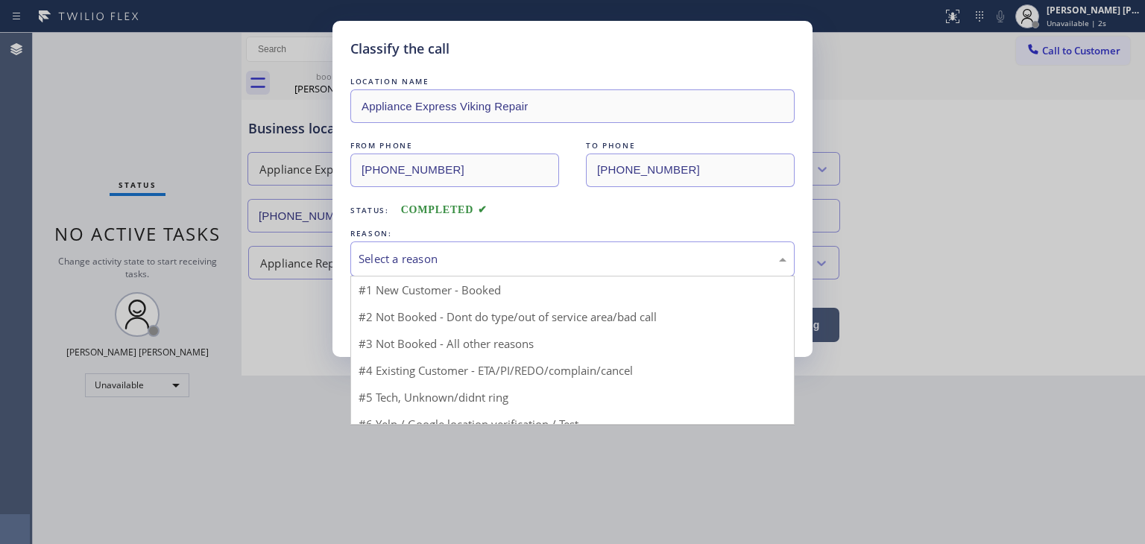
click at [385, 247] on div "Select a reason" at bounding box center [572, 258] width 444 height 35
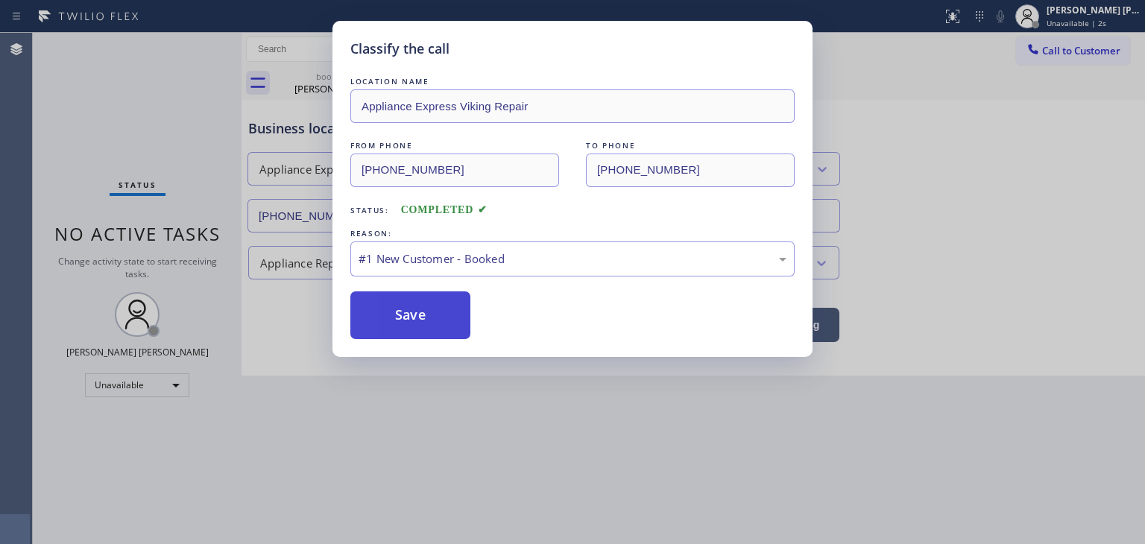
click at [407, 308] on button "Save" at bounding box center [410, 315] width 120 height 48
type input "[PHONE_NUMBER]"
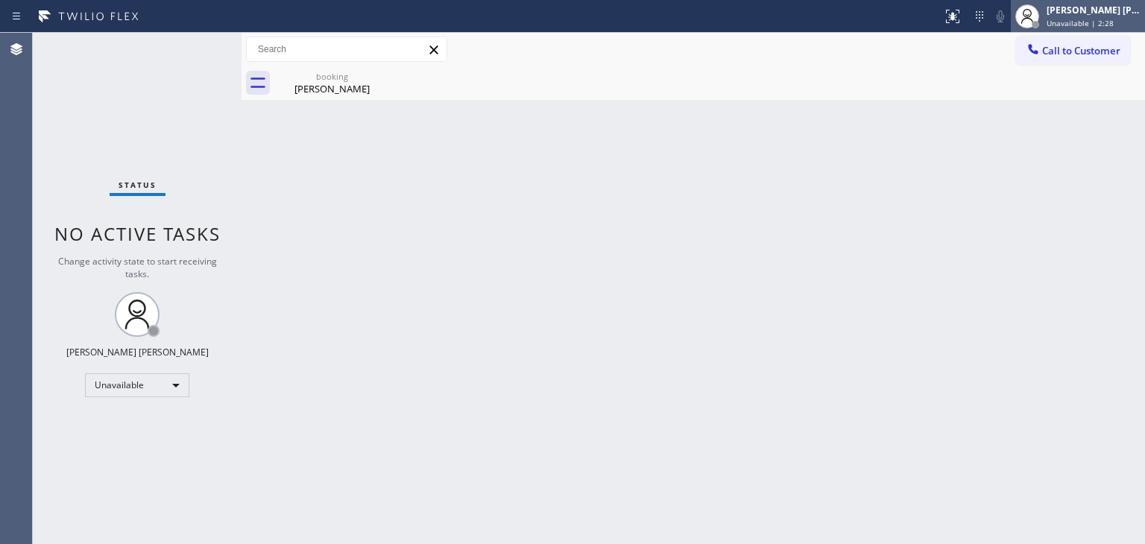
click at [1084, 11] on div "[PERSON_NAME] [PERSON_NAME]" at bounding box center [1093, 10] width 94 height 13
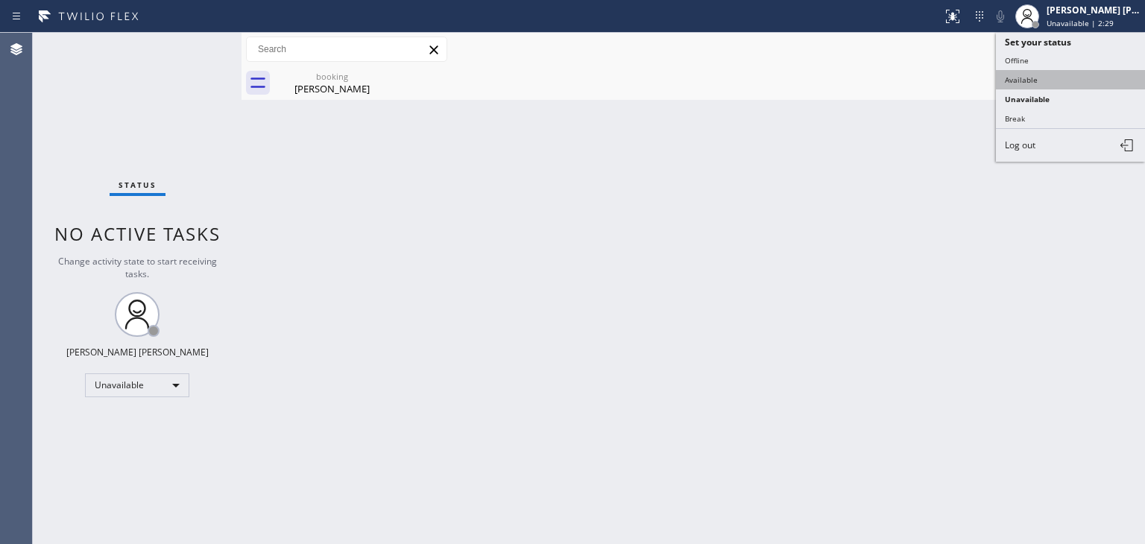
click at [1040, 75] on button "Available" at bounding box center [1070, 79] width 149 height 19
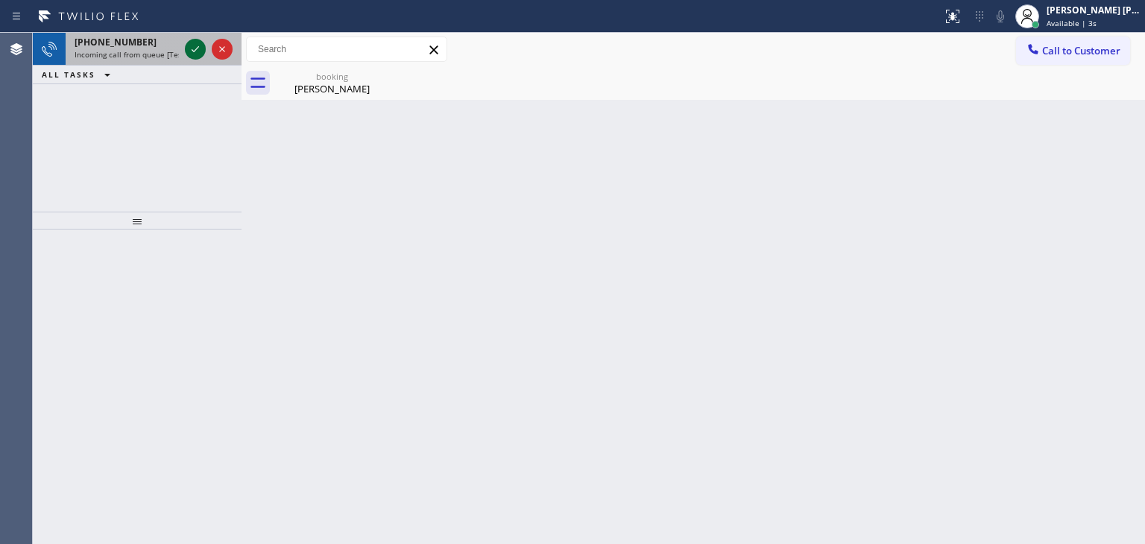
click at [197, 57] on icon at bounding box center [195, 49] width 18 height 18
click at [194, 42] on icon at bounding box center [195, 49] width 18 height 18
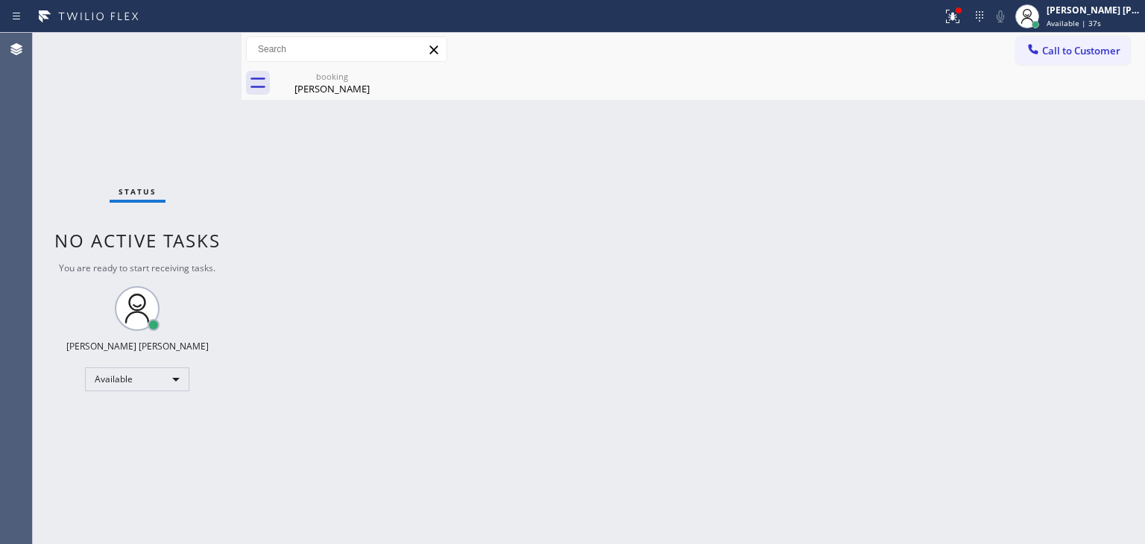
click at [193, 46] on div "Status No active tasks You are ready to start receiving tasks. [PERSON_NAME] [P…" at bounding box center [137, 288] width 209 height 511
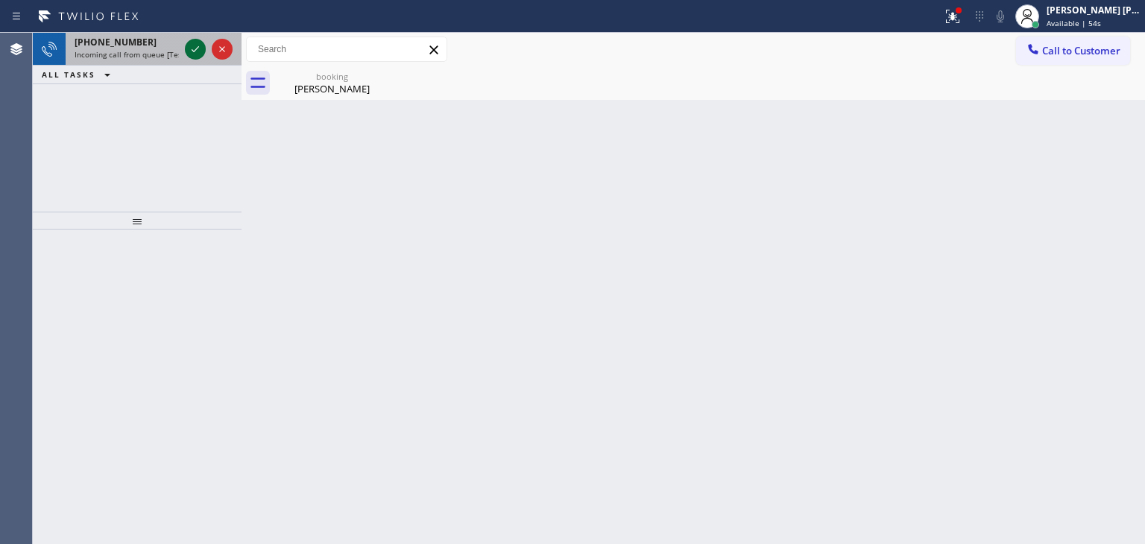
click at [193, 46] on icon at bounding box center [195, 49] width 18 height 18
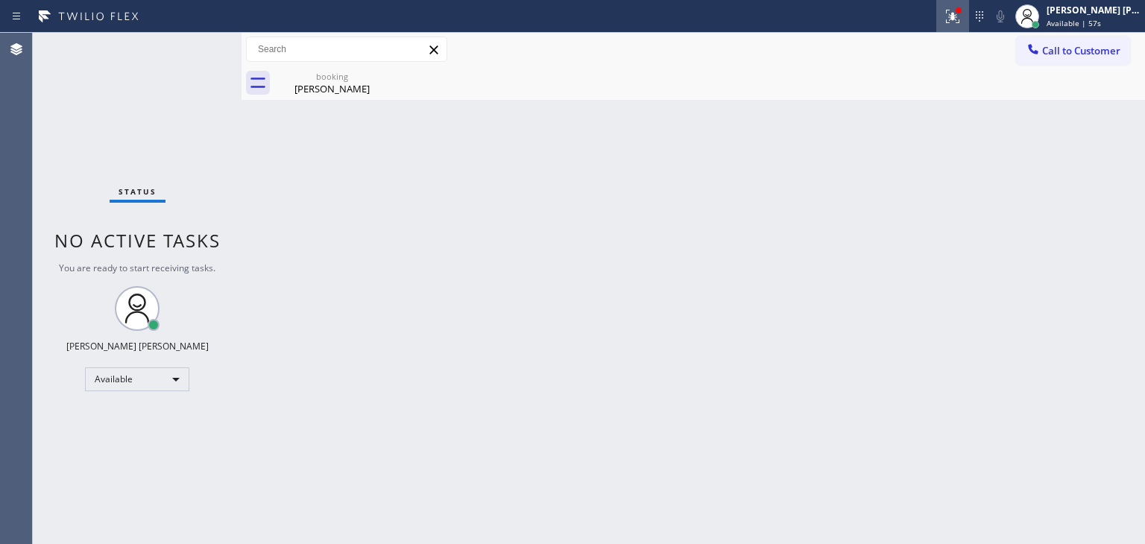
click at [969, 13] on div at bounding box center [952, 16] width 33 height 18
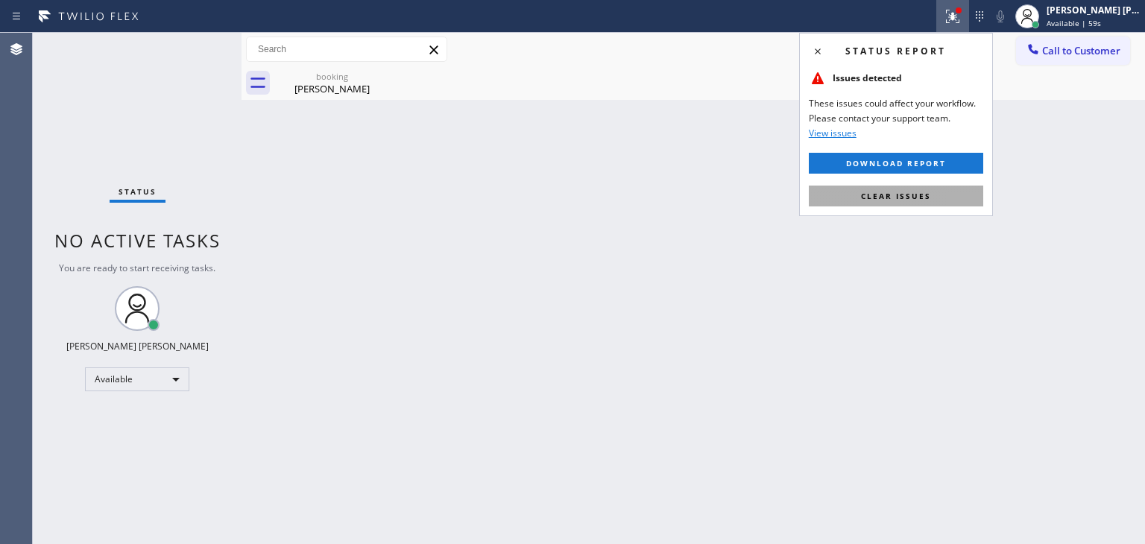
click at [885, 197] on span "Clear issues" at bounding box center [896, 196] width 70 height 10
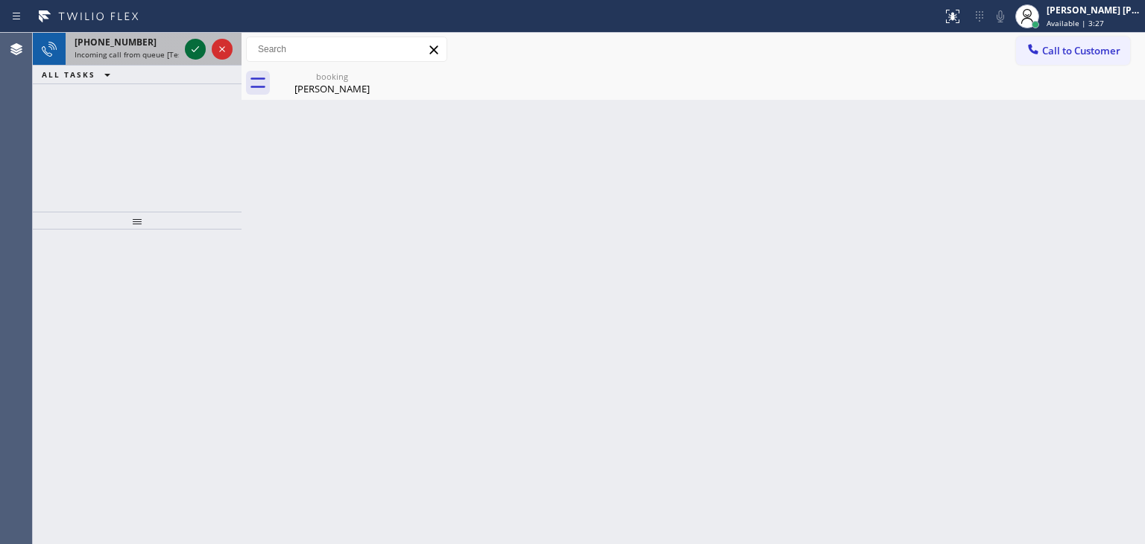
click at [194, 42] on icon at bounding box center [195, 49] width 18 height 18
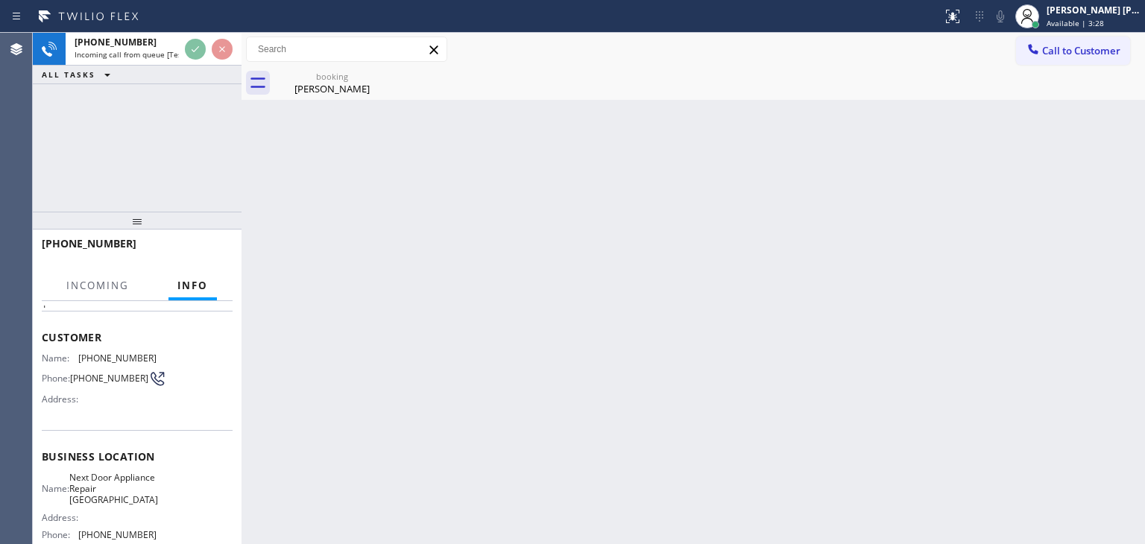
scroll to position [75, 0]
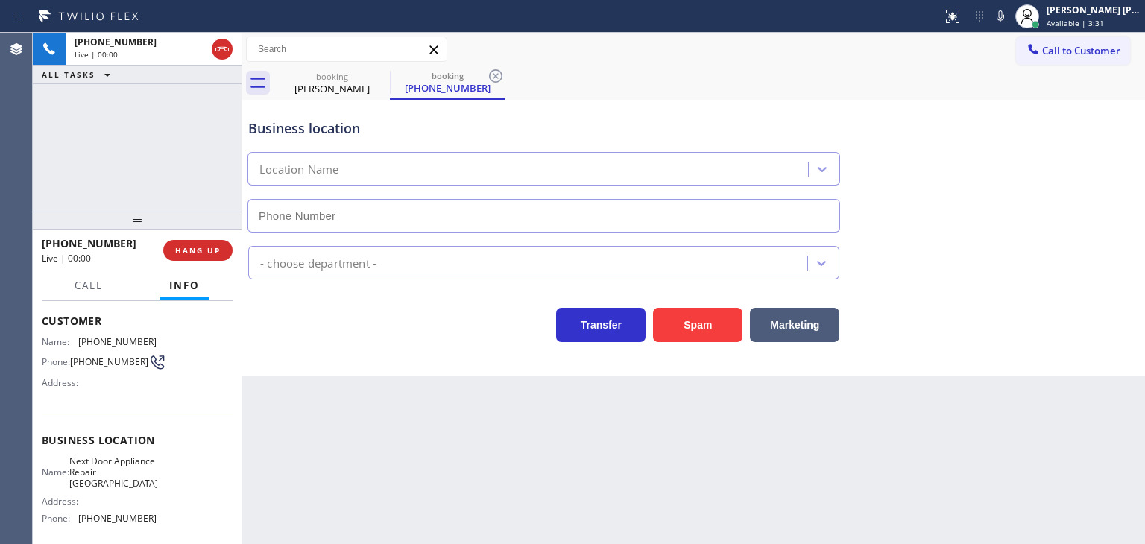
type input "[PHONE_NUMBER]"
click at [1009, 9] on icon at bounding box center [1000, 16] width 18 height 18
click at [1009, 13] on icon at bounding box center [1000, 16] width 18 height 18
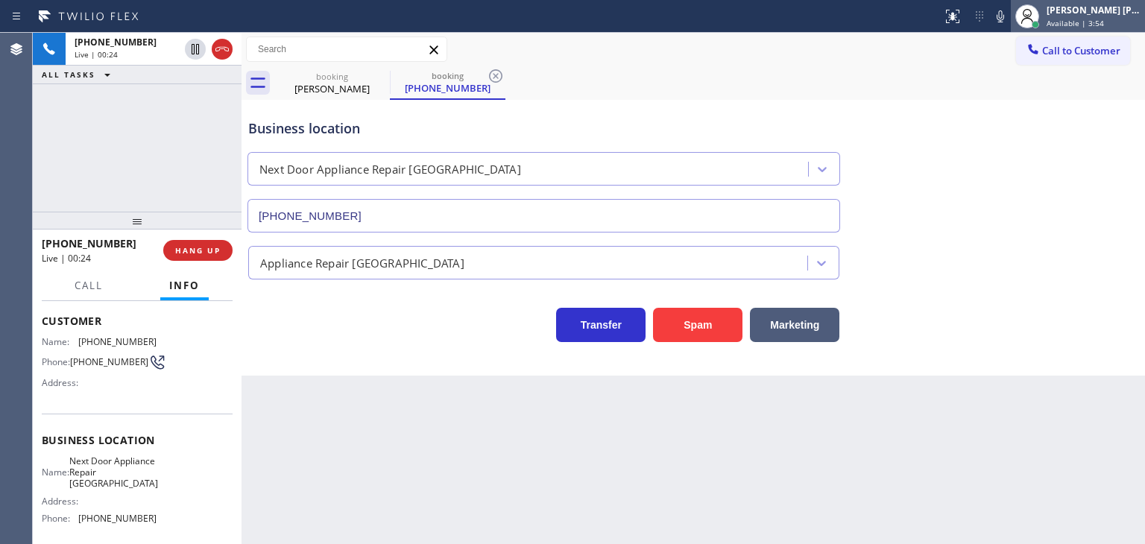
click at [1102, 21] on span "Available | 3:54" at bounding box center [1074, 23] width 57 height 10
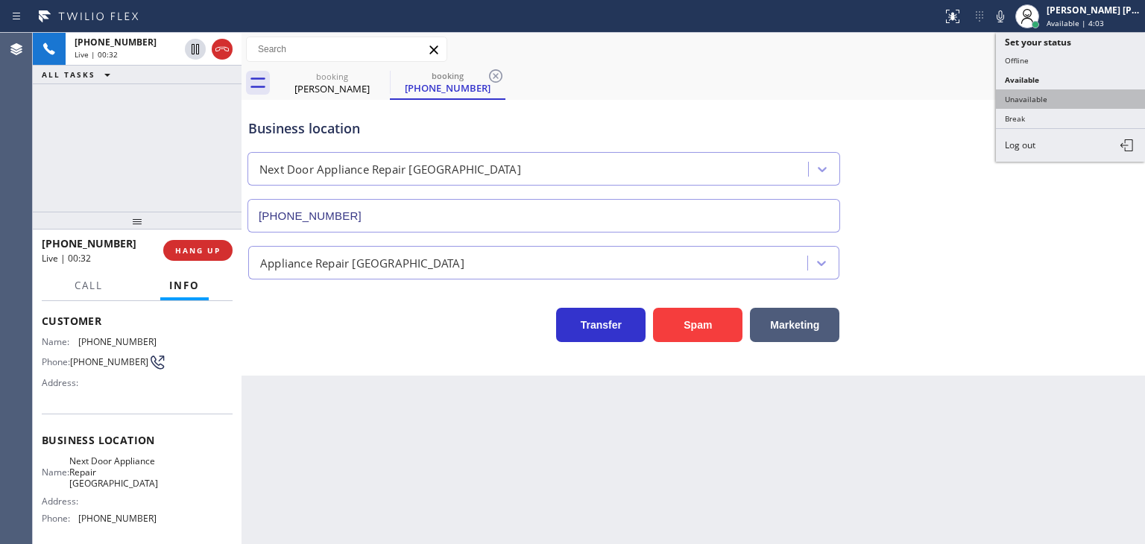
click at [1057, 98] on button "Unavailable" at bounding box center [1070, 98] width 149 height 19
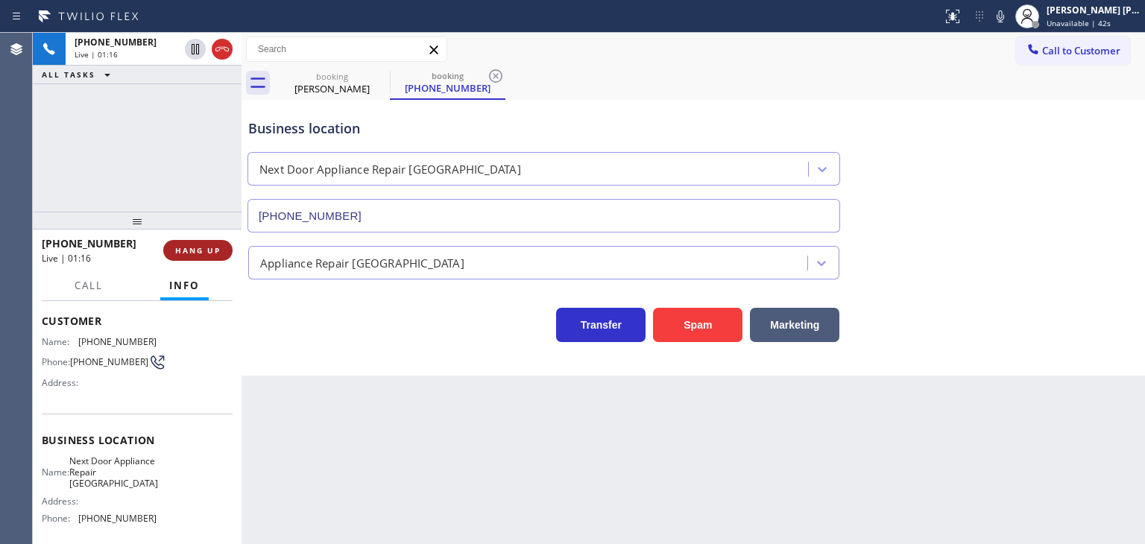
click at [215, 258] on button "HANG UP" at bounding box center [197, 250] width 69 height 21
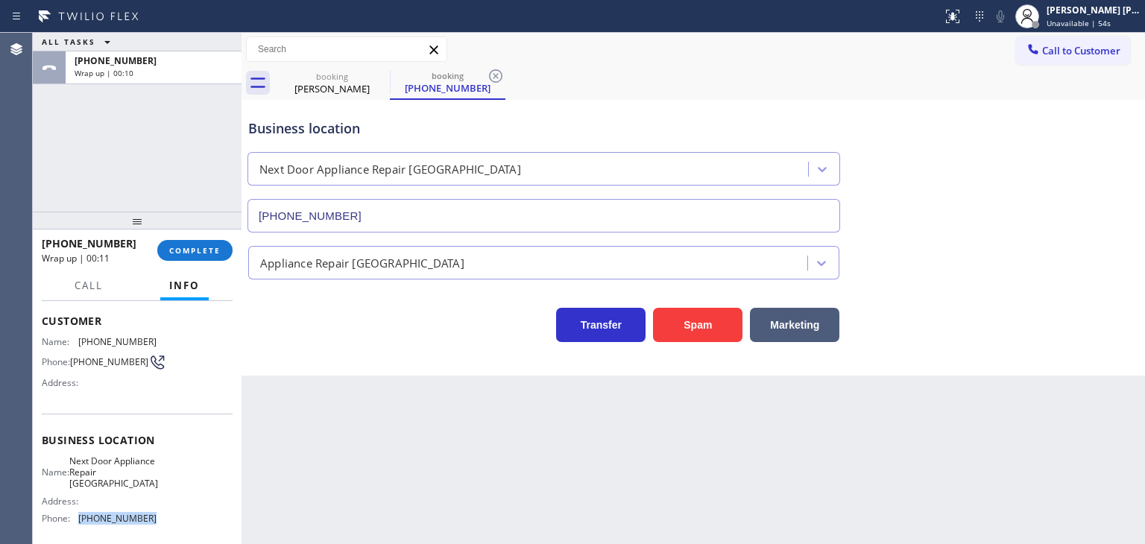
drag, startPoint x: 150, startPoint y: 521, endPoint x: 79, endPoint y: 521, distance: 70.8
click at [79, 521] on div "Name: Next Door Appliance Repair [GEOGRAPHIC_DATA] Address: Phone: [PHONE_NUMBE…" at bounding box center [137, 492] width 191 height 75
click at [211, 257] on button "COMPLETE" at bounding box center [194, 250] width 75 height 21
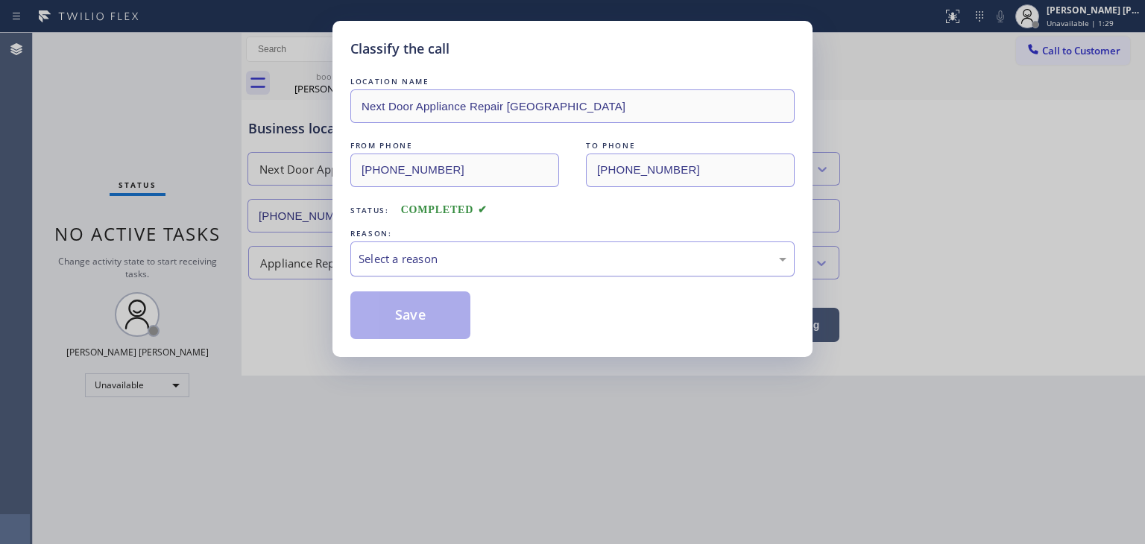
click at [435, 254] on div "Select a reason" at bounding box center [572, 258] width 428 height 17
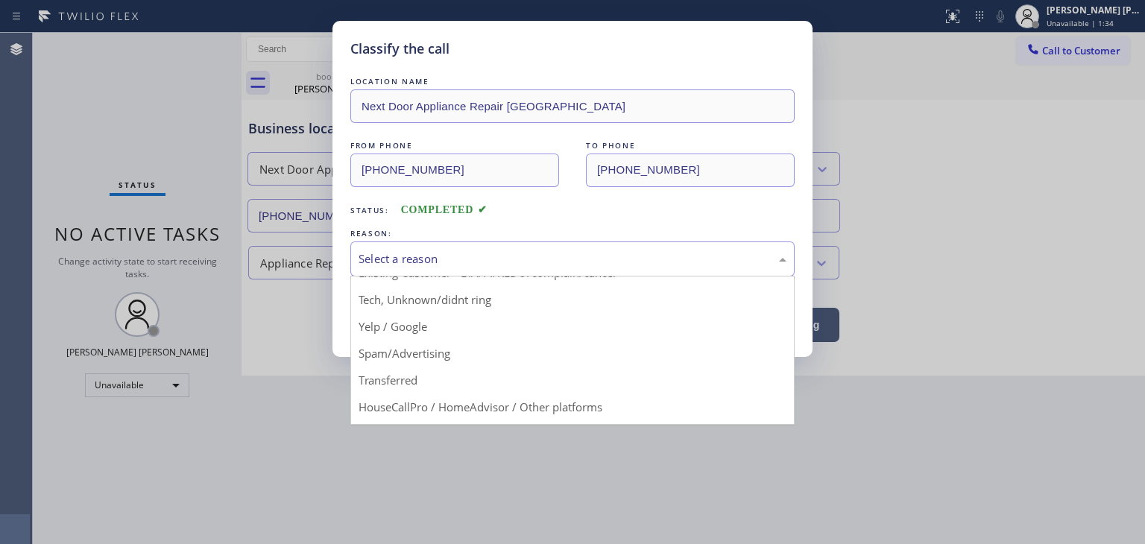
scroll to position [75, 0]
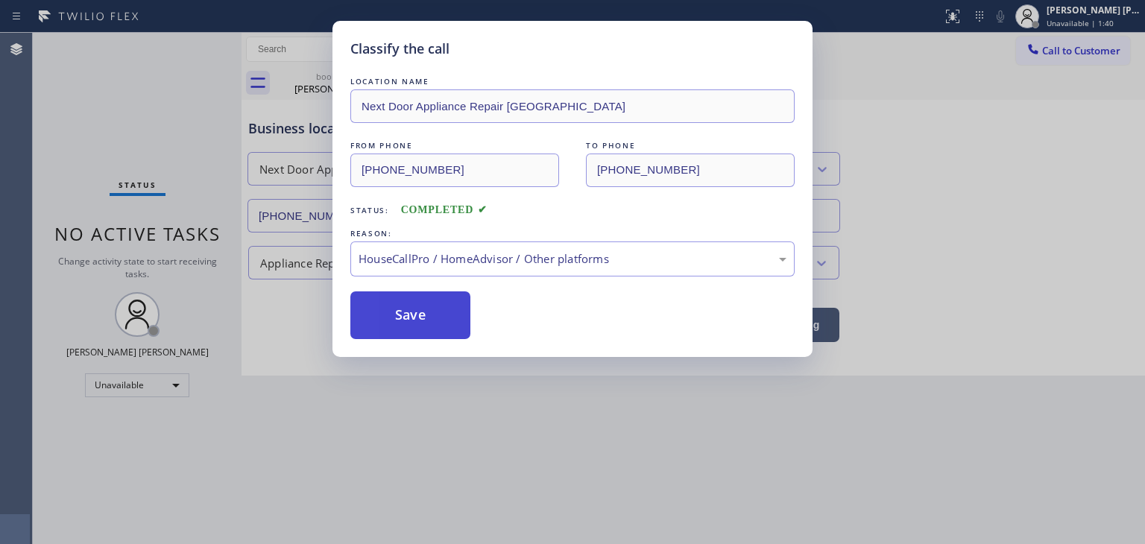
click at [413, 325] on button "Save" at bounding box center [410, 315] width 120 height 48
type input "[PHONE_NUMBER]"
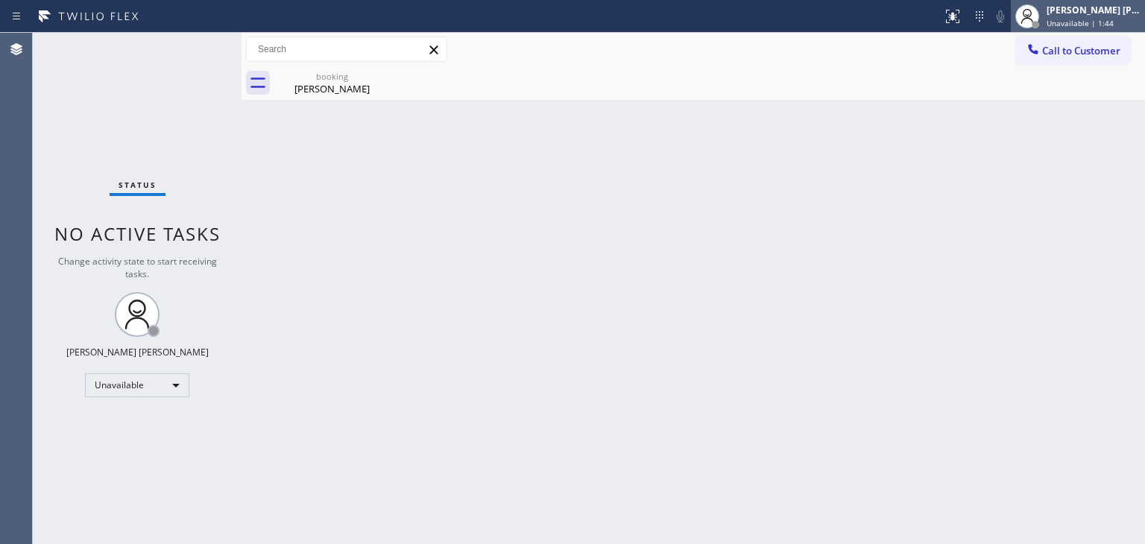
click at [1083, 15] on div "[PERSON_NAME] [PERSON_NAME]" at bounding box center [1093, 10] width 94 height 13
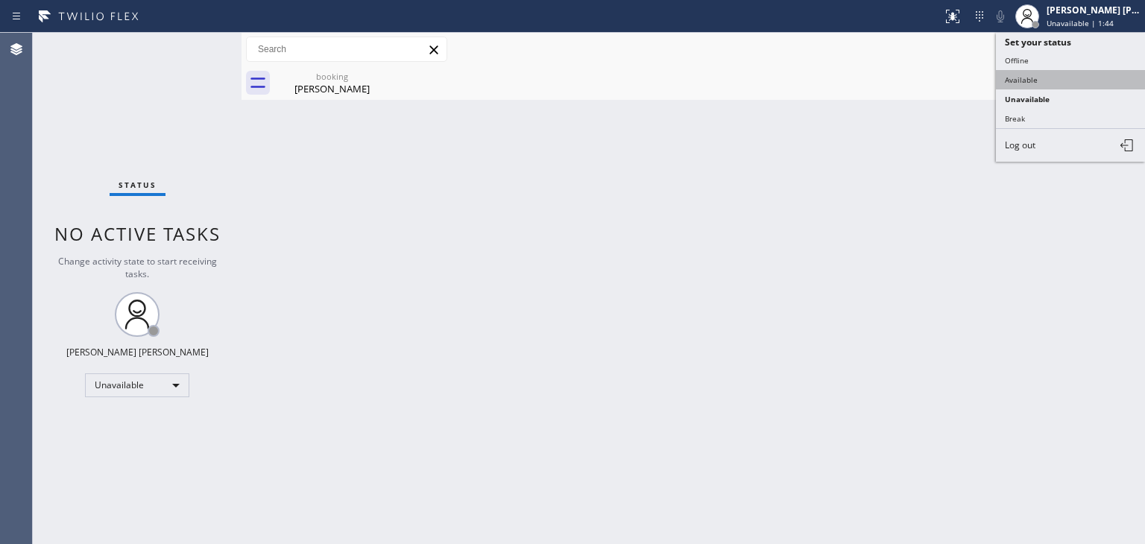
click at [1054, 72] on button "Available" at bounding box center [1070, 79] width 149 height 19
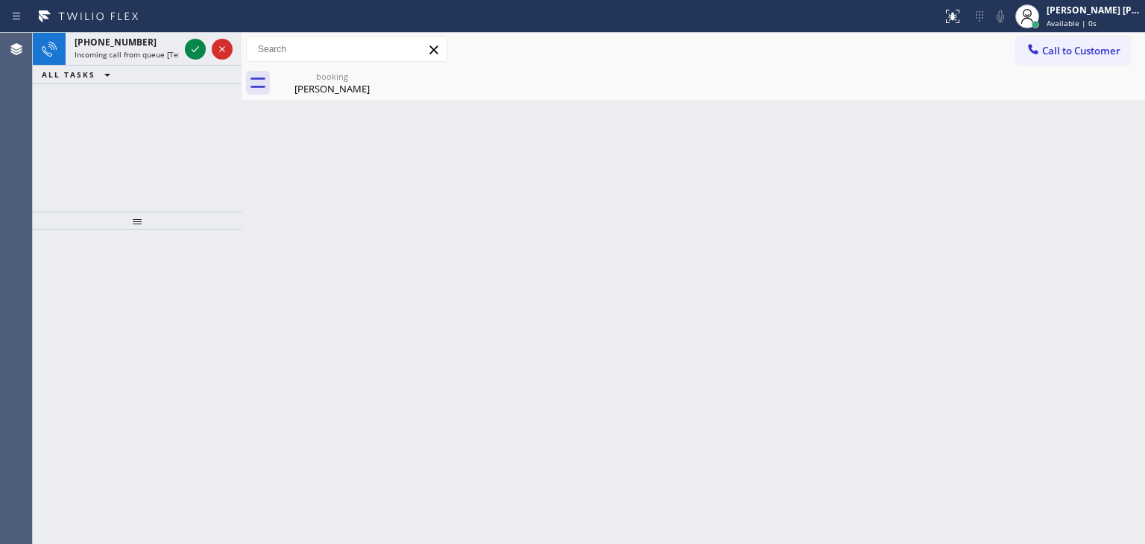
click at [188, 37] on div at bounding box center [209, 49] width 54 height 33
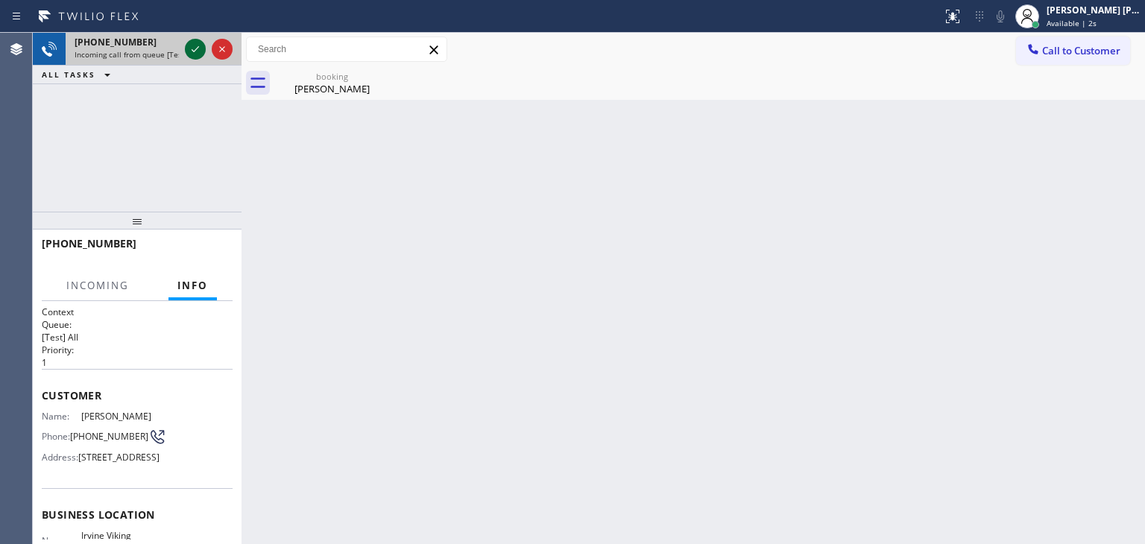
click at [196, 44] on icon at bounding box center [195, 49] width 18 height 18
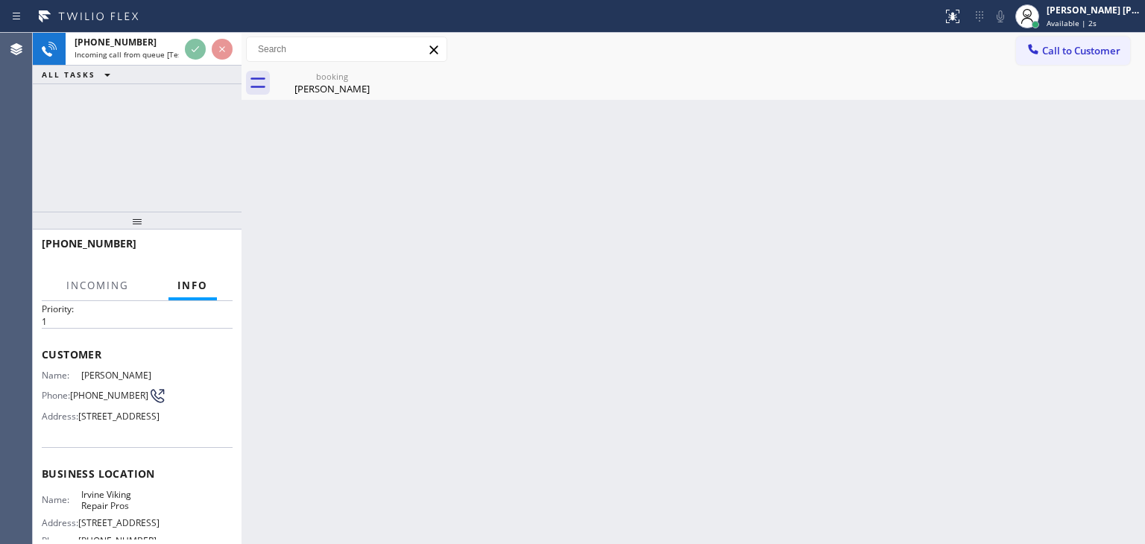
scroll to position [75, 0]
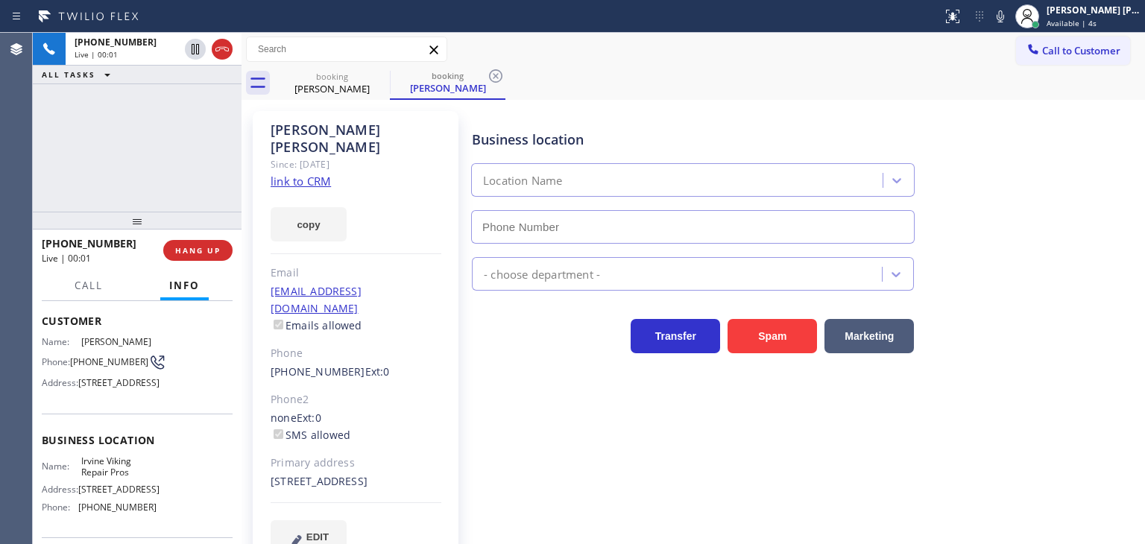
type input "[PHONE_NUMBER]"
click at [319, 174] on link "link to CRM" at bounding box center [300, 181] width 60 height 15
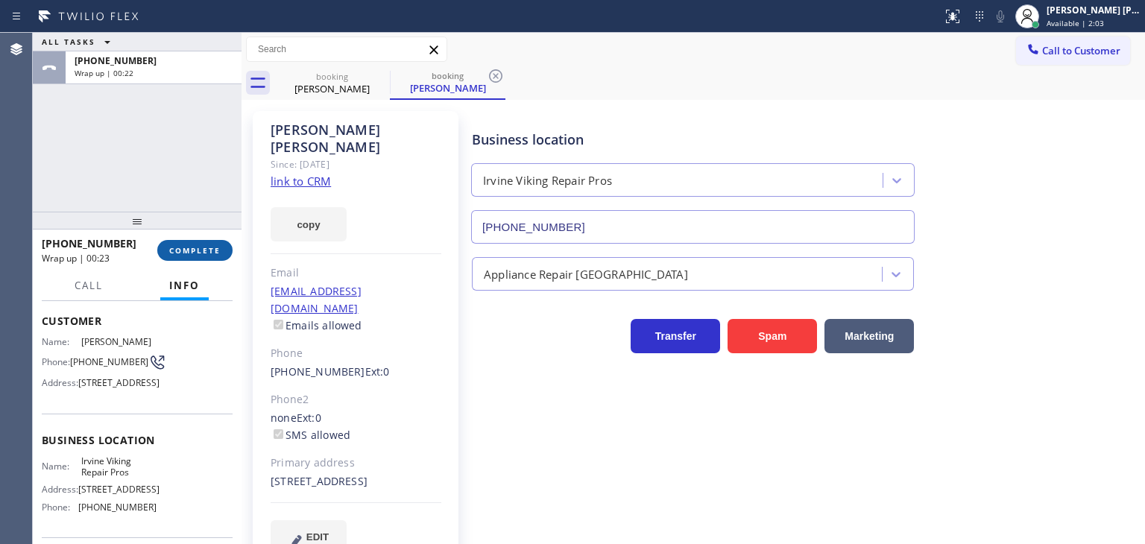
click at [179, 252] on span "COMPLETE" at bounding box center [194, 250] width 51 height 10
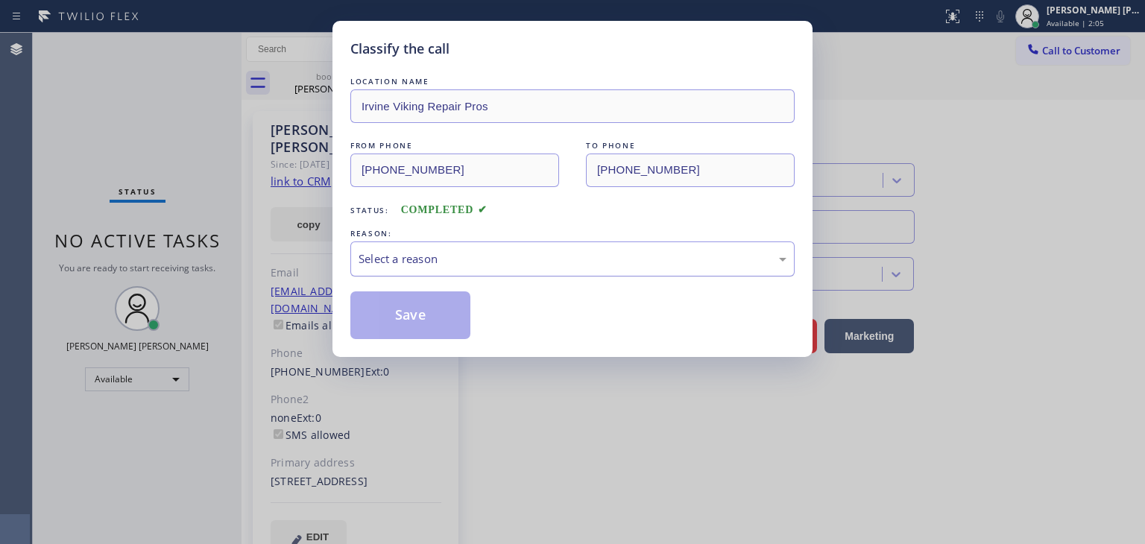
click at [386, 255] on div "Select a reason" at bounding box center [572, 258] width 428 height 17
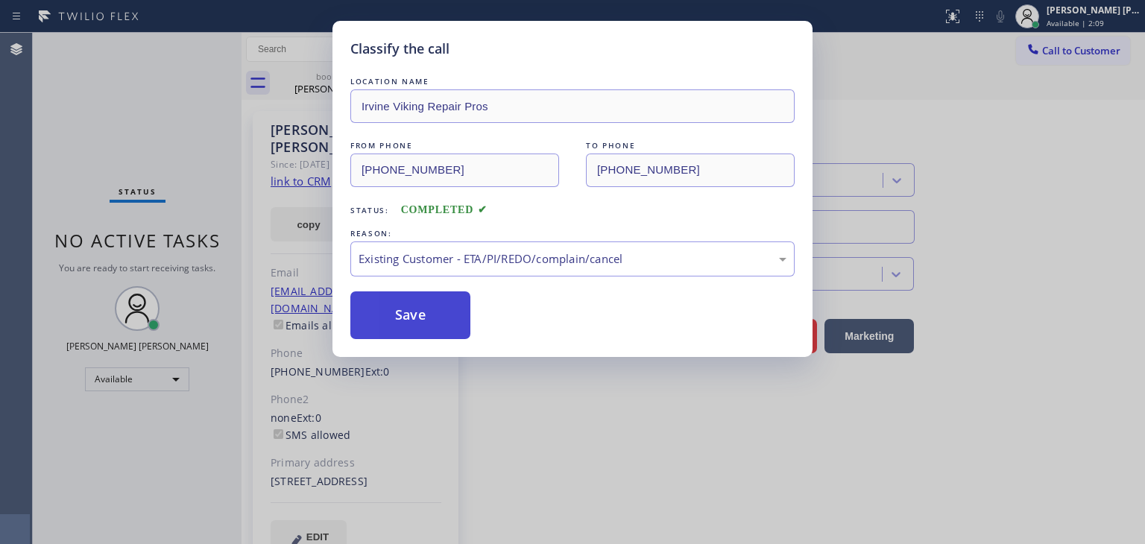
click at [412, 312] on button "Save" at bounding box center [410, 315] width 120 height 48
type input "[PHONE_NUMBER]"
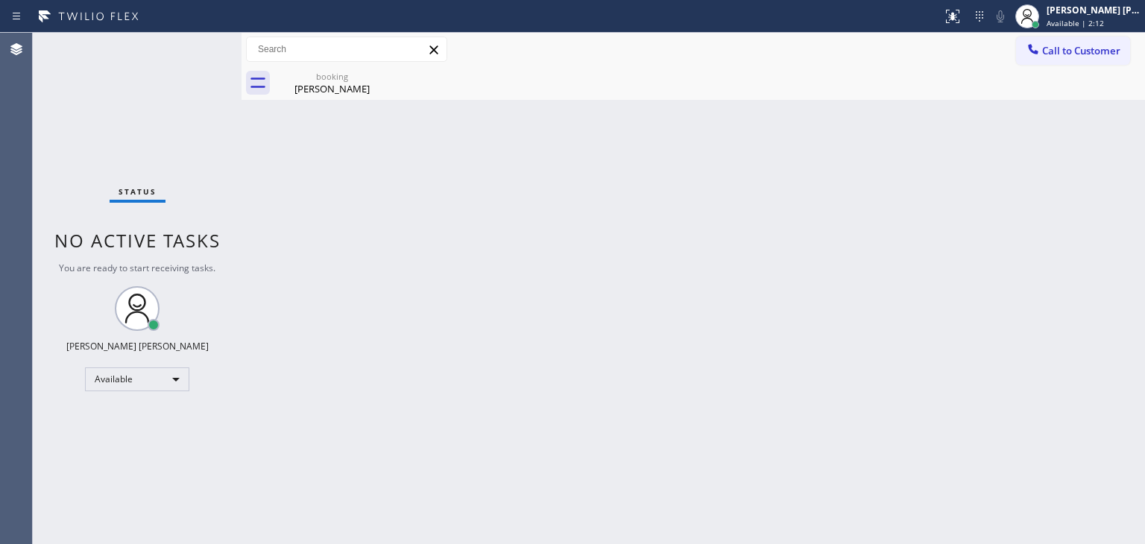
click at [194, 43] on div "Status No active tasks You are ready to start receiving tasks. [PERSON_NAME] [P…" at bounding box center [137, 288] width 209 height 511
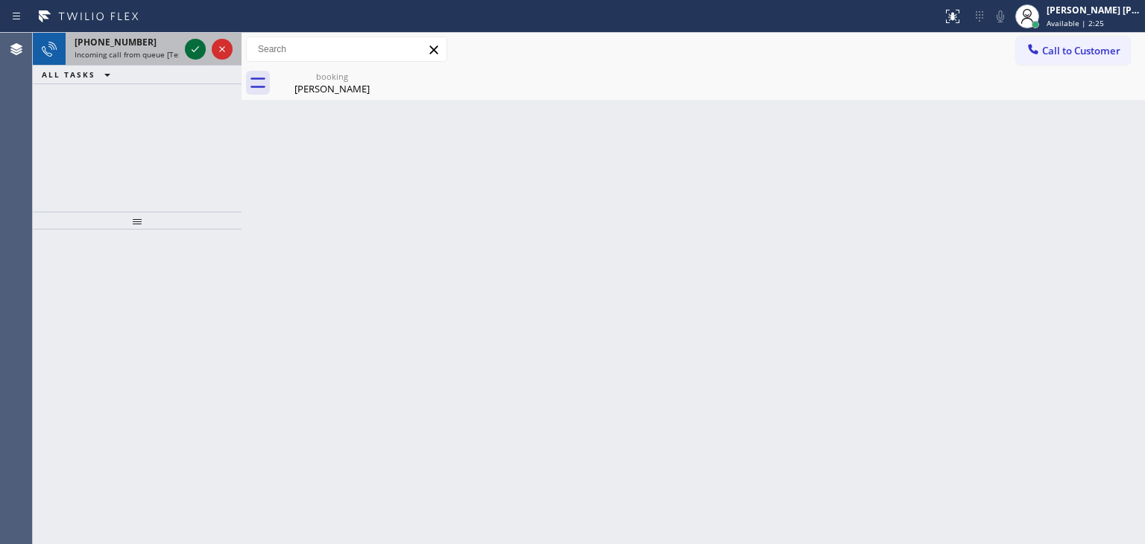
click at [194, 43] on icon at bounding box center [195, 49] width 18 height 18
click at [197, 49] on icon at bounding box center [195, 49] width 18 height 18
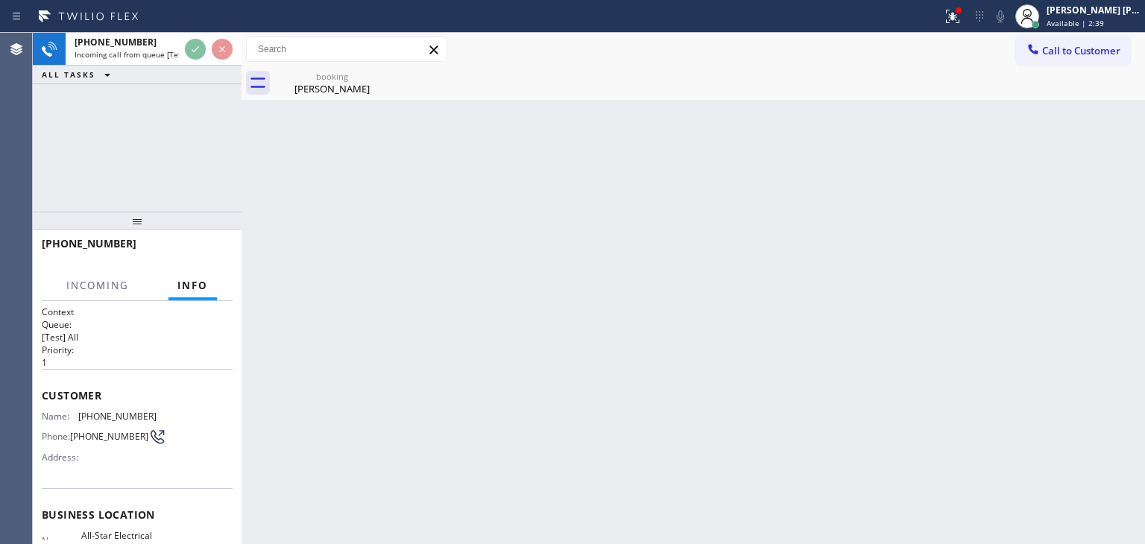
scroll to position [75, 0]
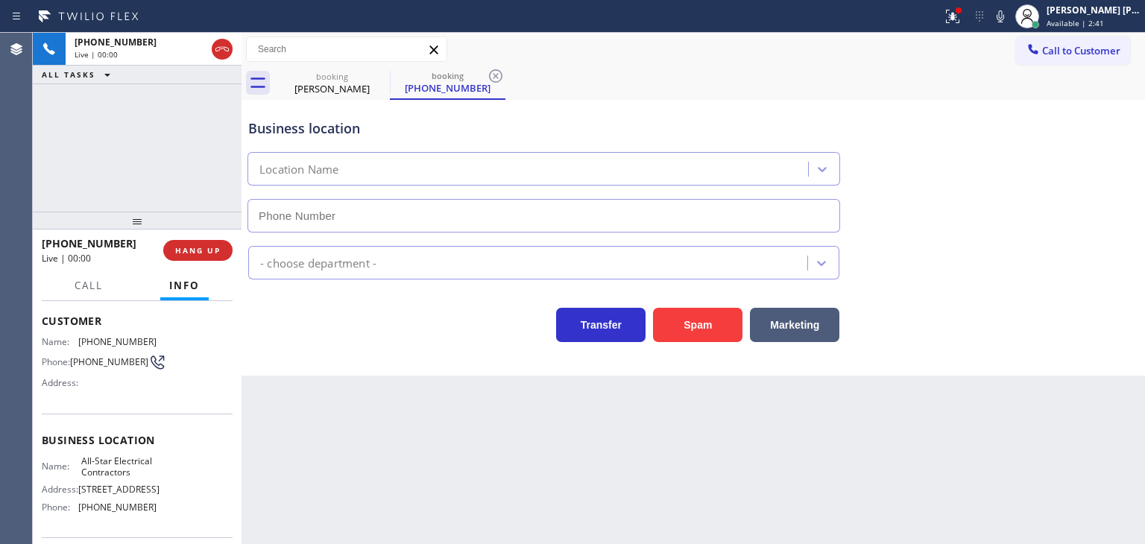
type input "[PHONE_NUMBER]"
click at [1009, 19] on icon at bounding box center [1000, 16] width 18 height 18
click at [1009, 16] on icon at bounding box center [1000, 16] width 18 height 18
click at [220, 254] on span "HANG UP" at bounding box center [197, 250] width 45 height 10
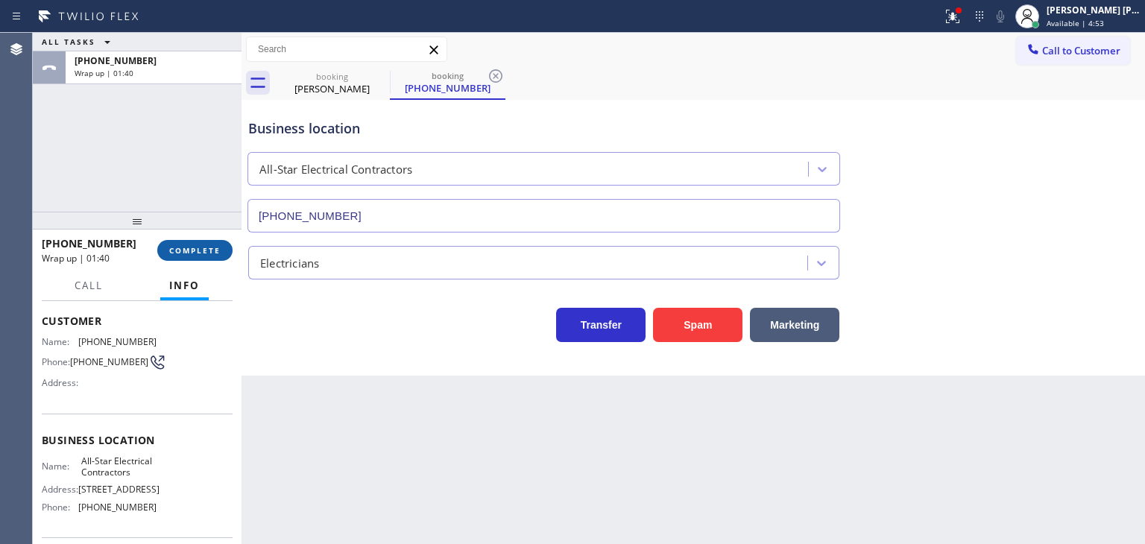
click at [200, 256] on button "COMPLETE" at bounding box center [194, 250] width 75 height 21
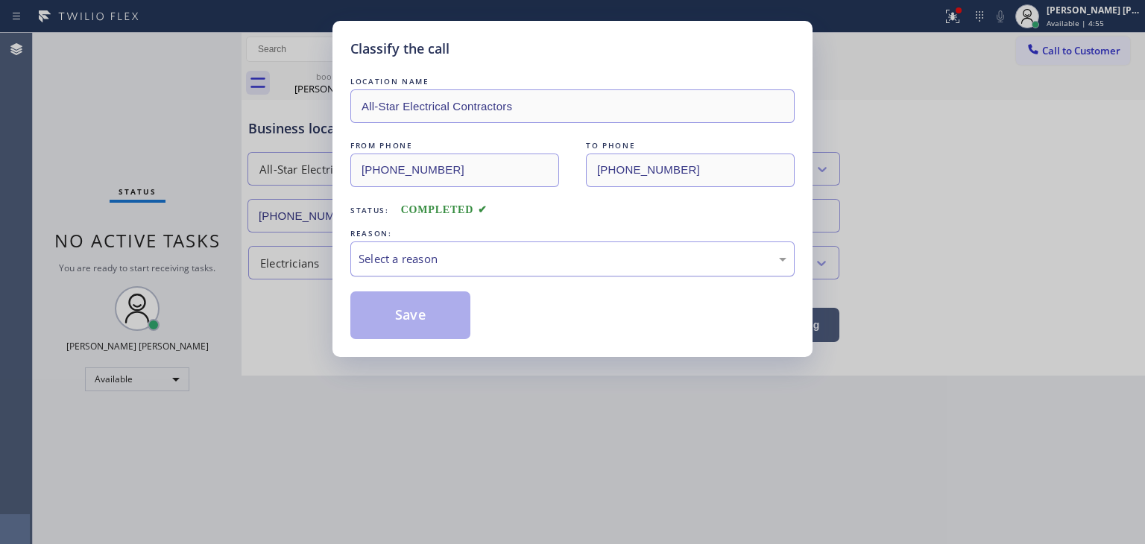
click at [425, 250] on div "Select a reason" at bounding box center [572, 258] width 428 height 17
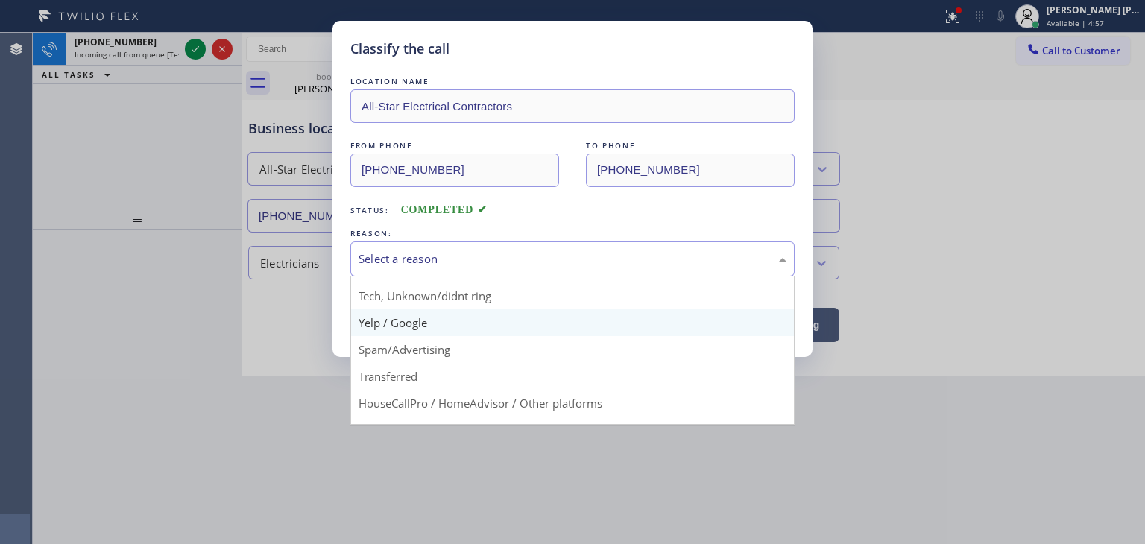
scroll to position [93, 0]
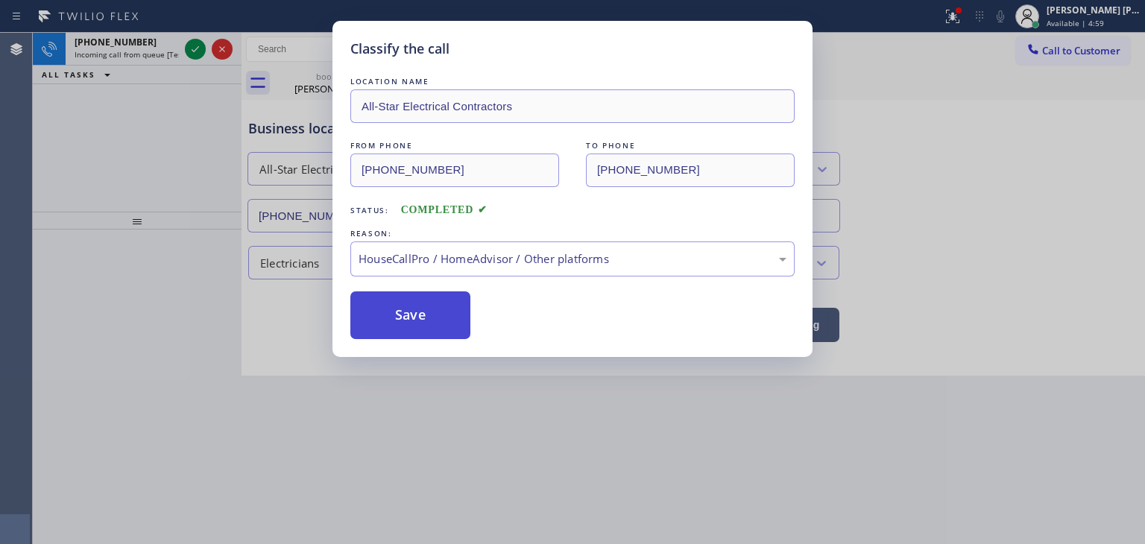
click at [421, 311] on button "Save" at bounding box center [410, 315] width 120 height 48
type input "[PHONE_NUMBER]"
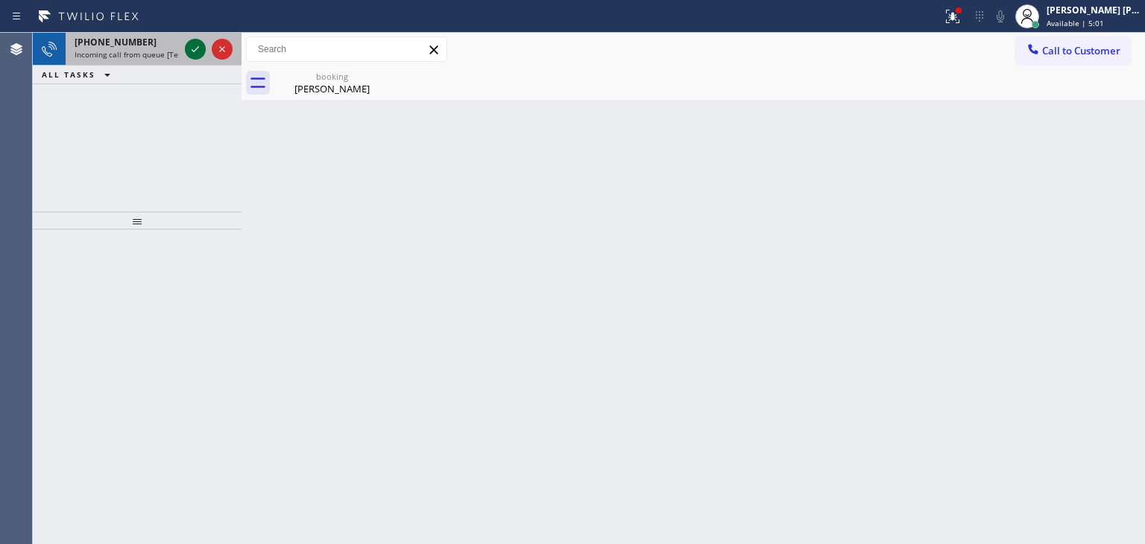
click at [200, 48] on icon at bounding box center [195, 49] width 18 height 18
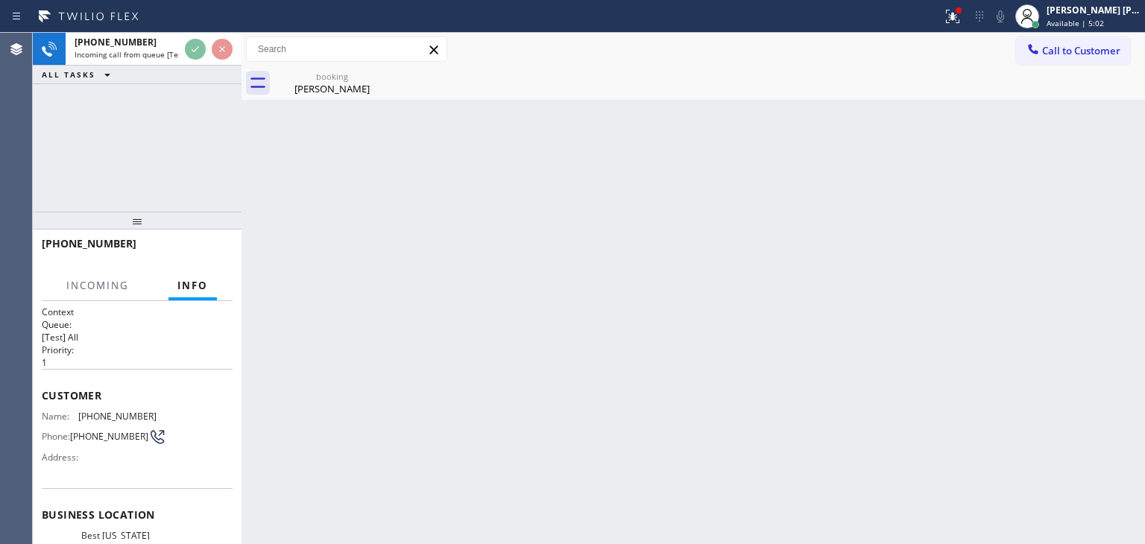
scroll to position [149, 0]
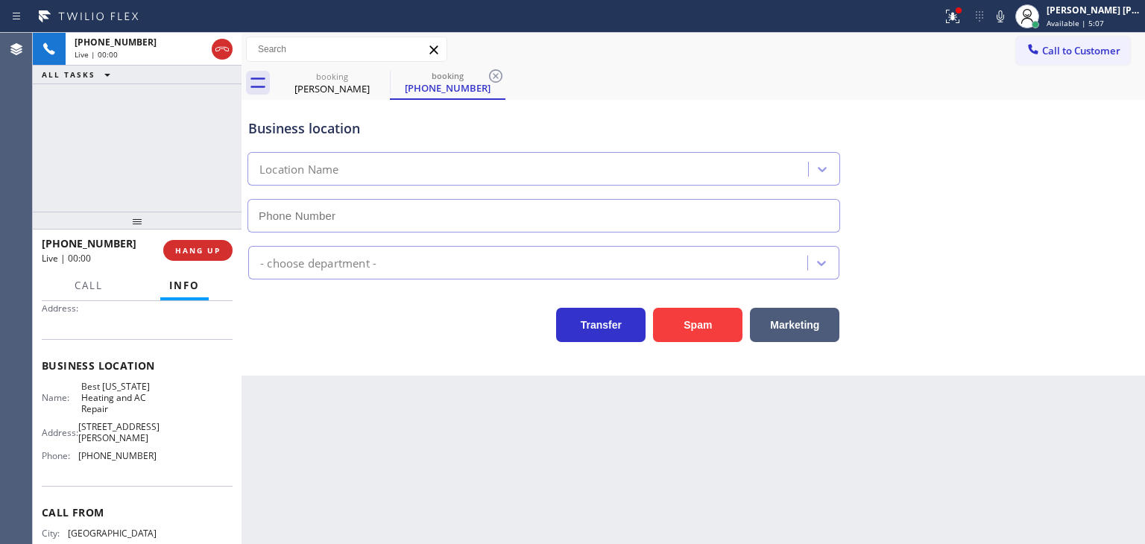
type input "[PHONE_NUMBER]"
click at [1009, 17] on icon at bounding box center [1000, 16] width 18 height 18
click at [1009, 21] on icon at bounding box center [1000, 16] width 18 height 18
click at [969, 25] on button at bounding box center [952, 16] width 33 height 33
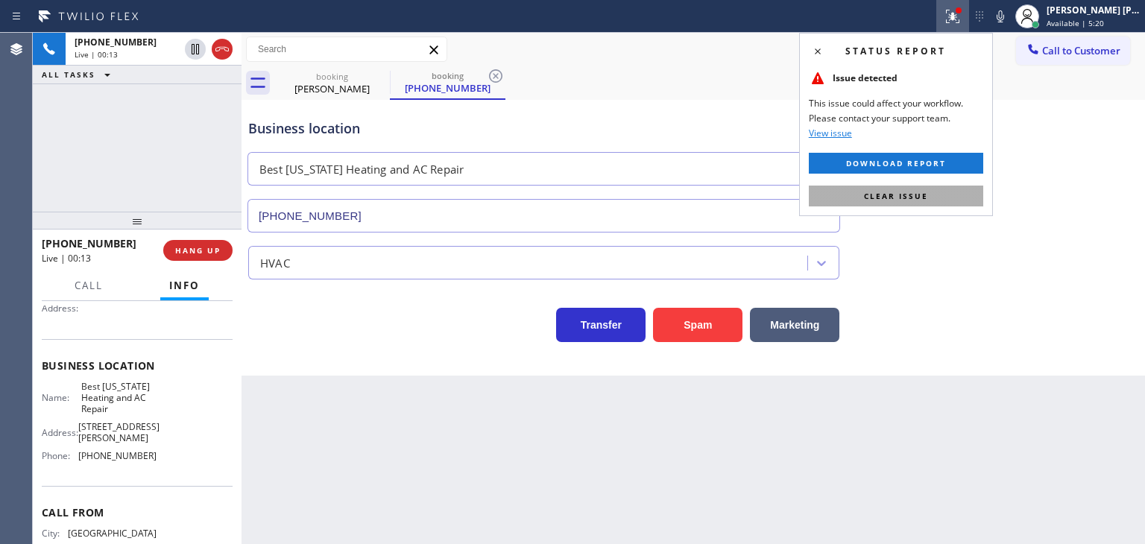
click at [909, 197] on span "Clear issue" at bounding box center [896, 196] width 64 height 10
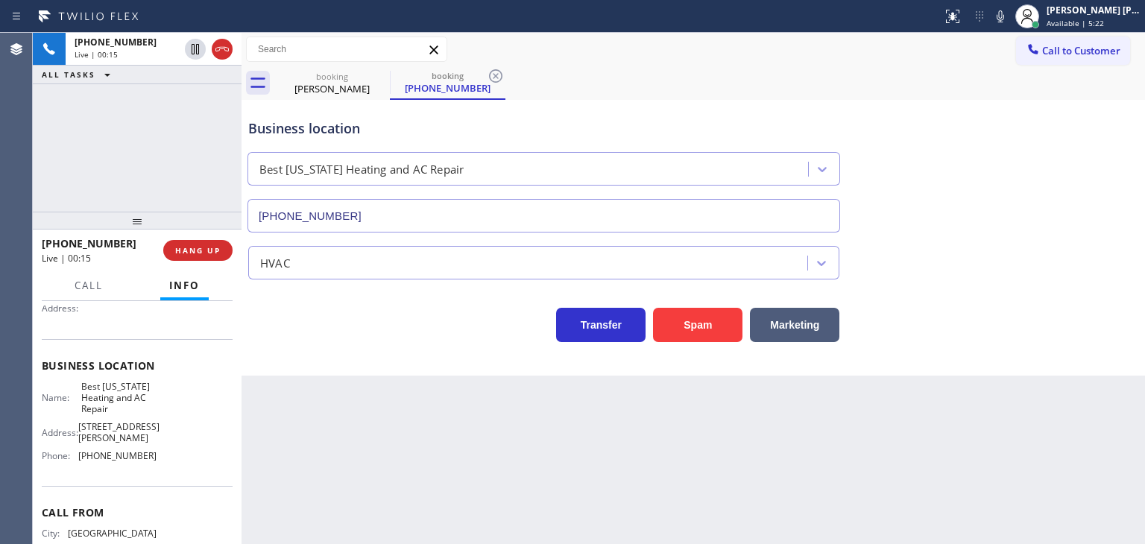
click at [1009, 19] on icon at bounding box center [1000, 16] width 18 height 18
click at [209, 255] on span "HANG UP" at bounding box center [197, 250] width 45 height 10
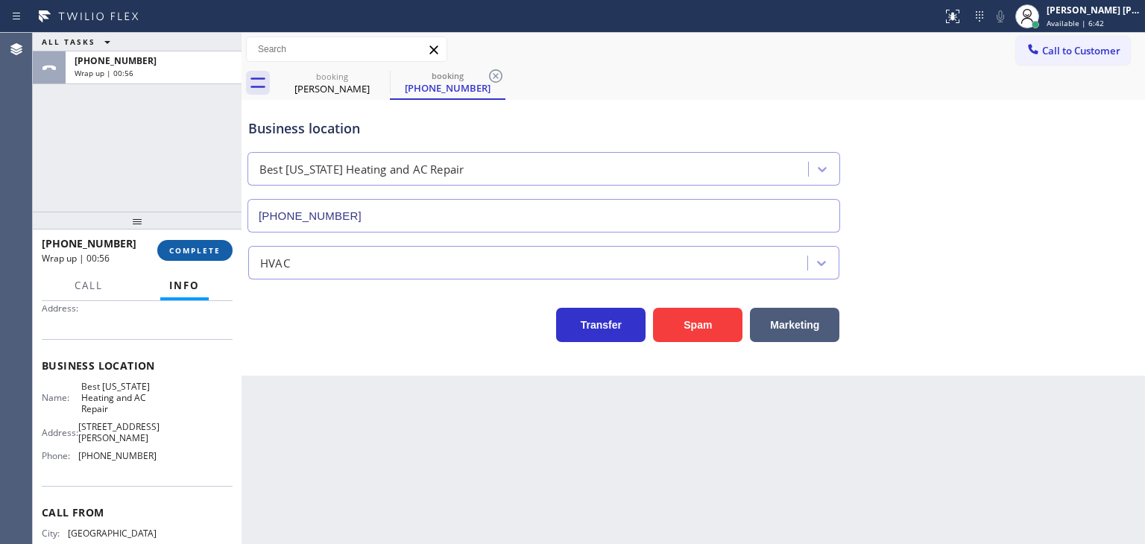
click at [198, 250] on span "COMPLETE" at bounding box center [194, 250] width 51 height 10
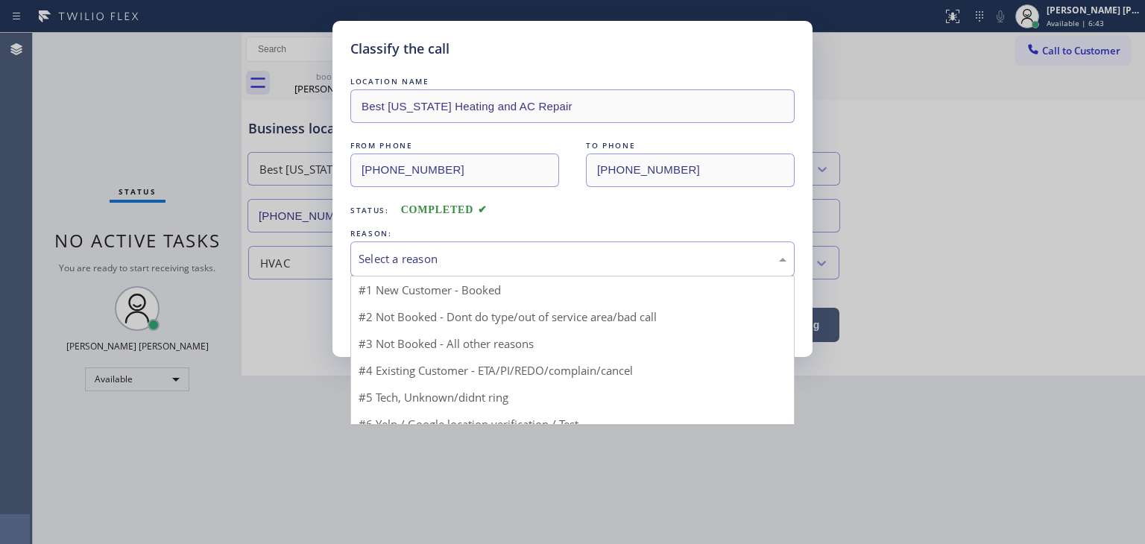
click at [411, 254] on div "Select a reason" at bounding box center [572, 258] width 428 height 17
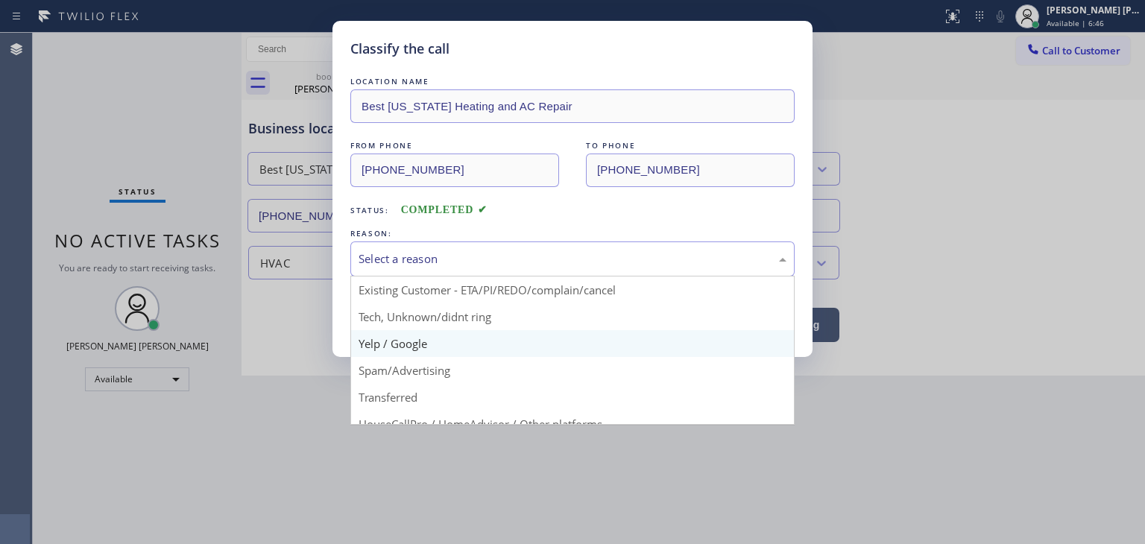
scroll to position [93, 0]
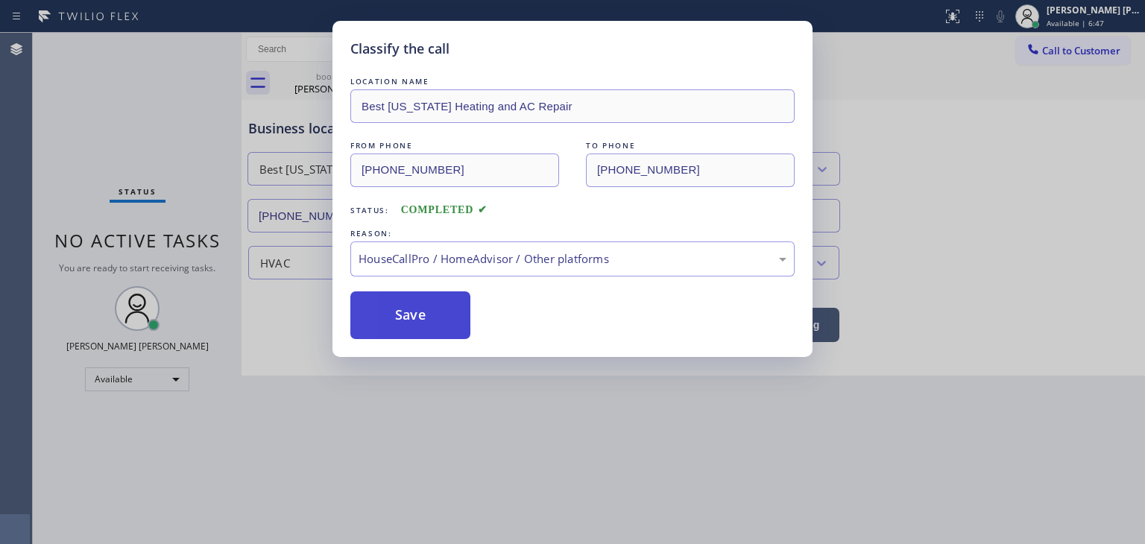
click at [417, 311] on button "Save" at bounding box center [410, 315] width 120 height 48
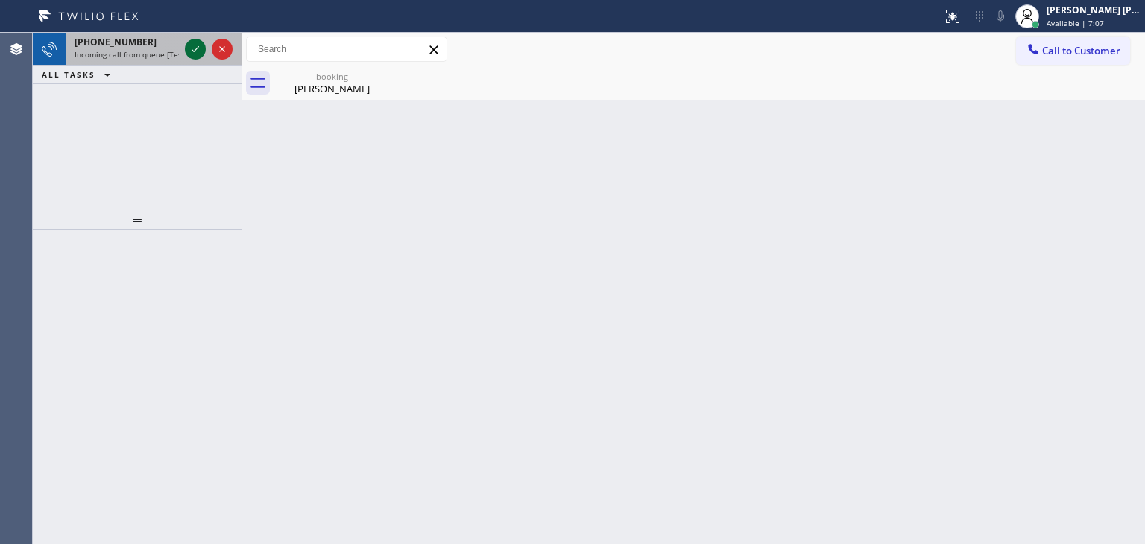
click at [199, 47] on icon at bounding box center [195, 49] width 18 height 18
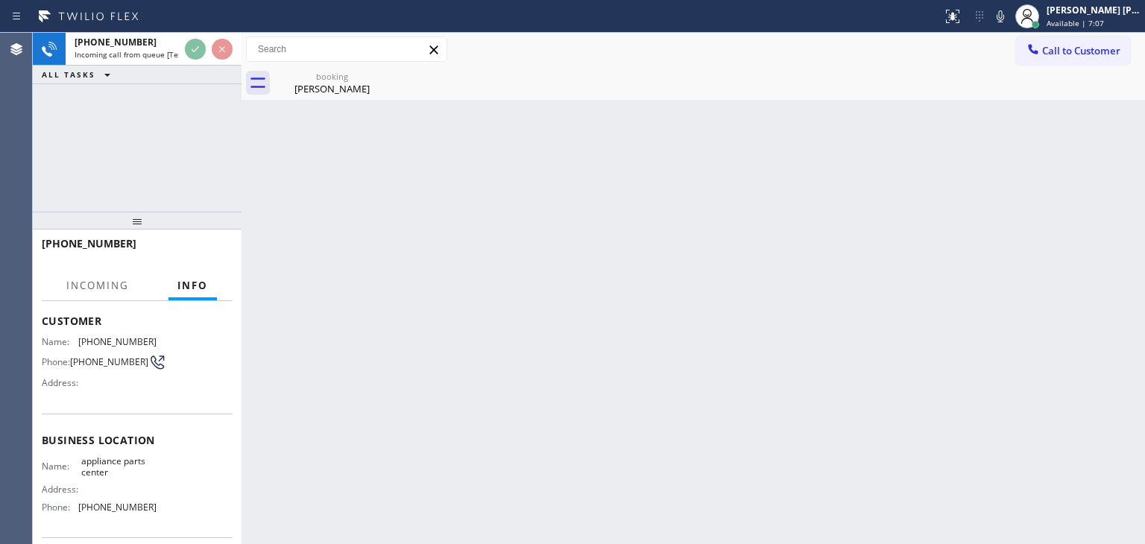
scroll to position [149, 0]
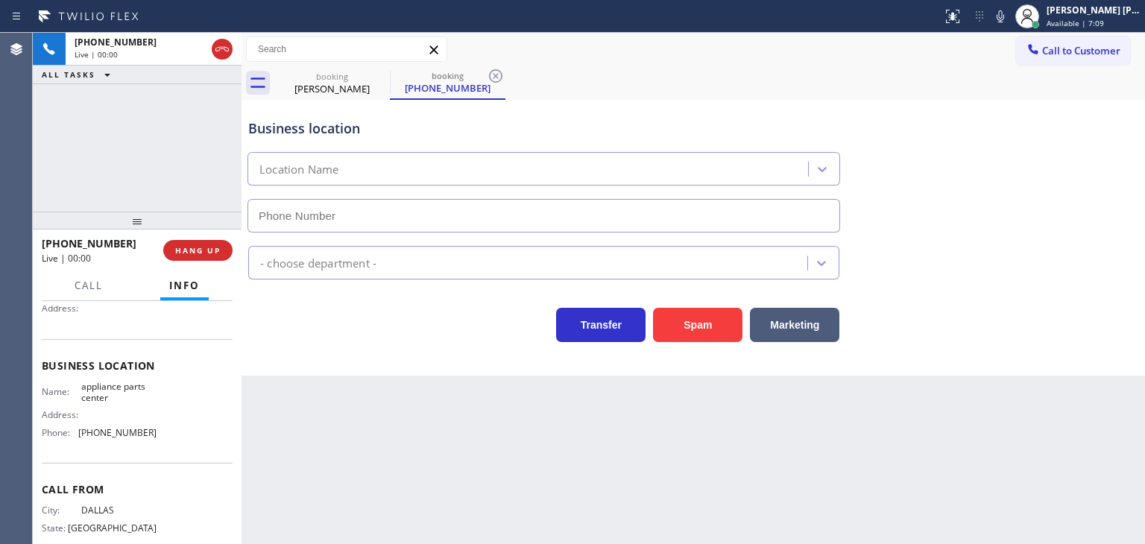
type input "[PHONE_NUMBER]"
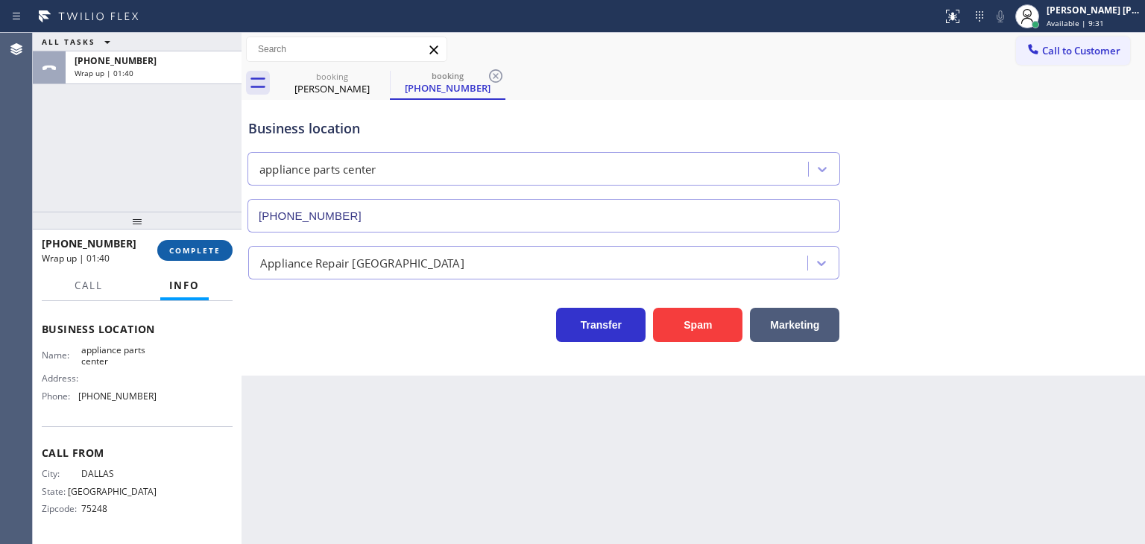
click at [191, 243] on button "COMPLETE" at bounding box center [194, 250] width 75 height 21
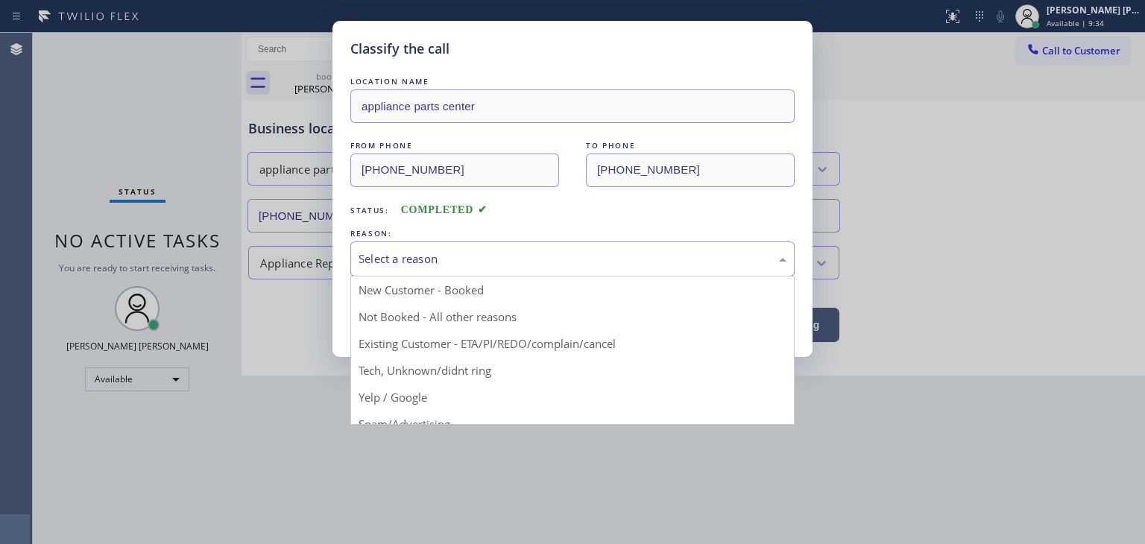
click at [418, 263] on div "Select a reason" at bounding box center [572, 258] width 428 height 17
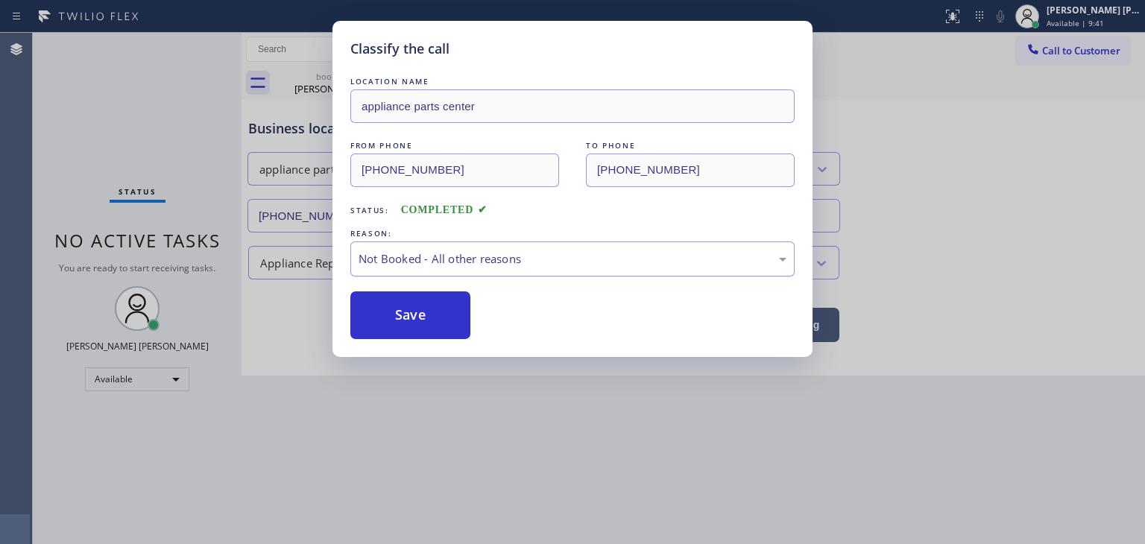
click at [424, 260] on div "Not Booked - All other reasons" at bounding box center [572, 258] width 428 height 17
click at [414, 323] on button "Save" at bounding box center [410, 315] width 120 height 48
type input "[PHONE_NUMBER]"
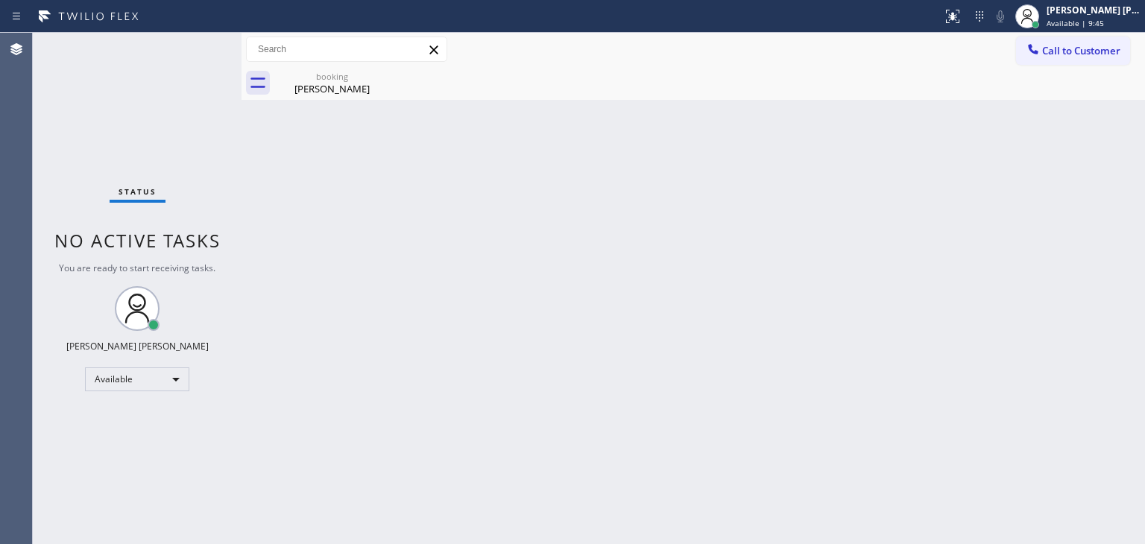
click at [189, 39] on div "Status No active tasks You are ready to start receiving tasks. [PERSON_NAME] [P…" at bounding box center [137, 288] width 209 height 511
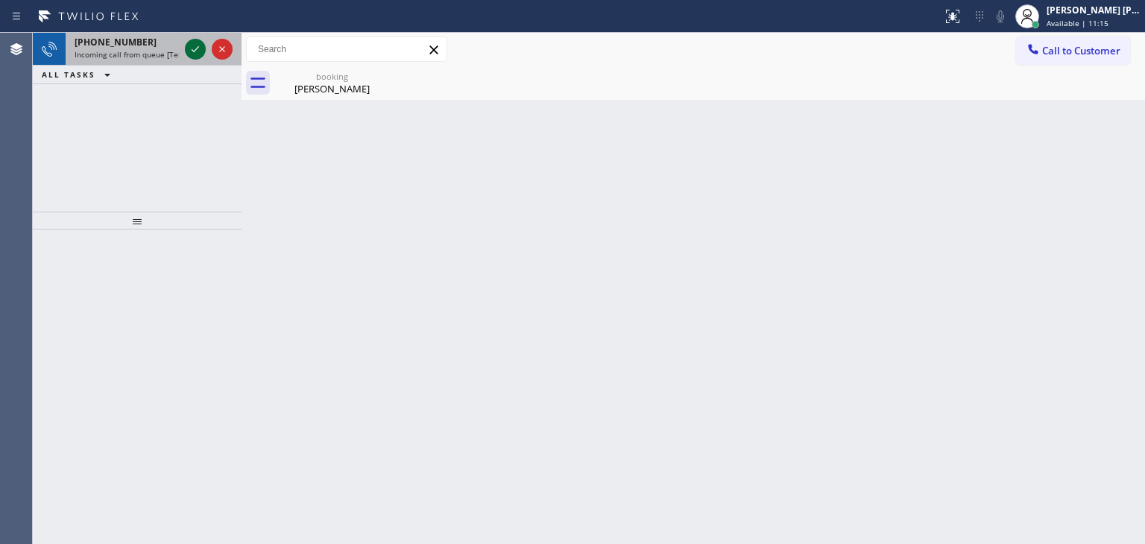
click at [199, 47] on icon at bounding box center [195, 49] width 18 height 18
click at [197, 42] on icon at bounding box center [195, 49] width 18 height 18
click at [199, 48] on icon at bounding box center [195, 49] width 18 height 18
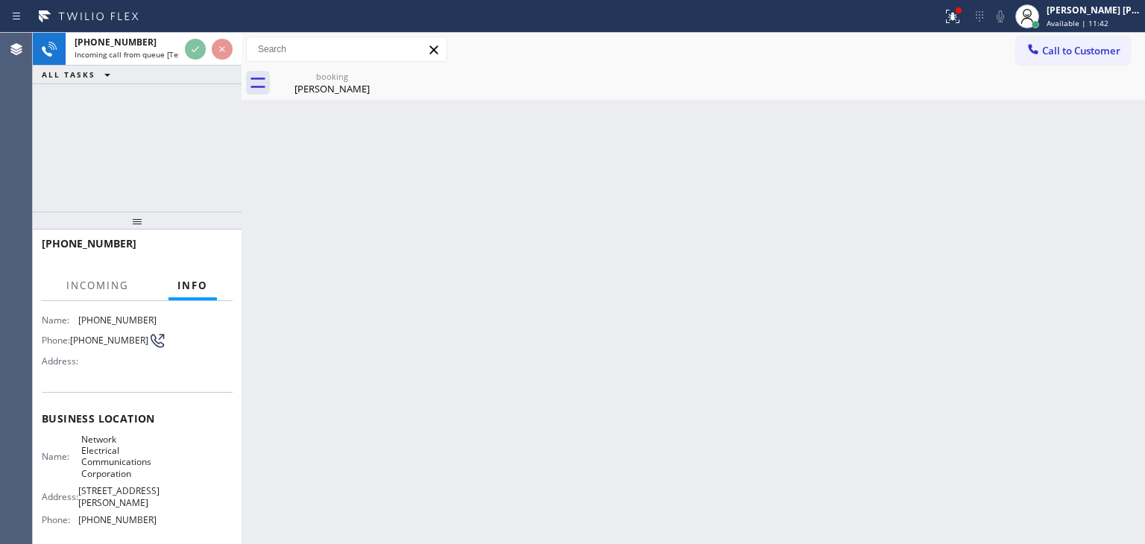
scroll to position [224, 0]
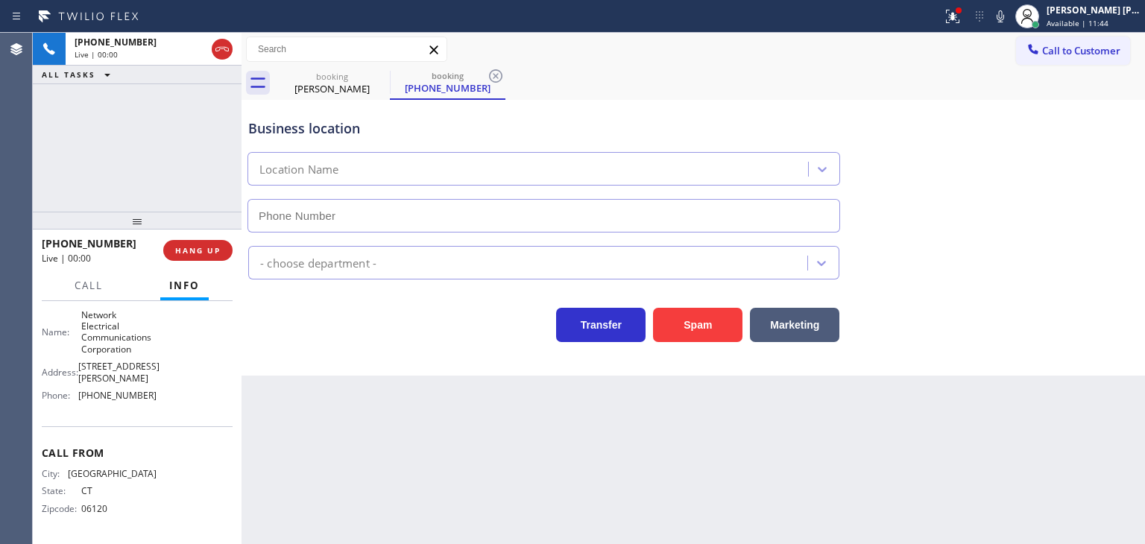
type input "[PHONE_NUMBER]"
click at [961, 22] on icon at bounding box center [952, 16] width 18 height 18
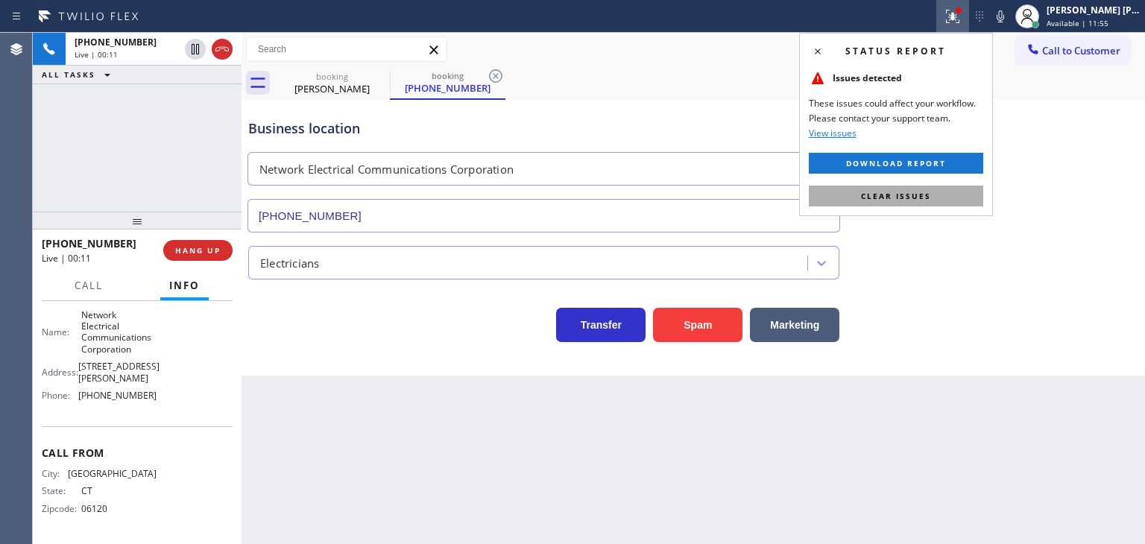
click at [905, 197] on span "Clear issues" at bounding box center [896, 196] width 70 height 10
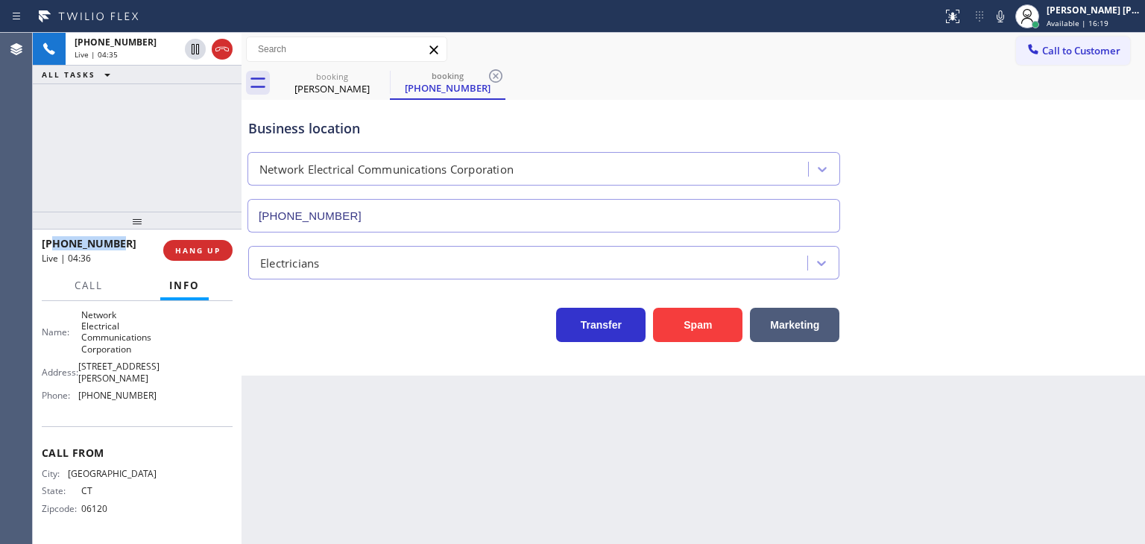
drag, startPoint x: 133, startPoint y: 244, endPoint x: 54, endPoint y: 236, distance: 80.1
click at [54, 236] on div "[PHONE_NUMBER]" at bounding box center [97, 243] width 111 height 14
click at [1009, 19] on icon at bounding box center [1000, 16] width 18 height 18
click at [1095, 12] on div "[PERSON_NAME] [PERSON_NAME]" at bounding box center [1093, 10] width 94 height 13
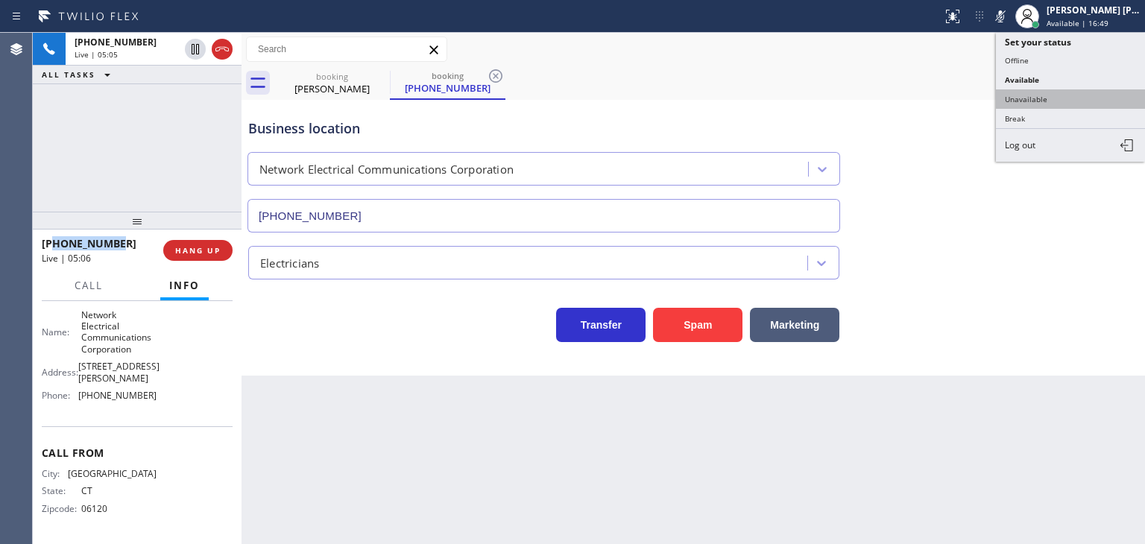
click at [1072, 95] on button "Unavailable" at bounding box center [1070, 98] width 149 height 19
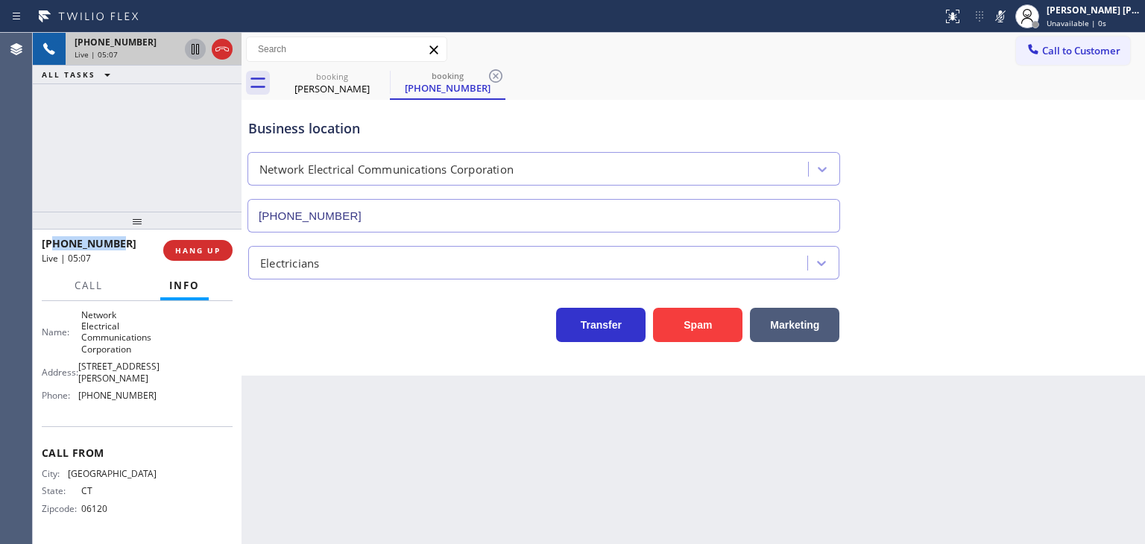
click at [194, 54] on icon at bounding box center [195, 49] width 18 height 18
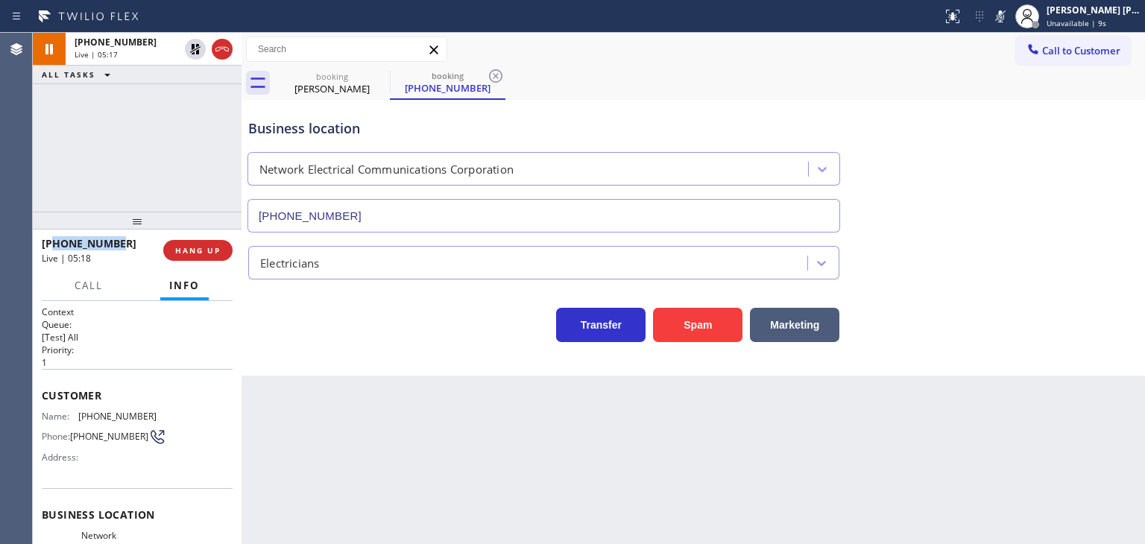
scroll to position [224, 0]
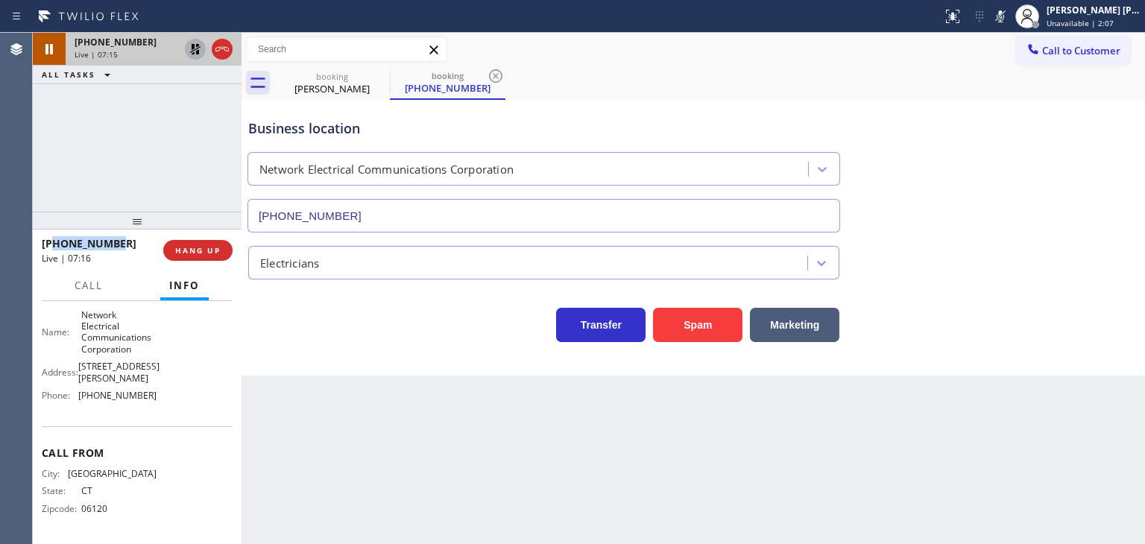
drag, startPoint x: 0, startPoint y: 0, endPoint x: 194, endPoint y: 54, distance: 201.8
click at [194, 54] on icon at bounding box center [195, 49] width 18 height 18
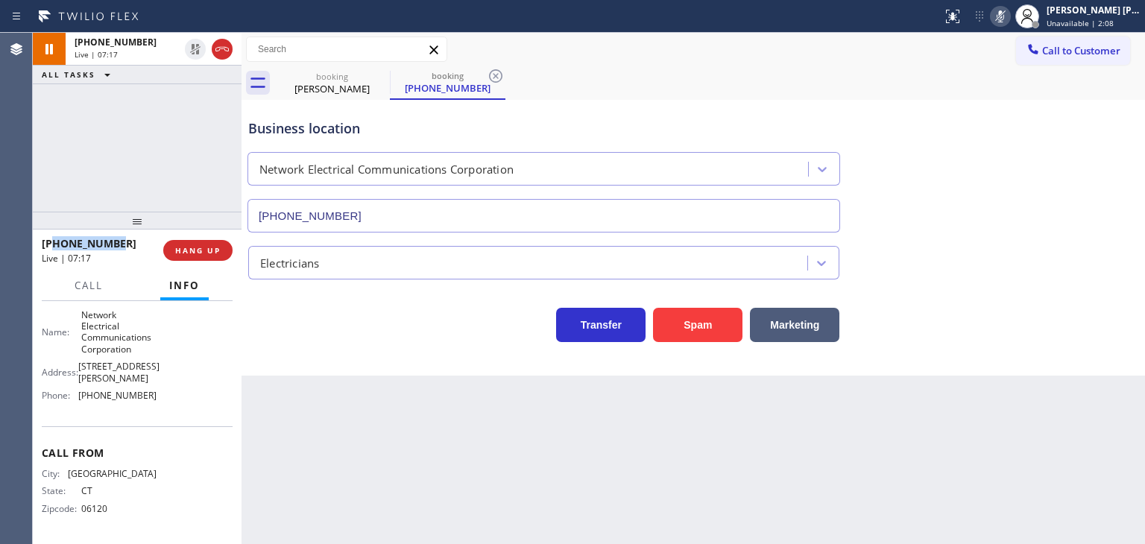
click at [1009, 19] on icon at bounding box center [1000, 16] width 18 height 18
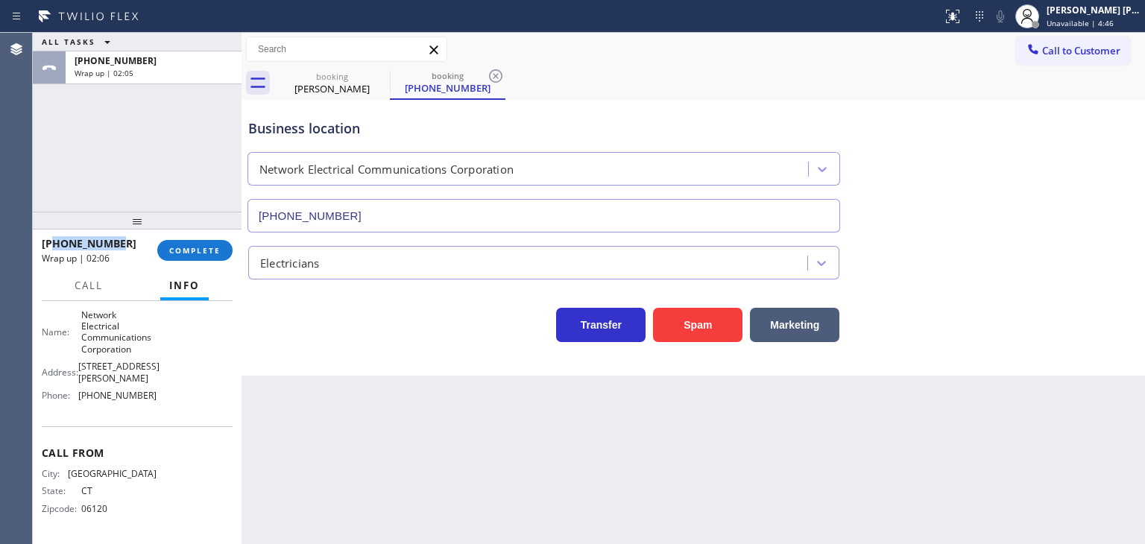
scroll to position [232, 0]
drag, startPoint x: 163, startPoint y: 393, endPoint x: 75, endPoint y: 399, distance: 88.1
click at [75, 399] on div "Name: Network Electrical Communications Corporation Address: 150 Conant St, Hil…" at bounding box center [137, 358] width 191 height 98
copy div "[PHONE_NUMBER]"
click at [1099, 19] on span "Unavailable | 4:50" at bounding box center [1079, 23] width 67 height 10
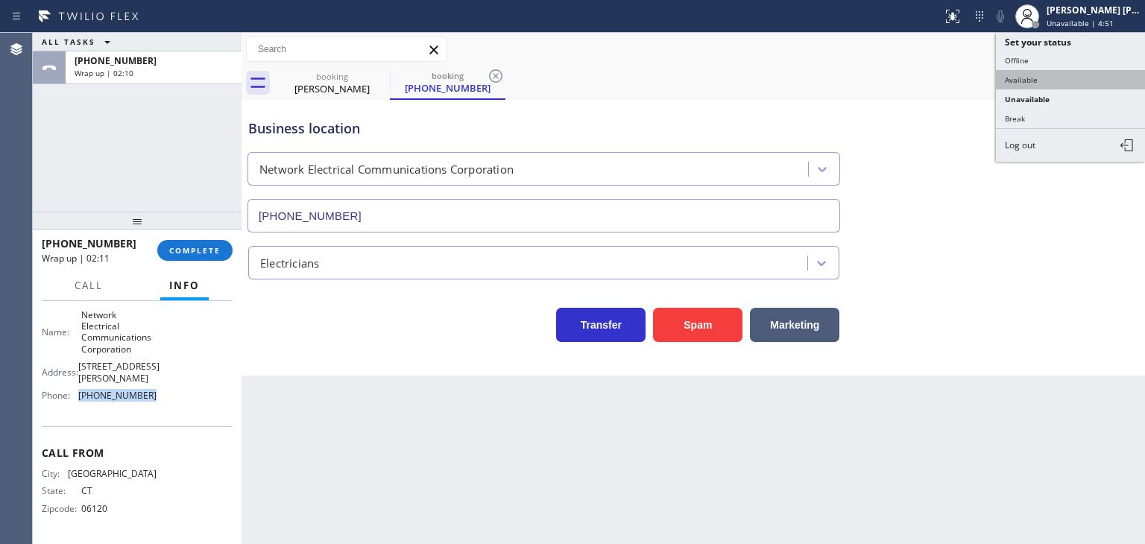
click at [1074, 75] on button "Available" at bounding box center [1070, 79] width 149 height 19
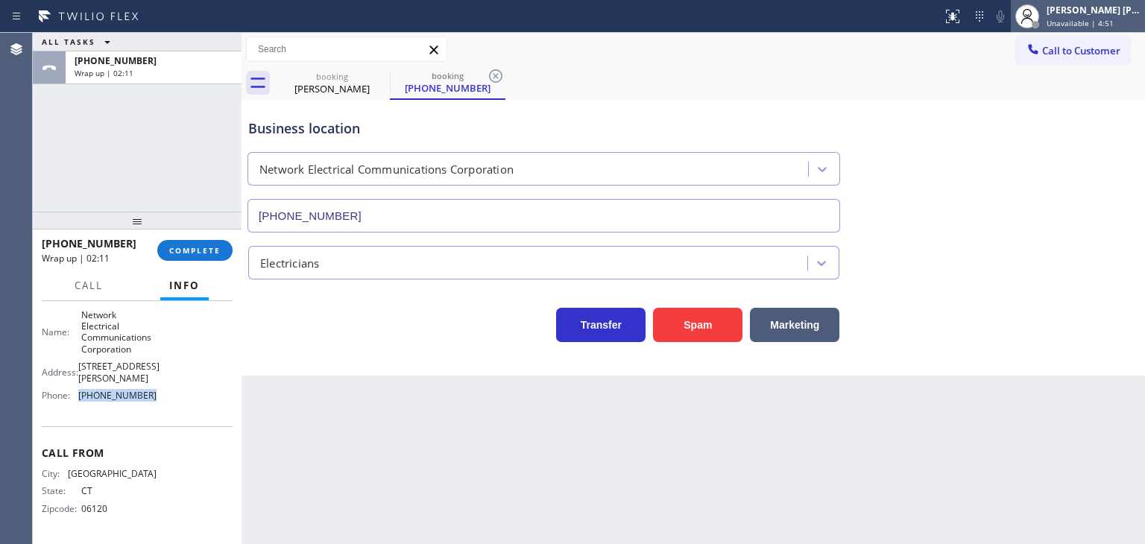
click at [1107, 25] on span "Unavailable | 4:51" at bounding box center [1079, 23] width 67 height 10
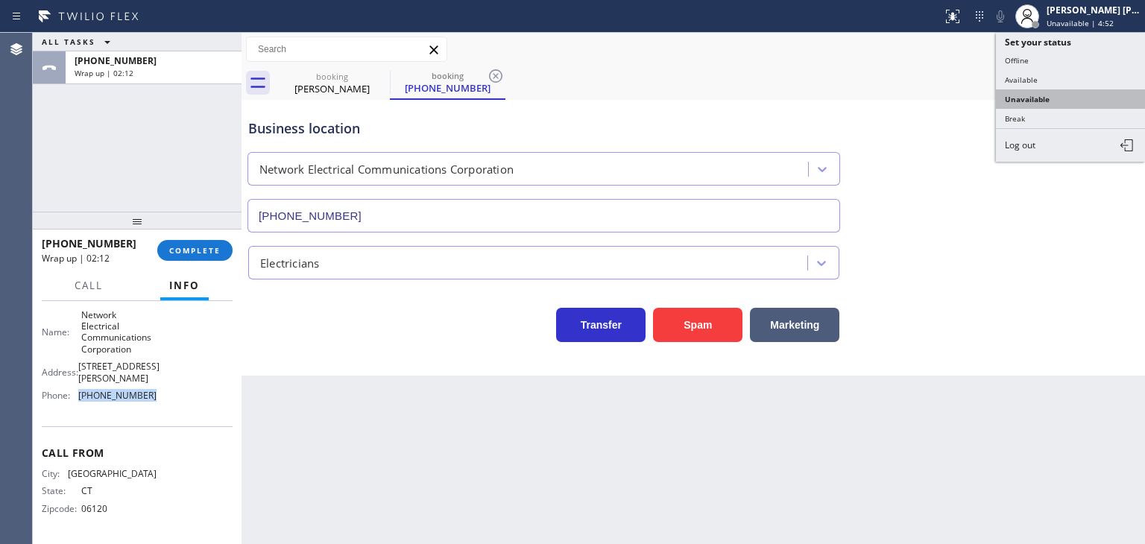
click at [1078, 91] on button "Unavailable" at bounding box center [1070, 98] width 149 height 19
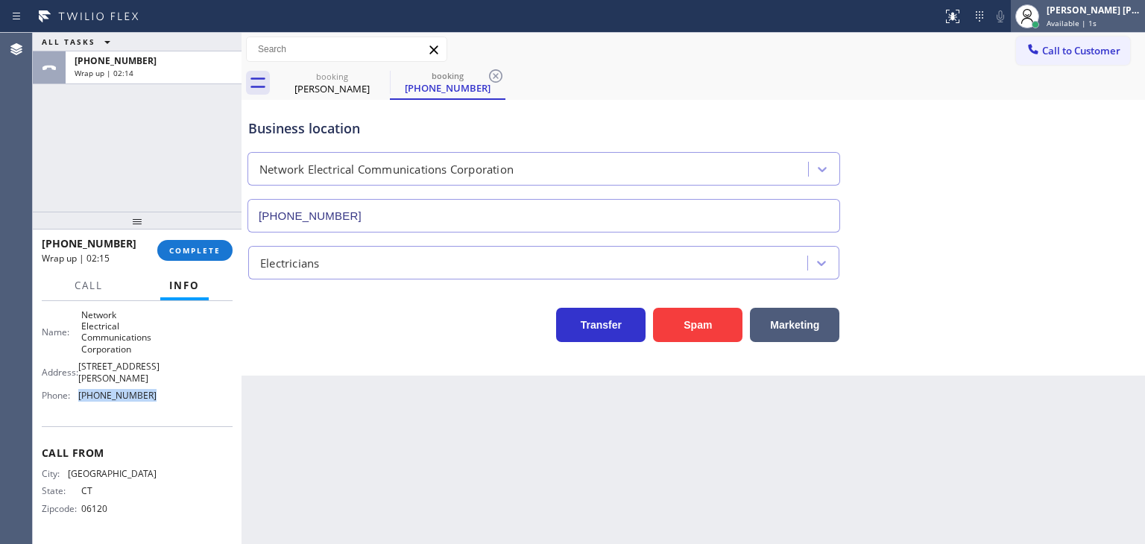
click at [1088, 18] on span "Available | 1s" at bounding box center [1071, 23] width 50 height 10
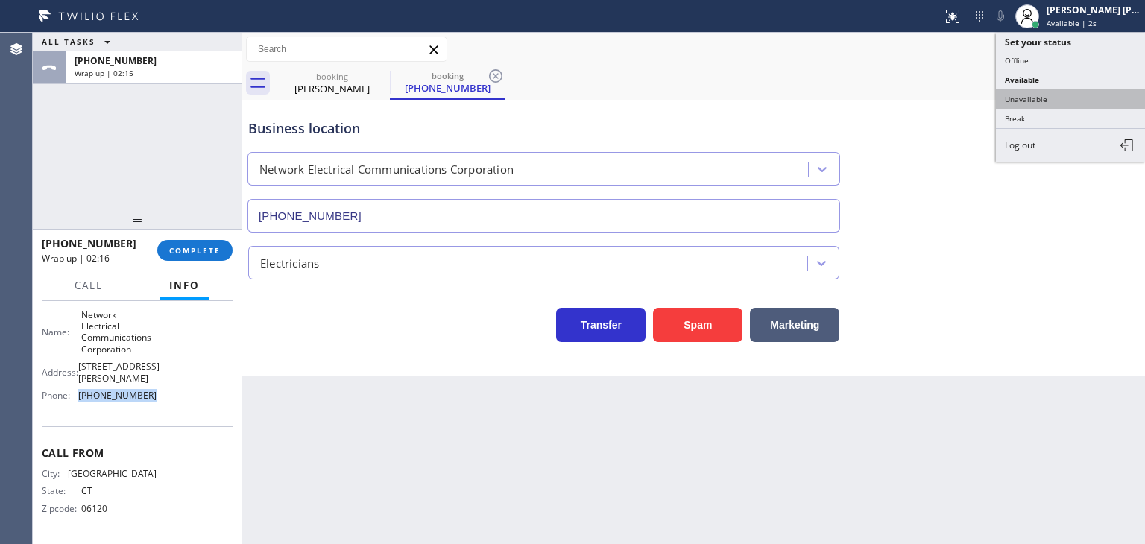
click at [1040, 90] on button "Unavailable" at bounding box center [1070, 98] width 149 height 19
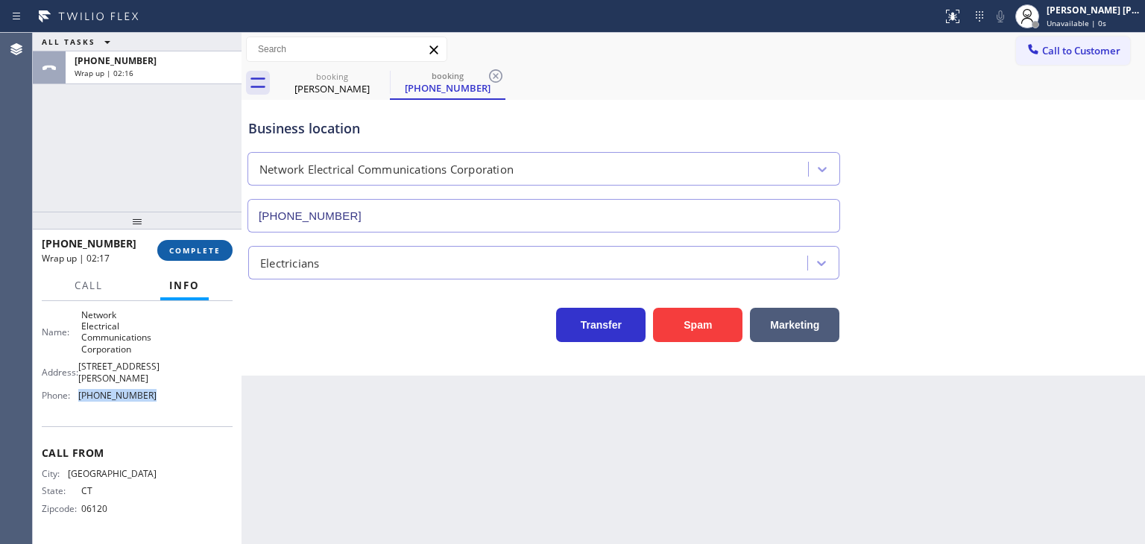
click at [198, 254] on span "COMPLETE" at bounding box center [194, 250] width 51 height 10
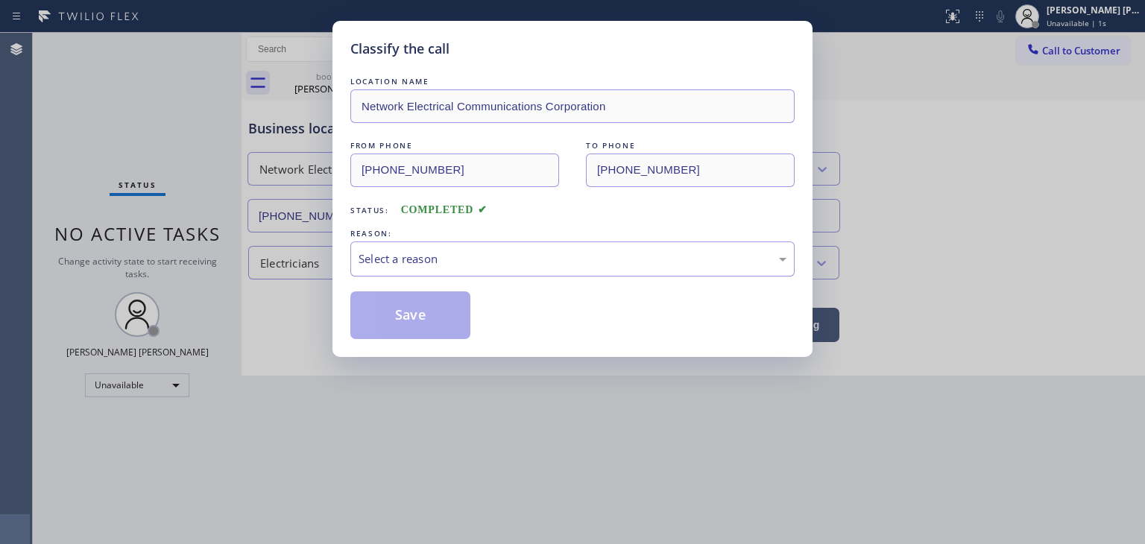
click at [423, 259] on div "Select a reason" at bounding box center [572, 258] width 428 height 17
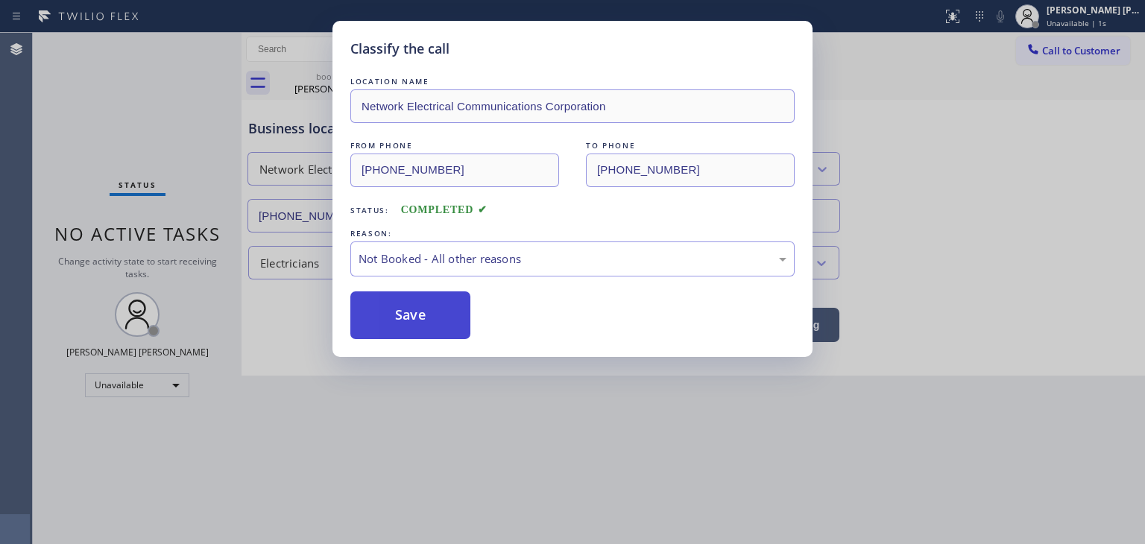
click at [427, 317] on button "Save" at bounding box center [410, 315] width 120 height 48
type input "[PHONE_NUMBER]"
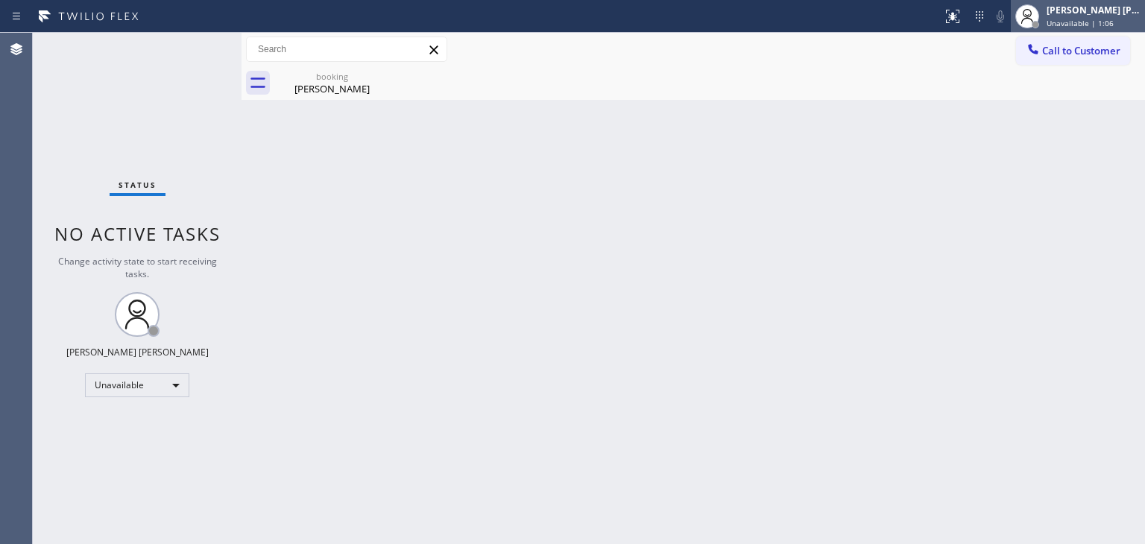
drag, startPoint x: 1129, startPoint y: 10, endPoint x: 1091, endPoint y: 28, distance: 42.0
click at [1128, 10] on div "[PERSON_NAME] [PERSON_NAME]" at bounding box center [1093, 10] width 94 height 13
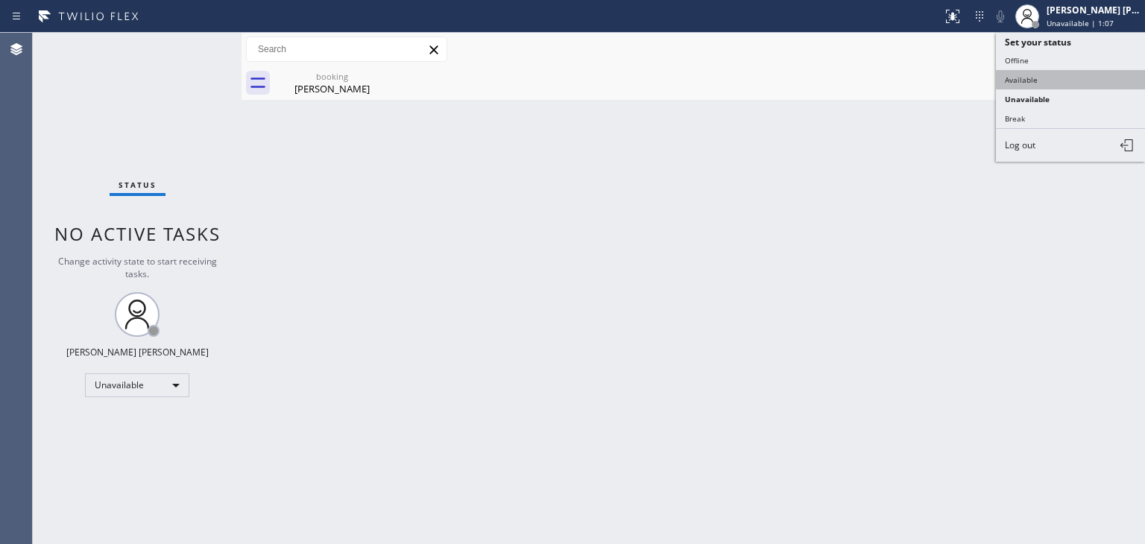
click at [1046, 70] on button "Available" at bounding box center [1070, 79] width 149 height 19
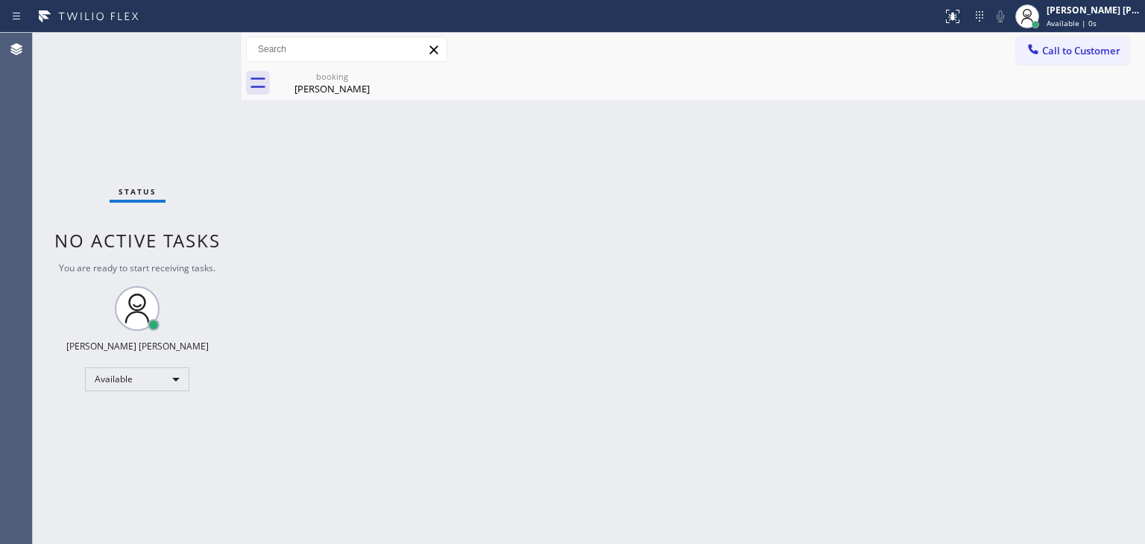
click at [194, 48] on div "Status No active tasks You are ready to start receiving tasks. [PERSON_NAME] [P…" at bounding box center [137, 288] width 209 height 511
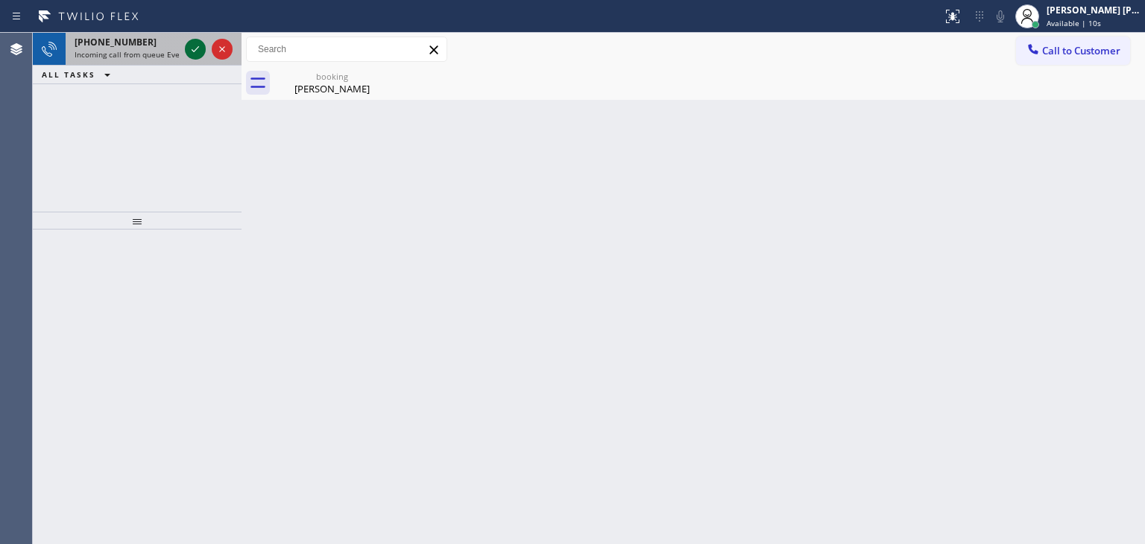
click at [194, 48] on icon at bounding box center [195, 49] width 18 height 18
click at [193, 53] on icon at bounding box center [195, 49] width 18 height 18
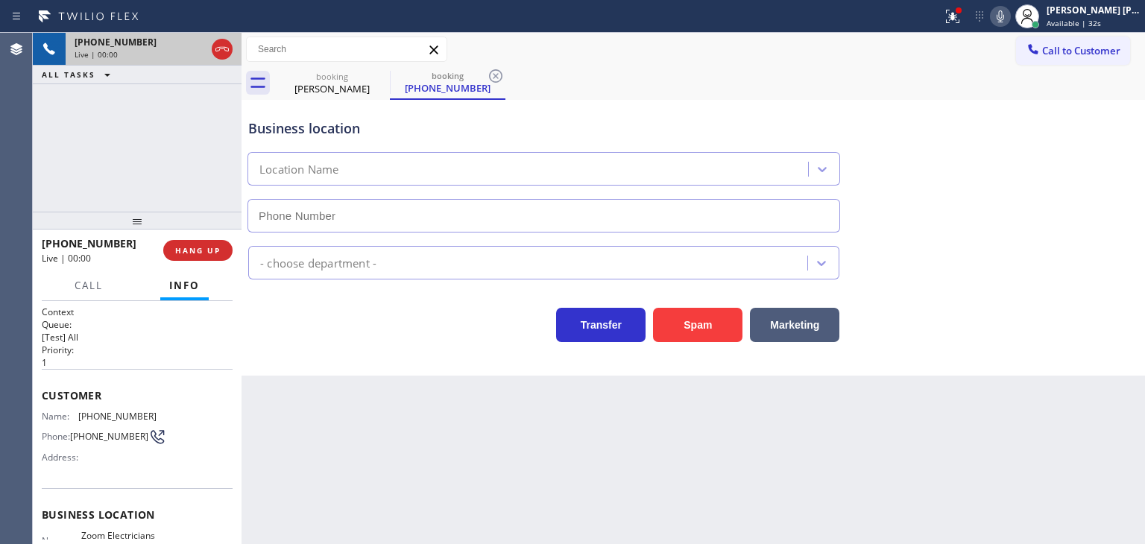
type input "(714) 455-3772"
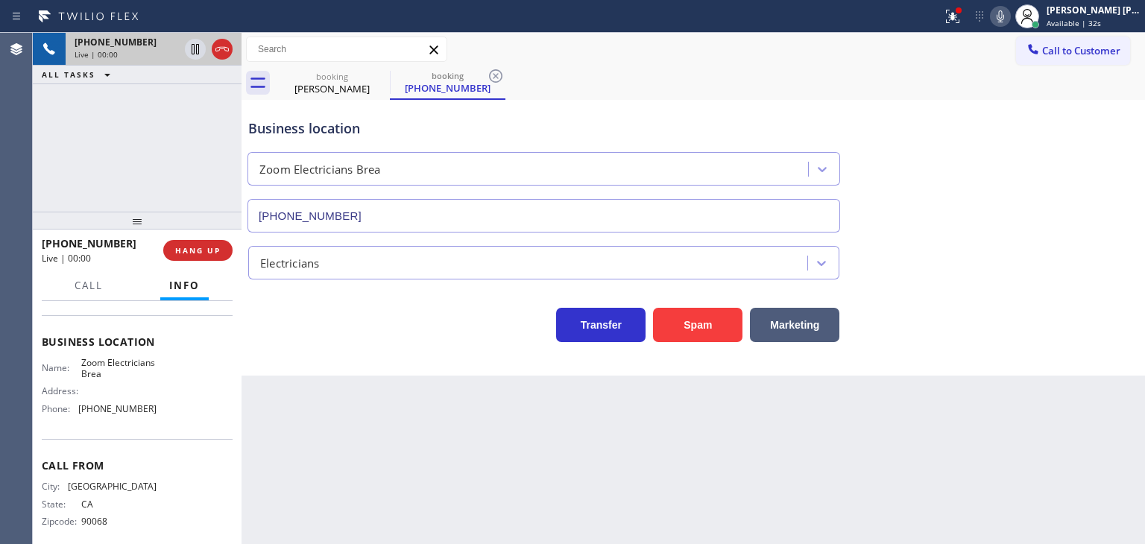
scroll to position [187, 0]
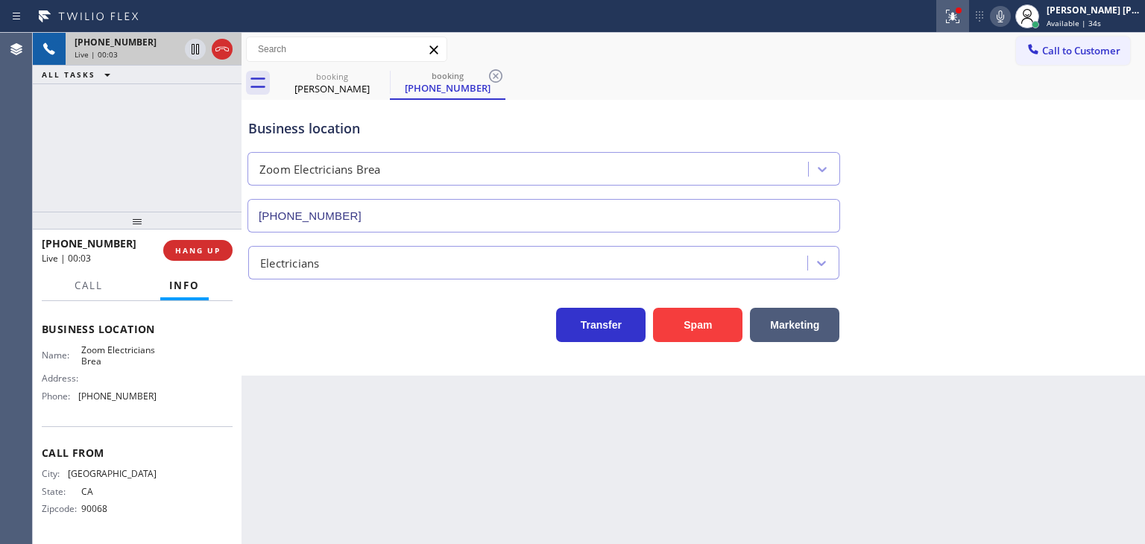
click at [961, 22] on icon at bounding box center [952, 16] width 18 height 18
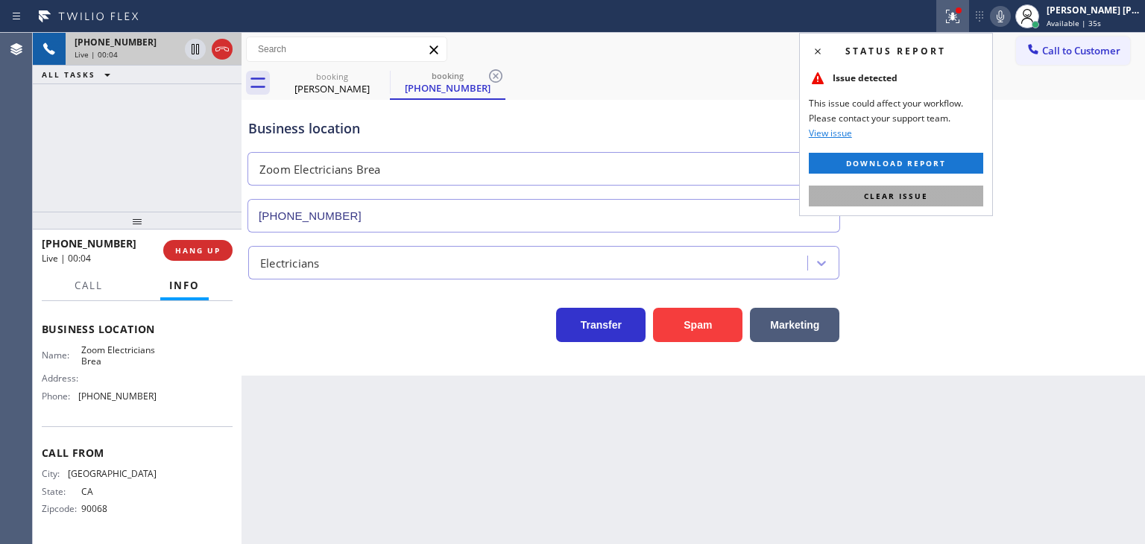
click at [908, 198] on span "Clear issue" at bounding box center [896, 196] width 64 height 10
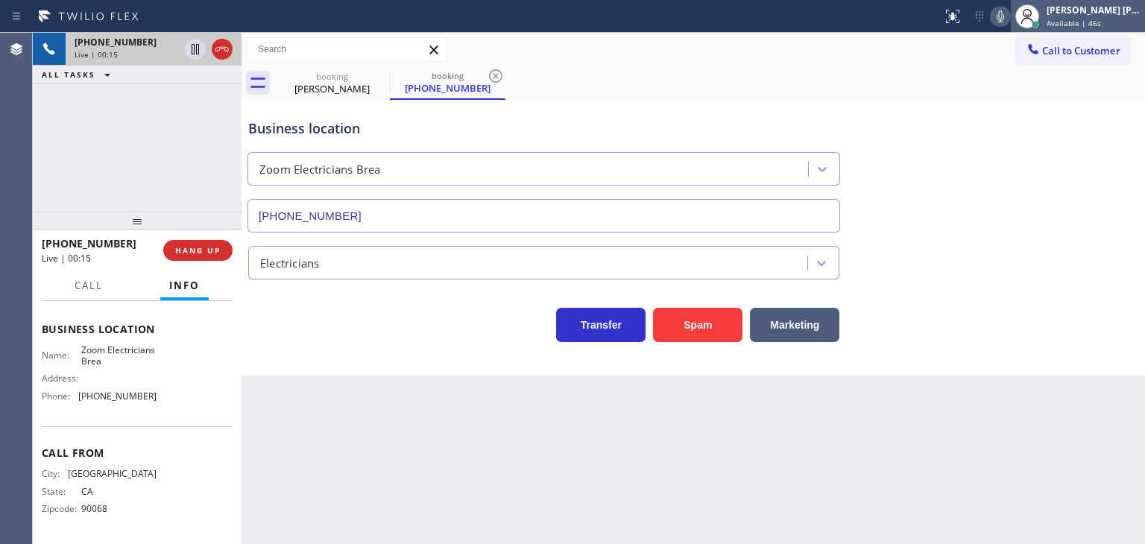
click at [1121, 15] on div "[PERSON_NAME] [PERSON_NAME]" at bounding box center [1093, 10] width 94 height 13
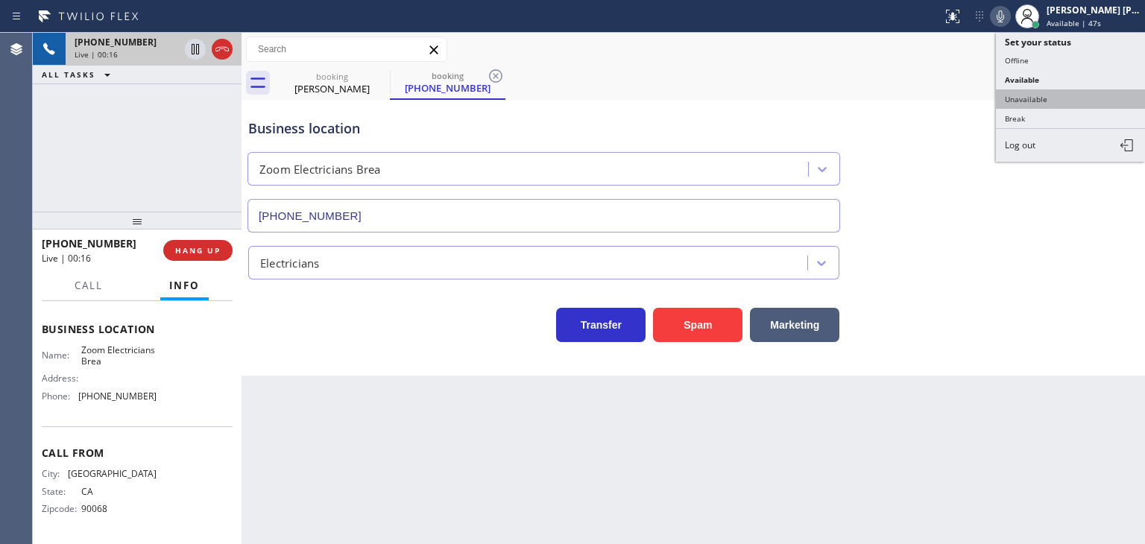
click at [1059, 95] on button "Unavailable" at bounding box center [1070, 98] width 149 height 19
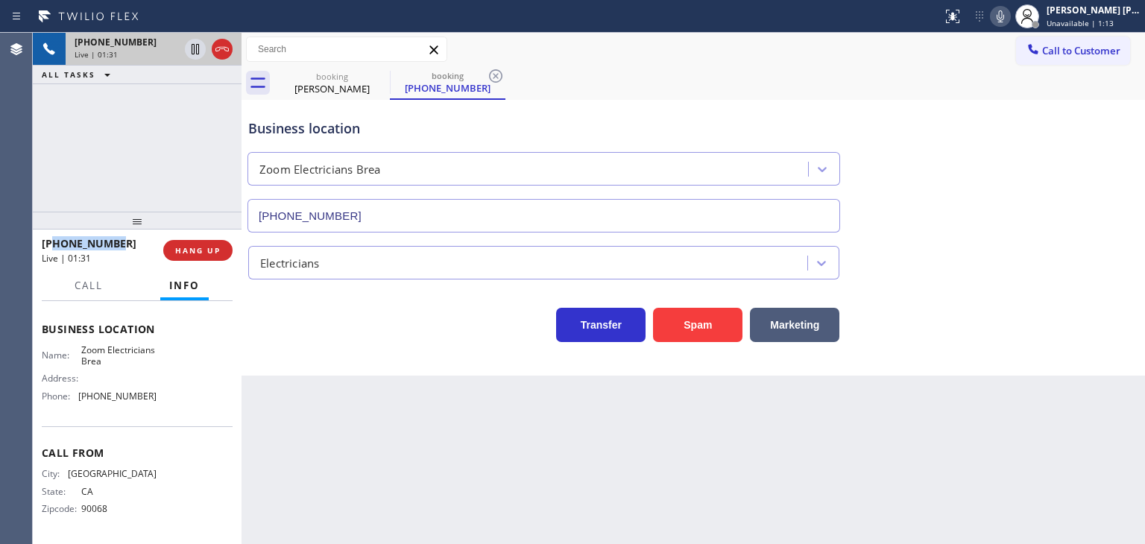
drag, startPoint x: 120, startPoint y: 247, endPoint x: 53, endPoint y: 248, distance: 67.1
click at [53, 248] on div "+13233019450" at bounding box center [97, 243] width 111 height 14
copy span "3233019450"
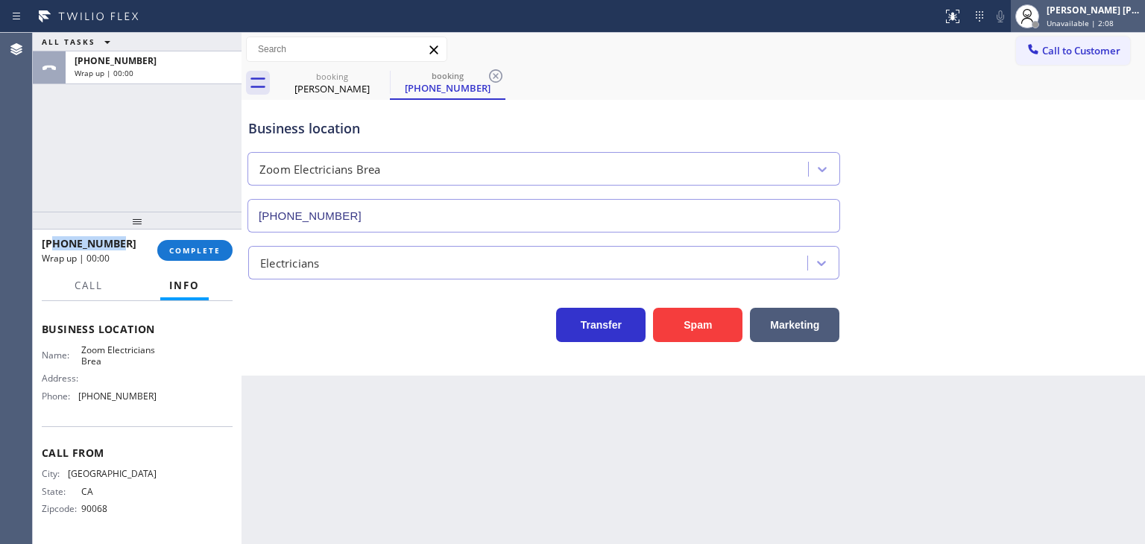
click at [1083, 3] on div "Edel John Suson Unavailable | 2:08" at bounding box center [1093, 16] width 101 height 26
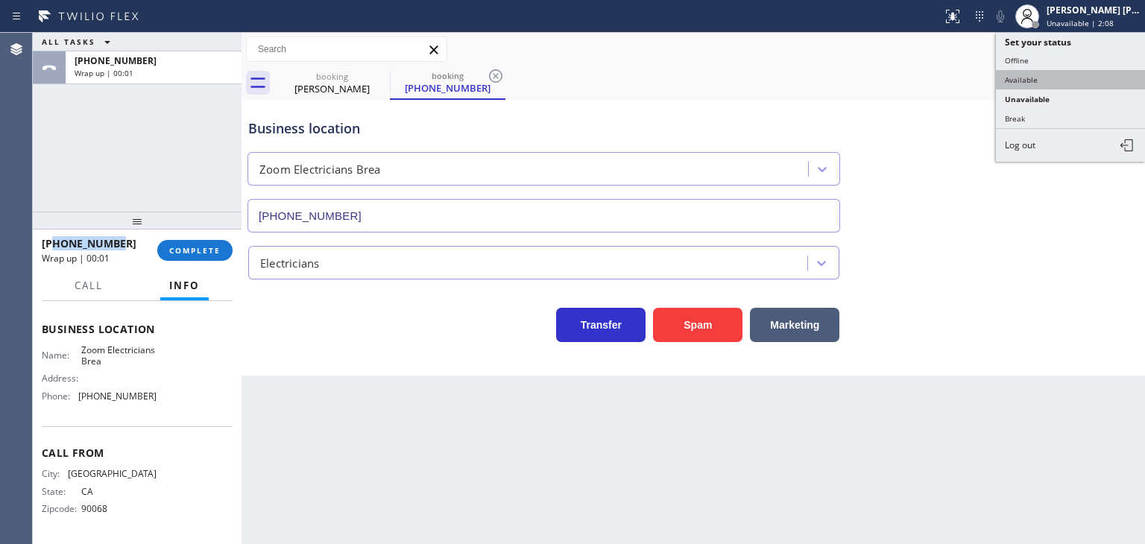
click at [1060, 76] on button "Available" at bounding box center [1070, 79] width 149 height 19
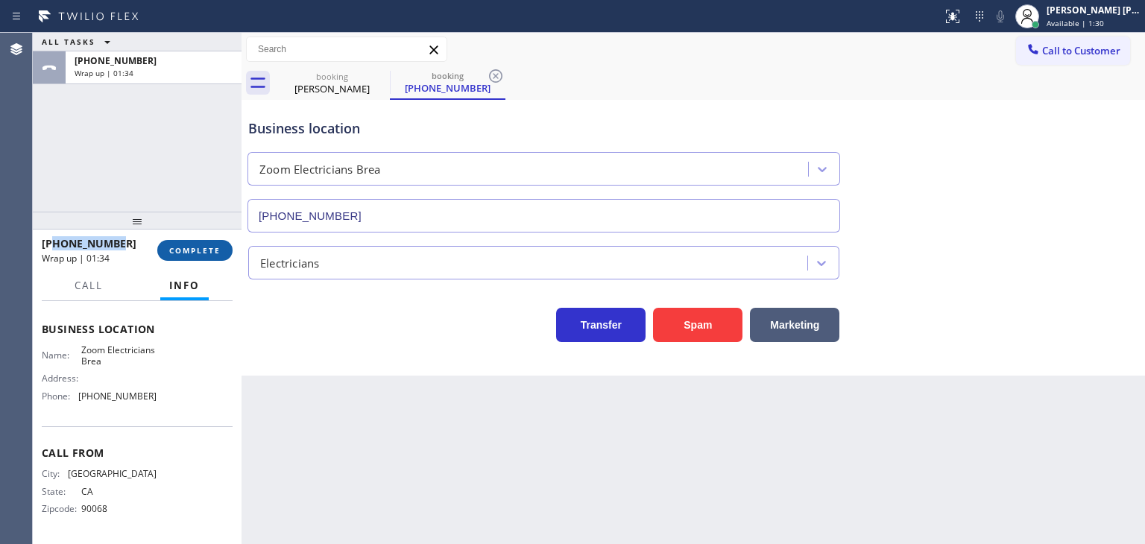
click at [210, 250] on span "COMPLETE" at bounding box center [194, 250] width 51 height 10
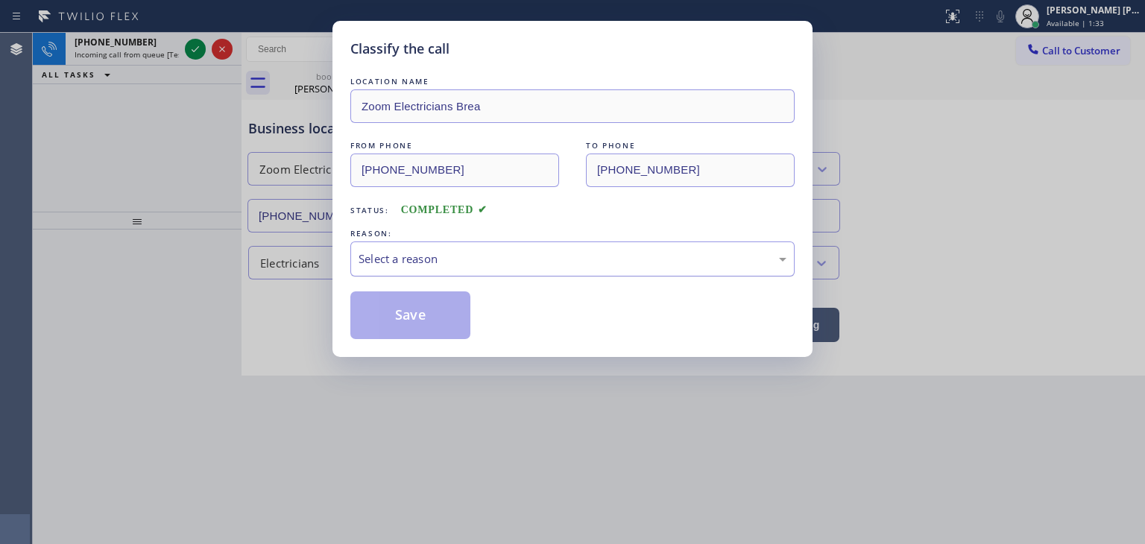
click at [463, 255] on div "Select a reason" at bounding box center [572, 258] width 428 height 17
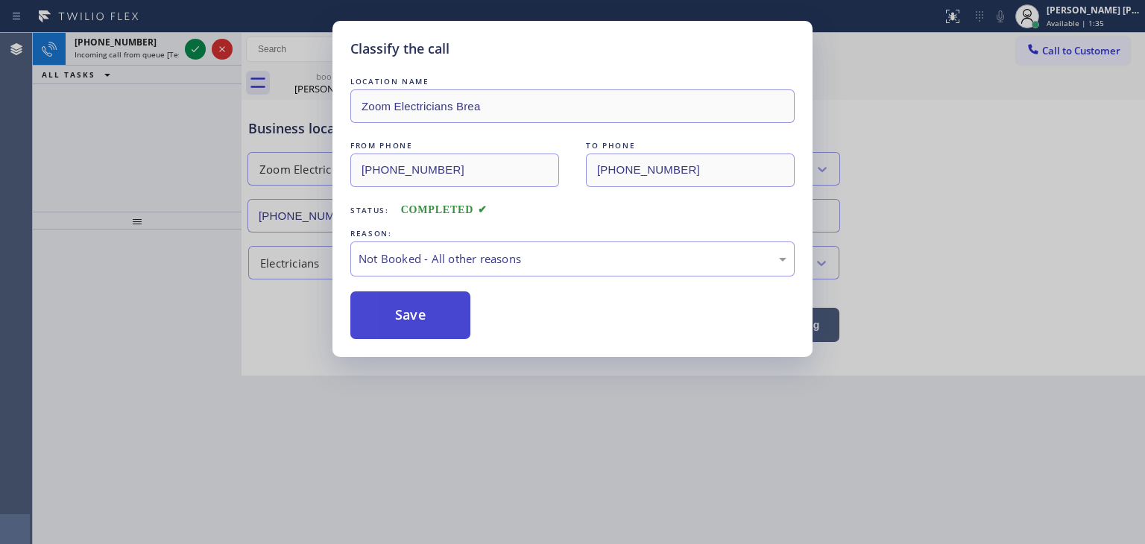
drag, startPoint x: 401, startPoint y: 311, endPoint x: 387, endPoint y: 291, distance: 23.6
click at [399, 308] on button "Save" at bounding box center [410, 315] width 120 height 48
type input "[PHONE_NUMBER]"
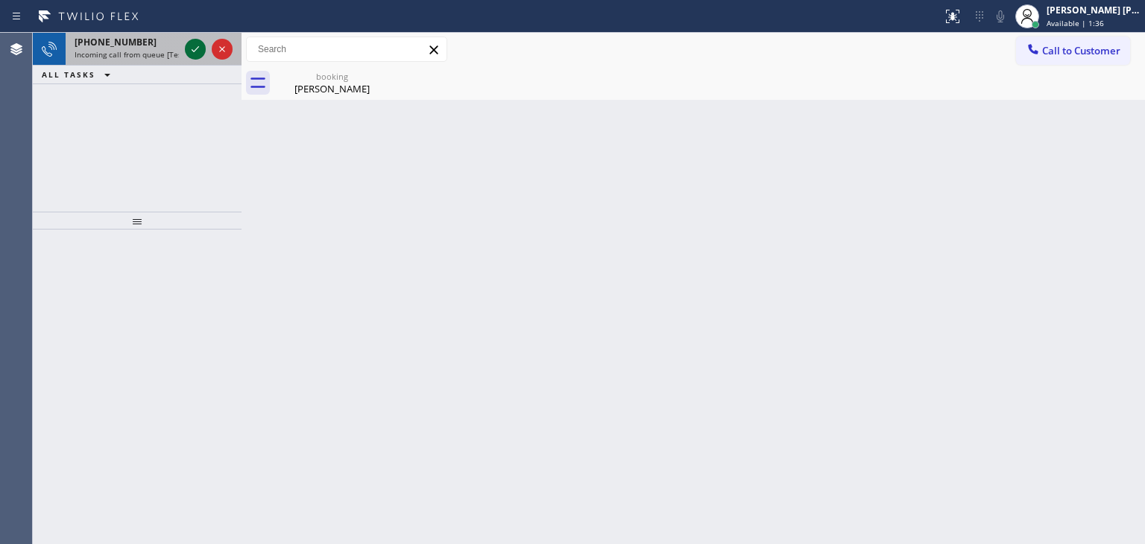
click at [197, 47] on icon at bounding box center [195, 49] width 7 height 6
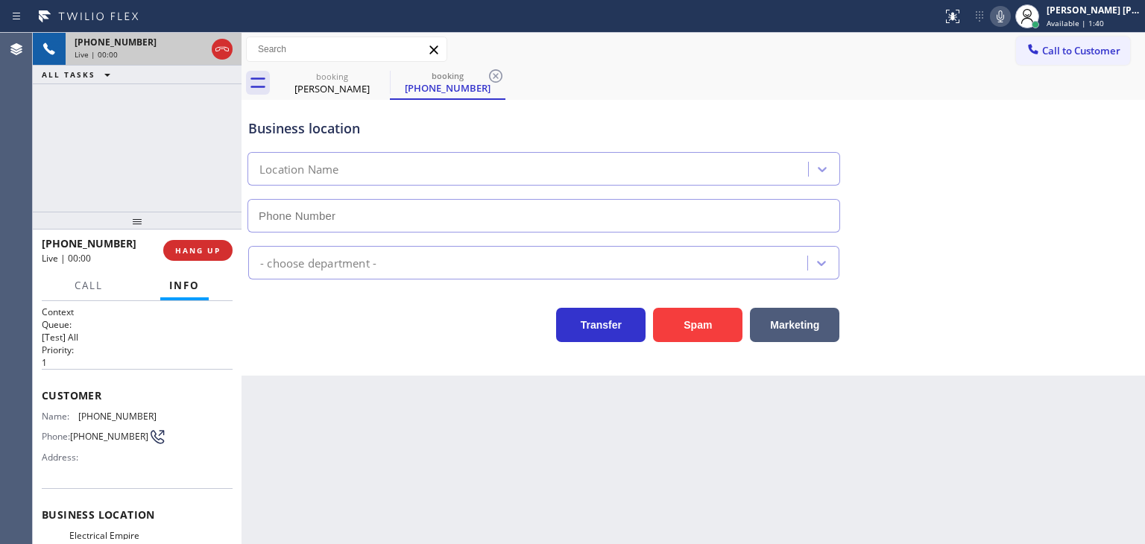
type input "(551) 550-4523"
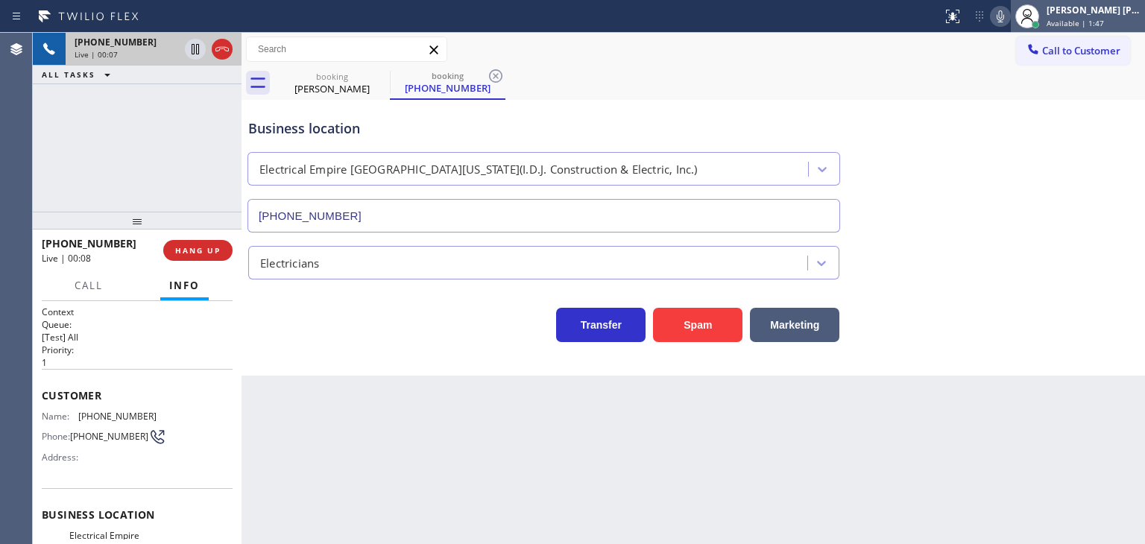
click at [1100, 16] on div "Edel John Suson Available | 1:47" at bounding box center [1093, 16] width 101 height 26
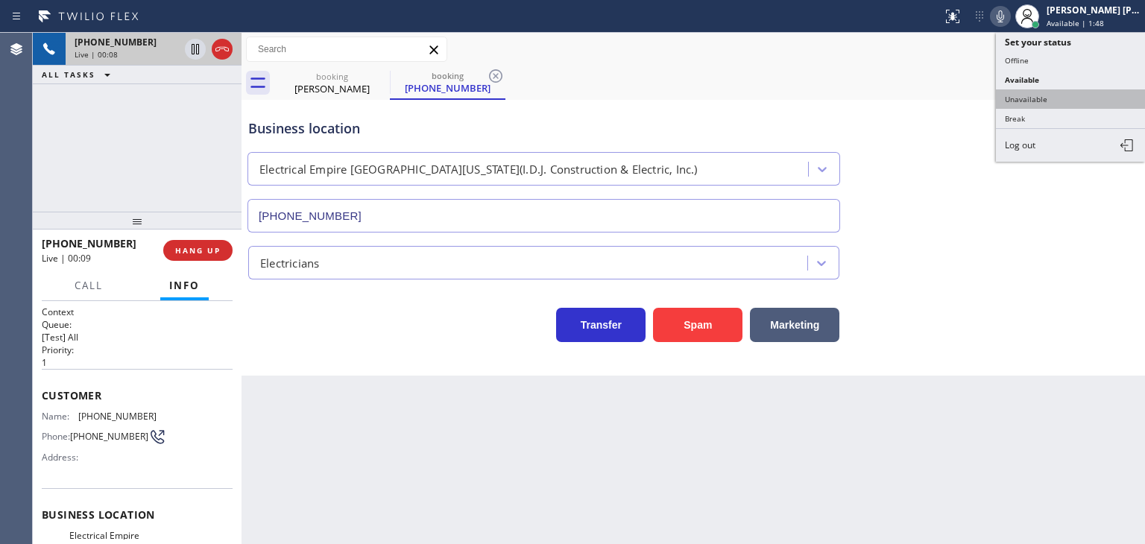
click at [1065, 91] on button "Unavailable" at bounding box center [1070, 98] width 149 height 19
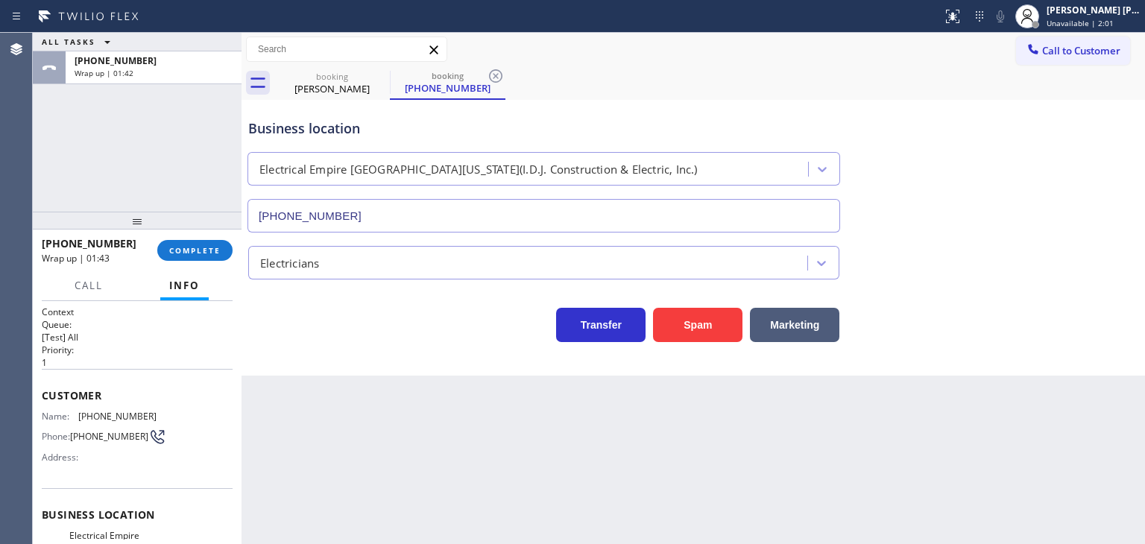
drag, startPoint x: 1070, startPoint y: 95, endPoint x: 941, endPoint y: 108, distance: 129.5
click at [1070, 95] on div "booking Brian Kohles booking (201) 496-1575" at bounding box center [709, 83] width 870 height 34
click at [187, 246] on span "COMPLETE" at bounding box center [194, 250] width 51 height 10
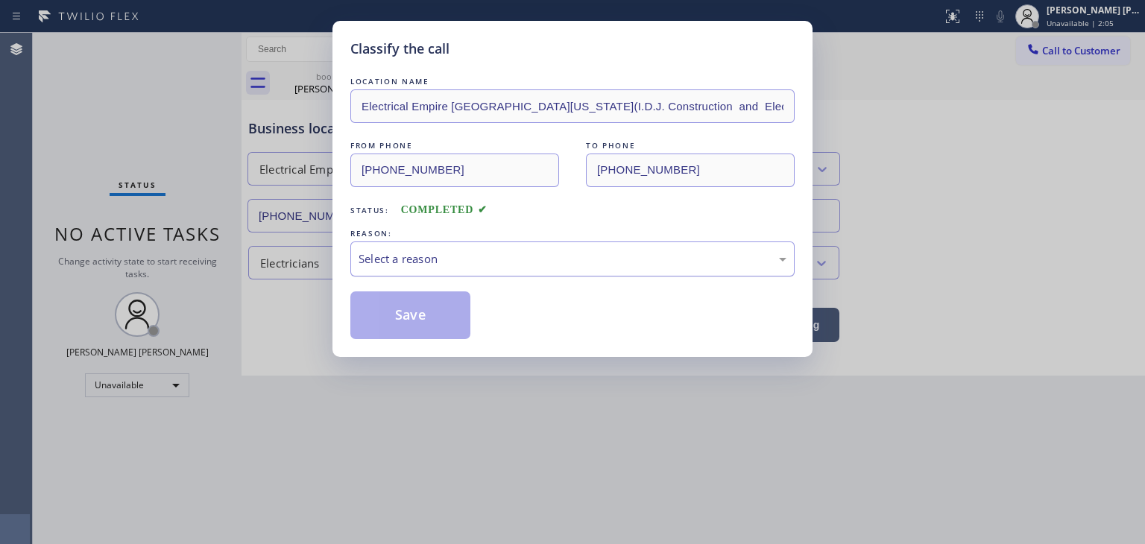
click at [431, 257] on div "Select a reason" at bounding box center [572, 258] width 428 height 17
click at [409, 316] on button "Save" at bounding box center [410, 315] width 120 height 48
type input "[PHONE_NUMBER]"
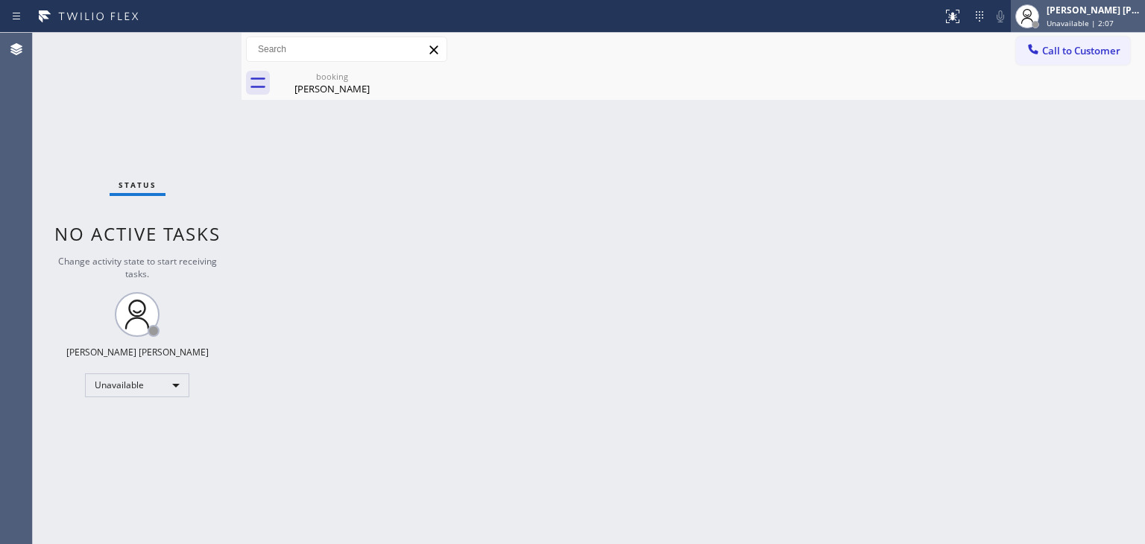
click at [1091, 13] on div "[PERSON_NAME] [PERSON_NAME]" at bounding box center [1093, 10] width 94 height 13
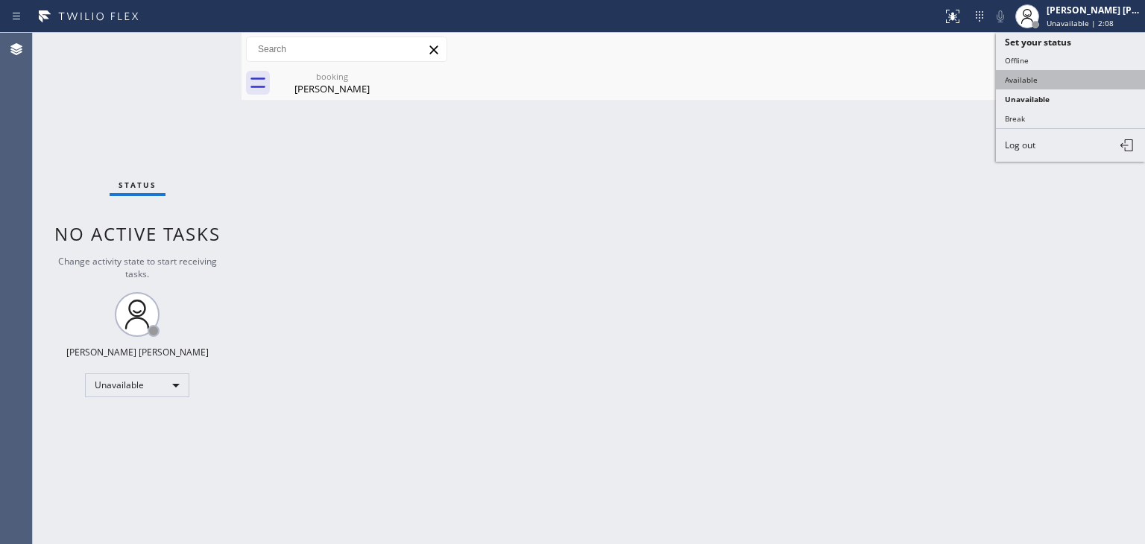
click at [1037, 73] on button "Available" at bounding box center [1070, 79] width 149 height 19
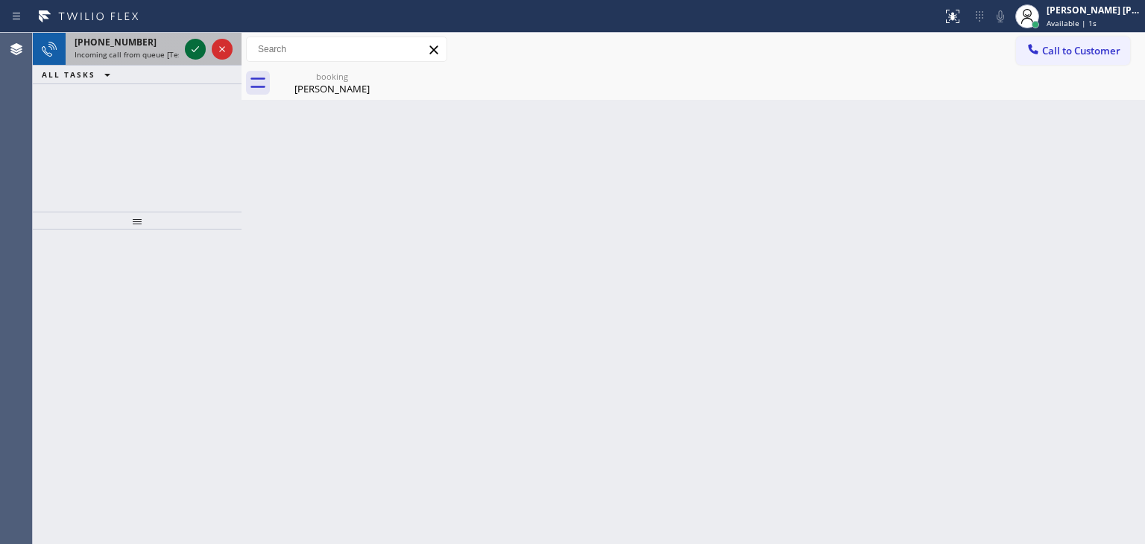
click at [198, 42] on icon at bounding box center [195, 49] width 18 height 18
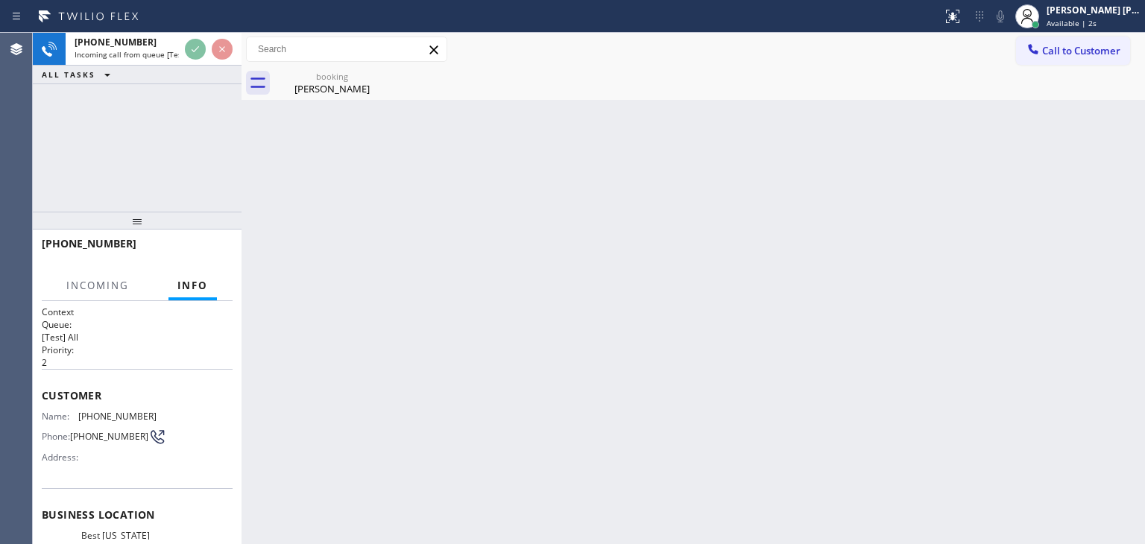
scroll to position [75, 0]
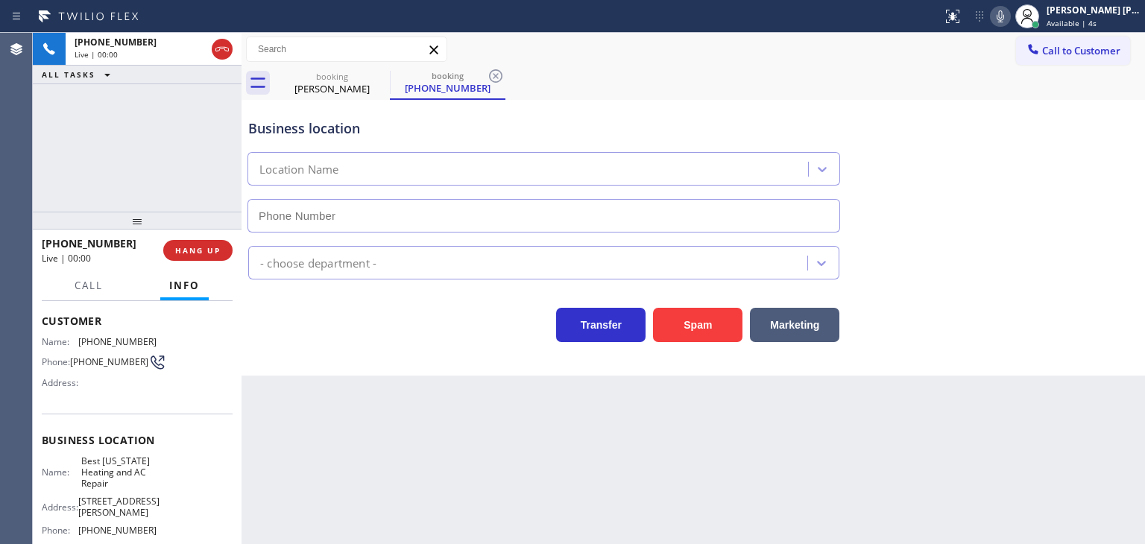
type input "[PHONE_NUMBER]"
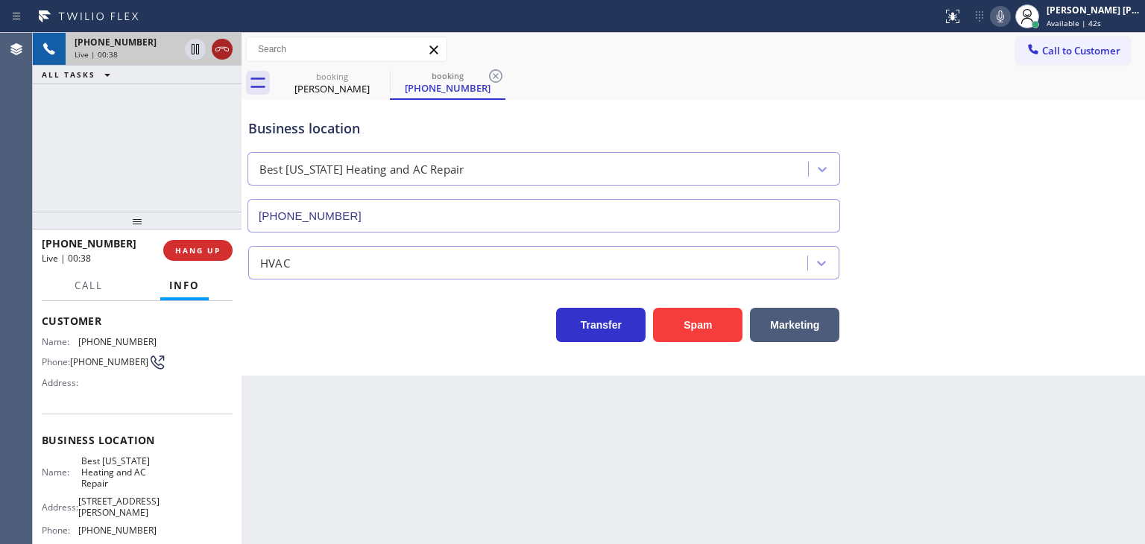
click at [227, 53] on icon at bounding box center [222, 49] width 18 height 18
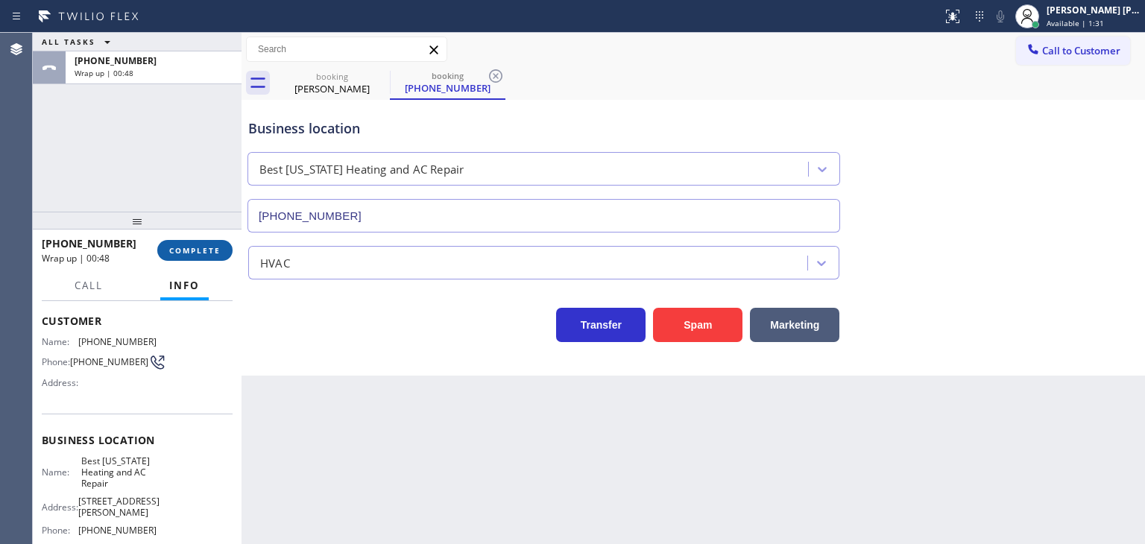
click at [200, 247] on span "COMPLETE" at bounding box center [194, 250] width 51 height 10
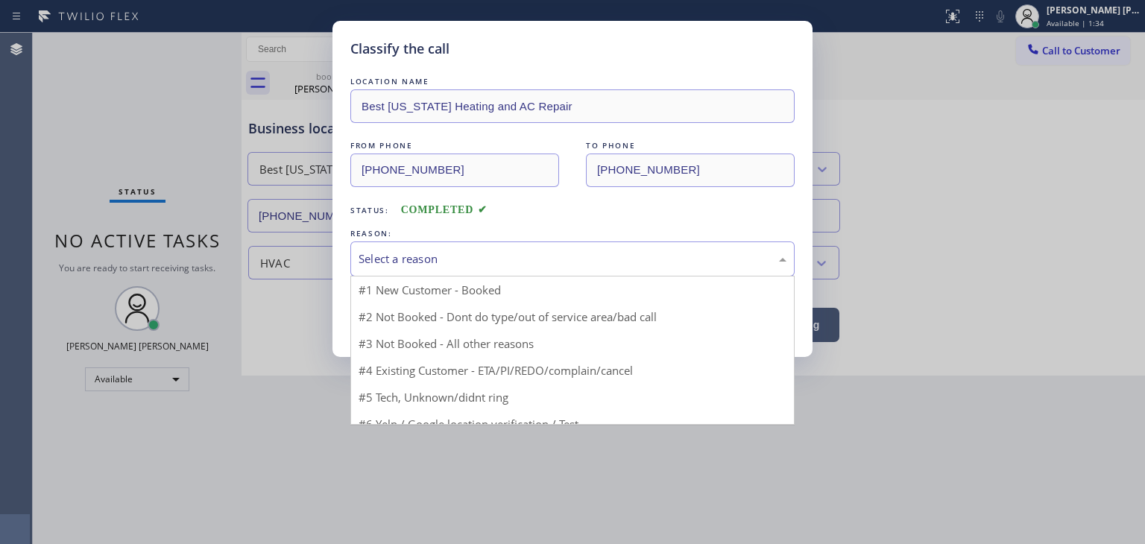
click at [431, 270] on div "Select a reason" at bounding box center [572, 258] width 444 height 35
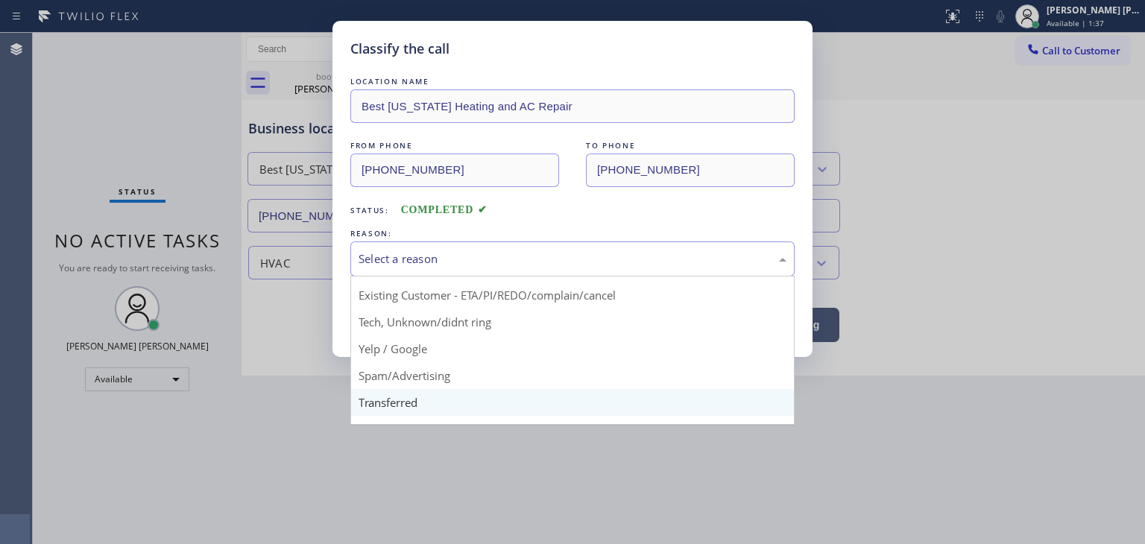
scroll to position [75, 0]
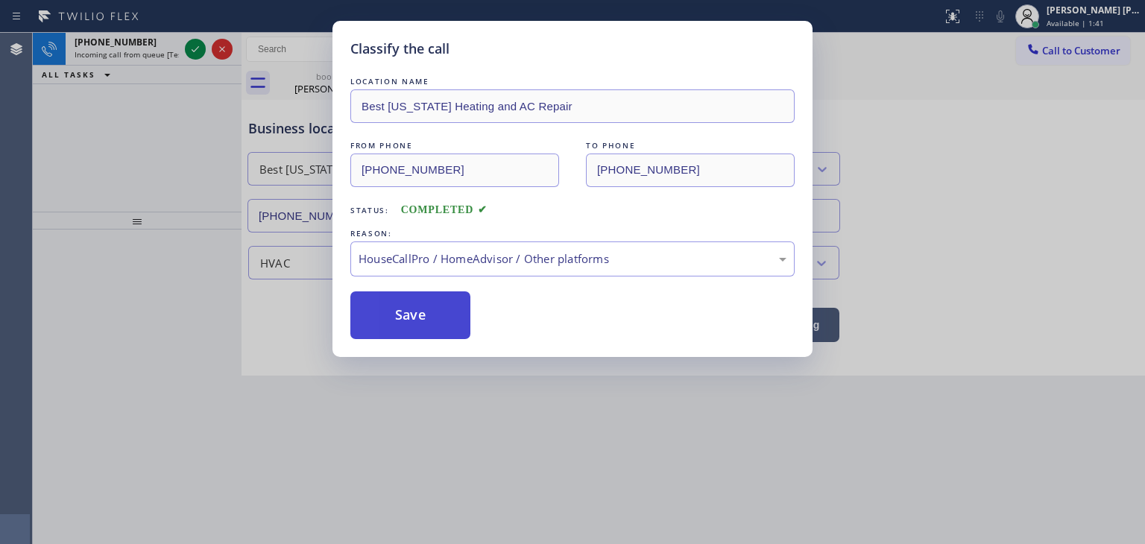
click at [416, 304] on button "Save" at bounding box center [410, 315] width 120 height 48
type input "[PHONE_NUMBER]"
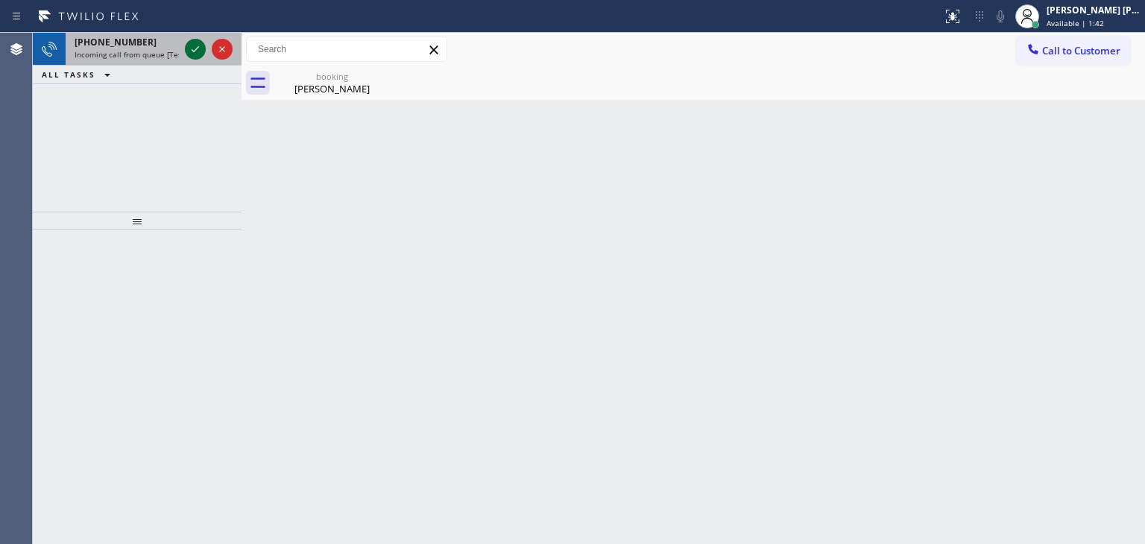
click at [197, 45] on icon at bounding box center [195, 49] width 18 height 18
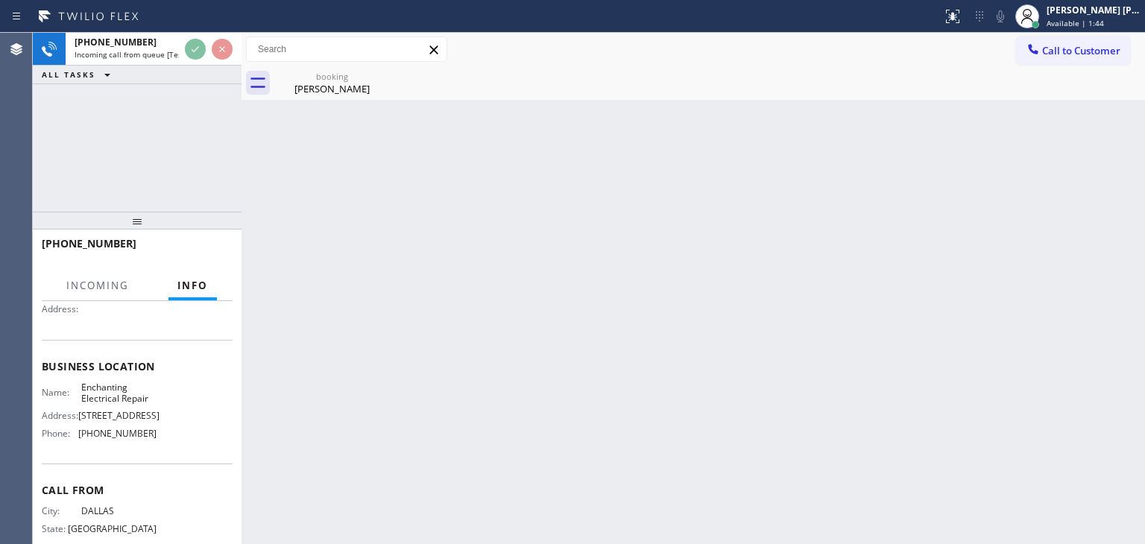
scroll to position [149, 0]
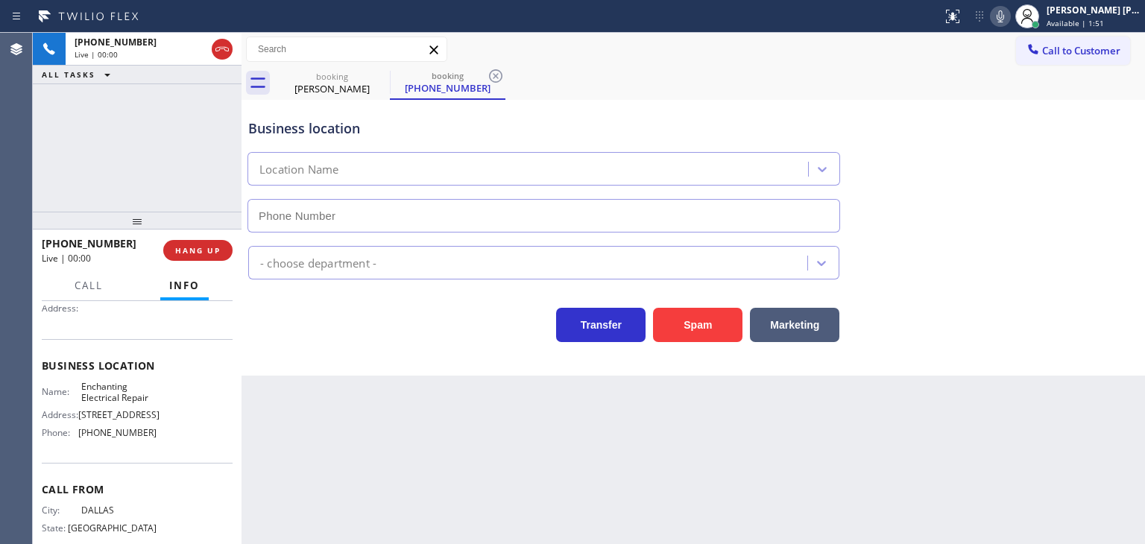
type input "(469) 887-4429"
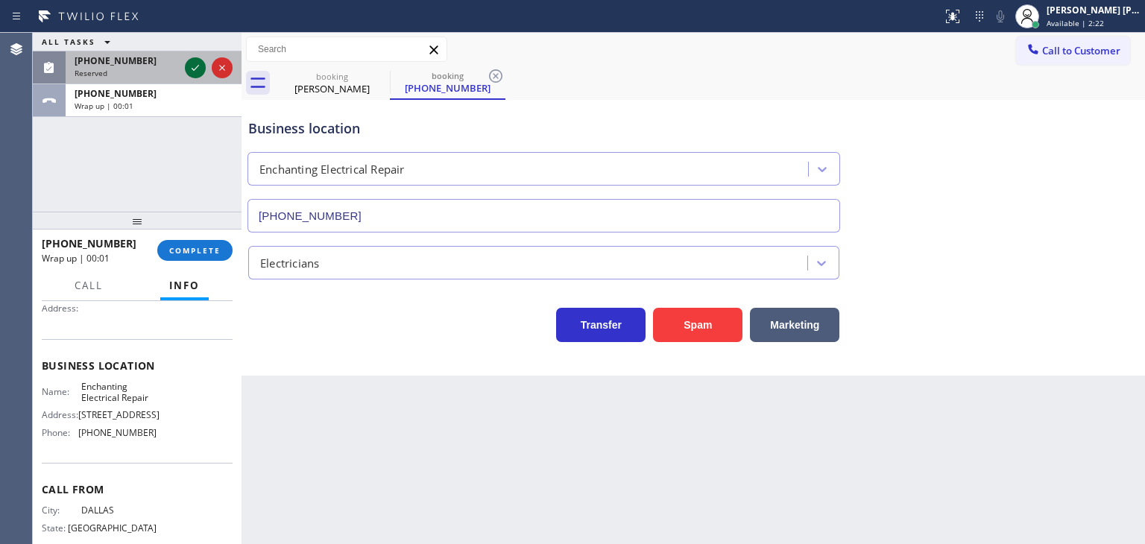
click at [199, 69] on icon at bounding box center [195, 68] width 18 height 18
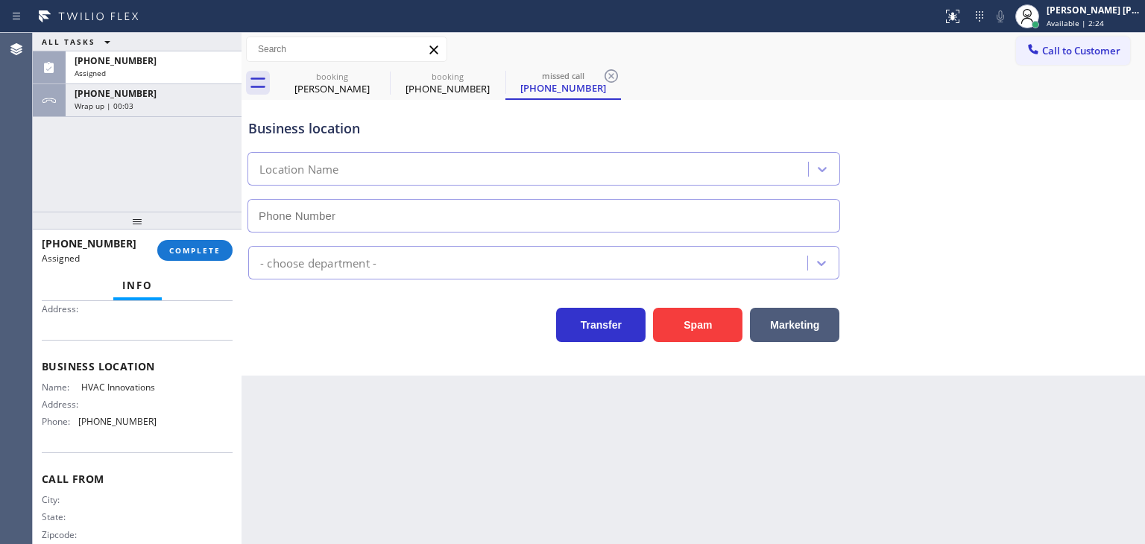
type input "(714) 909-1269"
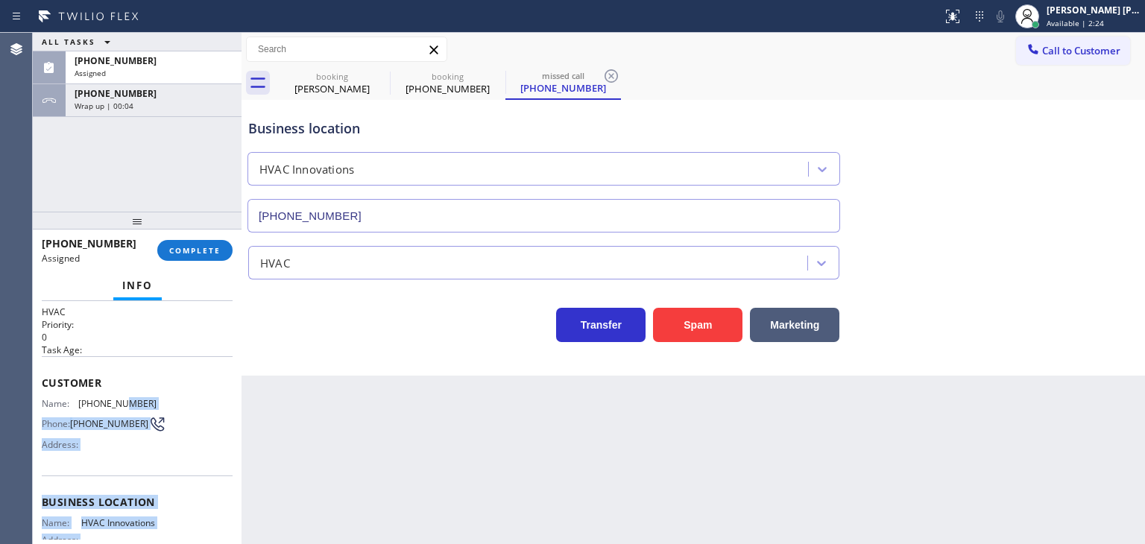
scroll to position [12, 0]
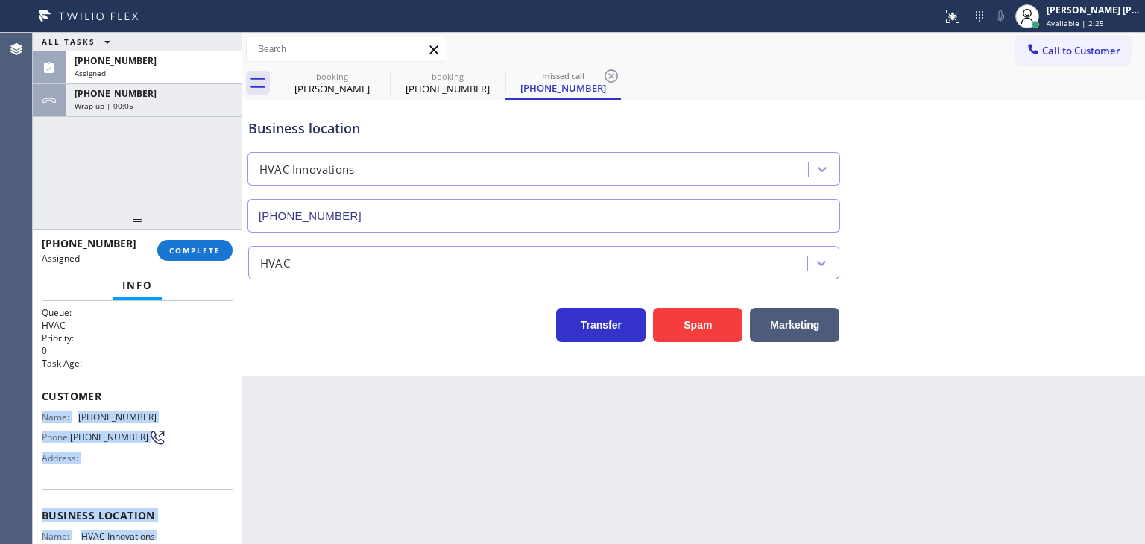
drag, startPoint x: 167, startPoint y: 454, endPoint x: 33, endPoint y: 418, distance: 138.8
click at [33, 418] on div "Context Queue: HVAC Priority: 0 Task Age: Customer Name: (714) 250-8328 Phone: …" at bounding box center [137, 422] width 209 height 243
copy div "Name: (714) 250-8328 Phone: (714) 250-8328 Address: Business location Name: HVA…"
click at [90, 76] on span "Assigned" at bounding box center [90, 73] width 31 height 10
click at [196, 245] on span "COMPLETE" at bounding box center [194, 250] width 51 height 10
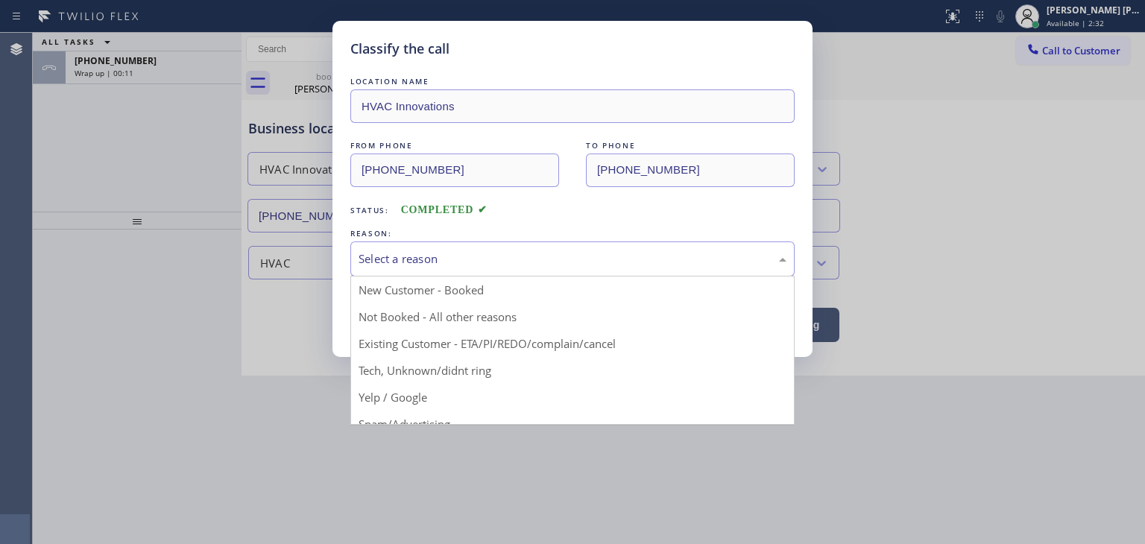
click at [493, 250] on div "Select a reason" at bounding box center [572, 258] width 428 height 17
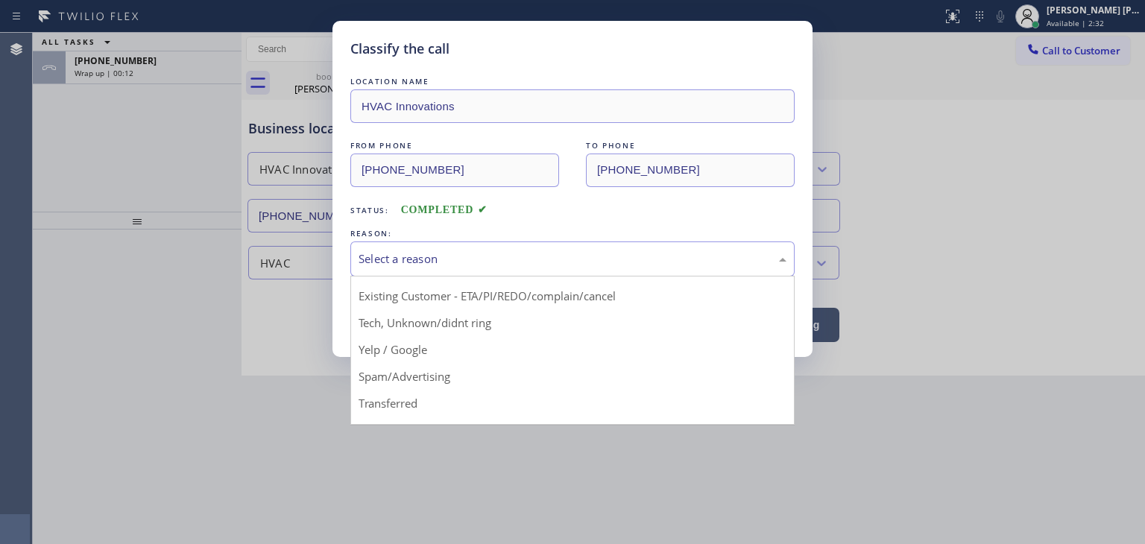
scroll to position [93, 0]
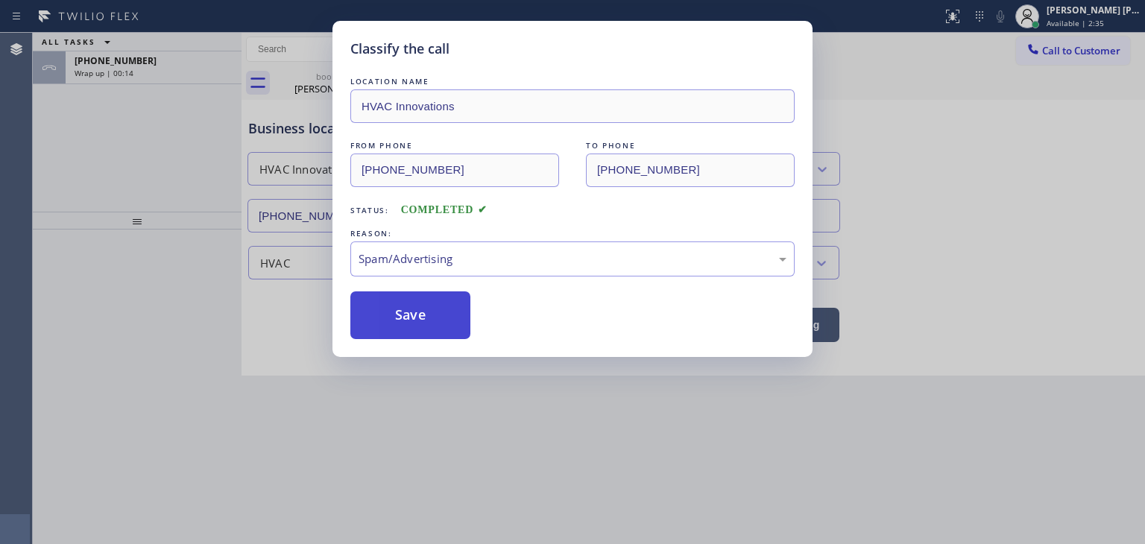
click at [459, 311] on button "Save" at bounding box center [410, 315] width 120 height 48
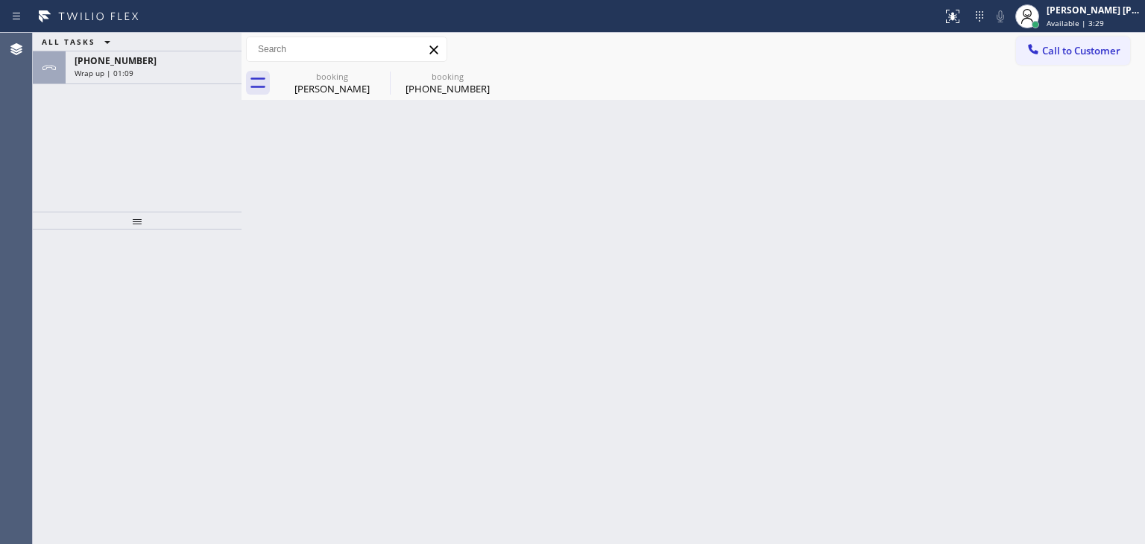
click at [923, 181] on div "Back to Dashboard Change Sender ID Customers Technicians Select a contact Outbo…" at bounding box center [692, 288] width 903 height 511
click at [133, 57] on span "+16828887565" at bounding box center [116, 60] width 82 height 13
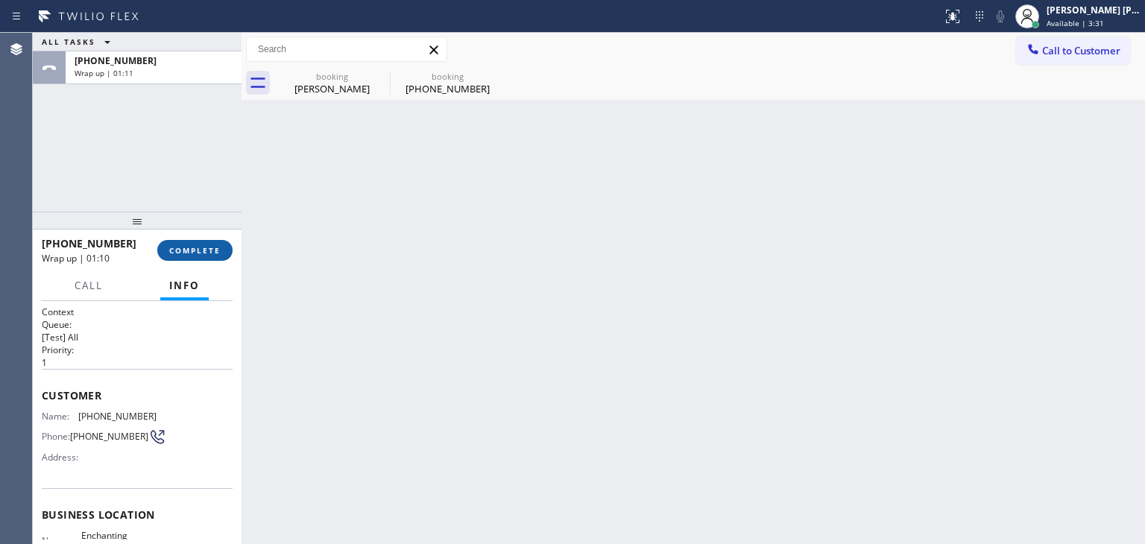
click at [192, 259] on button "COMPLETE" at bounding box center [194, 250] width 75 height 21
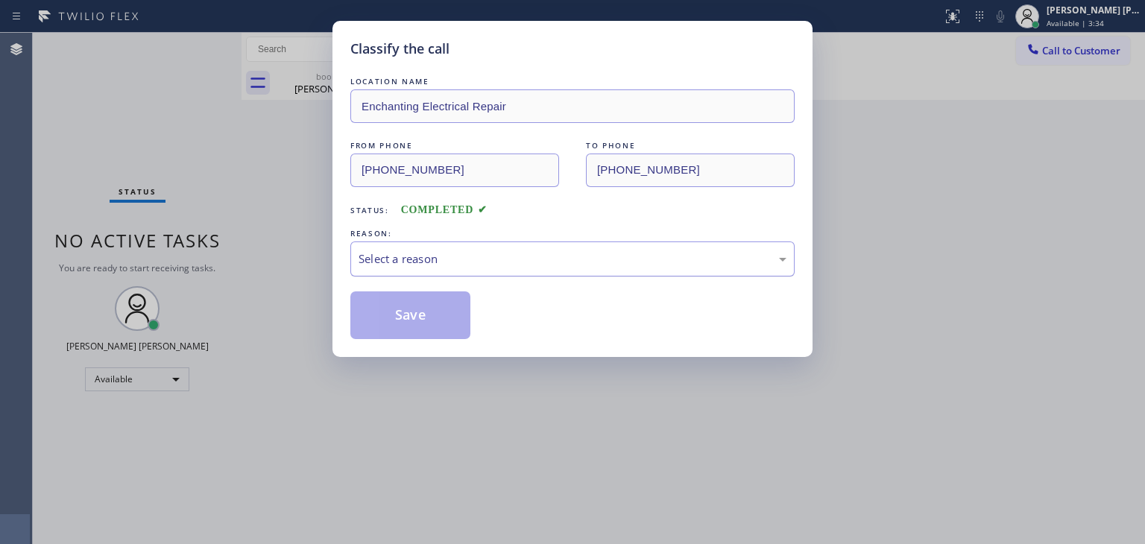
click at [496, 251] on div "Select a reason" at bounding box center [572, 258] width 428 height 17
click at [411, 319] on button "Save" at bounding box center [410, 315] width 120 height 48
type input "[PHONE_NUMBER]"
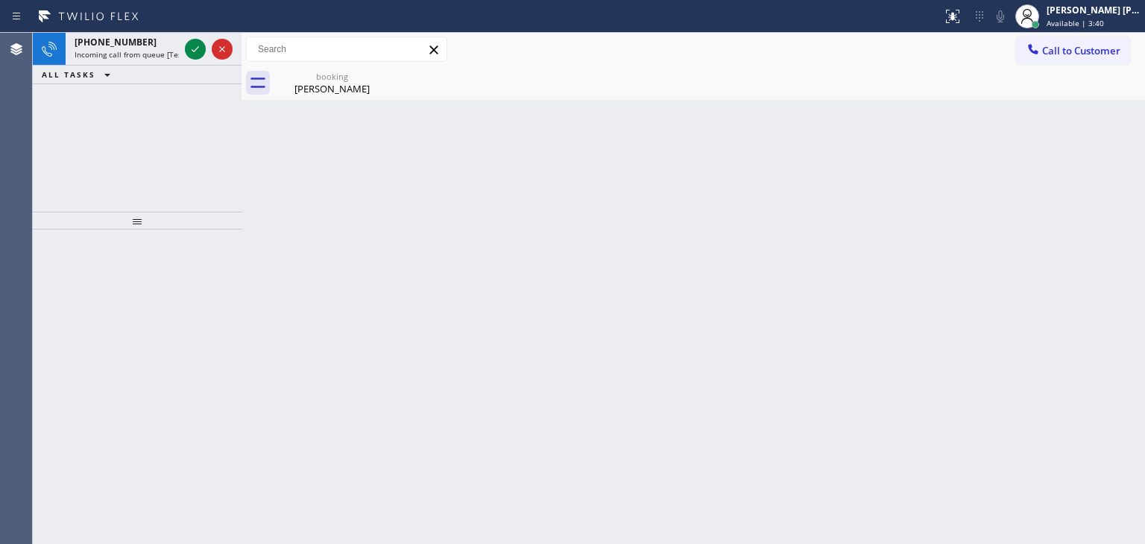
drag, startPoint x: 1004, startPoint y: 206, endPoint x: 787, endPoint y: 132, distance: 230.0
click at [1004, 206] on div "Back to Dashboard Change Sender ID Customers Technicians Select a contact Outbo…" at bounding box center [692, 288] width 903 height 511
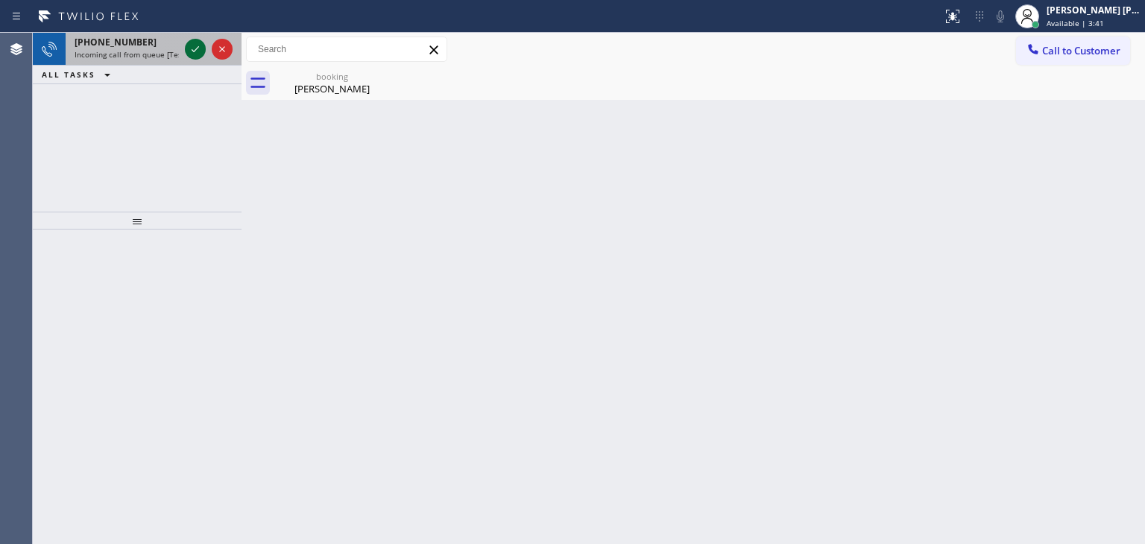
click at [194, 49] on icon at bounding box center [195, 49] width 18 height 18
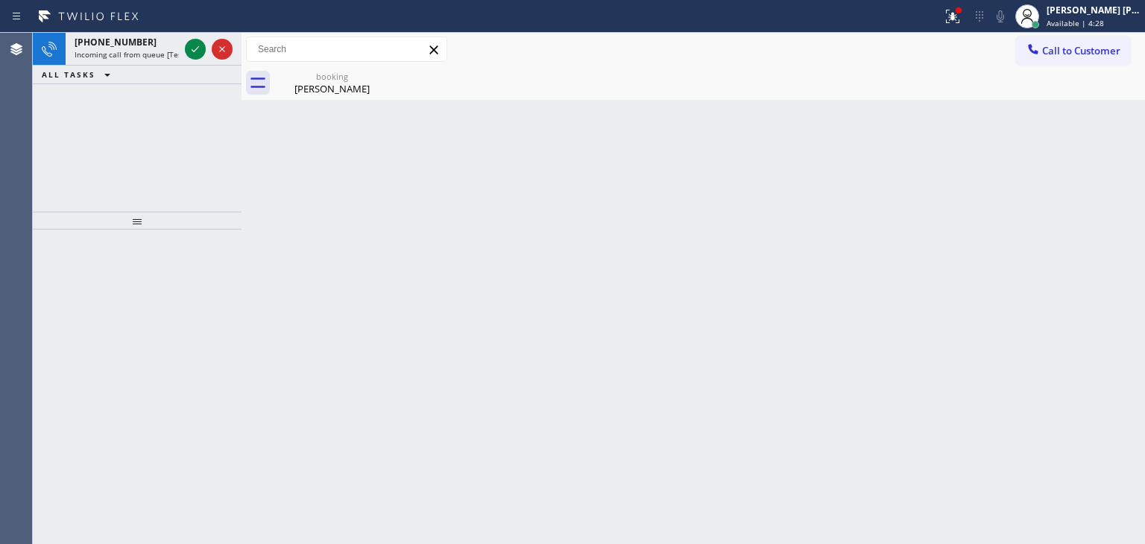
drag, startPoint x: 1036, startPoint y: 151, endPoint x: 399, endPoint y: 133, distance: 637.4
click at [1031, 151] on div "Back to Dashboard Change Sender ID Customers Technicians Select a contact Outbo…" at bounding box center [692, 288] width 903 height 511
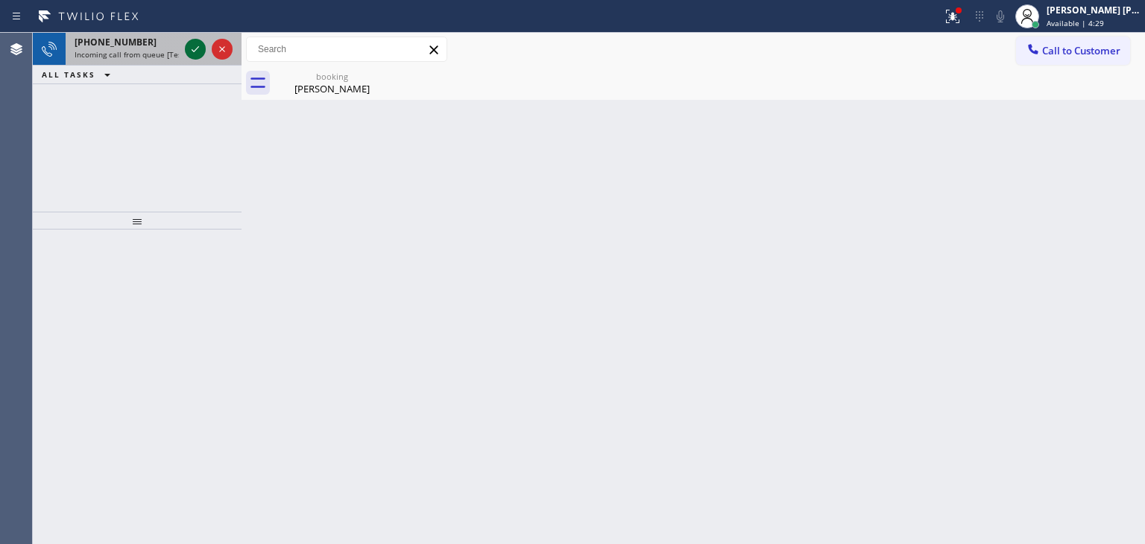
click at [194, 45] on icon at bounding box center [195, 49] width 18 height 18
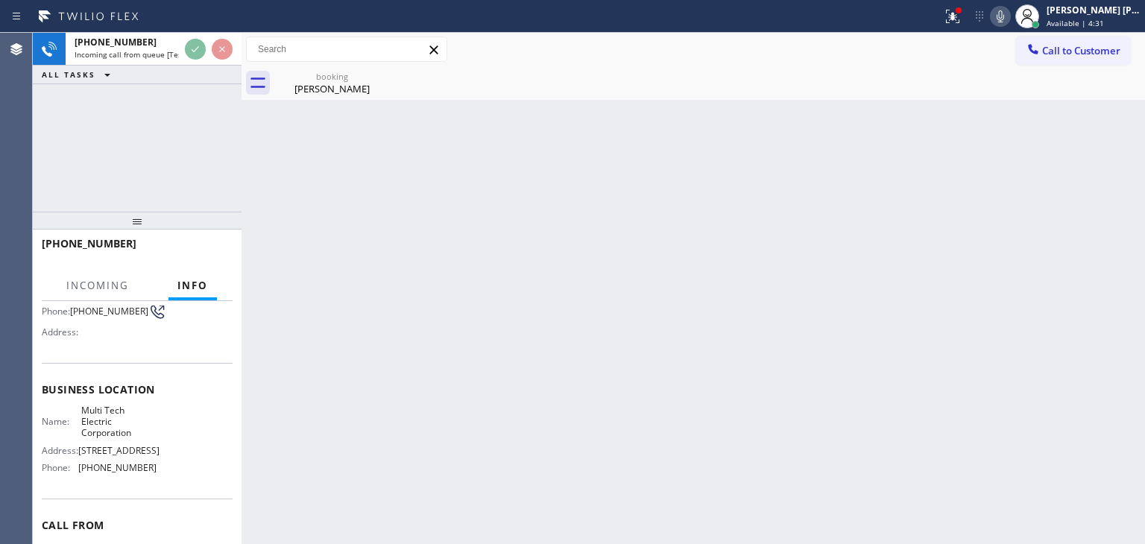
scroll to position [149, 0]
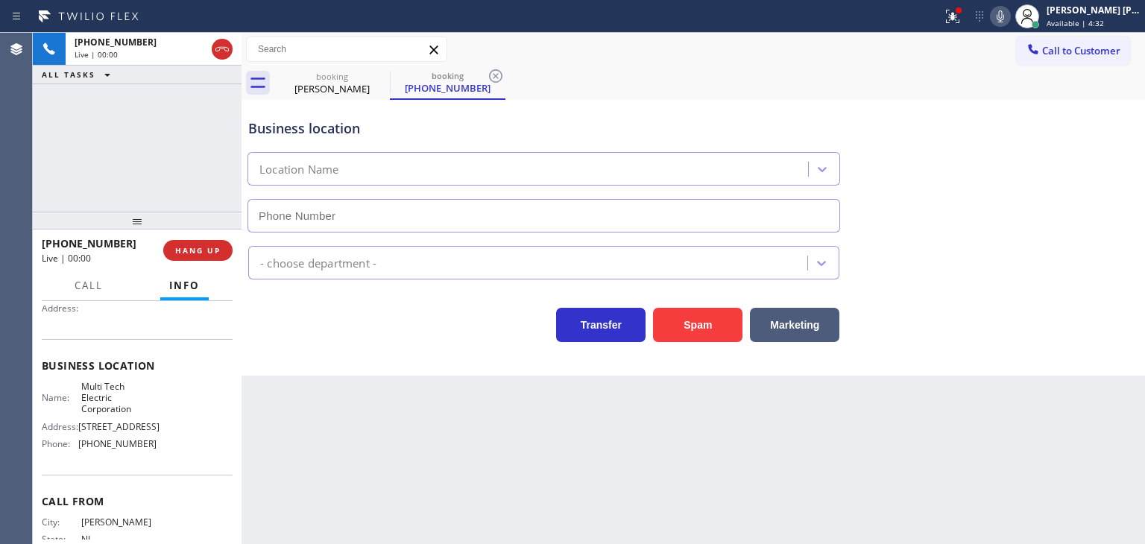
type input "(862) 415-0430"
click at [966, 27] on button at bounding box center [952, 16] width 33 height 33
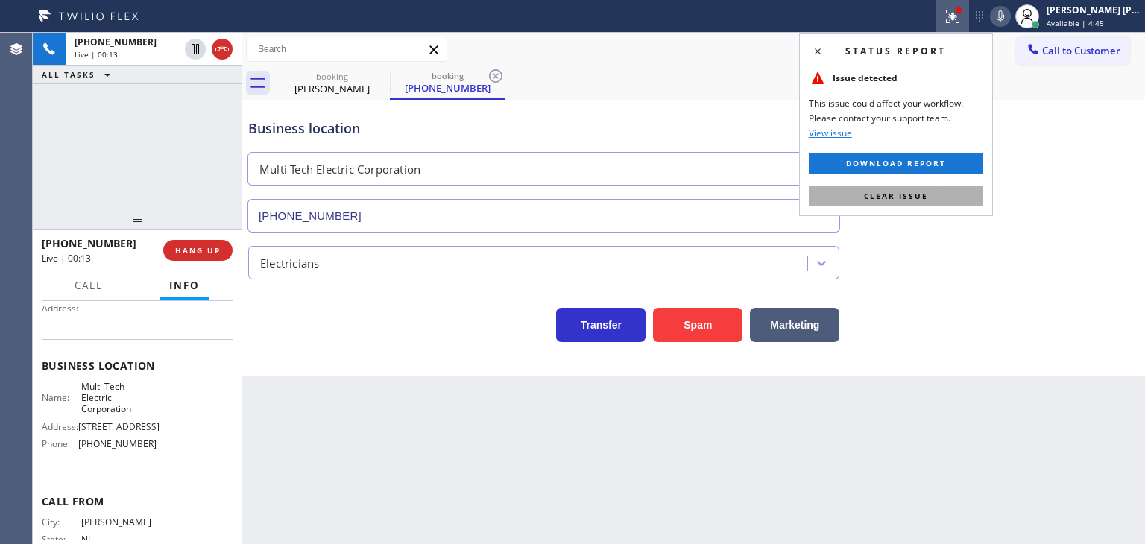
click at [896, 189] on button "Clear issue" at bounding box center [896, 196] width 174 height 21
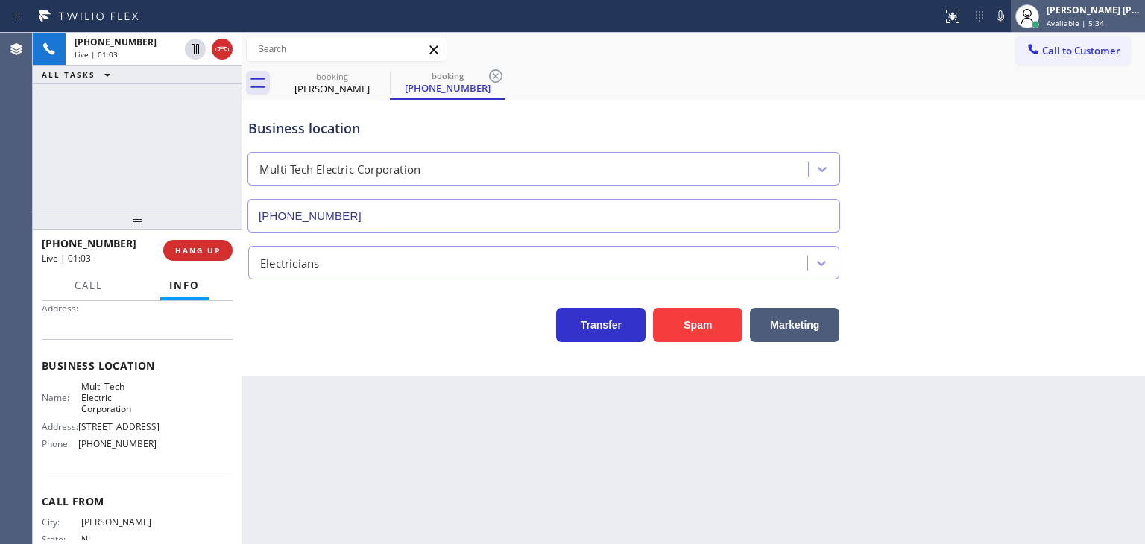
drag, startPoint x: 1025, startPoint y: 14, endPoint x: 1042, endPoint y: 16, distance: 16.5
click at [1009, 16] on icon at bounding box center [1000, 16] width 18 height 18
click at [1070, 11] on div "[PERSON_NAME] [PERSON_NAME]" at bounding box center [1093, 10] width 94 height 13
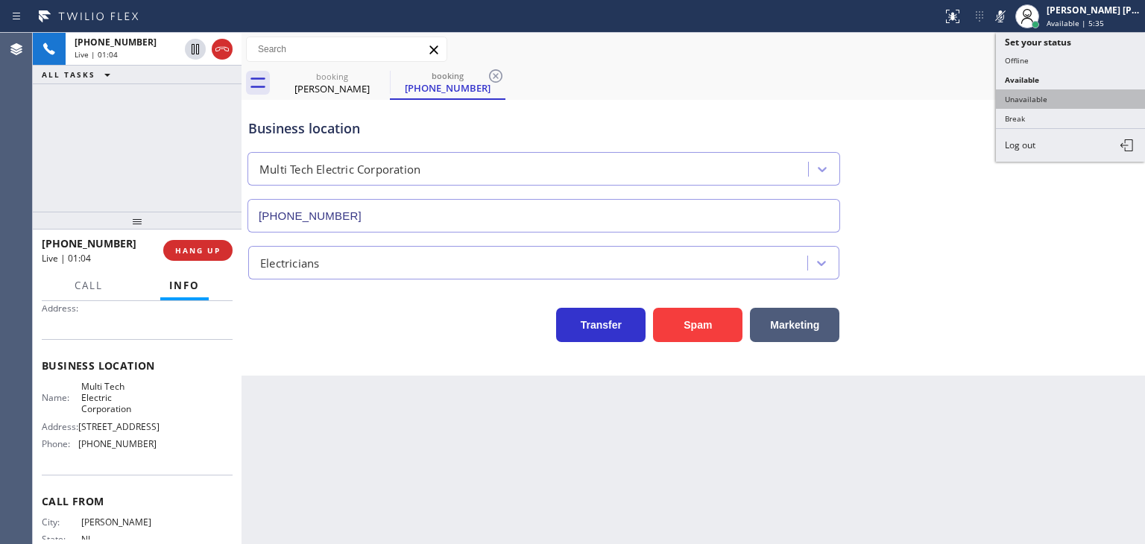
click at [1066, 97] on button "Unavailable" at bounding box center [1070, 98] width 149 height 19
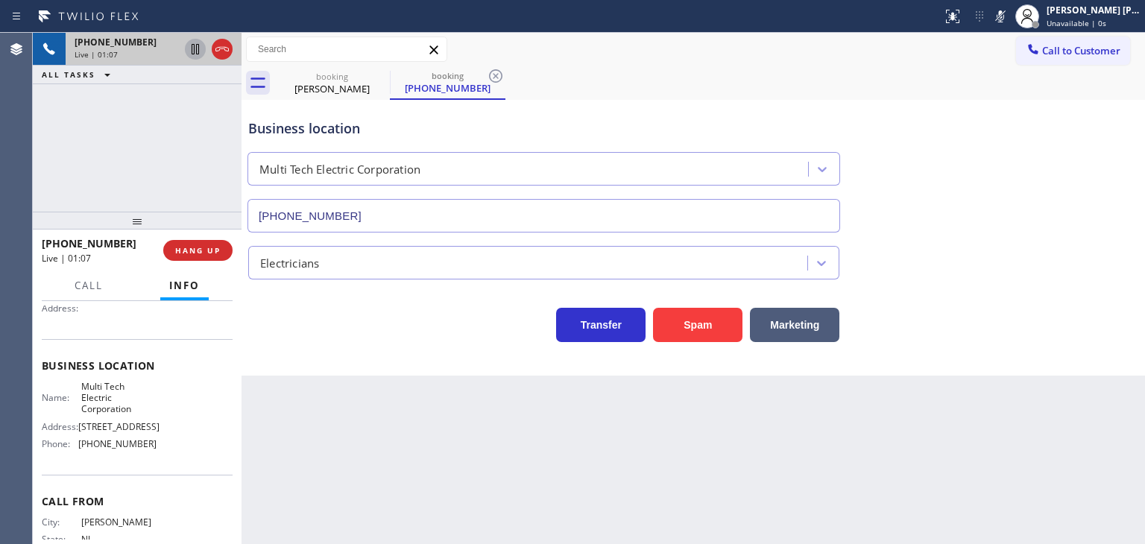
click at [194, 51] on icon at bounding box center [195, 49] width 18 height 18
click at [1009, 22] on icon at bounding box center [1000, 16] width 18 height 18
click at [196, 48] on icon at bounding box center [195, 49] width 18 height 18
click at [1077, 22] on span "Unavailable | 1:47" at bounding box center [1079, 23] width 67 height 10
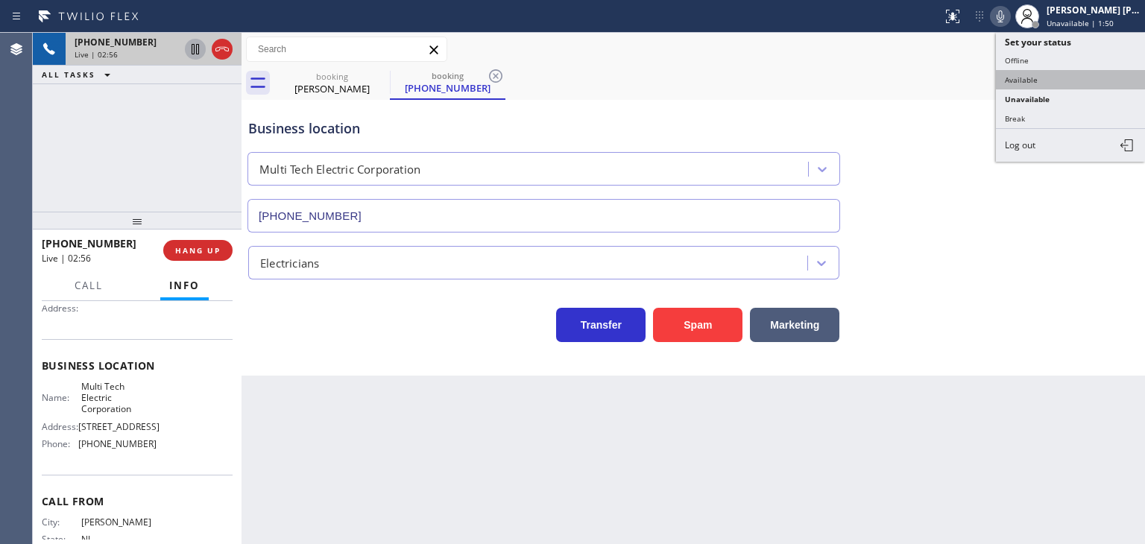
click at [1045, 77] on button "Available" at bounding box center [1070, 79] width 149 height 19
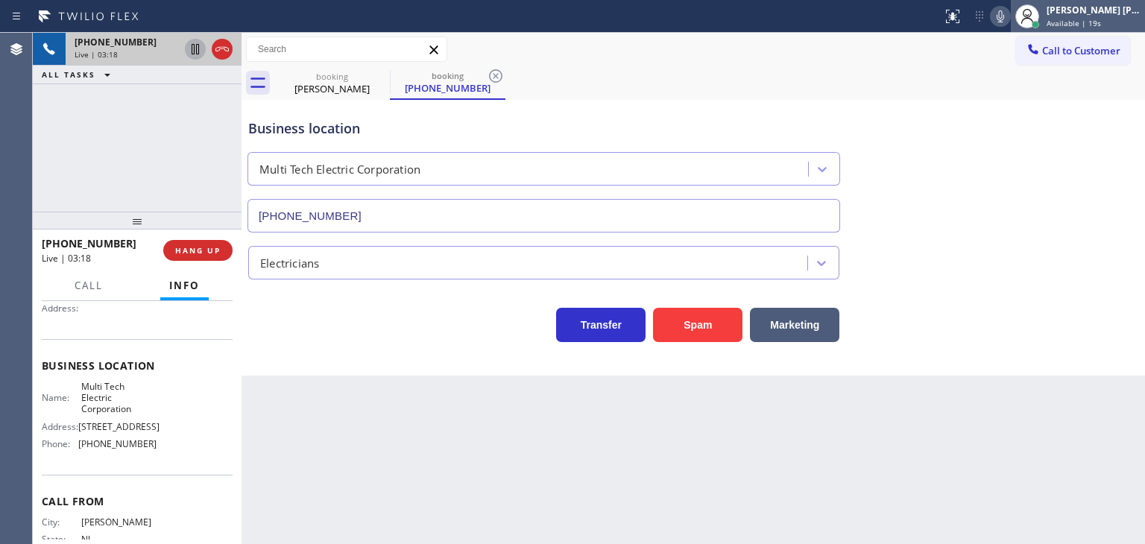
click at [1084, 13] on div "[PERSON_NAME] [PERSON_NAME]" at bounding box center [1093, 10] width 94 height 13
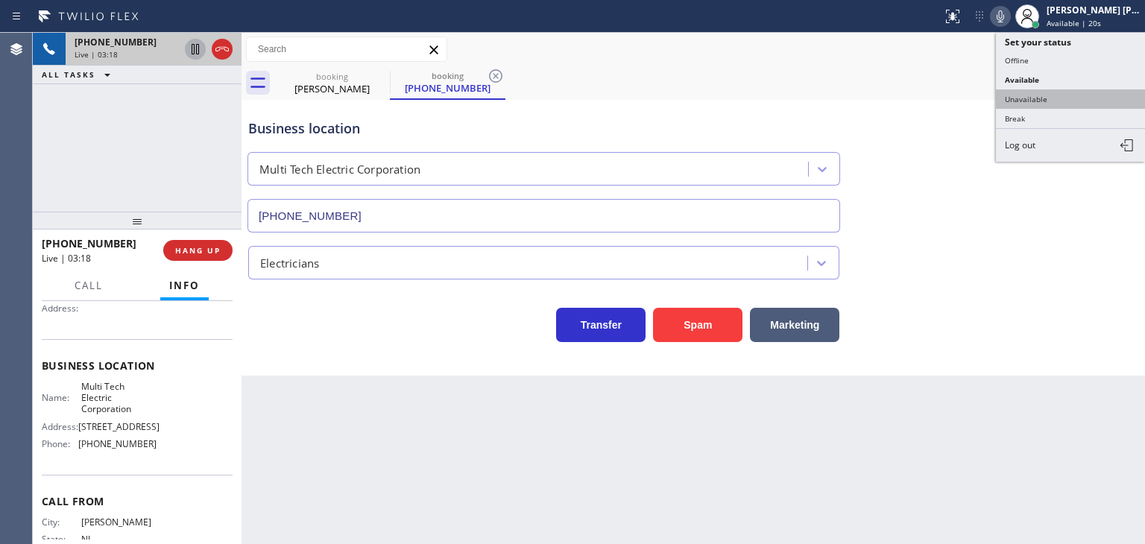
click at [1056, 93] on button "Unavailable" at bounding box center [1070, 98] width 149 height 19
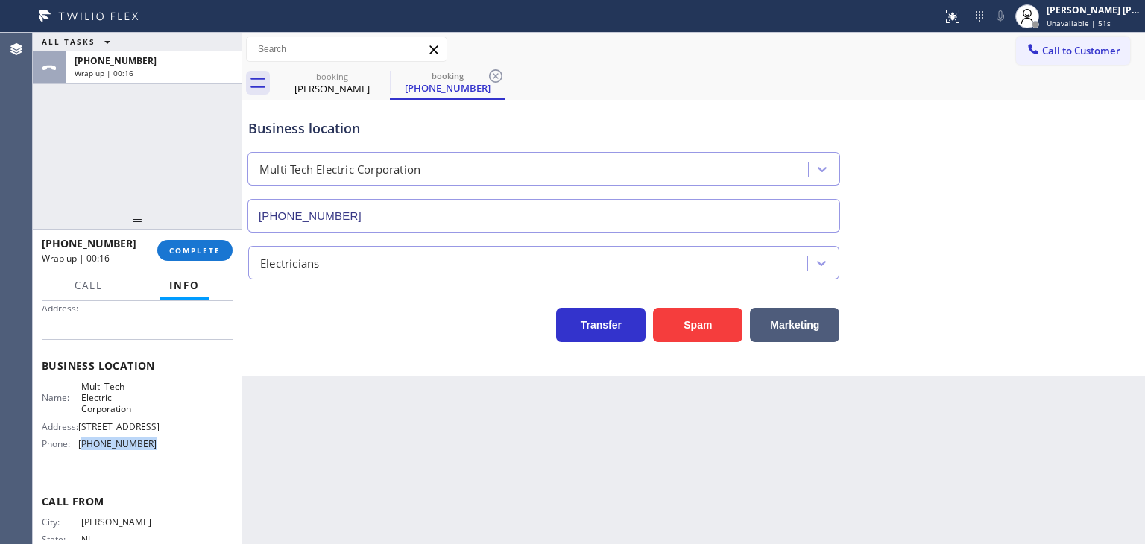
drag, startPoint x: 157, startPoint y: 486, endPoint x: 80, endPoint y: 485, distance: 76.8
click at [80, 456] on div "Name: Multi Tech Electric Corporation Address: 18 Fieldstone Ct, Mahwah, NJ 074…" at bounding box center [137, 418] width 191 height 75
copy span "862) 415-0430"
click at [1111, 63] on button "Call to Customer" at bounding box center [1073, 51] width 114 height 28
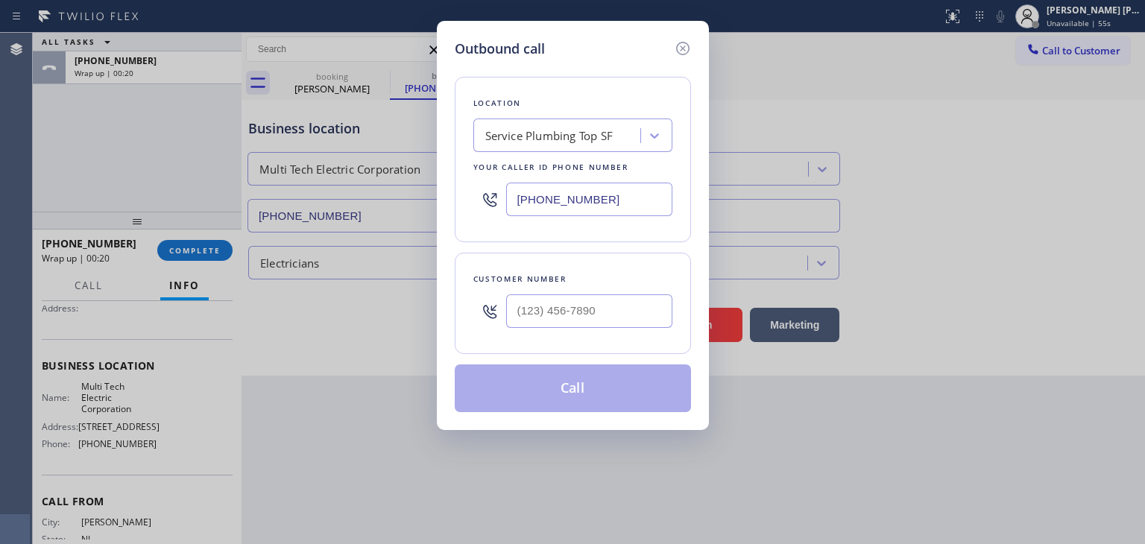
drag, startPoint x: 635, startPoint y: 208, endPoint x: 483, endPoint y: 211, distance: 152.0
click at [483, 211] on div "[PHONE_NUMBER]" at bounding box center [572, 199] width 199 height 48
paste input "862) 415-0430"
type input "(862) 415-0430"
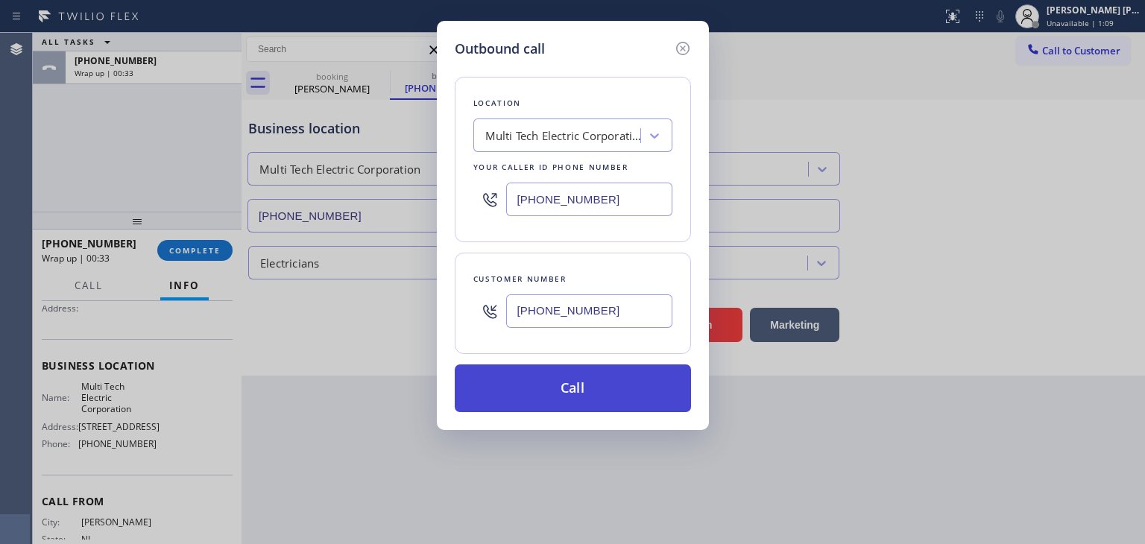
type input "(201) 887-9324"
click at [587, 393] on button "Call" at bounding box center [573, 388] width 236 height 48
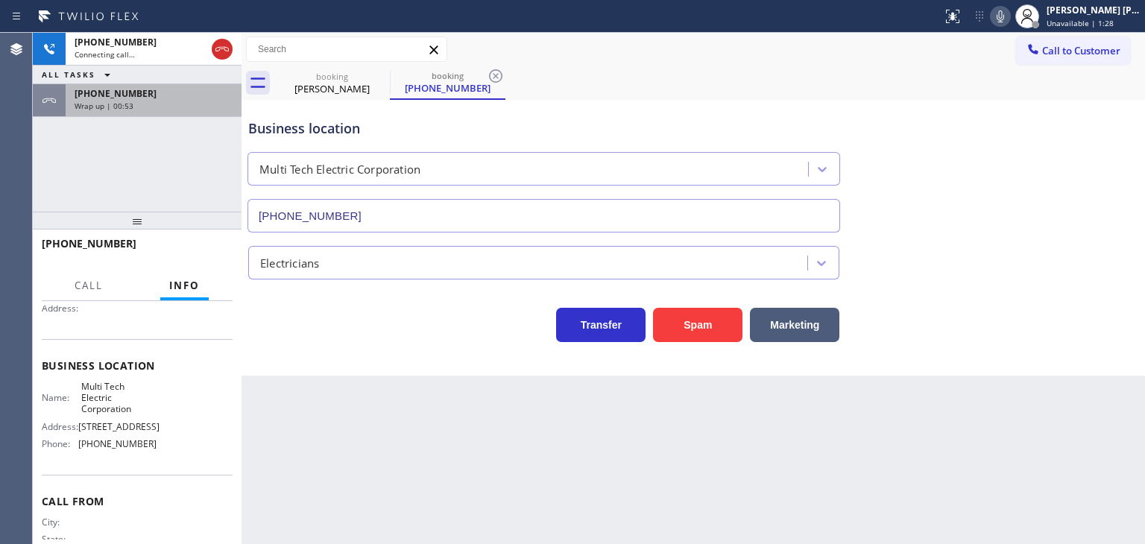
click at [167, 96] on div "+12018879324" at bounding box center [154, 93] width 158 height 13
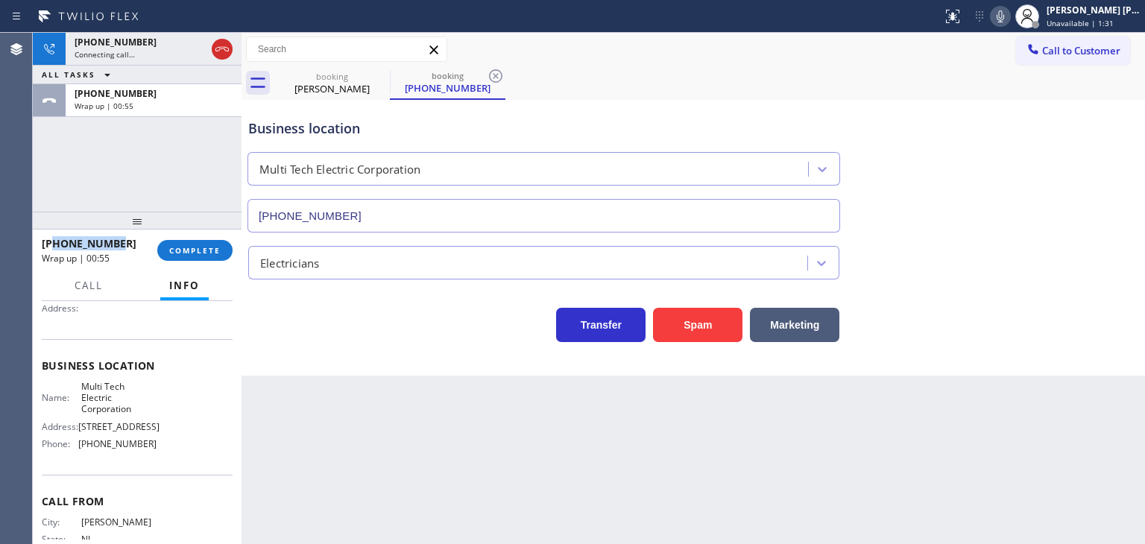
drag, startPoint x: 119, startPoint y: 244, endPoint x: 54, endPoint y: 249, distance: 65.0
click at [54, 249] on div "+12018879324" at bounding box center [94, 243] width 105 height 14
copy span "2018879324"
click at [95, 91] on span "+12018879324" at bounding box center [116, 93] width 82 height 13
click at [190, 249] on span "COMPLETE" at bounding box center [194, 250] width 51 height 10
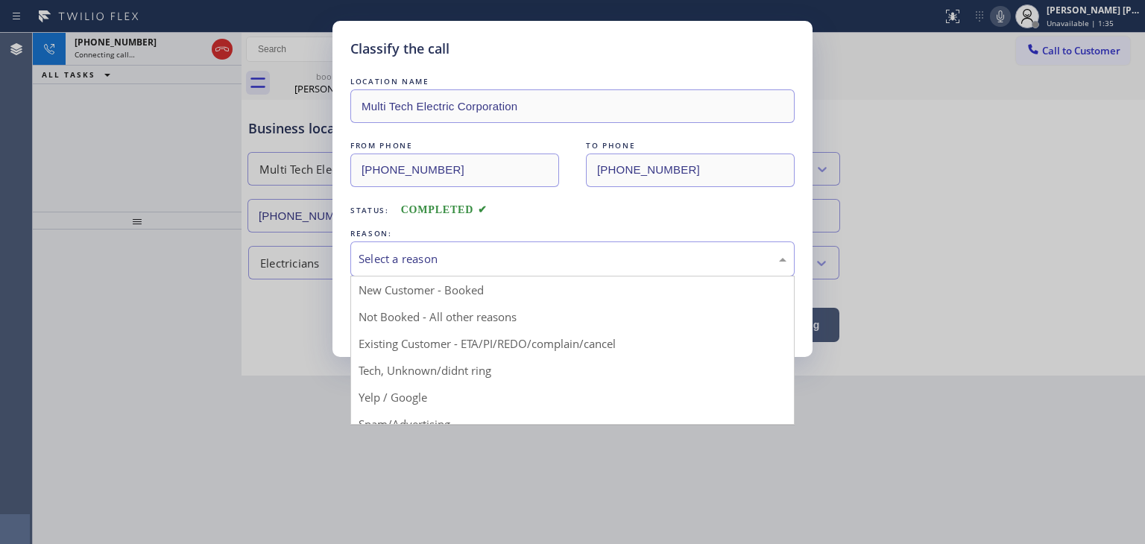
click at [397, 254] on div "Select a reason" at bounding box center [572, 258] width 428 height 17
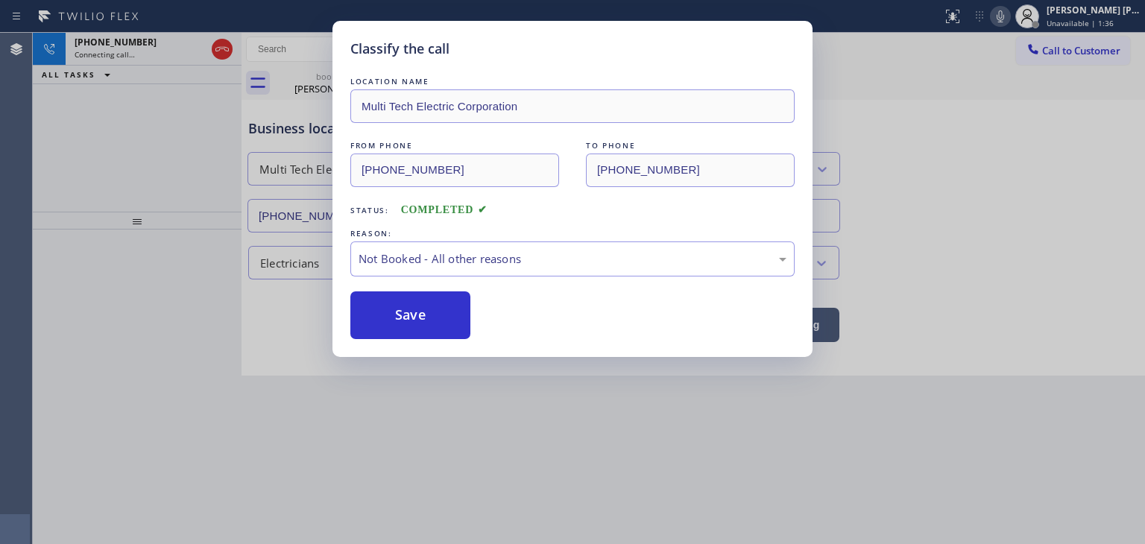
click at [414, 323] on button "Save" at bounding box center [410, 315] width 120 height 48
type input "[PHONE_NUMBER]"
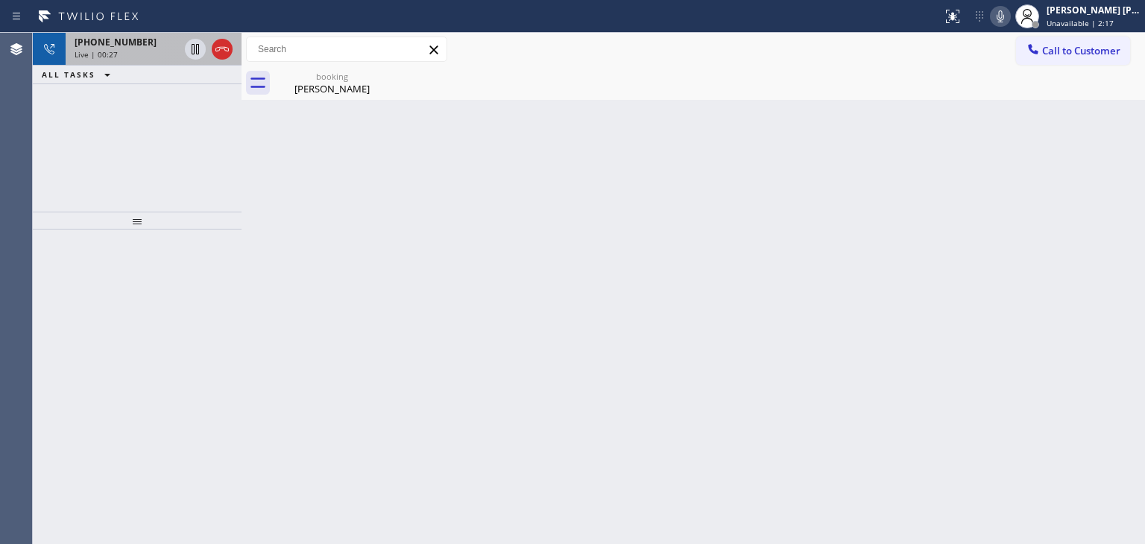
click at [113, 58] on div "+12018879324 Live | 00:27" at bounding box center [124, 49] width 116 height 33
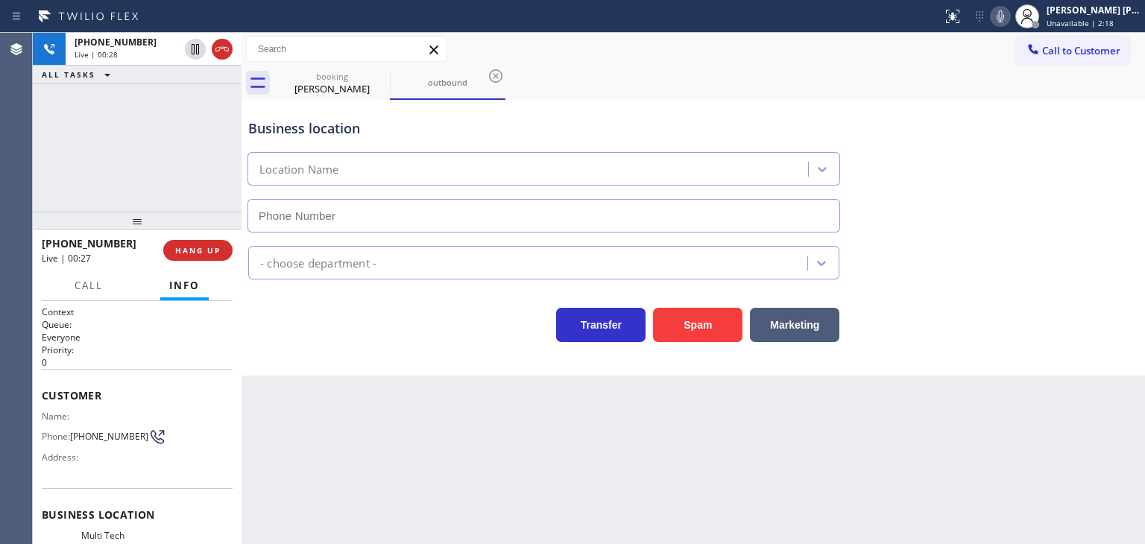
type input "(862) 415-0430"
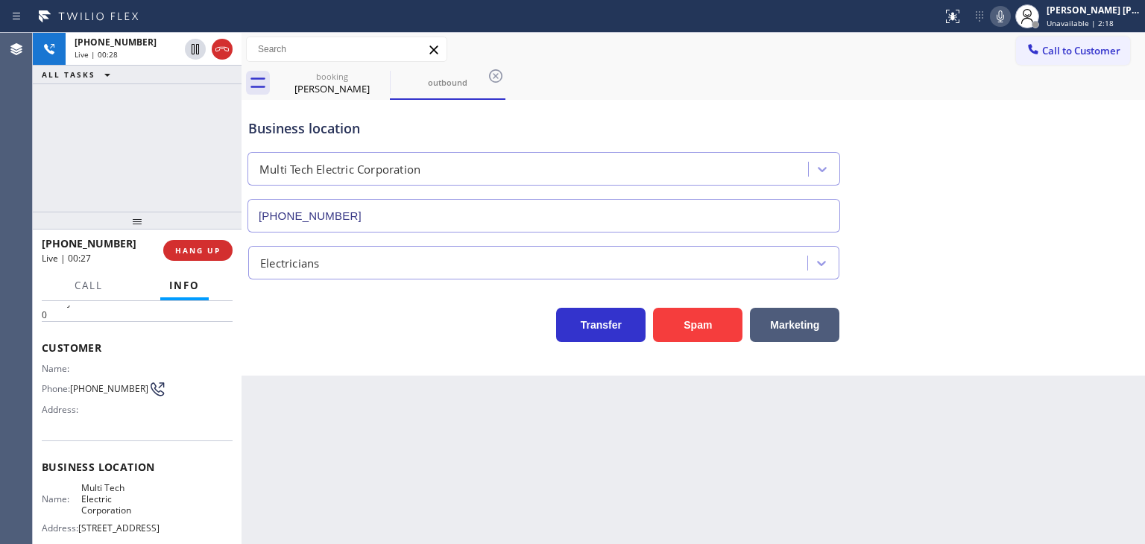
scroll to position [75, 0]
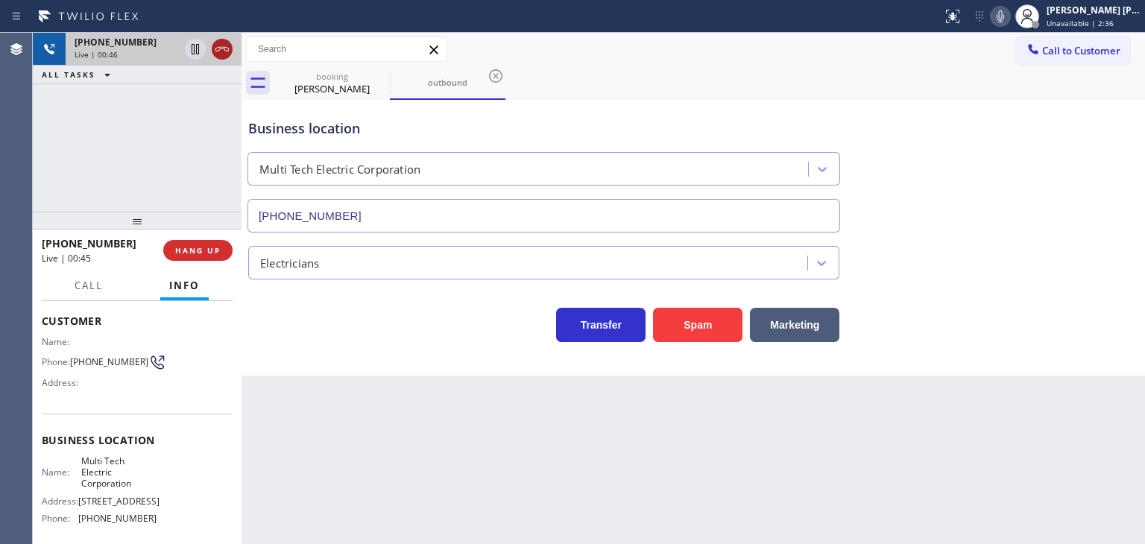
click at [230, 54] on icon at bounding box center [222, 49] width 18 height 18
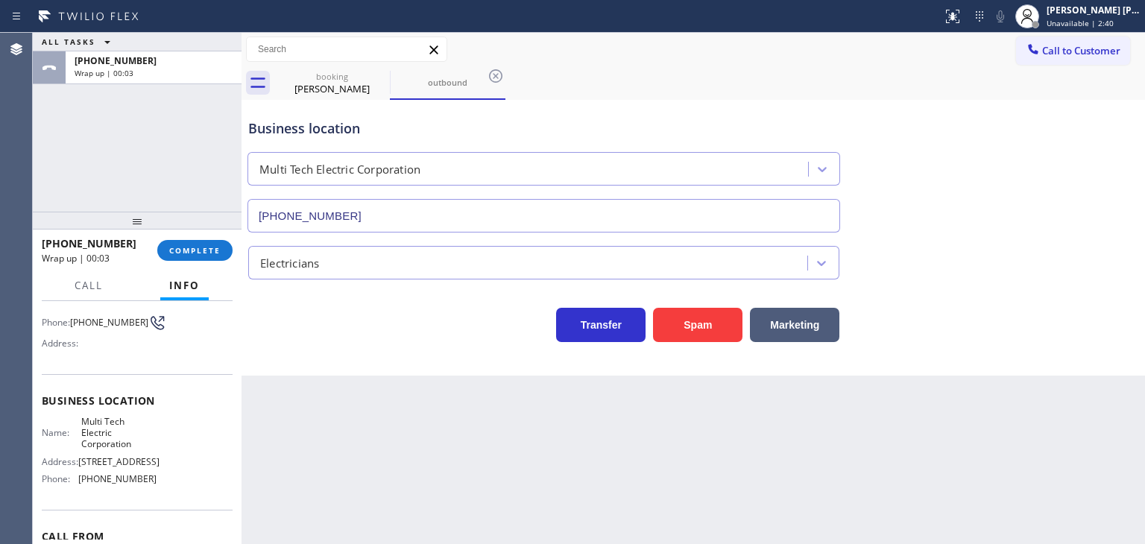
scroll to position [149, 0]
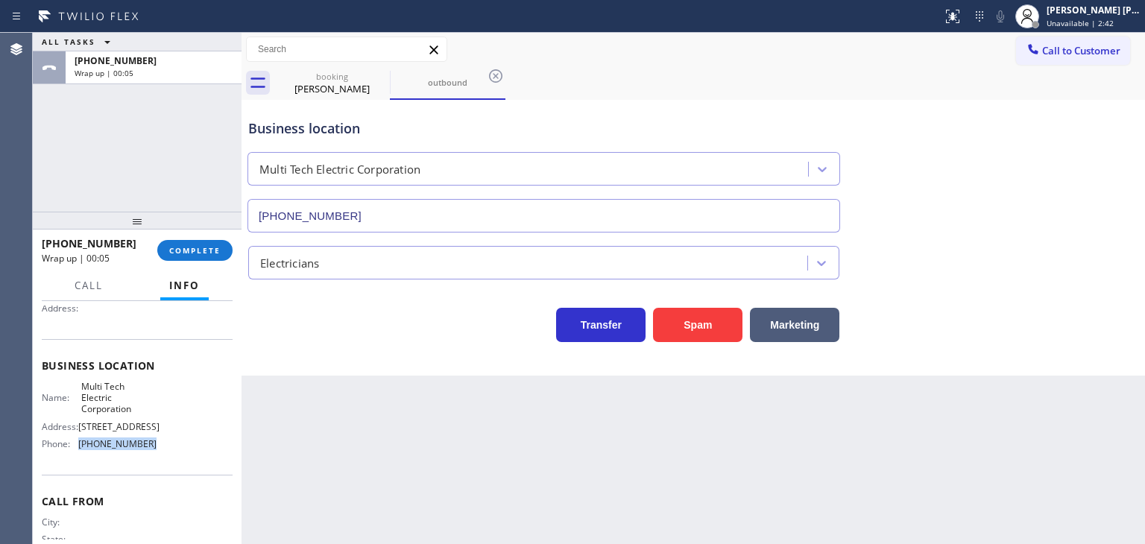
drag, startPoint x: 154, startPoint y: 482, endPoint x: 80, endPoint y: 484, distance: 74.6
click at [77, 456] on div "Name: Multi Tech Electric Corporation Address: 18 Fieldstone Ct, Mahwah, NJ 074…" at bounding box center [137, 418] width 191 height 75
copy div "(862) 415-0430"
click at [915, 133] on div "Business location Multi Tech Electric Corporation (862) 415-0430" at bounding box center [693, 165] width 896 height 135
click at [203, 255] on span "COMPLETE" at bounding box center [194, 250] width 51 height 10
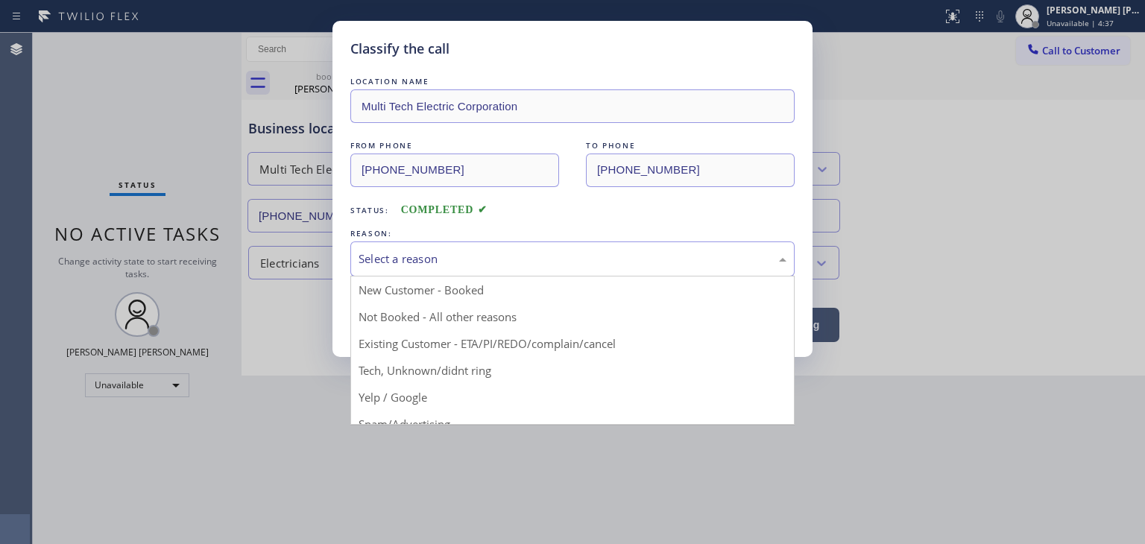
click at [431, 257] on div "Select a reason" at bounding box center [572, 258] width 428 height 17
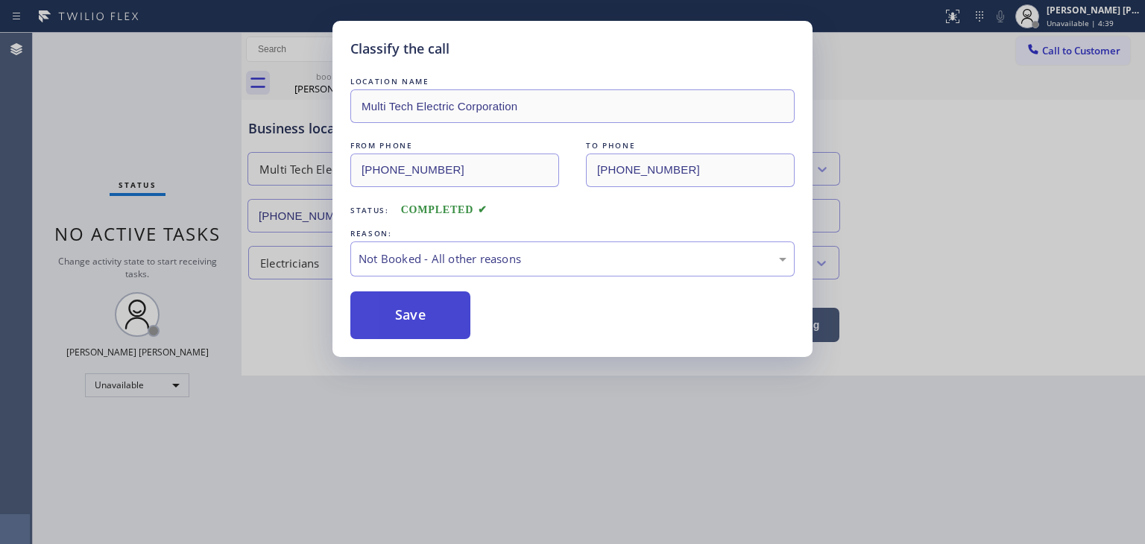
click at [425, 313] on button "Save" at bounding box center [410, 315] width 120 height 48
type input "[PHONE_NUMBER]"
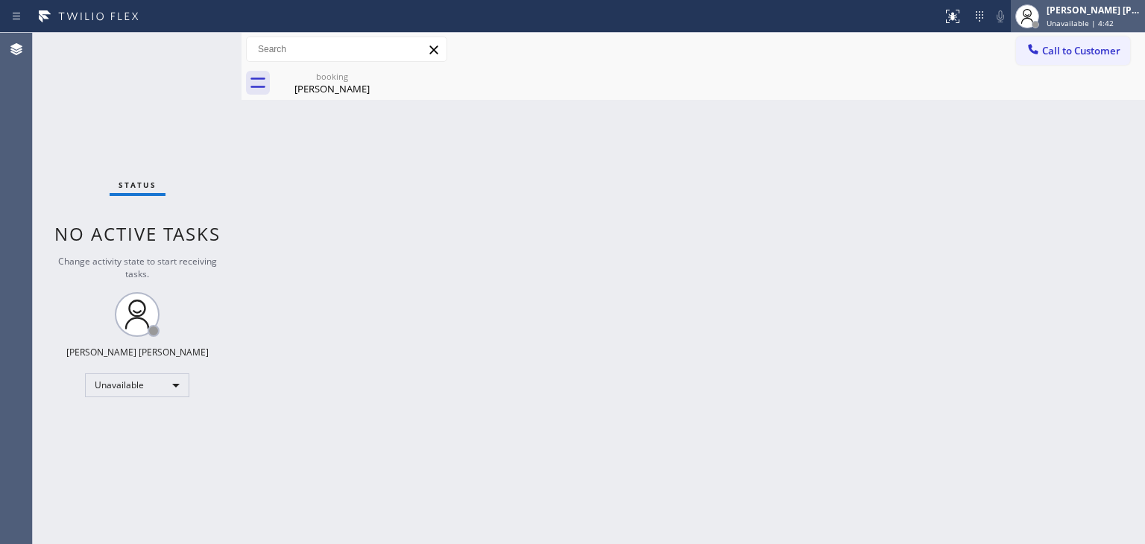
click at [1126, 10] on div "[PERSON_NAME] [PERSON_NAME]" at bounding box center [1093, 10] width 94 height 13
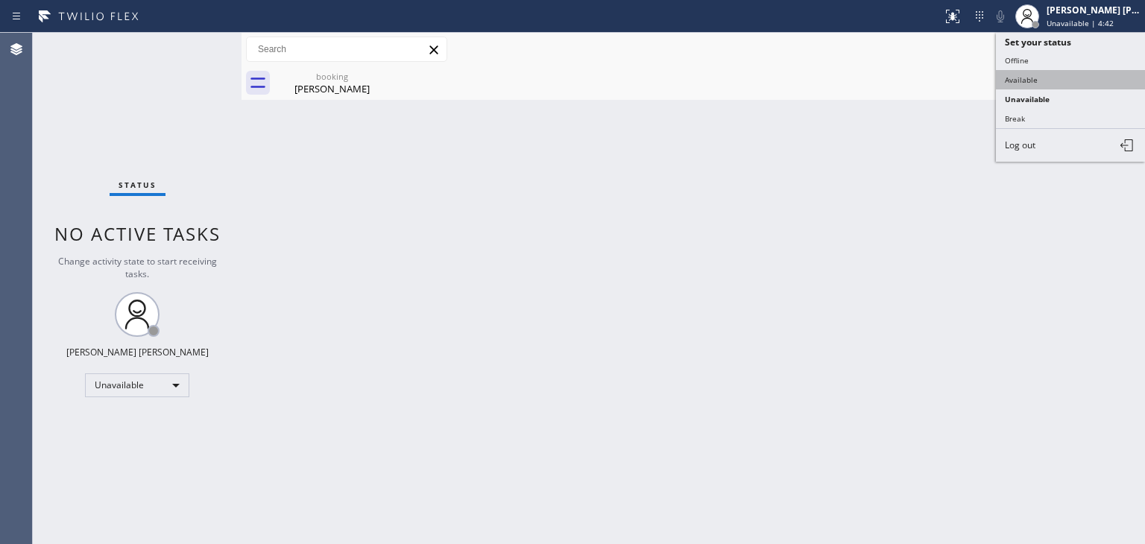
click at [1046, 75] on button "Available" at bounding box center [1070, 79] width 149 height 19
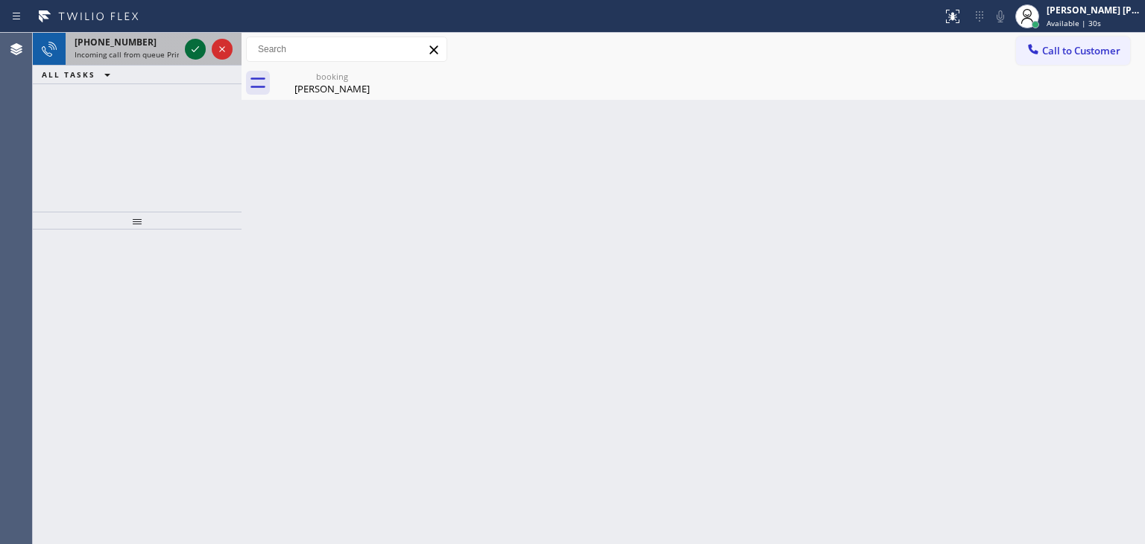
click at [192, 45] on icon at bounding box center [195, 49] width 18 height 18
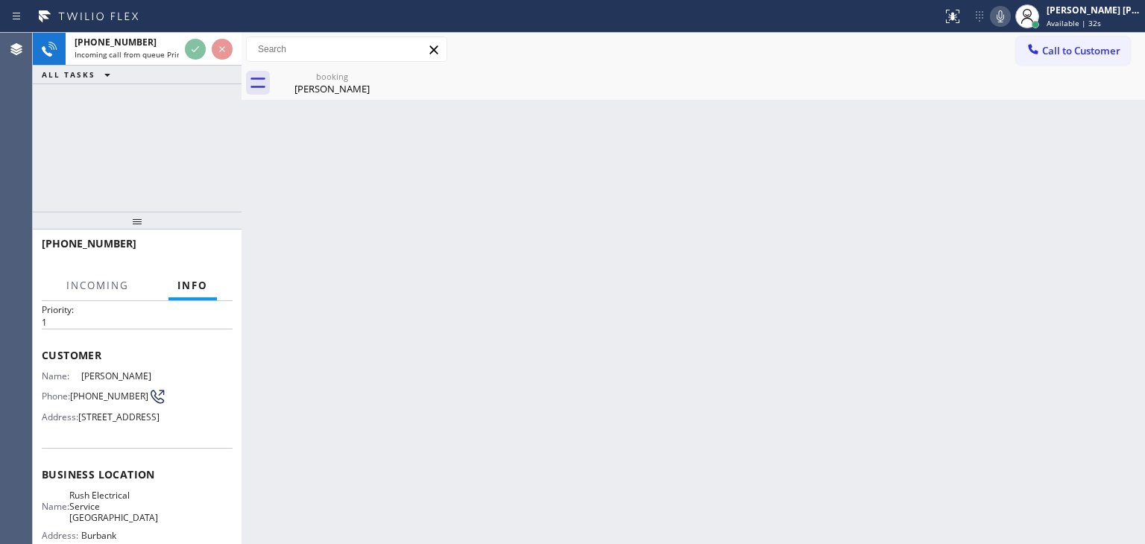
scroll to position [75, 0]
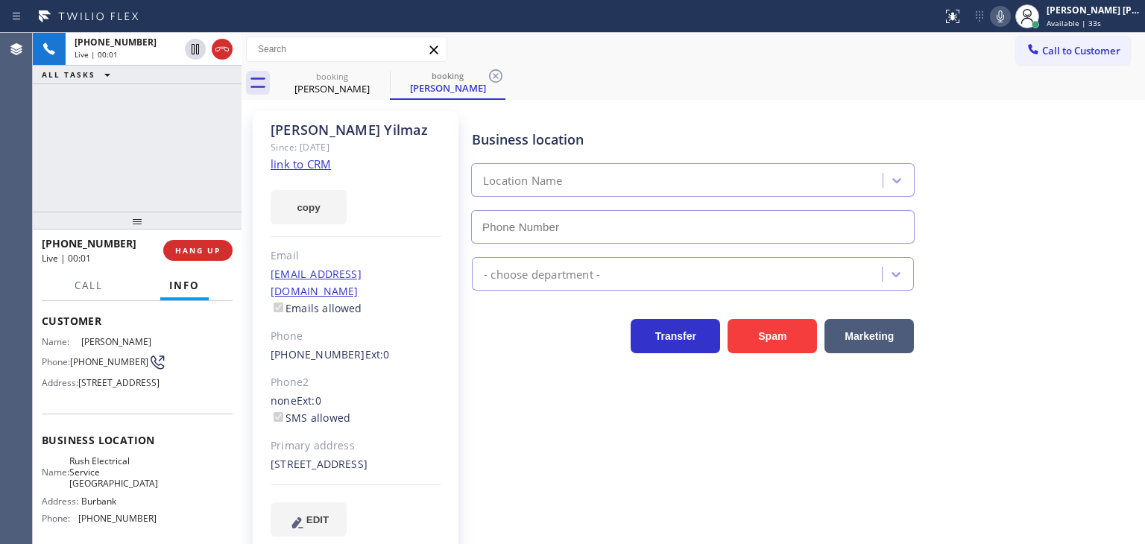
type input "(747) 236-6810"
click at [296, 164] on link "link to CRM" at bounding box center [300, 163] width 60 height 15
click at [875, 101] on div "Michael Yilmaz Since: 20 may 2020 link to CRM copy Email michaeloyilmaz@gmail.c…" at bounding box center [692, 333] width 903 height 466
click at [1004, 16] on icon at bounding box center [999, 16] width 7 height 12
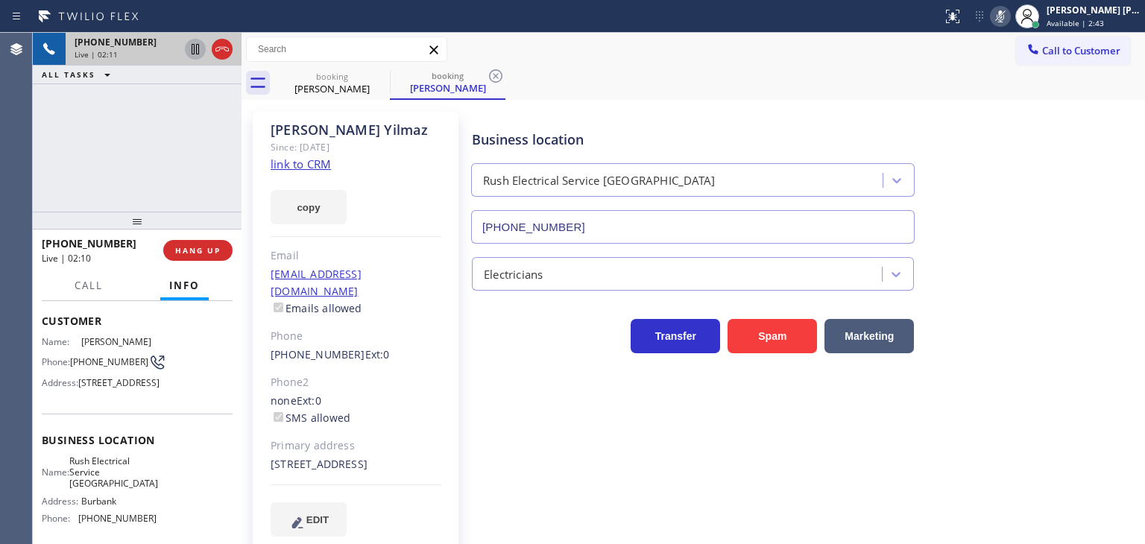
click at [198, 52] on icon at bounding box center [195, 49] width 7 height 10
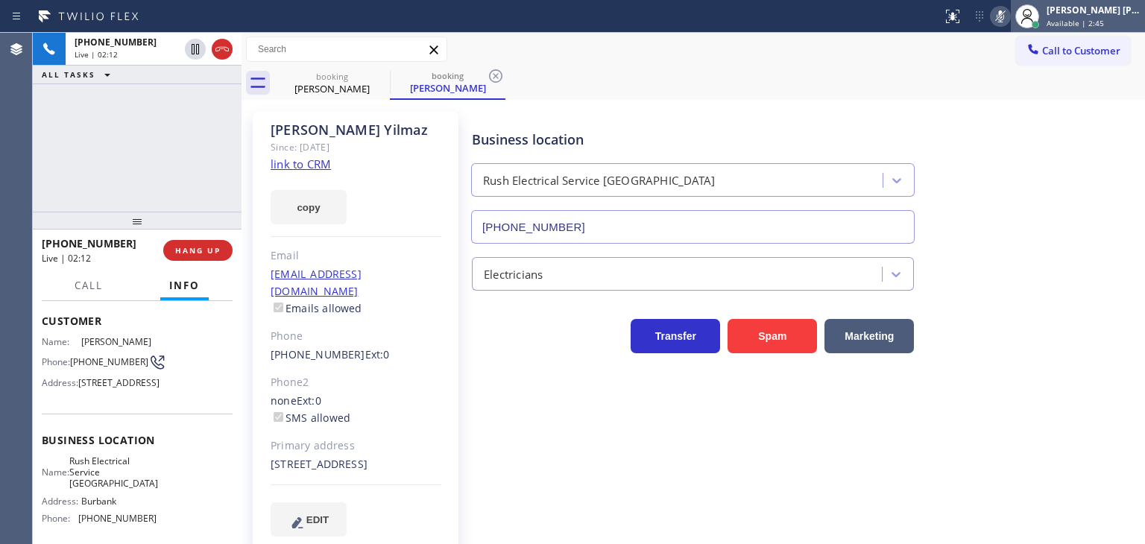
click at [1092, 25] on span "Available | 2:45" at bounding box center [1074, 23] width 57 height 10
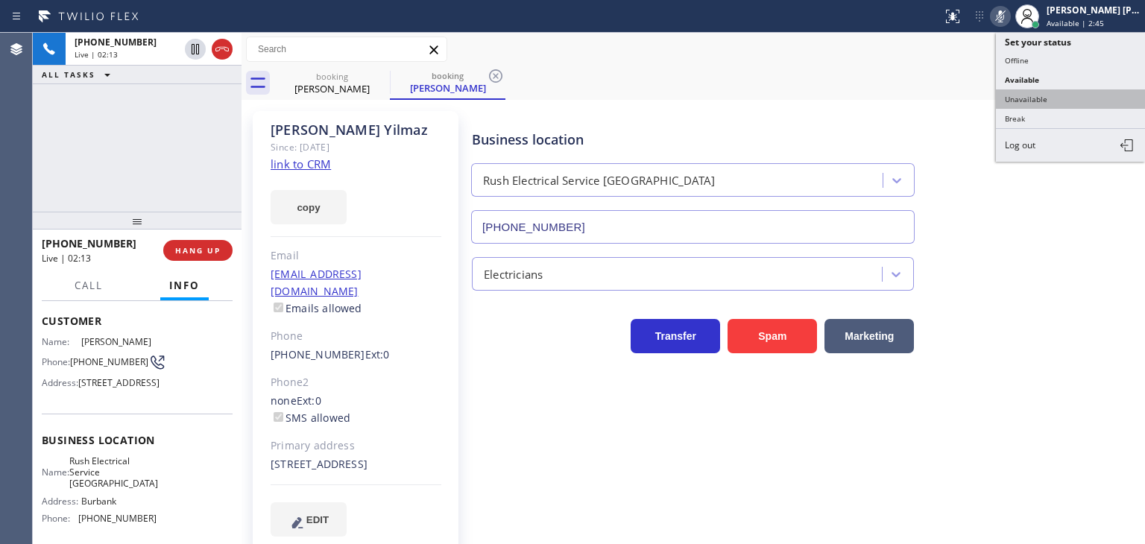
click at [1055, 103] on button "Unavailable" at bounding box center [1070, 98] width 149 height 19
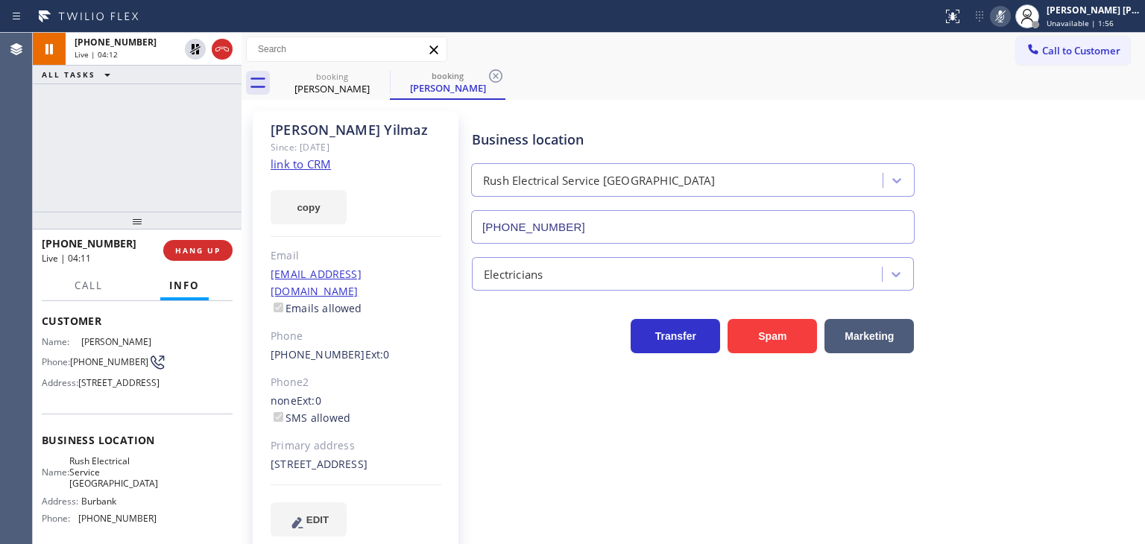
click at [1009, 24] on icon at bounding box center [1000, 16] width 18 height 18
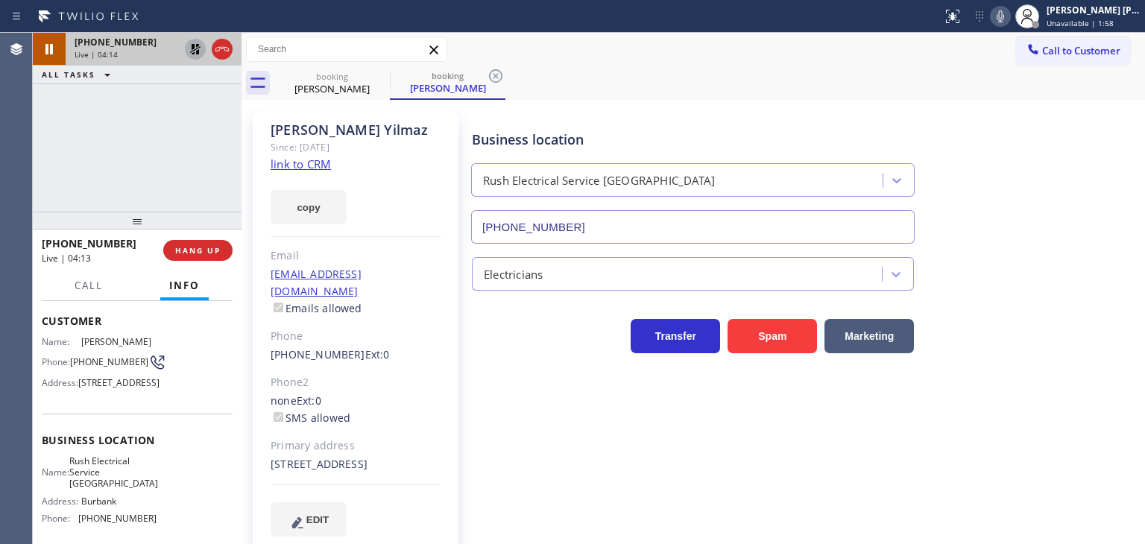
click at [194, 49] on icon at bounding box center [195, 49] width 18 height 18
click at [899, 384] on div "Business location Rush Electrical Service Burbank (747) 236-6810 Electricians T…" at bounding box center [805, 323] width 672 height 417
click at [86, 293] on button "Call" at bounding box center [89, 285] width 46 height 29
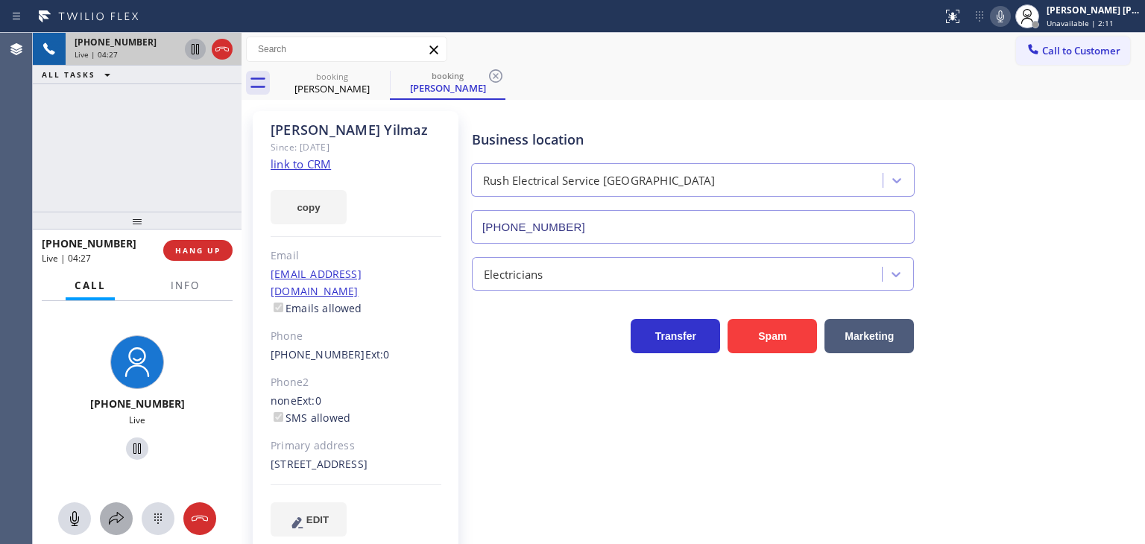
click at [121, 522] on icon at bounding box center [116, 519] width 18 height 18
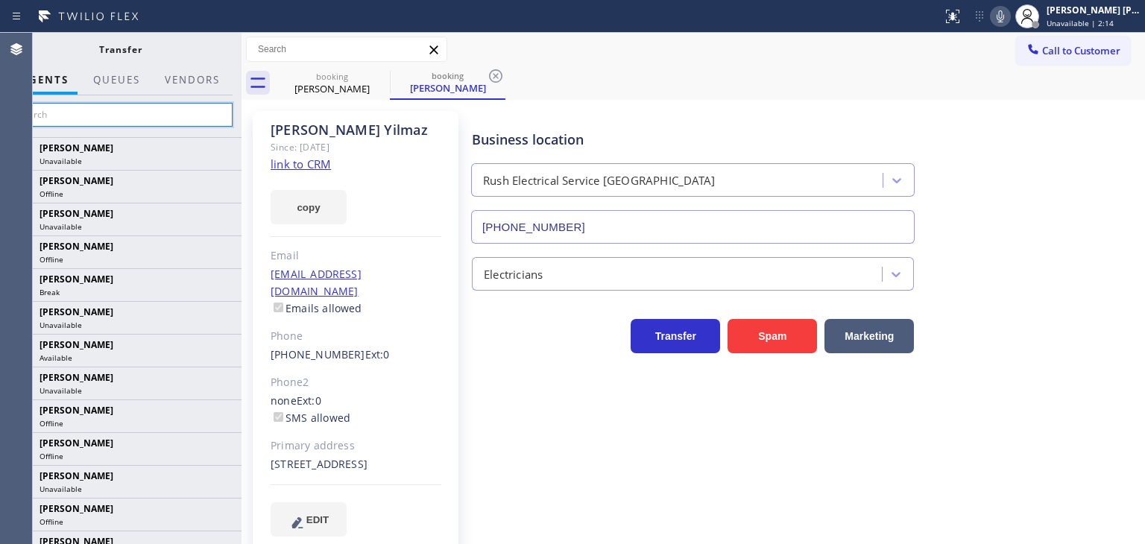
click at [189, 108] on input "text" at bounding box center [120, 115] width 224 height 24
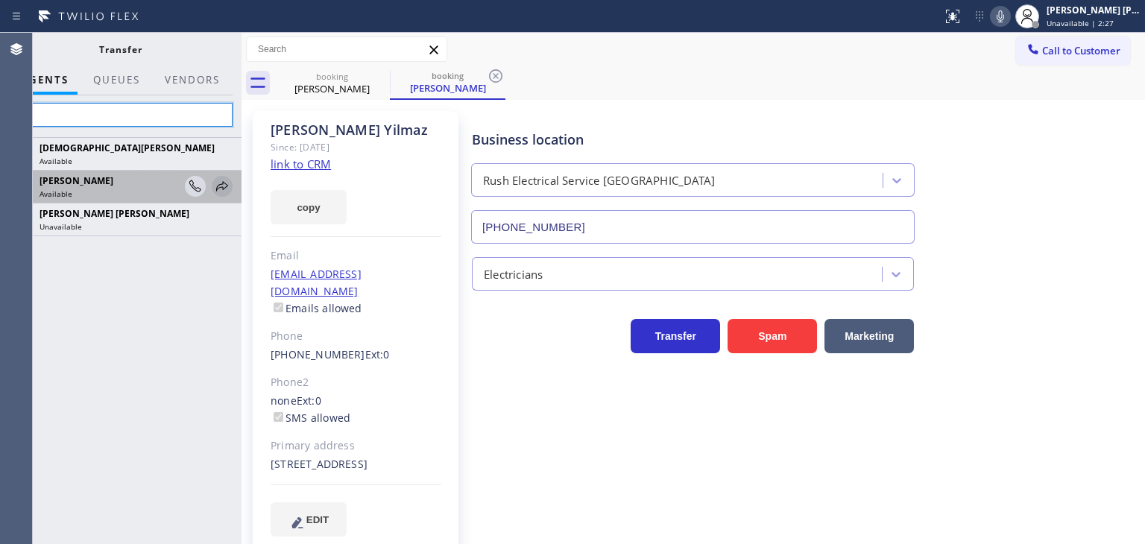
type input "chri"
click at [224, 186] on icon at bounding box center [222, 186] width 18 height 18
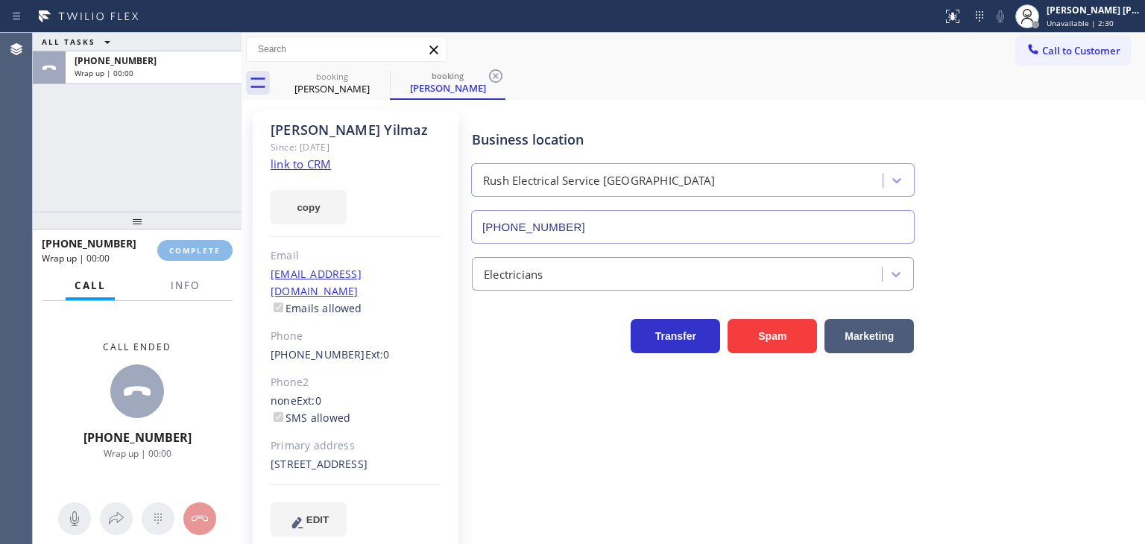
type input "[PHONE_NUMBER]"
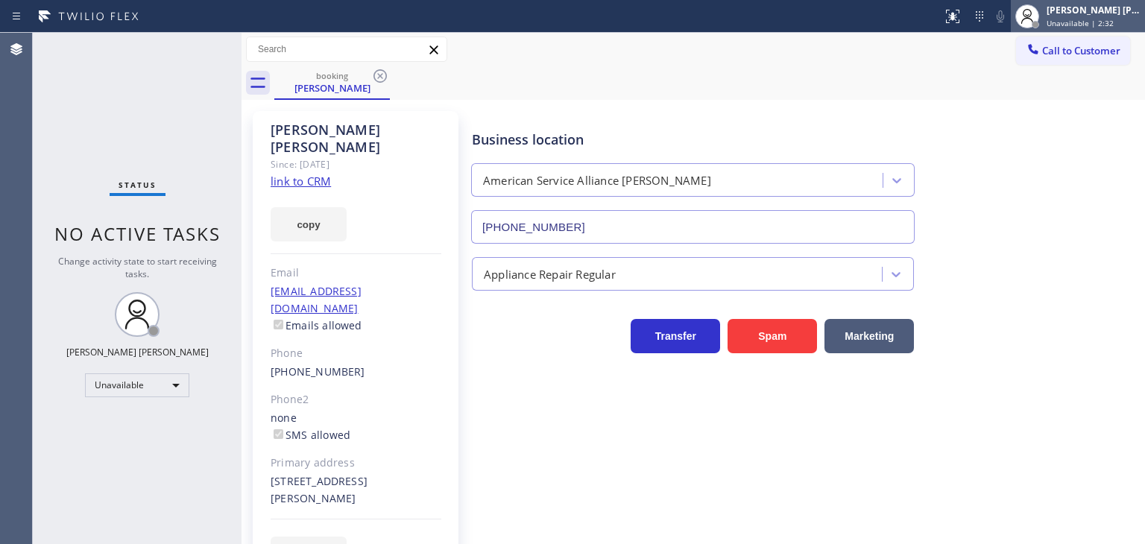
click at [1108, 13] on div "[PERSON_NAME] [PERSON_NAME]" at bounding box center [1093, 10] width 94 height 13
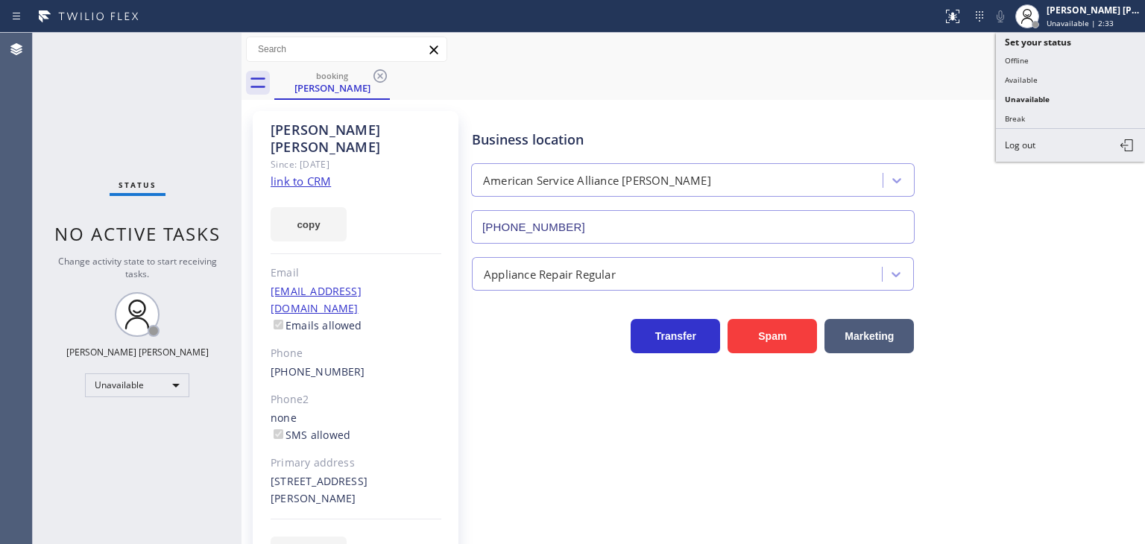
click at [1035, 86] on button "Available" at bounding box center [1070, 79] width 149 height 19
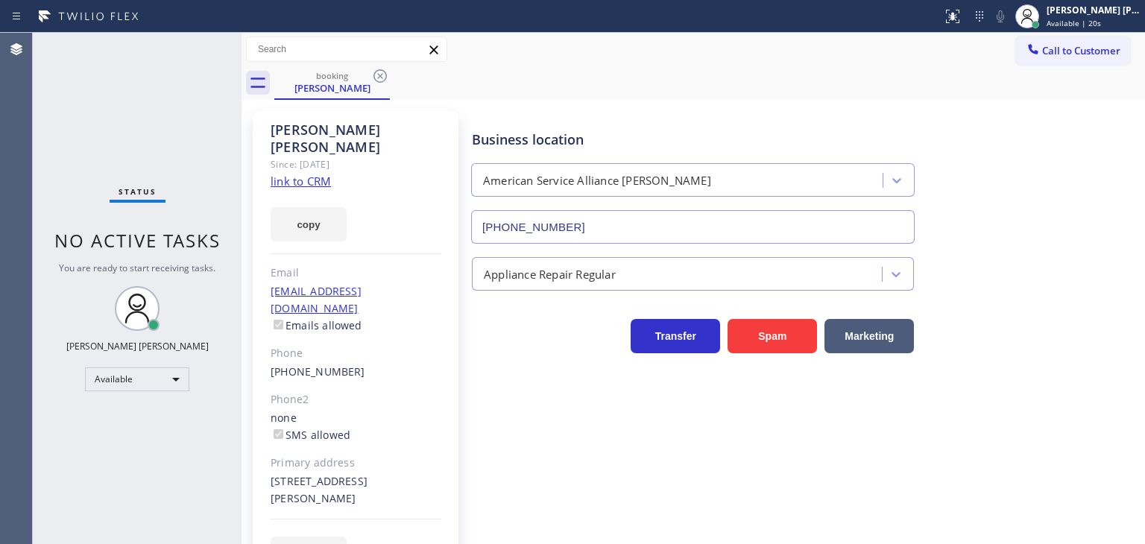
click at [990, 174] on div "Business location American Service Alliance Chandler (480) 680-9059" at bounding box center [805, 176] width 672 height 135
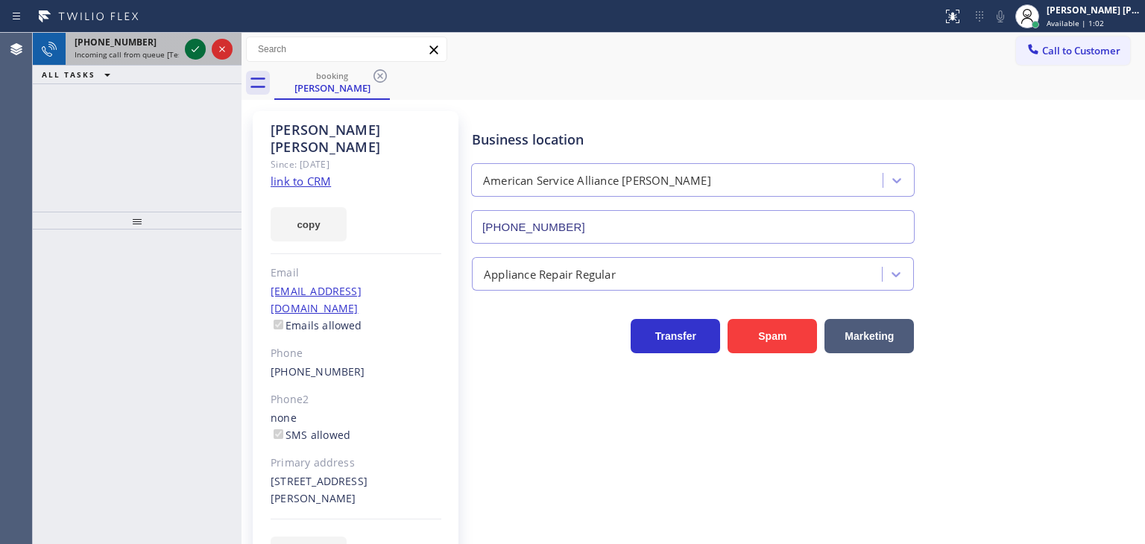
click at [192, 50] on icon at bounding box center [195, 49] width 7 height 6
click at [197, 43] on icon at bounding box center [195, 49] width 18 height 18
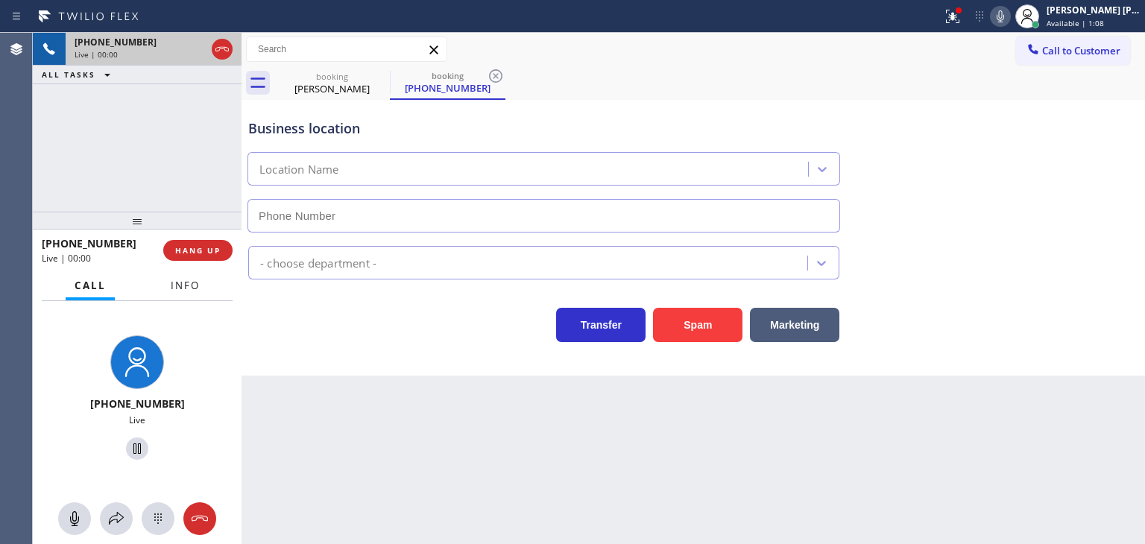
type input "[PHONE_NUMBER]"
click at [179, 290] on span "Info" at bounding box center [185, 285] width 29 height 13
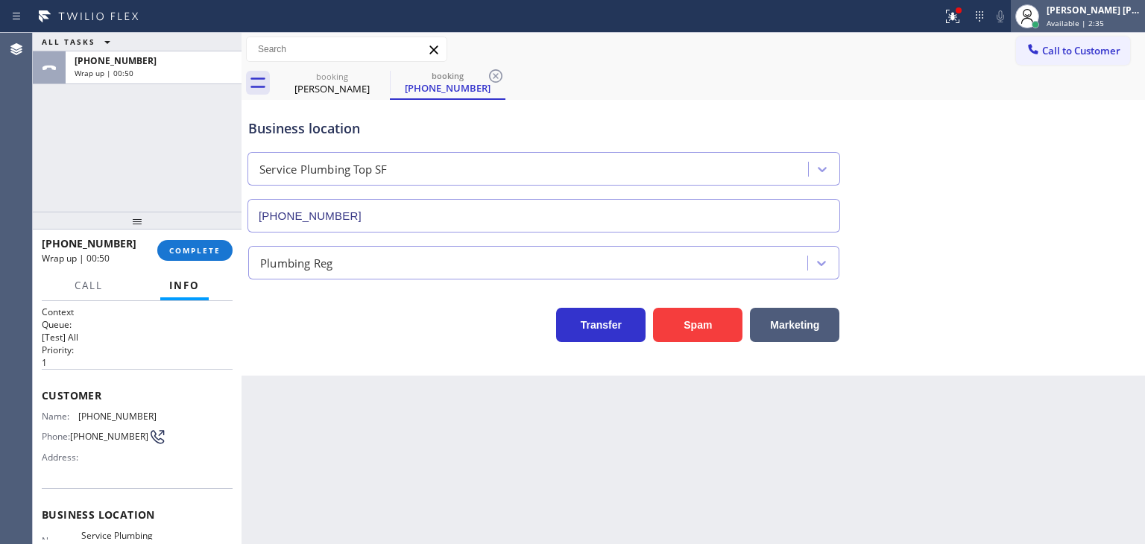
click at [1099, 16] on div "[PERSON_NAME] [PERSON_NAME]" at bounding box center [1093, 10] width 94 height 13
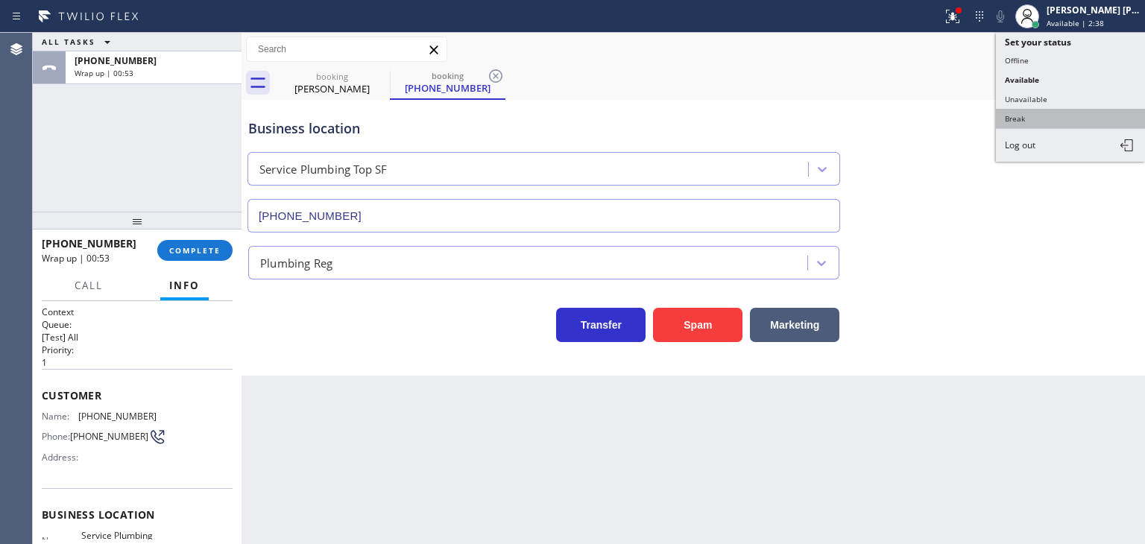
click at [1034, 117] on button "Break" at bounding box center [1070, 118] width 149 height 19
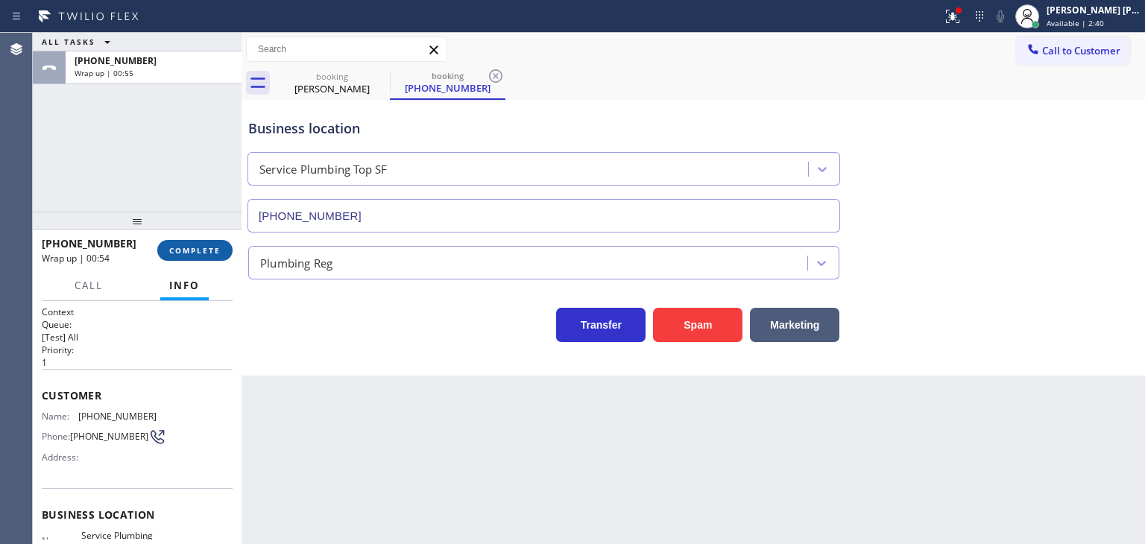
click at [221, 247] on button "COMPLETE" at bounding box center [194, 250] width 75 height 21
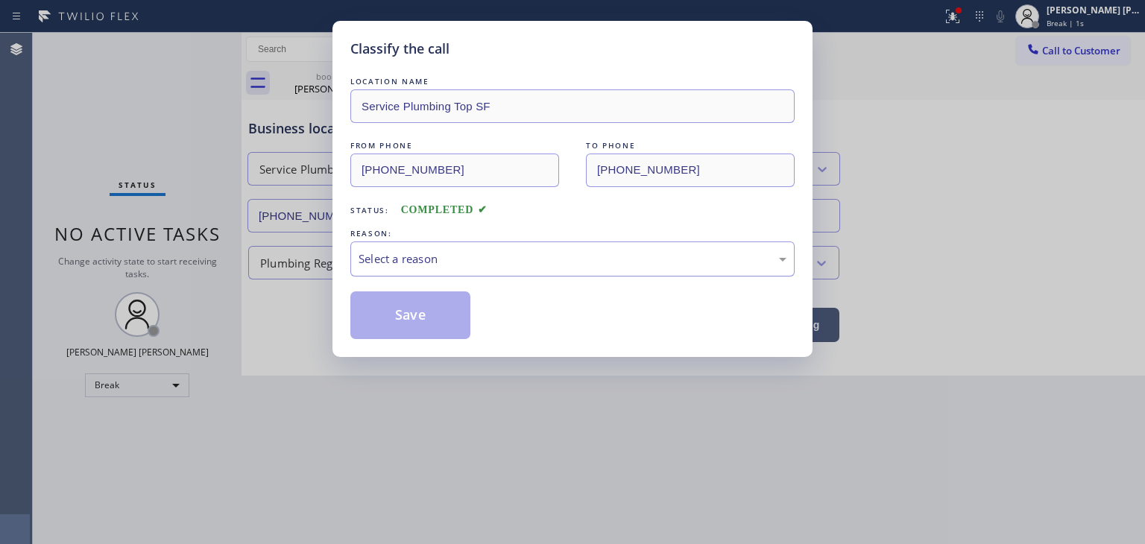
click at [474, 258] on div "Select a reason" at bounding box center [572, 258] width 428 height 17
click at [429, 307] on button "Save" at bounding box center [410, 315] width 120 height 48
type input "[PHONE_NUMBER]"
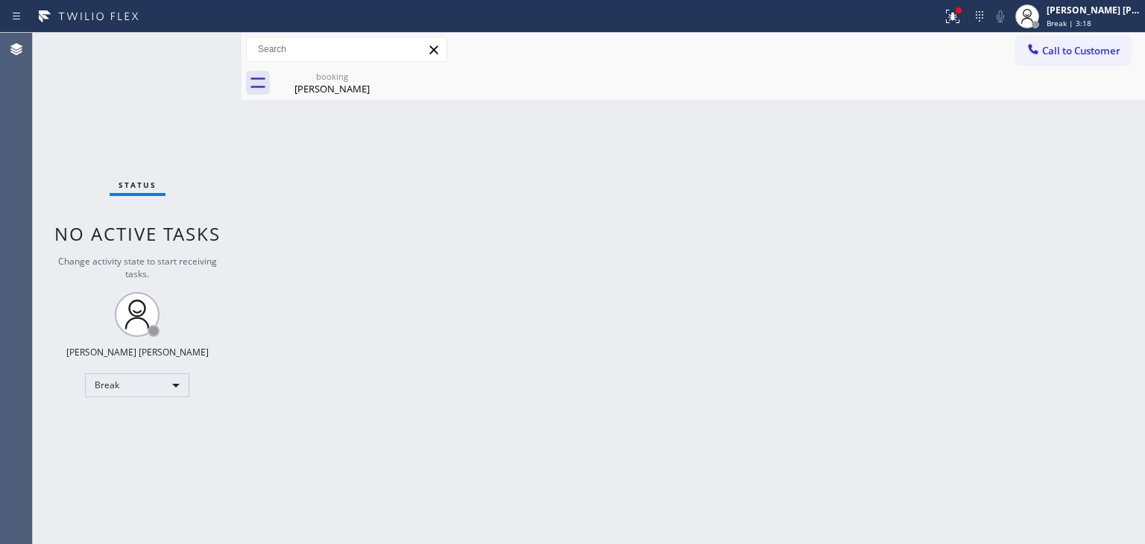
click at [913, 378] on div "Back to Dashboard Change Sender ID Customers Technicians Select a contact Outbo…" at bounding box center [692, 288] width 903 height 511
click at [1068, 192] on div "Back to Dashboard Change Sender ID Customers Technicians Select a contact Outbo…" at bounding box center [692, 288] width 903 height 511
